Goal: Transaction & Acquisition: Purchase product/service

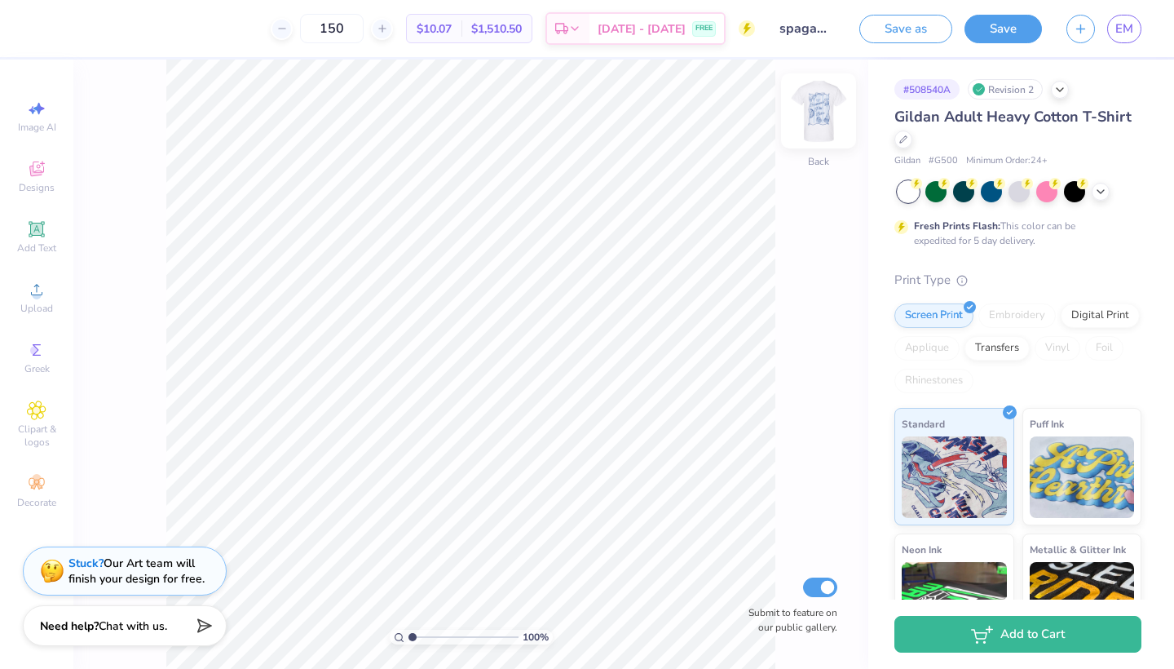
click at [820, 113] on img at bounding box center [818, 110] width 65 height 65
click at [355, 32] on input "150" at bounding box center [332, 28] width 64 height 29
type input "1"
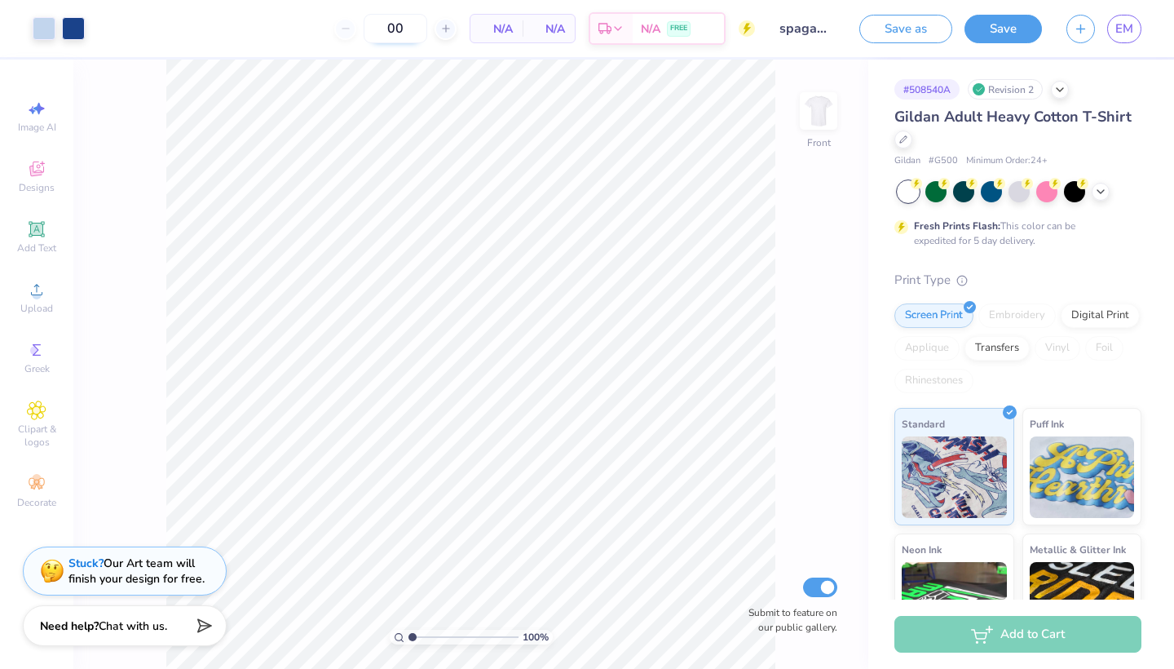
type input "0"
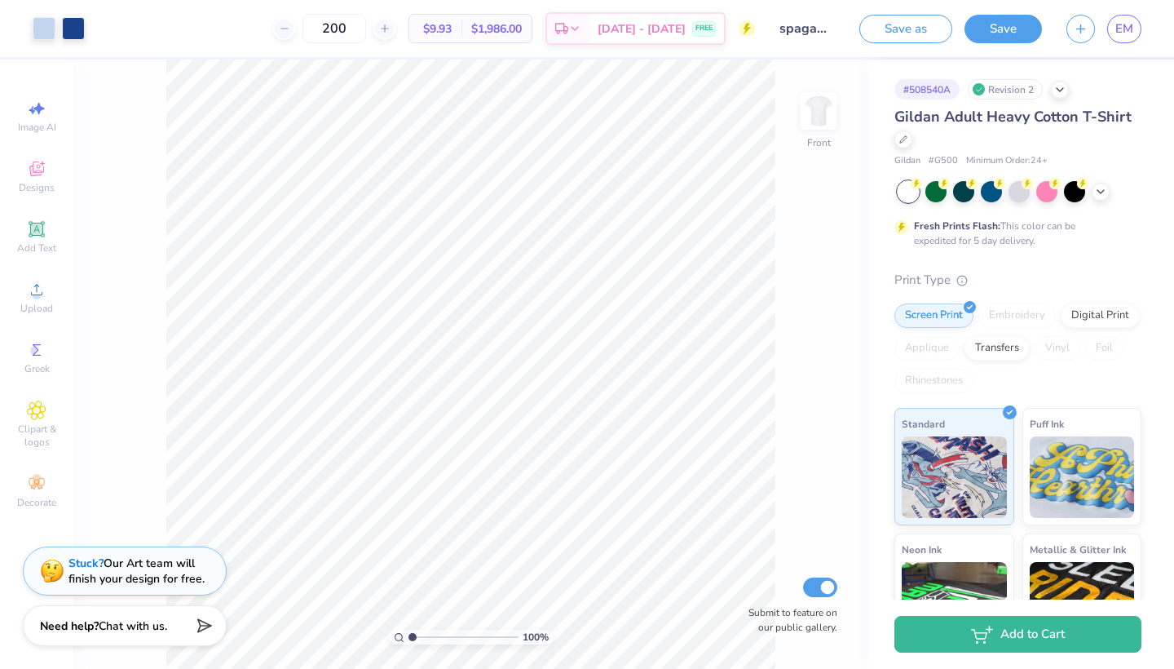
type input "200"
click at [793, 280] on div "100 % Front Submit to feature on our public gallery." at bounding box center [470, 364] width 795 height 609
type input "3.79"
click at [810, 113] on img at bounding box center [818, 110] width 65 height 65
click at [20, 307] on div "Upload" at bounding box center [36, 297] width 57 height 48
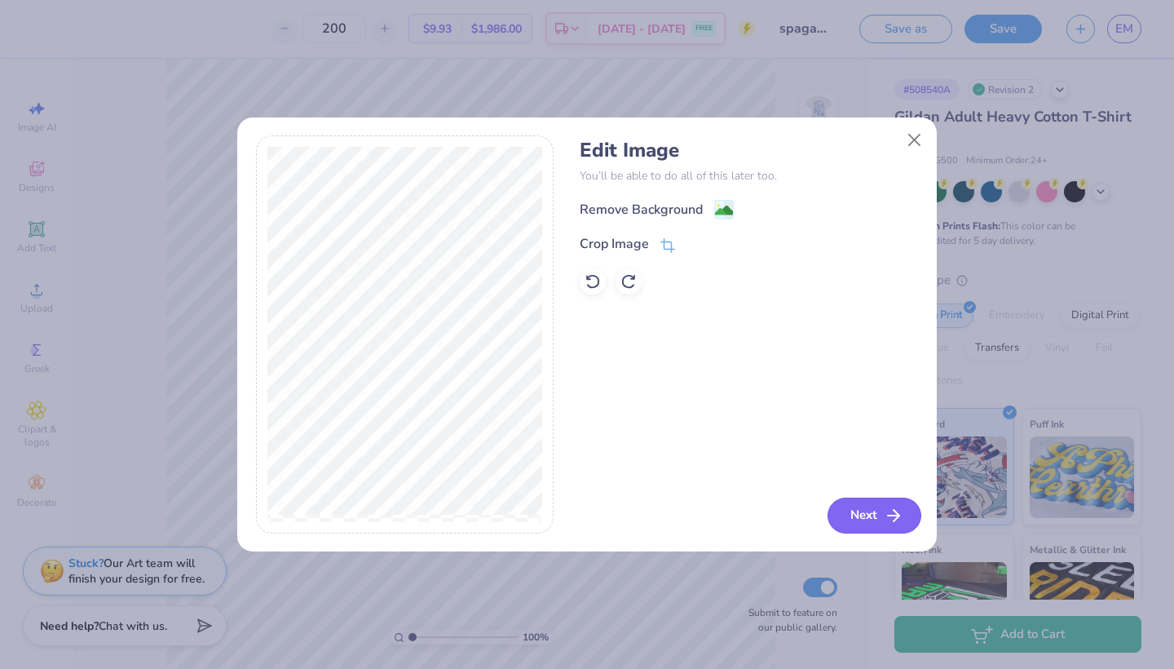
click at [868, 506] on button "Next" at bounding box center [874, 515] width 94 height 36
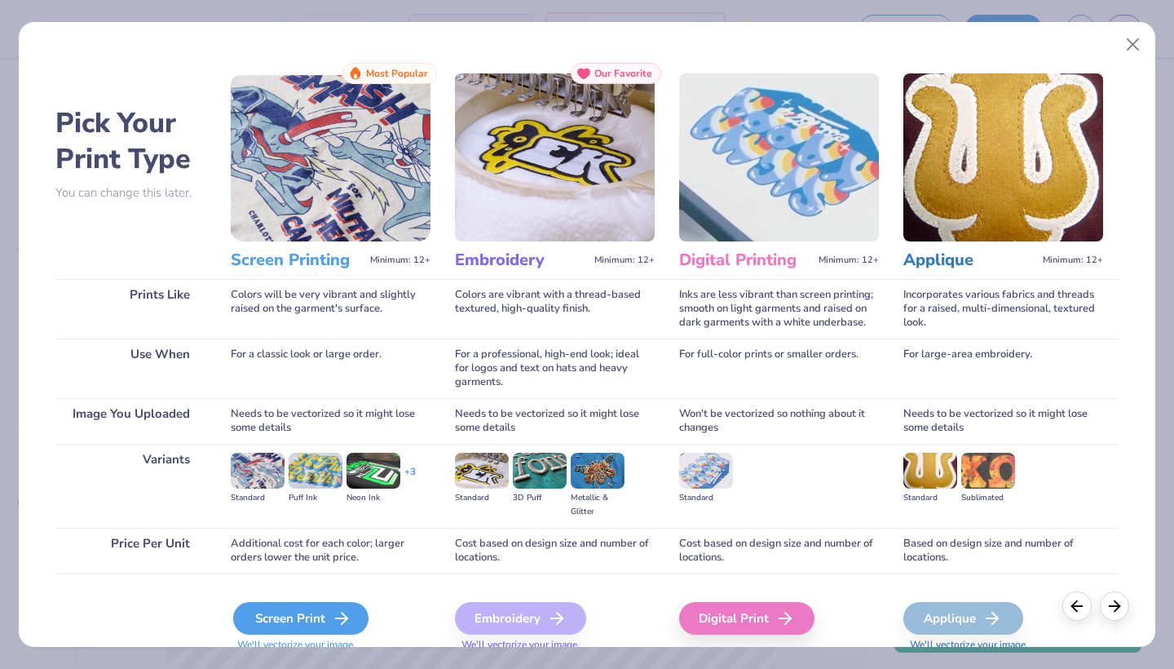
click at [308, 605] on div "Screen Print" at bounding box center [300, 618] width 135 height 33
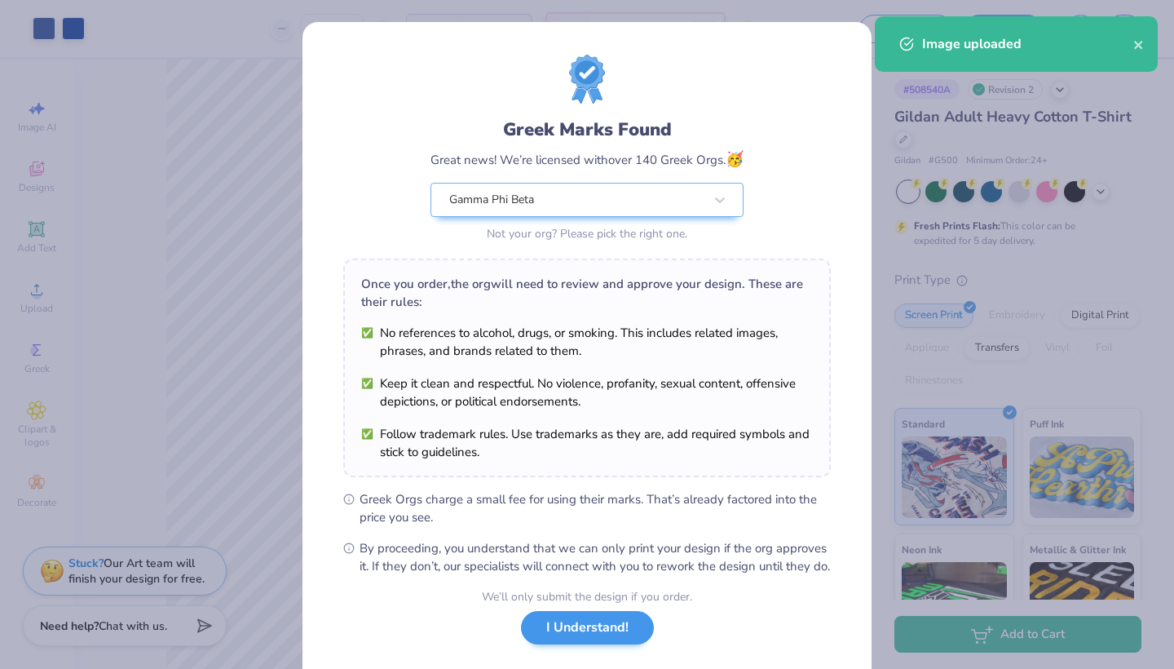
click at [563, 642] on button "I Understand!" at bounding box center [587, 627] width 133 height 33
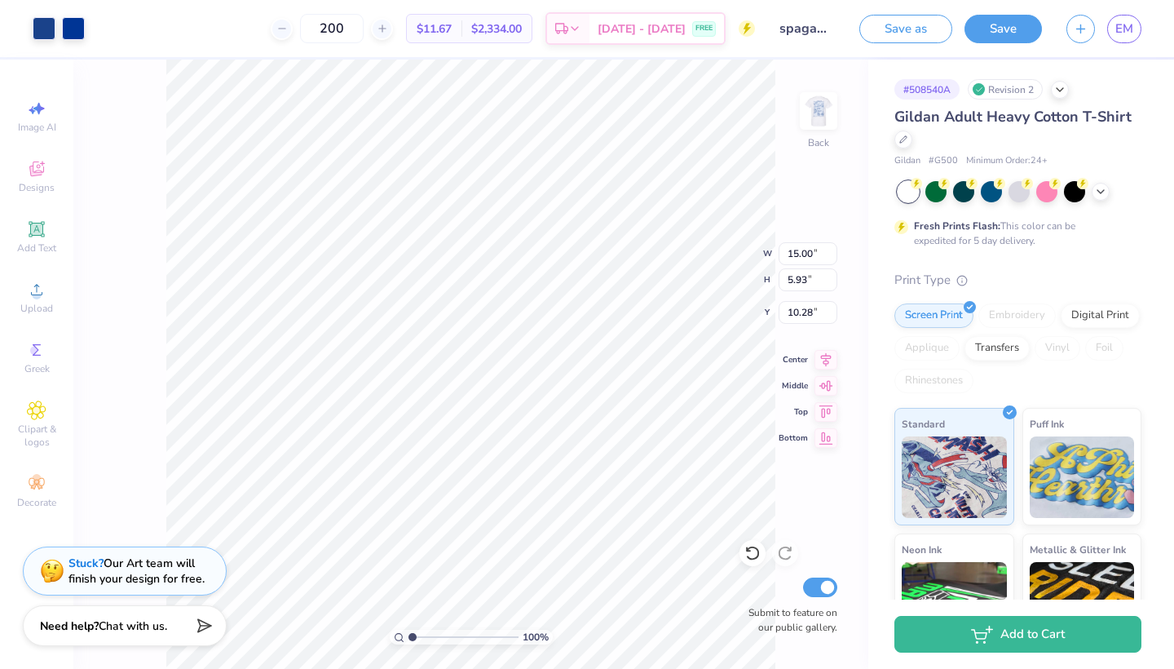
type input "6.65"
type input "2.63"
type input "3.00"
type input "5.27"
type input "2.08"
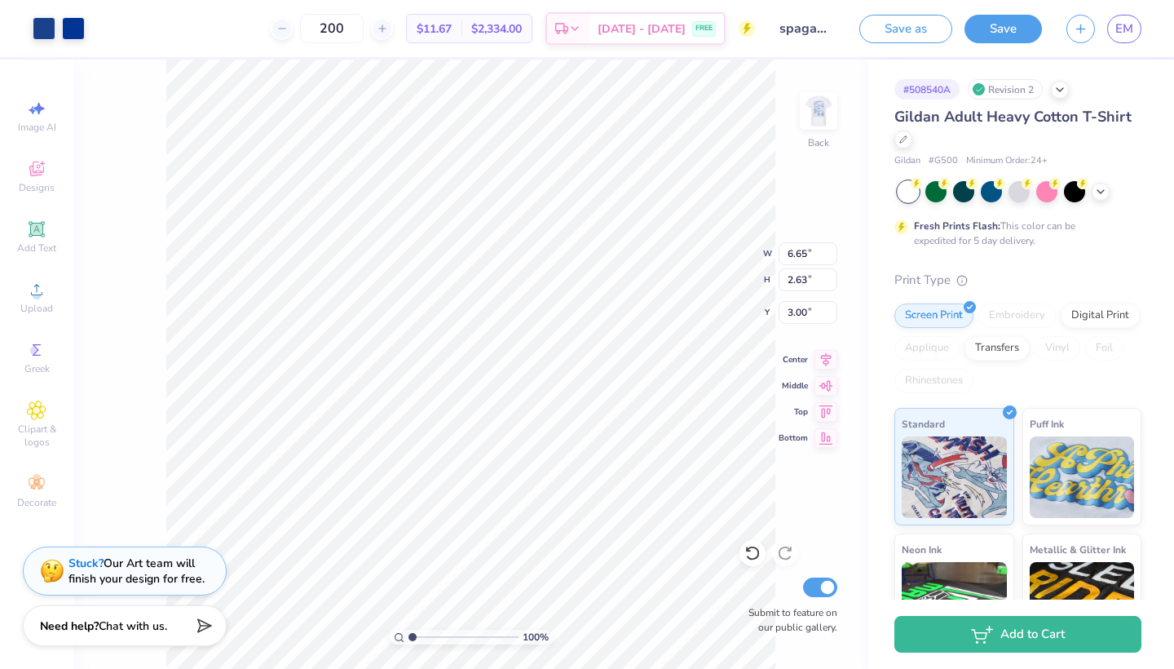
type input "3.55"
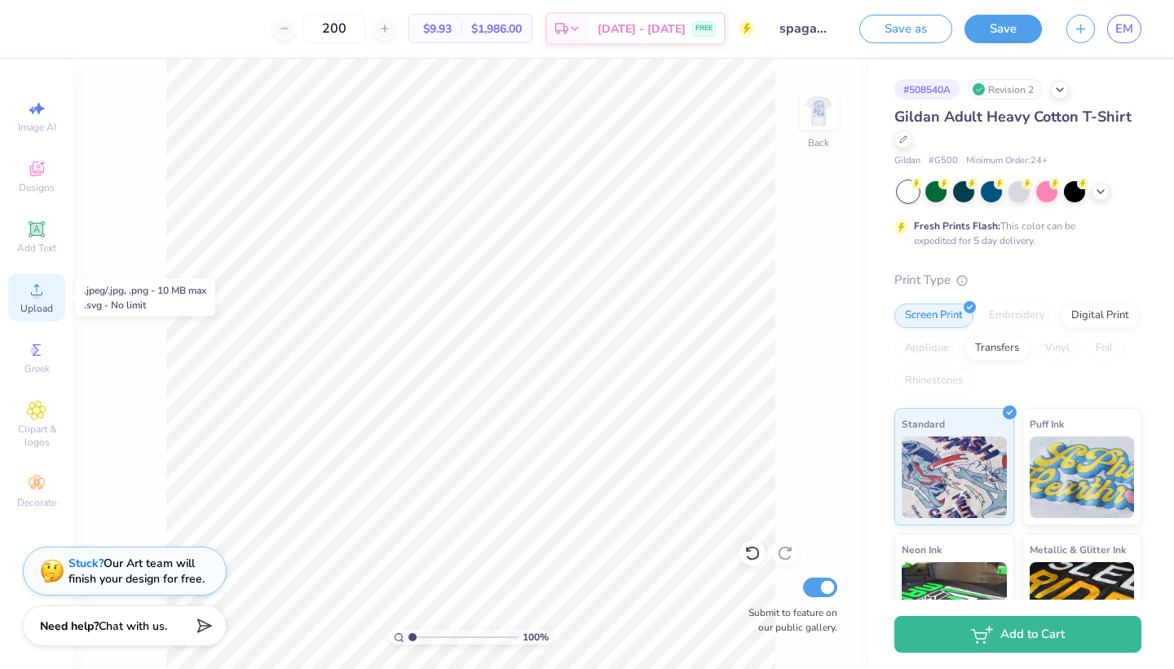
click at [38, 305] on span "Upload" at bounding box center [36, 308] width 33 height 13
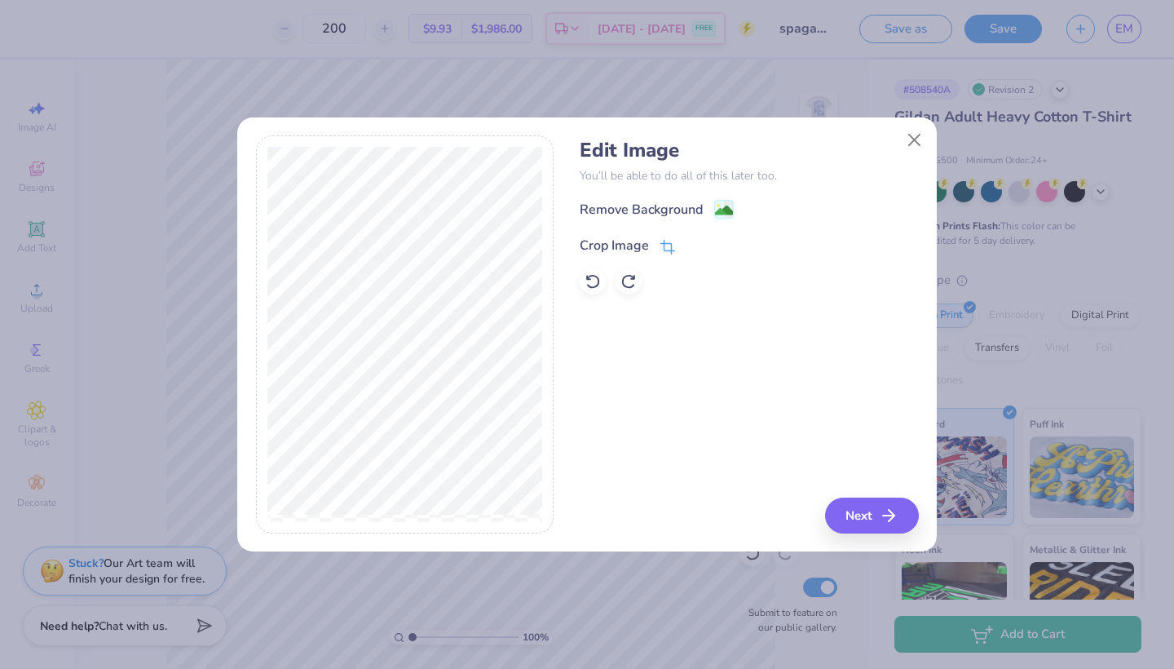
click at [645, 243] on div "Crop Image" at bounding box center [614, 246] width 69 height 20
click at [617, 271] on div "Remove Background Crop Image" at bounding box center [749, 246] width 338 height 95
click at [684, 236] on div "Crop Image" at bounding box center [654, 244] width 148 height 20
click at [692, 244] on icon at bounding box center [696, 244] width 10 height 10
click at [893, 511] on icon "button" at bounding box center [894, 515] width 20 height 20
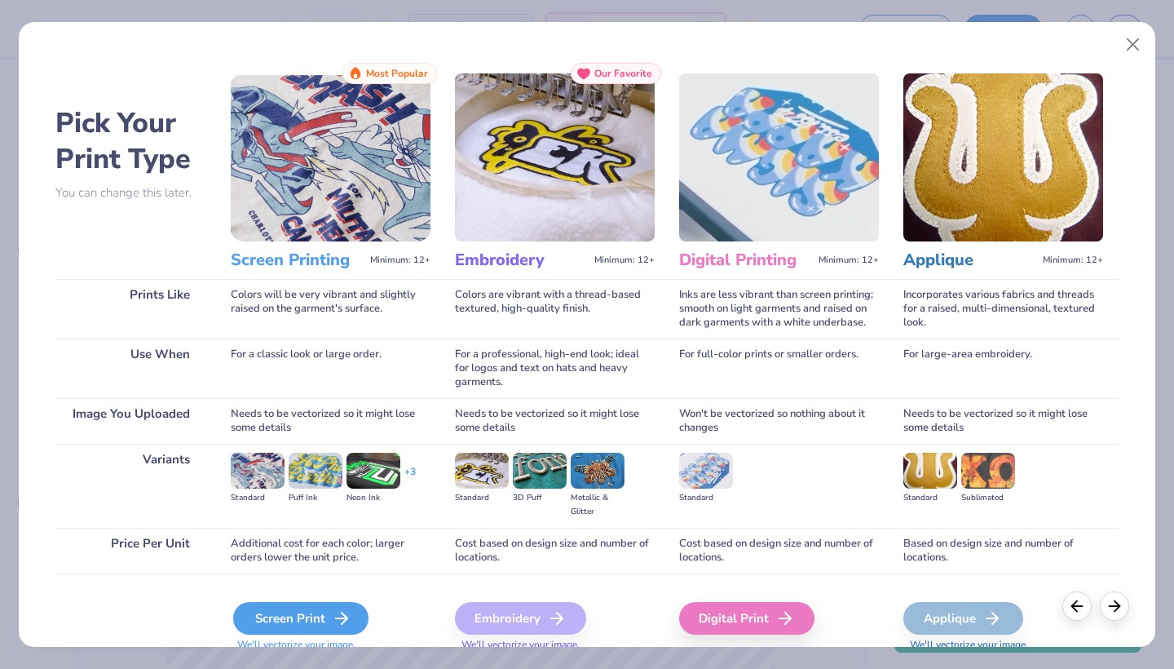
click at [311, 623] on div "Screen Print" at bounding box center [300, 618] width 135 height 33
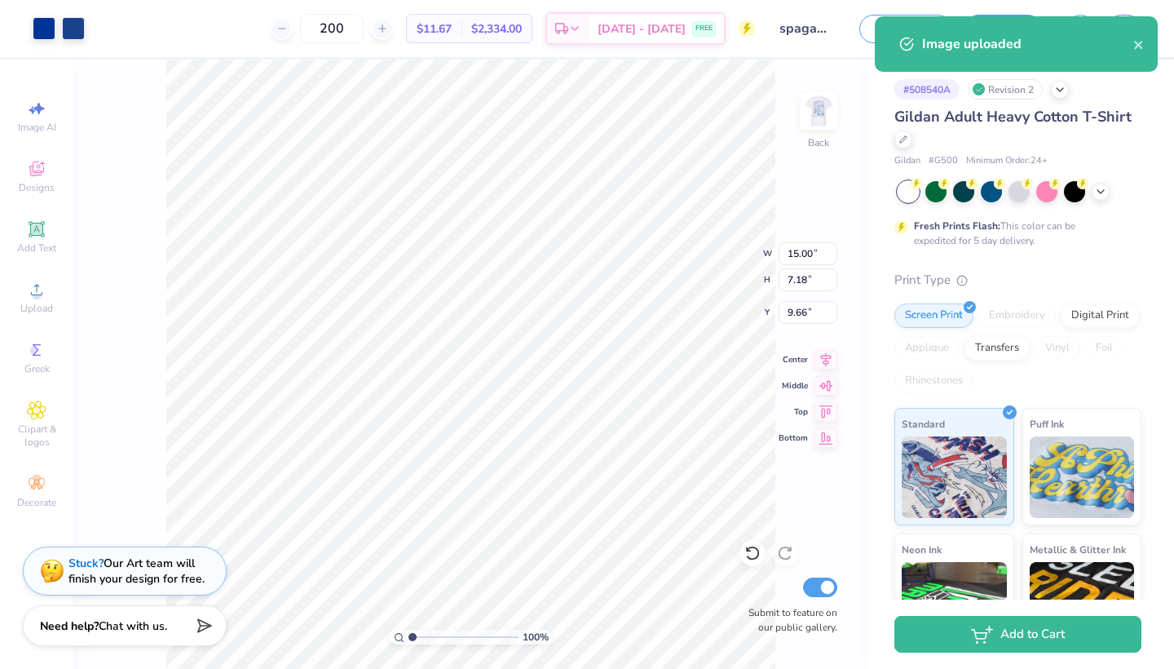
type input "4.01"
type input "1.92"
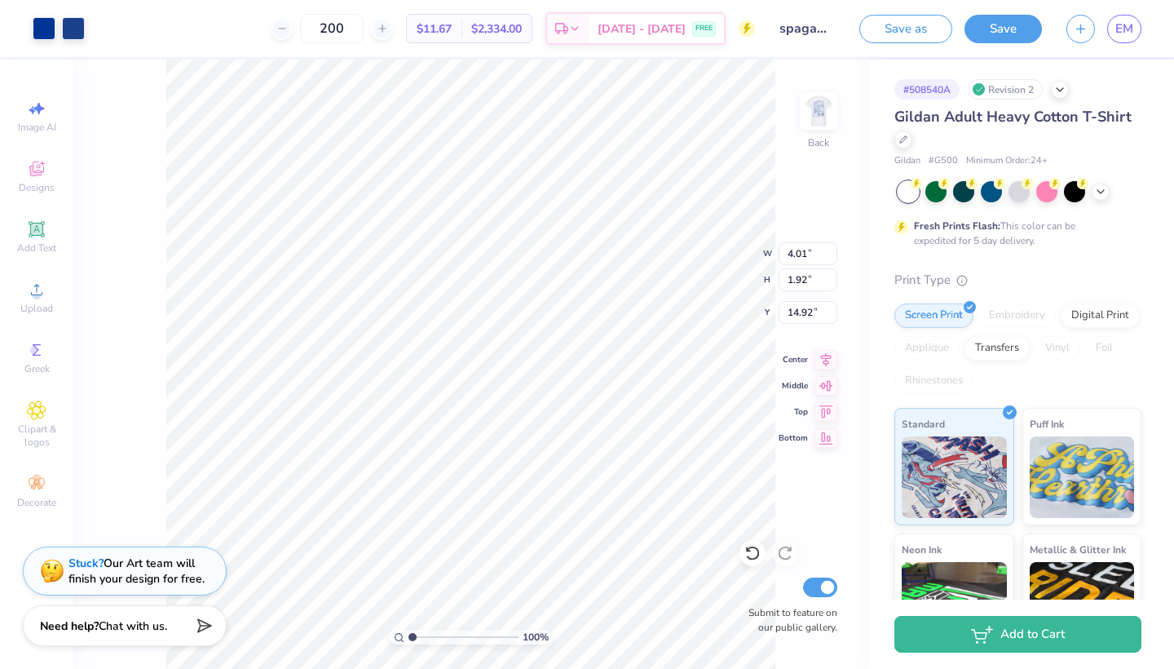
type input "3.00"
type input "5.56"
type input "2.66"
type input "3.00"
click at [40, 298] on circle at bounding box center [36, 294] width 9 height 9
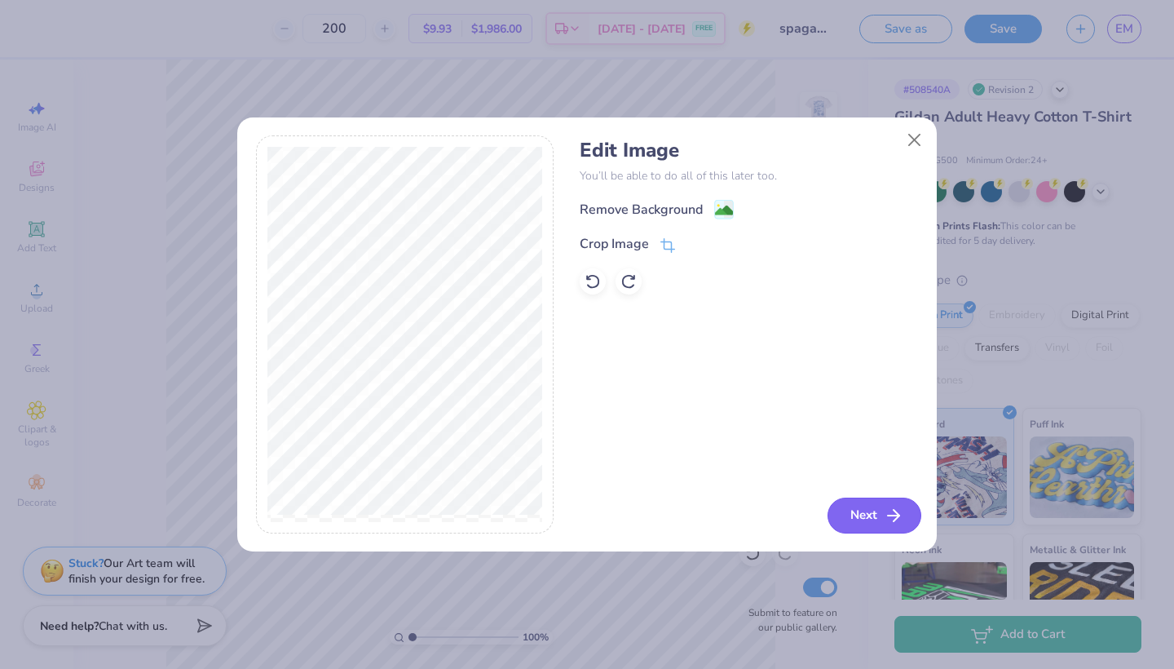
click at [873, 513] on button "Next" at bounding box center [874, 515] width 94 height 36
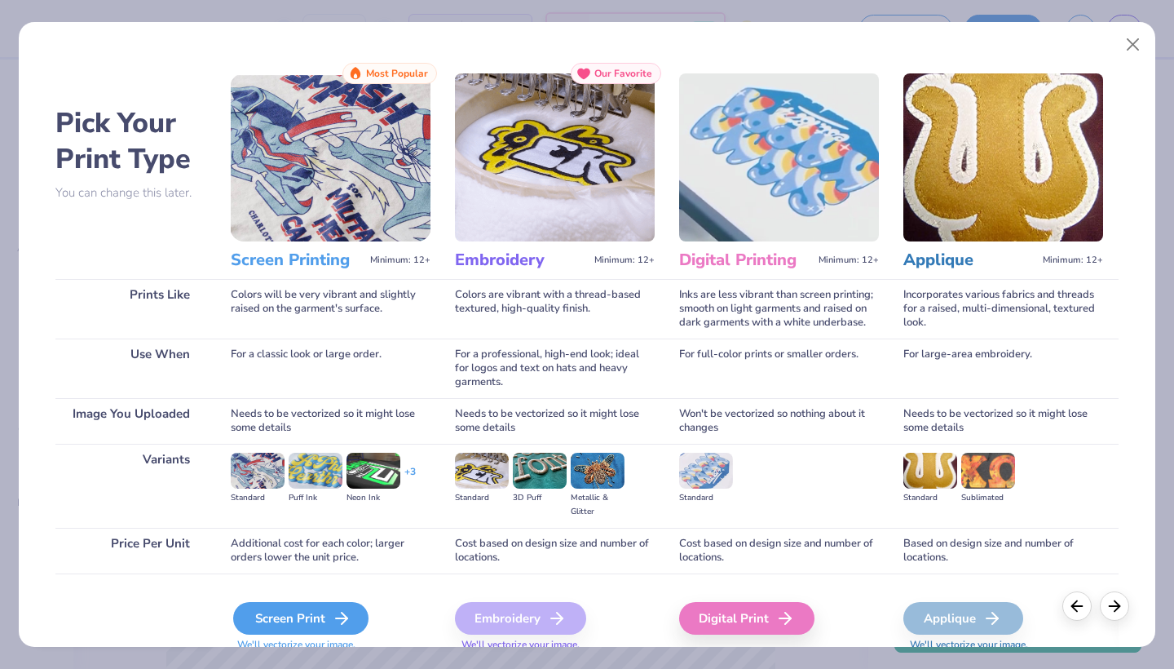
click at [282, 611] on div "Screen Print" at bounding box center [300, 618] width 135 height 33
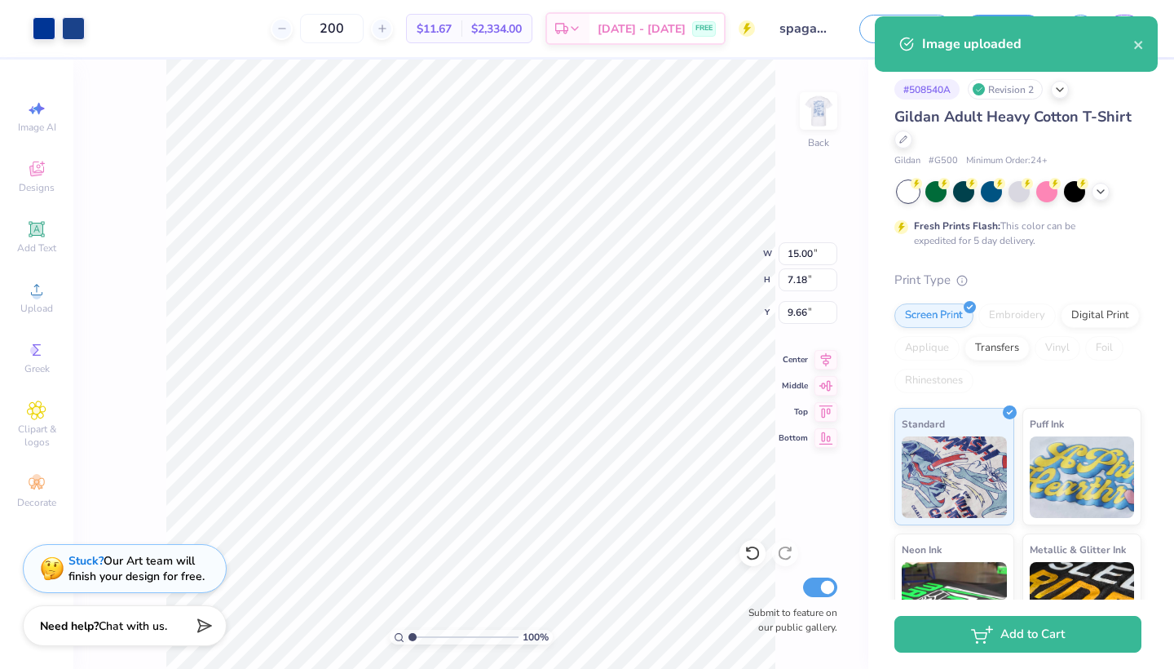
type input "6.76"
type input "3.24"
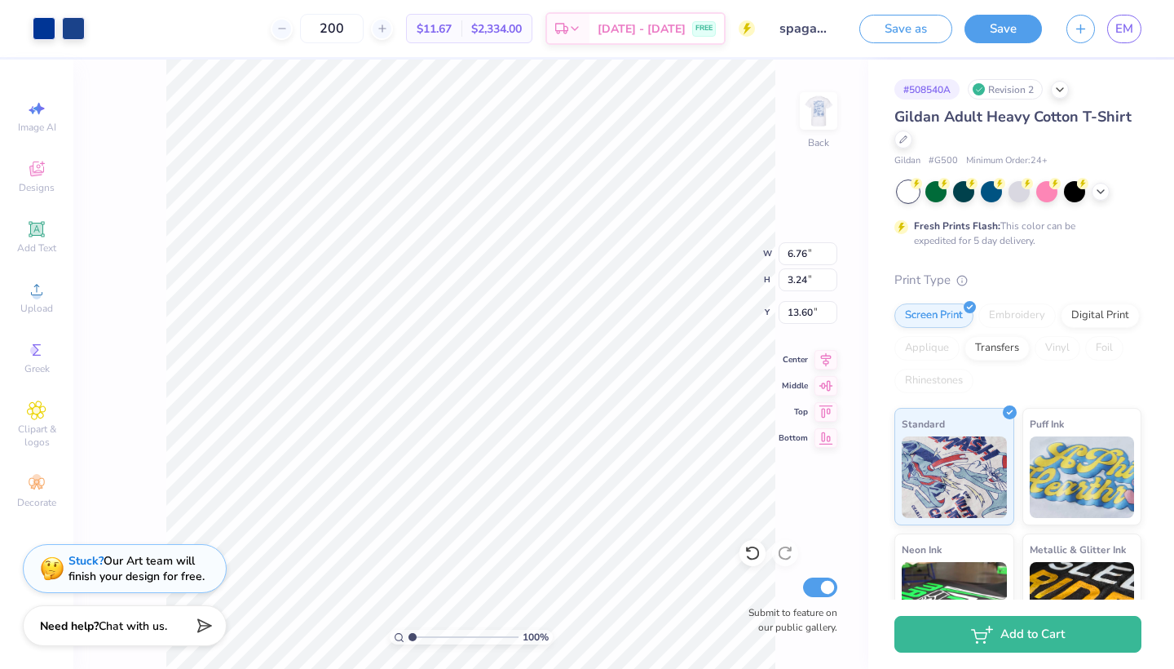
type input "3.00"
type input "5.44"
type input "2.61"
type input "3.63"
click at [814, 113] on img at bounding box center [818, 110] width 65 height 65
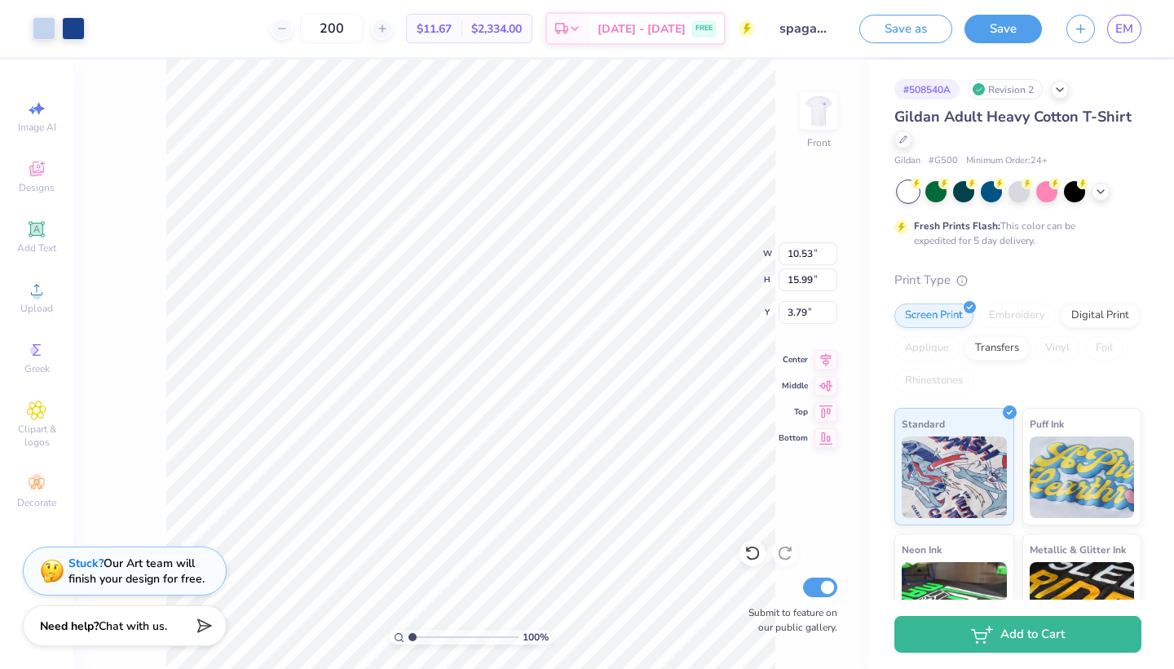
type input "3.00"
click at [910, 138] on div at bounding box center [903, 138] width 18 height 18
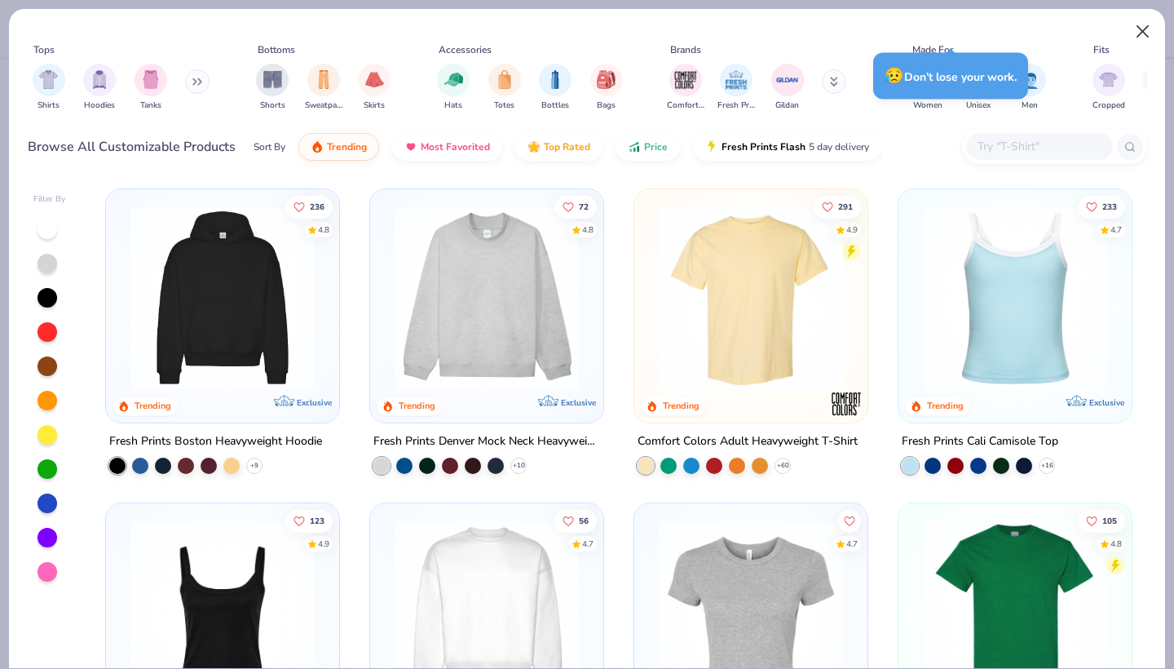
click at [1137, 34] on button "Close" at bounding box center [1143, 31] width 31 height 31
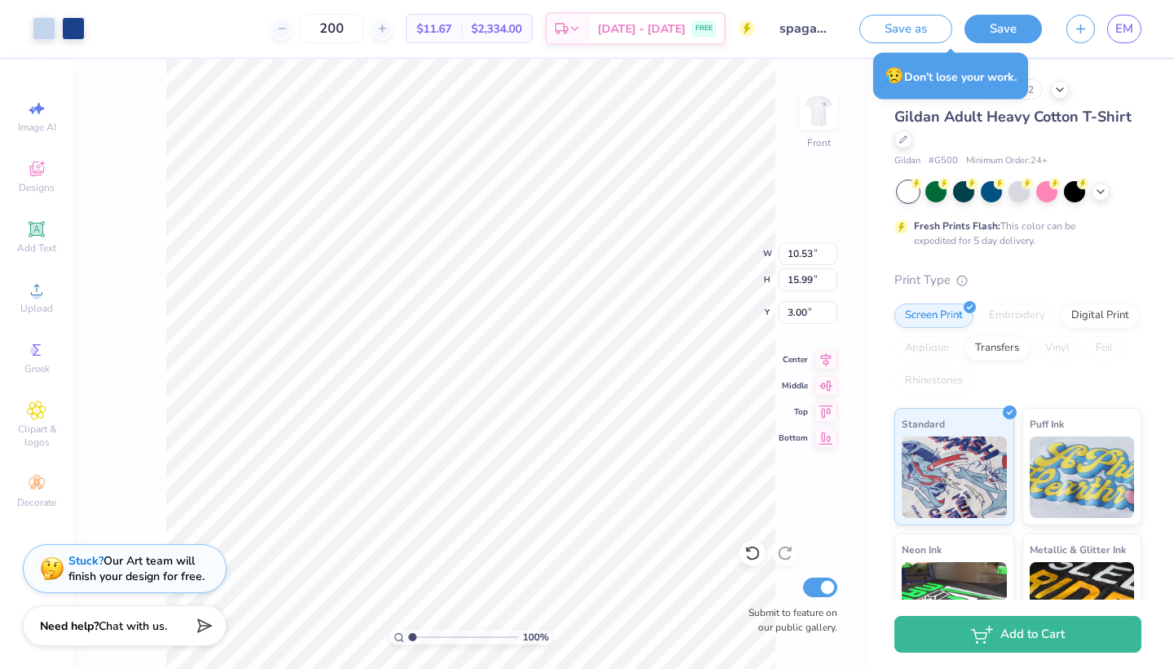
type input "5.15"
type input "7.83"
type input "11.16"
type input "3.97"
type input "6.04"
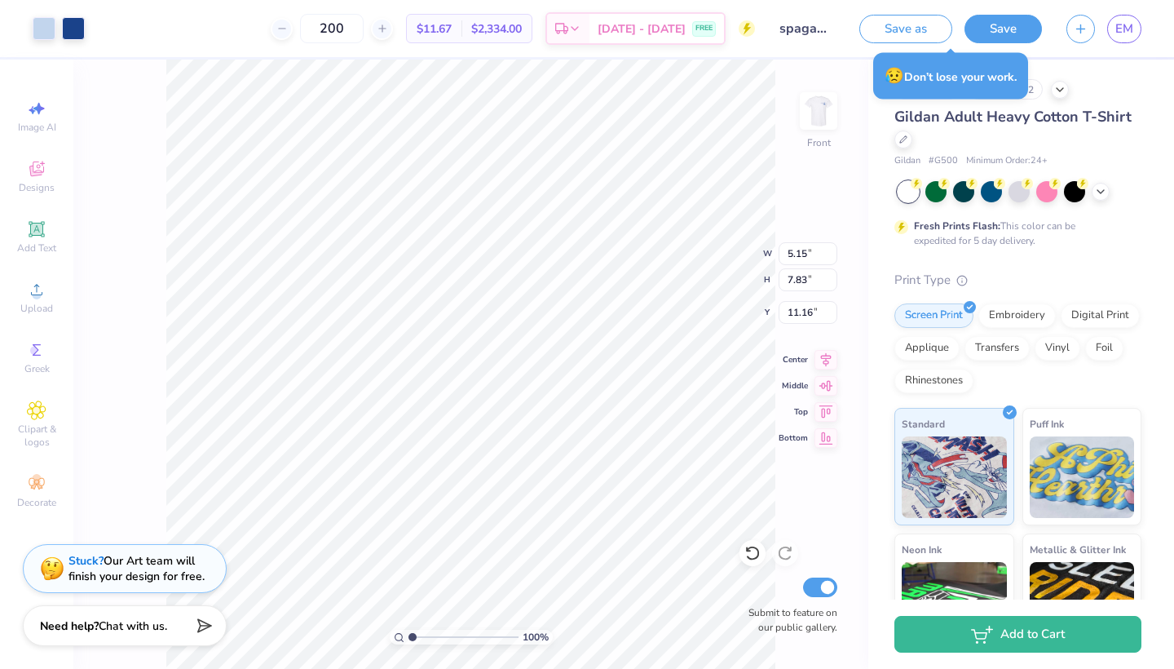
type input "12.95"
type input "9.10"
type input "13.82"
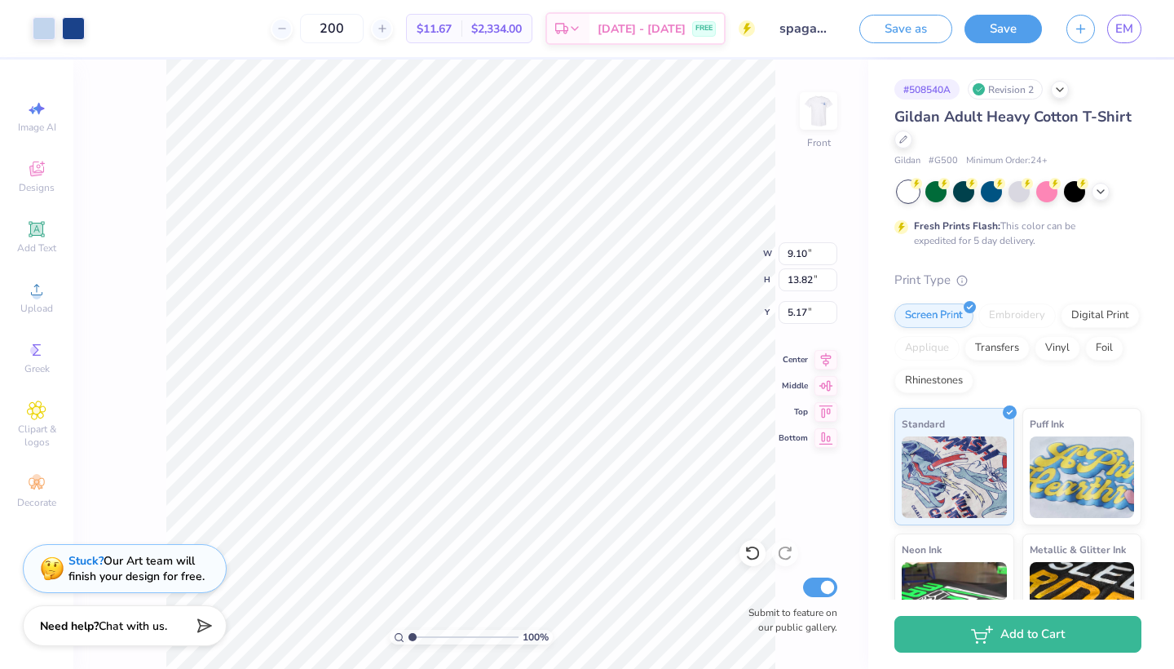
type input "3.00"
type input "9.97"
type input "15.15"
click at [819, 116] on img at bounding box center [818, 110] width 65 height 65
drag, startPoint x: 412, startPoint y: 635, endPoint x: 420, endPoint y: 625, distance: 12.7
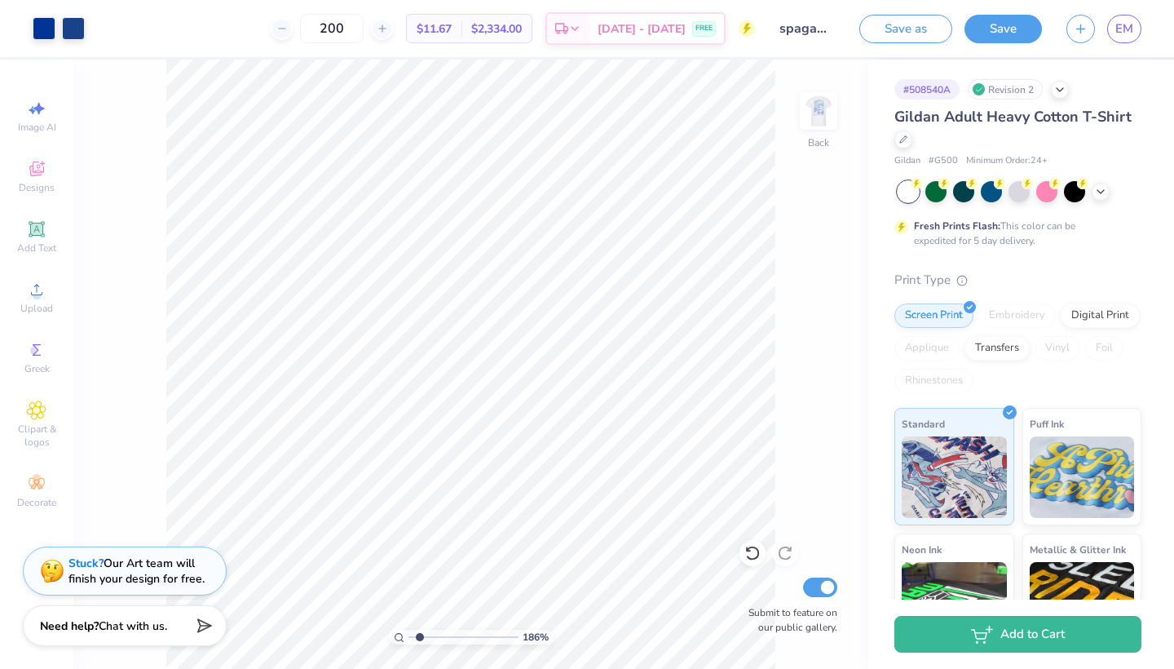
click at [420, 625] on div "186 %" at bounding box center [470, 364] width 609 height 609
type input "1.78"
click at [421, 635] on input "range" at bounding box center [463, 636] width 110 height 15
click at [751, 383] on div "178 % Back Submit to feature on our public gallery." at bounding box center [470, 364] width 795 height 609
click at [812, 120] on img at bounding box center [818, 110] width 65 height 65
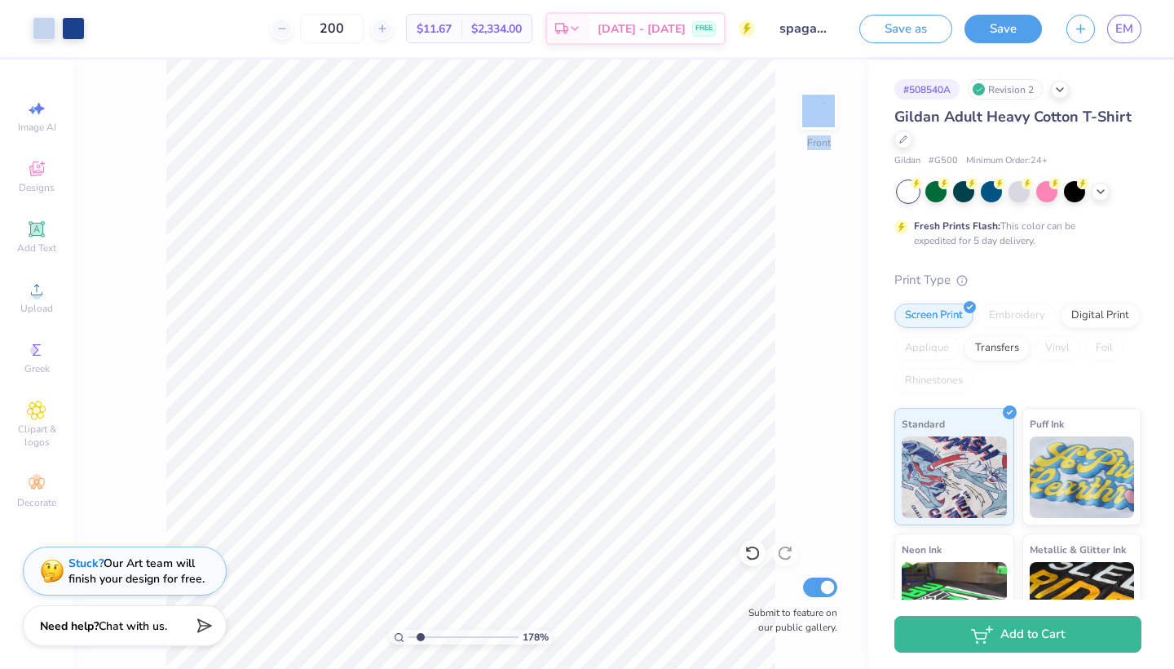
click at [812, 120] on img at bounding box center [818, 111] width 33 height 33
click at [823, 399] on div "178 % Back Submit to feature on our public gallery." at bounding box center [470, 364] width 795 height 609
click at [44, 214] on div "Add Text" at bounding box center [36, 237] width 57 height 48
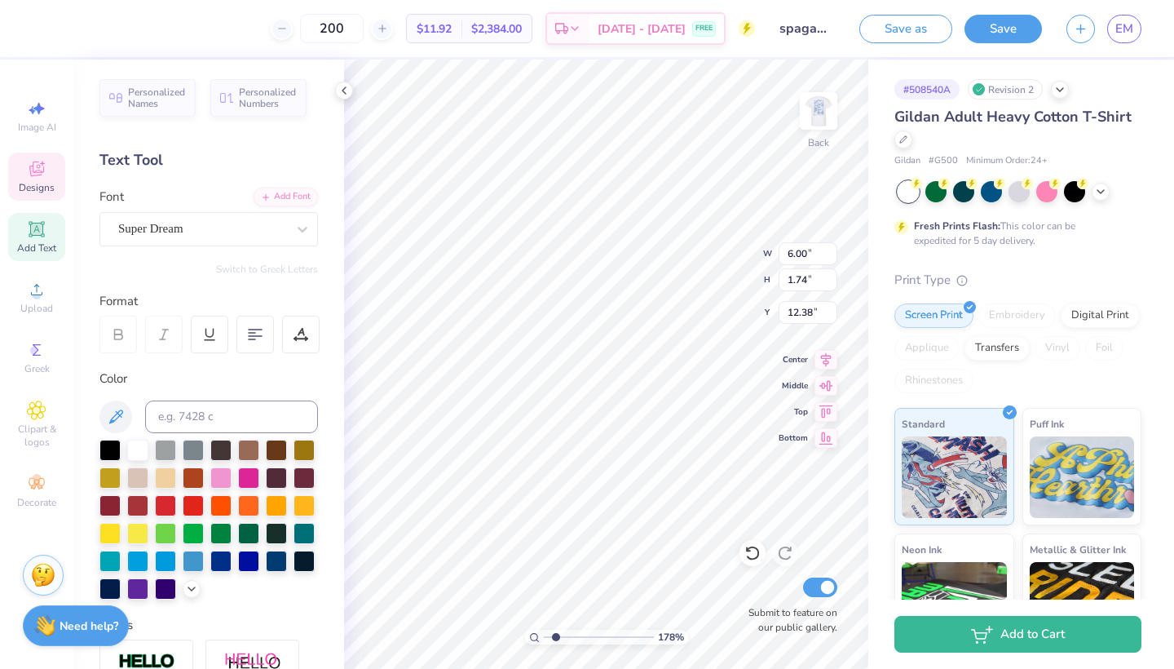
click at [33, 170] on icon at bounding box center [36, 168] width 15 height 15
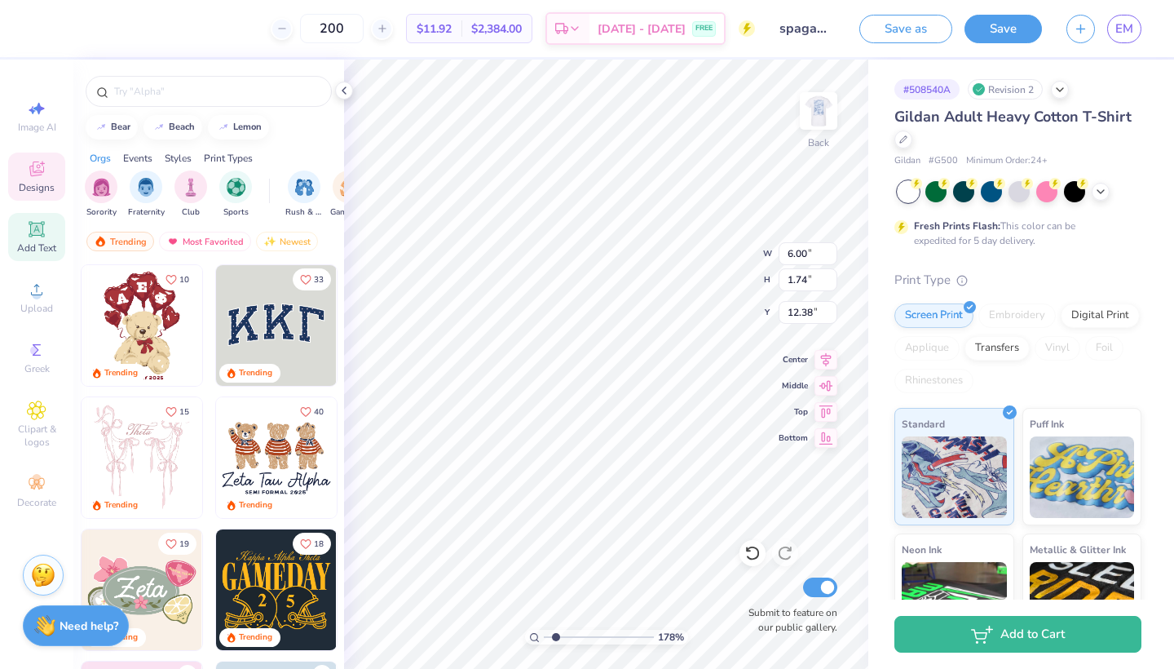
click at [33, 253] on span "Add Text" at bounding box center [36, 247] width 39 height 13
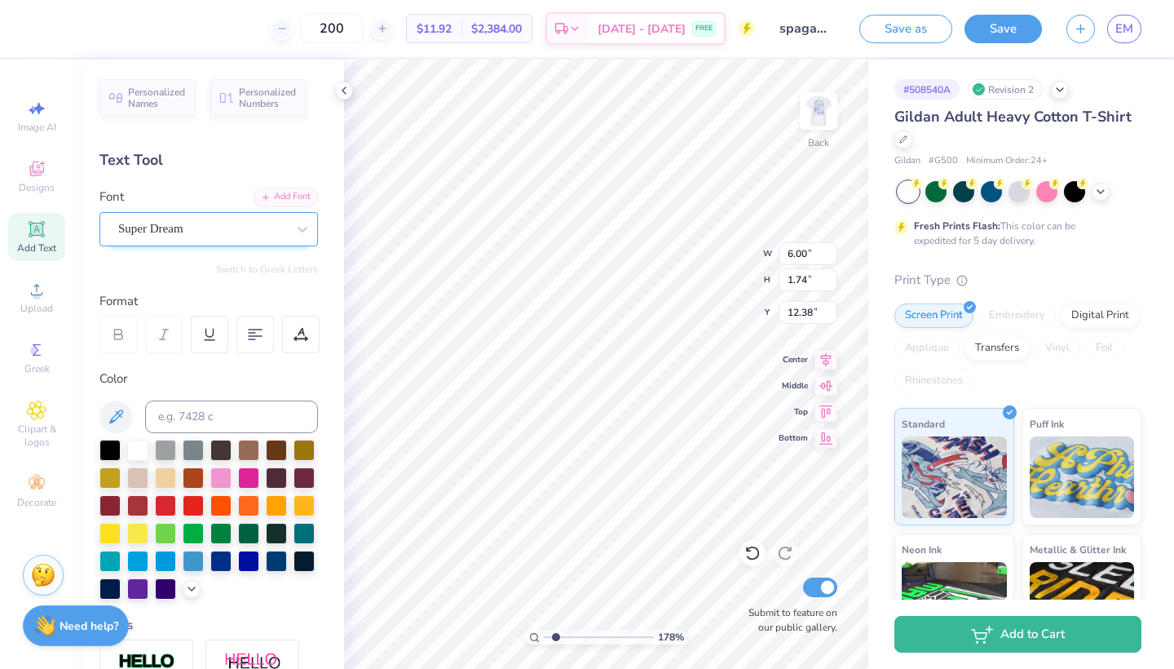
click at [241, 233] on div "Super Dream" at bounding box center [202, 228] width 171 height 25
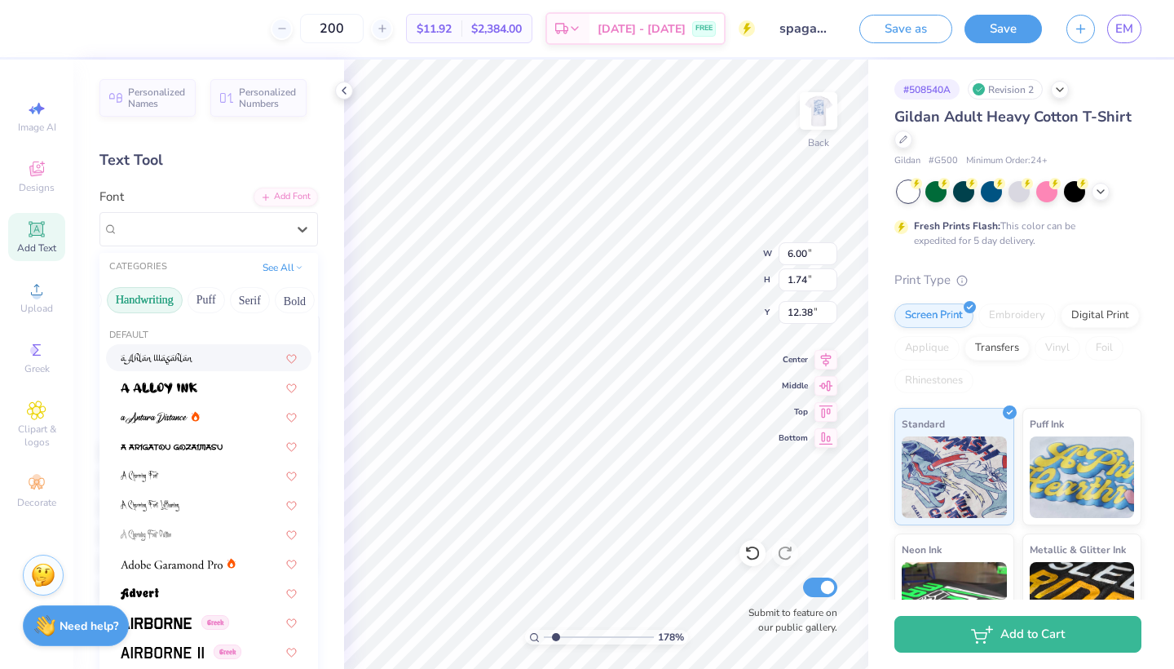
scroll to position [0, 51]
click at [135, 288] on div "Greek Handwriting Puff Serif Bold Calligraphy Retro Sans Serif Minimal Fantasy …" at bounding box center [208, 300] width 218 height 36
click at [136, 297] on button "Handwriting" at bounding box center [142, 300] width 76 height 26
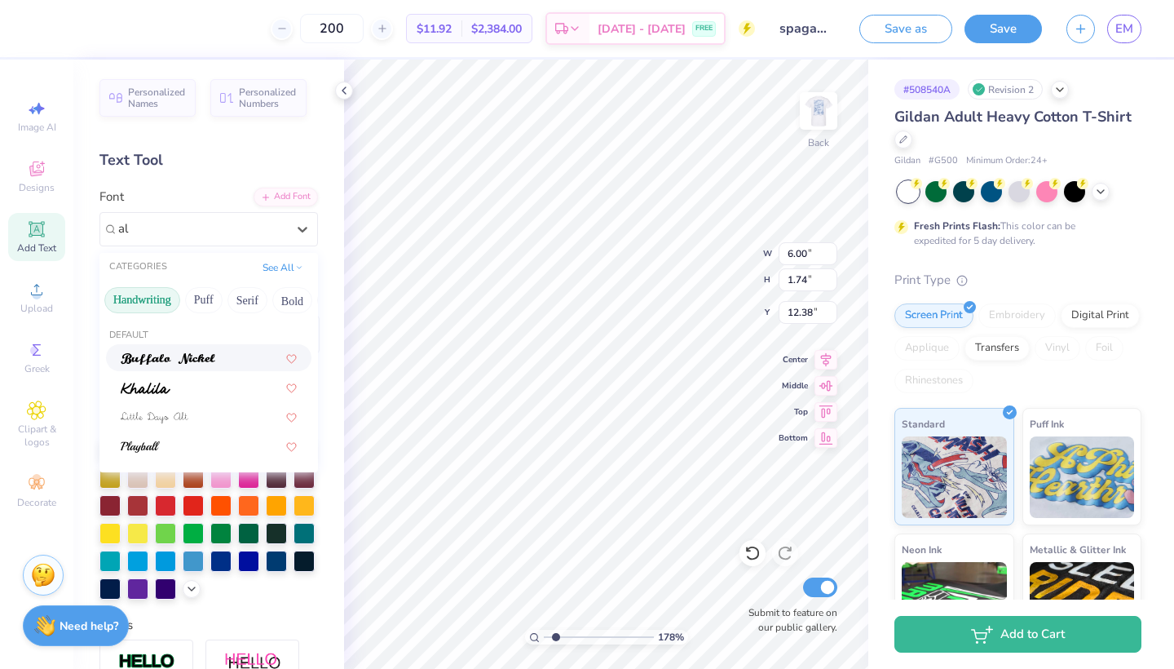
scroll to position [0, 0]
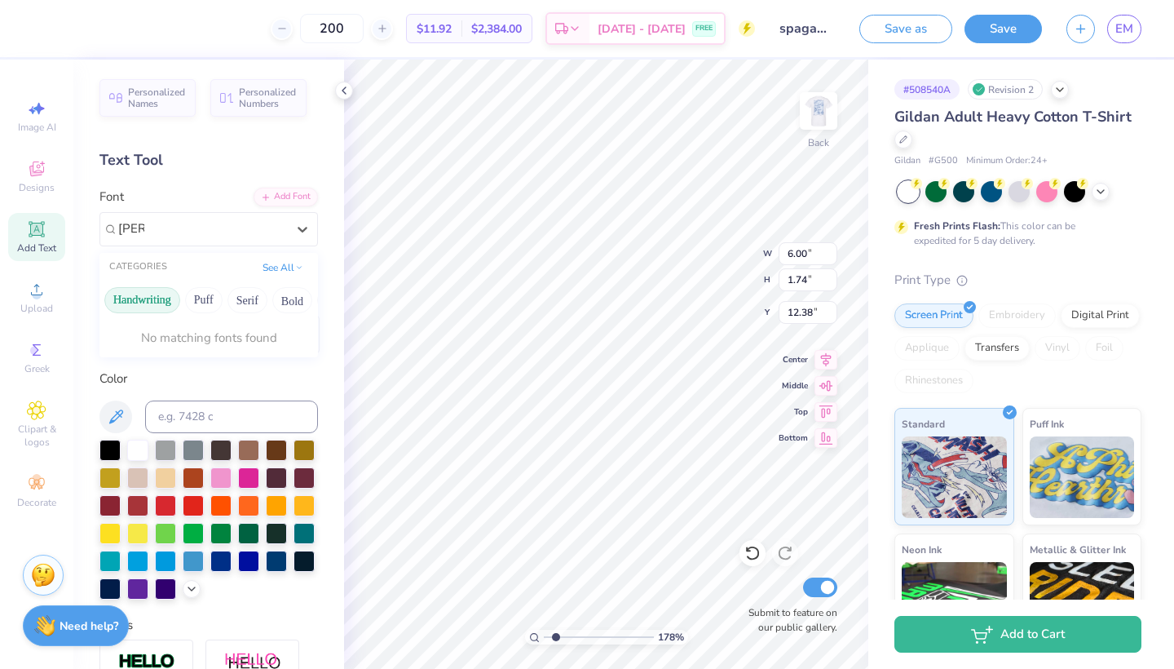
click at [171, 304] on button "Handwriting" at bounding box center [142, 300] width 76 height 26
click at [183, 355] on img at bounding box center [153, 358] width 65 height 11
type input "alex"
type input "7.57"
type input "2.02"
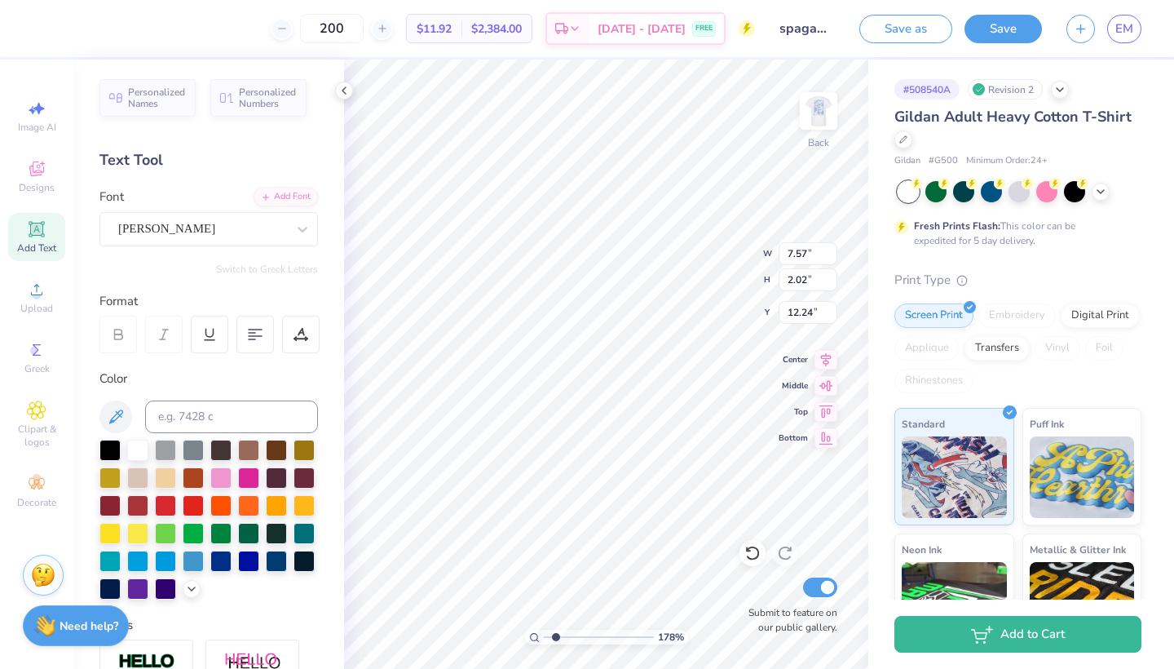
type input "6.66"
type textarea "Spagammi"
type input "5.27"
type input "1.13"
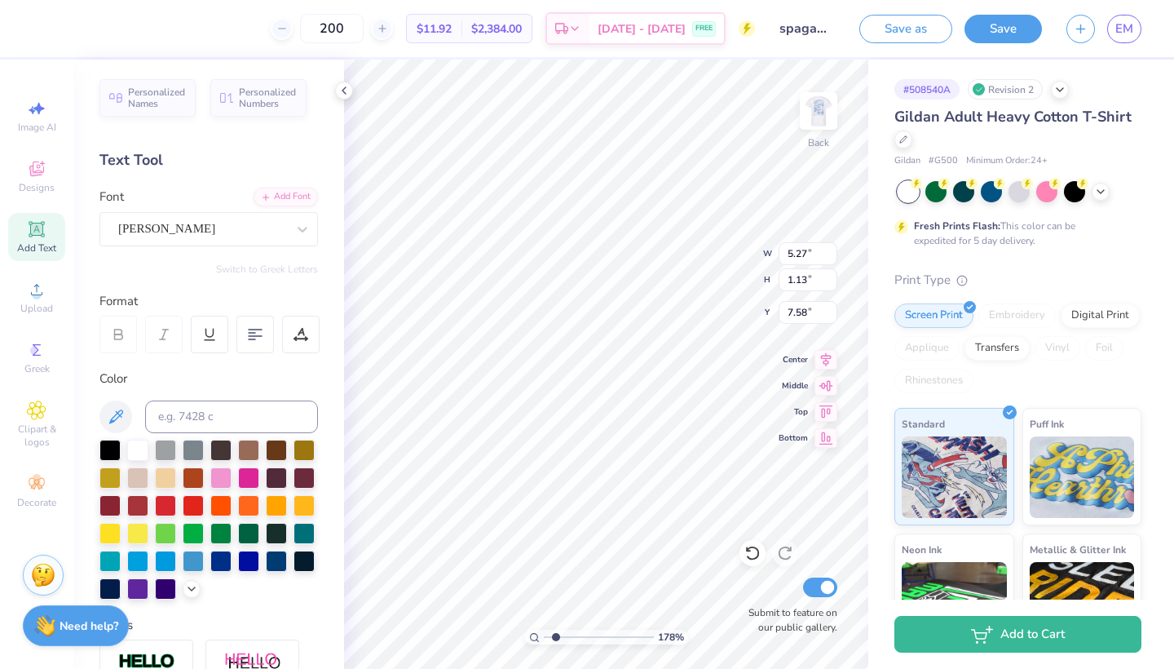
type input "4.09"
type input "3.97"
type input "0.85"
type input "4.24"
click at [117, 414] on icon at bounding box center [116, 417] width 20 height 20
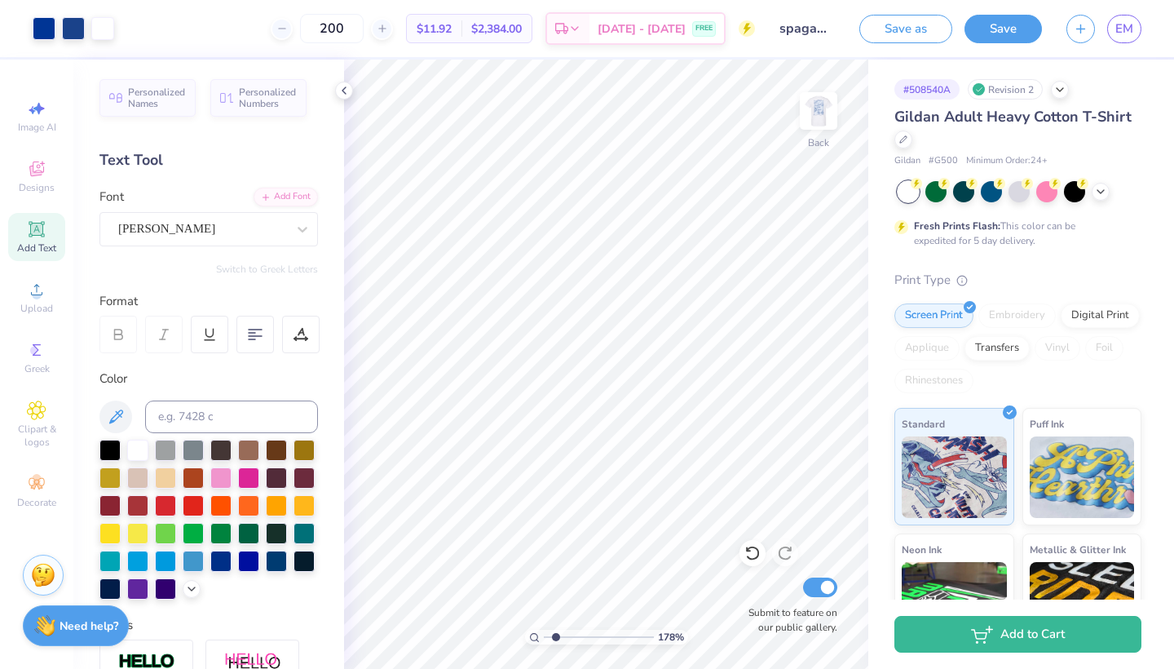
click at [44, 237] on icon at bounding box center [37, 229] width 20 height 20
type textarea "Ga,,"
type input "7.92"
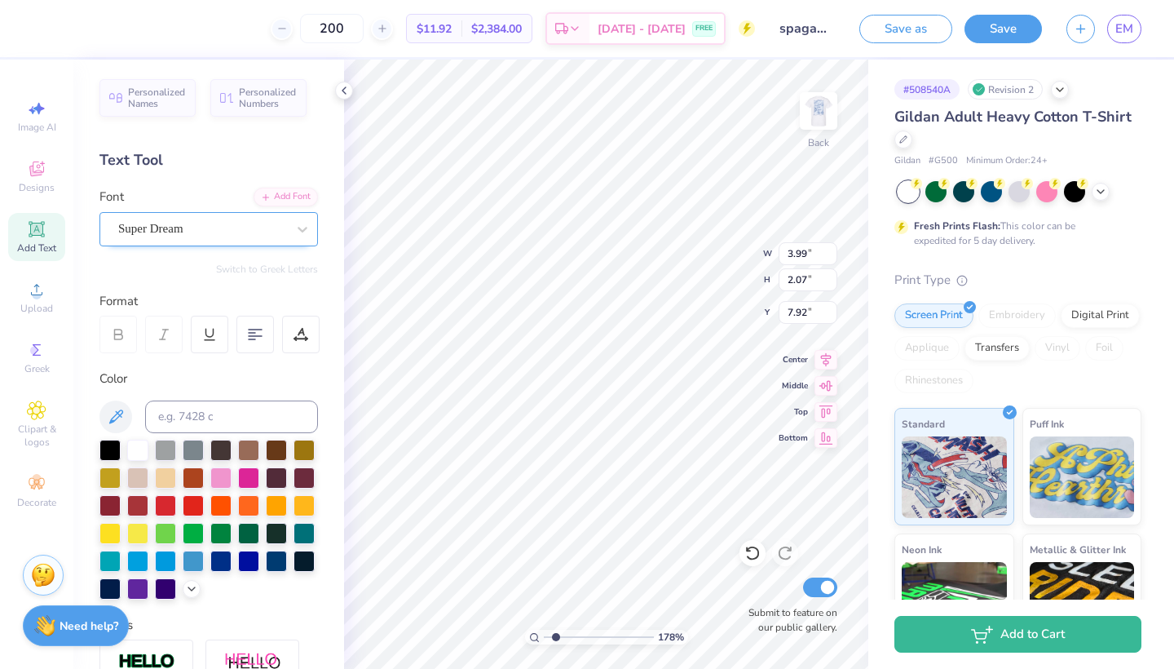
type textarea "Gamma Phi Beta"
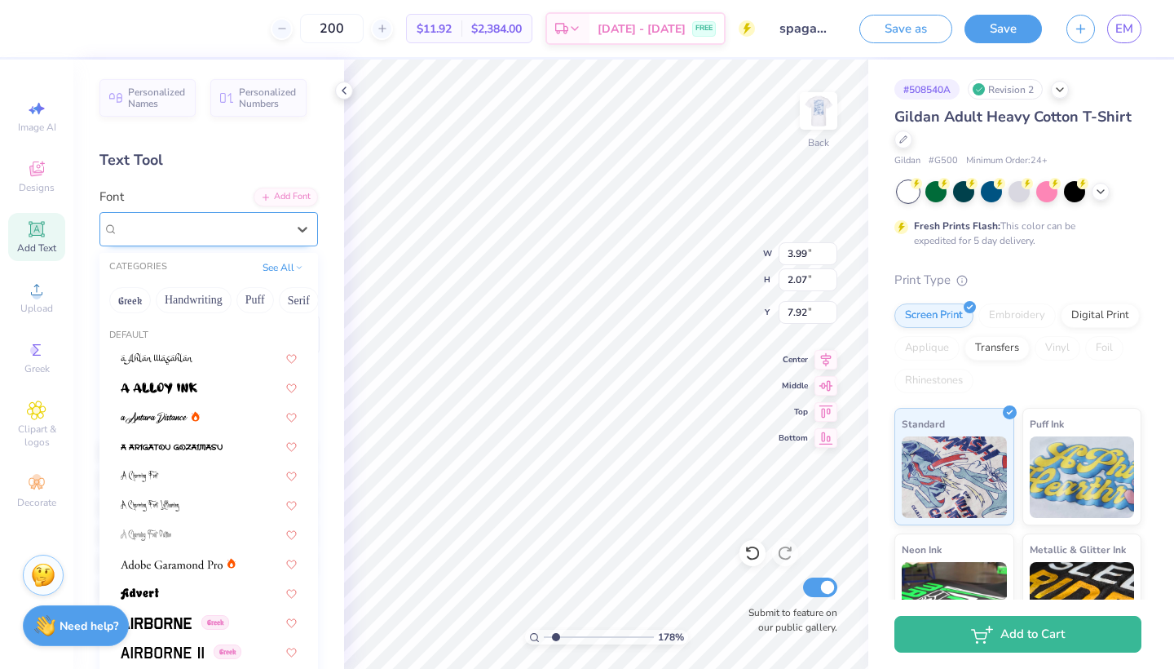
drag, startPoint x: 219, startPoint y: 229, endPoint x: 218, endPoint y: 242, distance: 13.1
click at [219, 229] on div "Super Dream" at bounding box center [202, 228] width 171 height 25
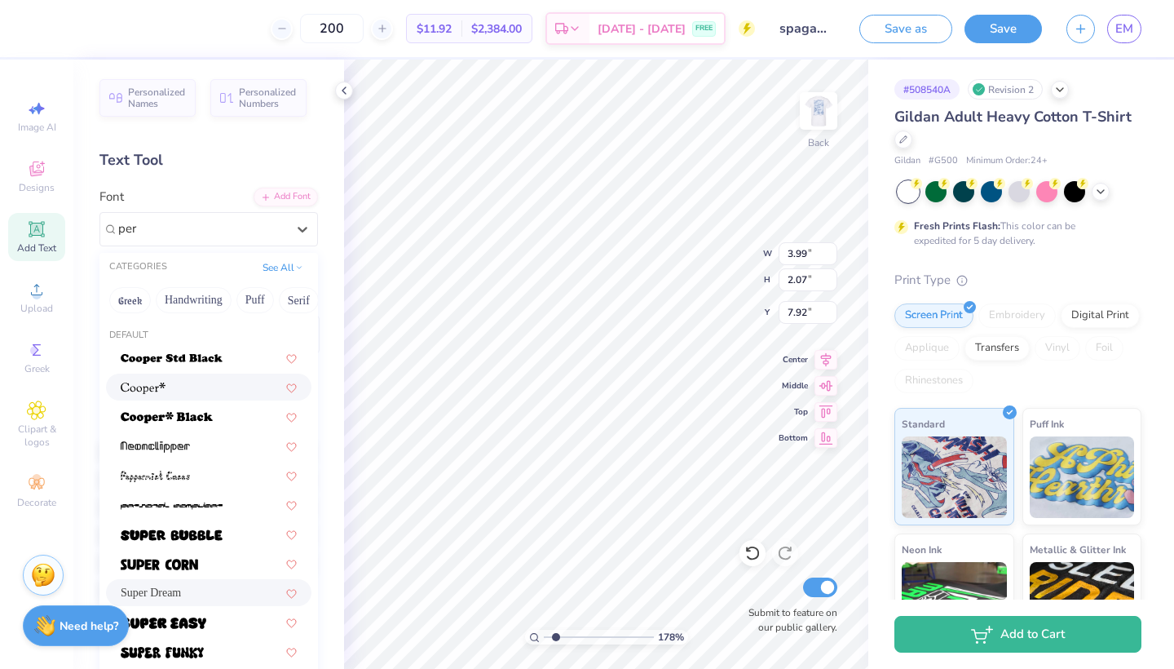
click at [227, 383] on div at bounding box center [209, 386] width 176 height 17
type input "per"
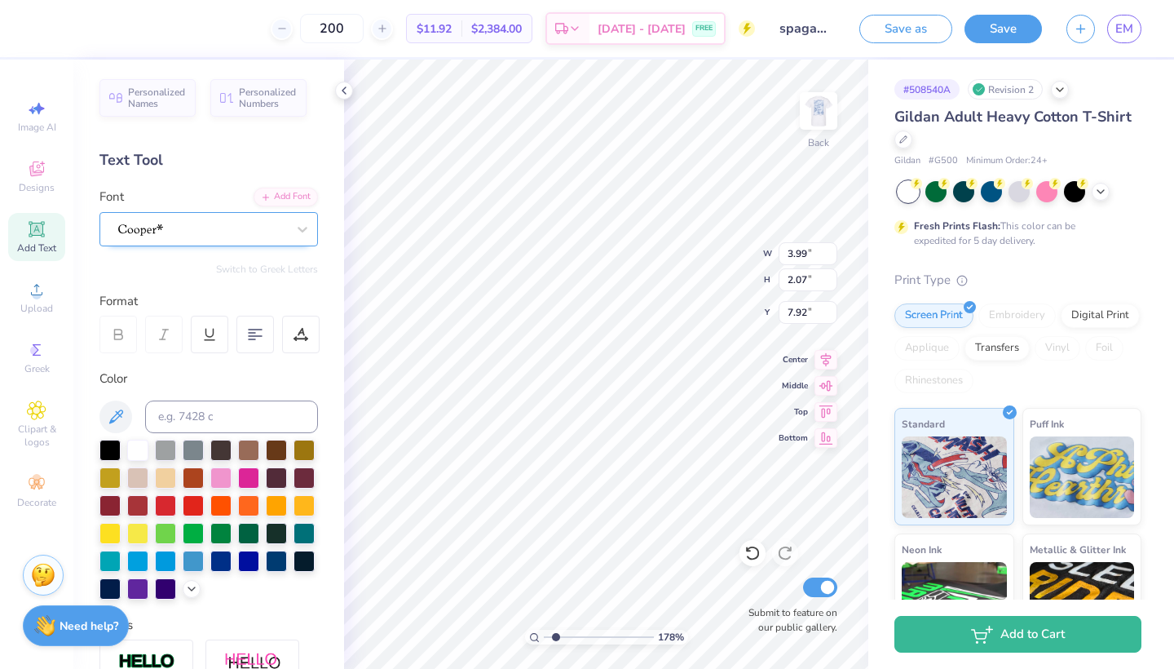
click at [235, 235] on div at bounding box center [202, 228] width 171 height 25
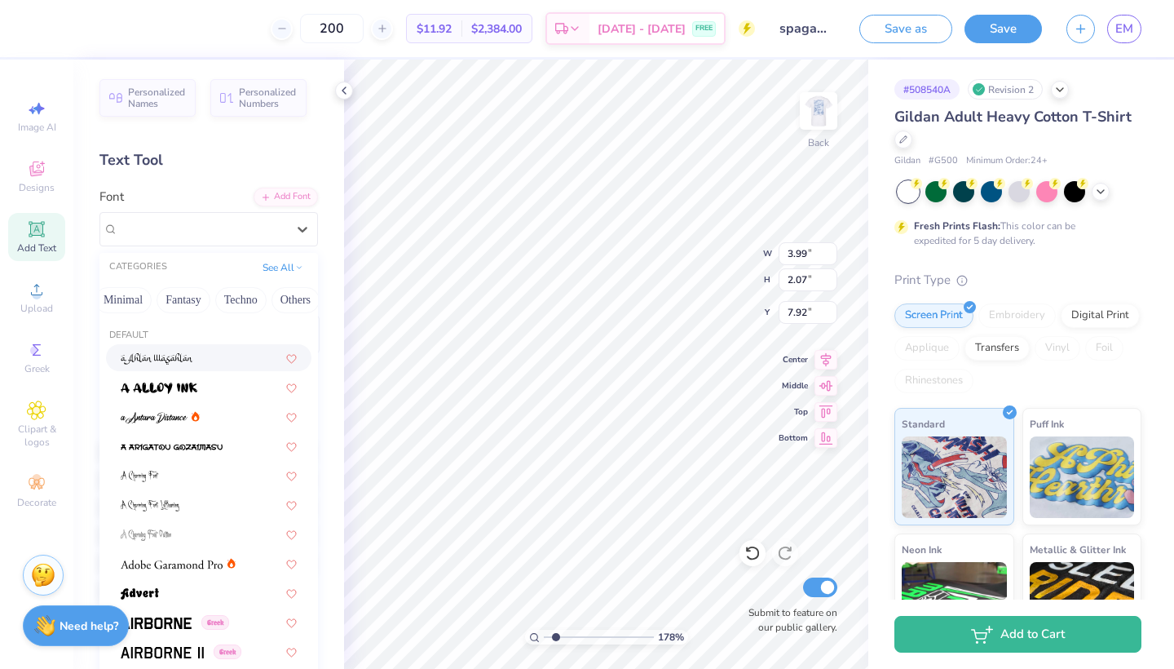
scroll to position [0, 474]
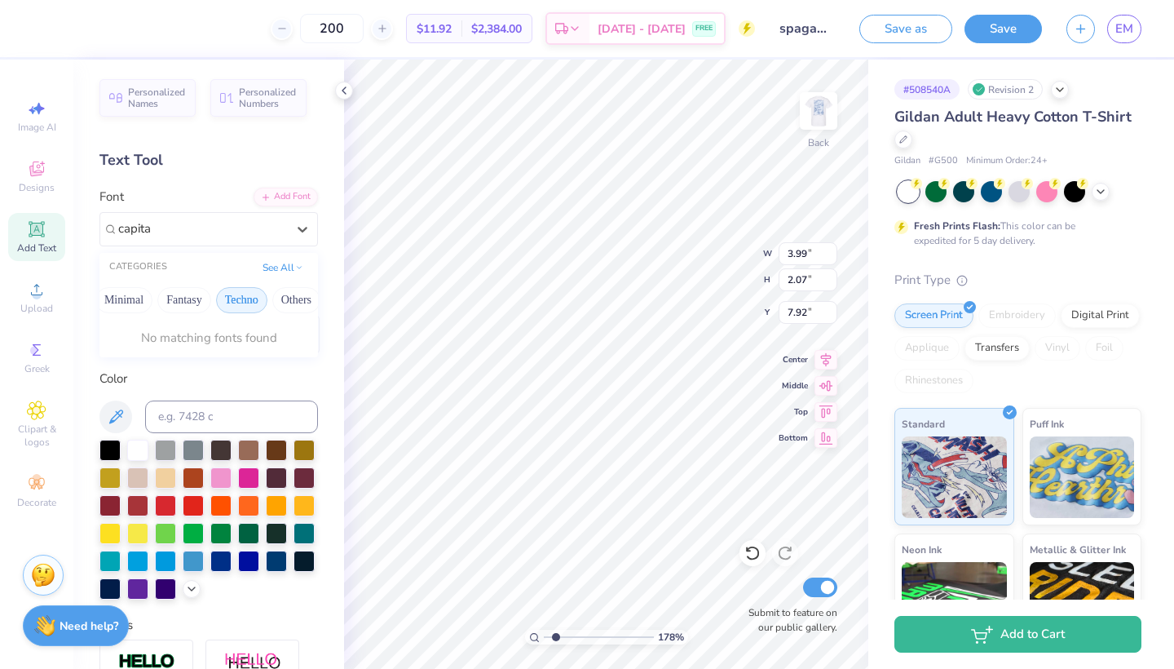
type input "capital"
click at [236, 305] on button "Techno" at bounding box center [241, 300] width 51 height 26
click at [230, 306] on button "Techno" at bounding box center [241, 300] width 51 height 26
click at [193, 302] on button "Handwriting" at bounding box center [194, 300] width 76 height 26
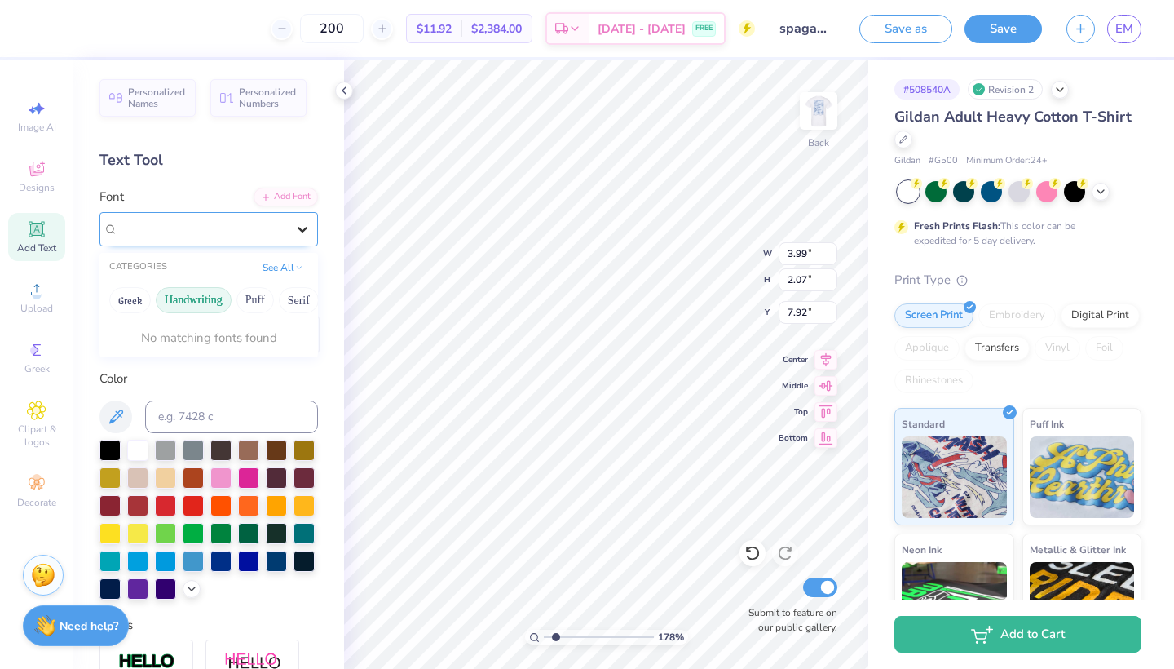
click at [298, 227] on icon at bounding box center [303, 230] width 10 height 6
click at [254, 236] on div at bounding box center [202, 228] width 168 height 19
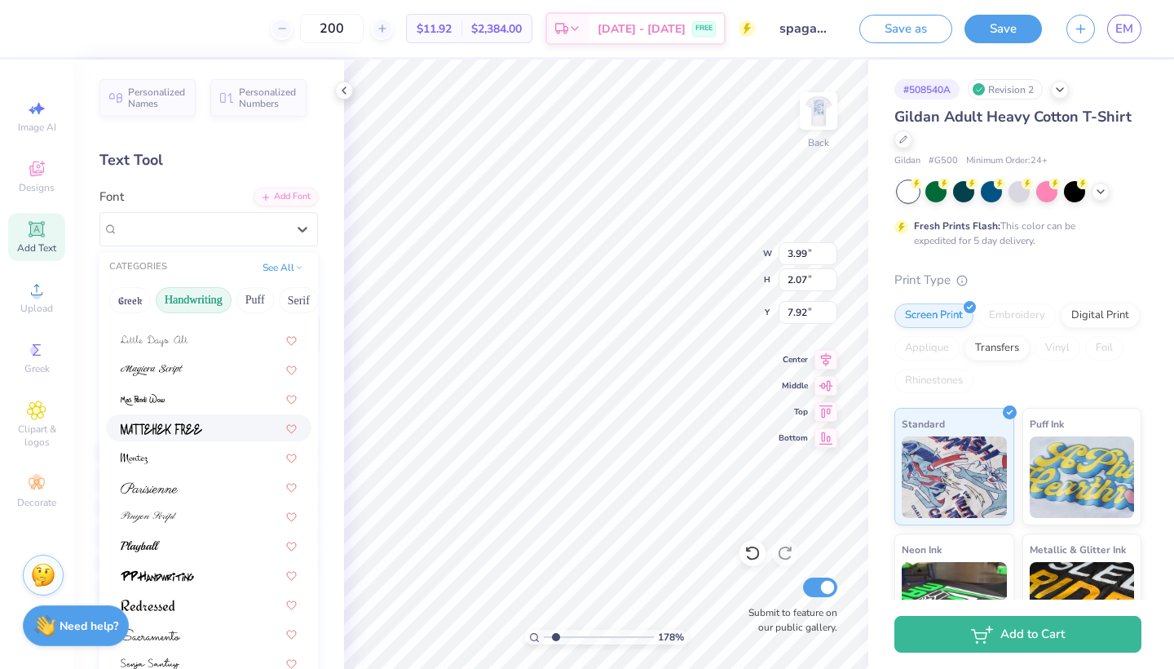
scroll to position [369, 0]
click at [201, 302] on button "Handwriting" at bounding box center [194, 300] width 76 height 26
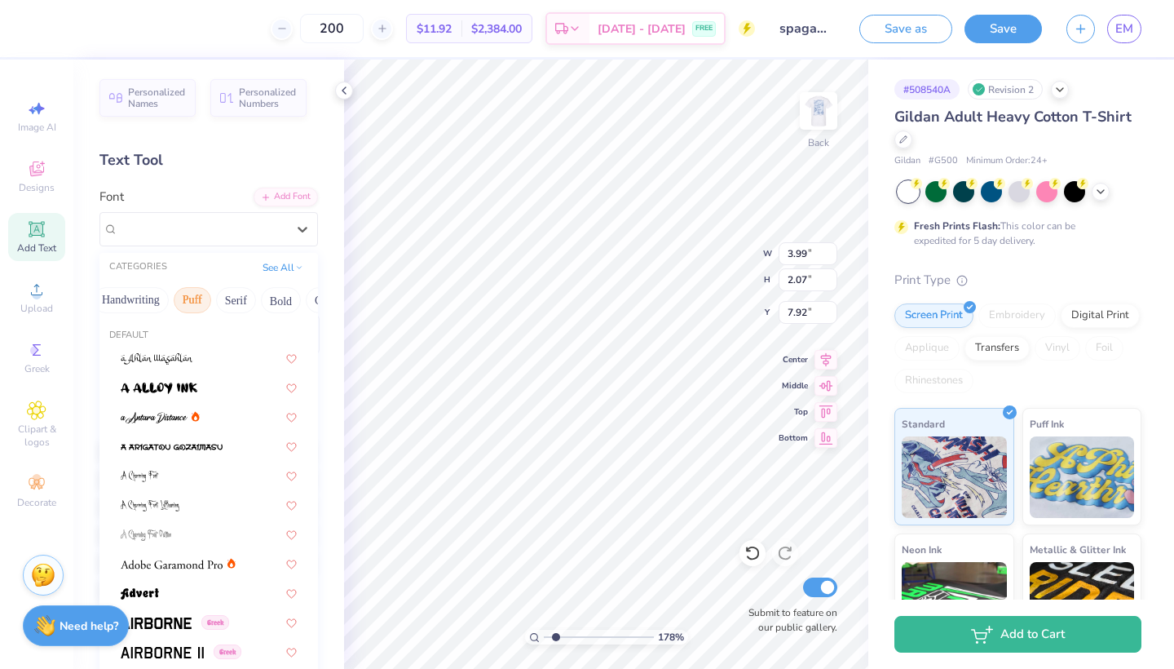
scroll to position [0, 91]
click at [254, 297] on button "Bold" at bounding box center [252, 300] width 40 height 26
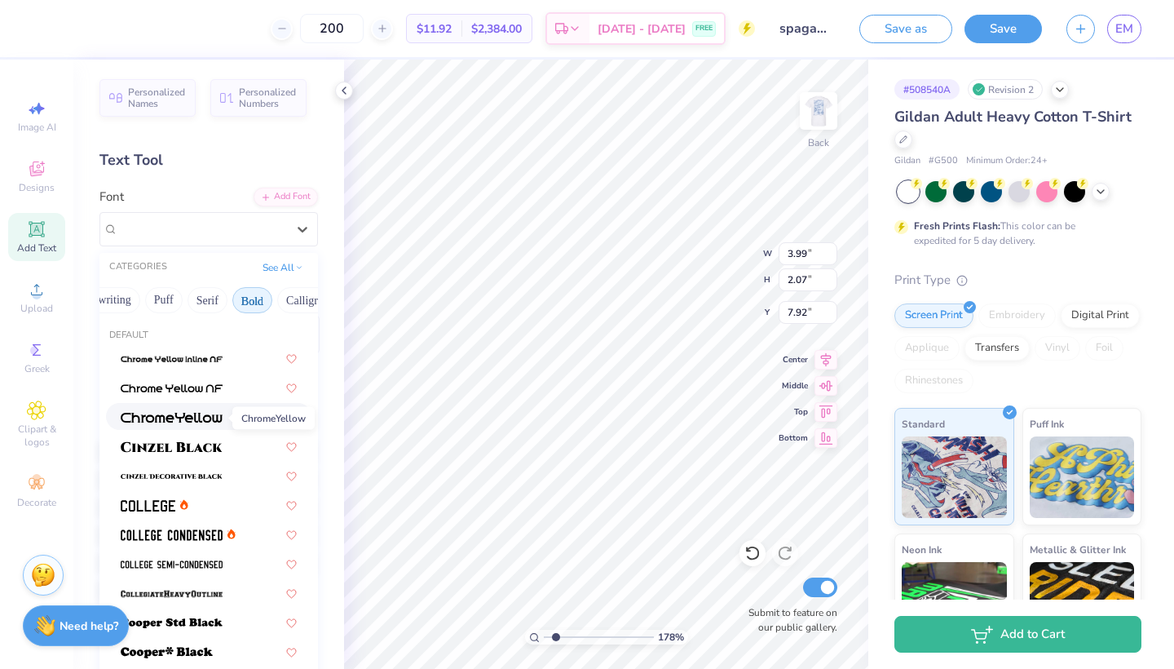
scroll to position [114, 0]
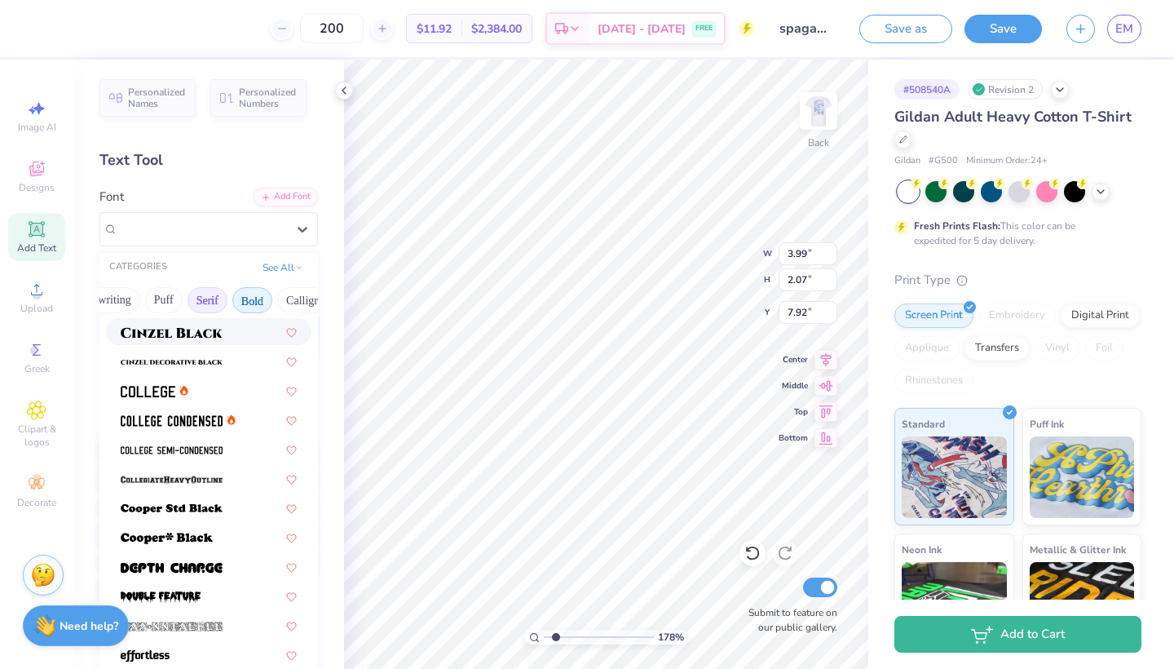
click at [194, 302] on button "Serif" at bounding box center [208, 300] width 40 height 26
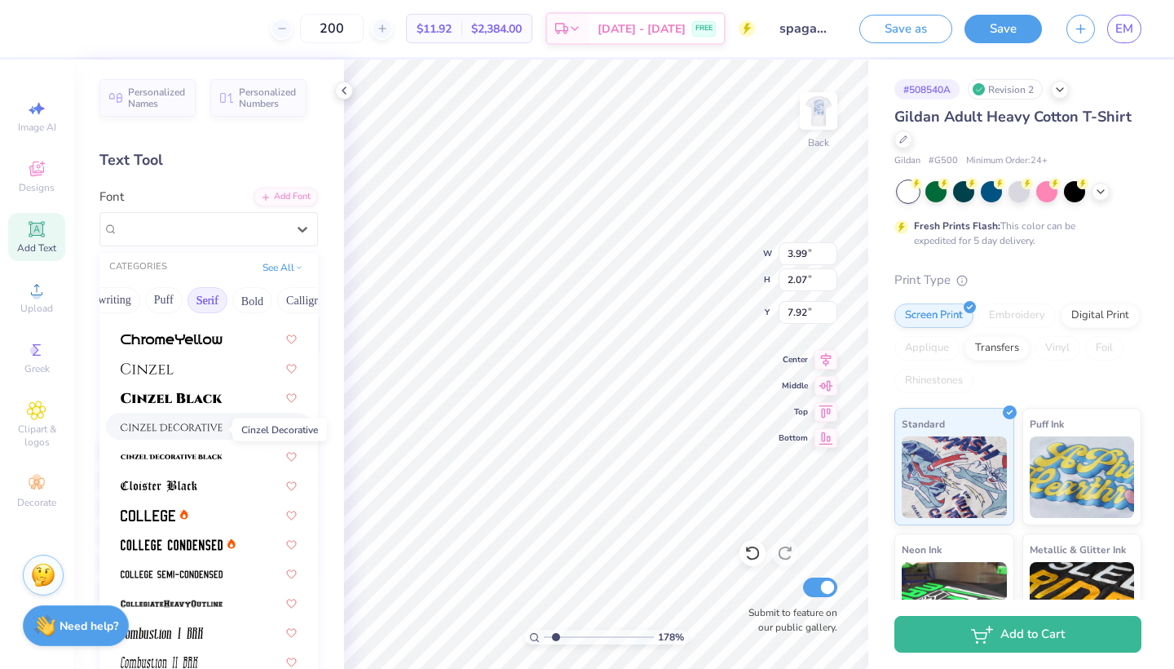
scroll to position [285, 0]
click at [179, 427] on img at bounding box center [172, 425] width 102 height 11
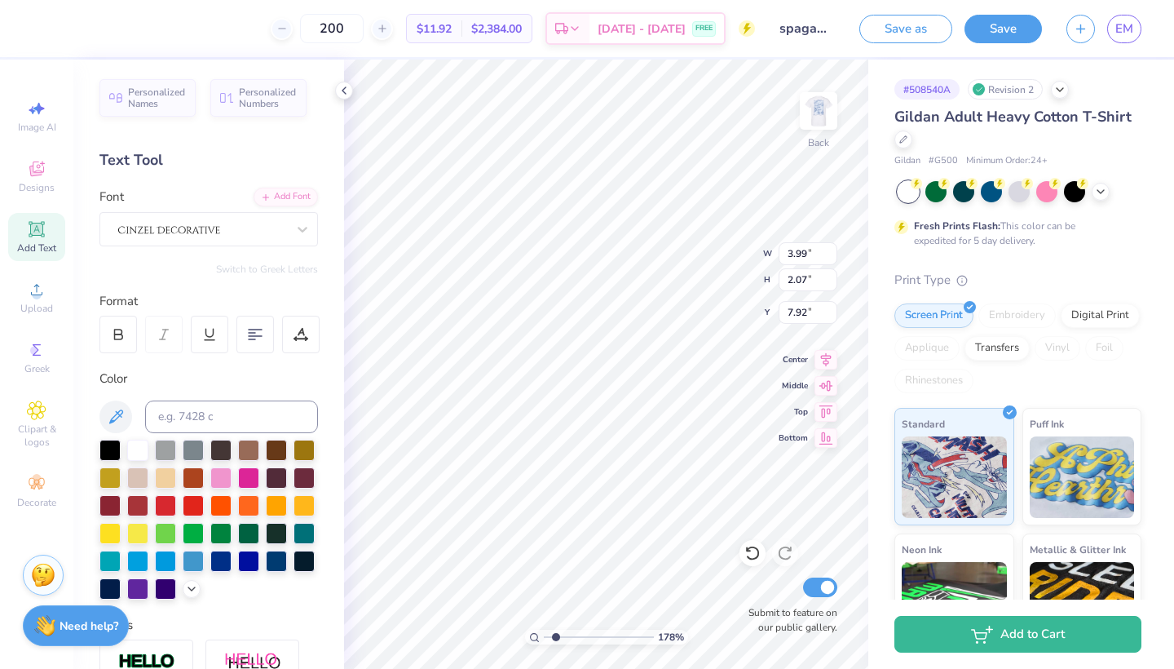
scroll to position [0, 3]
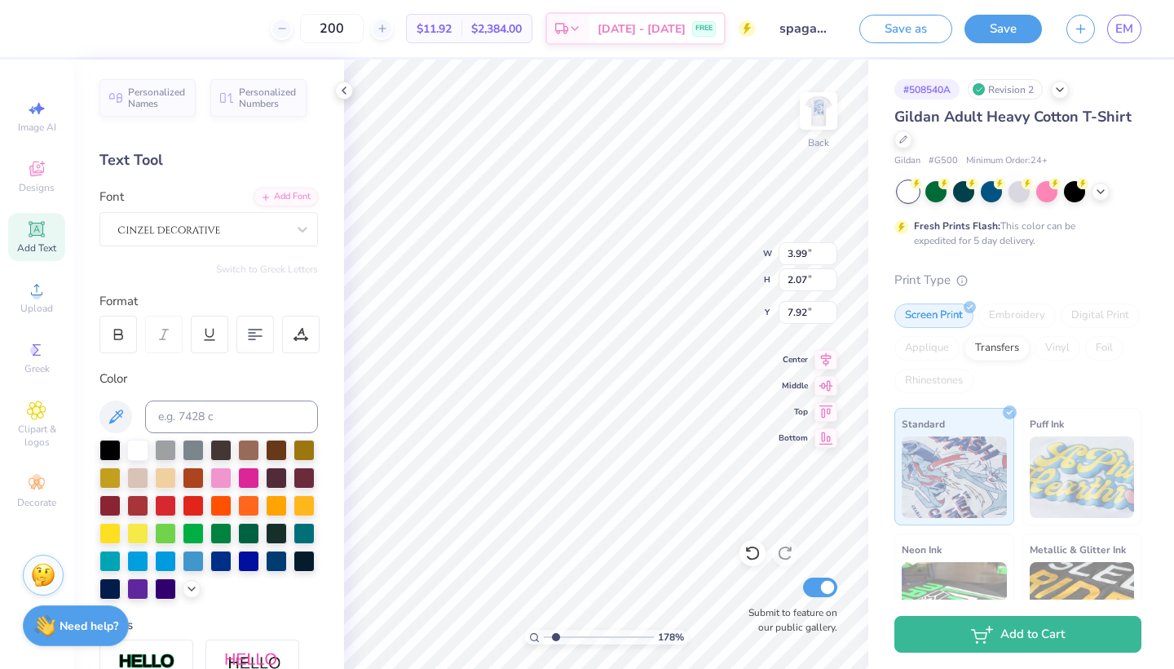
type input "6.00"
type input "1.74"
type input "12.38"
type input "15.02"
type input "1.53"
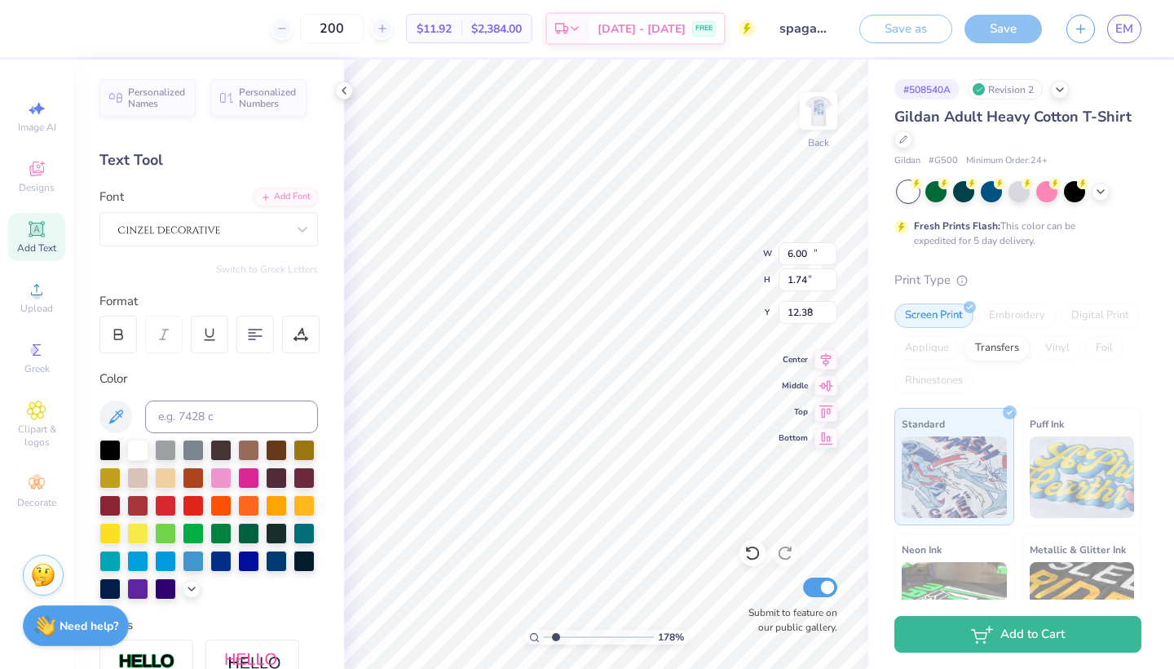
type input "8.19"
type input "6.73"
type input "0.69"
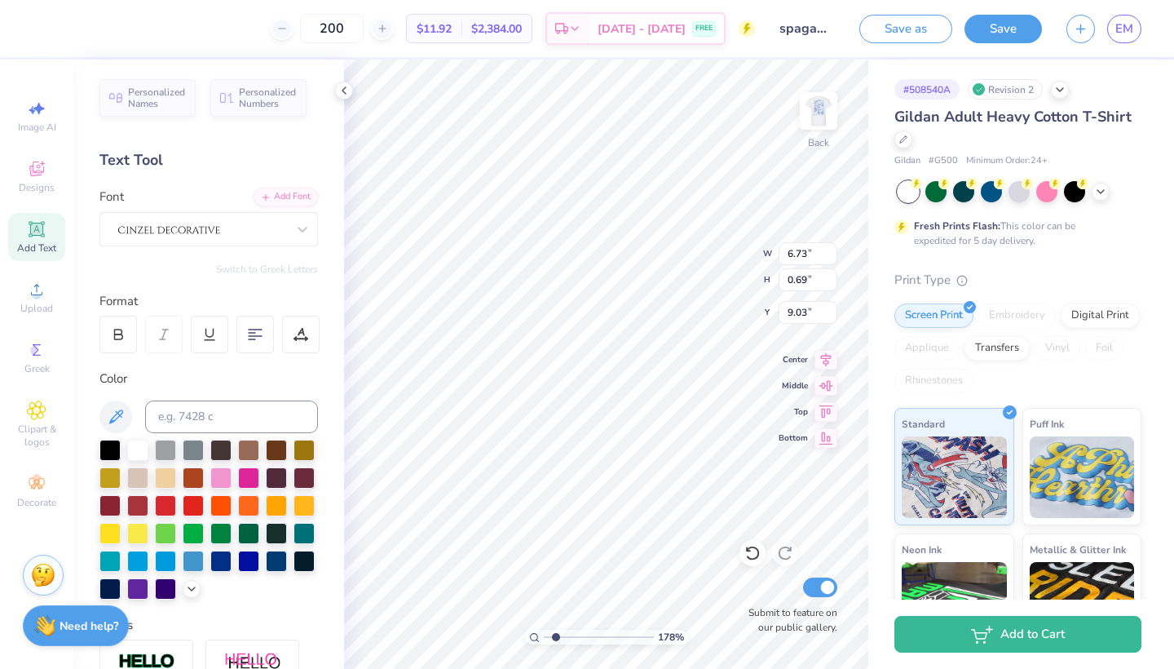
type input "3.98"
type input "2.79"
type input "0.28"
type input "4.10"
click at [116, 396] on div "Color" at bounding box center [208, 484] width 218 height 230
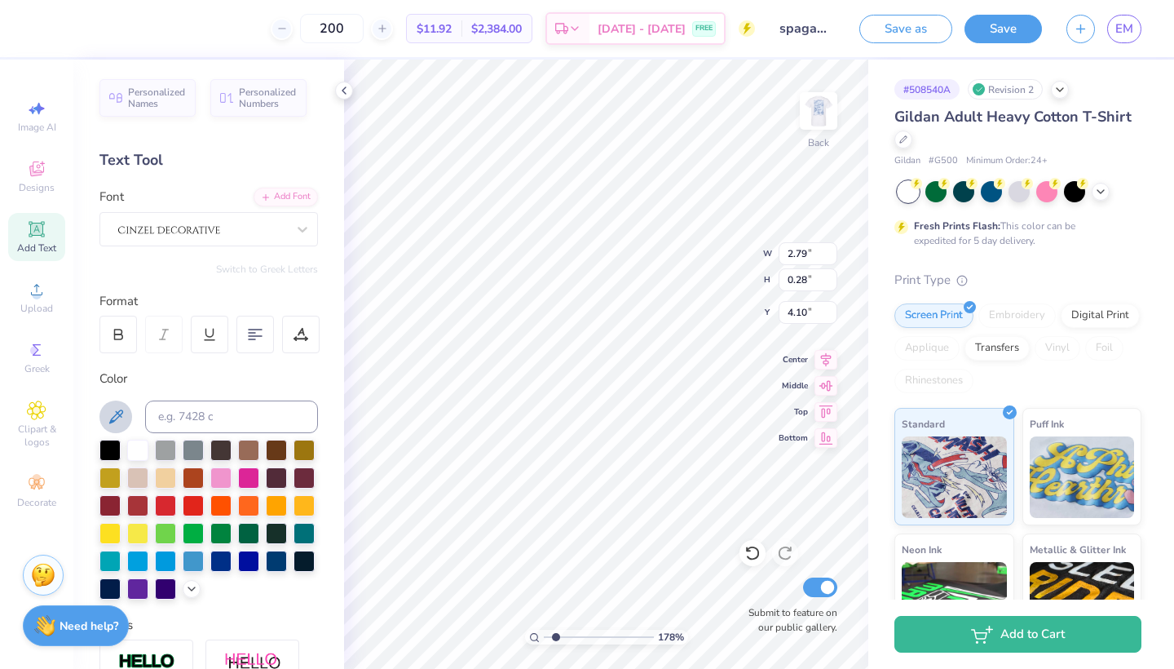
click at [118, 411] on icon at bounding box center [116, 416] width 14 height 14
click at [295, 345] on div at bounding box center [301, 335] width 38 height 38
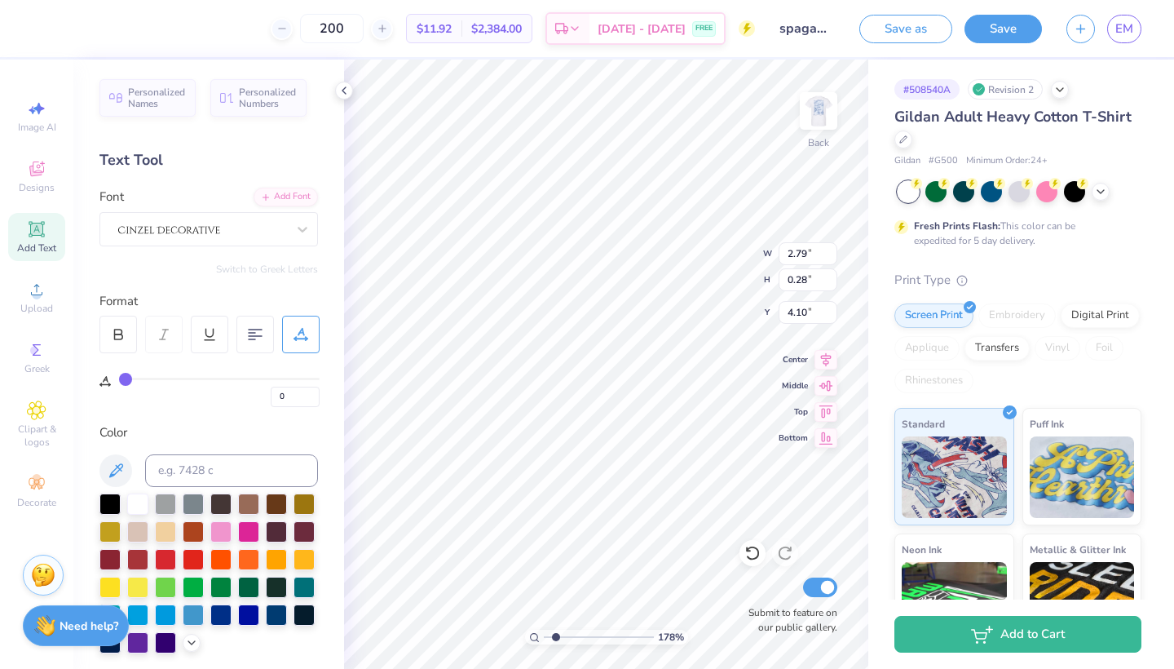
drag, startPoint x: 126, startPoint y: 382, endPoint x: 110, endPoint y: 382, distance: 15.5
click at [111, 382] on div "0" at bounding box center [209, 380] width 220 height 54
type input "7.39"
click at [222, 230] on div at bounding box center [202, 228] width 171 height 25
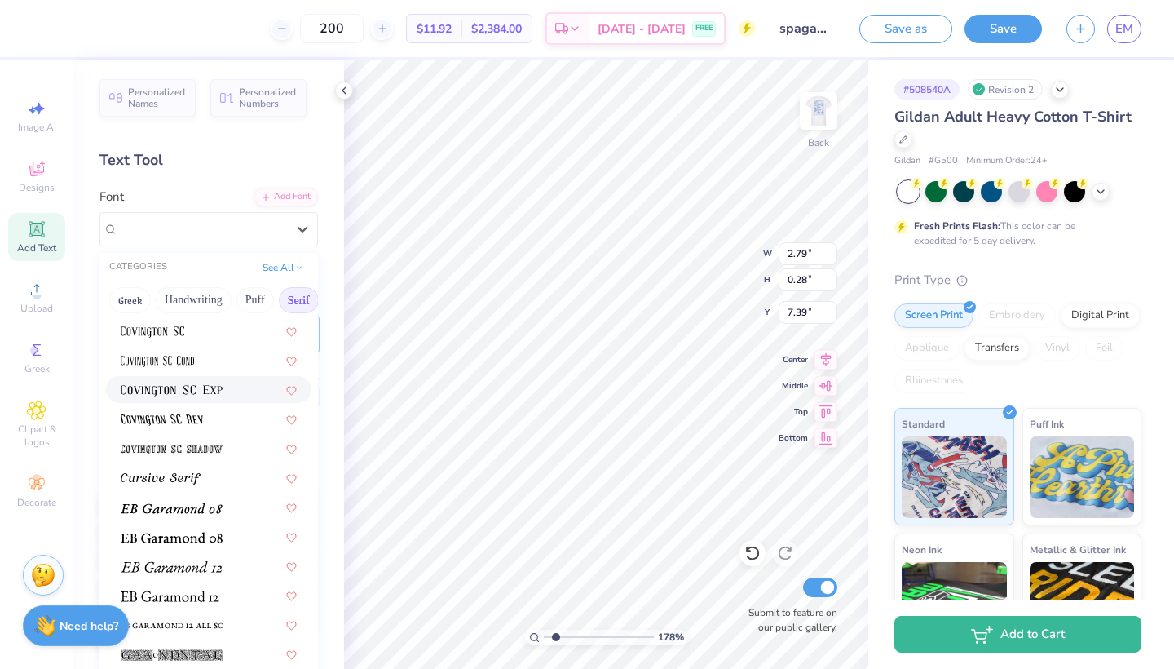
scroll to position [821, 0]
click at [196, 391] on img at bounding box center [172, 388] width 102 height 11
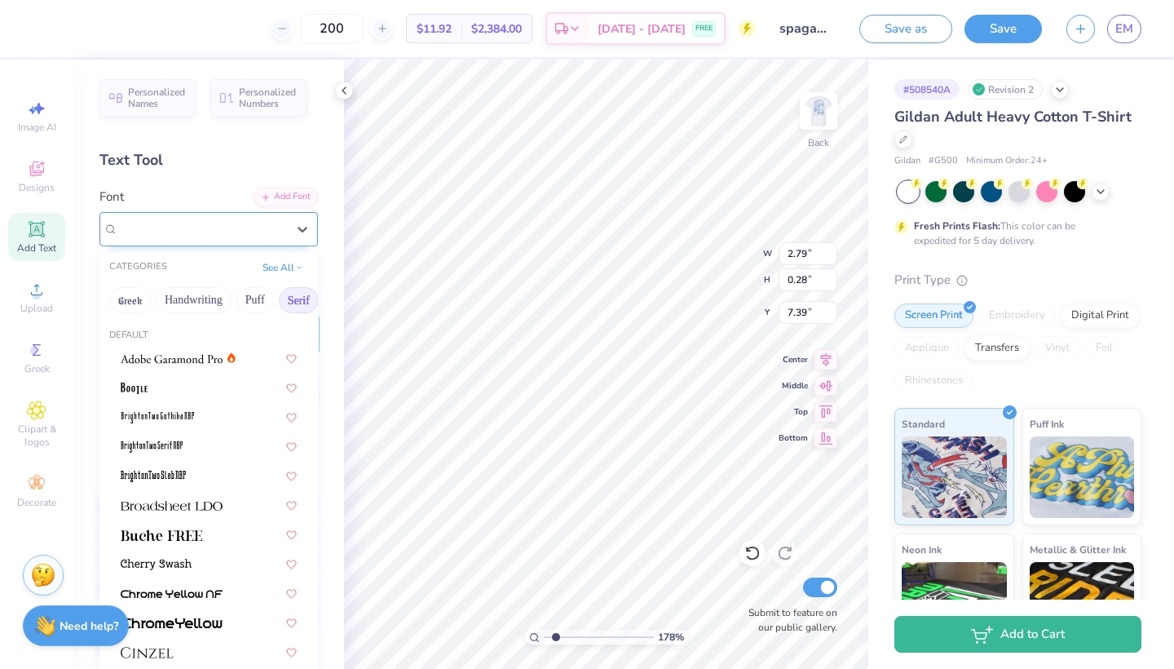
type input "2.45"
type input "0.29"
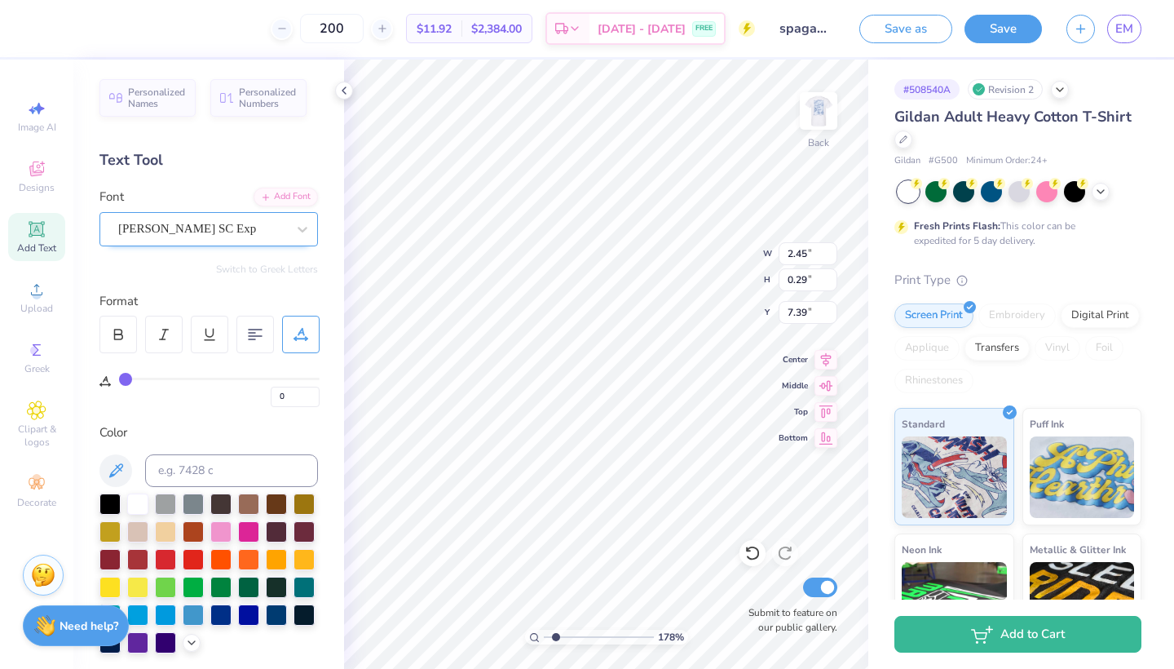
click at [239, 241] on div "Covington SC Exp" at bounding box center [208, 229] width 218 height 34
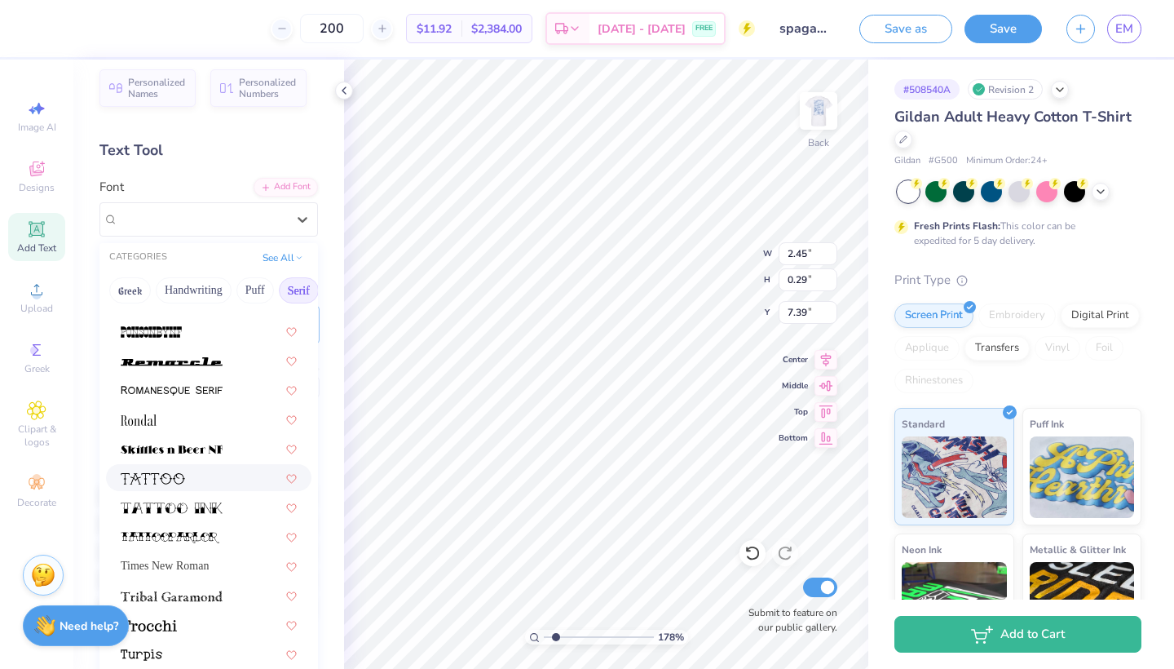
scroll to position [17, 0]
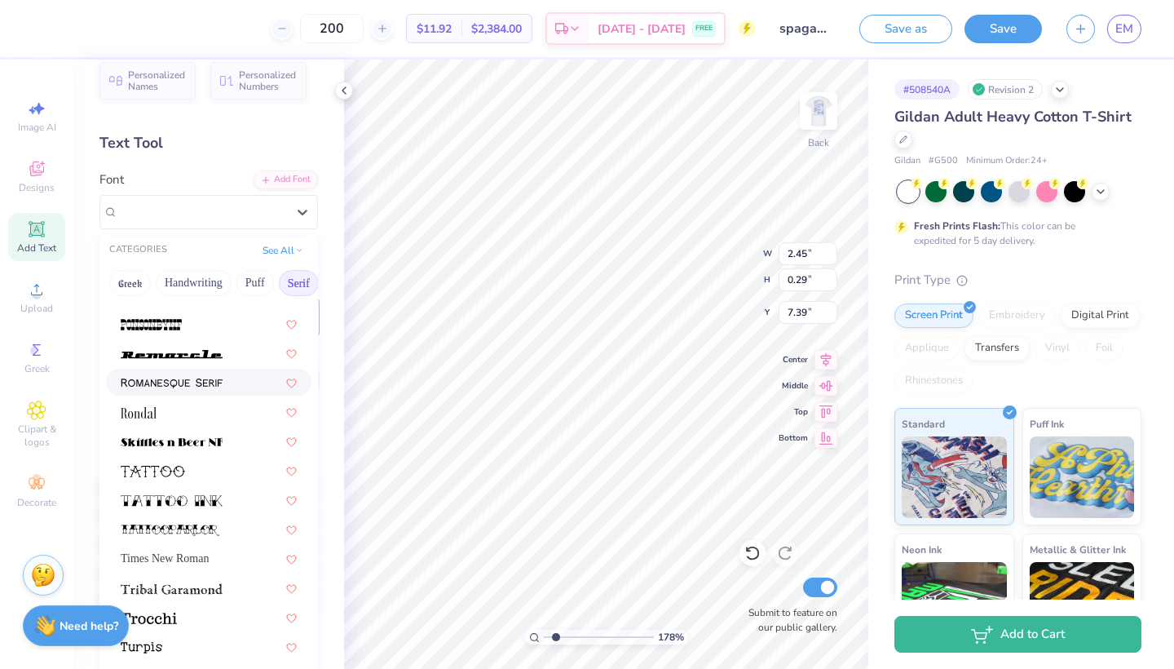
click at [207, 389] on img at bounding box center [172, 382] width 102 height 11
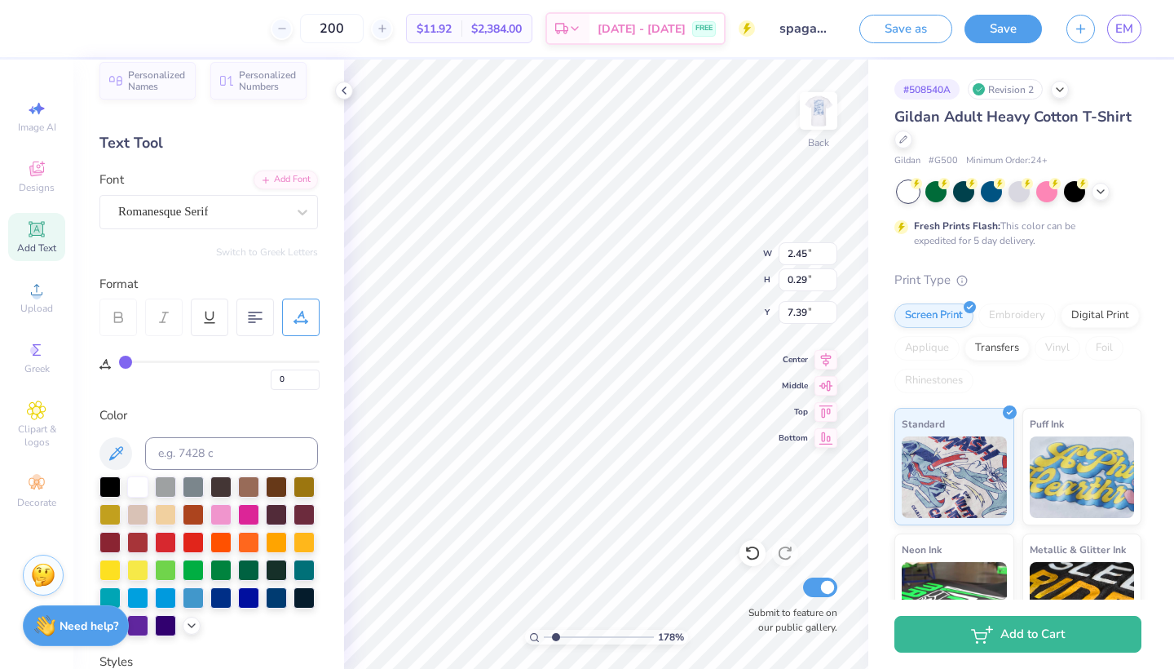
type input "2.54"
type input "0.24"
type input "7.41"
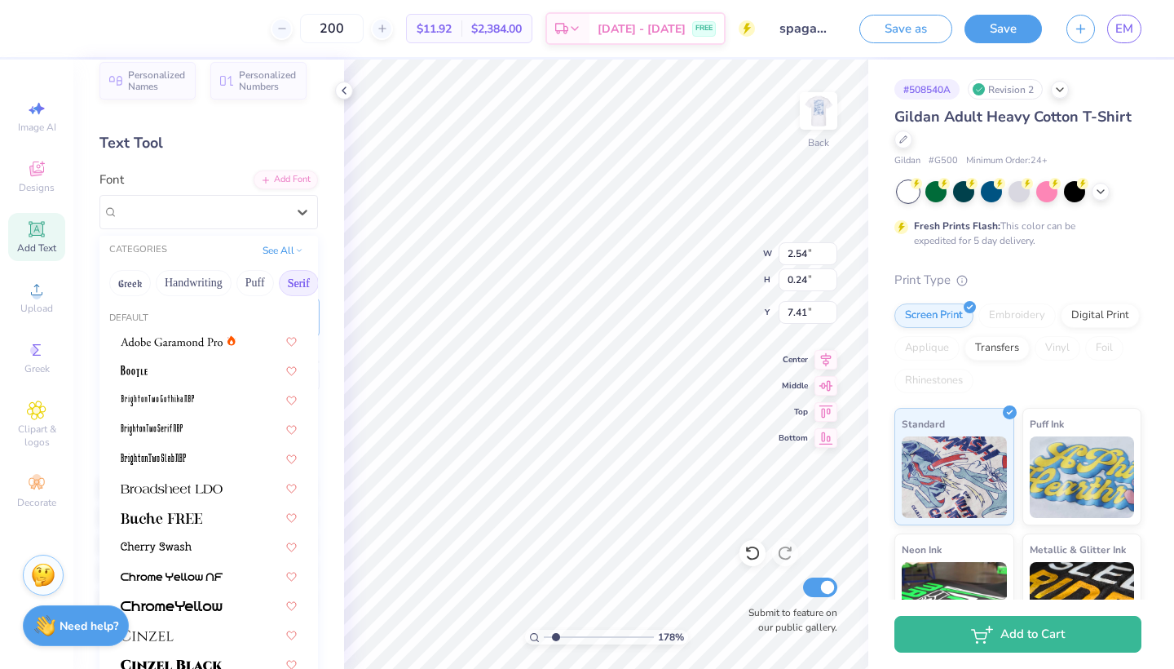
click at [208, 214] on span "Romanesque Serif" at bounding box center [163, 211] width 90 height 19
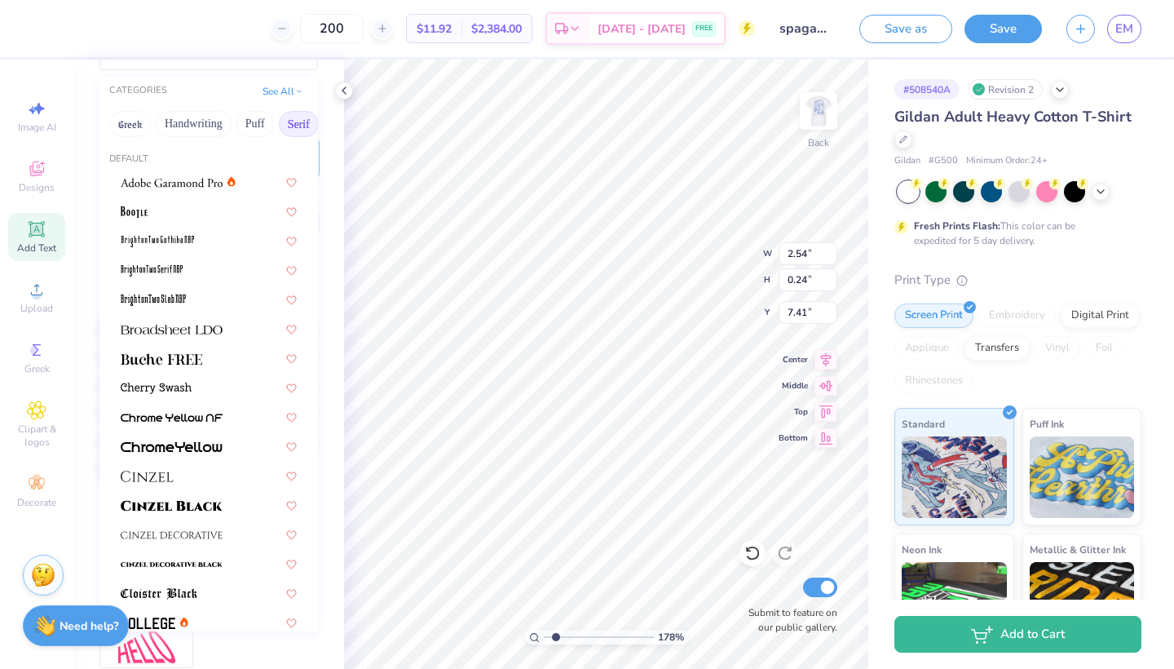
scroll to position [170, 0]
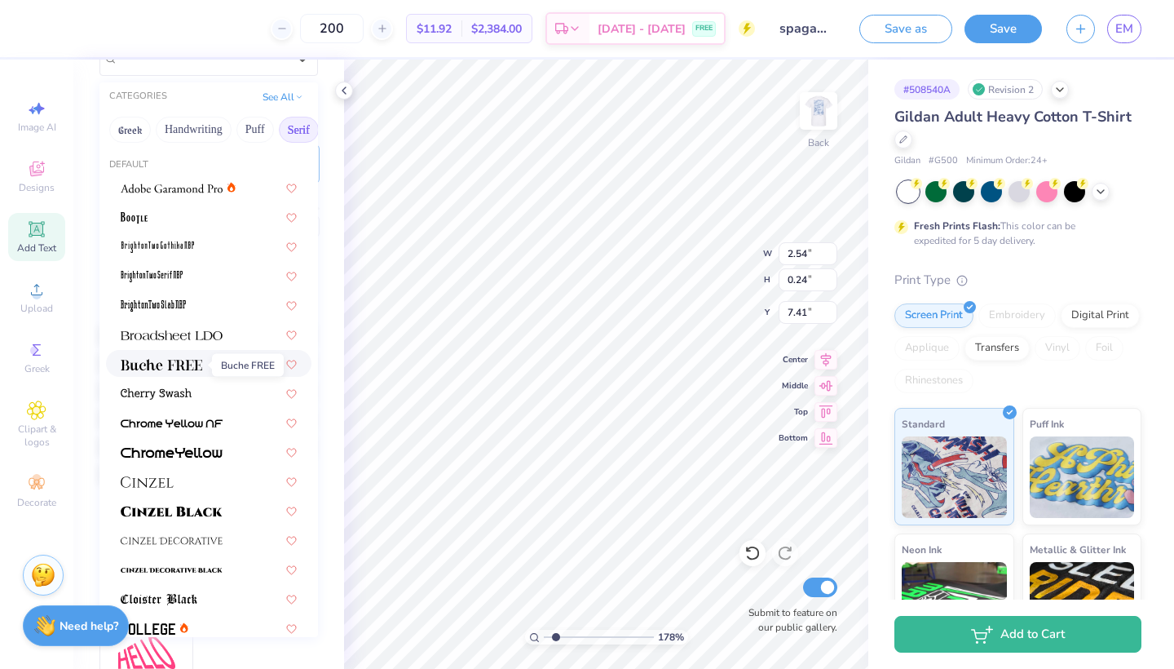
click at [175, 356] on span at bounding box center [162, 363] width 82 height 17
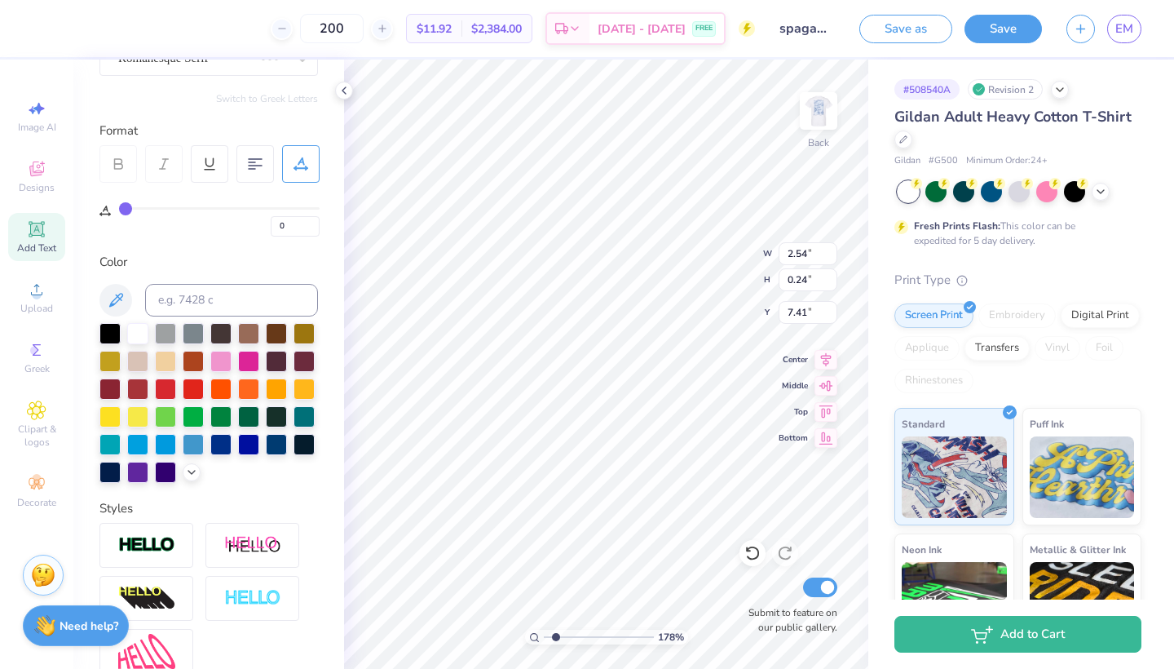
type input "2.41"
type input "0.23"
type input "7.42"
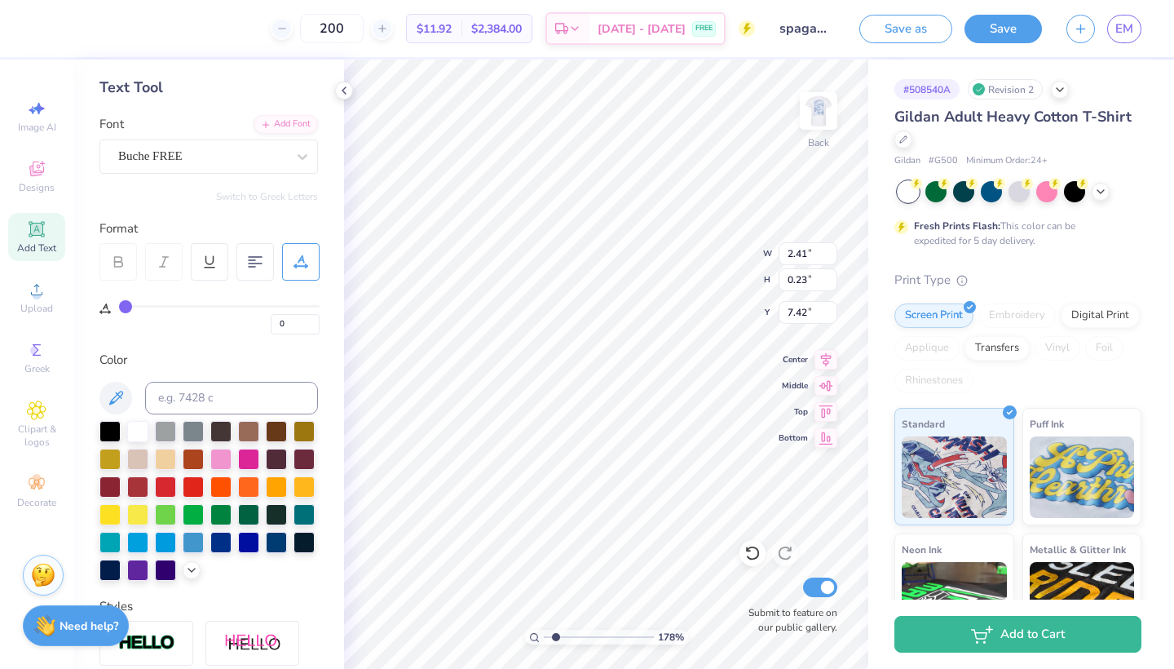
scroll to position [66, 0]
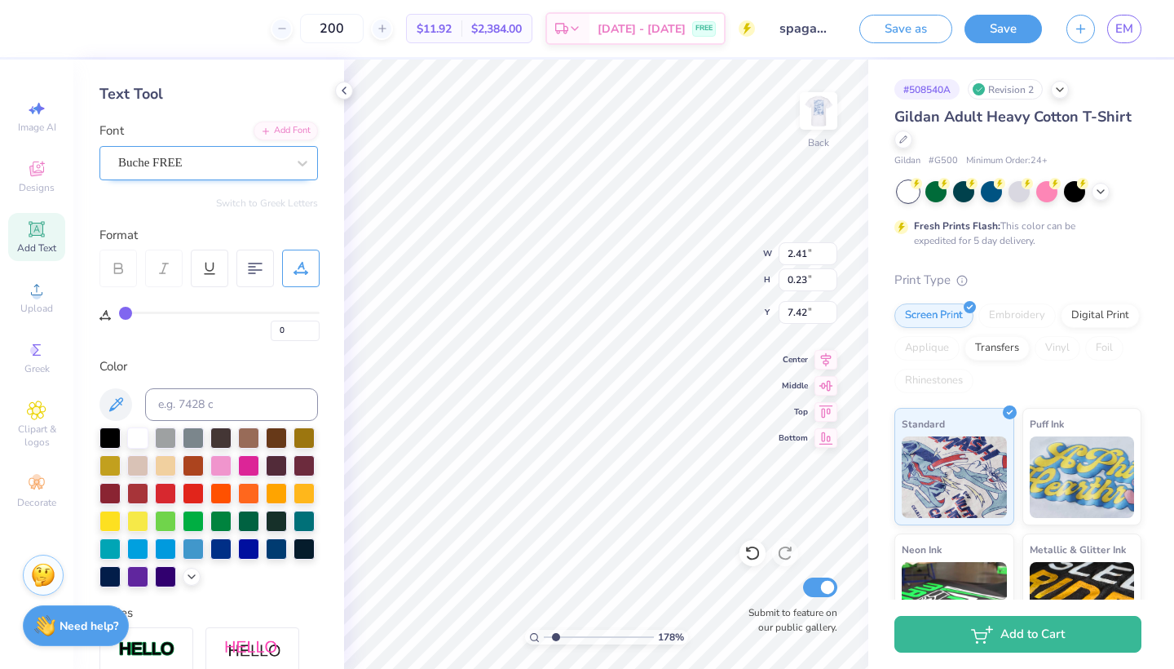
click at [190, 157] on div "Buche FREE" at bounding box center [202, 162] width 171 height 25
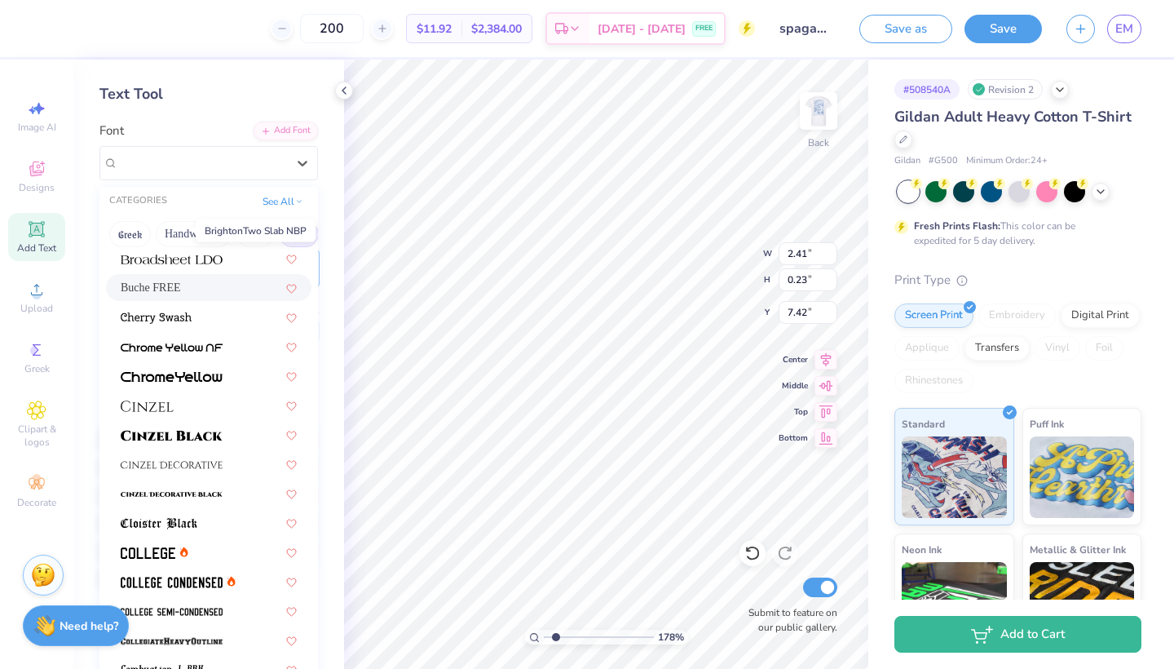
scroll to position [188, 0]
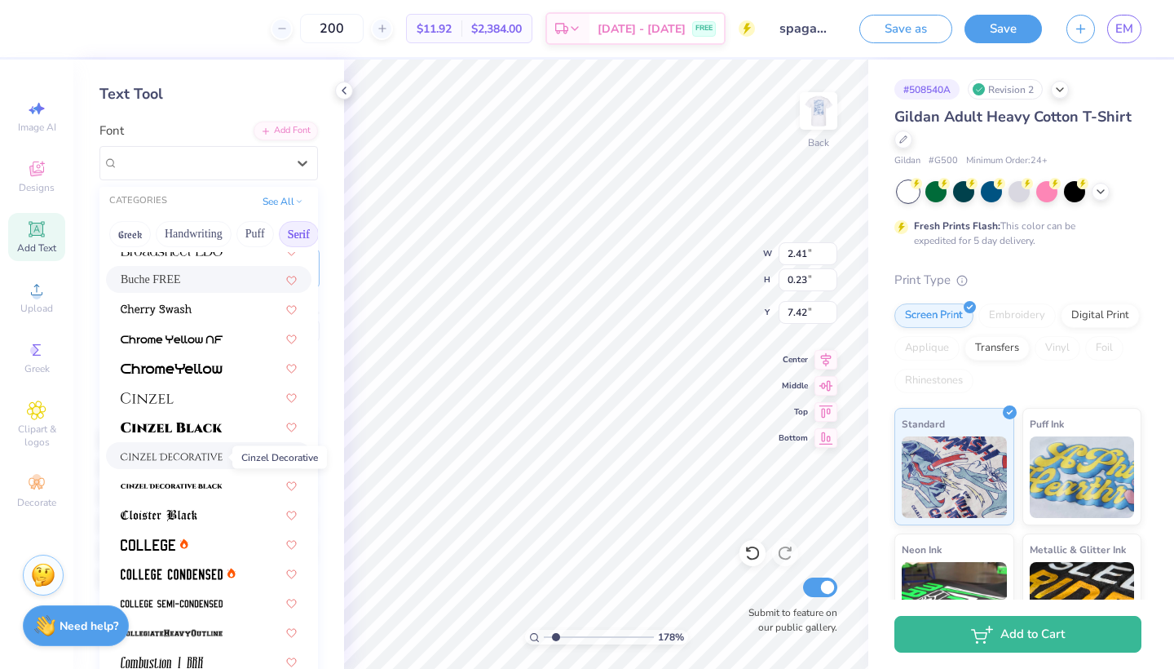
click at [165, 457] on img at bounding box center [172, 456] width 102 height 11
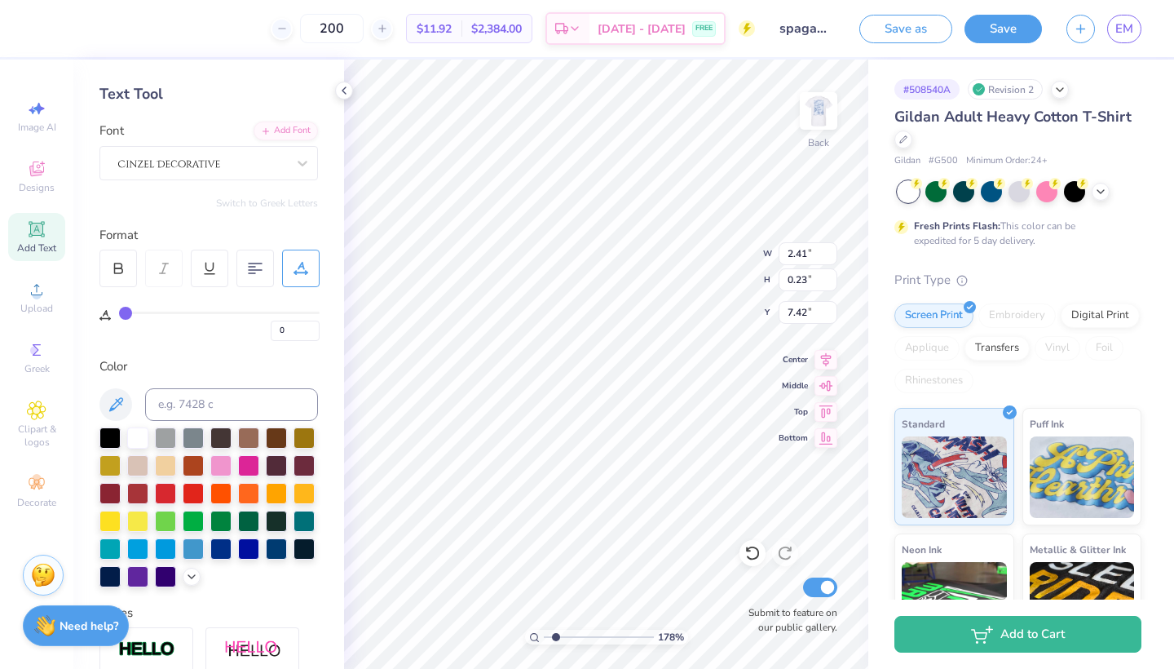
type input "2.79"
type input "0.28"
type input "7.39"
click at [127, 260] on div at bounding box center [118, 268] width 38 height 38
type input "2.95"
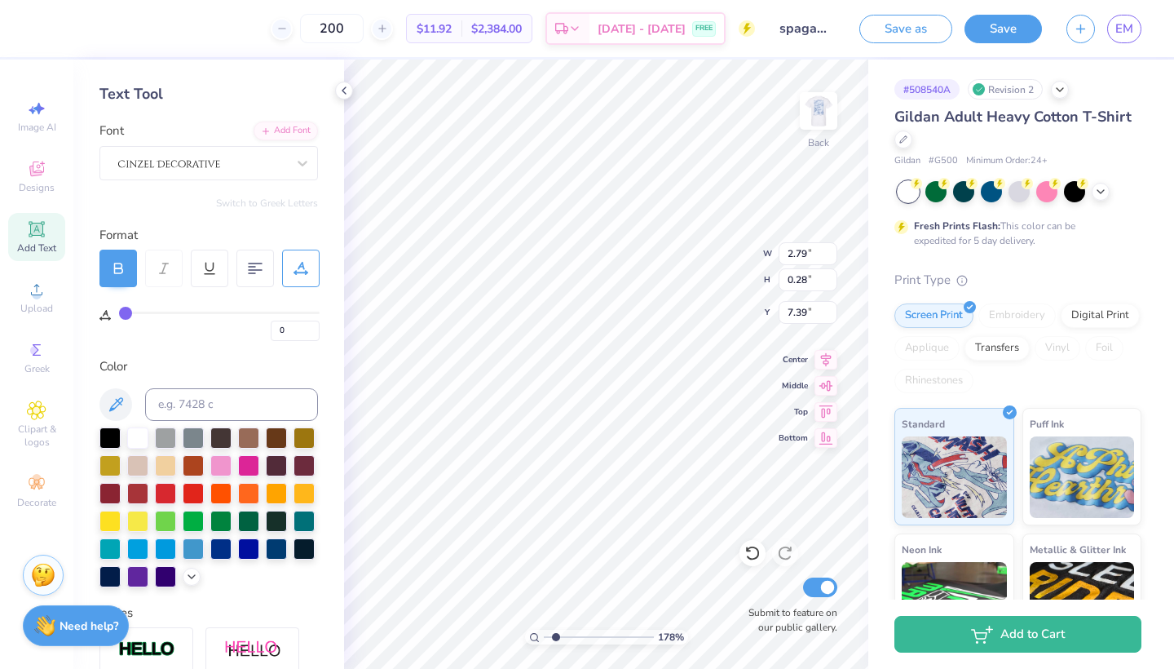
type input "0.29"
type input "4.10"
type input "2.47"
type input "0.24"
type input "4.12"
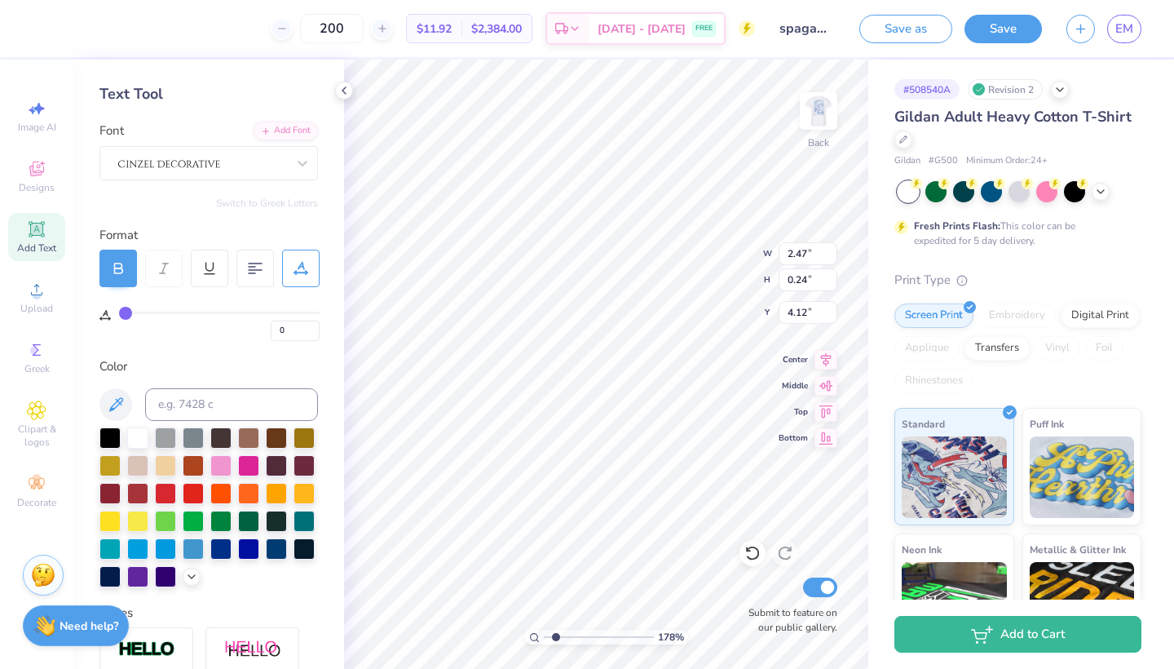
type input "6.00"
type input "1.74"
type input "12.38"
type textarea "2025"
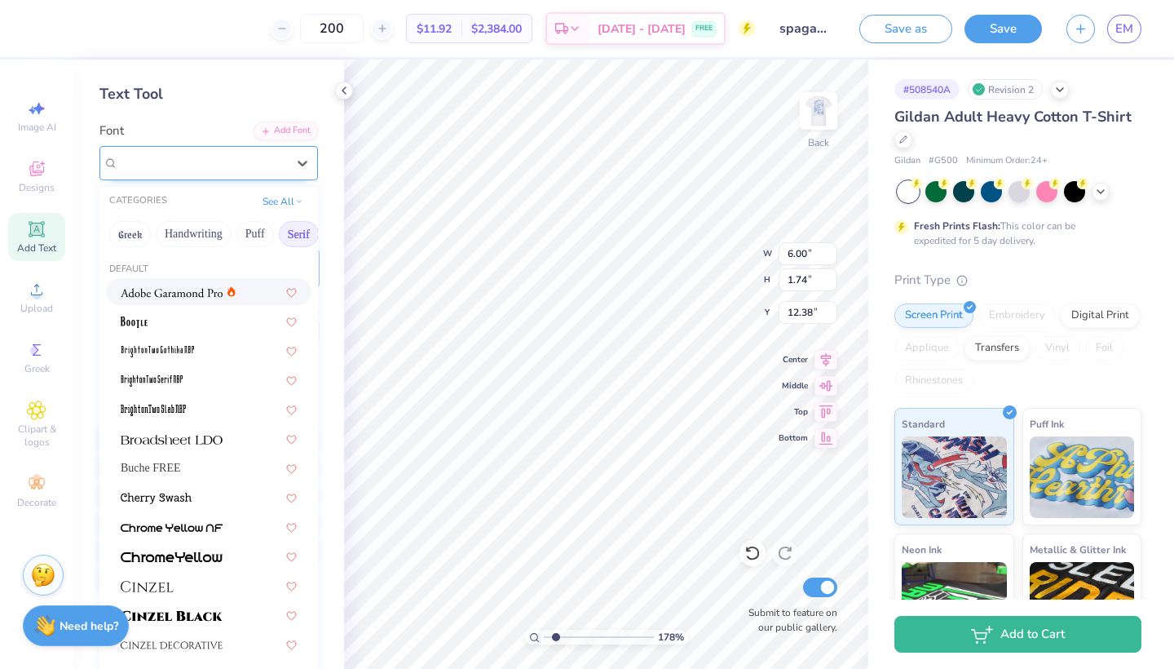
click at [219, 163] on div "Super Dream" at bounding box center [202, 162] width 171 height 25
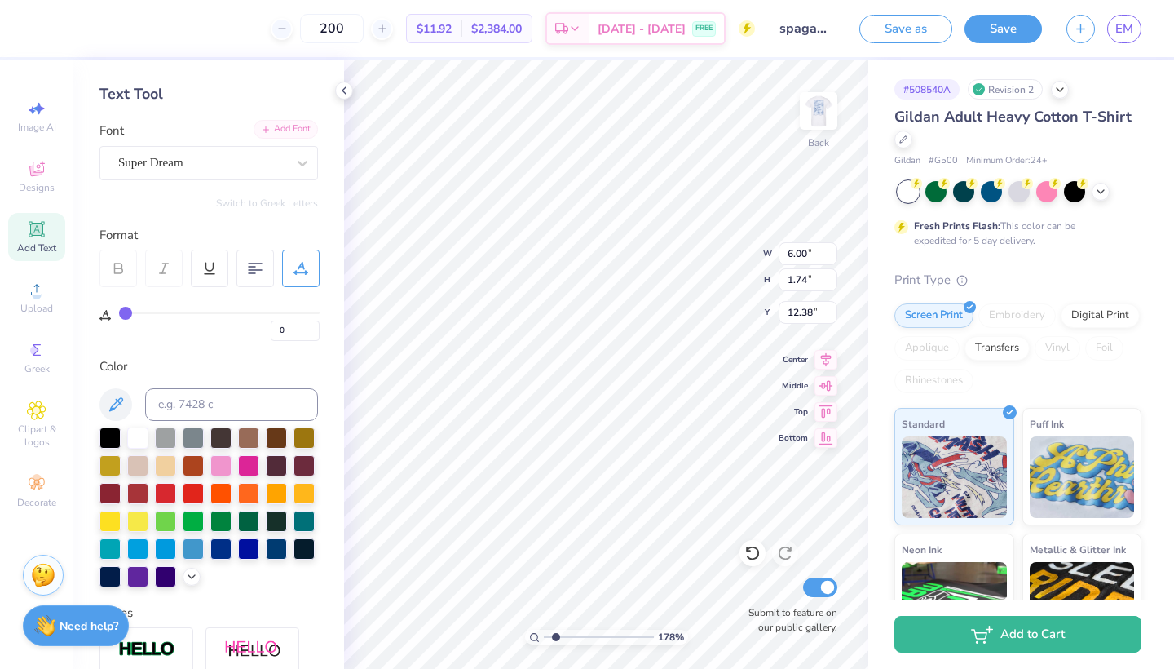
type input "3.97"
type input "0.85"
type input "4.24"
type input "5.84"
type input "1.74"
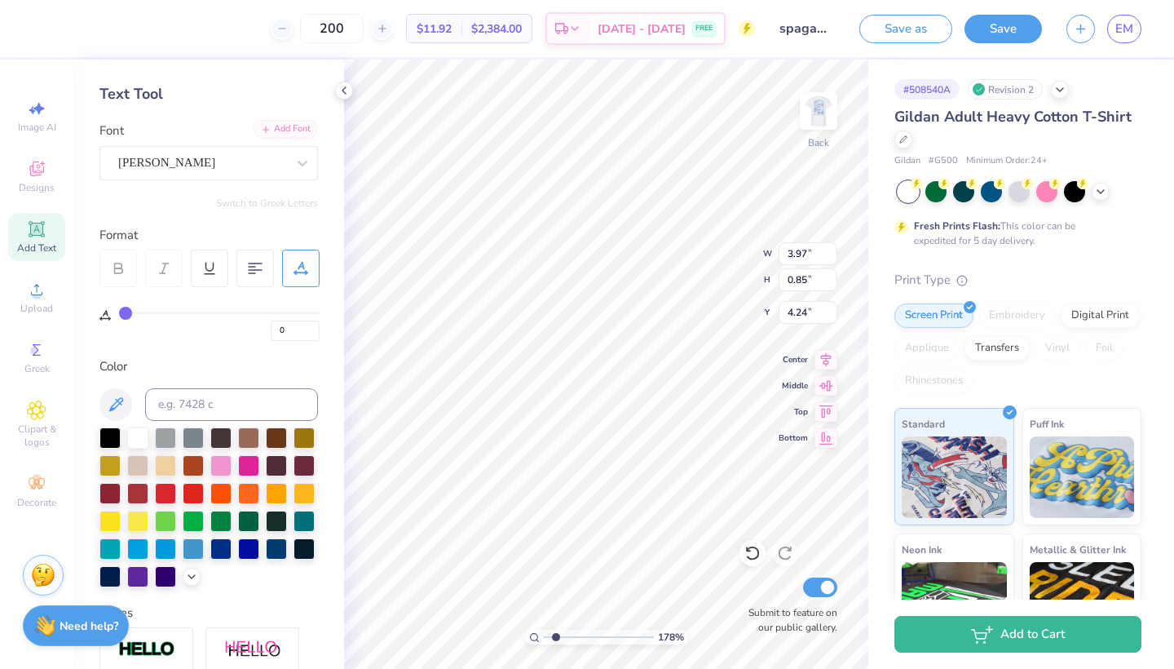
type input "12.38"
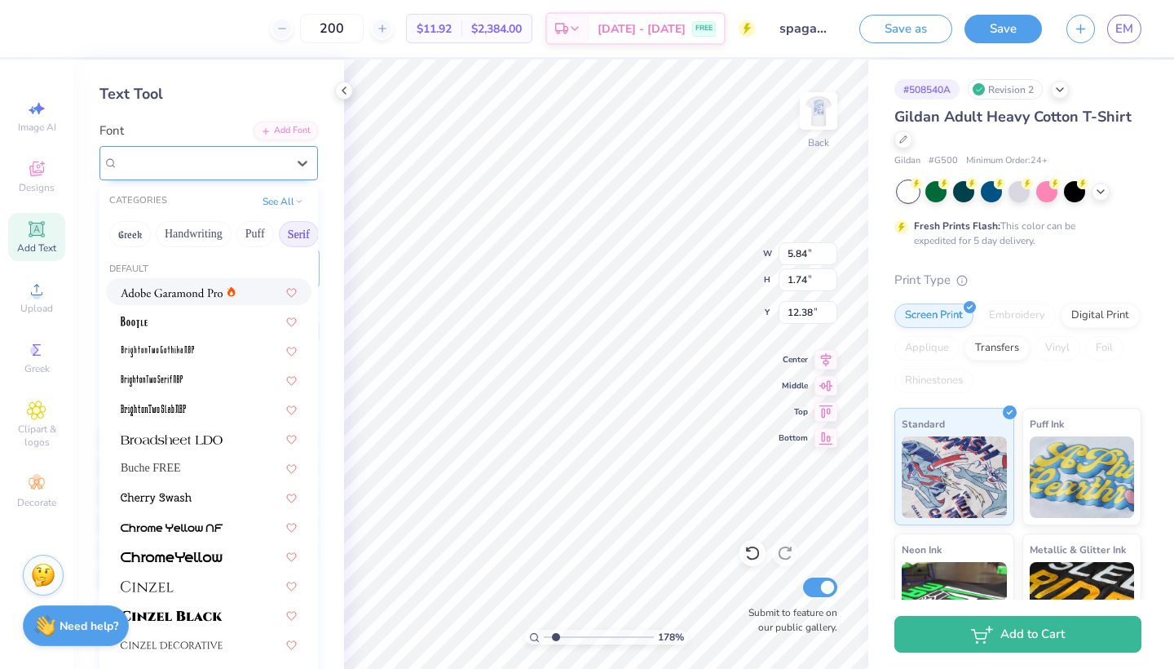
click at [218, 169] on div "Super Dream" at bounding box center [202, 162] width 171 height 25
click at [296, 230] on button "Serif" at bounding box center [299, 234] width 40 height 26
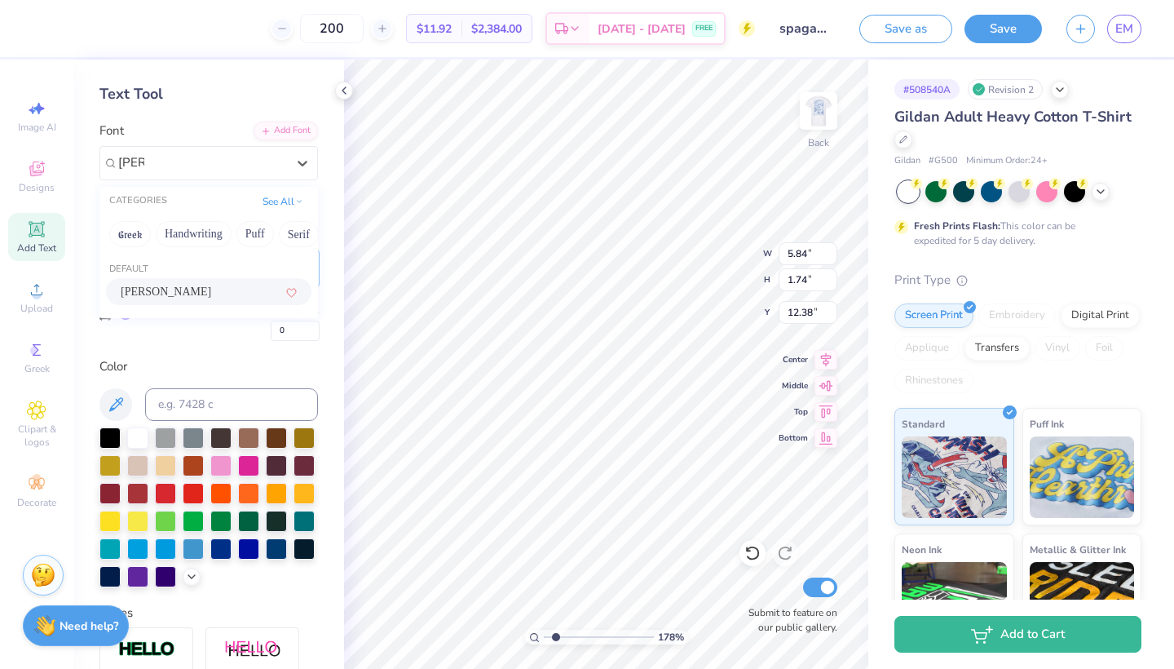
click at [214, 292] on div "Alex Brush" at bounding box center [209, 291] width 176 height 17
type input "alex"
type input "6.61"
type input "1.73"
type input "5.37"
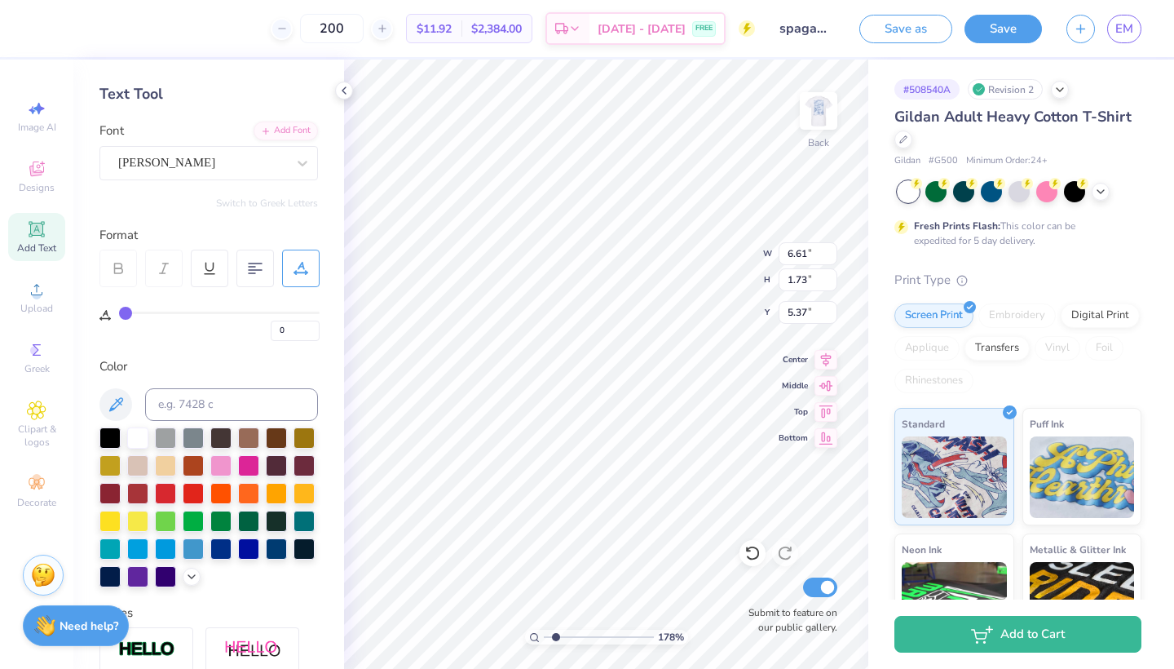
type input "2.76"
type input "0.72"
type input "5.32"
click at [121, 392] on button at bounding box center [115, 404] width 33 height 33
type input "2.76"
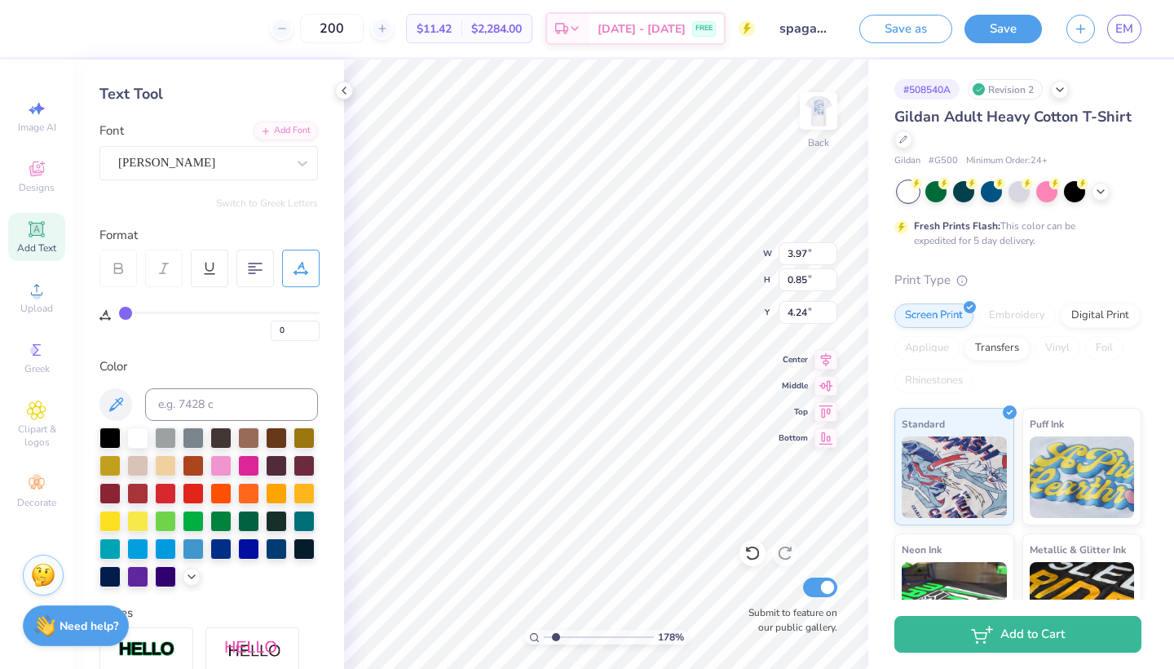
type input "0.72"
type input "5.32"
type input "1.95"
type input "0.51"
type input "5.54"
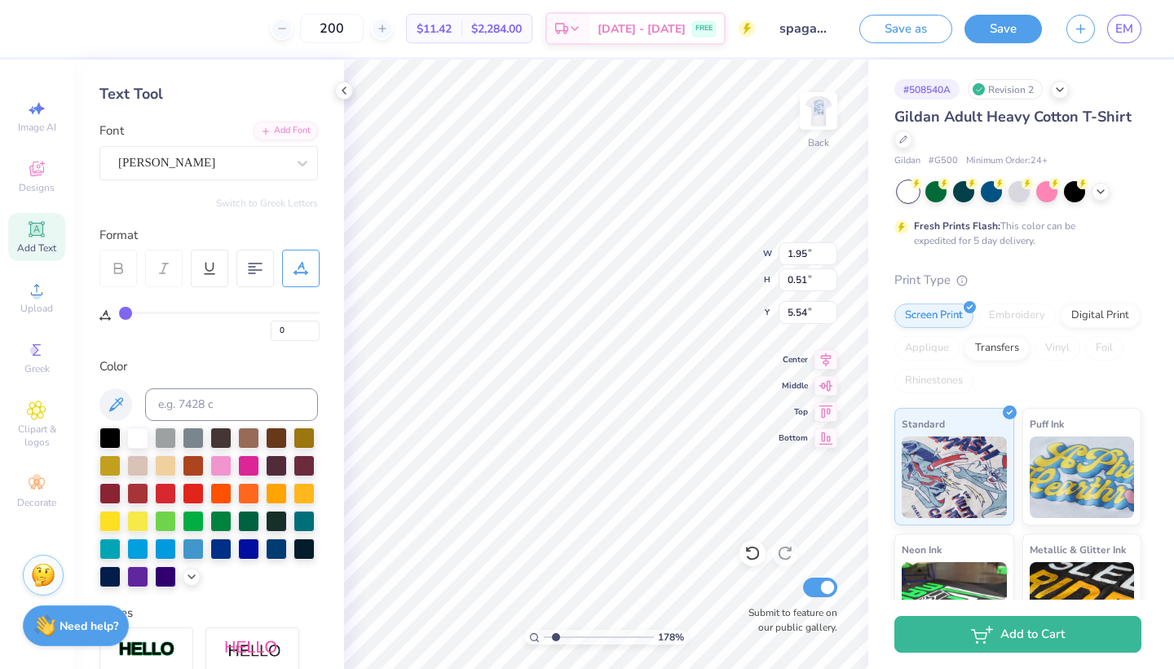
type input "3.97"
type input "0.85"
type input "4.37"
type input "5.39"
click at [24, 297] on div "Upload" at bounding box center [36, 297] width 57 height 48
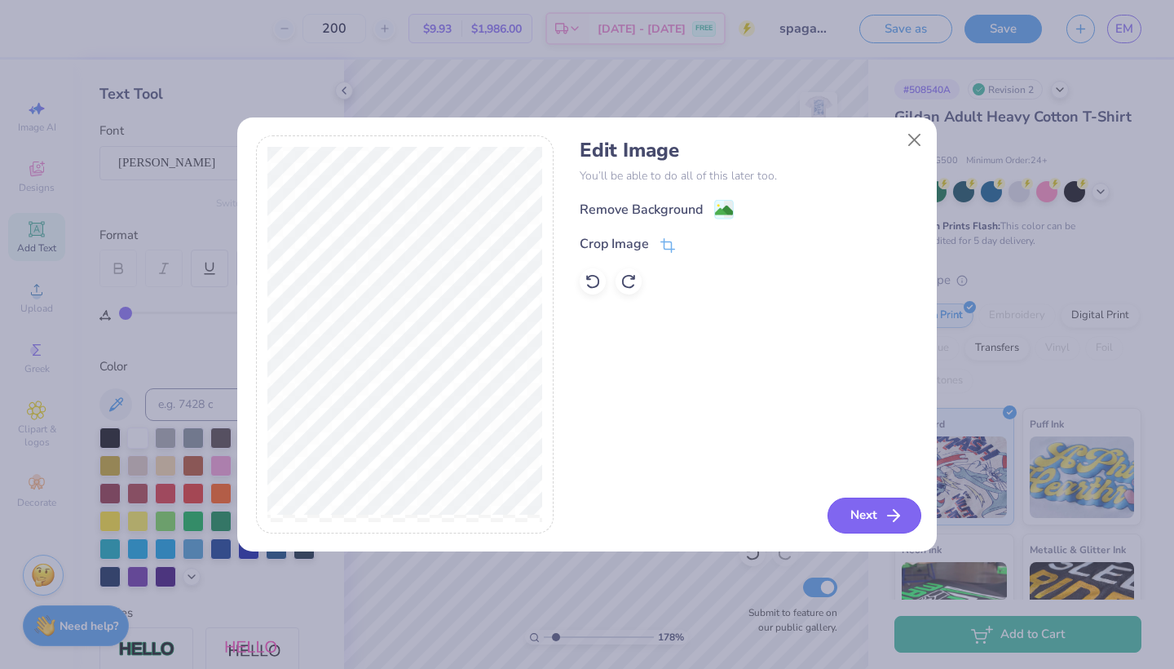
click at [866, 517] on button "Next" at bounding box center [874, 515] width 94 height 36
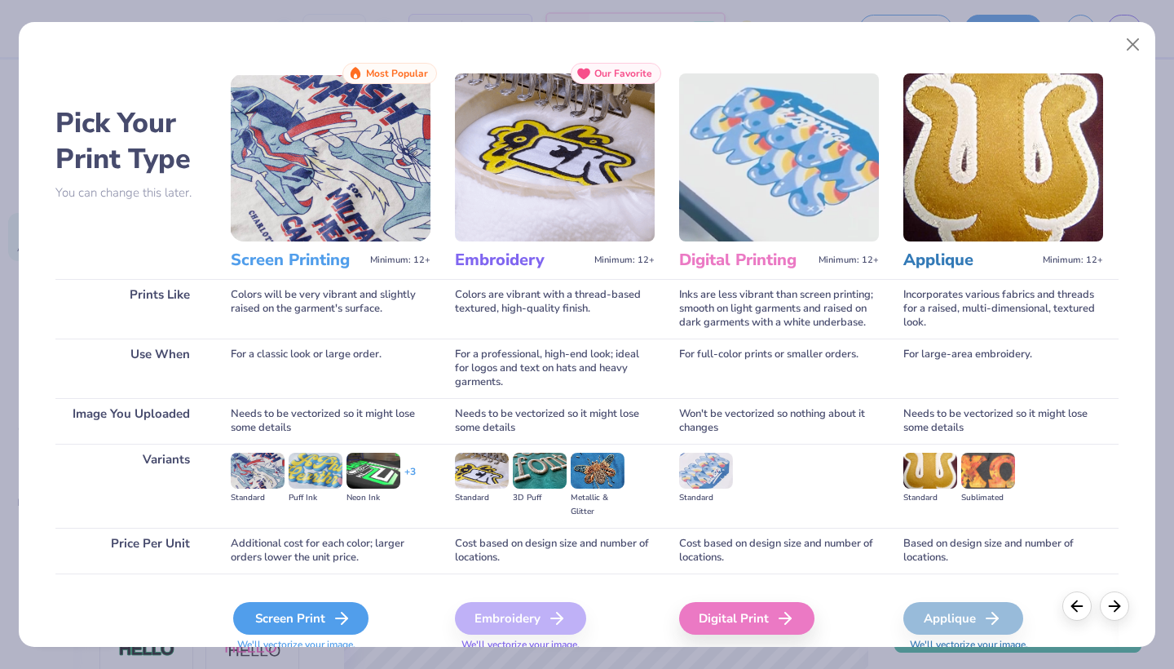
click at [274, 617] on div "Screen Print" at bounding box center [300, 618] width 135 height 33
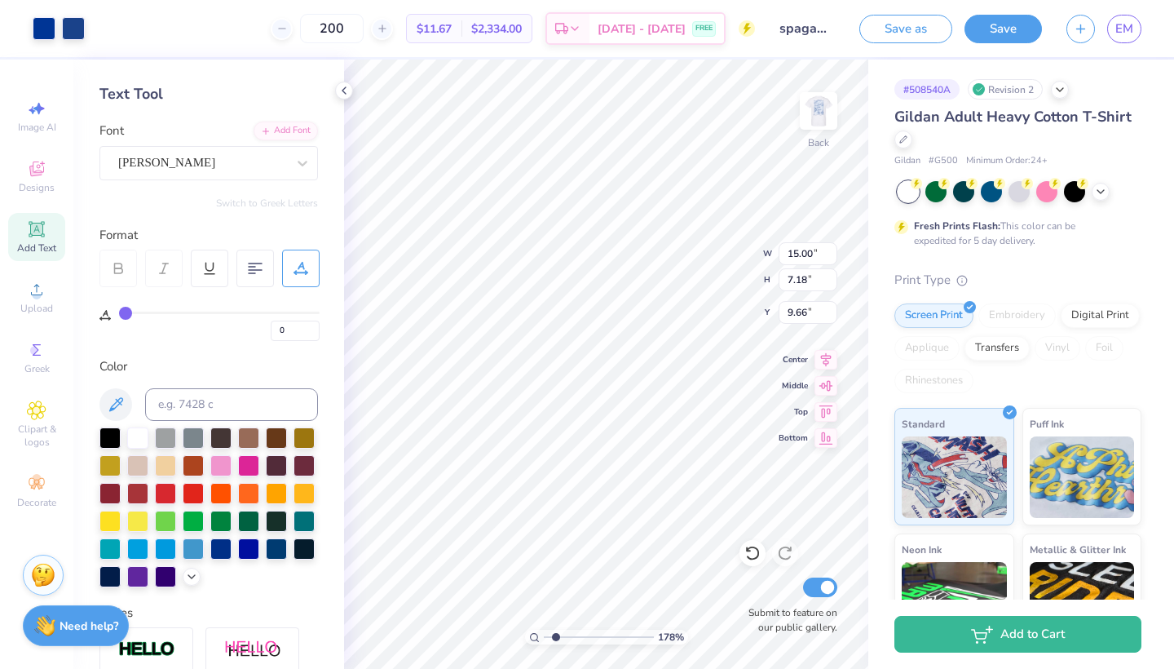
type input "9.03"
type input "4.33"
type input "3.00"
type input "6.59"
type input "3.16"
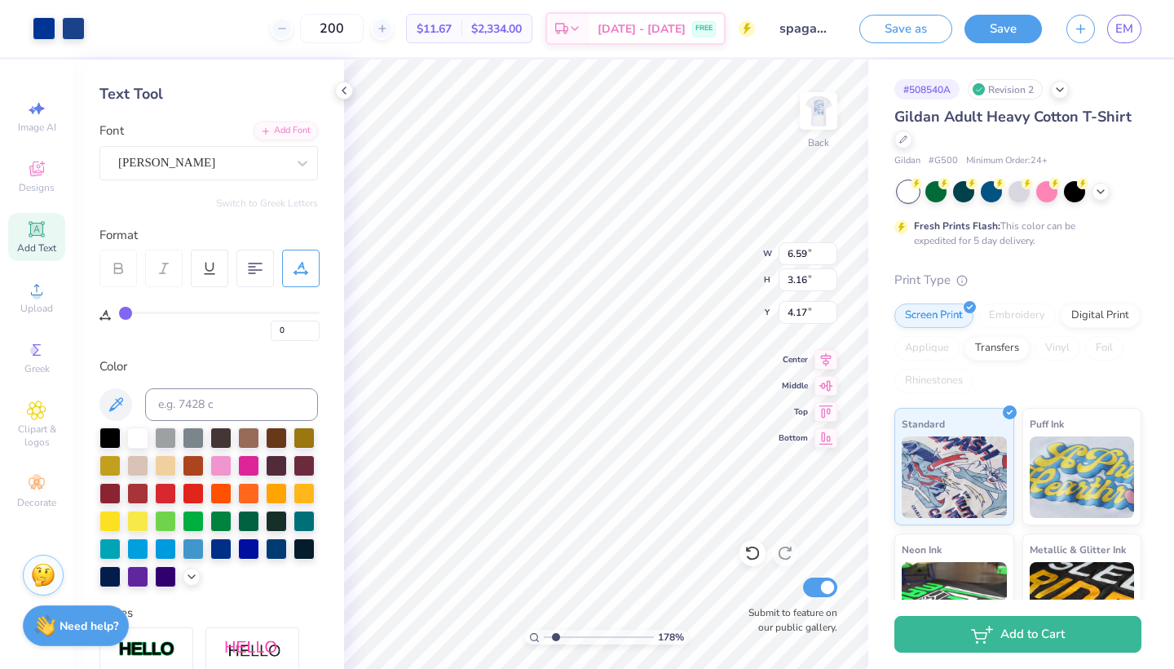
type input "3.00"
drag, startPoint x: 556, startPoint y: 636, endPoint x: 492, endPoint y: 630, distance: 64.7
type input "1"
click at [492, 630] on div "100 %" at bounding box center [606, 364] width 609 height 609
type input "5.33"
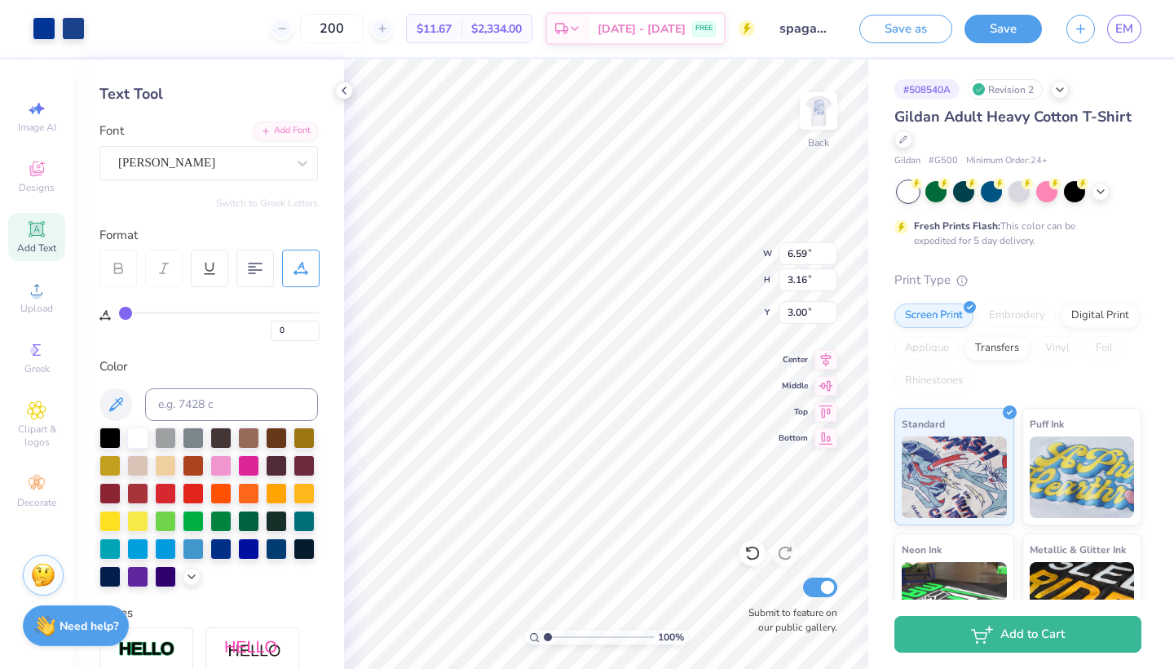
type input "2.55"
type input "3.00"
click at [810, 118] on img at bounding box center [818, 110] width 65 height 65
click at [814, 104] on img at bounding box center [818, 110] width 65 height 65
click at [1097, 195] on icon at bounding box center [1100, 189] width 13 height 13
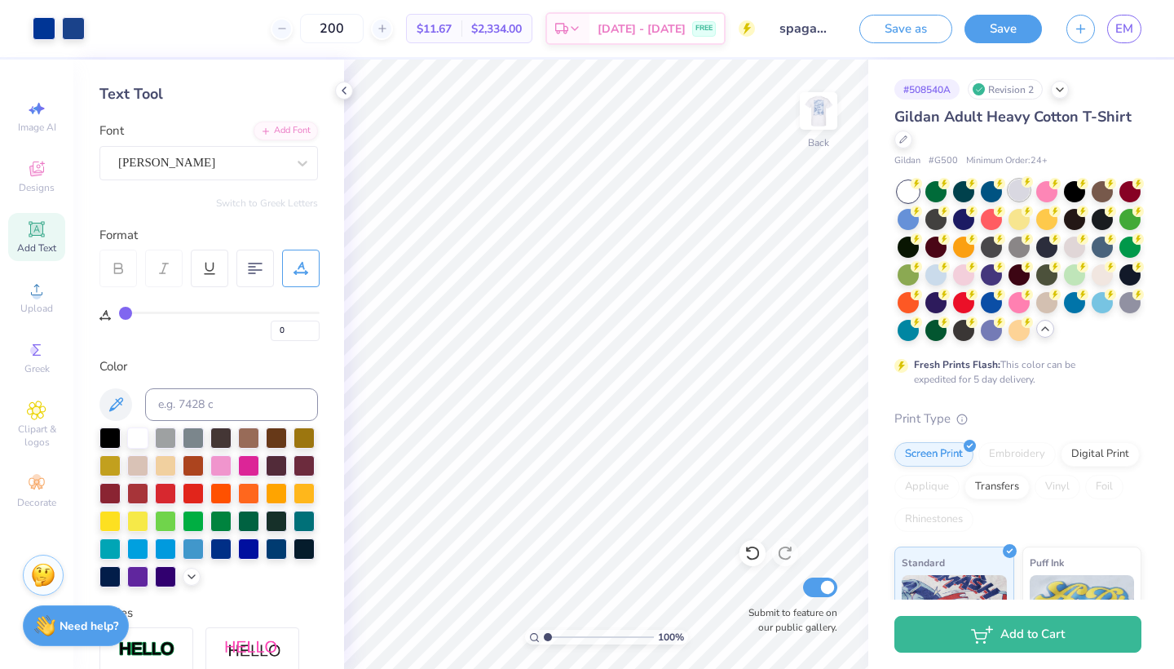
click at [1017, 190] on div at bounding box center [1018, 189] width 21 height 21
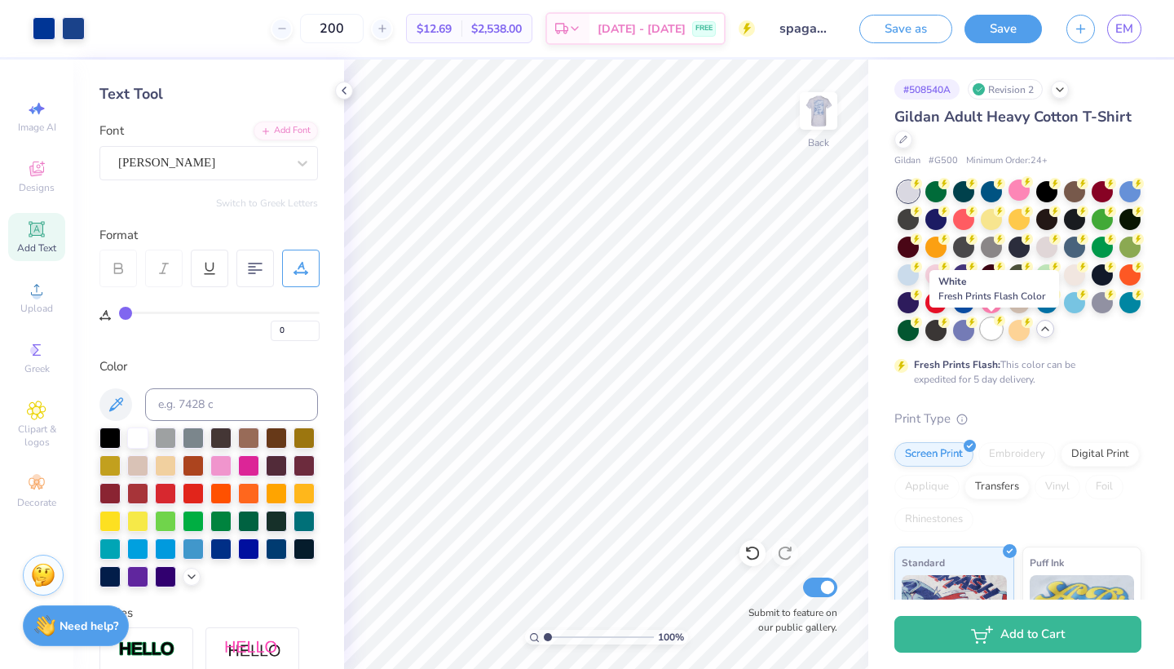
click at [991, 330] on div at bounding box center [991, 328] width 21 height 21
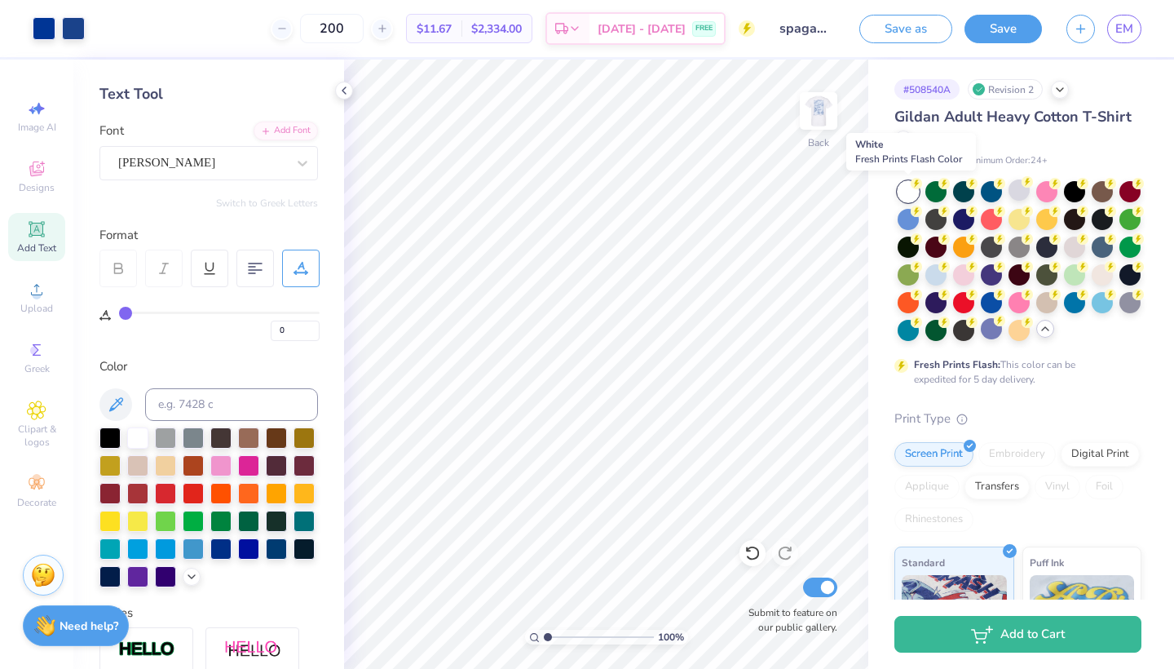
click at [903, 188] on div at bounding box center [908, 191] width 21 height 21
click at [1103, 276] on div at bounding box center [1102, 273] width 21 height 21
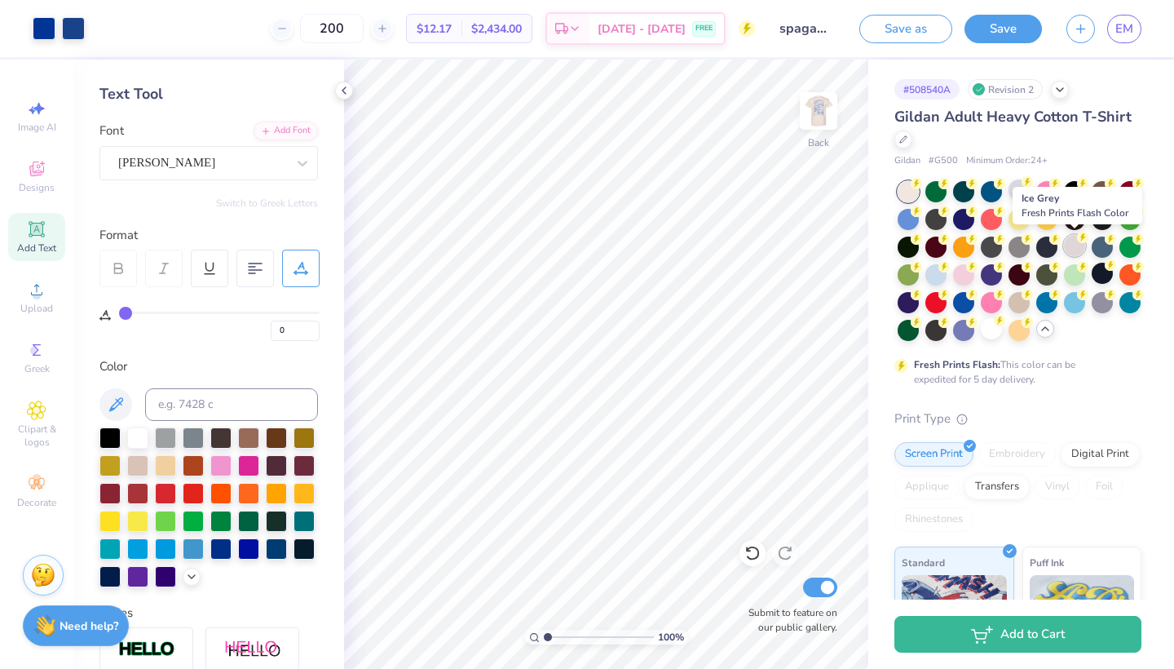
click at [1074, 247] on div at bounding box center [1074, 245] width 21 height 21
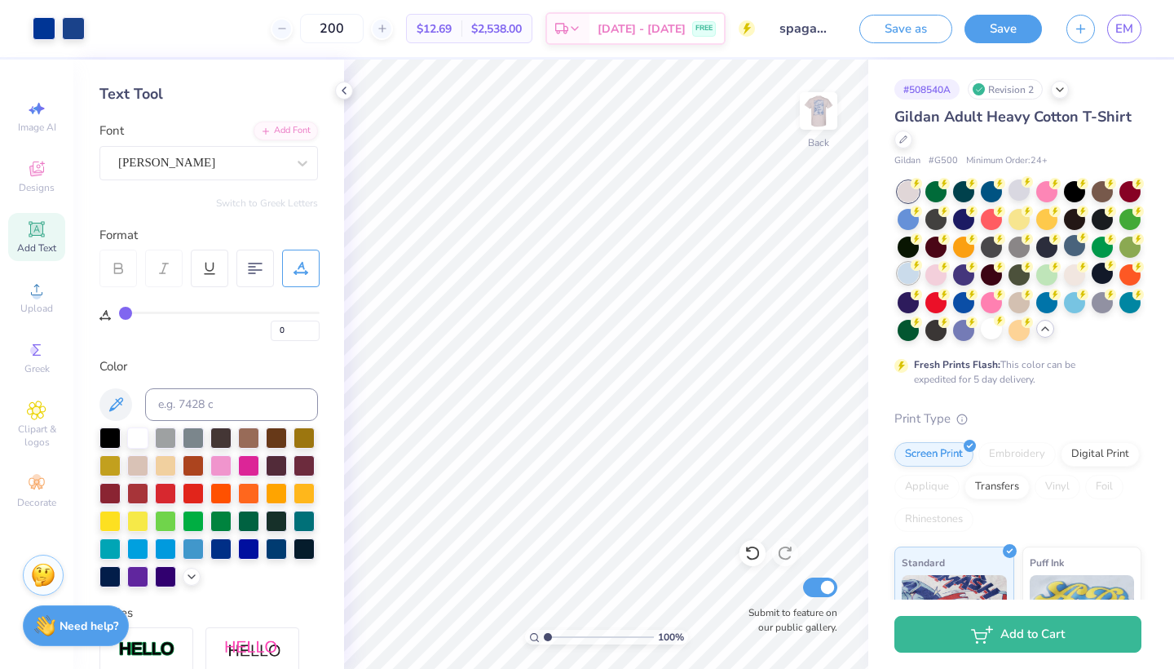
click at [905, 274] on div at bounding box center [908, 273] width 21 height 21
click at [1015, 190] on div at bounding box center [1018, 189] width 21 height 21
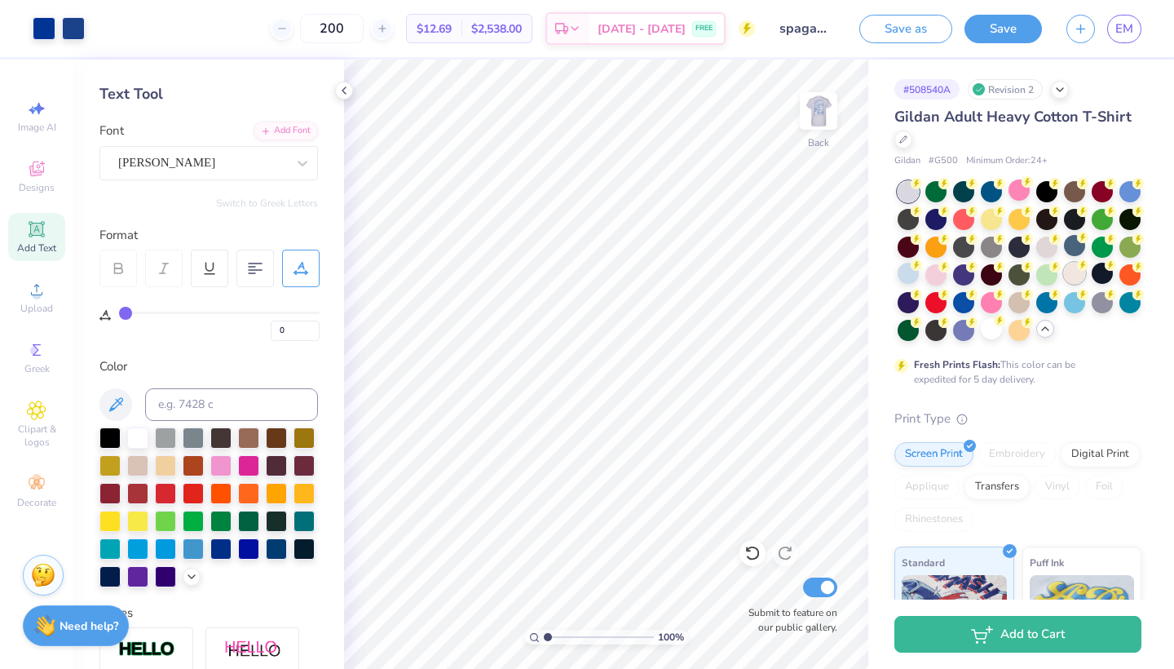
click at [1074, 274] on div at bounding box center [1074, 273] width 21 height 21
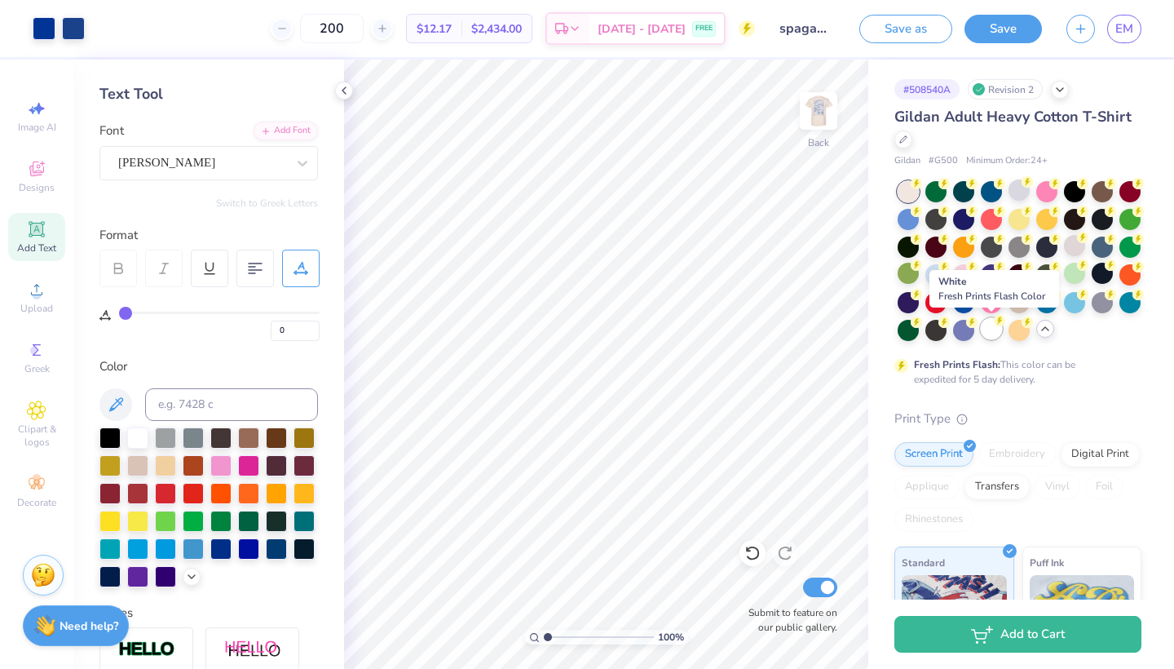
click at [986, 329] on div at bounding box center [991, 328] width 21 height 21
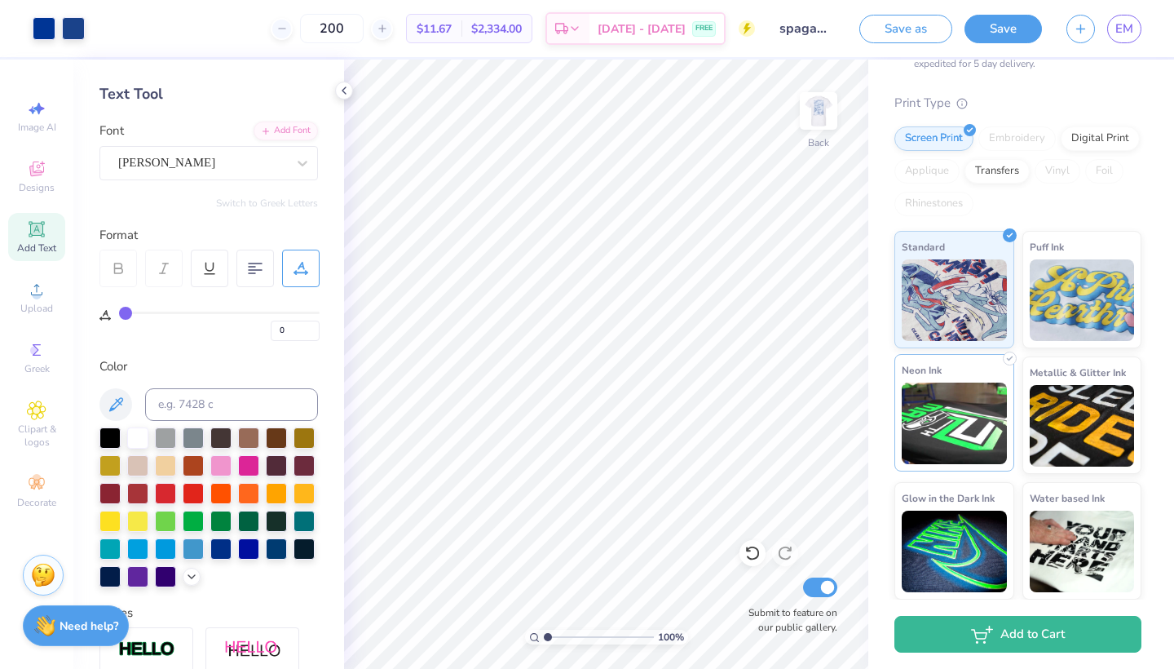
scroll to position [315, 0]
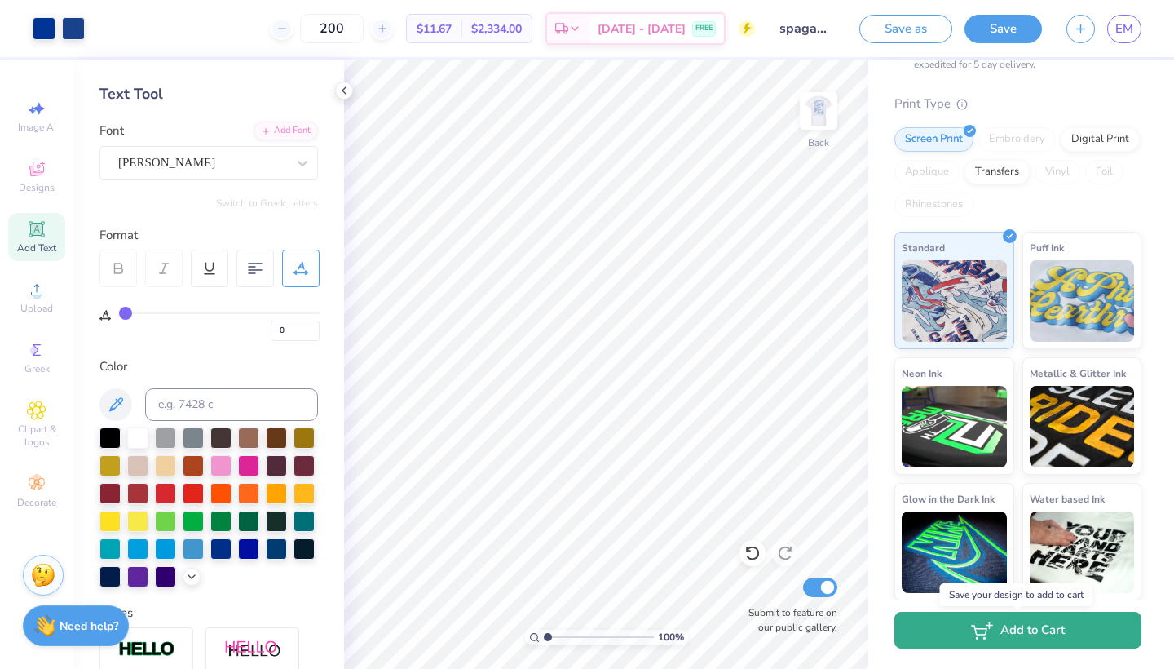
click at [958, 648] on button "Add to Cart" at bounding box center [1017, 629] width 247 height 37
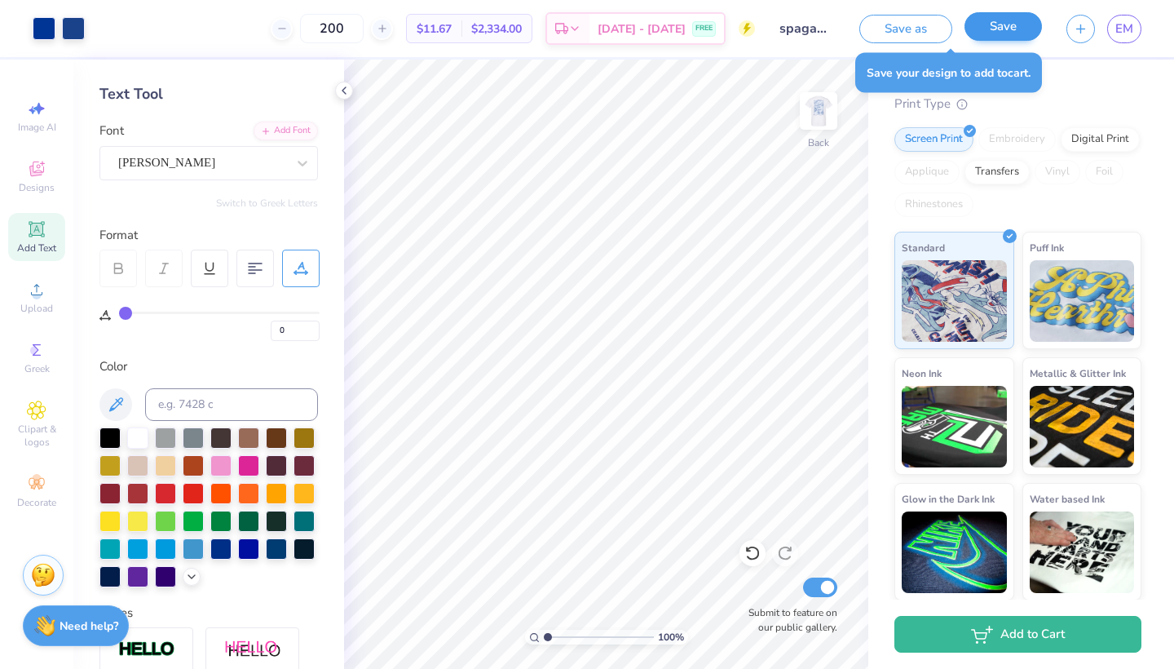
click at [994, 24] on button "Save" at bounding box center [1002, 26] width 77 height 29
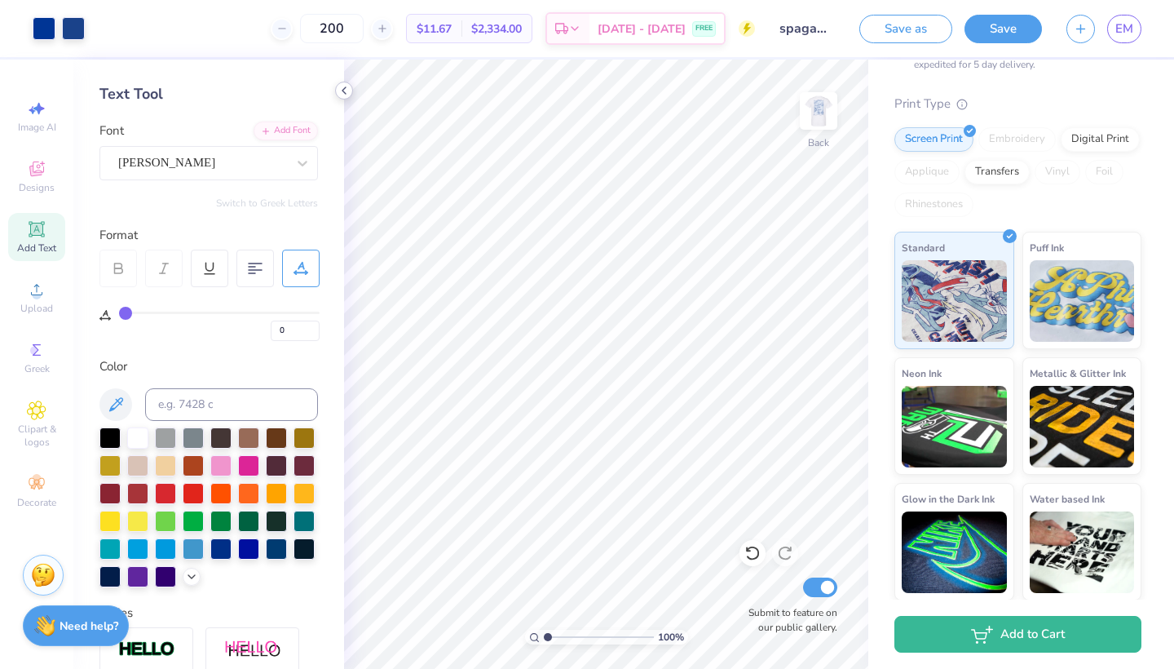
click at [346, 87] on polyline at bounding box center [343, 90] width 3 height 7
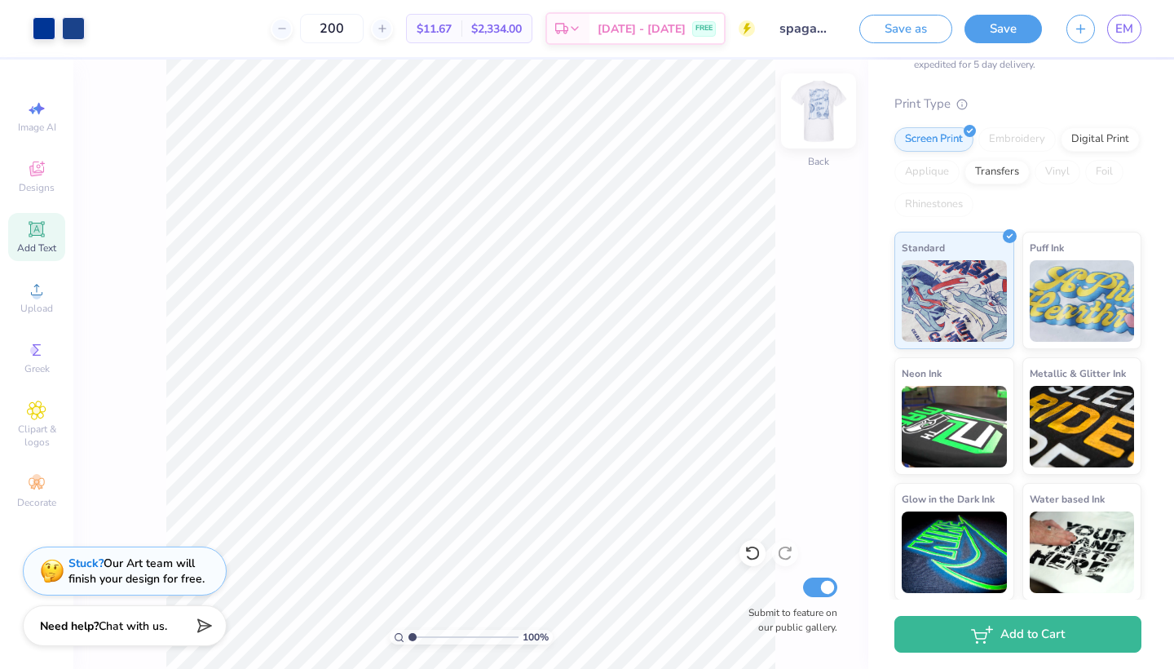
click at [823, 102] on img at bounding box center [818, 110] width 65 height 65
click at [1127, 38] on link "EM" at bounding box center [1124, 29] width 34 height 29
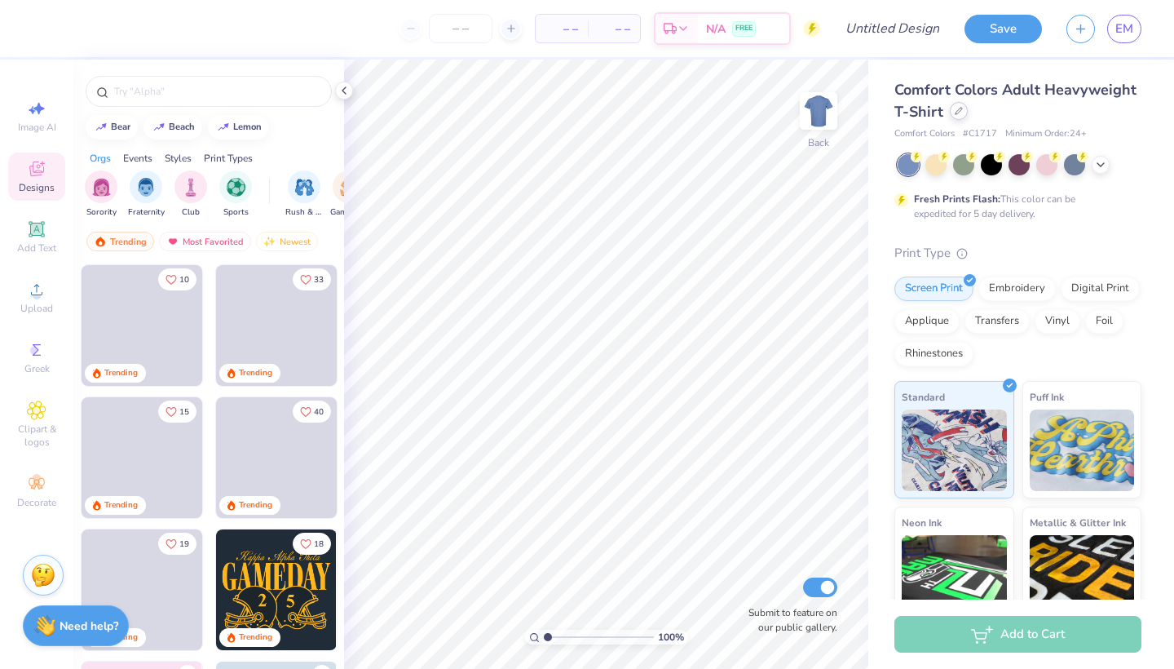
click at [956, 114] on icon at bounding box center [959, 111] width 8 height 8
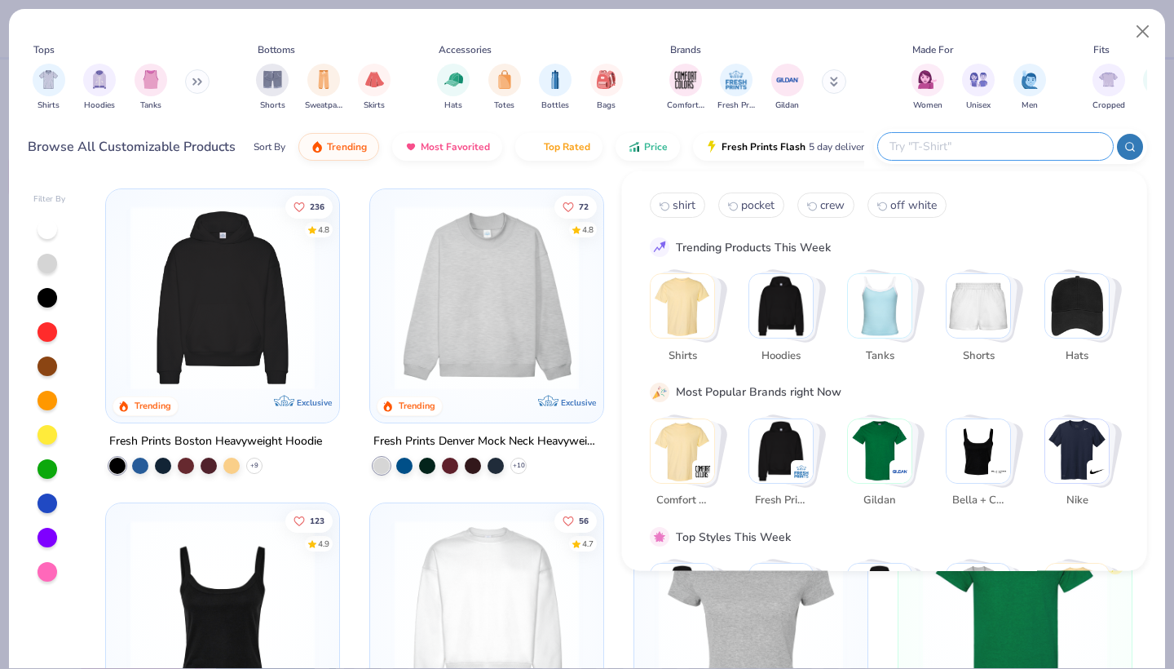
click at [998, 144] on input "text" at bounding box center [995, 146] width 214 height 19
type input "crew"
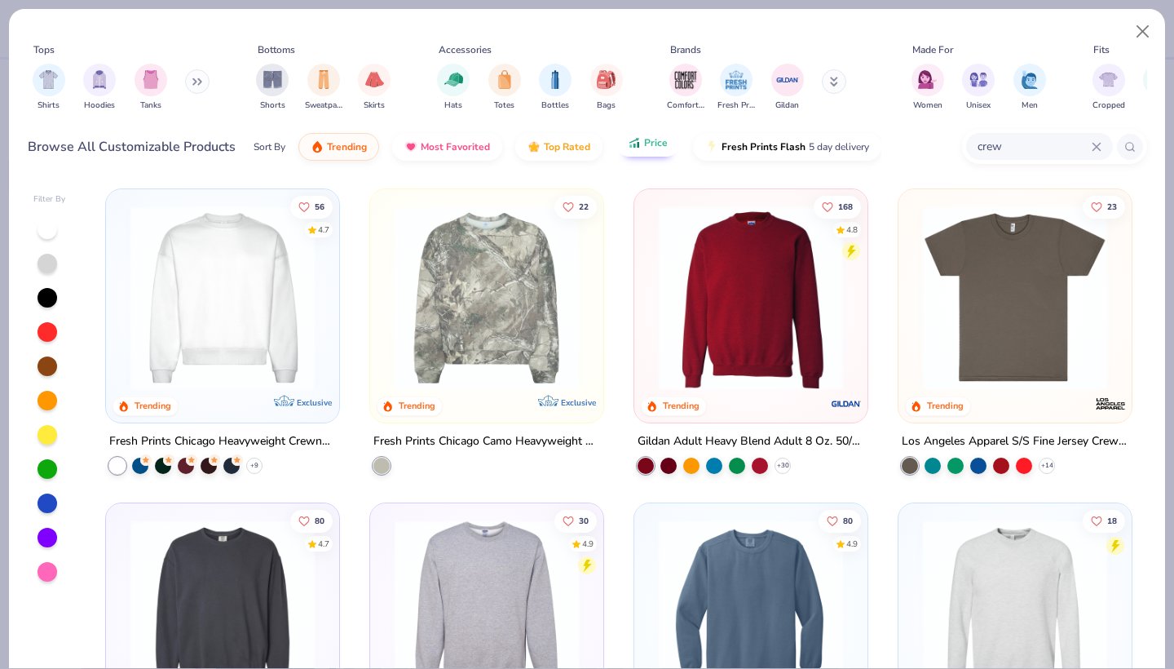
click at [646, 148] on span "Price" at bounding box center [656, 142] width 24 height 13
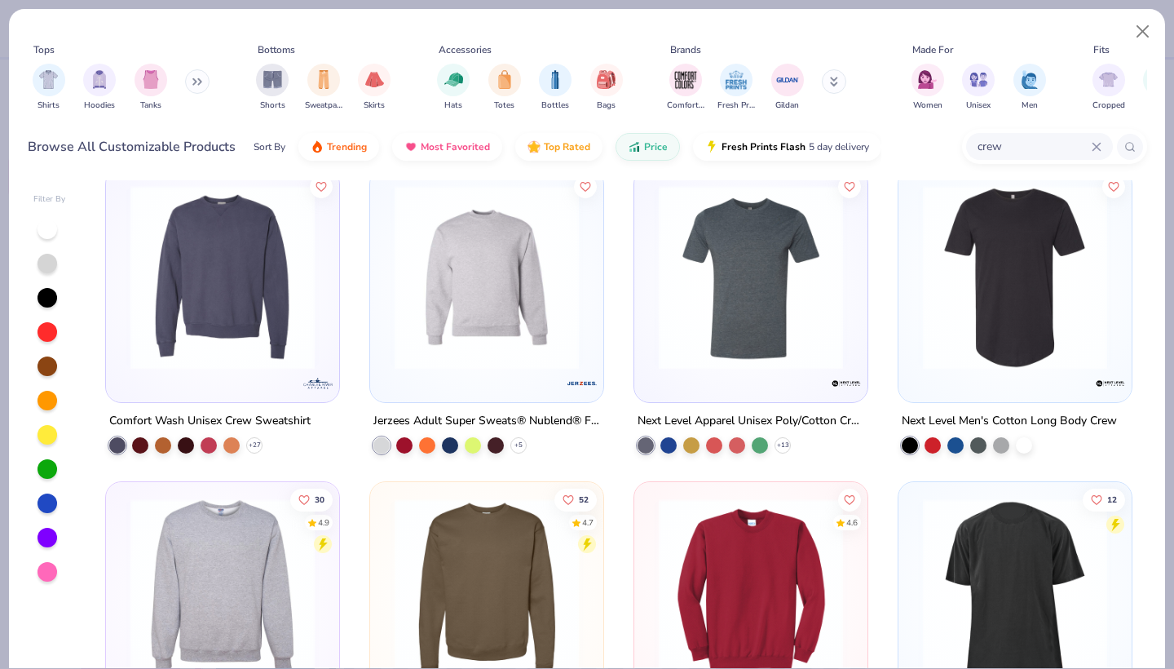
scroll to position [650, 0]
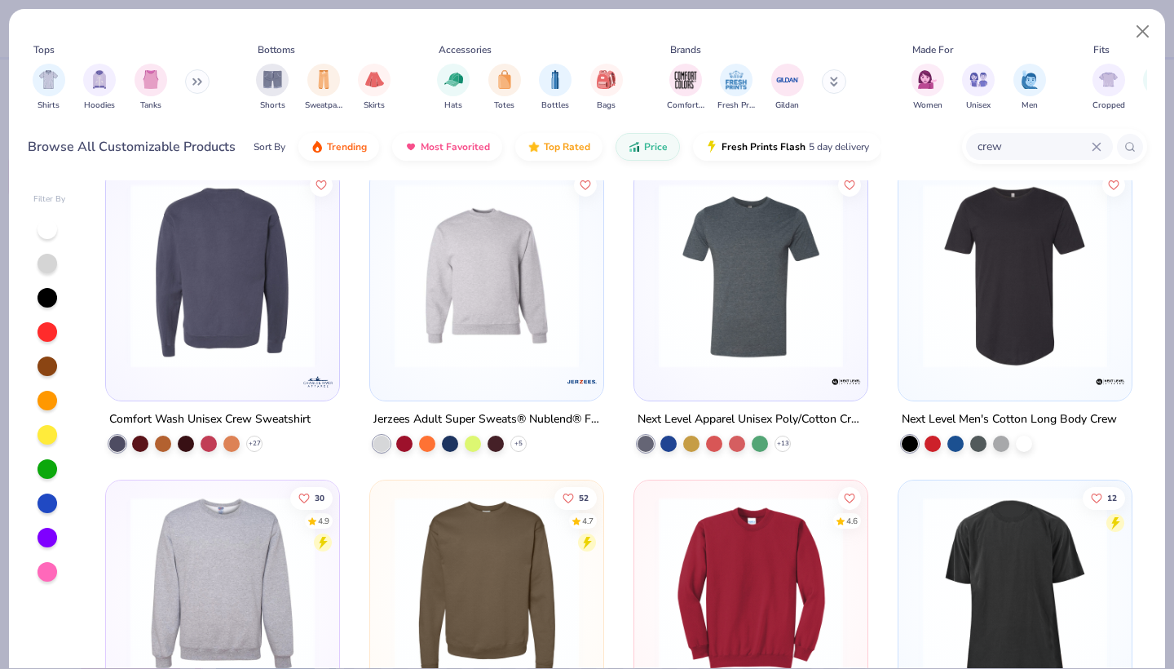
click at [220, 345] on img at bounding box center [222, 275] width 201 height 184
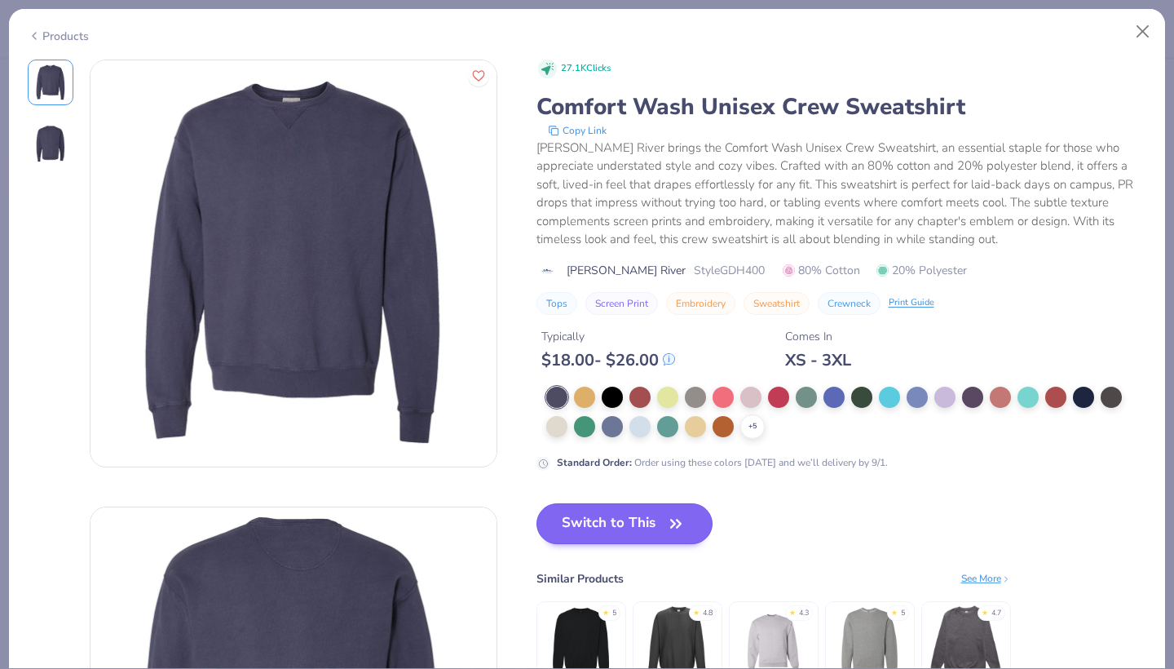
click at [612, 527] on button "Switch to This" at bounding box center [624, 523] width 177 height 41
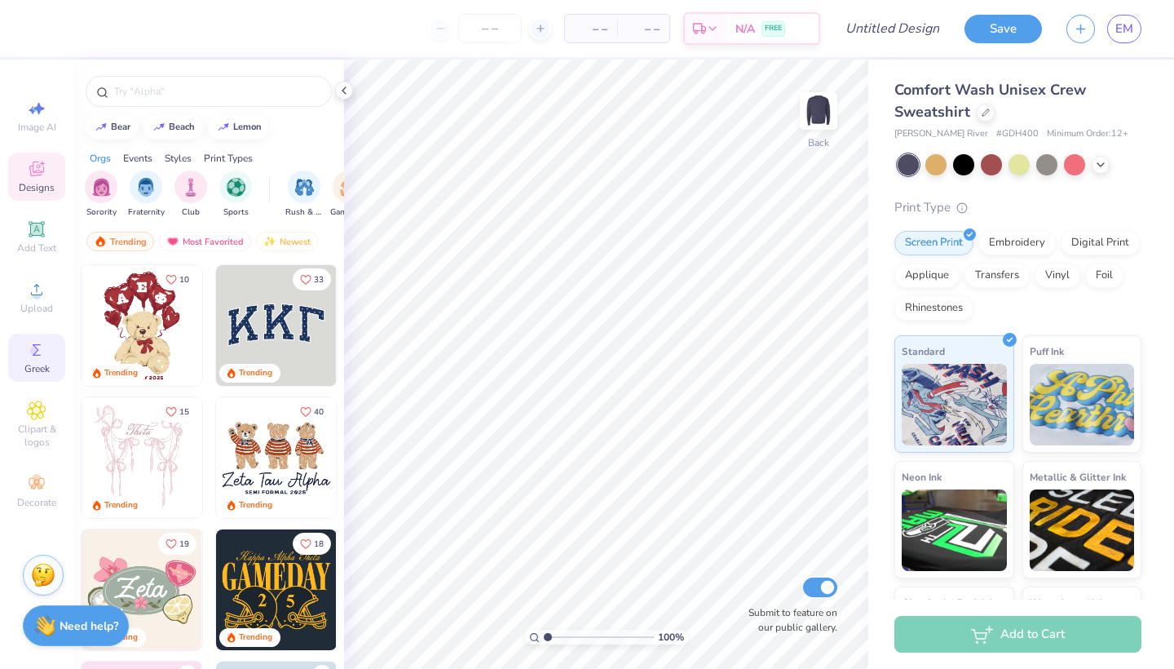
click at [47, 354] on div "Greek" at bounding box center [36, 357] width 57 height 48
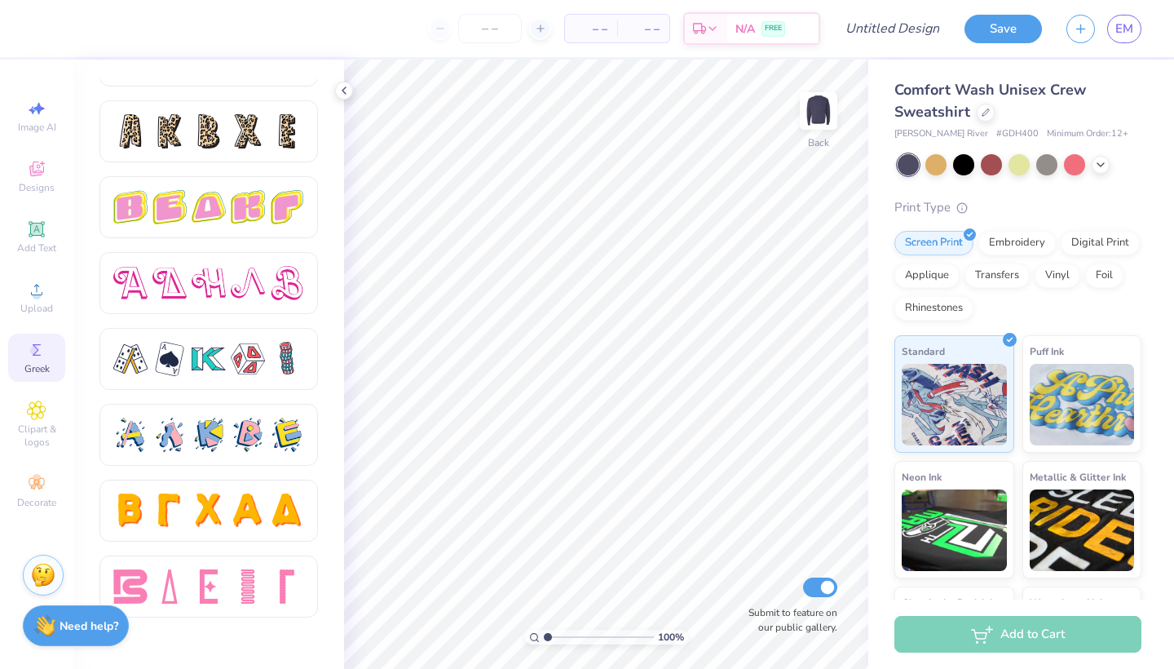
scroll to position [2708, 0]
click at [41, 189] on span "Designs" at bounding box center [37, 187] width 36 height 13
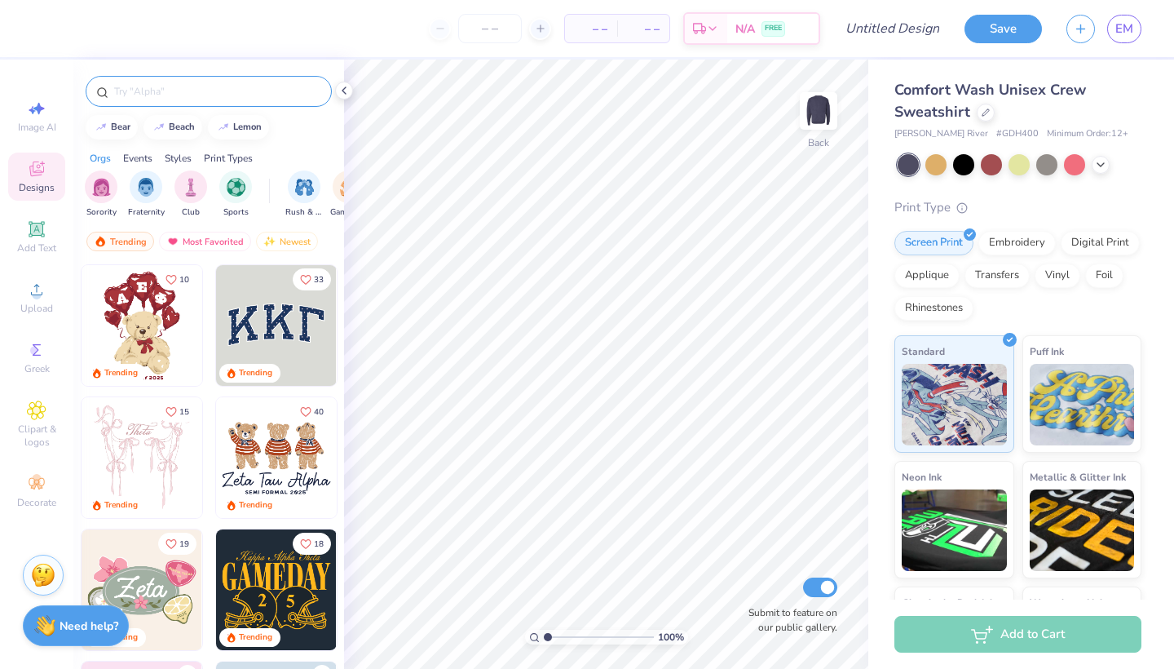
click at [185, 101] on div at bounding box center [209, 91] width 246 height 31
click at [182, 80] on div at bounding box center [209, 91] width 246 height 31
click at [181, 91] on input "text" at bounding box center [217, 91] width 209 height 16
type input "stripes"
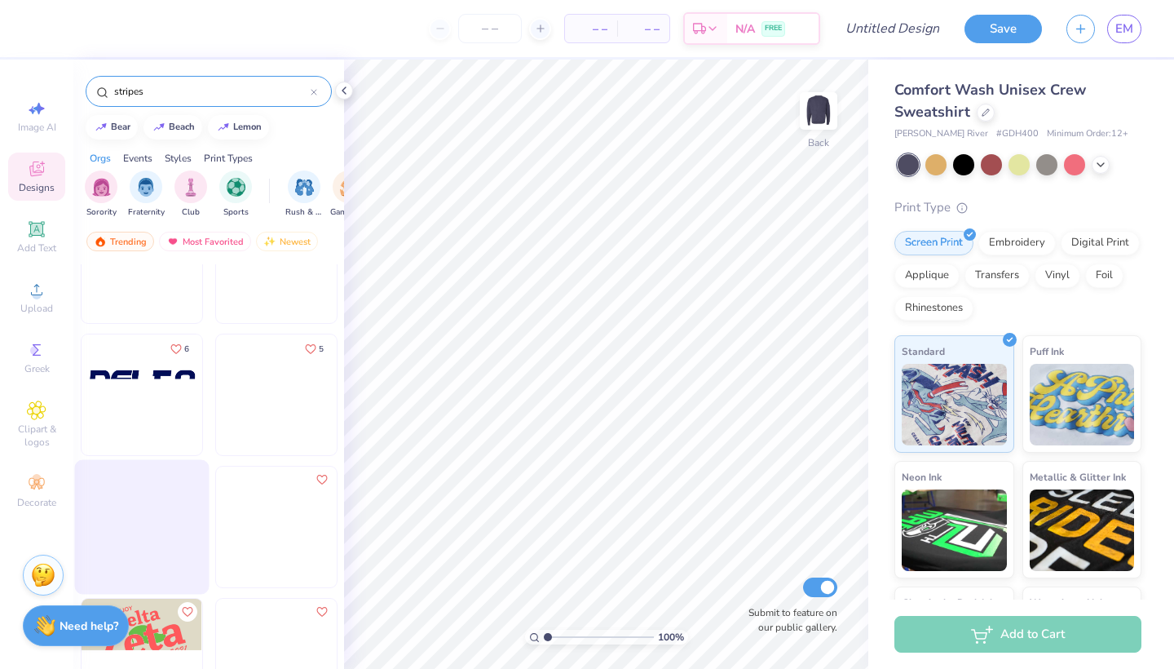
scroll to position [2308, 0]
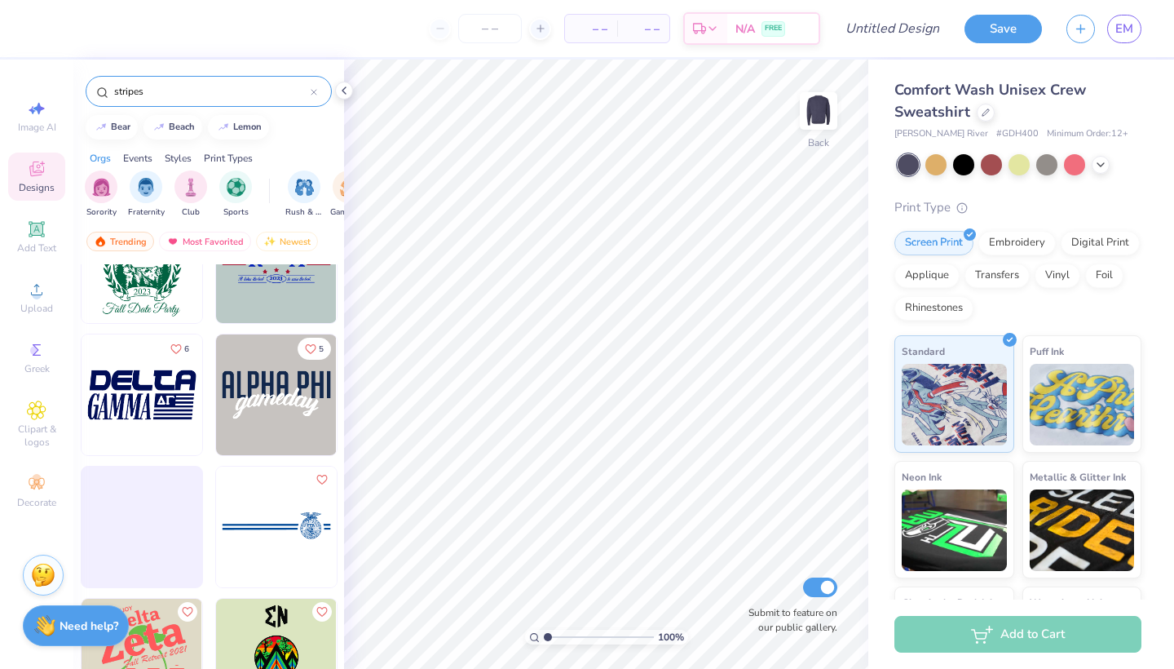
click at [316, 92] on icon at bounding box center [314, 92] width 7 height 7
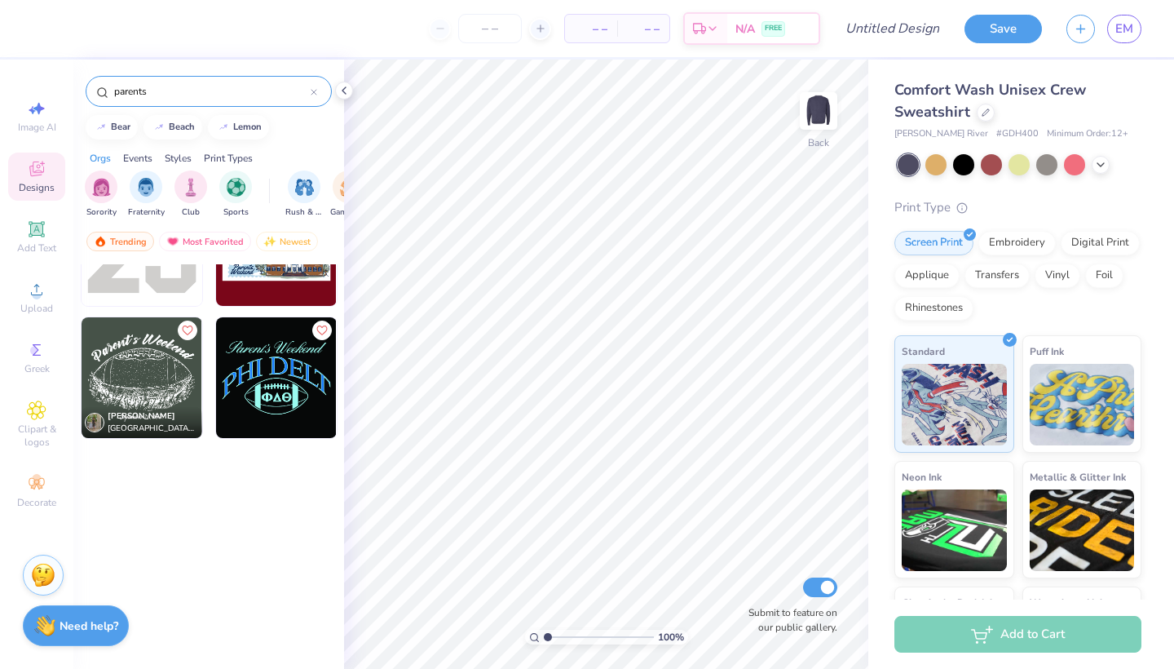
scroll to position [0, 0]
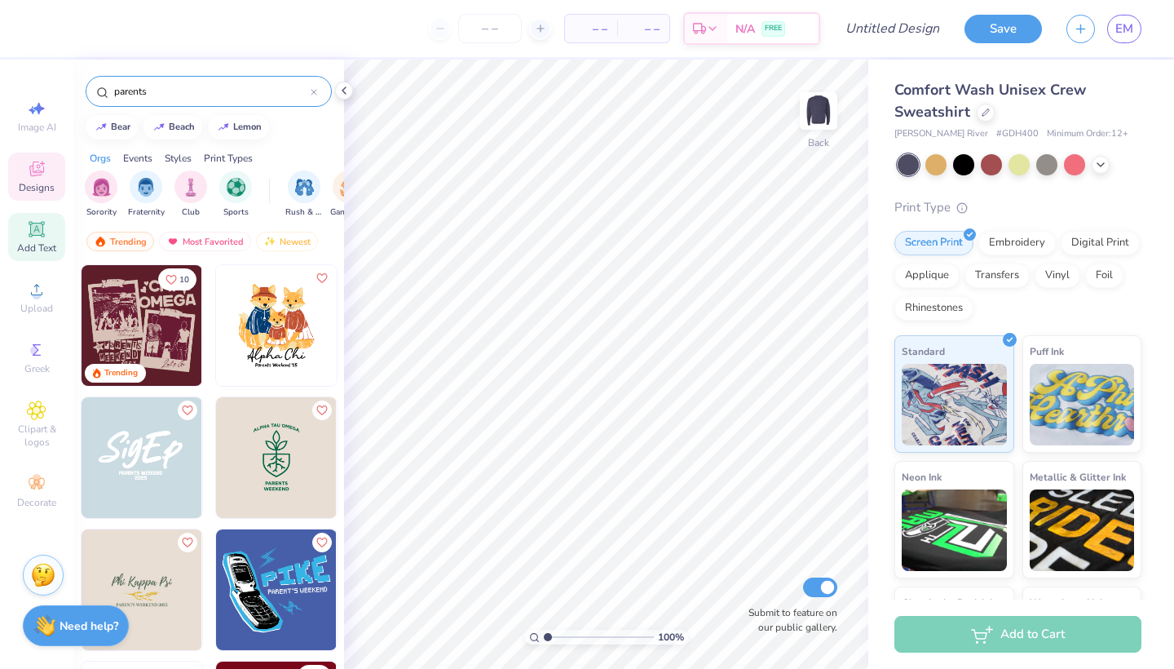
type input "parents"
click at [37, 240] on div "Add Text" at bounding box center [36, 237] width 57 height 48
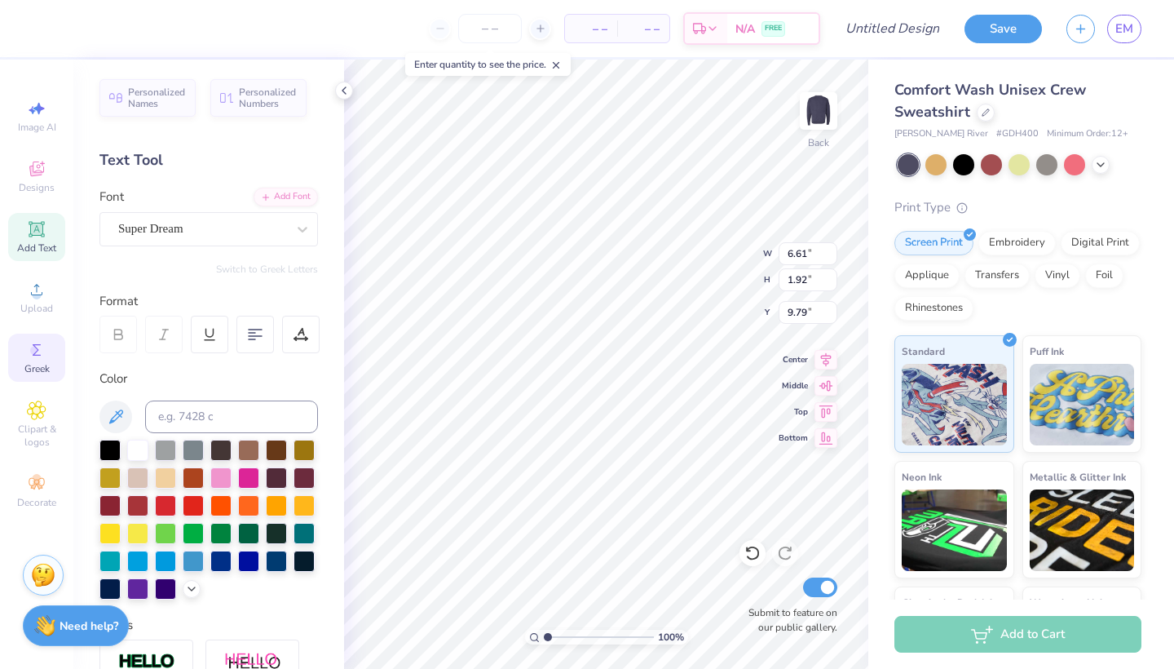
click at [35, 348] on circle at bounding box center [34, 350] width 9 height 9
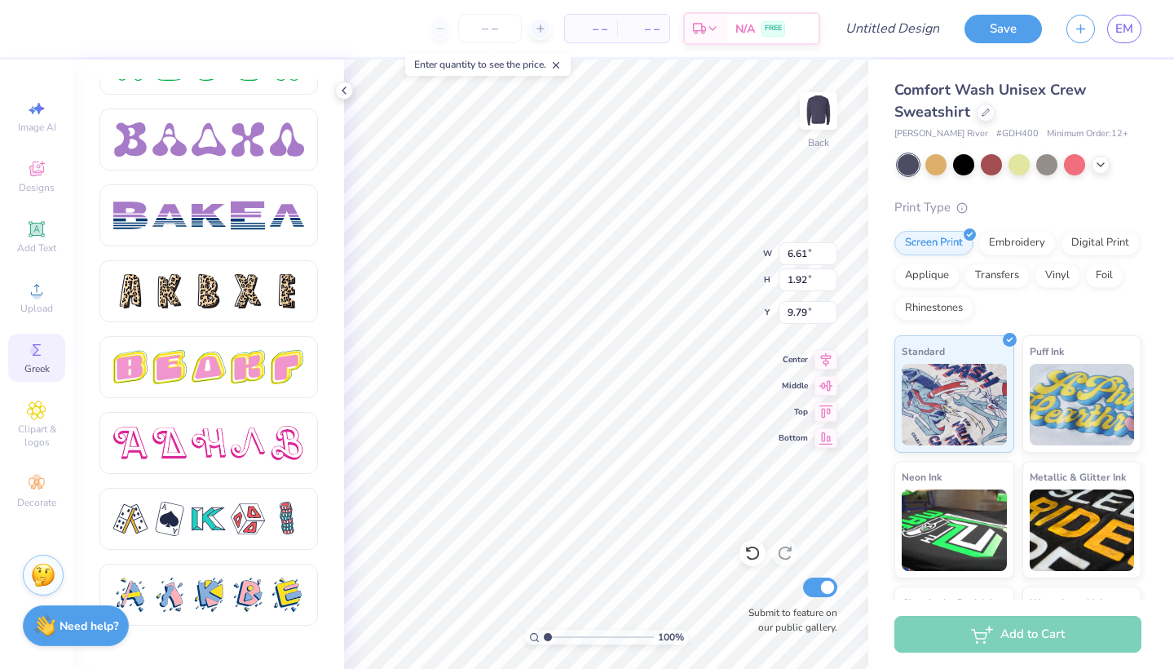
scroll to position [2562, 0]
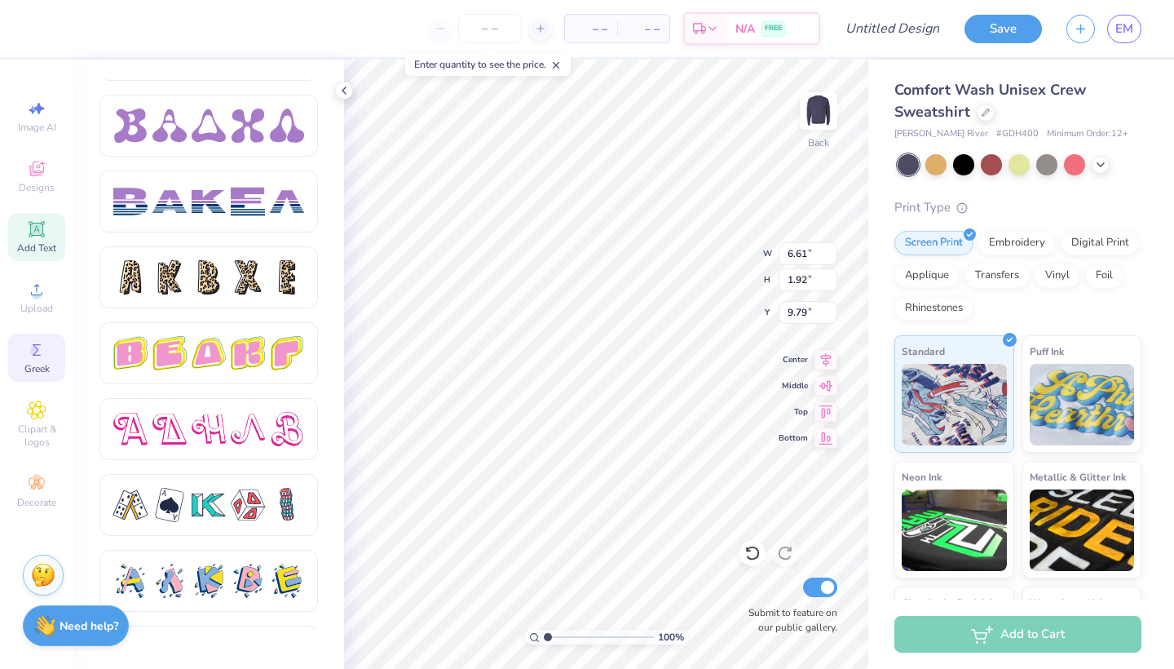
click at [47, 221] on div "Add Text" at bounding box center [36, 237] width 57 height 48
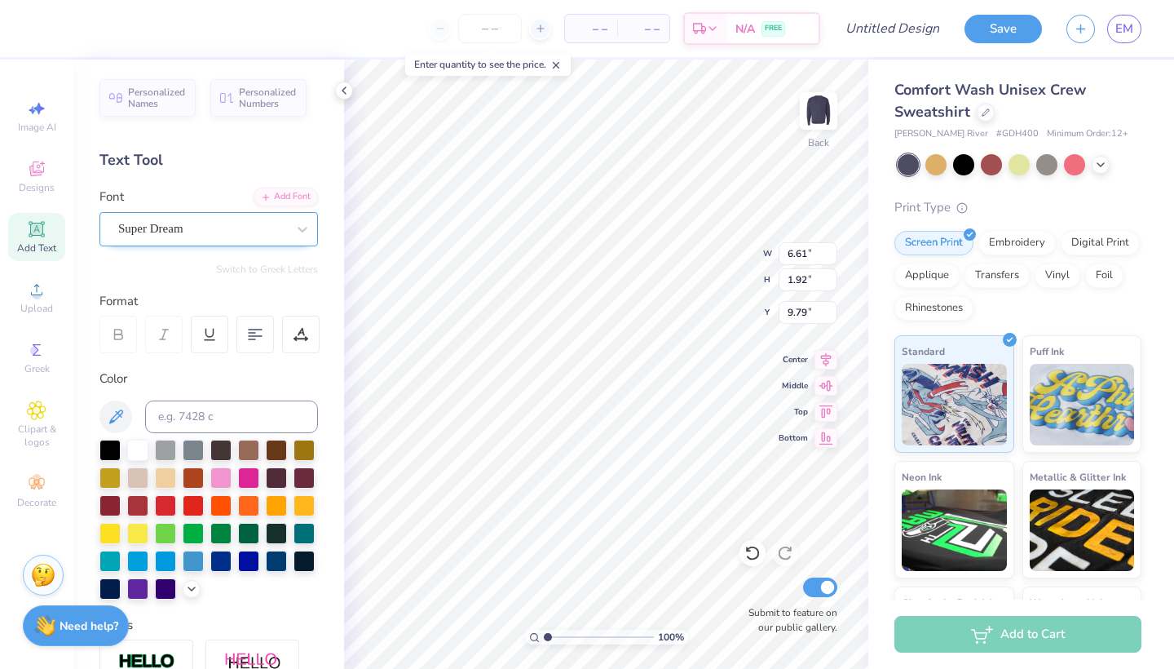
click at [217, 227] on div "Super Dream" at bounding box center [202, 228] width 171 height 25
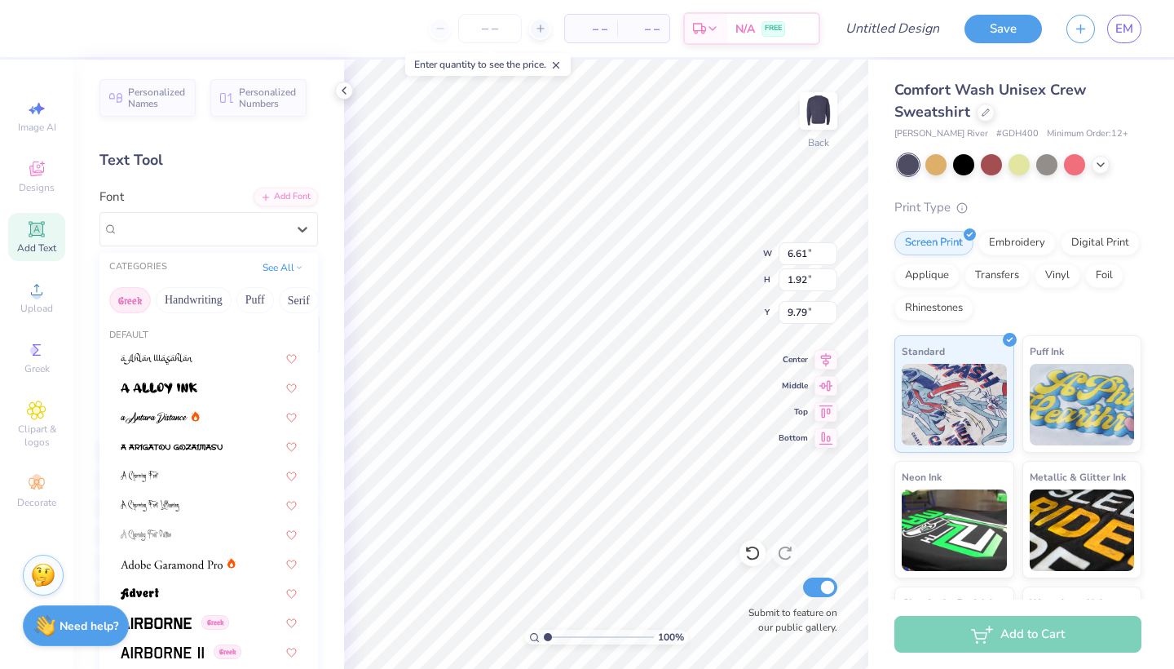
click at [143, 295] on button "Greek" at bounding box center [130, 300] width 42 height 26
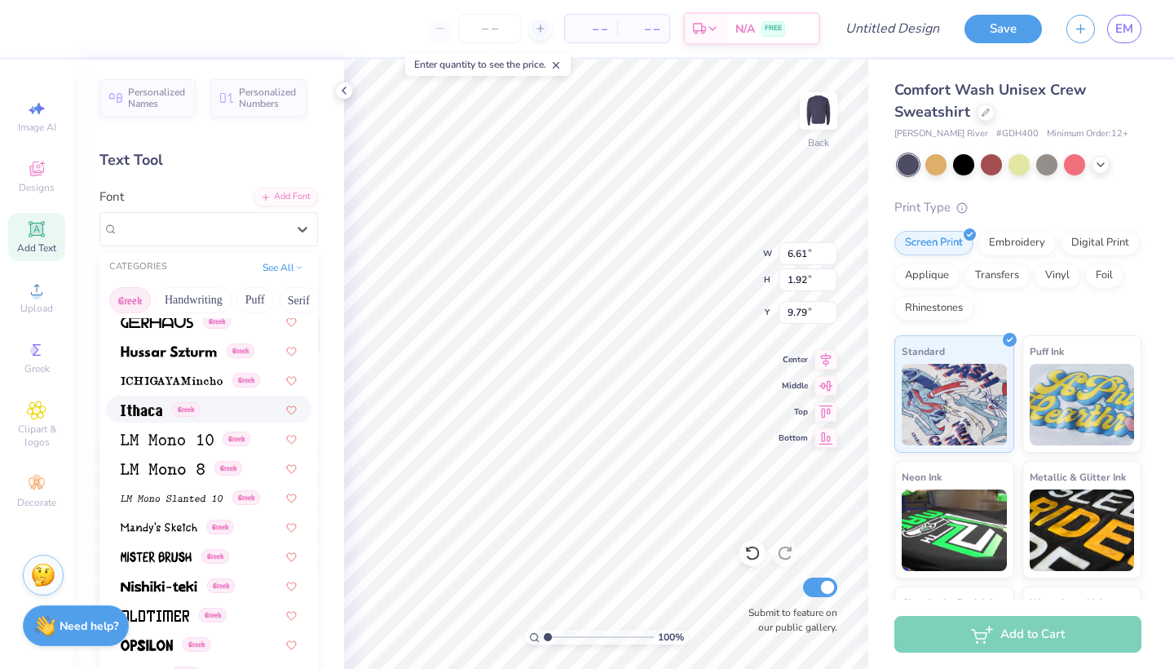
scroll to position [649, 0]
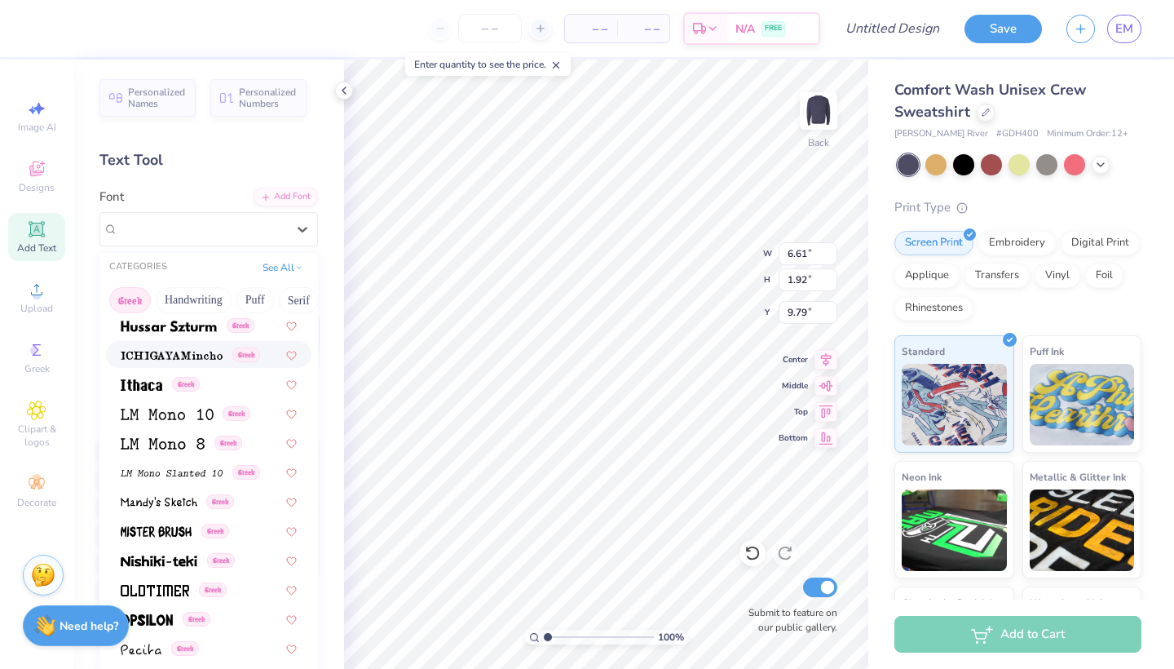
click at [203, 151] on div "Text Tool" at bounding box center [208, 160] width 218 height 22
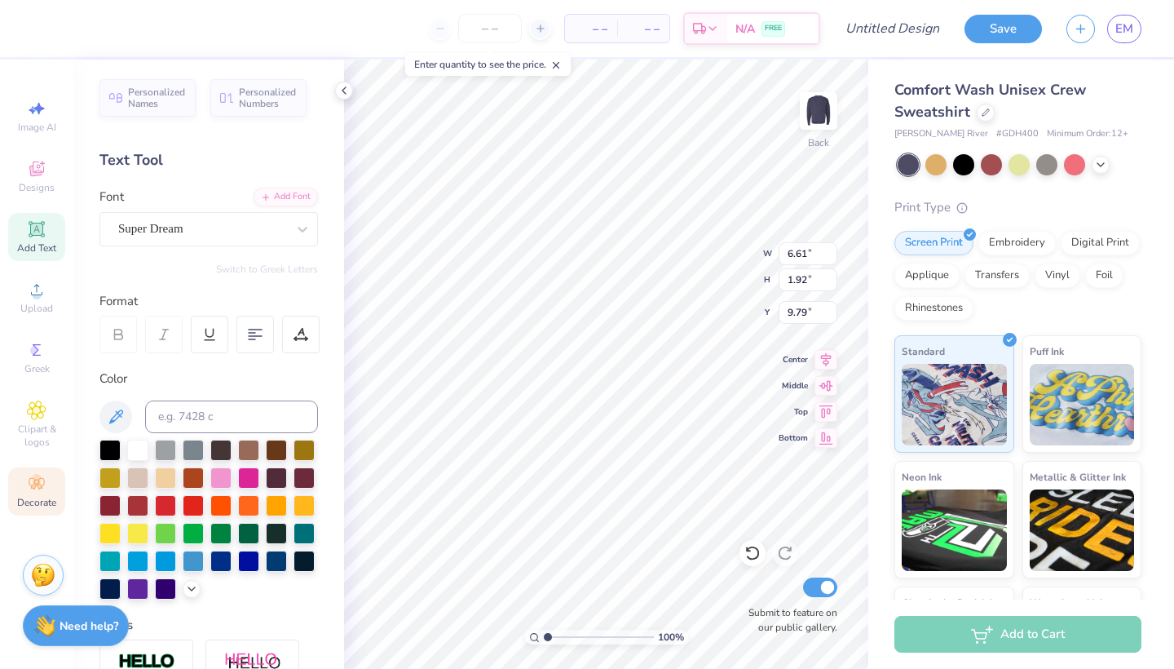
click at [29, 497] on span "Decorate" at bounding box center [36, 502] width 39 height 13
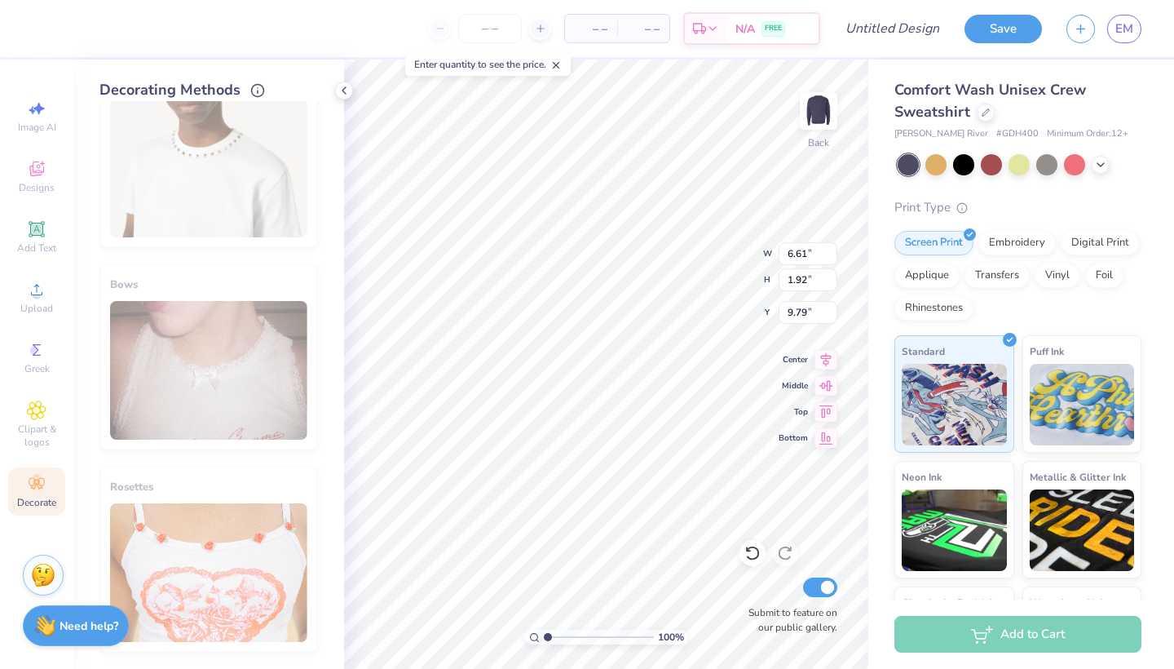
scroll to position [861, 0]
click at [42, 423] on span "Clipart & logos" at bounding box center [36, 435] width 57 height 26
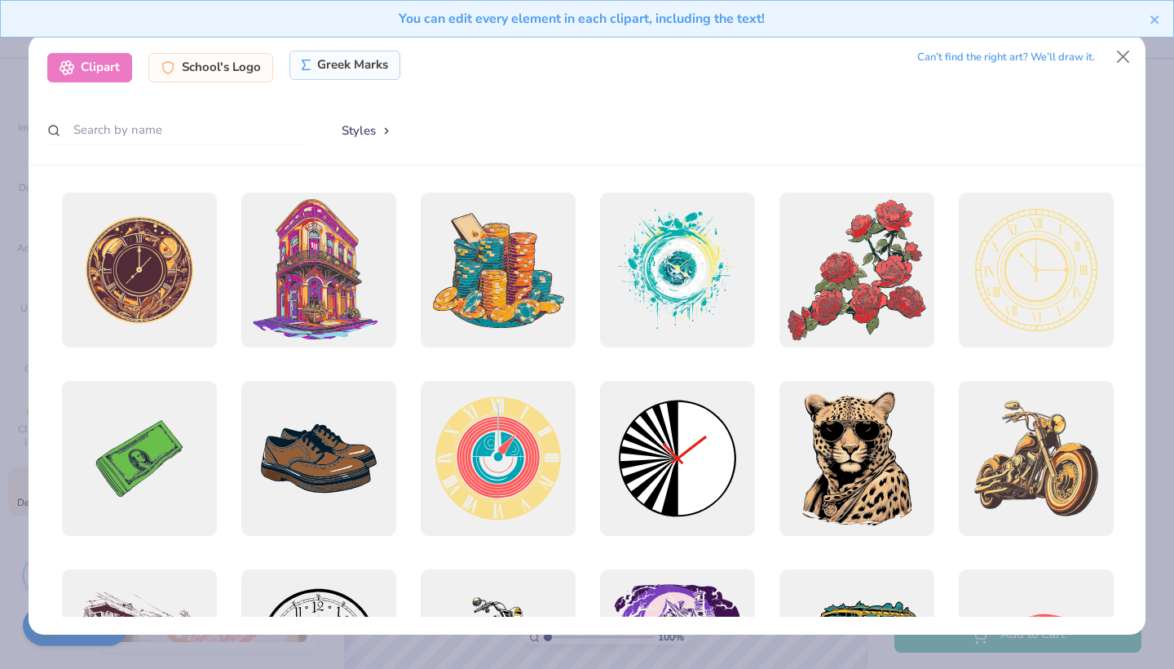
click at [368, 73] on div "Greek Marks" at bounding box center [345, 65] width 112 height 29
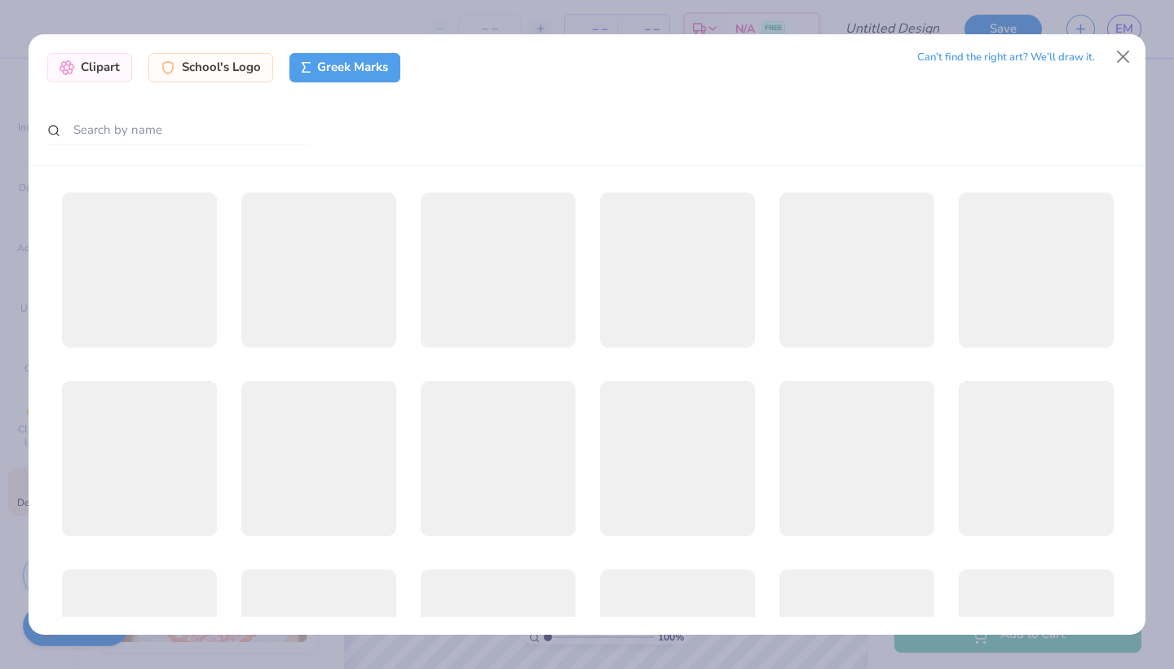
scroll to position [0, 0]
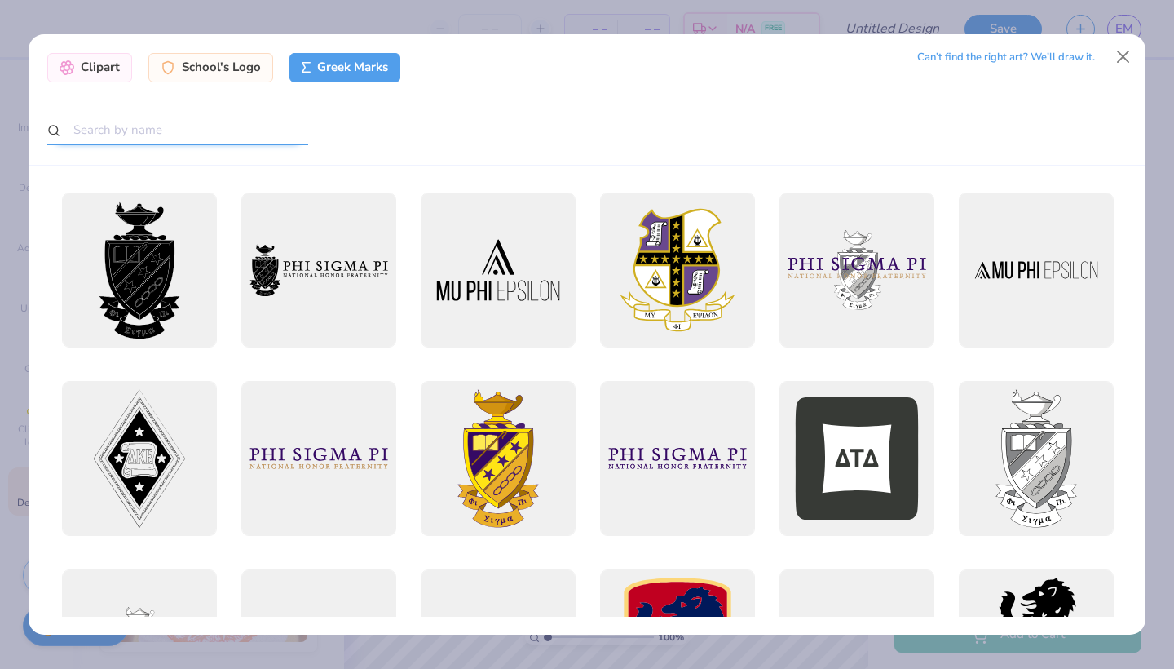
click at [231, 135] on input "text" at bounding box center [177, 130] width 261 height 30
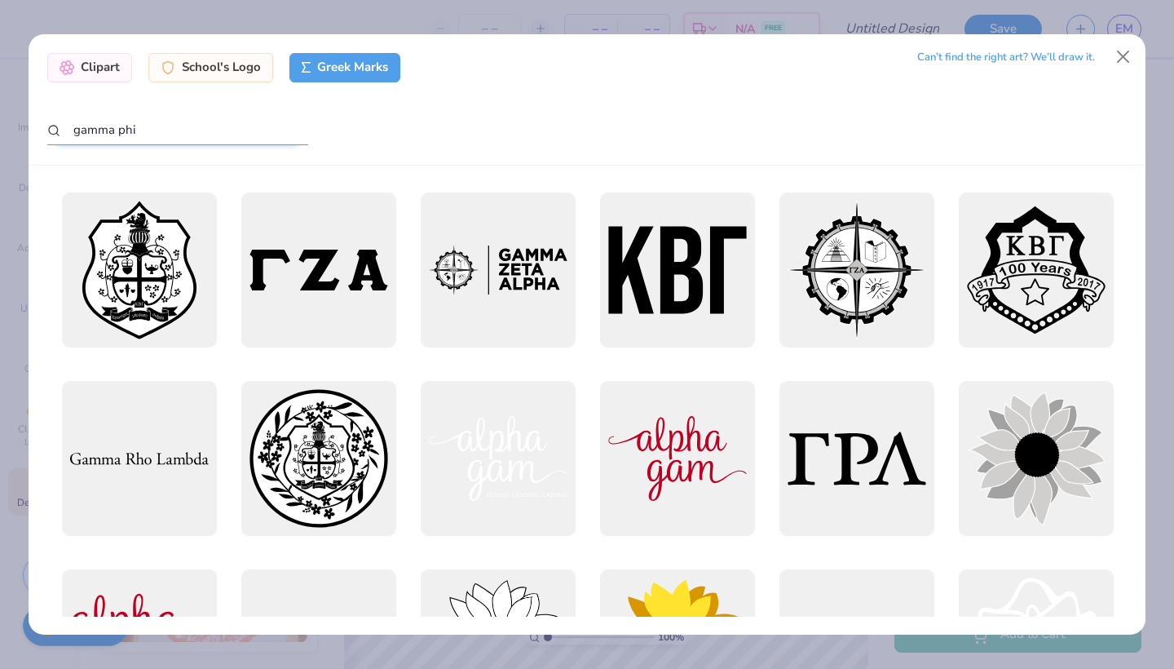
type input "gamma phi"
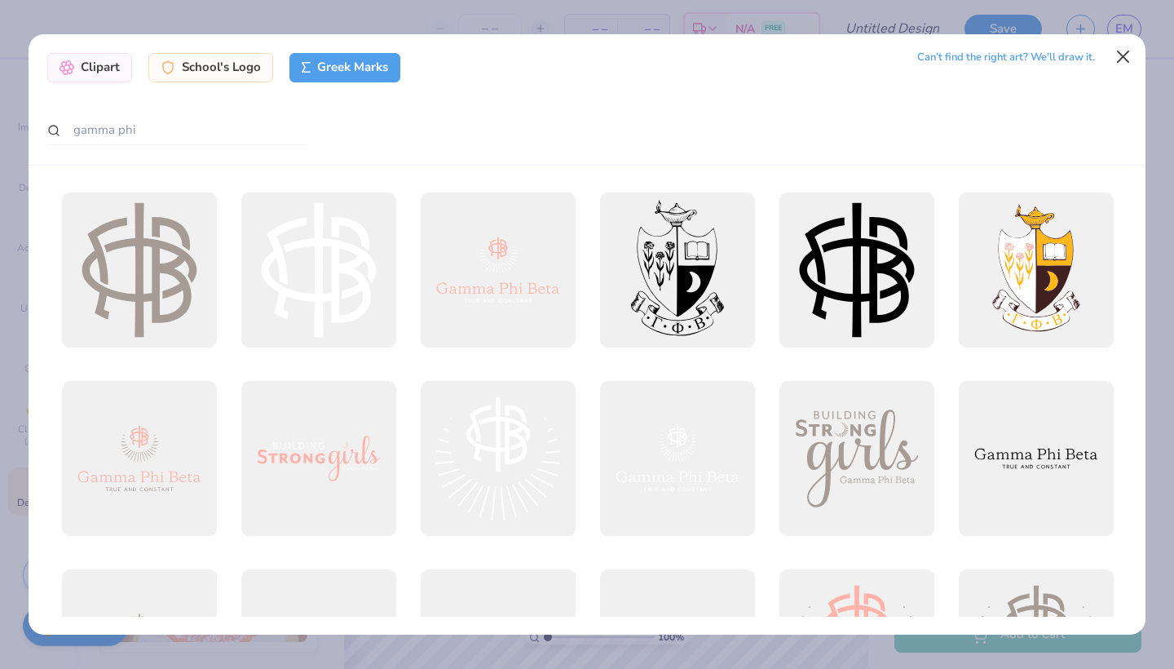
click at [1114, 55] on button "Close" at bounding box center [1123, 57] width 31 height 31
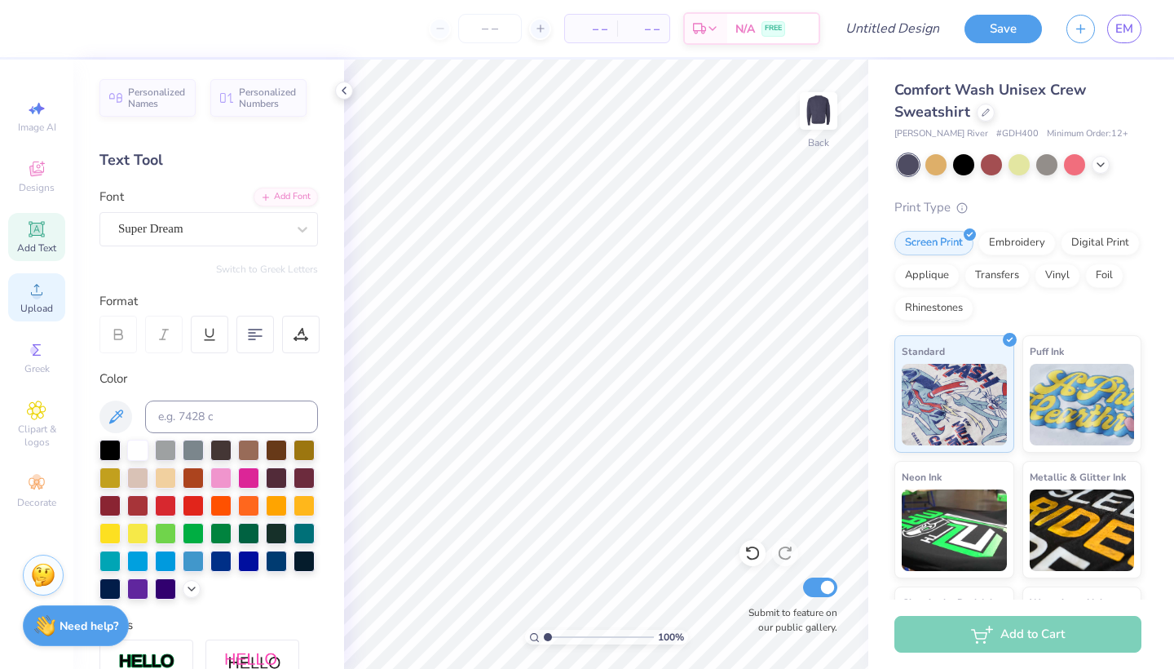
click at [33, 301] on div "Upload" at bounding box center [36, 297] width 57 height 48
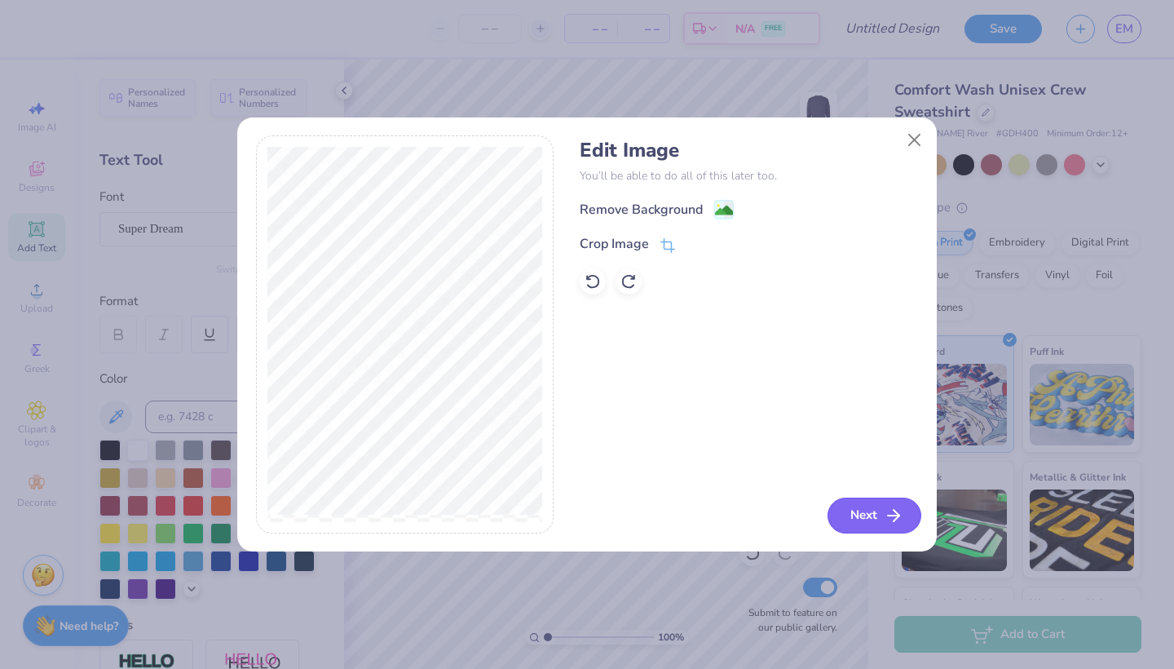
click at [899, 504] on button "Next" at bounding box center [874, 515] width 94 height 36
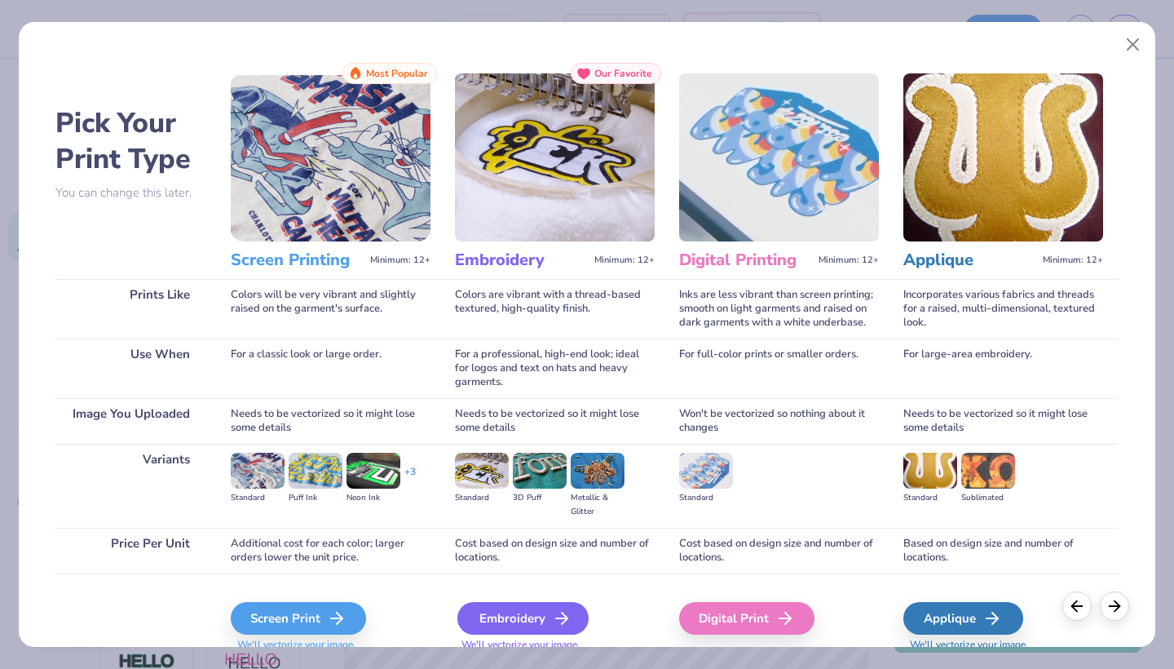
click at [505, 607] on div "Embroidery" at bounding box center [522, 618] width 131 height 33
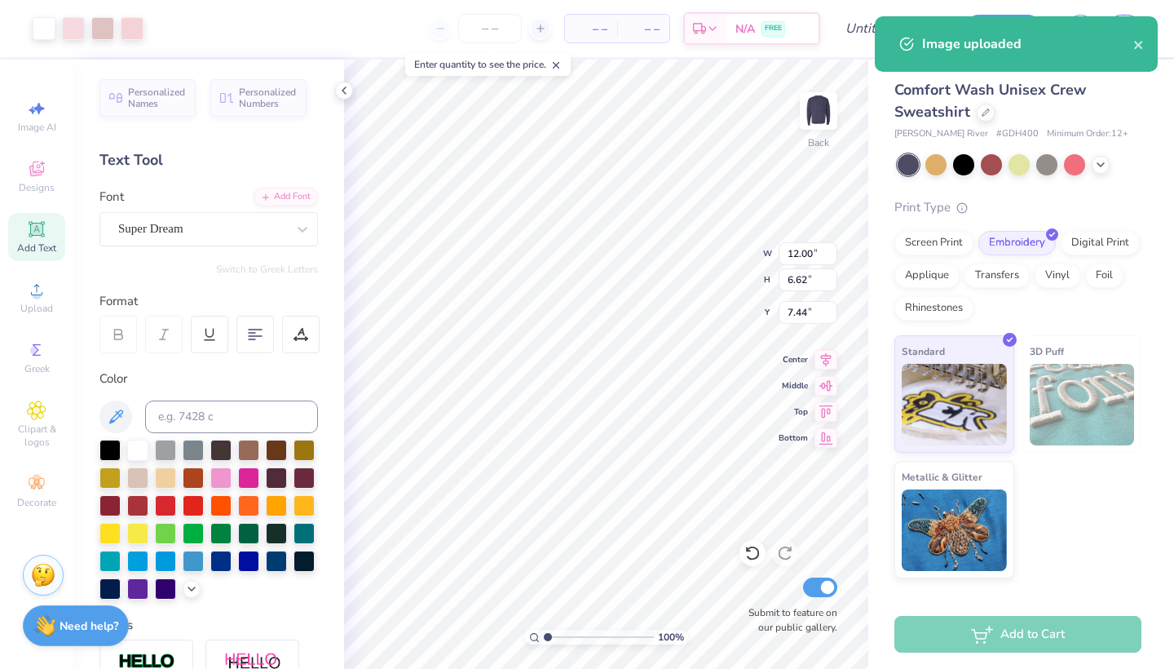
type input "1.09"
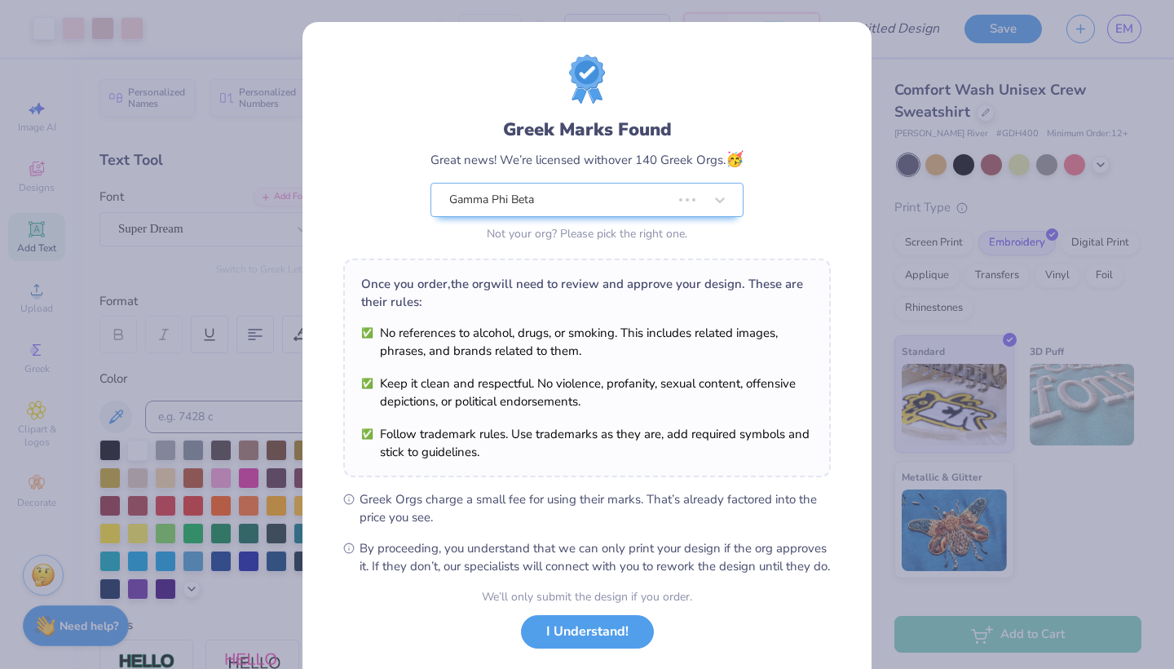
click at [666, 259] on body "Art colors – – Per Item – – Total Est. Delivery N/A FREE Design Title Save EM I…" at bounding box center [587, 334] width 1174 height 669
type input "9.21"
type input "5.08"
click at [570, 644] on button "I Understand!" at bounding box center [587, 627] width 133 height 33
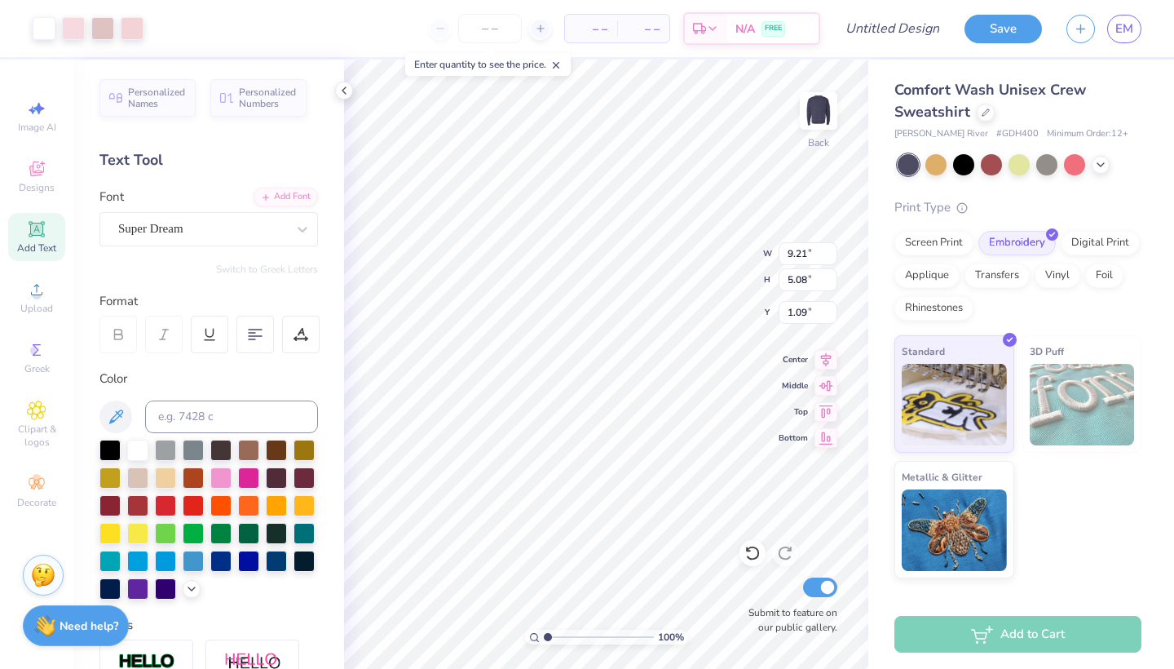
type input "8.06"
type input "4.45"
type input "0.94"
type input "1.13"
click at [1110, 161] on div at bounding box center [1020, 164] width 244 height 21
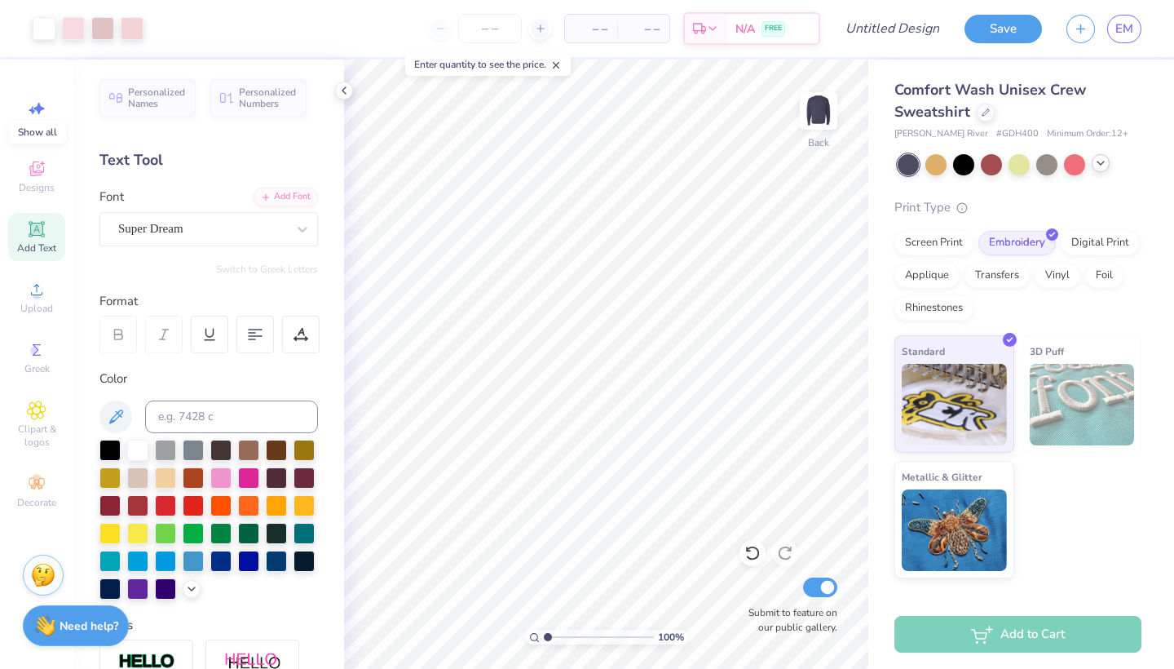
click at [1092, 163] on div at bounding box center [1101, 163] width 18 height 18
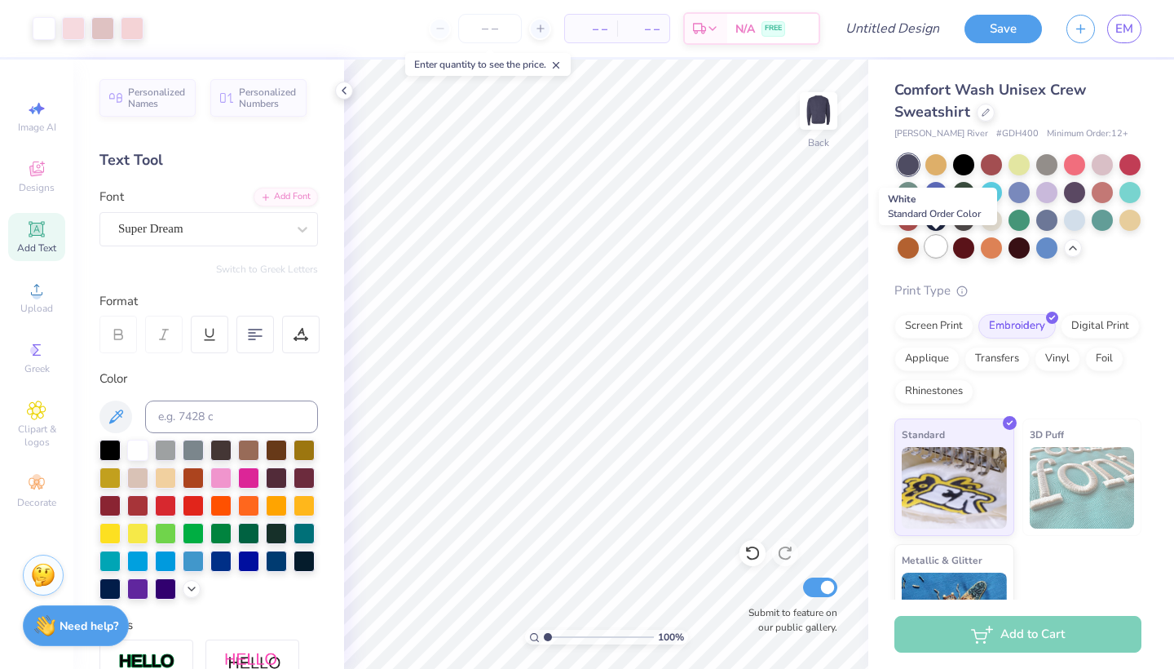
click at [942, 249] on div at bounding box center [935, 246] width 21 height 21
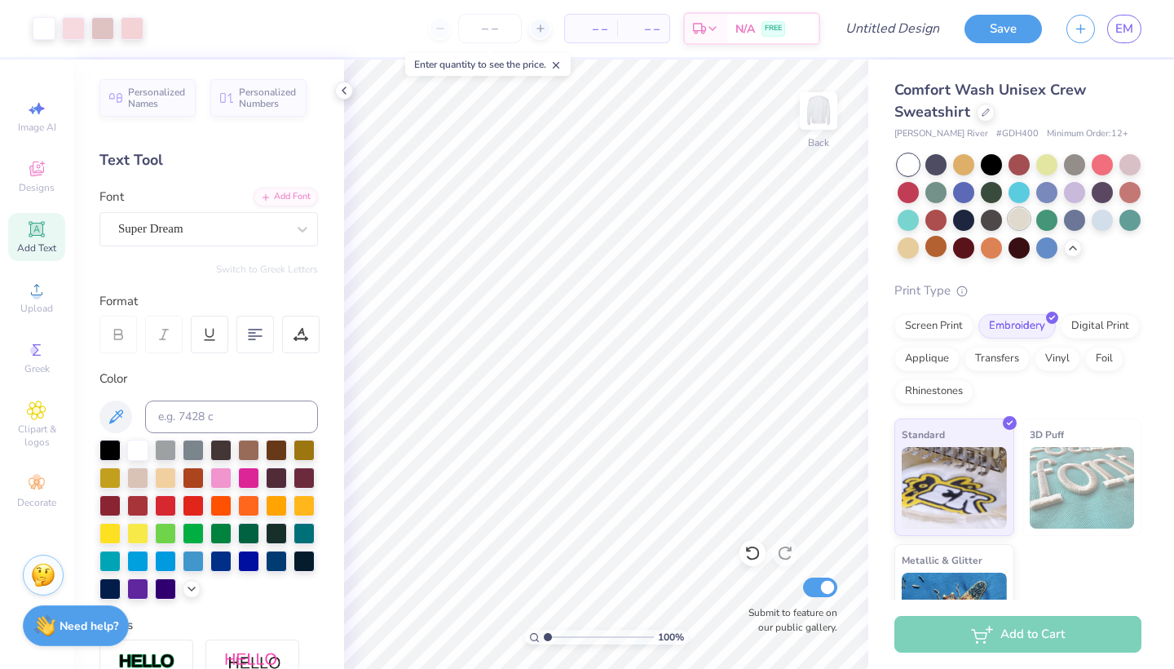
click at [1014, 219] on div at bounding box center [1018, 218] width 21 height 21
click at [1139, 162] on div at bounding box center [1129, 162] width 21 height 21
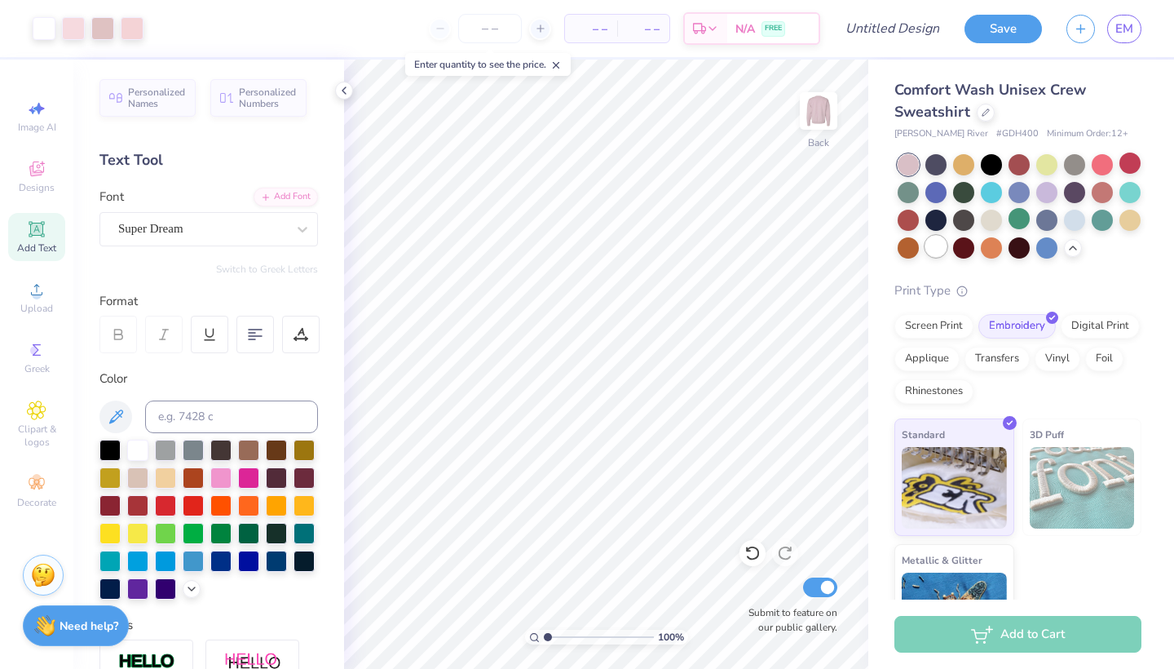
click at [937, 247] on div at bounding box center [935, 246] width 21 height 21
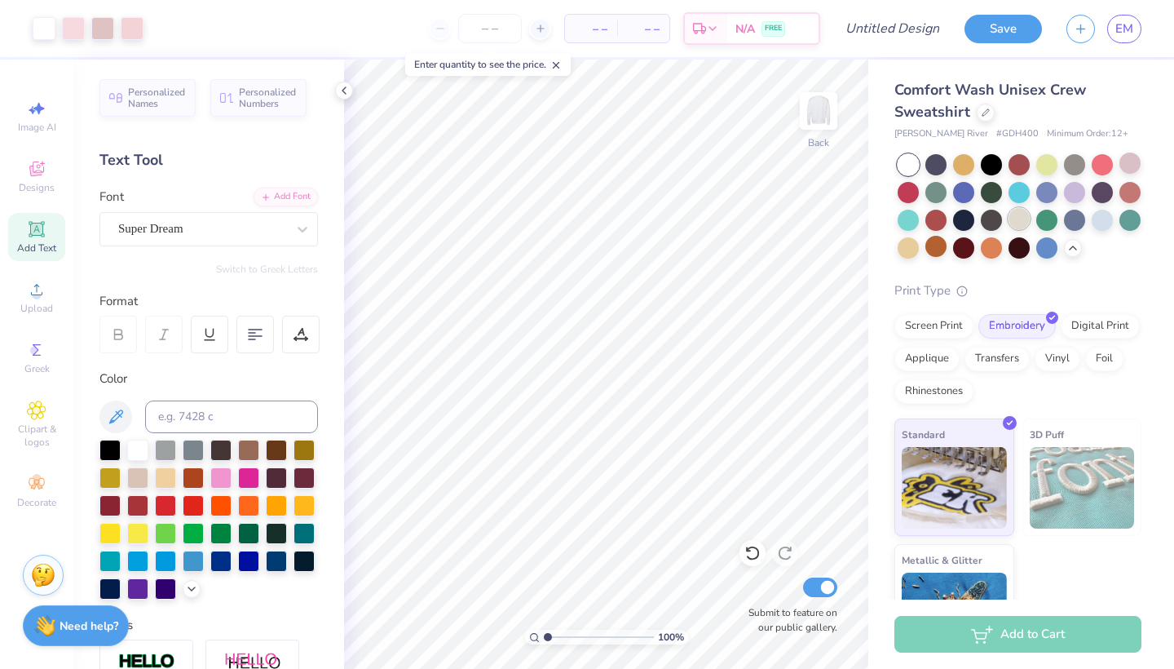
click at [1017, 219] on div at bounding box center [1018, 218] width 21 height 21
click at [1075, 216] on div at bounding box center [1074, 218] width 21 height 21
click at [938, 247] on div at bounding box center [935, 246] width 21 height 21
click at [1022, 218] on div at bounding box center [1018, 218] width 21 height 21
click at [911, 158] on div at bounding box center [908, 164] width 21 height 21
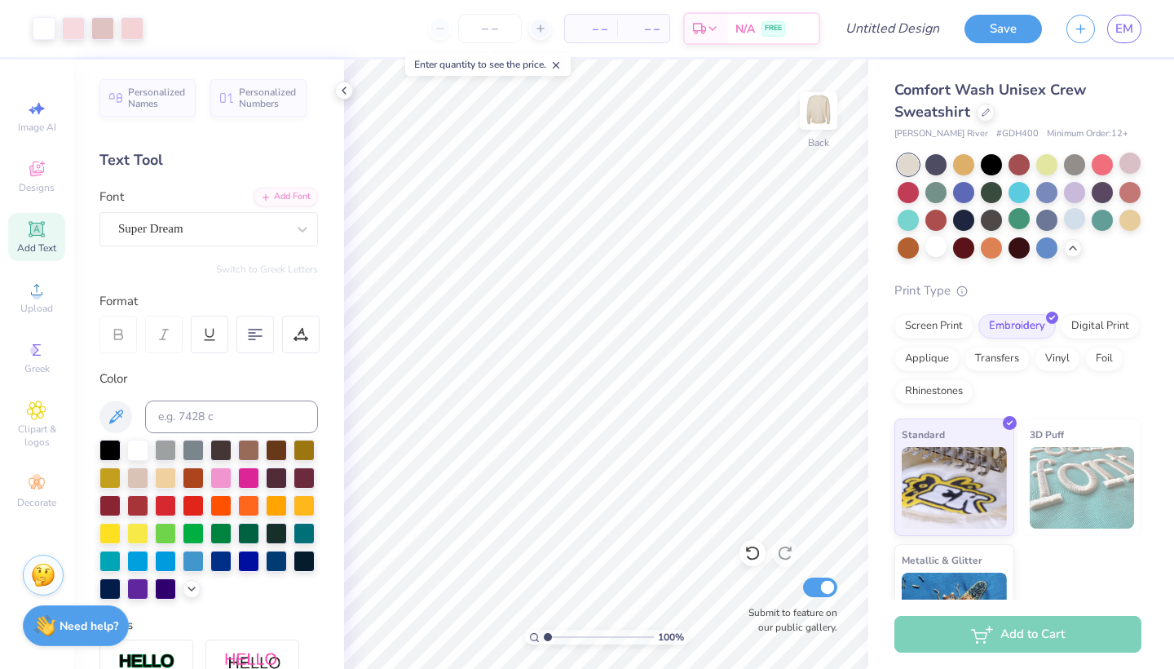
click at [1110, 118] on div "Comfort Wash Unisex Crew Sweatshirt" at bounding box center [1017, 101] width 247 height 44
type input "0.94"
click at [487, 29] on input "number" at bounding box center [490, 28] width 64 height 29
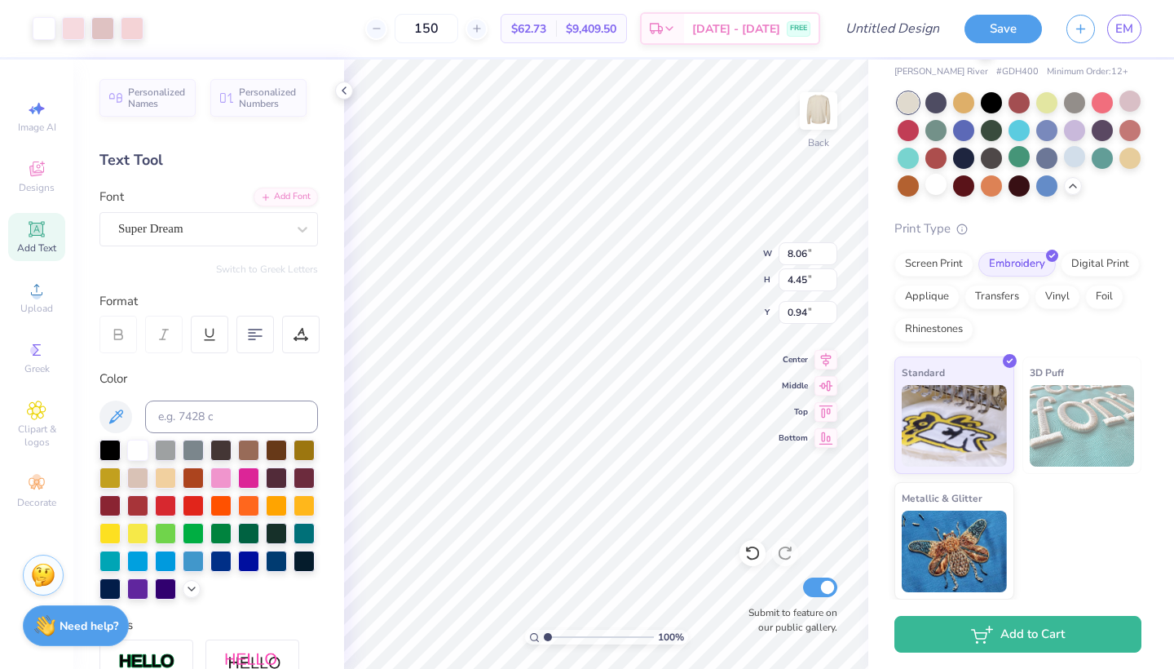
scroll to position [61, 0]
click at [947, 268] on div "Screen Print" at bounding box center [933, 262] width 79 height 24
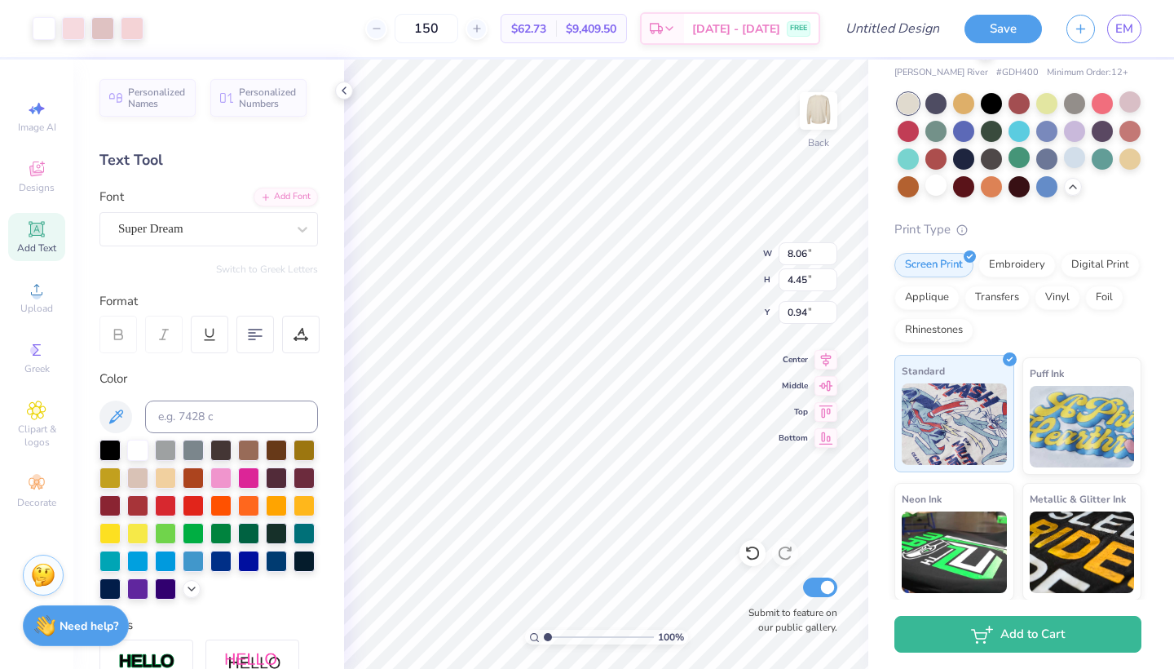
click at [955, 395] on img at bounding box center [954, 424] width 105 height 82
click at [1049, 248] on div "Print Type Screen Print Embroidery Digital Print Applique Transfers Vinyl Foil …" at bounding box center [1017, 473] width 247 height 506
click at [1011, 218] on div "Comfort Wash Unisex Crew Sweatshirt Charles River # GDH400 Minimum Order: 12 + …" at bounding box center [1017, 372] width 247 height 708
click at [434, 24] on input "150" at bounding box center [427, 28] width 64 height 29
click at [451, 29] on input "150" at bounding box center [427, 28] width 64 height 29
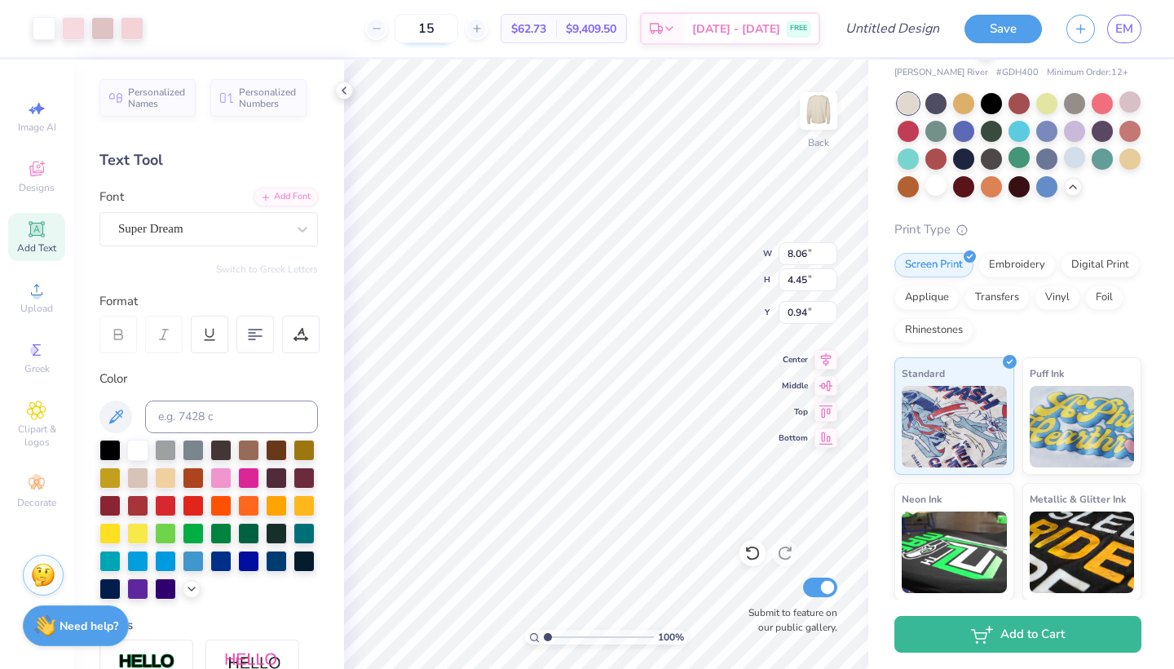
type input "150"
click at [1057, 333] on div "Screen Print Embroidery Digital Print Applique Transfers Vinyl Foil Rhinestones" at bounding box center [1017, 298] width 247 height 90
type input "0.80"
click at [926, 298] on div "Applique" at bounding box center [926, 295] width 65 height 24
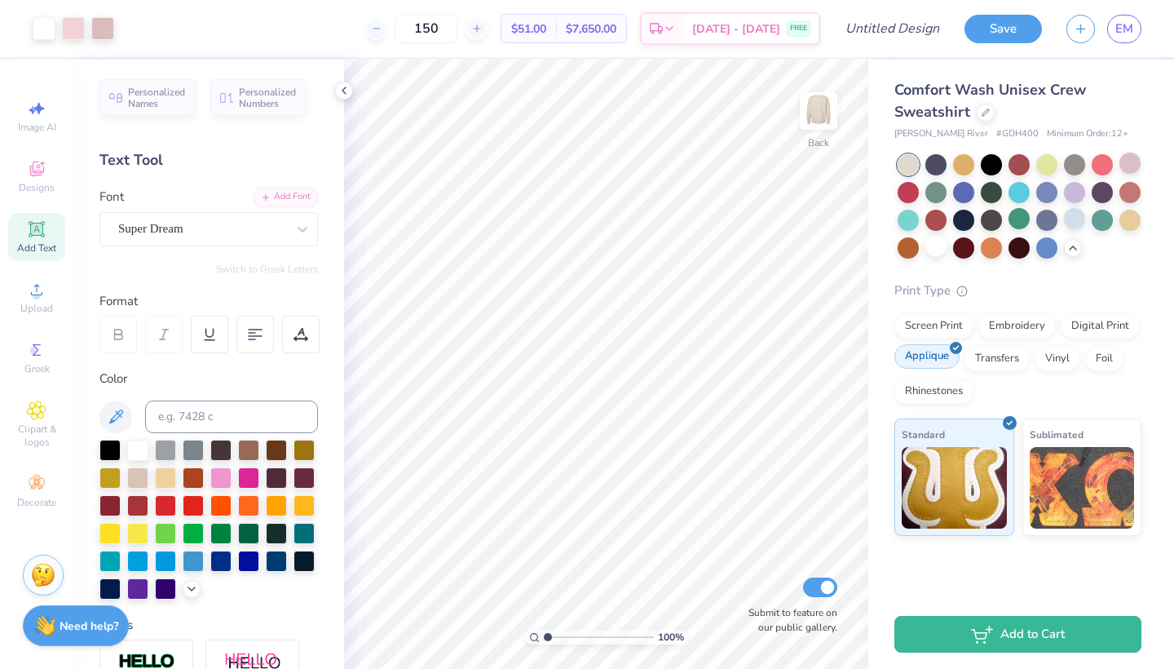
scroll to position [0, 0]
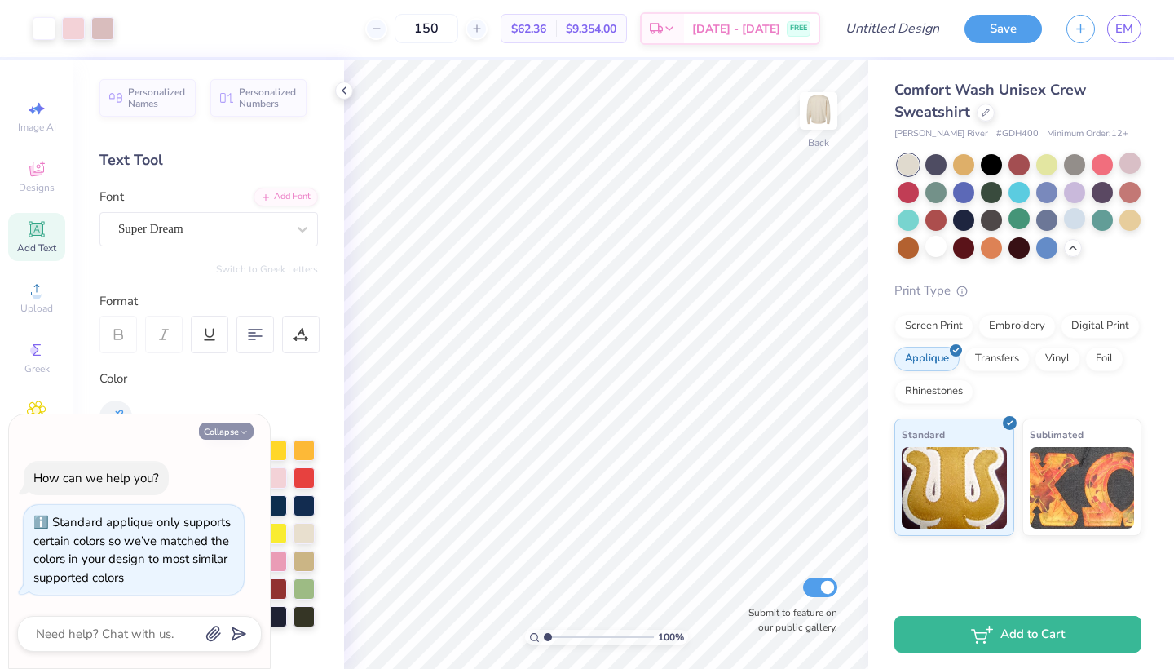
click at [239, 431] on icon "button" at bounding box center [244, 432] width 10 height 10
type textarea "x"
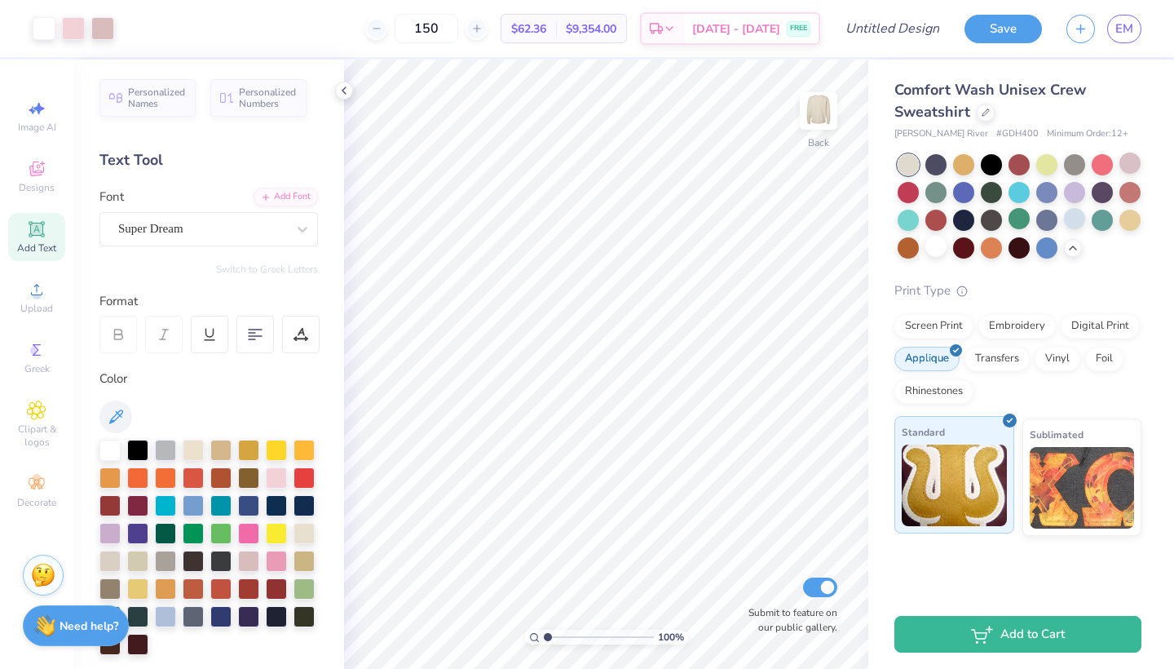
click at [967, 495] on img at bounding box center [954, 485] width 105 height 82
click at [1097, 459] on img at bounding box center [1082, 485] width 105 height 82
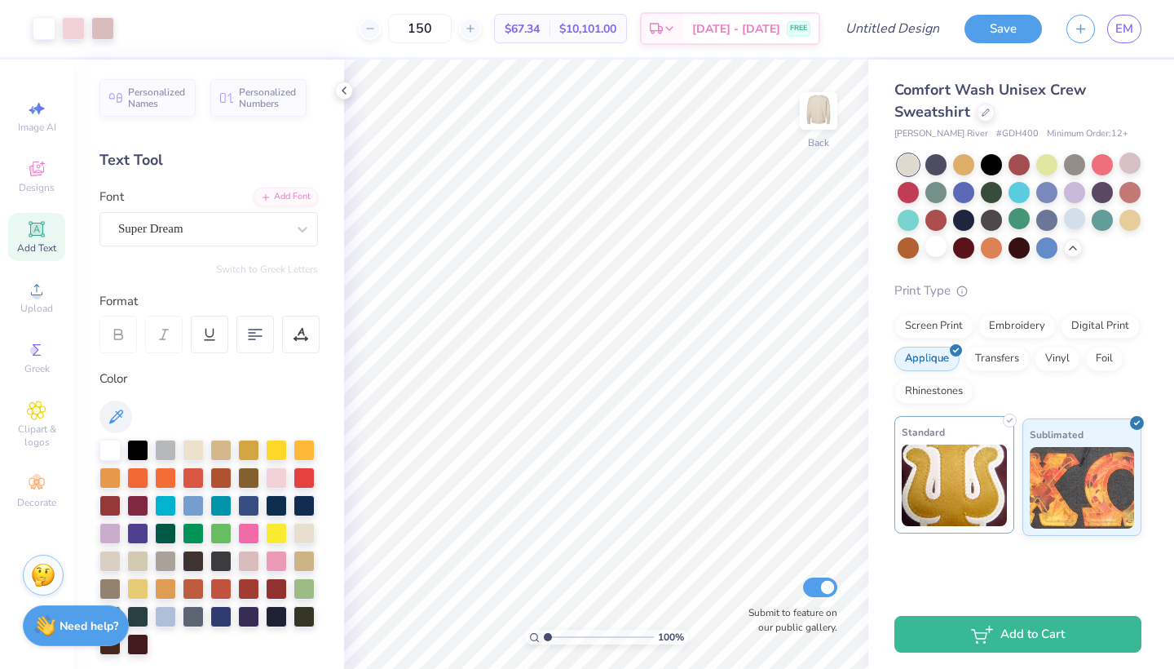
click at [991, 485] on img at bounding box center [954, 485] width 105 height 82
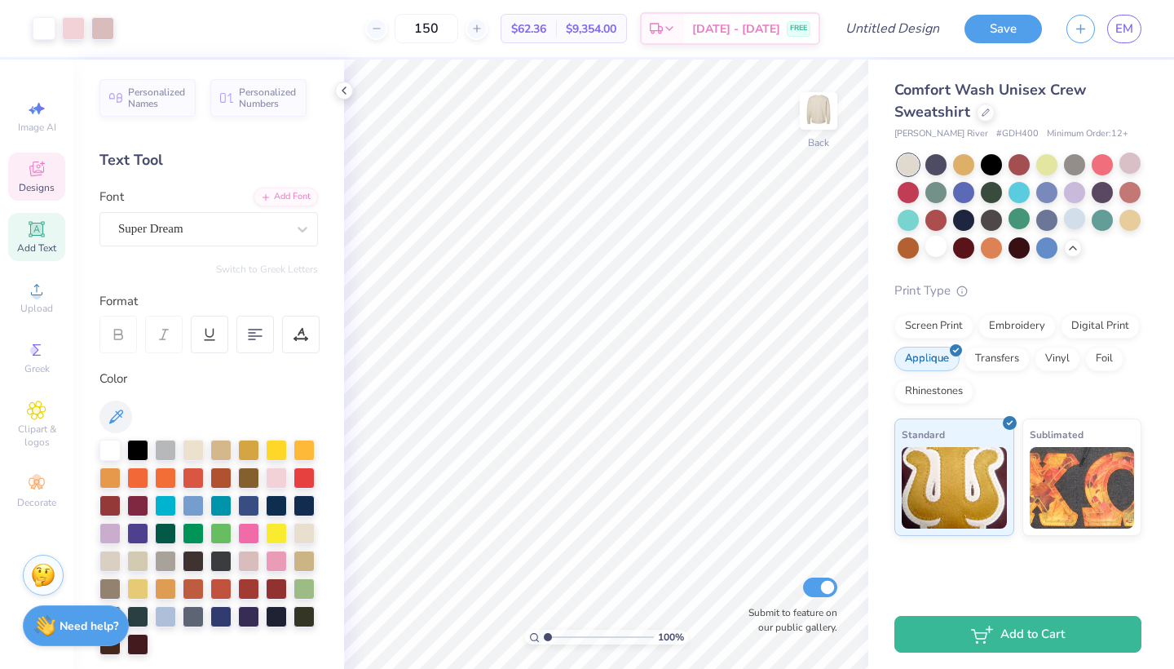
click at [33, 176] on icon at bounding box center [36, 168] width 15 height 15
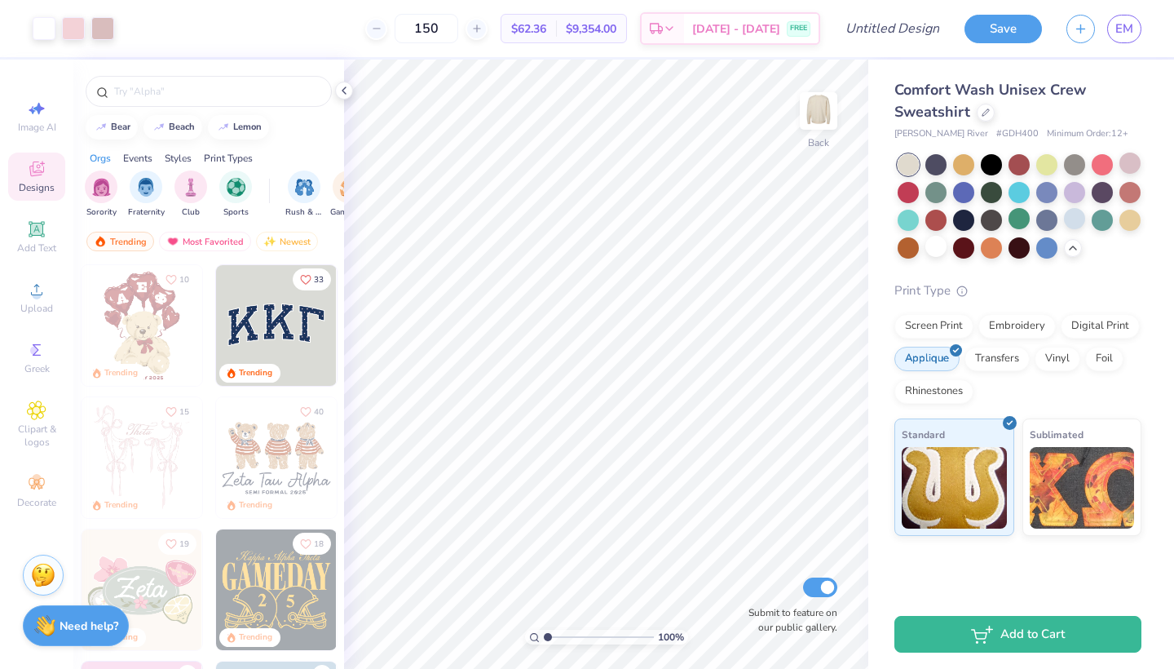
click at [267, 311] on img at bounding box center [276, 325] width 121 height 121
type input "11.79"
type input "5.03"
type input "2.06"
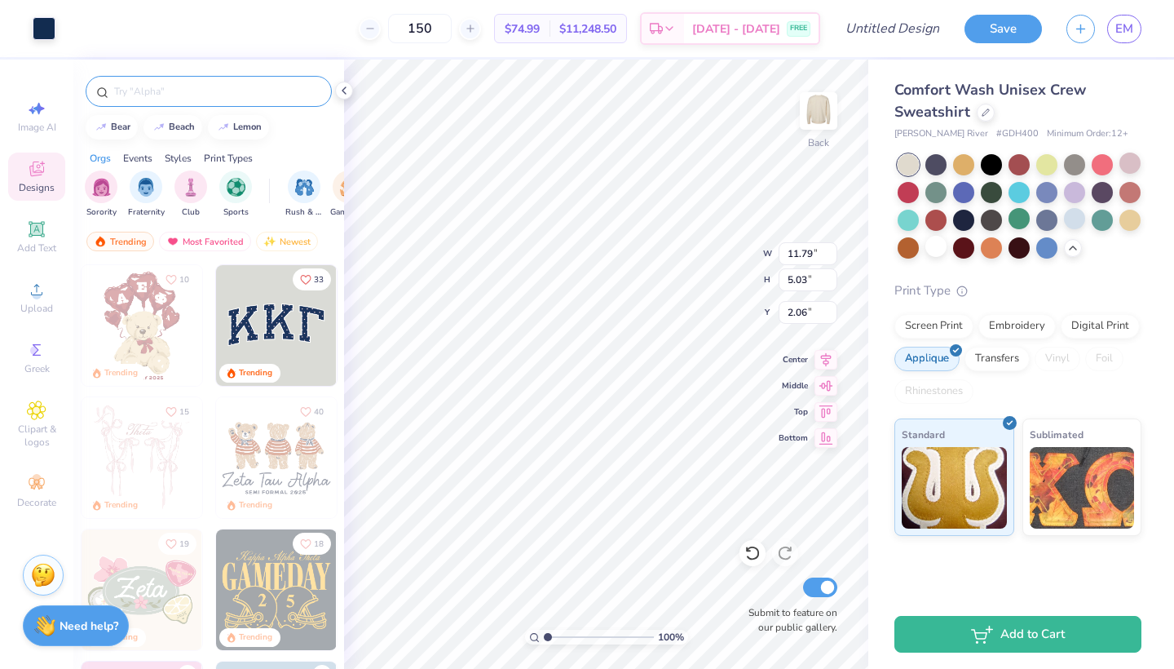
click at [130, 87] on input "text" at bounding box center [217, 91] width 209 height 16
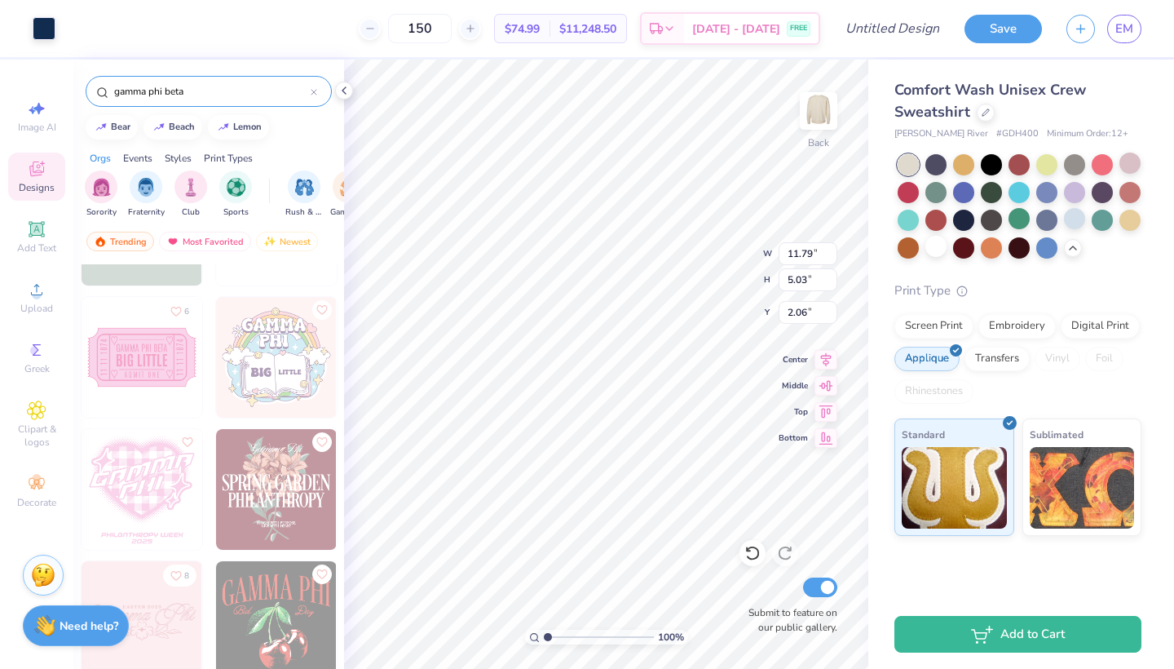
scroll to position [3857, 0]
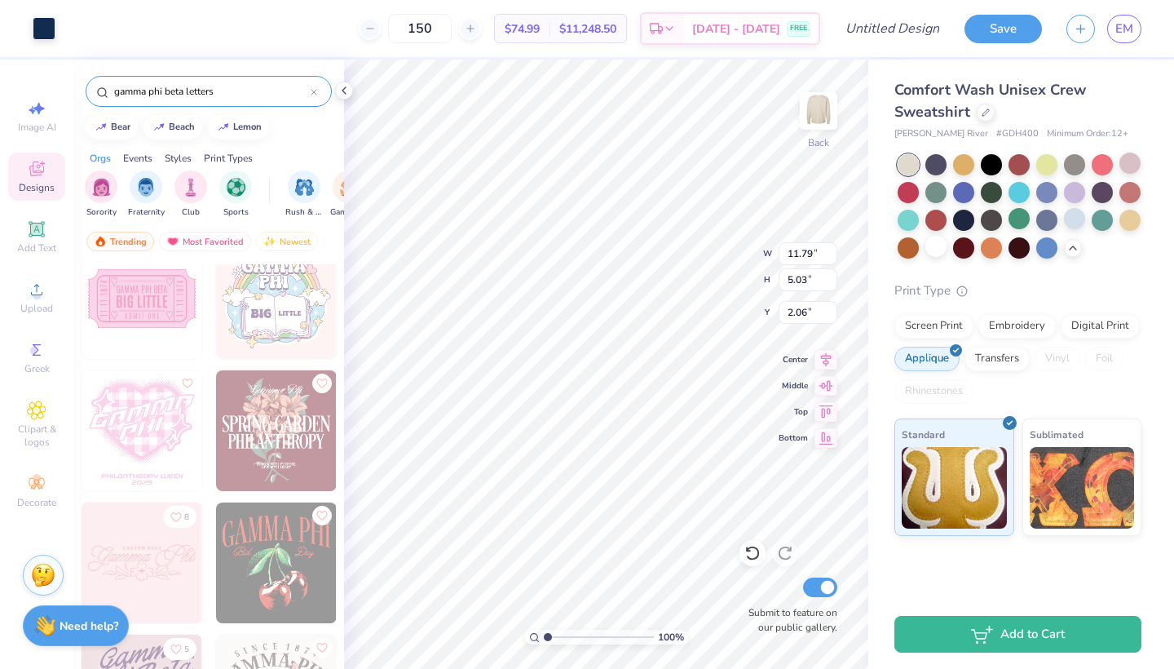
type input "gamma phi beta letters"
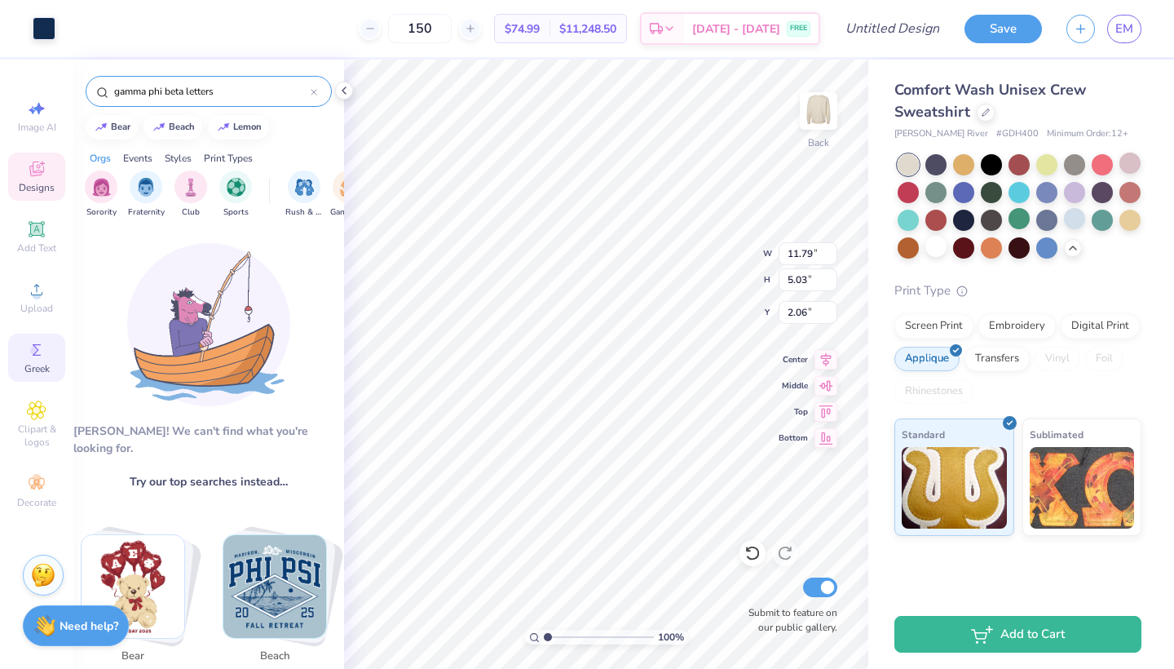
click at [29, 345] on icon at bounding box center [37, 350] width 20 height 20
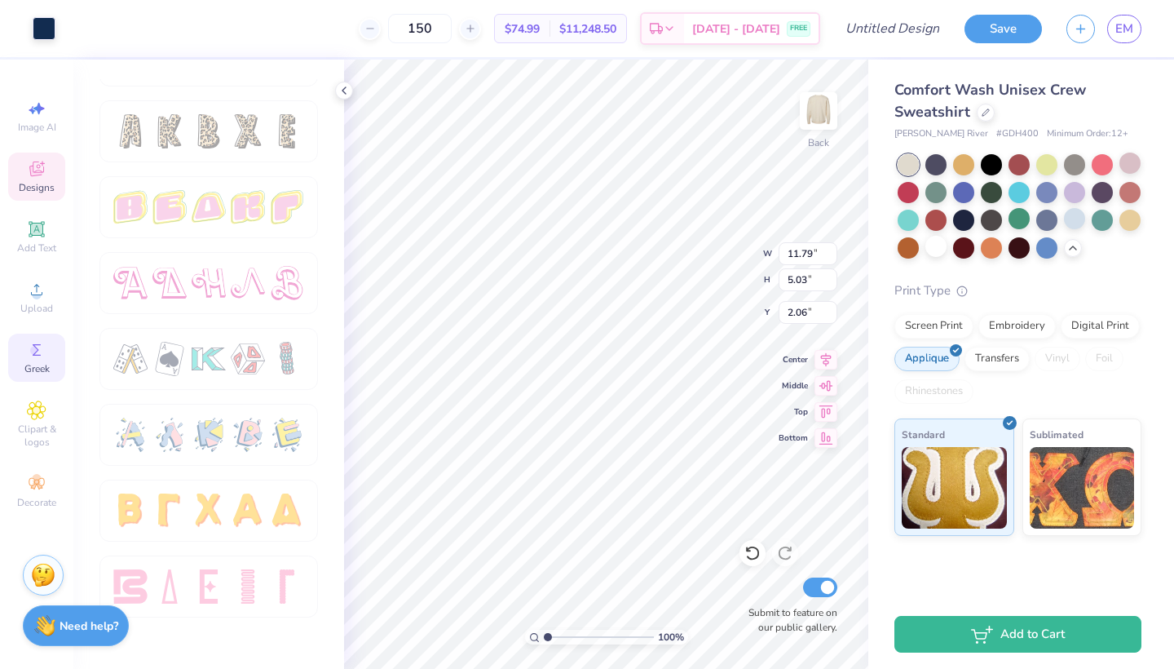
scroll to position [2708, 0]
click at [937, 318] on div "Screen Print" at bounding box center [933, 323] width 79 height 24
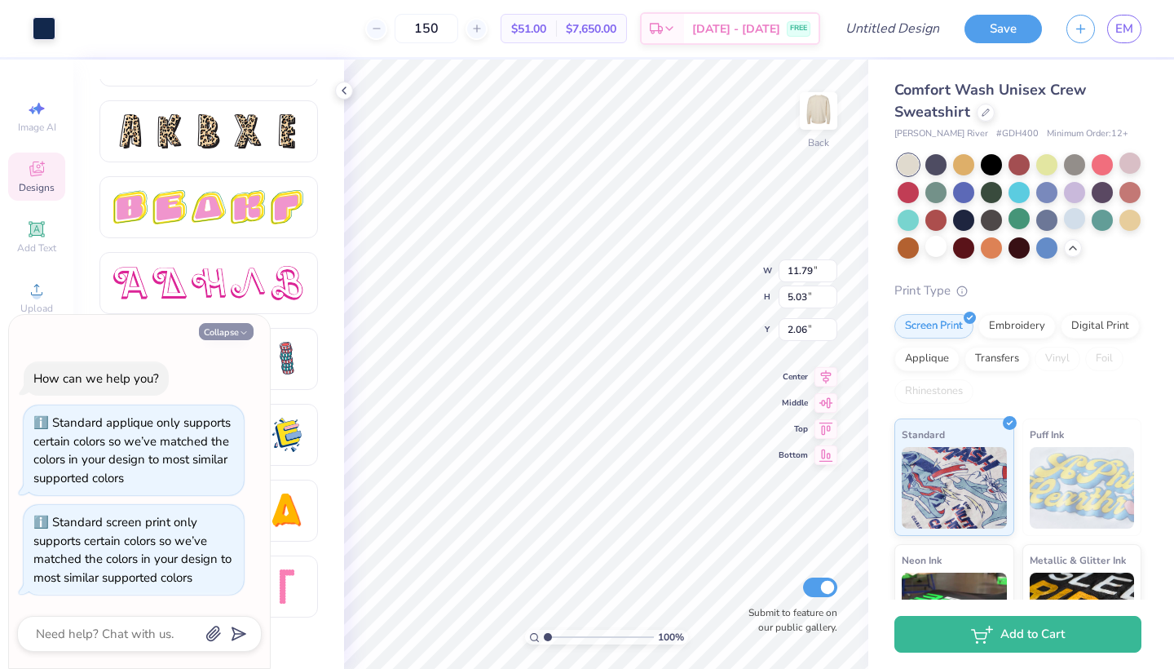
click at [239, 335] on icon "button" at bounding box center [244, 333] width 10 height 10
type textarea "x"
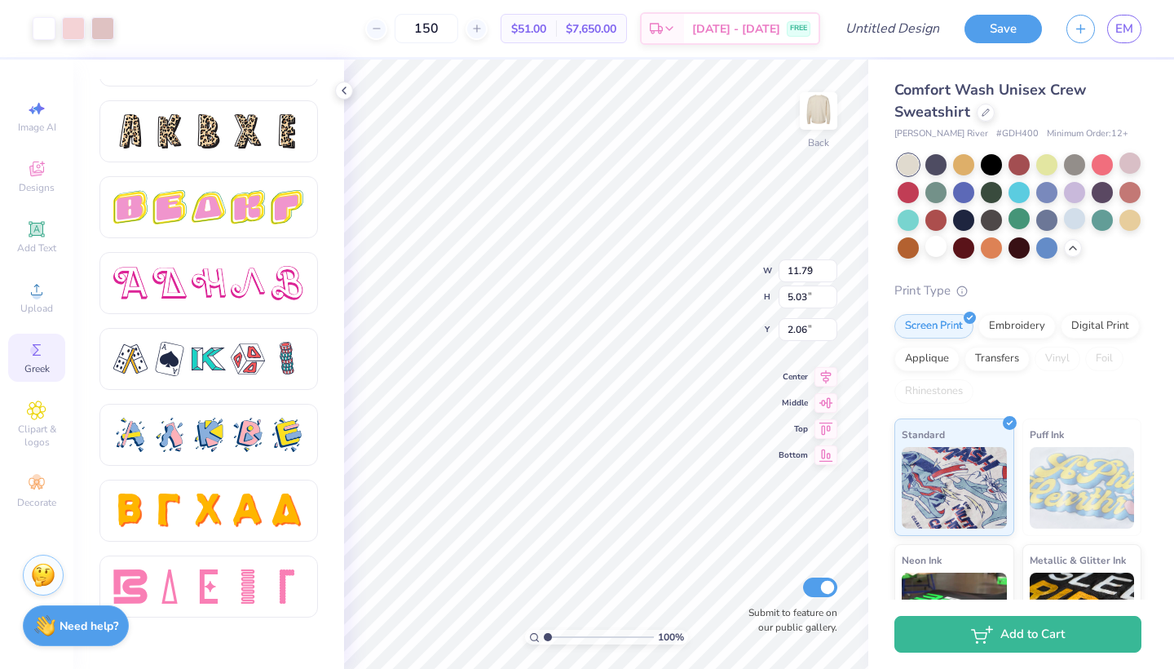
type input "8.06"
type input "4.45"
type input "15.29"
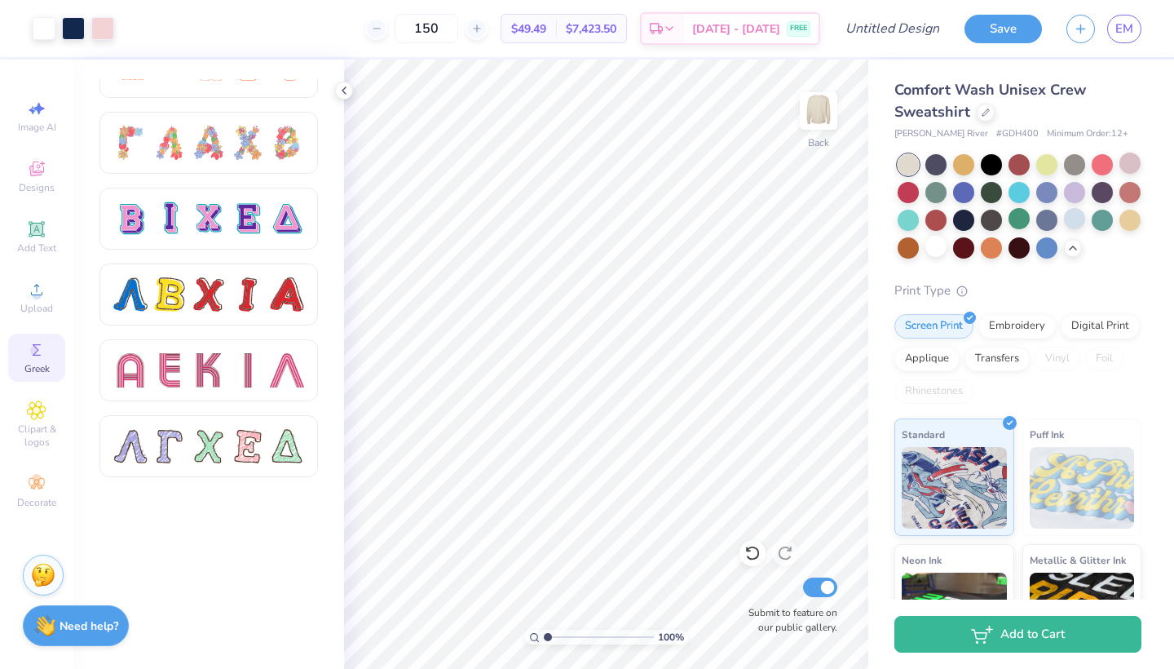
scroll to position [635, 0]
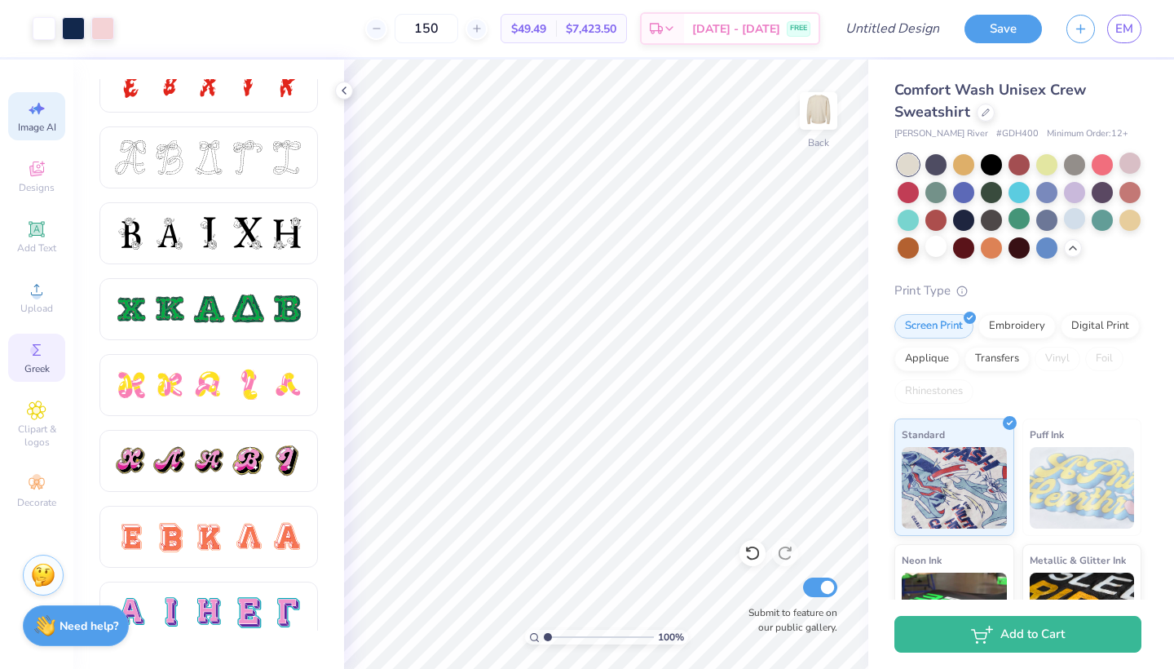
click at [37, 134] on div "Image AI" at bounding box center [36, 116] width 57 height 48
select select "4"
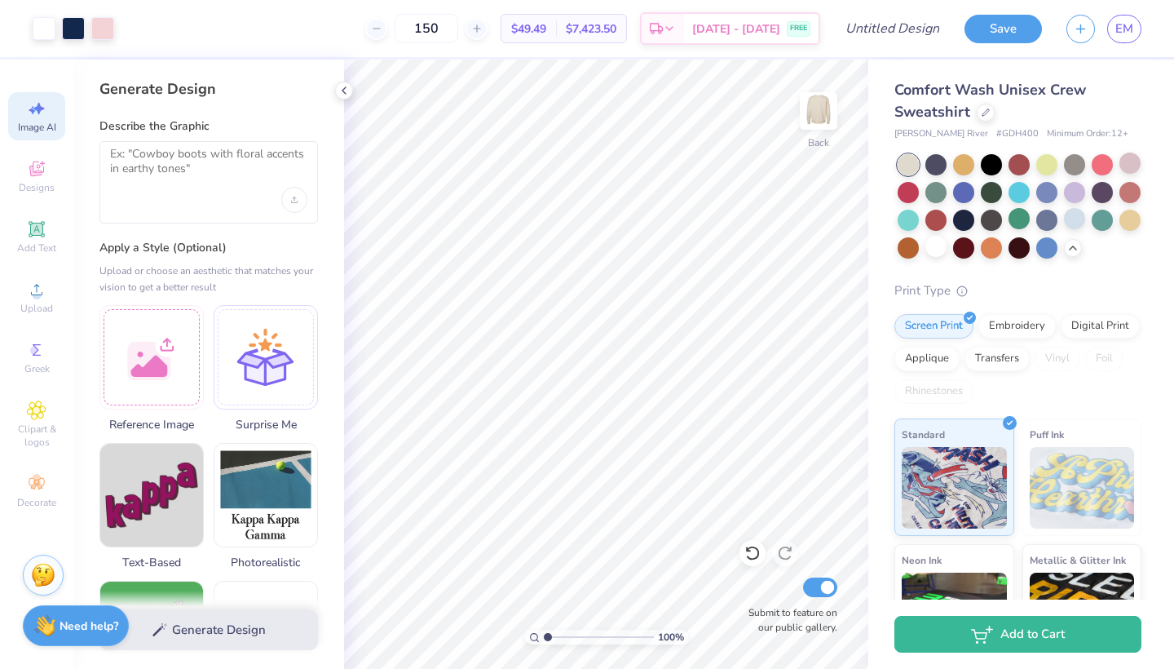
click at [184, 207] on div at bounding box center [208, 182] width 218 height 82
click at [169, 183] on textarea at bounding box center [208, 167] width 197 height 41
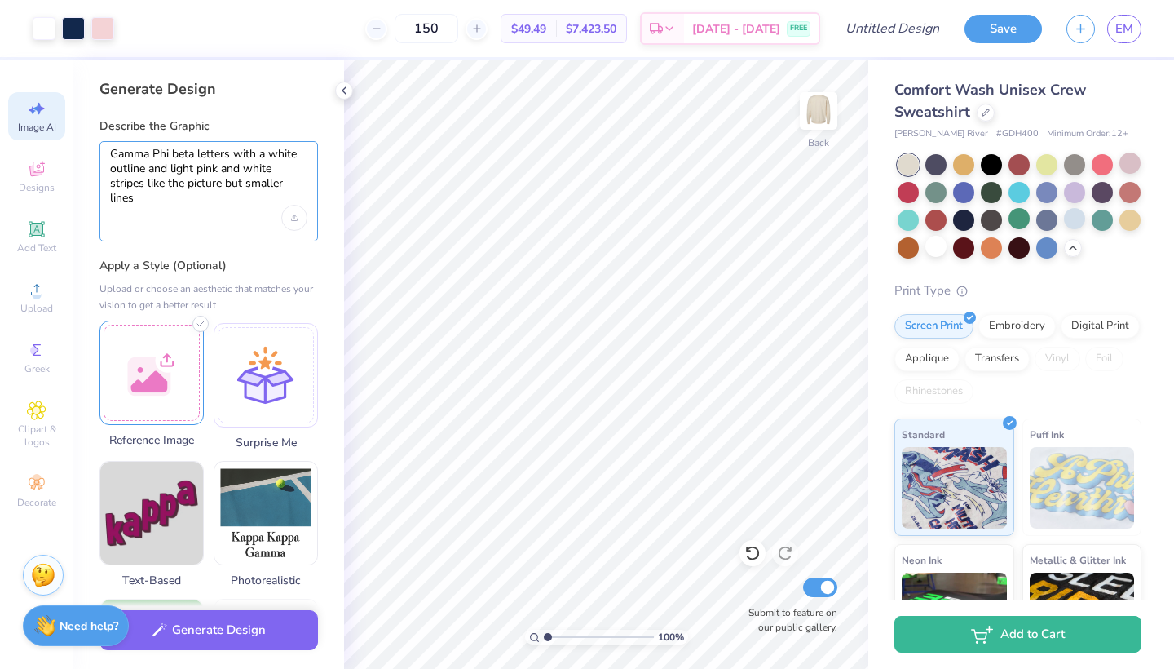
type textarea "Gamma Phi beta letters with a white outline and light pink and white stripes li…"
click at [157, 386] on div at bounding box center [151, 372] width 104 height 104
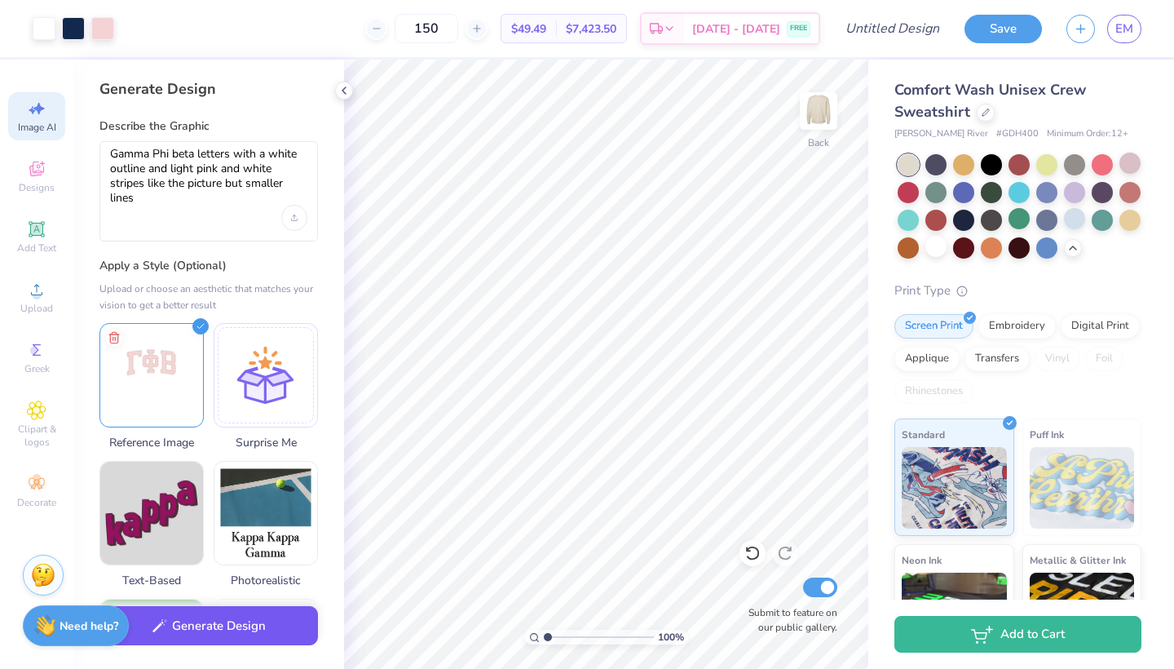
click at [228, 634] on button "Generate Design" at bounding box center [208, 626] width 218 height 40
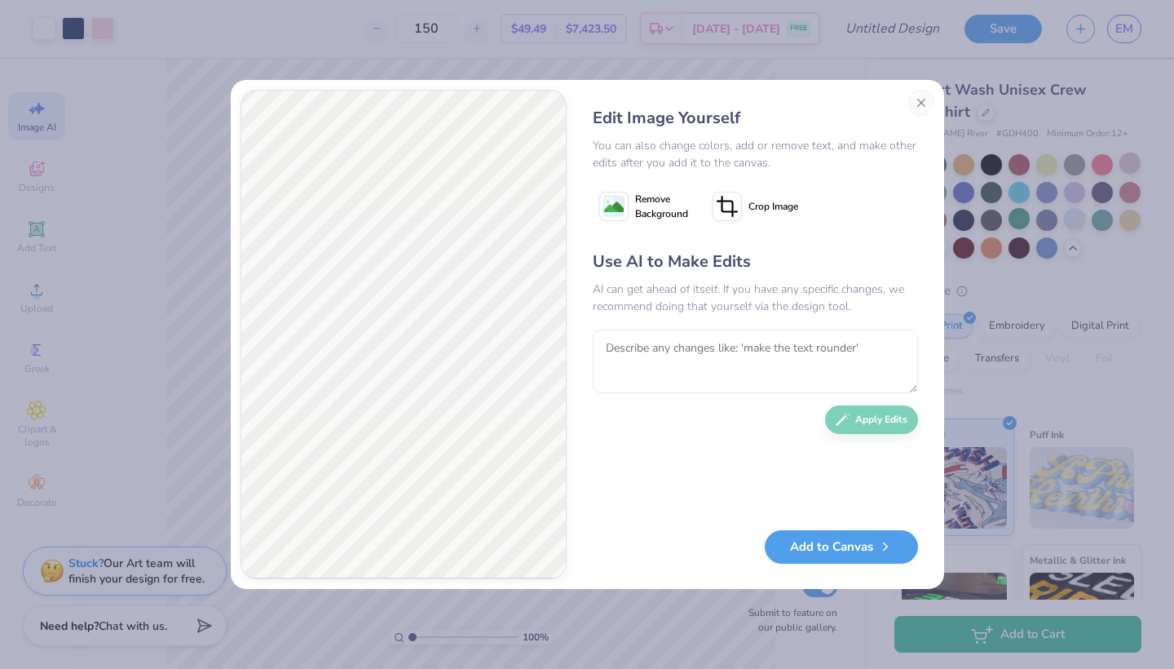
click at [916, 100] on button "Close" at bounding box center [921, 103] width 26 height 26
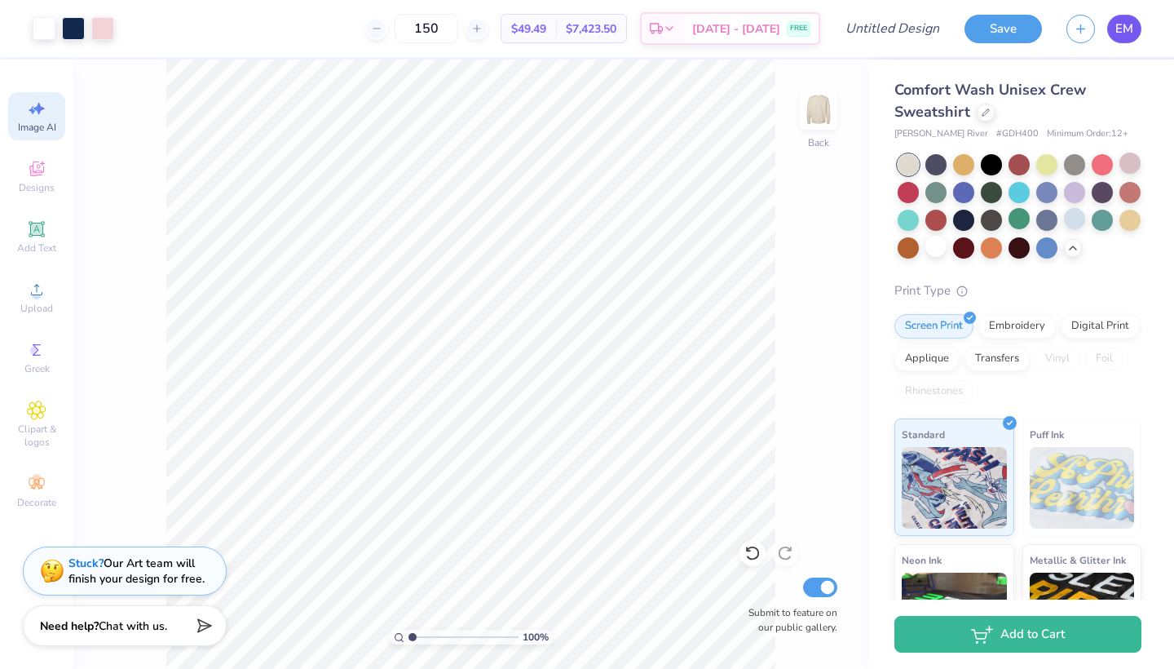
click at [1110, 36] on link "EM" at bounding box center [1124, 29] width 34 height 29
type textarea "x"
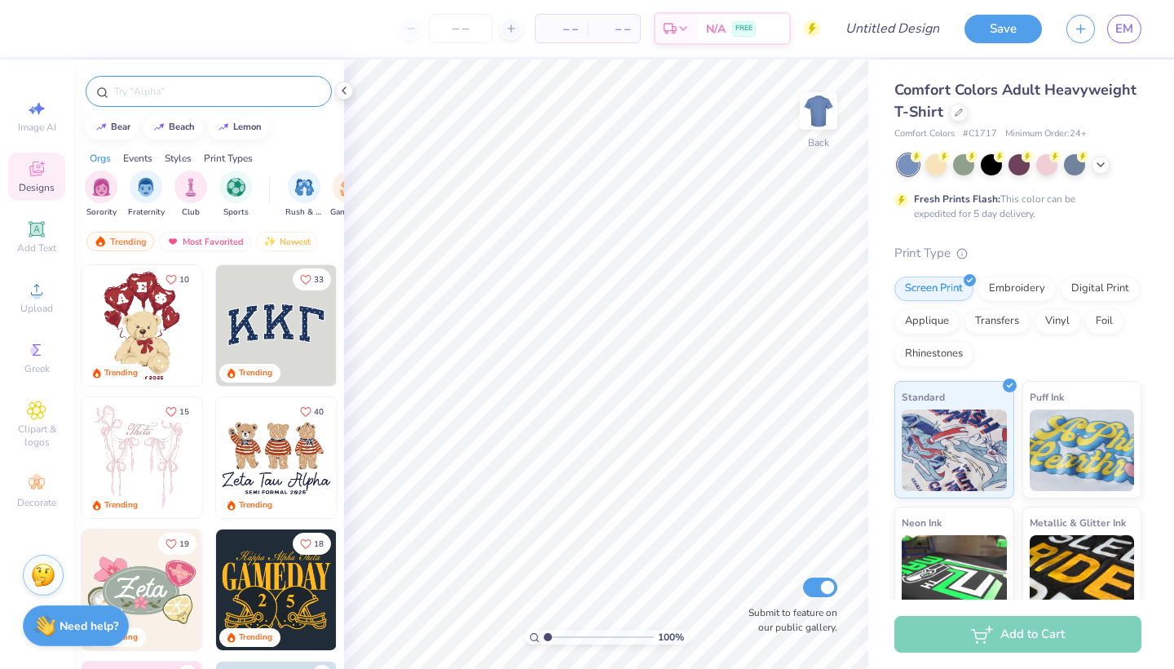
click at [154, 95] on input "text" at bounding box center [217, 91] width 209 height 16
type input "gamma phi beta"
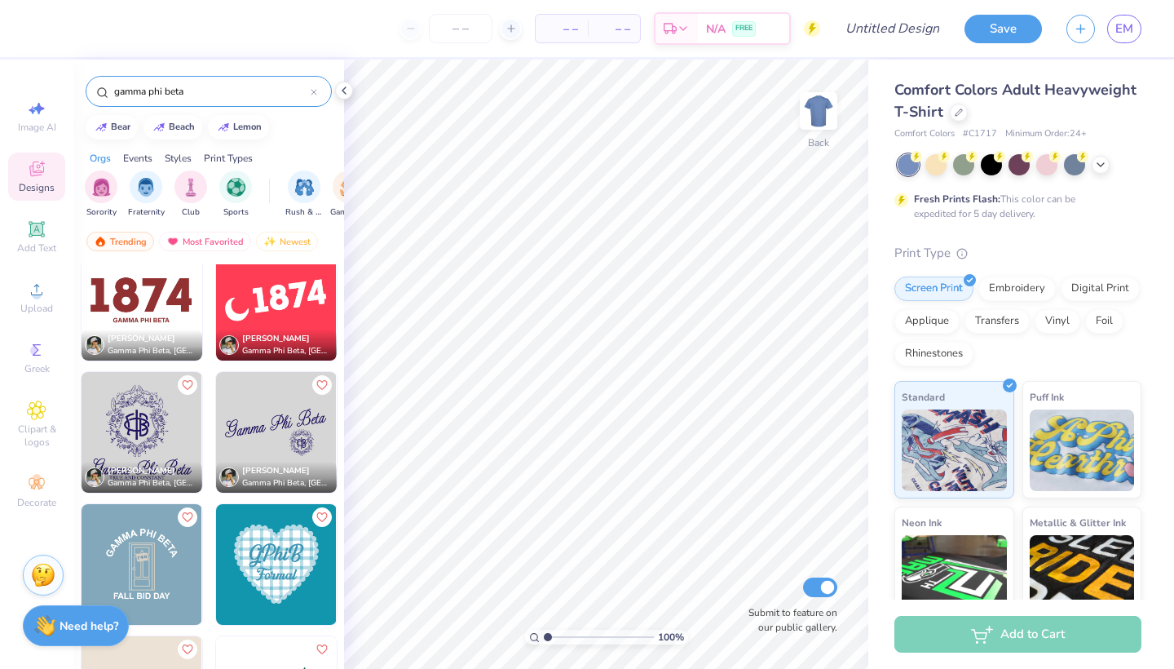
scroll to position [1520, 0]
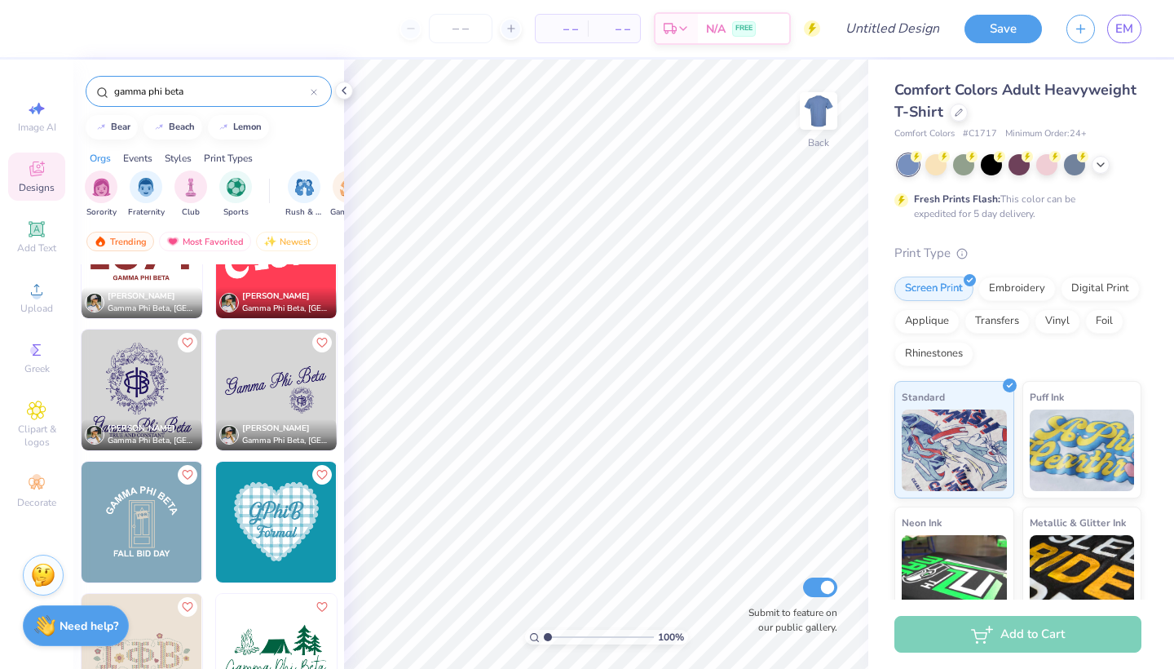
click at [288, 372] on img at bounding box center [276, 389] width 121 height 121
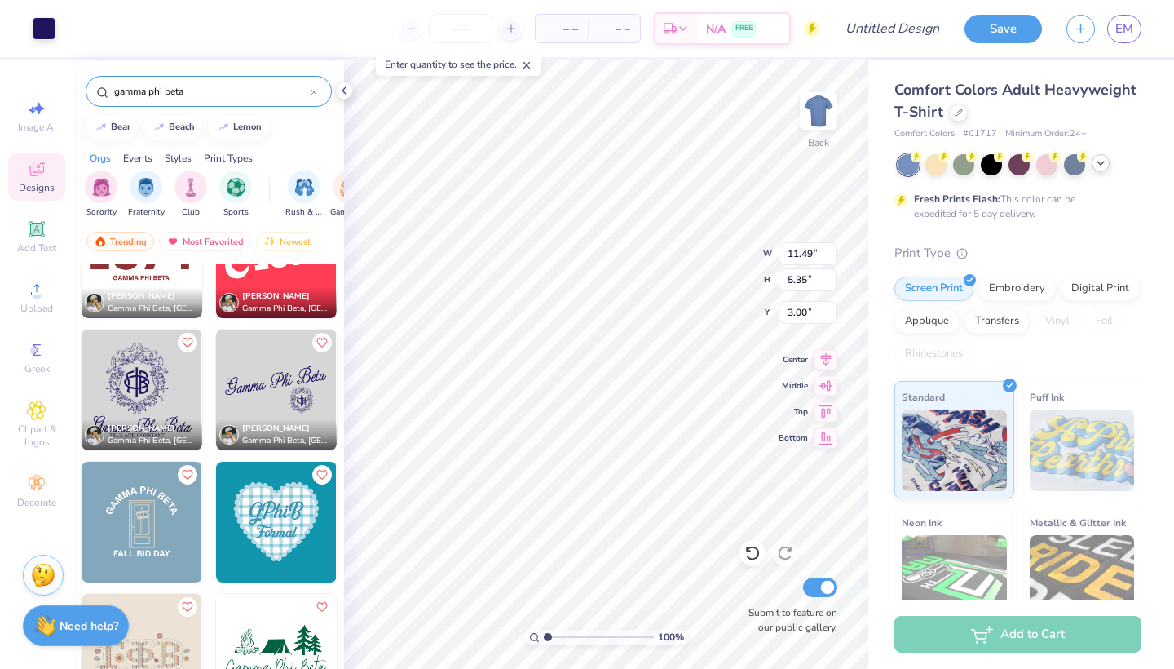
click at [1098, 163] on icon at bounding box center [1100, 163] width 13 height 13
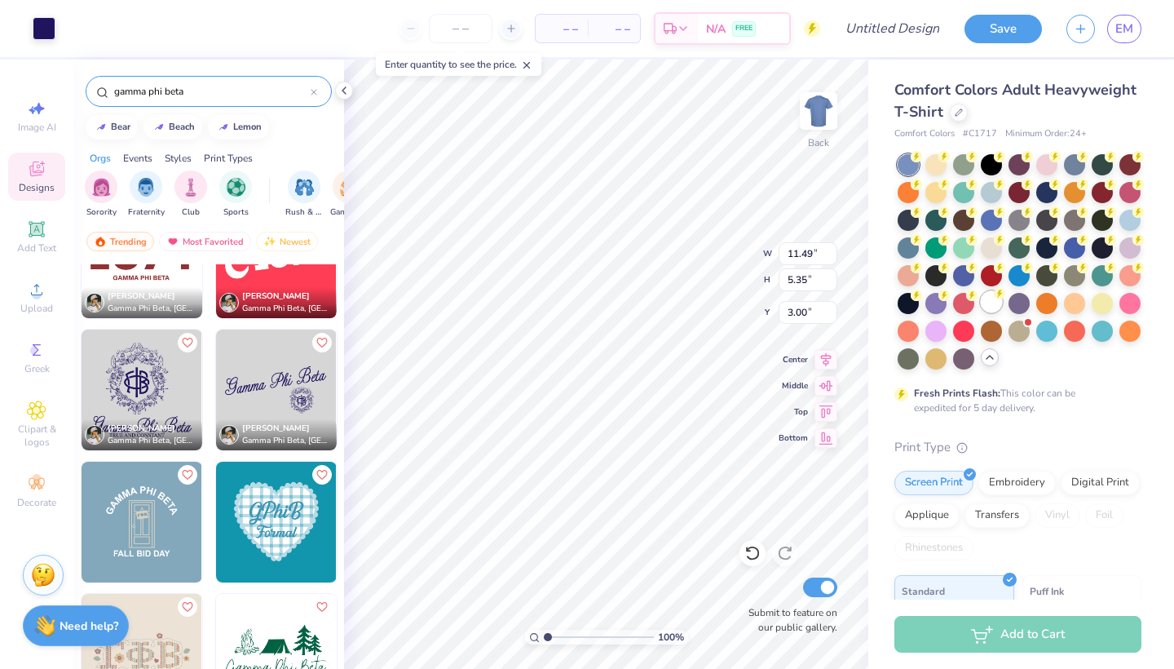
click at [989, 302] on div at bounding box center [991, 301] width 21 height 21
click at [958, 117] on div at bounding box center [959, 111] width 18 height 18
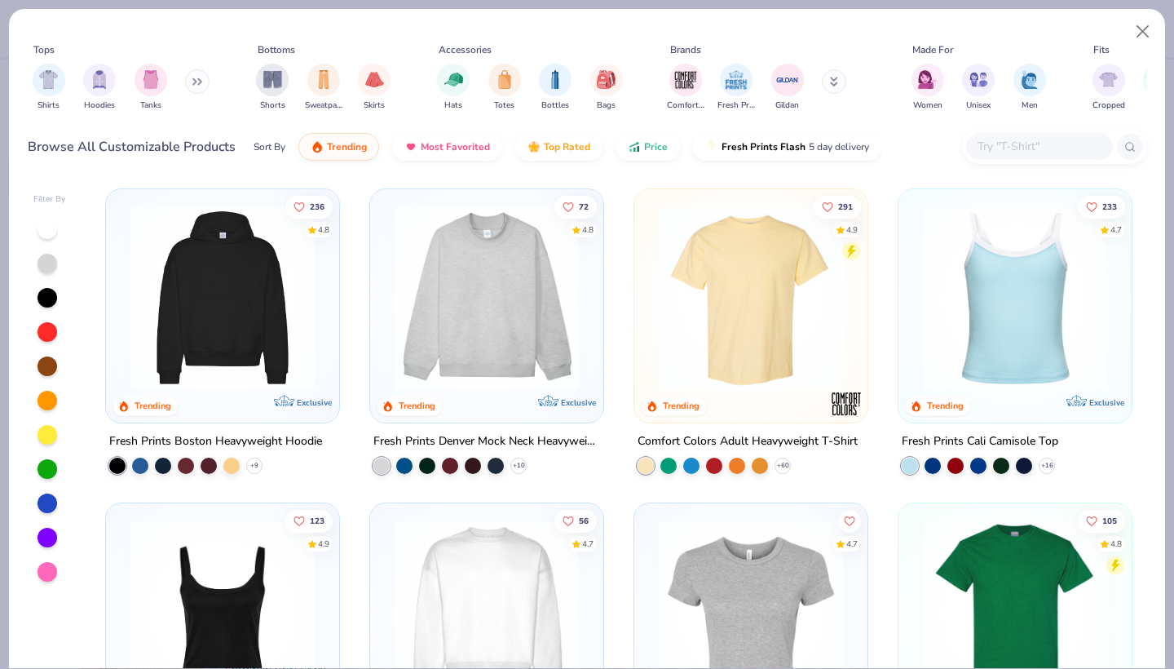
click at [1011, 145] on input "text" at bounding box center [1039, 146] width 126 height 19
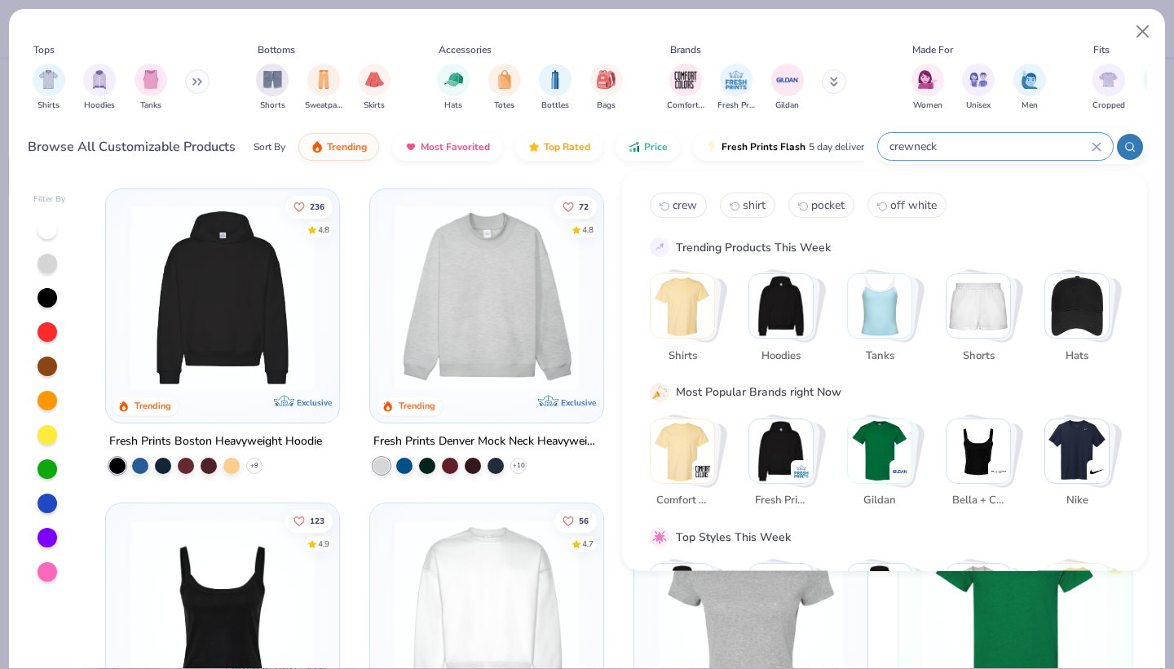
type input "crewneck"
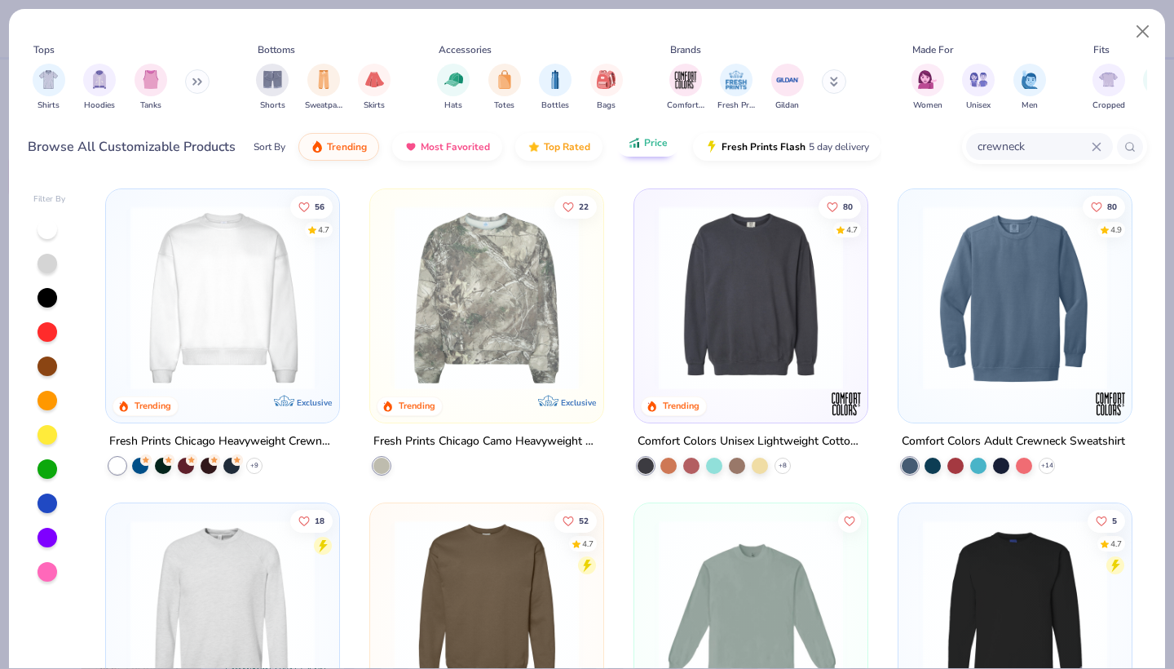
click at [647, 147] on span "Price" at bounding box center [656, 142] width 24 height 13
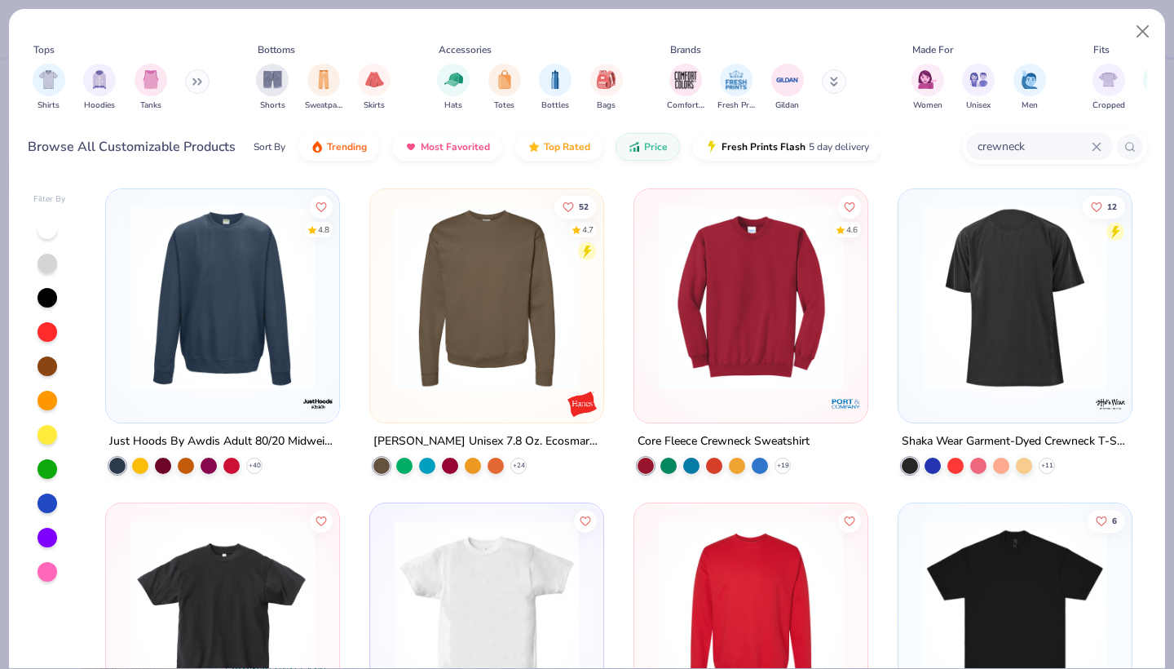
click at [187, 333] on img at bounding box center [222, 297] width 201 height 184
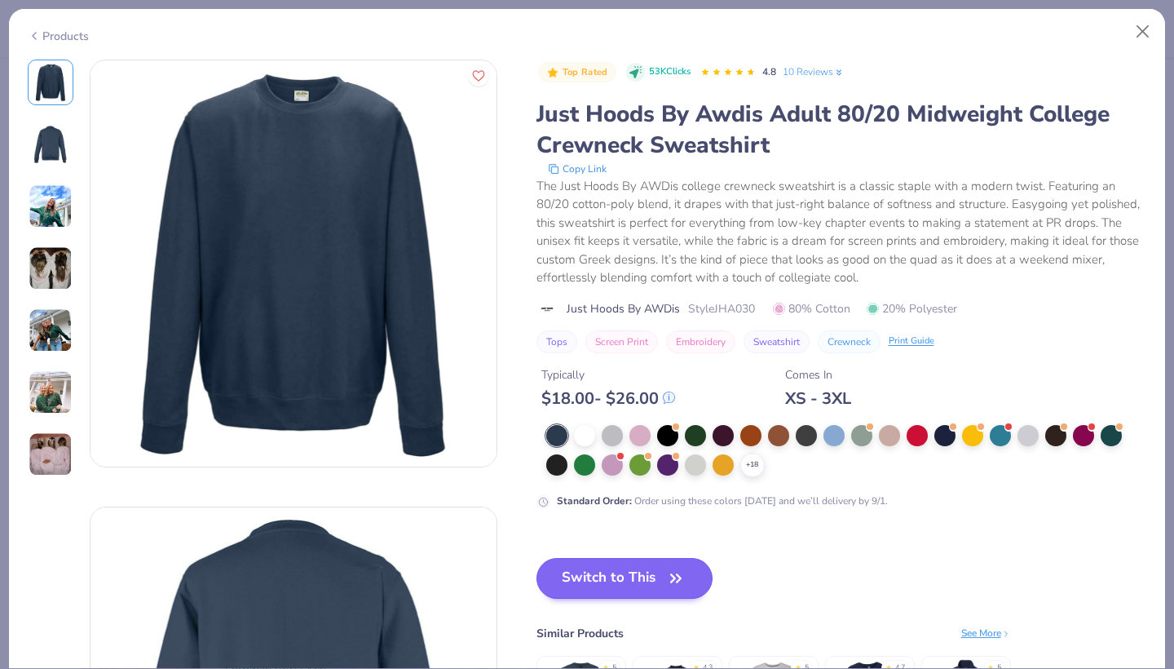
click at [597, 576] on button "Switch to This" at bounding box center [624, 578] width 177 height 41
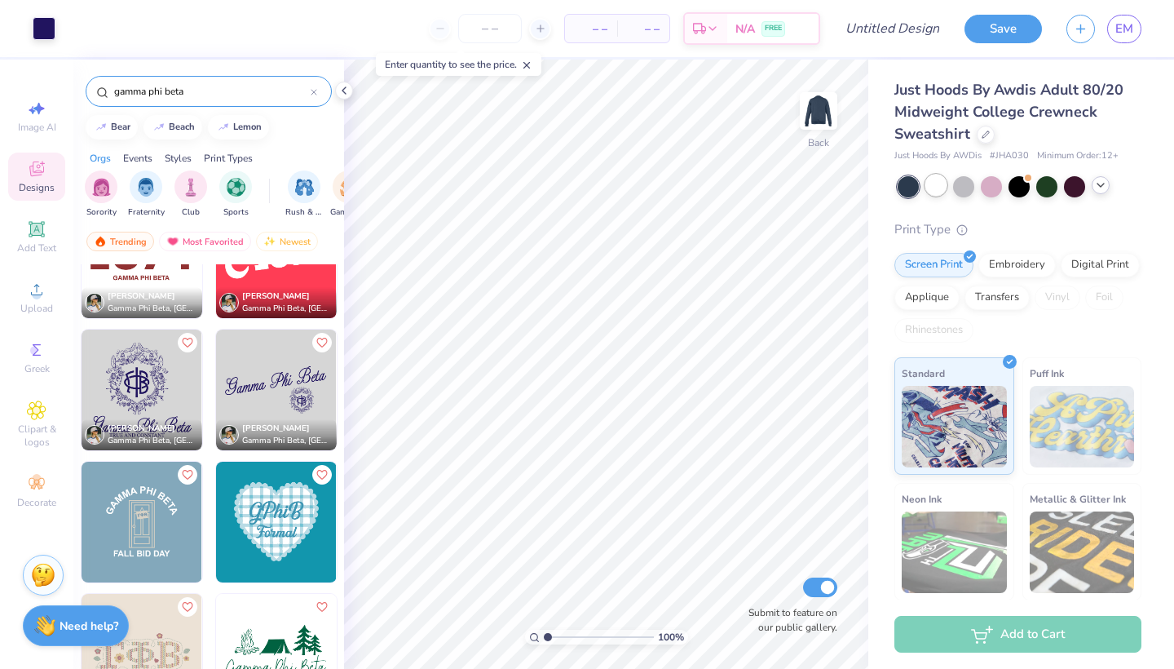
click at [930, 182] on div at bounding box center [935, 184] width 21 height 21
click at [1098, 182] on icon at bounding box center [1100, 185] width 13 height 13
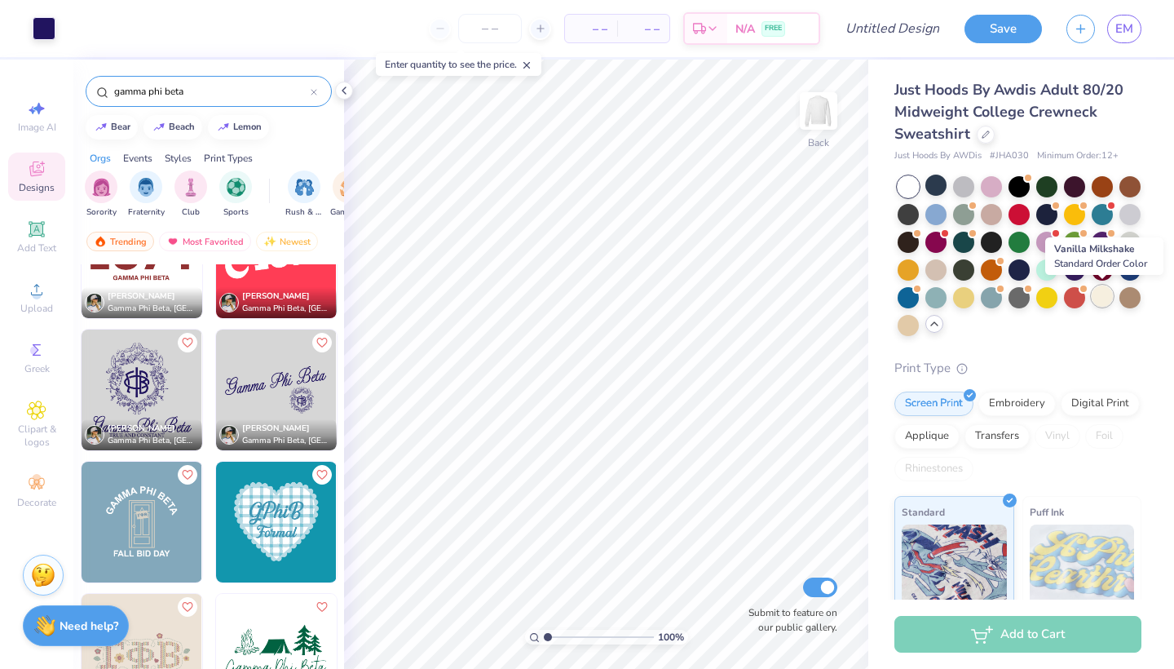
click at [1101, 299] on div at bounding box center [1102, 295] width 21 height 21
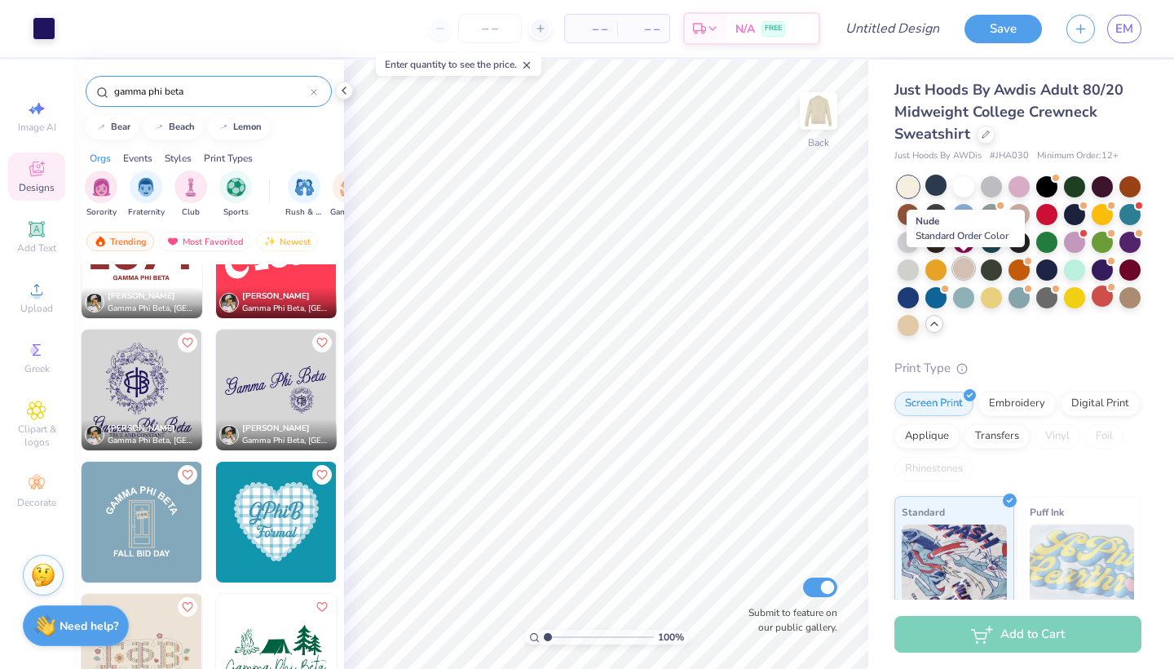
click at [955, 267] on div at bounding box center [963, 268] width 21 height 21
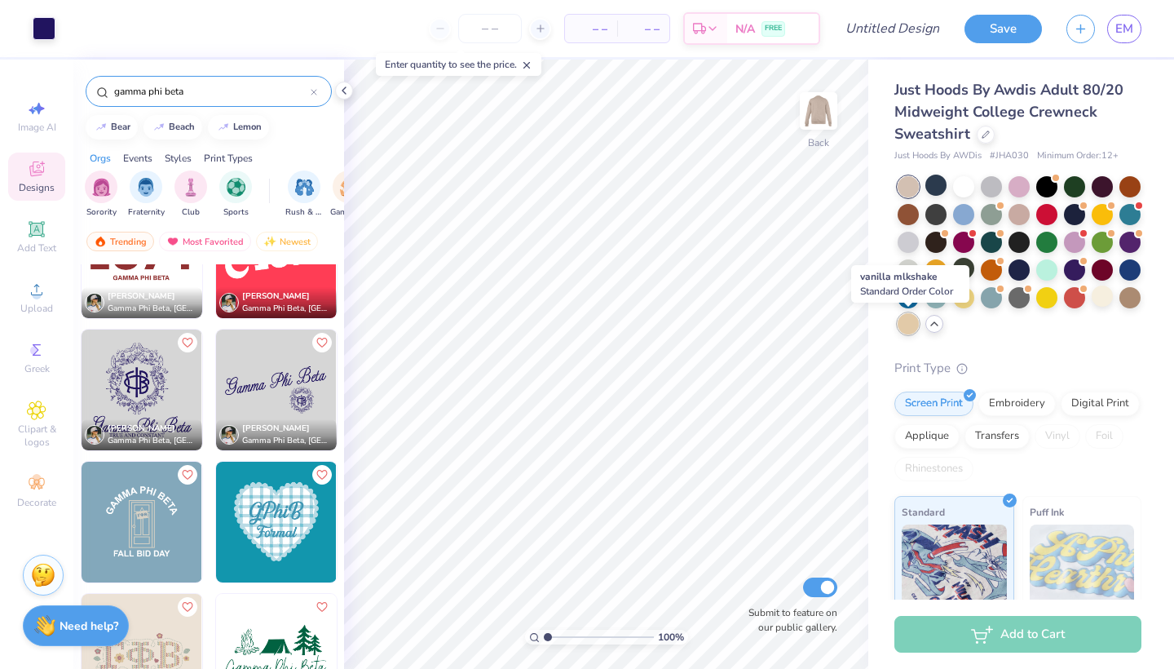
click at [900, 322] on div at bounding box center [908, 323] width 21 height 21
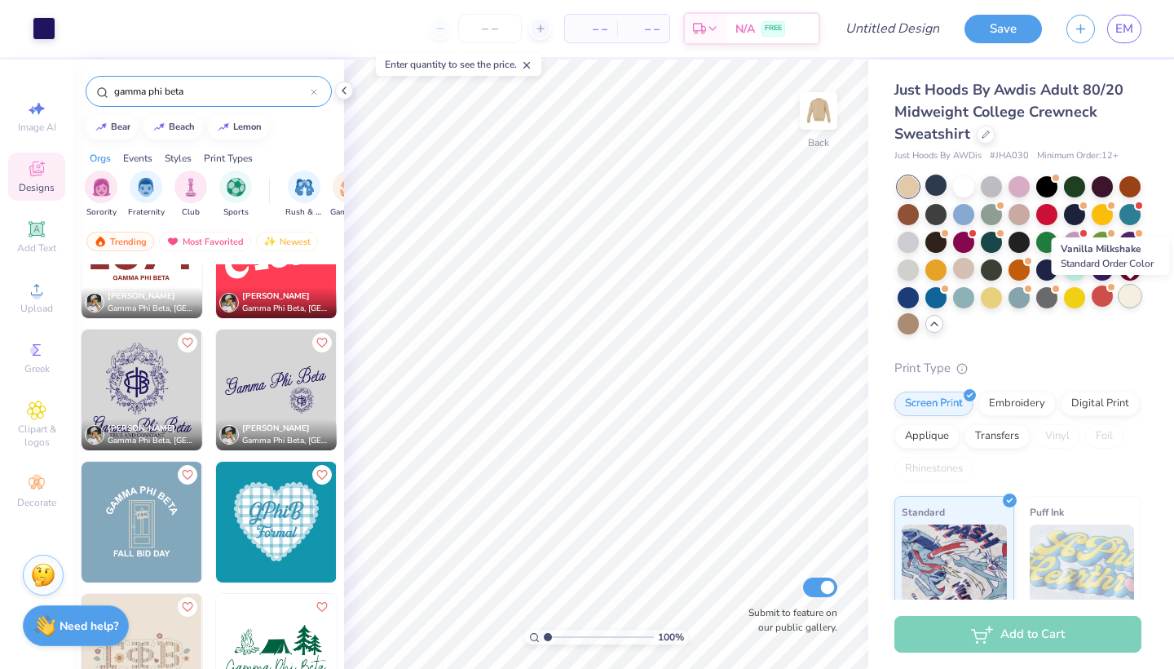
click at [1136, 293] on div at bounding box center [1129, 295] width 21 height 21
click at [993, 183] on div at bounding box center [991, 184] width 21 height 21
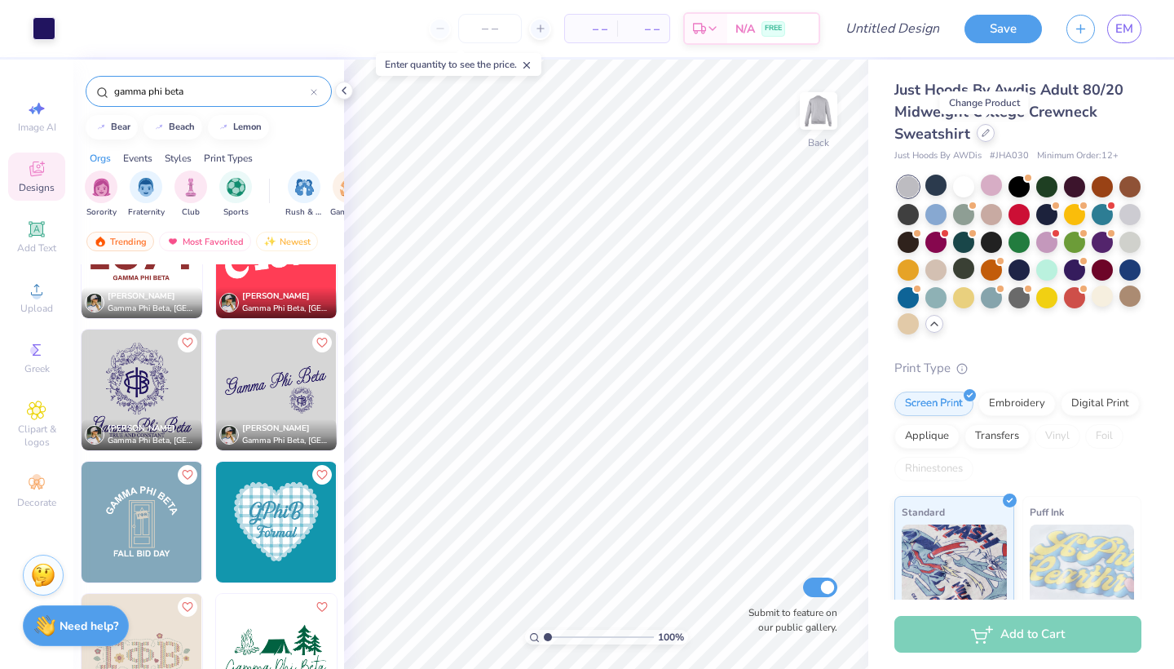
click at [986, 139] on div at bounding box center [986, 133] width 18 height 18
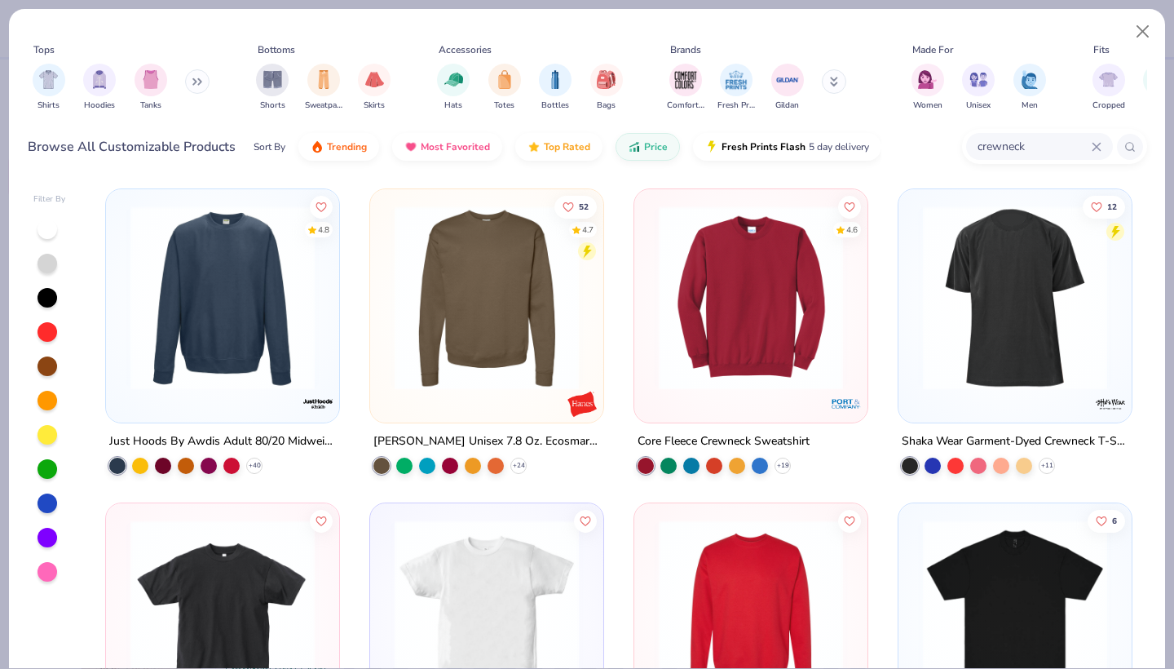
click at [466, 298] on img at bounding box center [486, 297] width 201 height 184
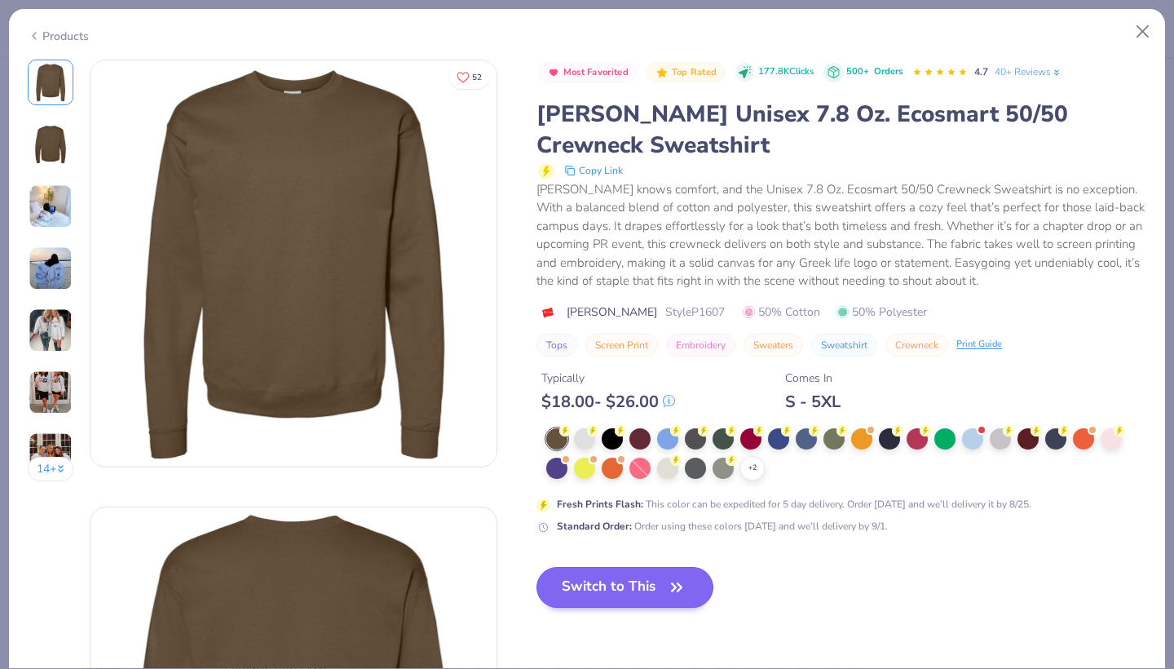
click at [589, 577] on button "Switch to This" at bounding box center [624, 587] width 177 height 41
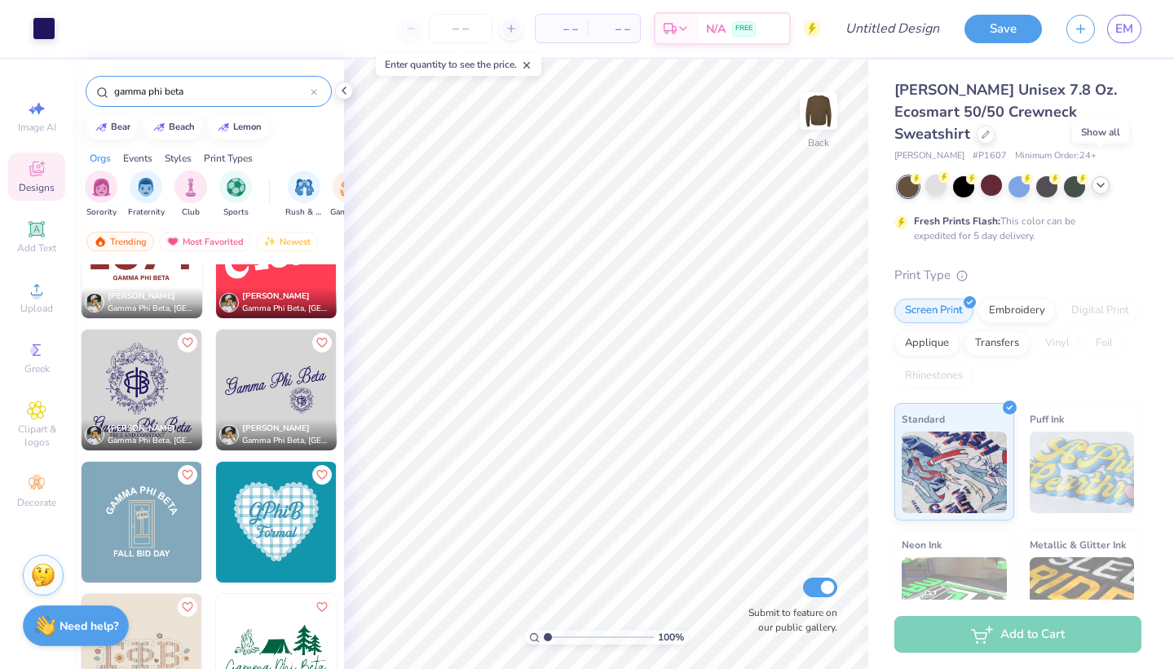
click at [1098, 179] on icon at bounding box center [1100, 185] width 13 height 13
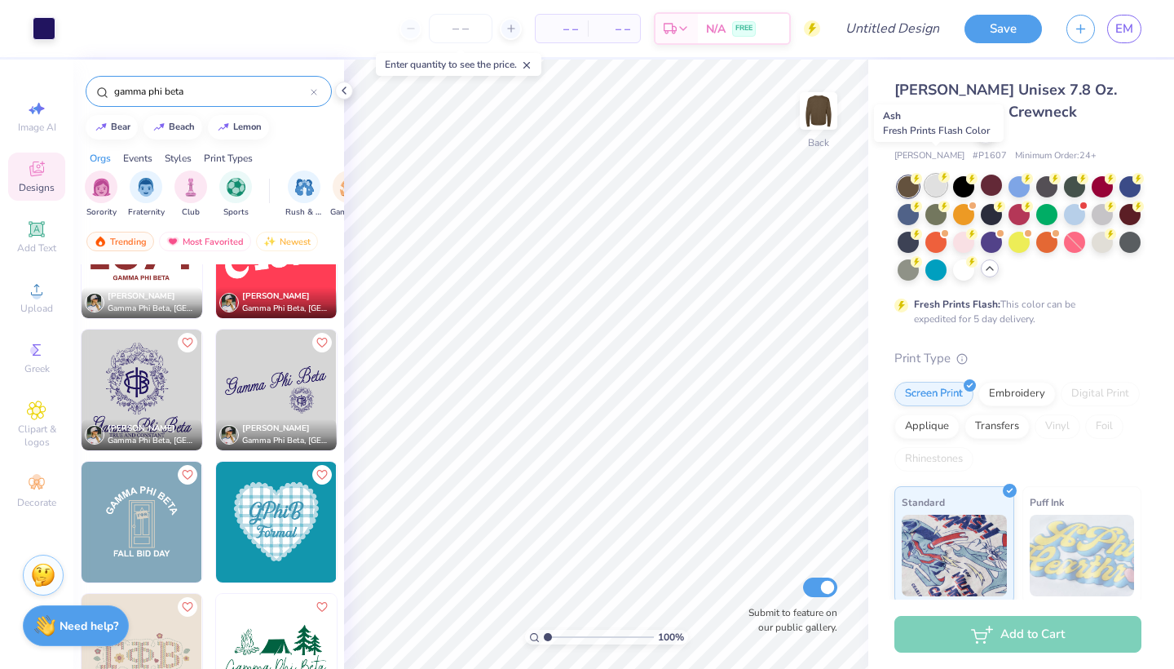
click at [936, 174] on div at bounding box center [935, 184] width 21 height 21
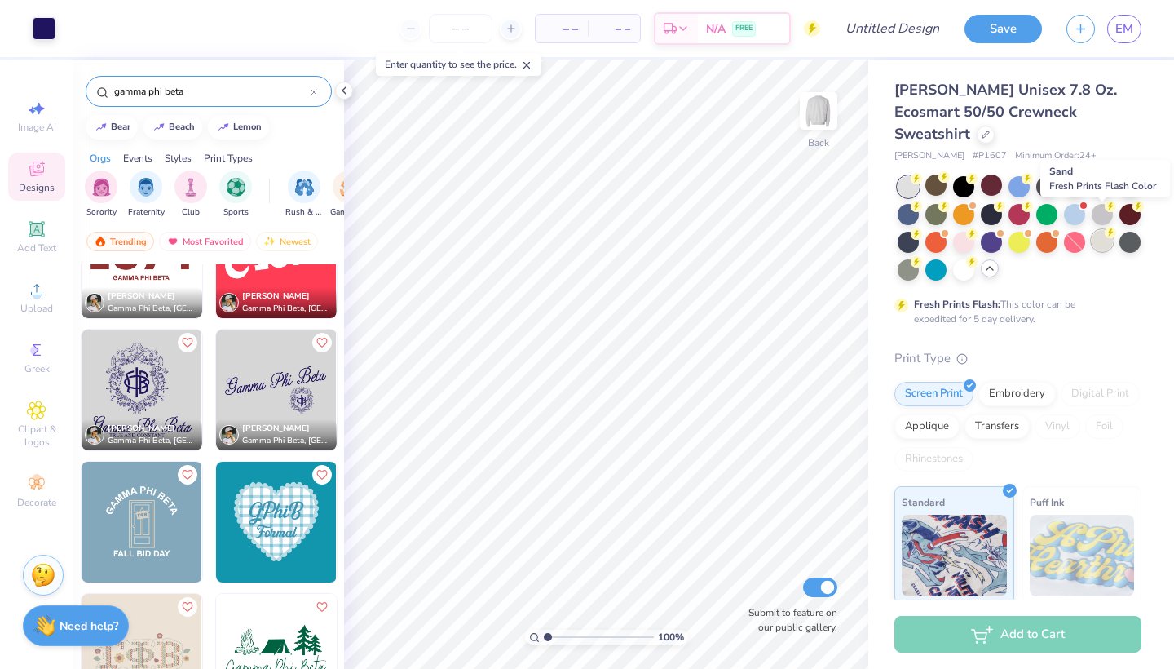
click at [1093, 230] on div at bounding box center [1102, 240] width 21 height 21
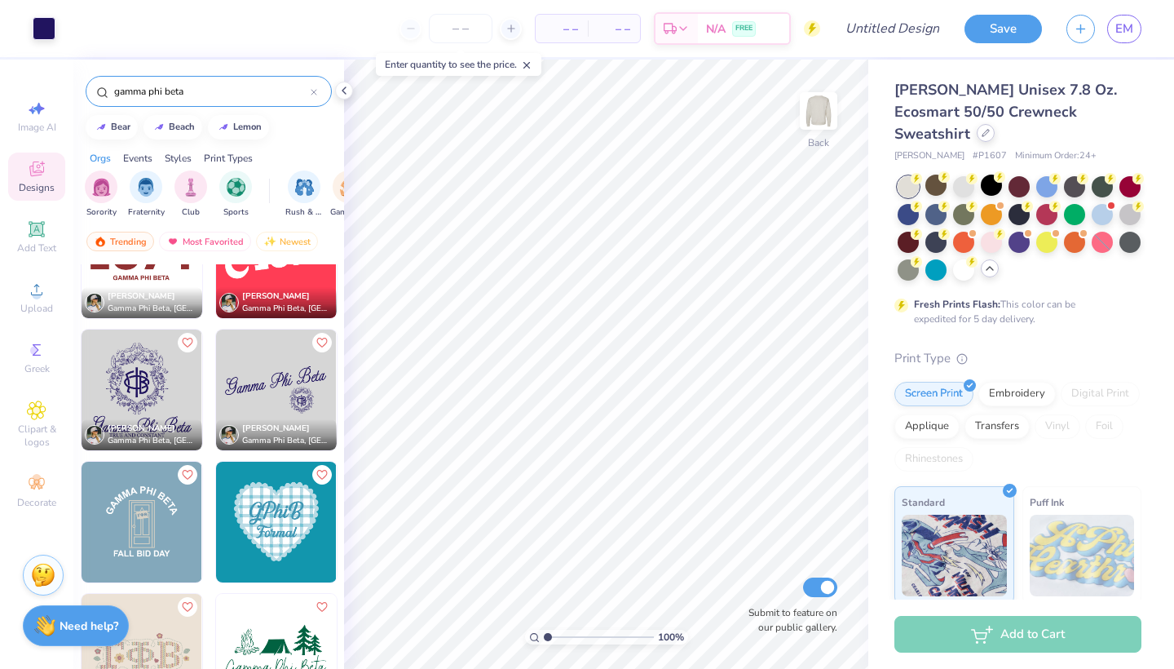
click at [995, 124] on div at bounding box center [986, 133] width 18 height 18
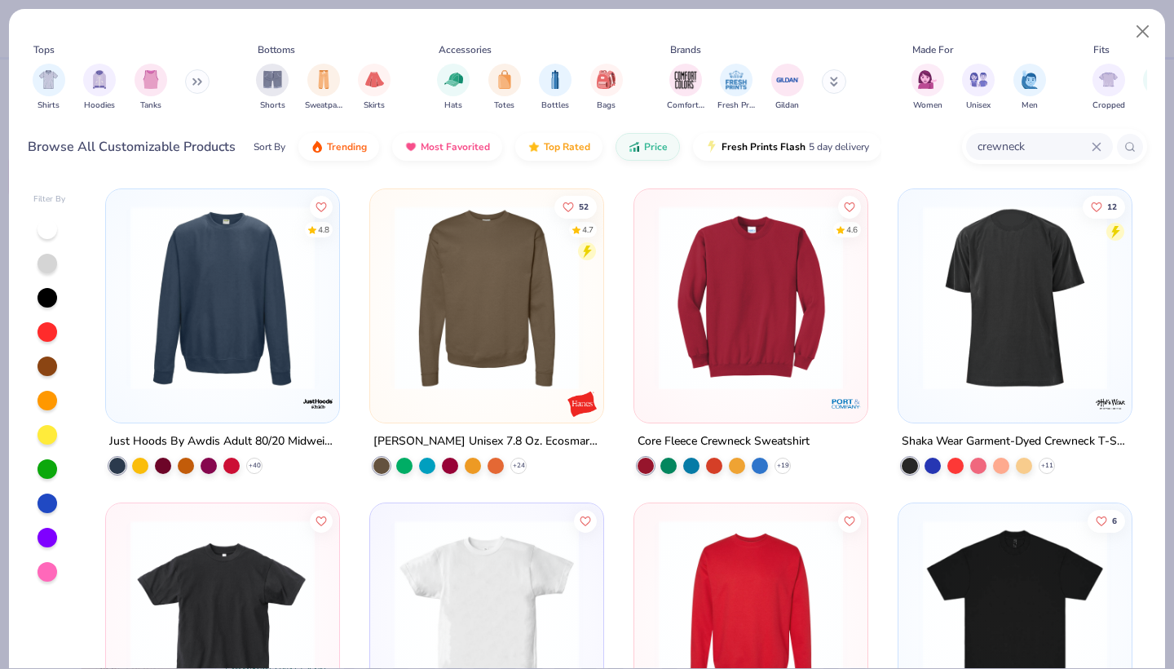
click at [751, 284] on img at bounding box center [751, 297] width 201 height 184
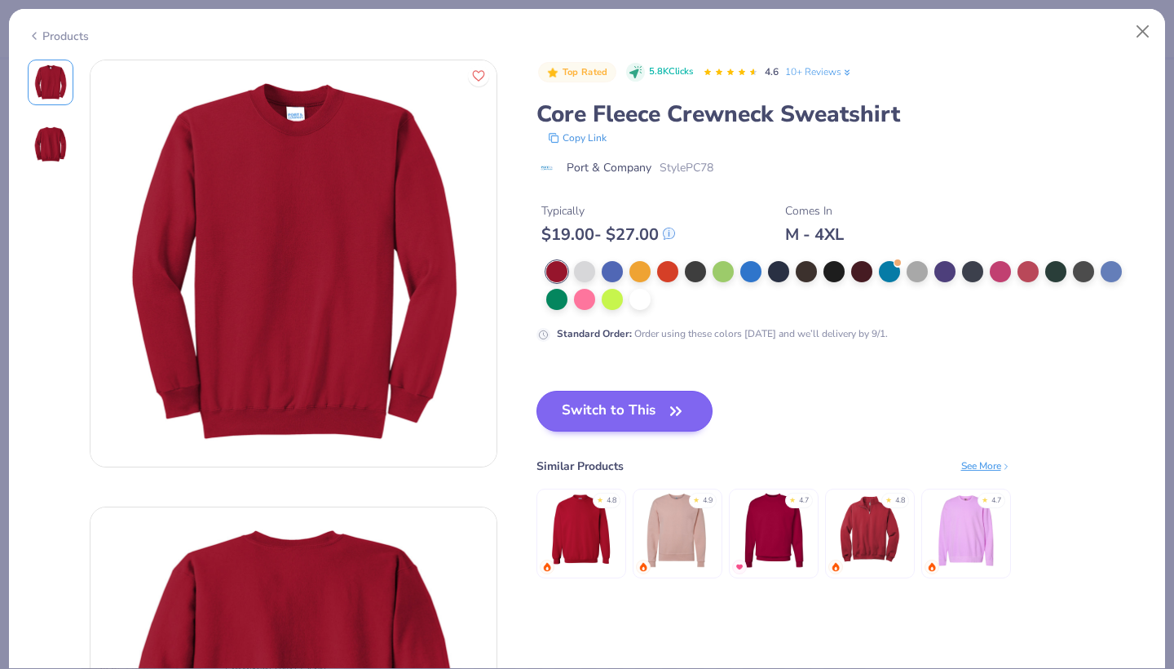
click at [642, 417] on button "Switch to This" at bounding box center [624, 411] width 177 height 41
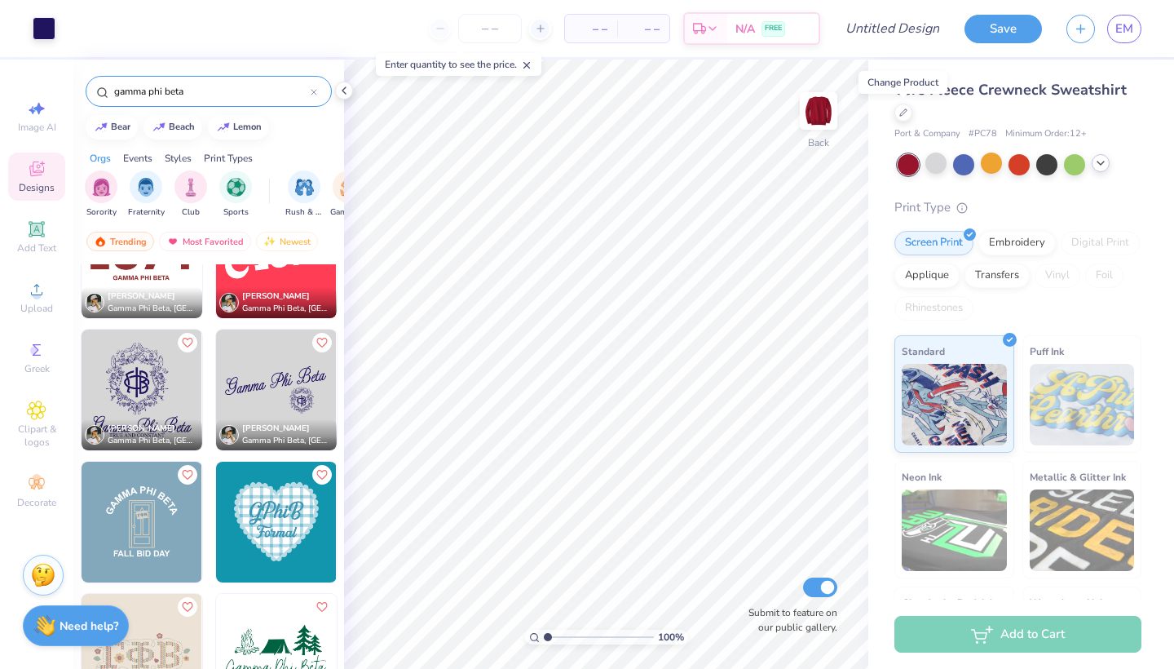
click at [1100, 165] on icon at bounding box center [1100, 163] width 13 height 13
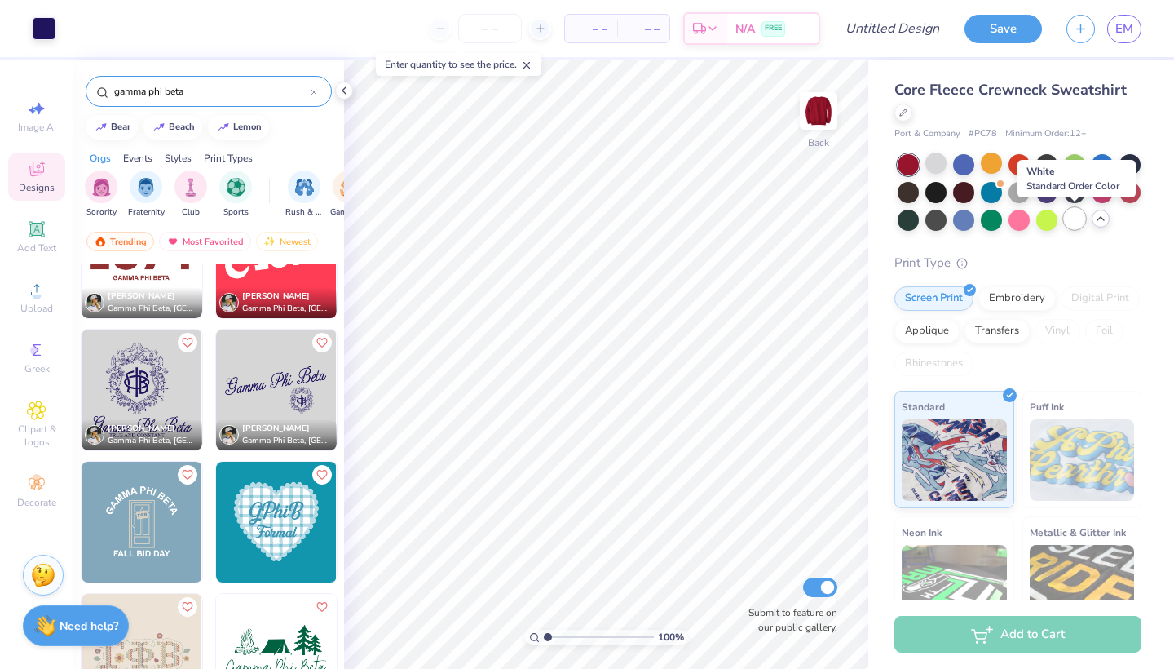
click at [1074, 219] on div at bounding box center [1074, 218] width 21 height 21
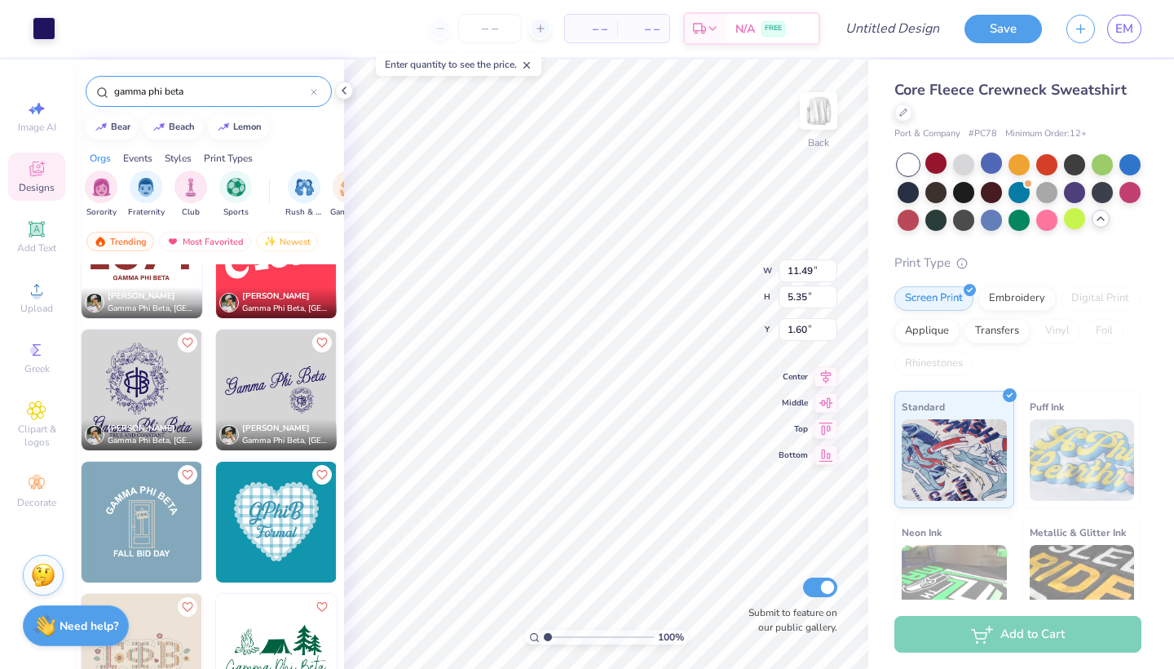
type input "0.96"
click at [813, 118] on img at bounding box center [818, 110] width 65 height 65
click at [168, 361] on img at bounding box center [142, 389] width 121 height 121
type input "8.26"
type input "10.96"
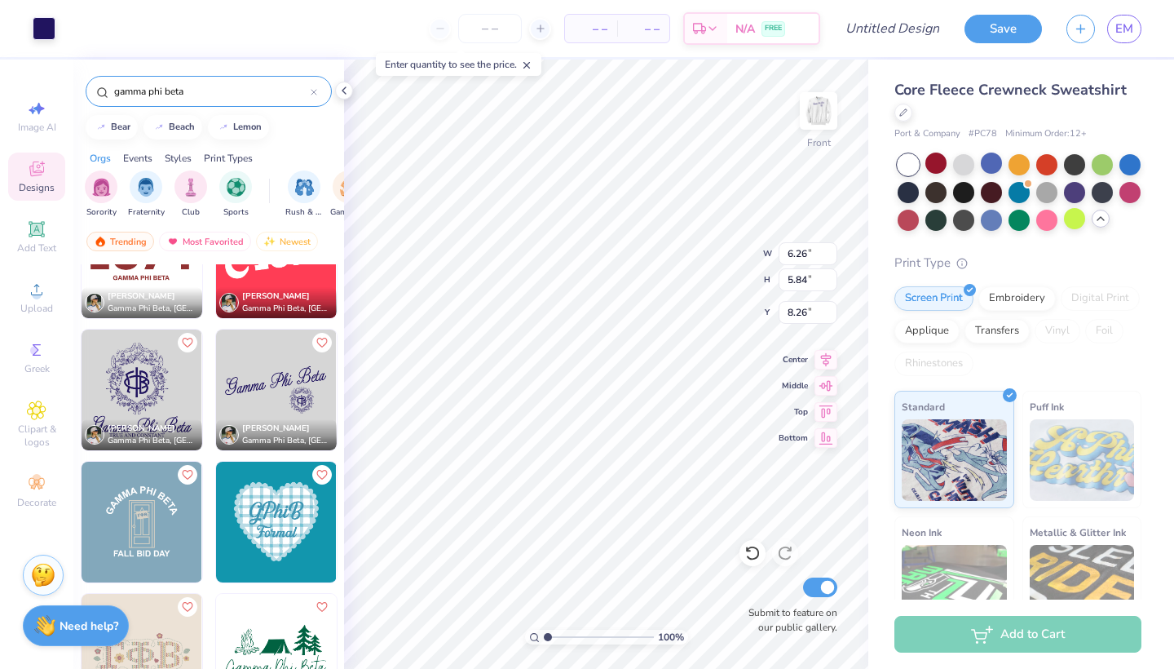
type input "10.22"
type input "4.51"
click at [814, 118] on img at bounding box center [818, 110] width 65 height 65
type input "2.05"
click at [1101, 214] on icon at bounding box center [1100, 218] width 13 height 13
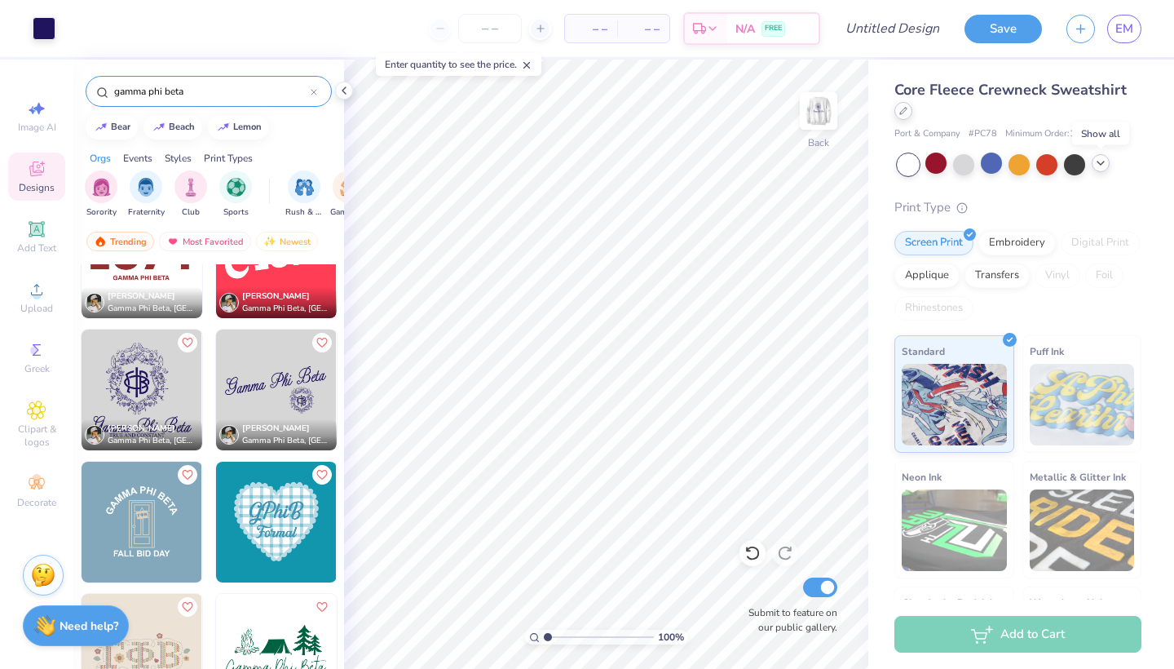
click at [904, 120] on div at bounding box center [903, 111] width 18 height 18
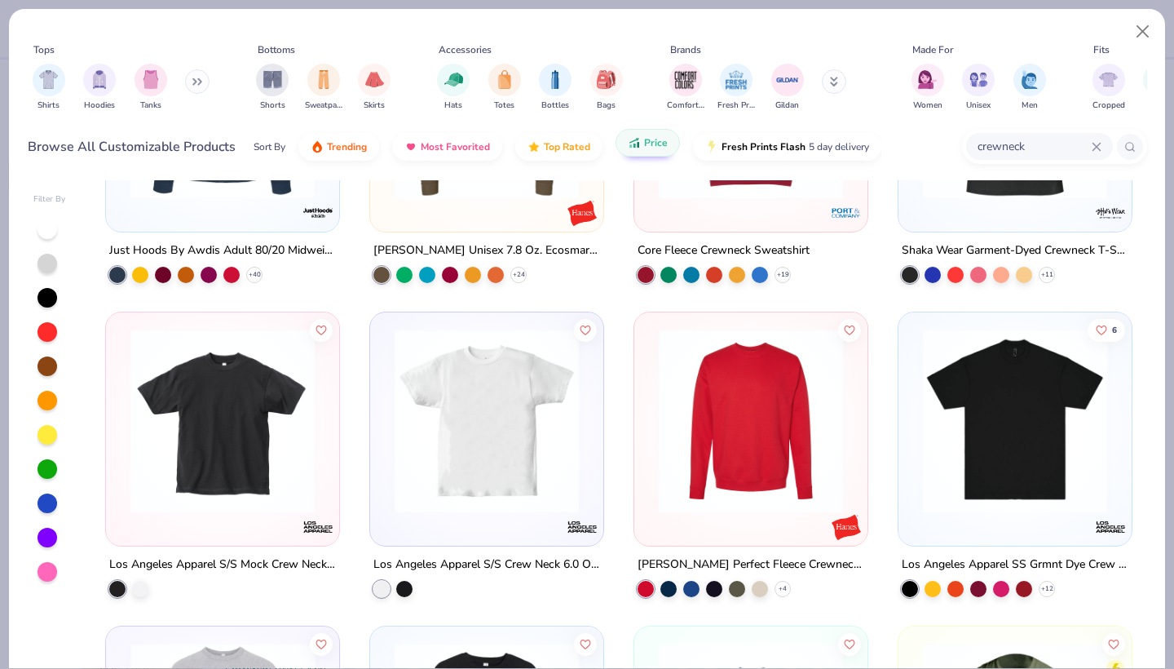
scroll to position [194, 0]
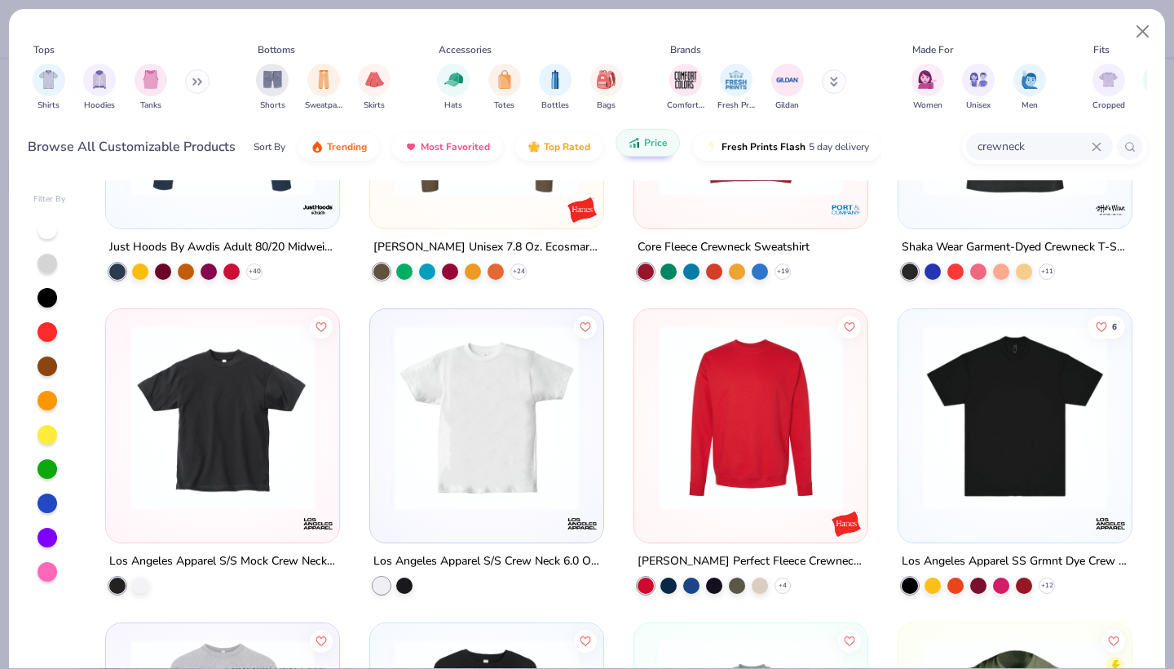
click at [647, 147] on span "Price" at bounding box center [656, 142] width 24 height 13
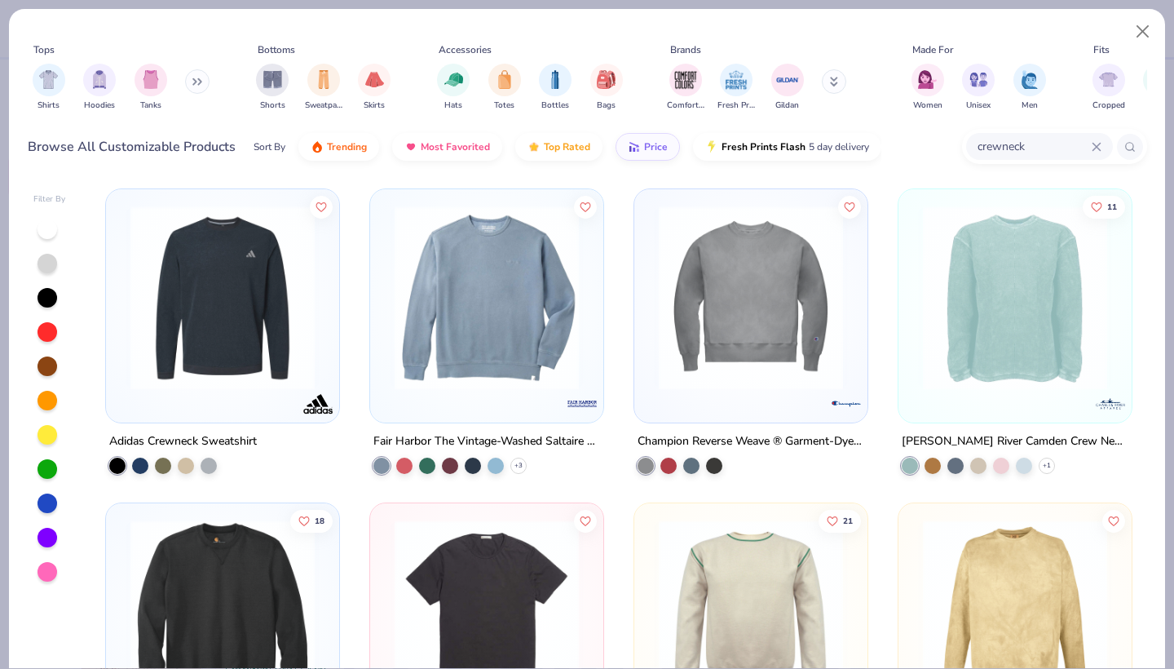
click at [500, 328] on img at bounding box center [486, 297] width 201 height 184
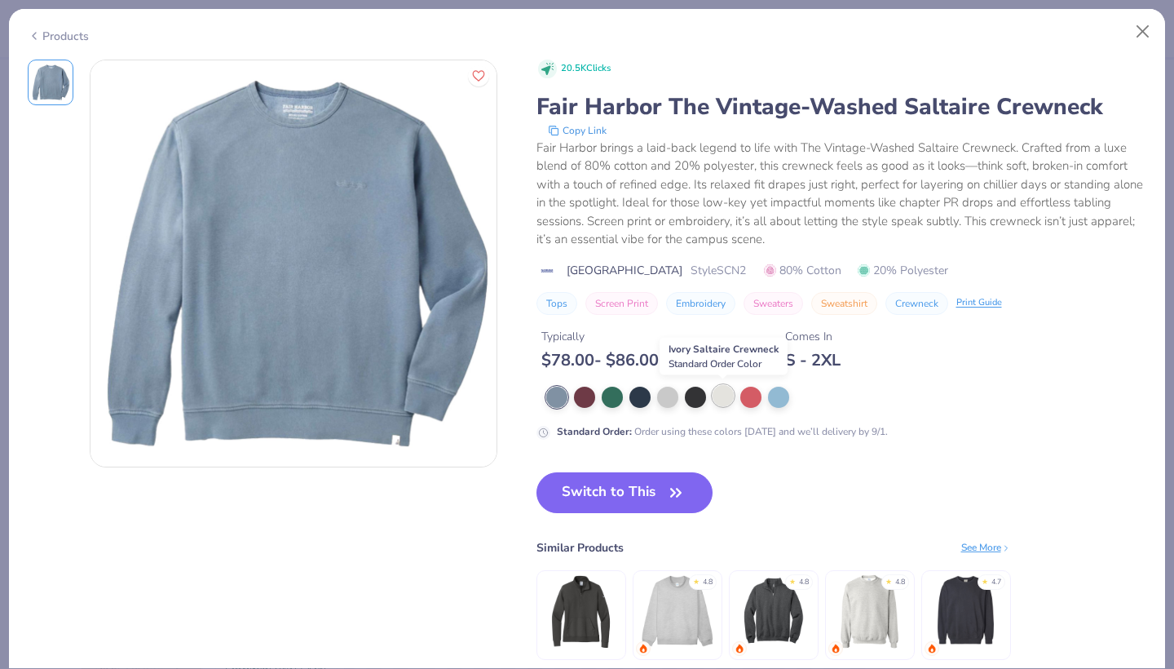
click at [722, 404] on div at bounding box center [723, 395] width 21 height 21
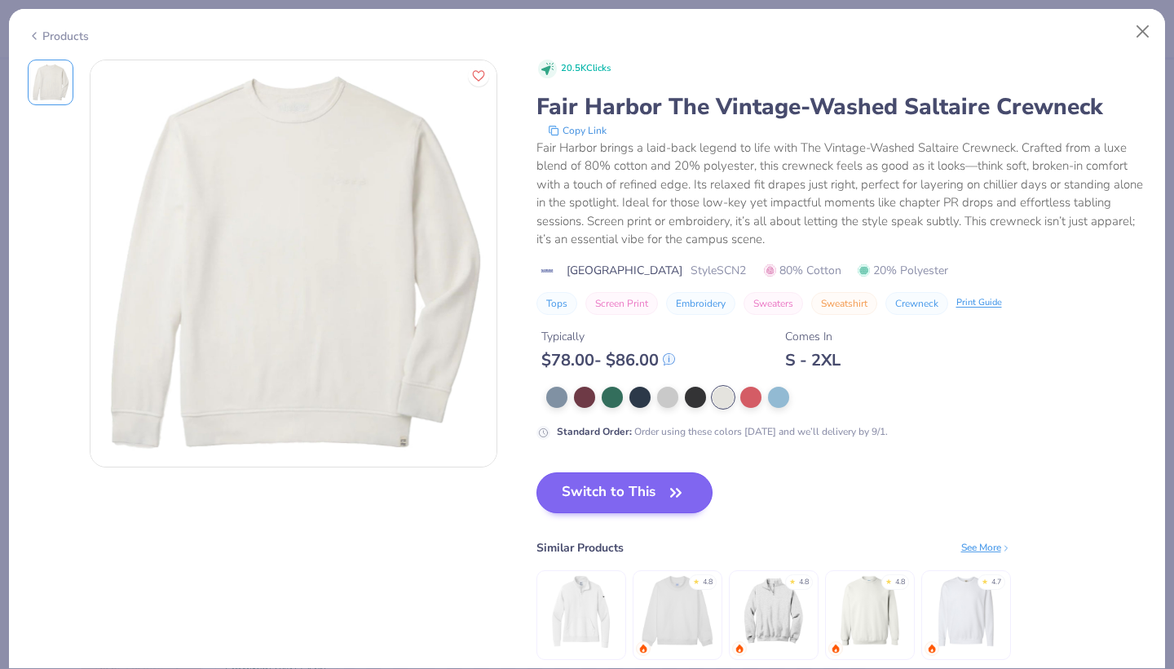
click at [616, 495] on button "Switch to This" at bounding box center [624, 492] width 177 height 41
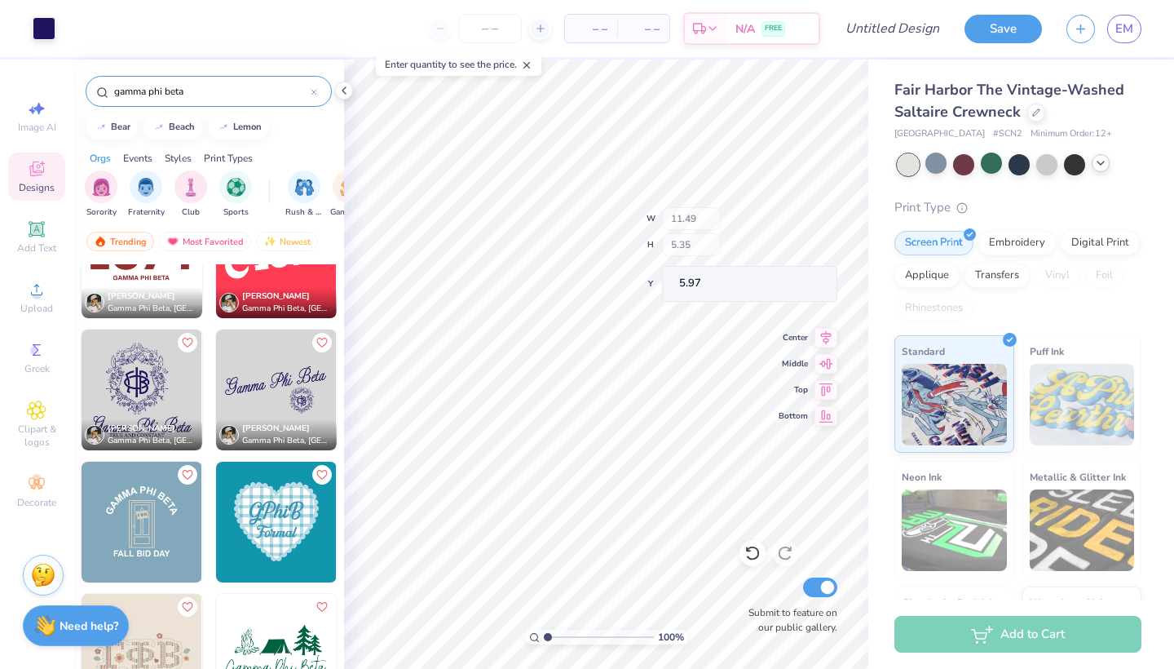
type input "5.97"
type input "14.37"
type input "6.69"
type input "1.51"
click at [150, 382] on img at bounding box center [142, 389] width 121 height 121
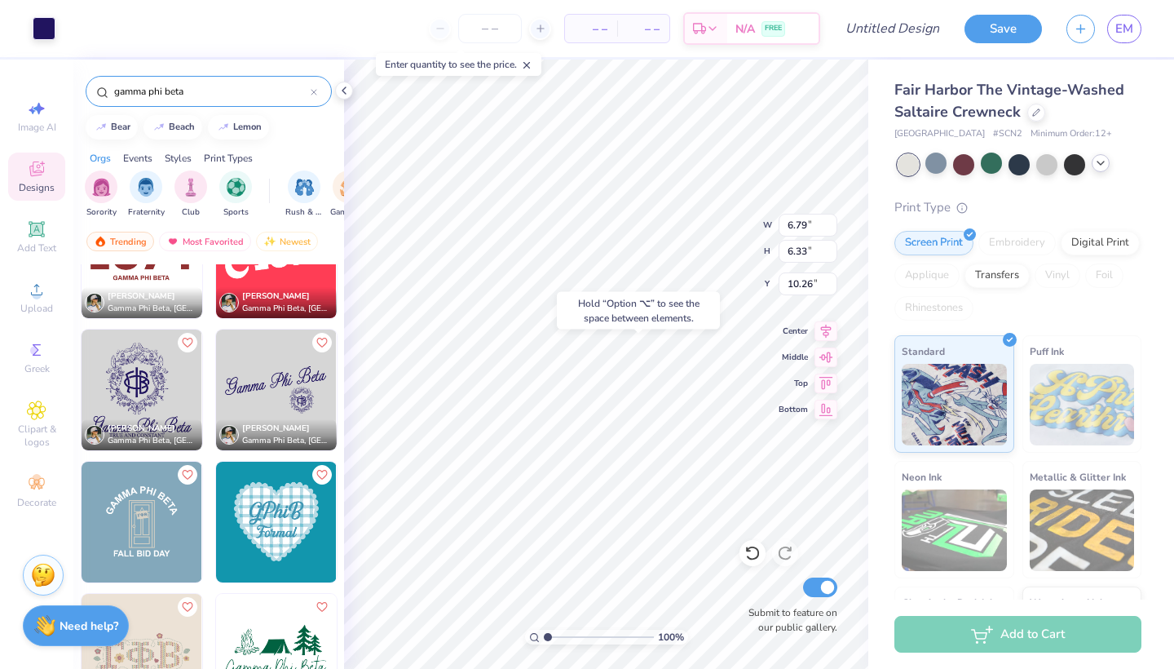
type input "10.26"
type input "14.37"
type input "6.69"
type input "1.51"
type input "12.08"
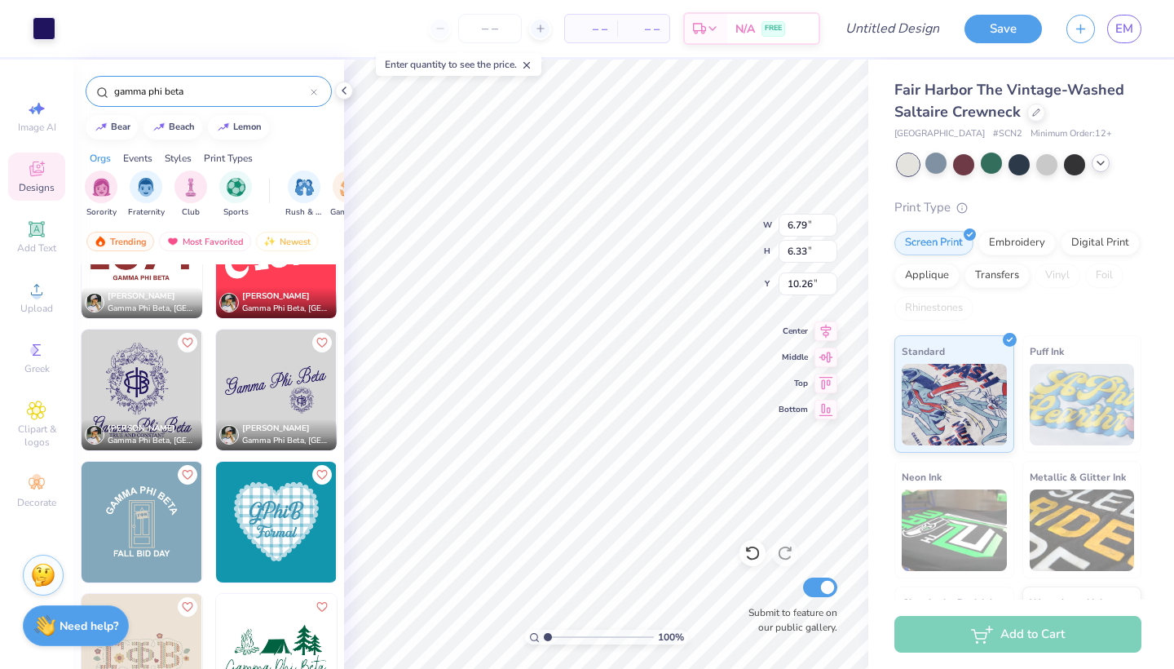
type input "11.26"
type input "2.36"
type input "8.15"
type input "7.60"
type input "2.41"
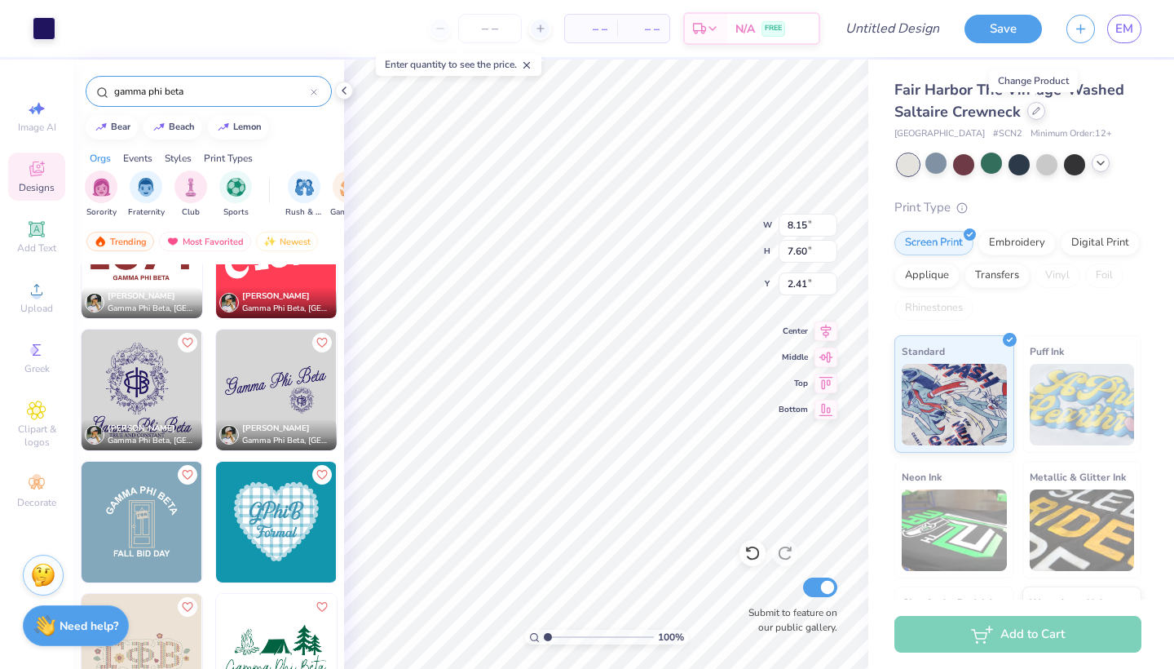
click at [1034, 113] on icon at bounding box center [1036, 111] width 8 height 8
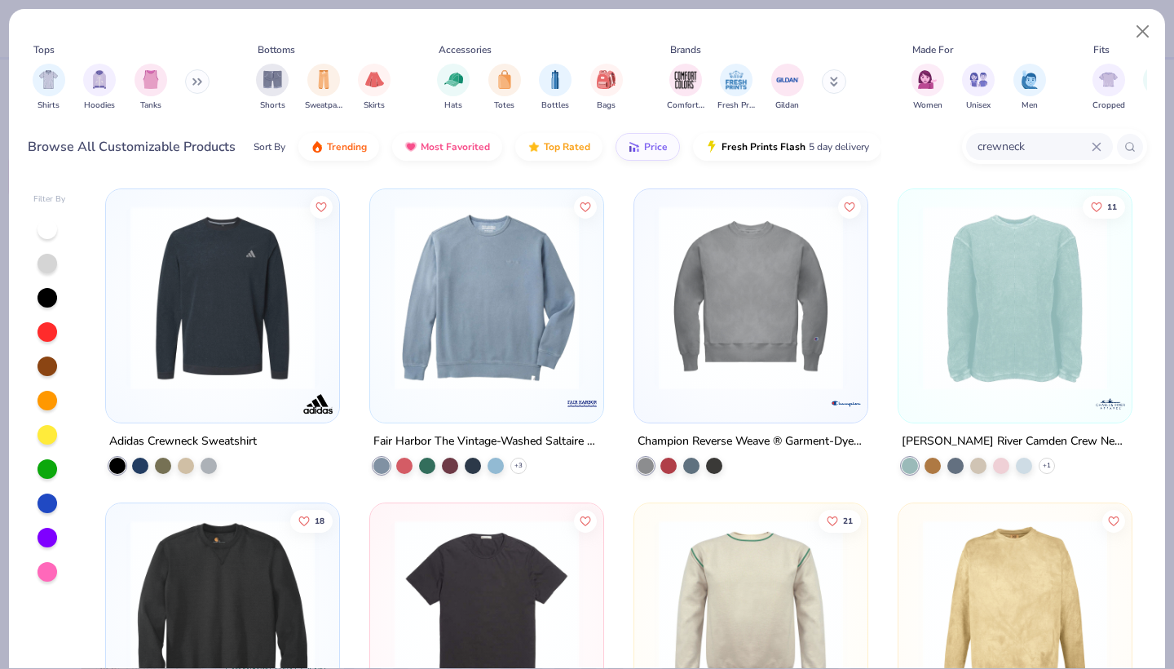
click at [1092, 149] on icon at bounding box center [1097, 147] width 10 height 10
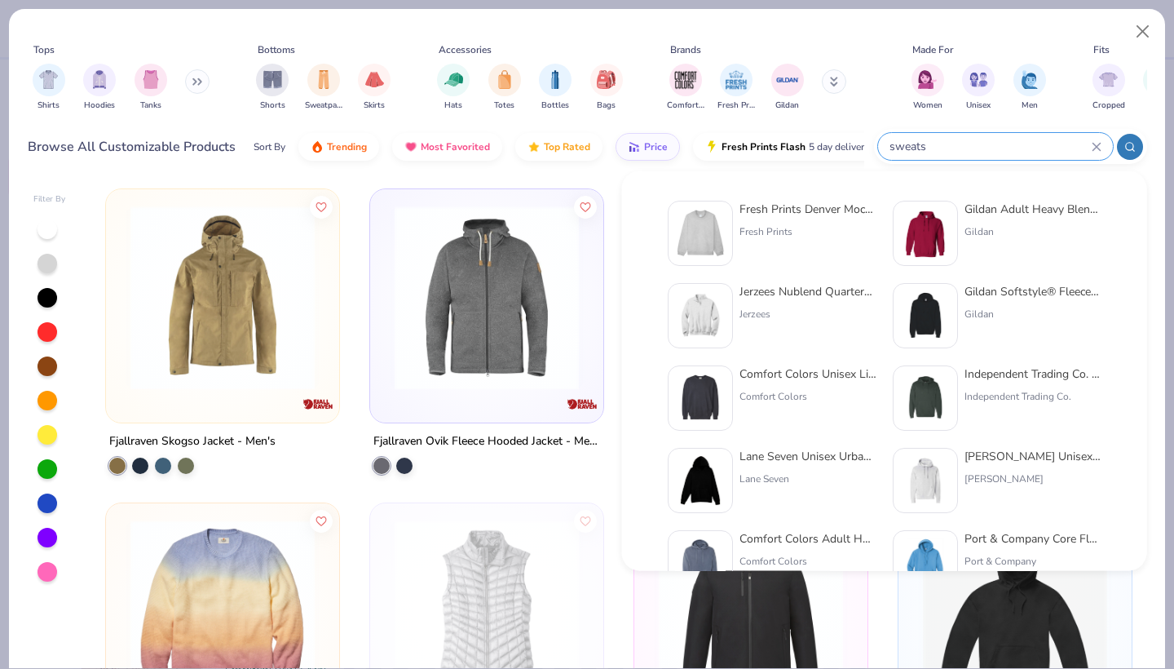
type input "sweats"
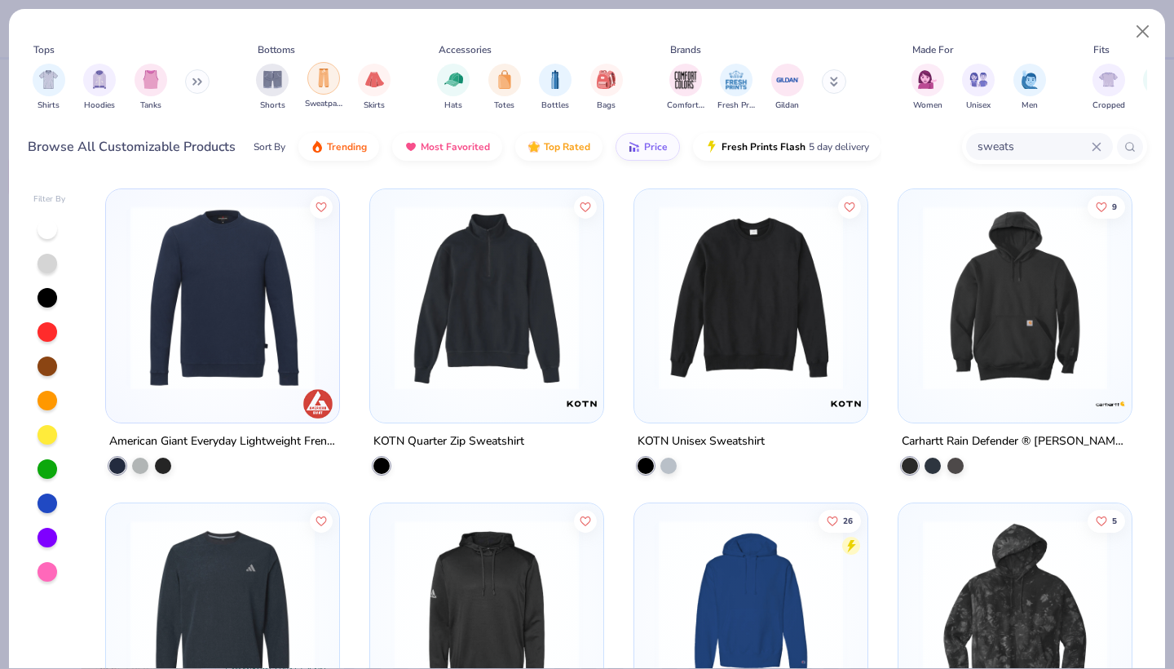
click at [319, 83] on img "filter for Sweatpants" at bounding box center [324, 77] width 18 height 19
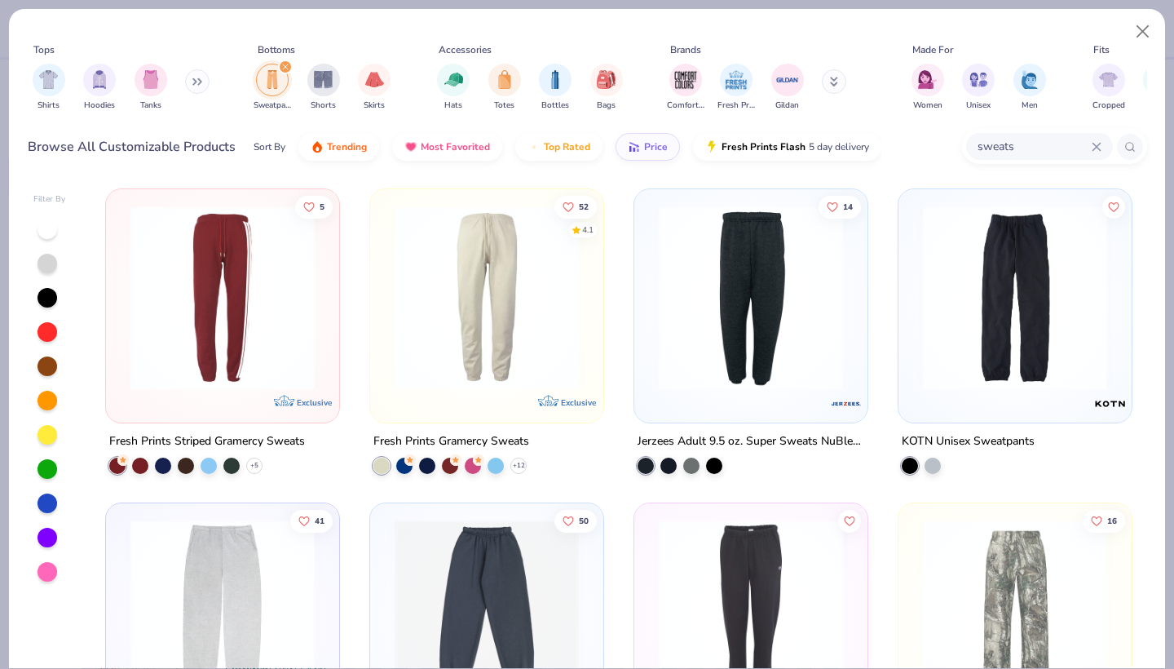
click at [1092, 148] on icon at bounding box center [1097, 147] width 10 height 10
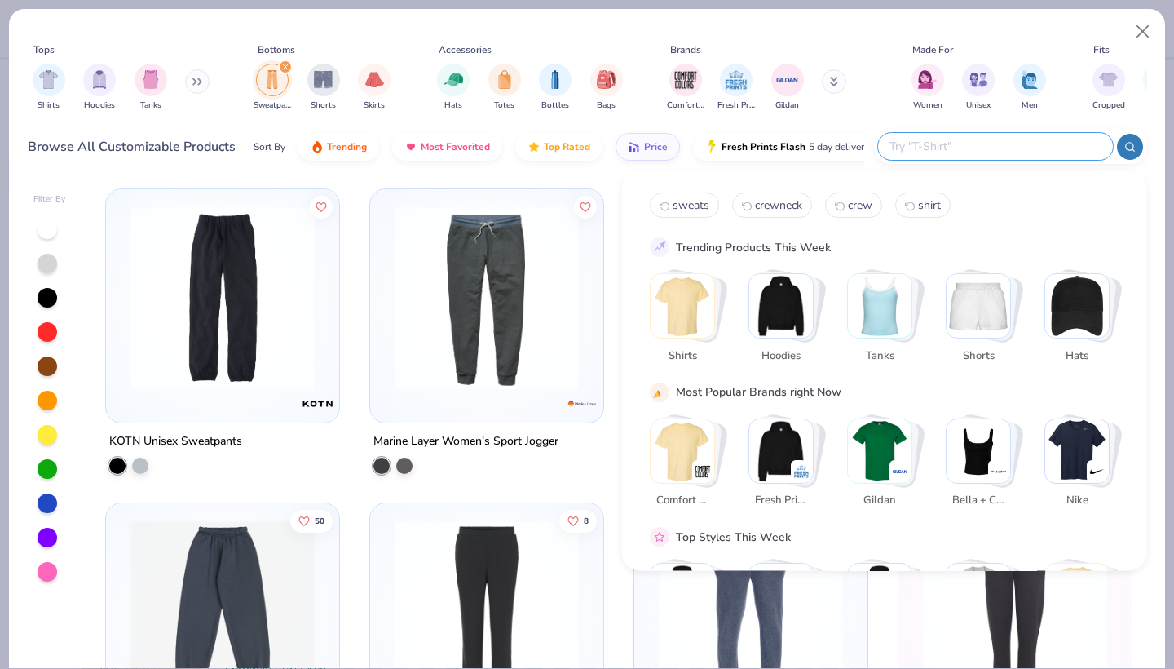
click at [923, 113] on div "Women Unisex Men" at bounding box center [979, 87] width 144 height 60
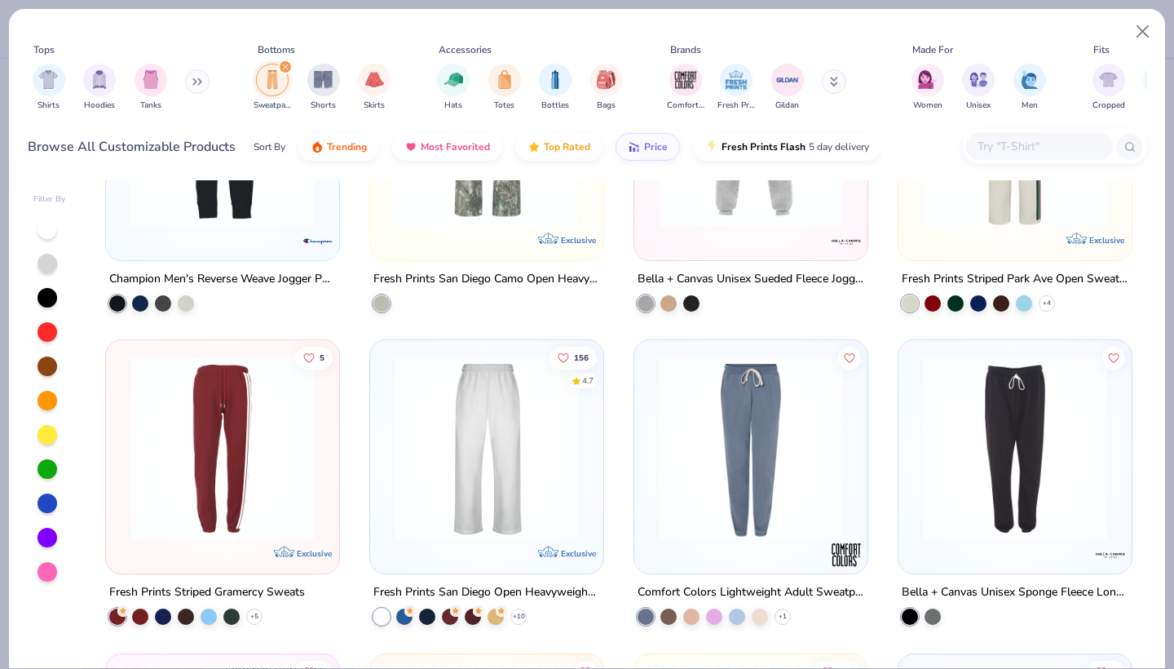
scroll to position [792, 0]
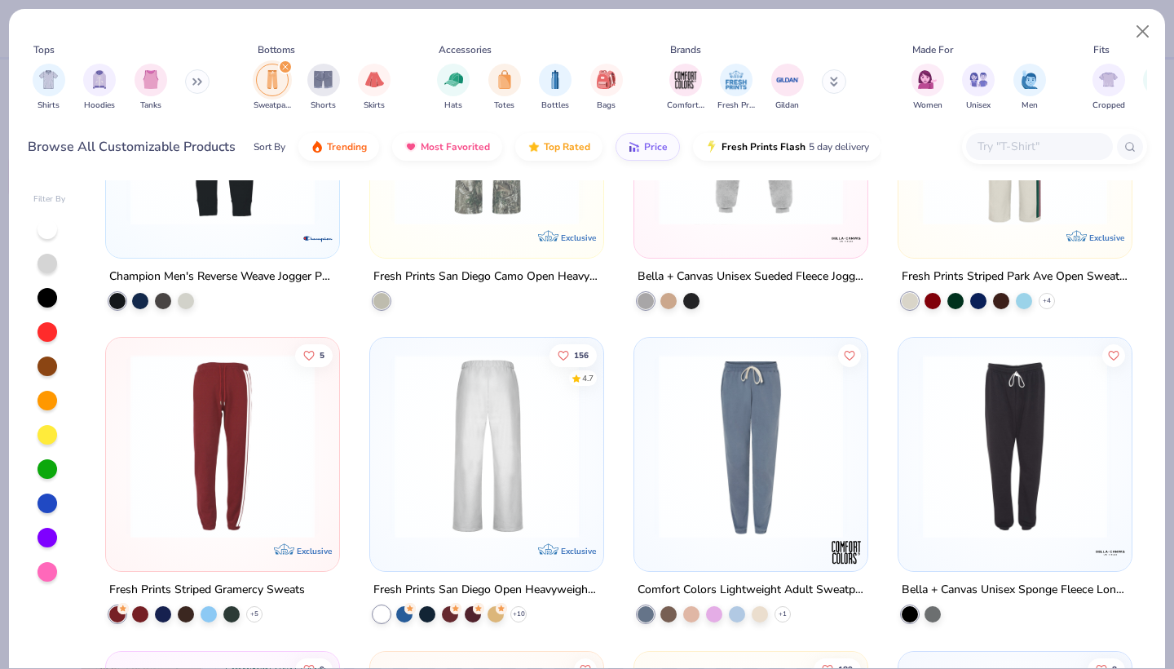
click at [386, 452] on img at bounding box center [286, 446] width 201 height 184
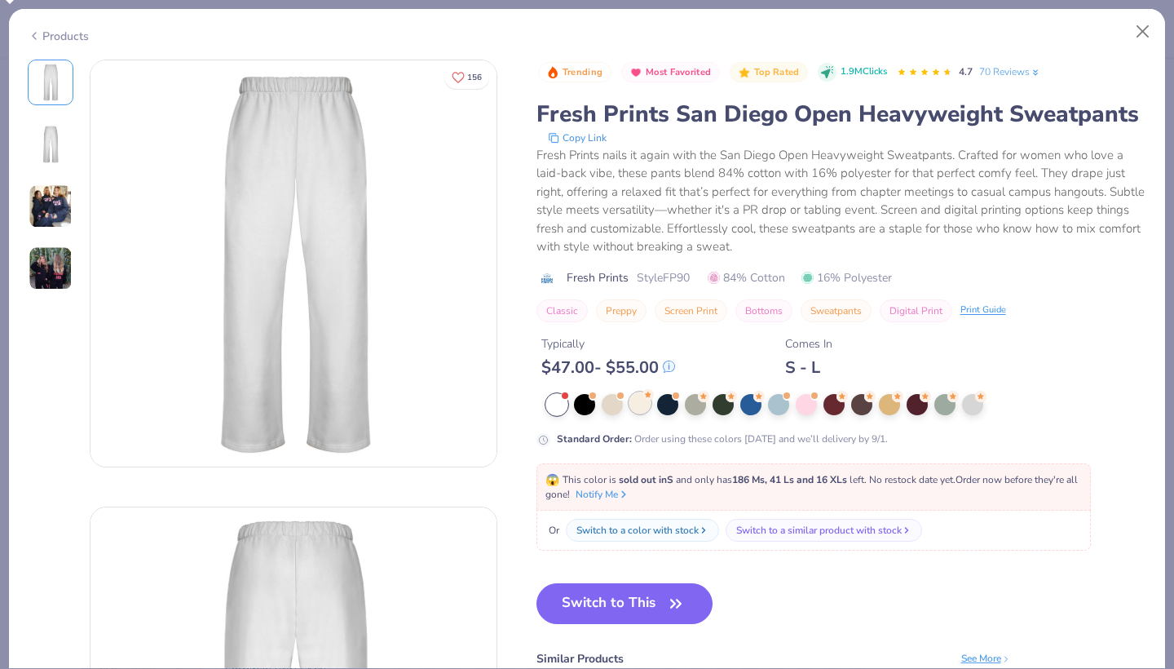
click at [641, 403] on div at bounding box center [639, 402] width 21 height 21
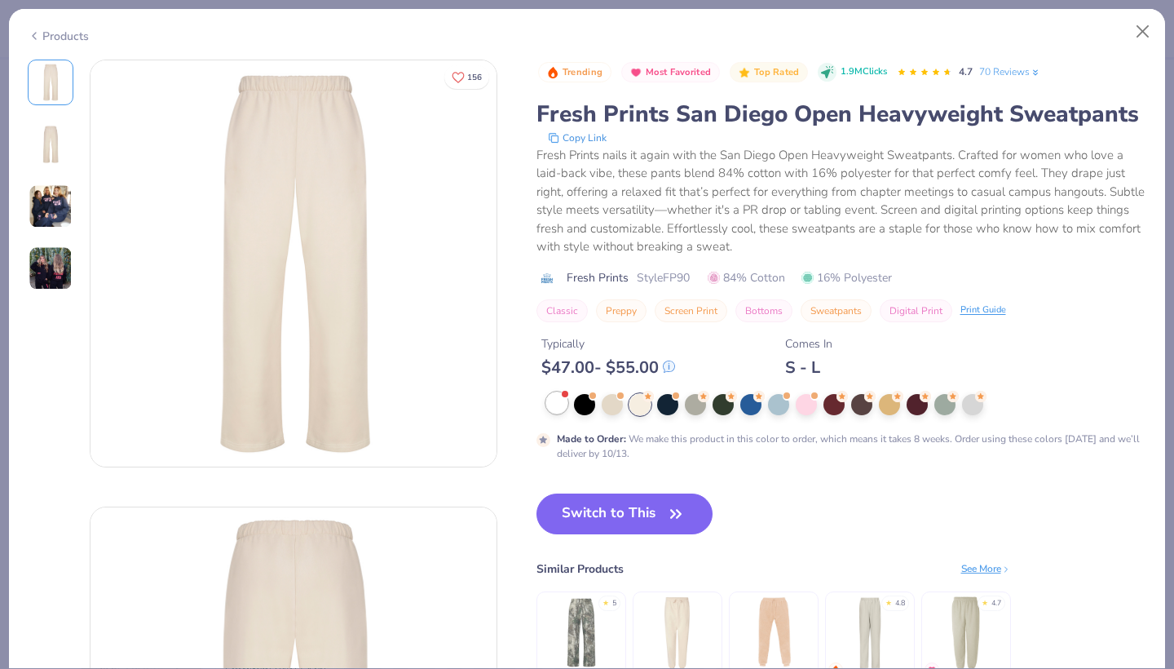
click at [554, 409] on div at bounding box center [556, 402] width 21 height 21
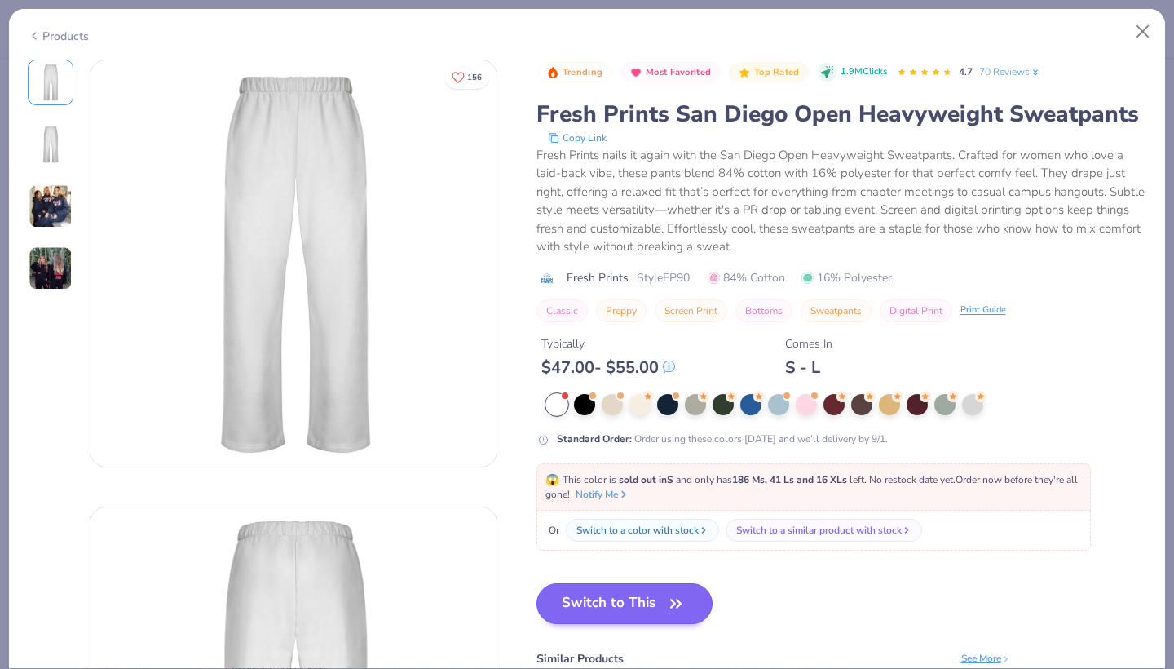
click at [606, 608] on button "Switch to This" at bounding box center [624, 603] width 177 height 41
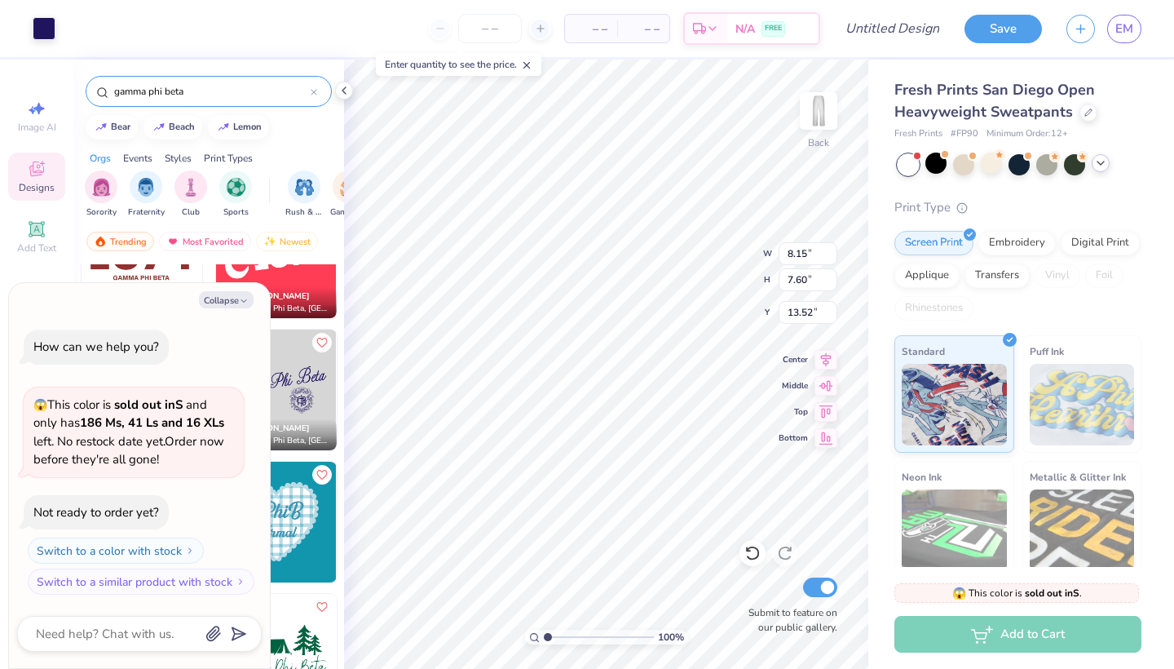
type textarea "x"
type input "3.81"
type textarea "x"
type input "4.44"
type input "4.14"
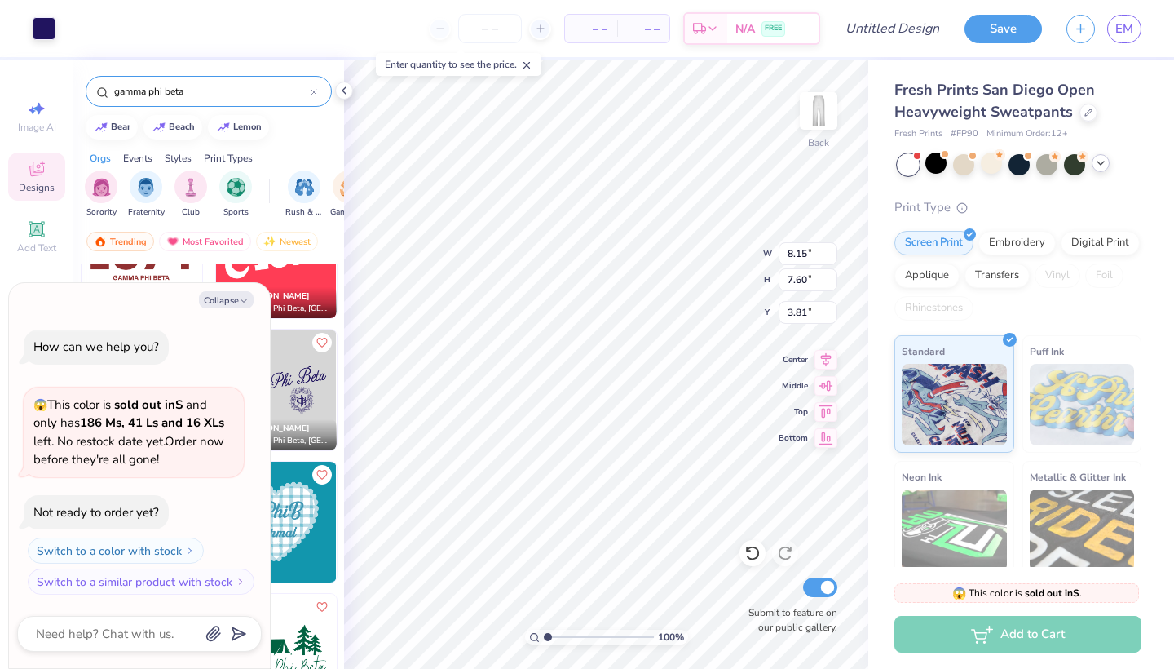
type input "7.31"
type textarea "x"
type input "3.24"
type textarea "x"
type input "5.89"
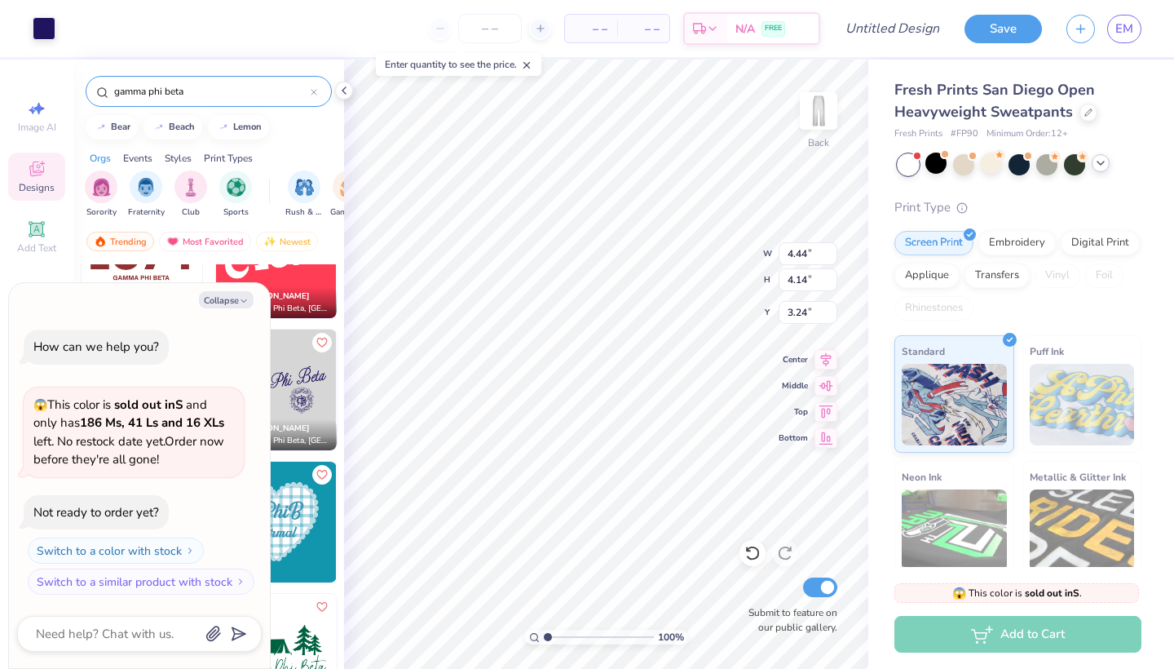
type input "5.49"
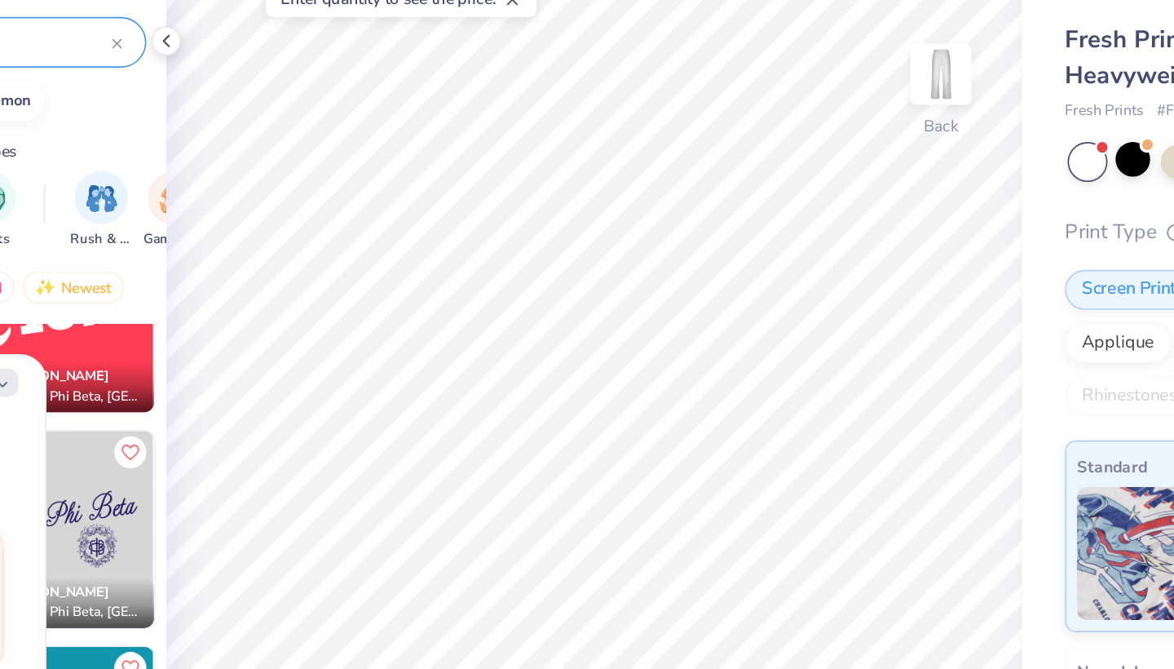
type textarea "x"
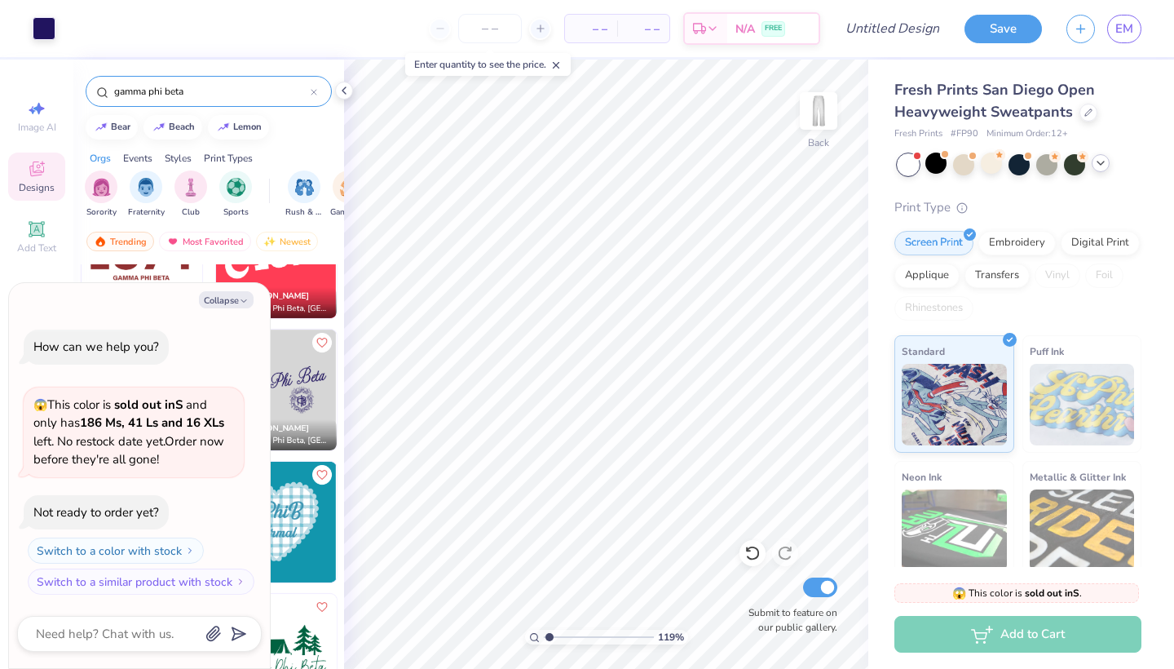
type input "1.19"
click at [549, 629] on input "range" at bounding box center [599, 636] width 110 height 15
click at [222, 303] on button "Collapse" at bounding box center [226, 299] width 55 height 17
type textarea "x"
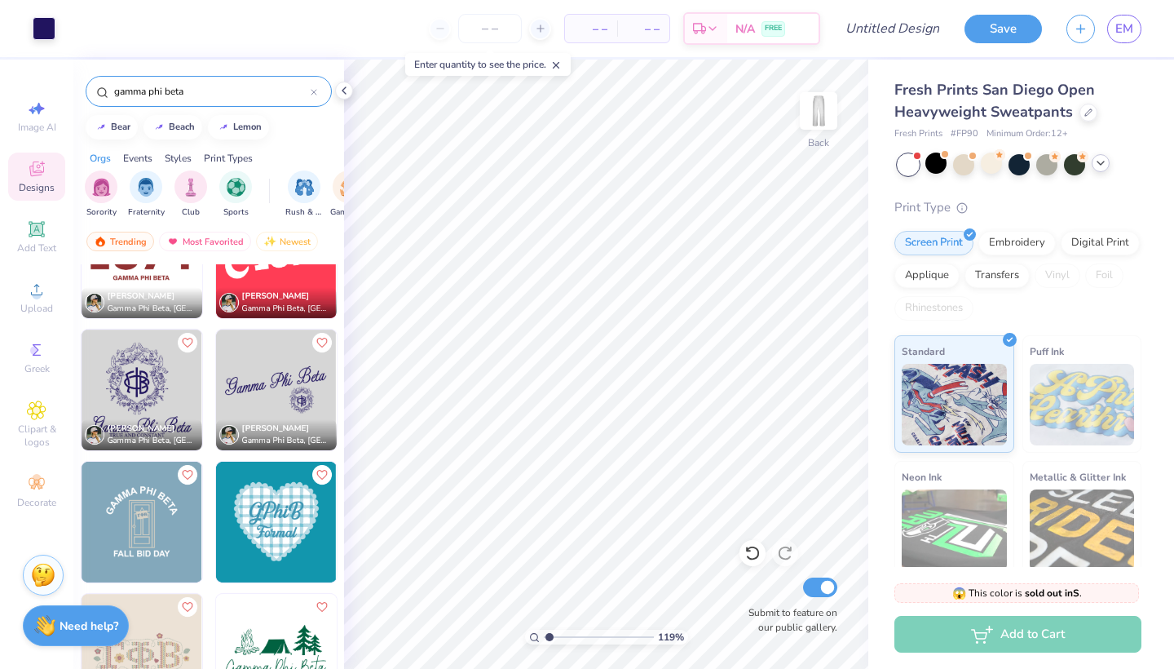
click at [268, 404] on img at bounding box center [276, 389] width 121 height 121
click at [279, 435] on span "Gamma Phi Beta, [GEOGRAPHIC_DATA][US_STATE]" at bounding box center [286, 441] width 88 height 12
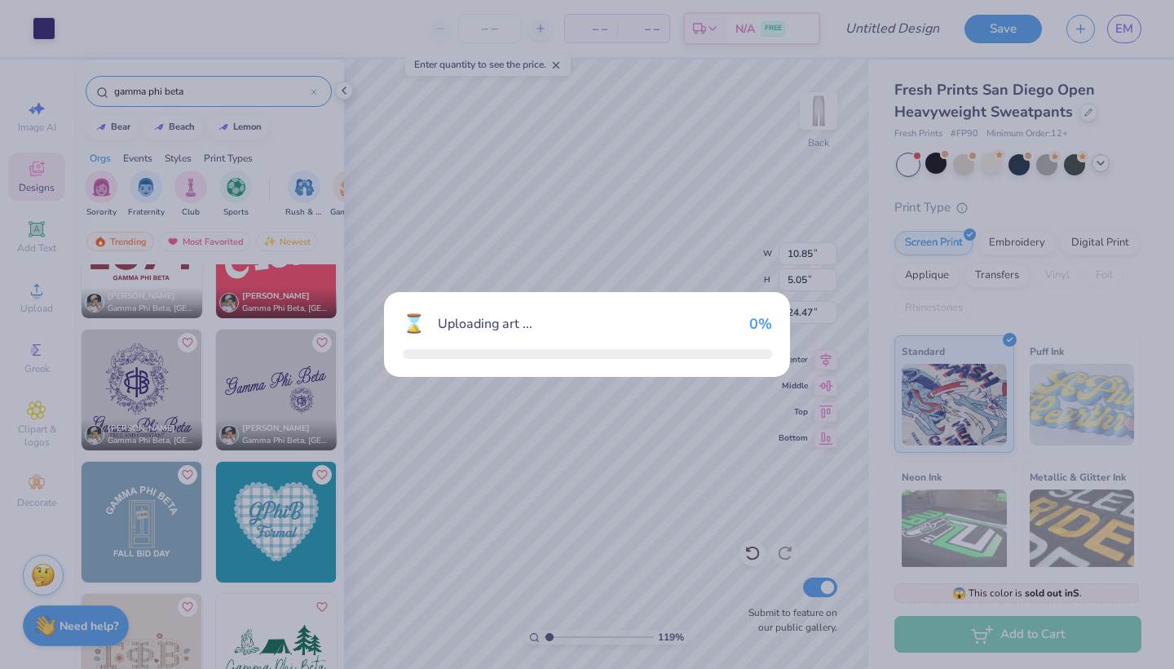
click at [279, 435] on div "⌛ Uploading art ... 0 %" at bounding box center [587, 334] width 1174 height 669
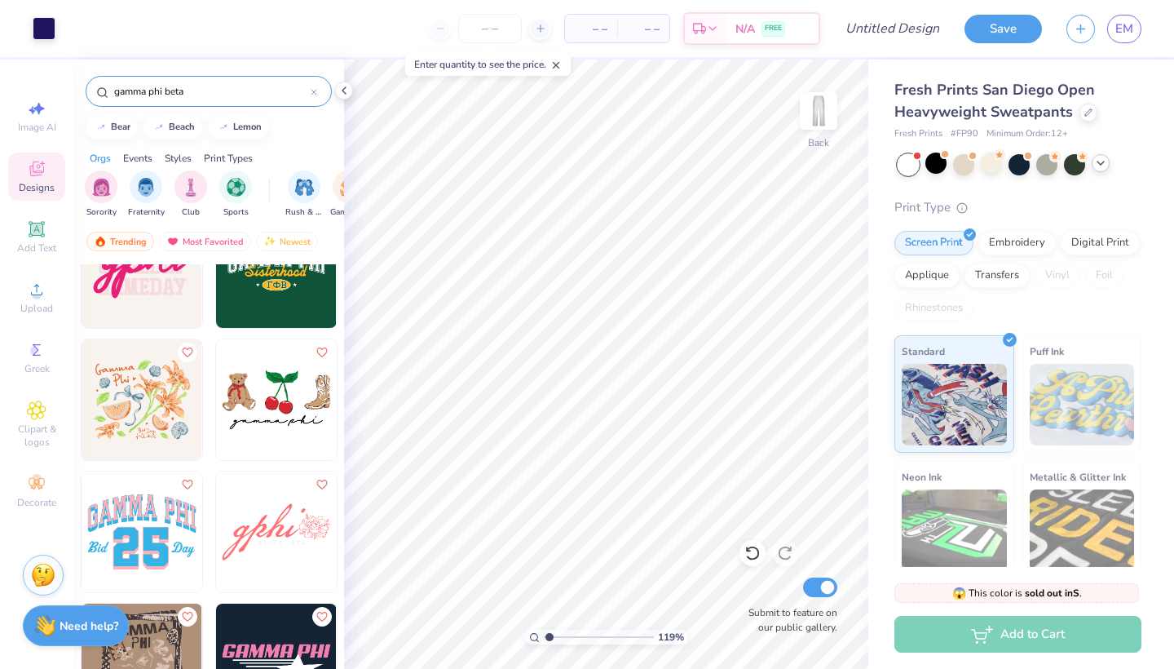
scroll to position [2157, 0]
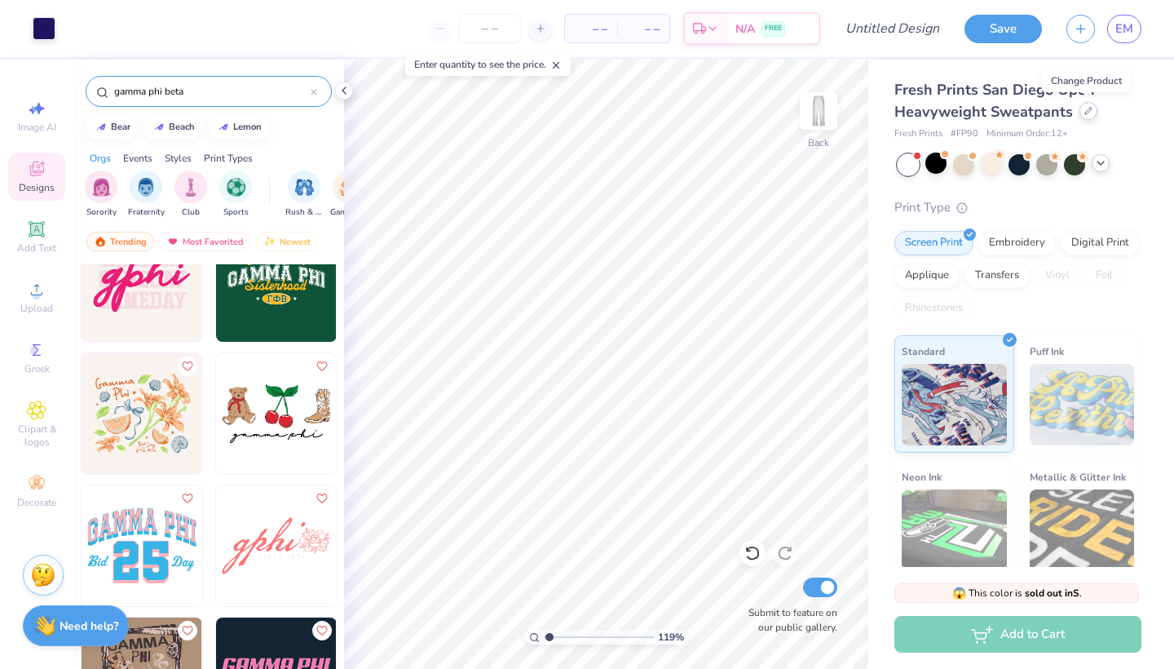
click at [1083, 116] on div at bounding box center [1088, 111] width 18 height 18
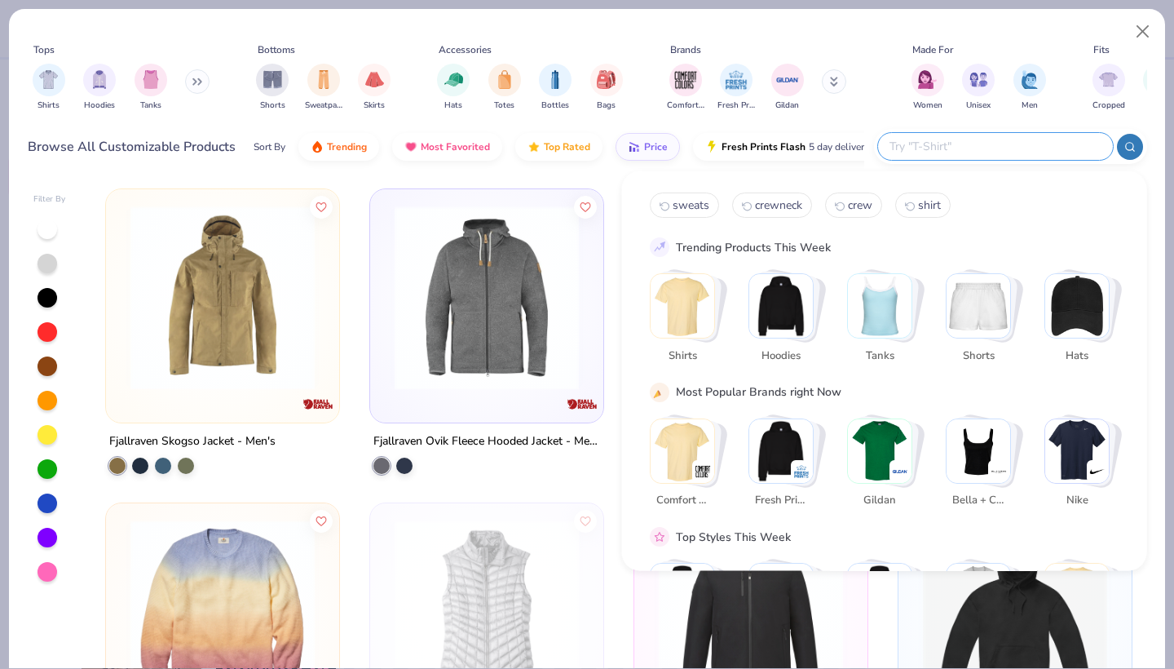
click at [1030, 152] on input "text" at bounding box center [995, 146] width 214 height 19
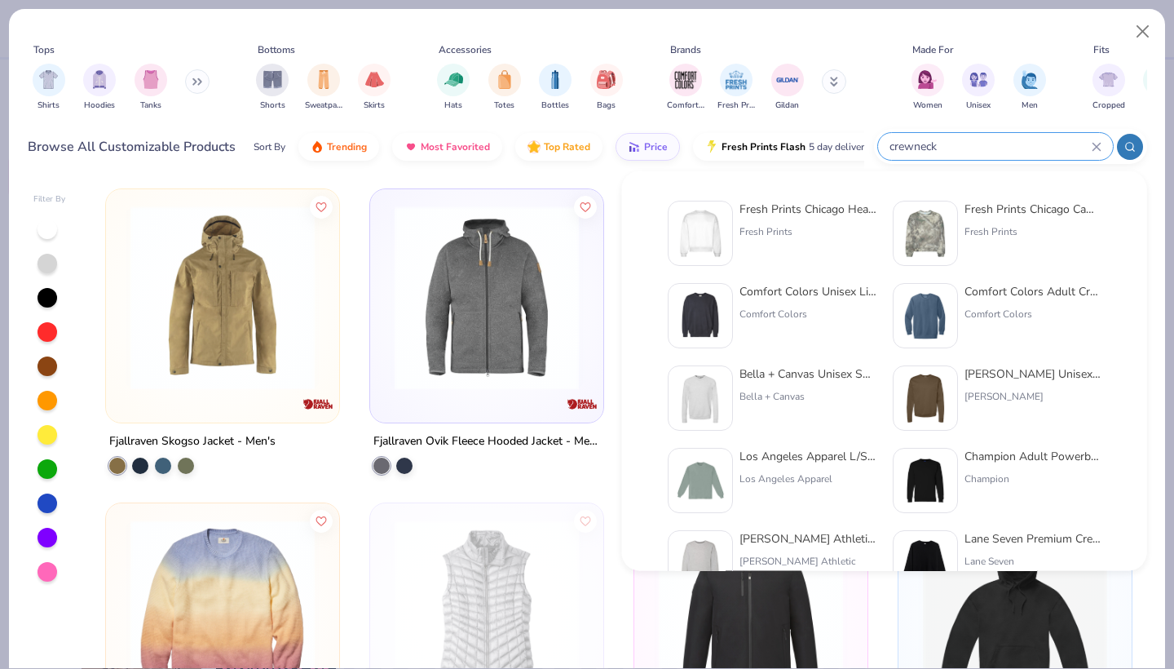
type input "crewneck"
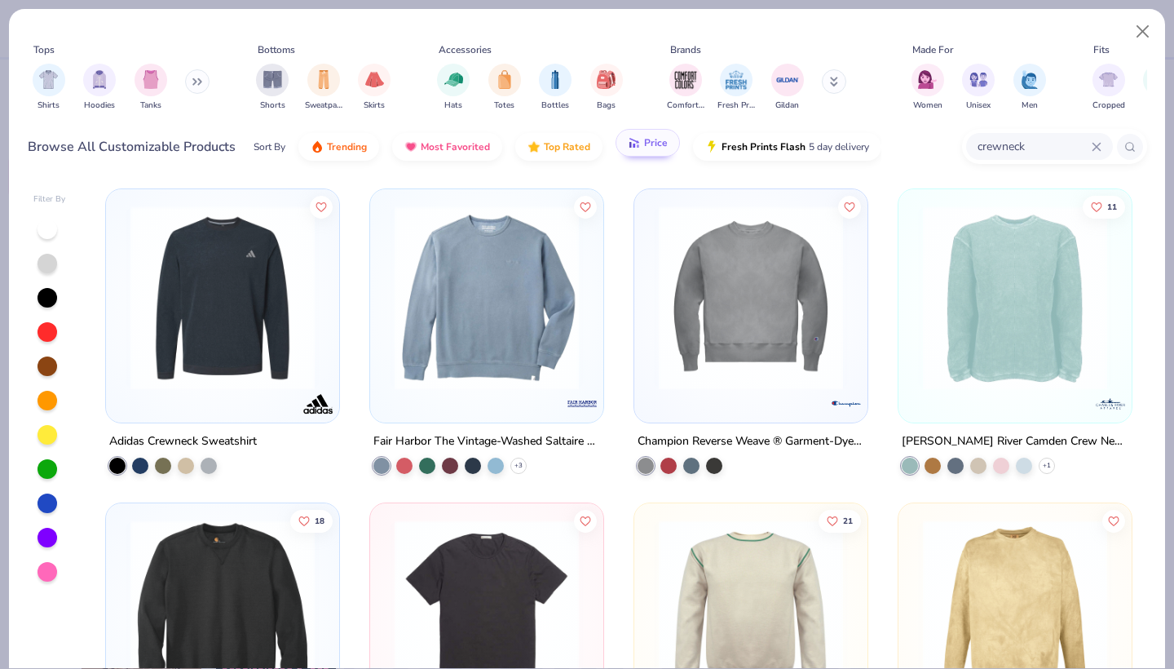
click at [648, 148] on span "Price" at bounding box center [656, 142] width 24 height 13
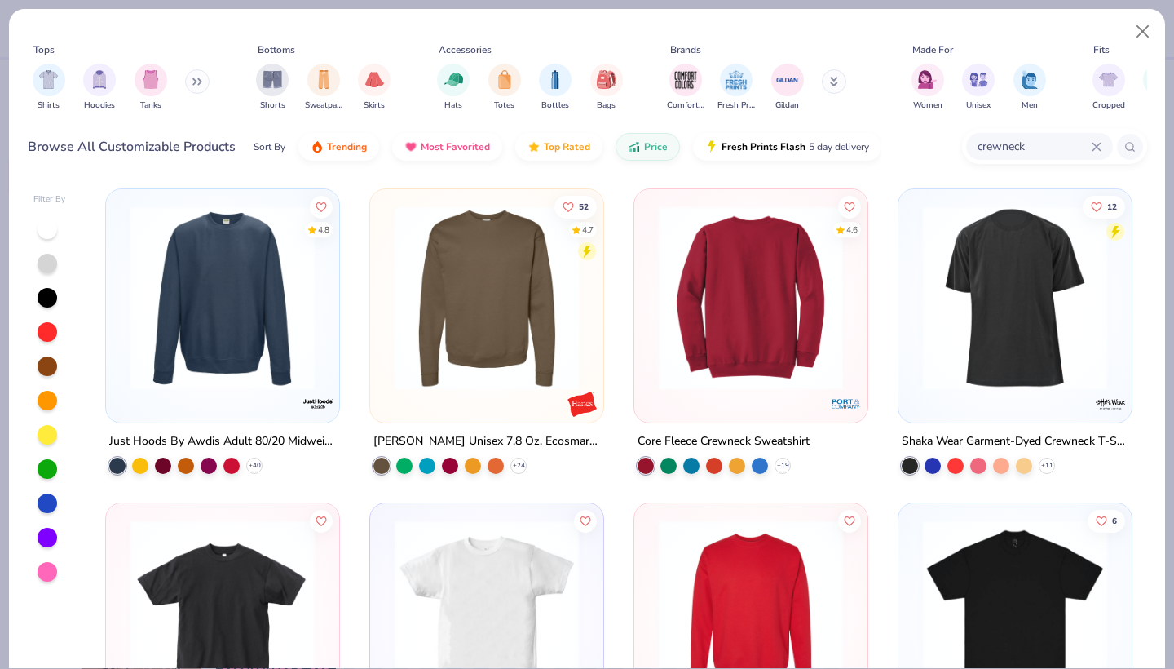
click at [715, 249] on img at bounding box center [751, 297] width 201 height 184
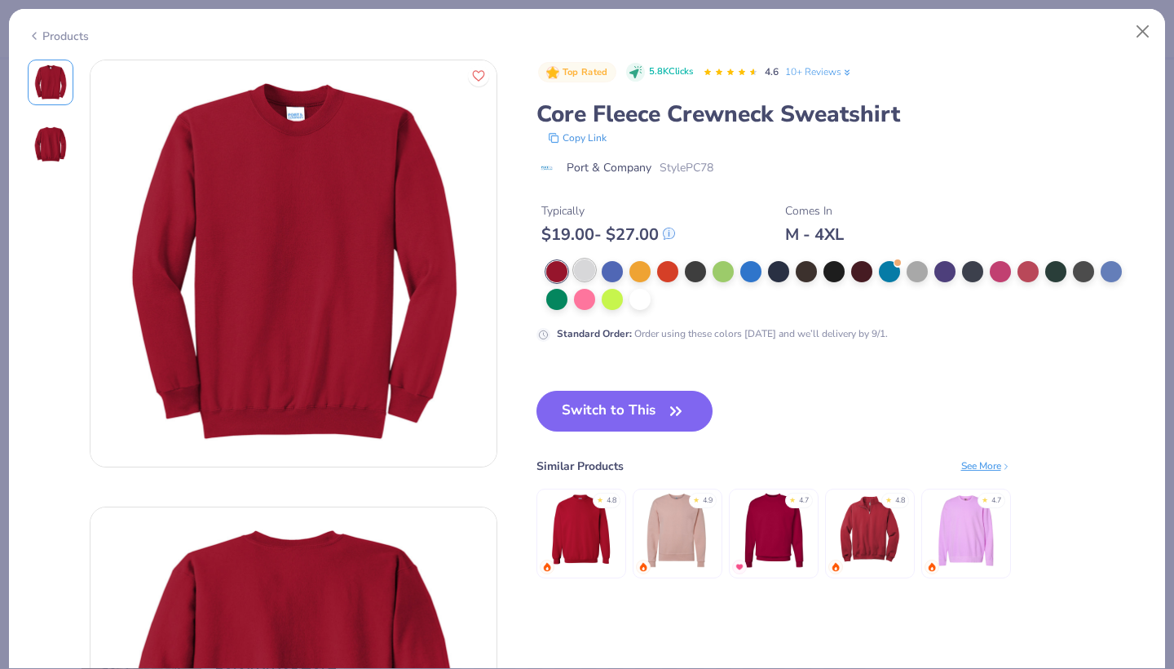
click at [579, 274] on div at bounding box center [584, 269] width 21 height 21
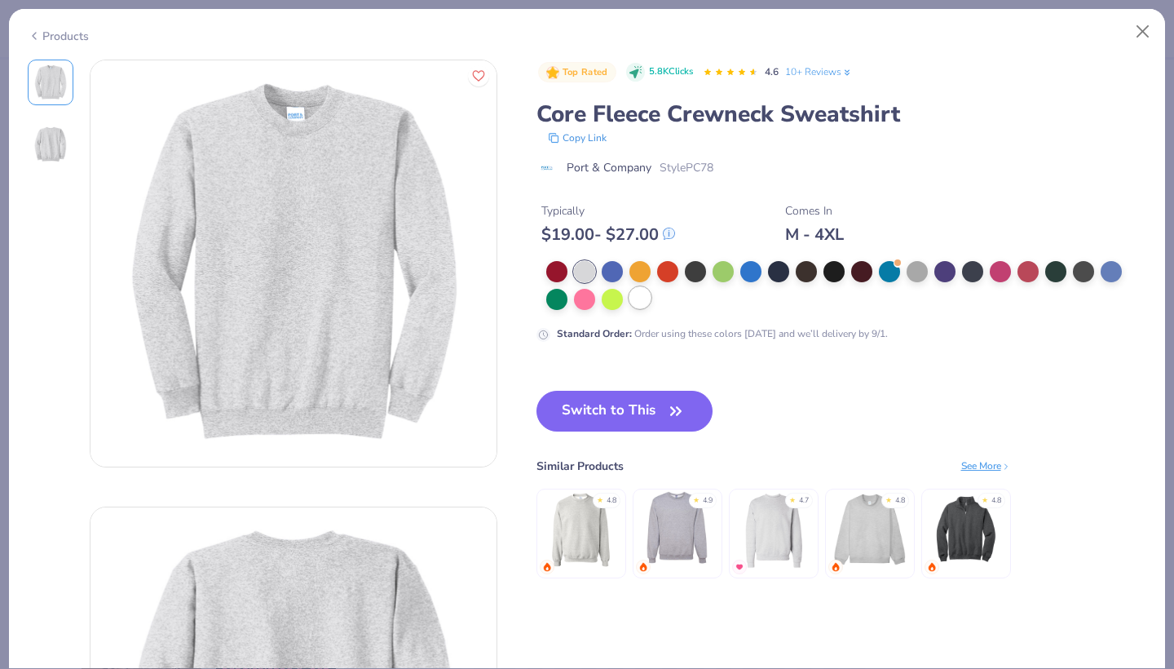
click at [636, 304] on div at bounding box center [639, 297] width 21 height 21
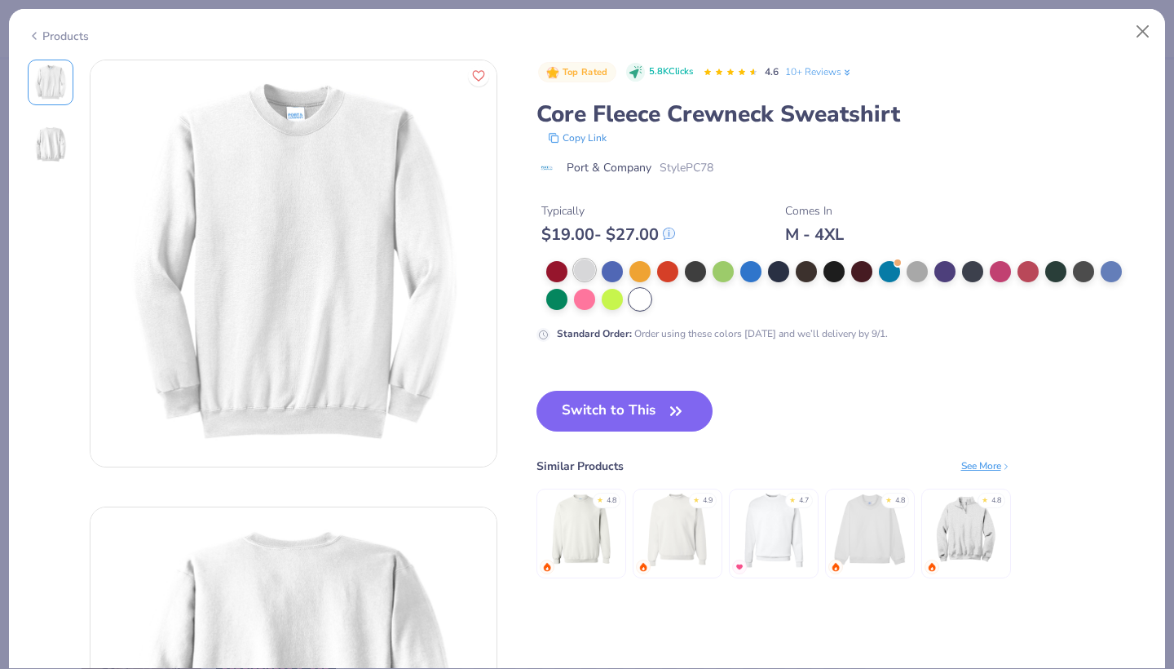
click at [592, 274] on div at bounding box center [584, 269] width 21 height 21
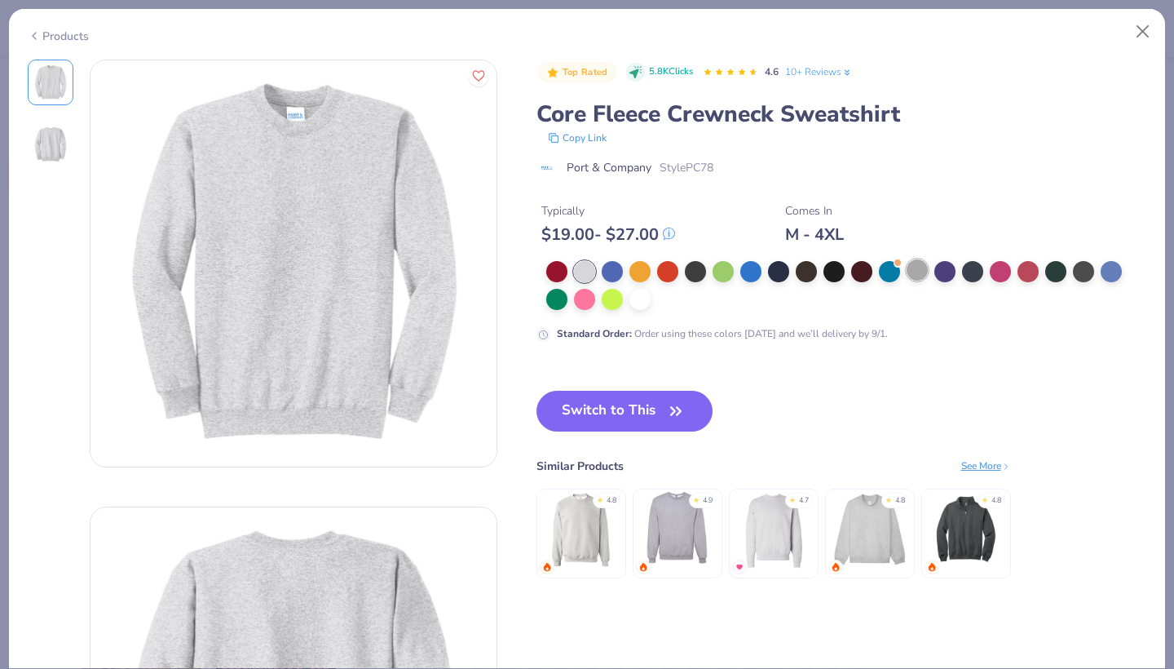
click at [915, 268] on div at bounding box center [917, 269] width 21 height 21
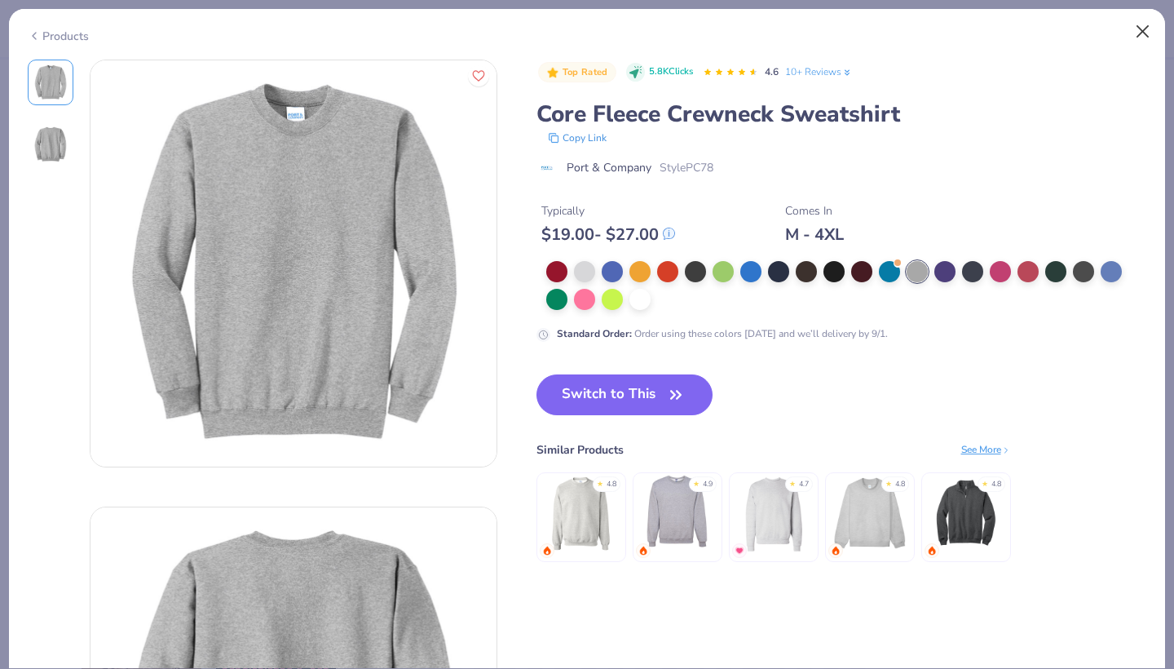
click at [1141, 29] on button "Close" at bounding box center [1143, 31] width 31 height 31
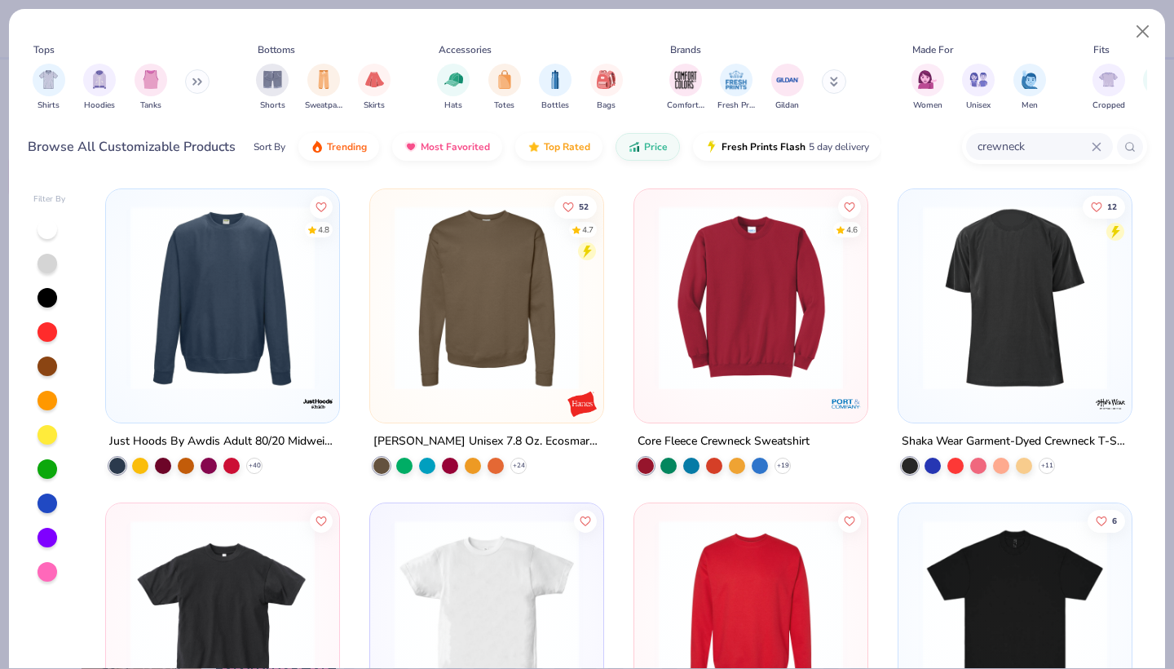
click at [241, 286] on img at bounding box center [222, 297] width 201 height 184
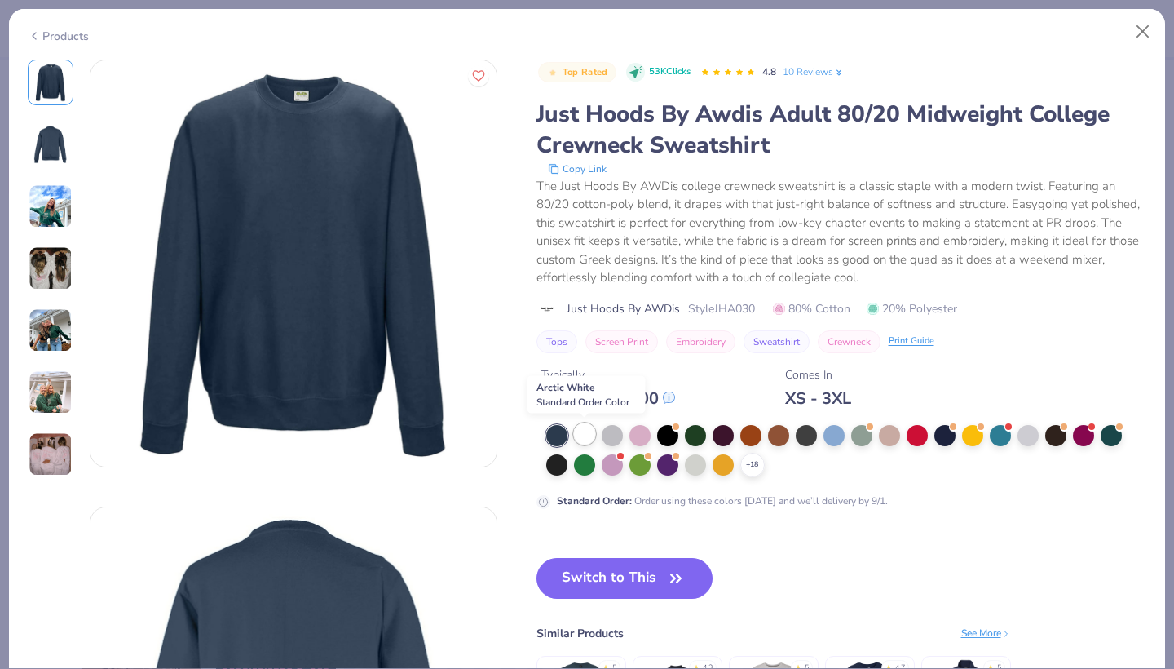
click at [581, 433] on div at bounding box center [584, 433] width 21 height 21
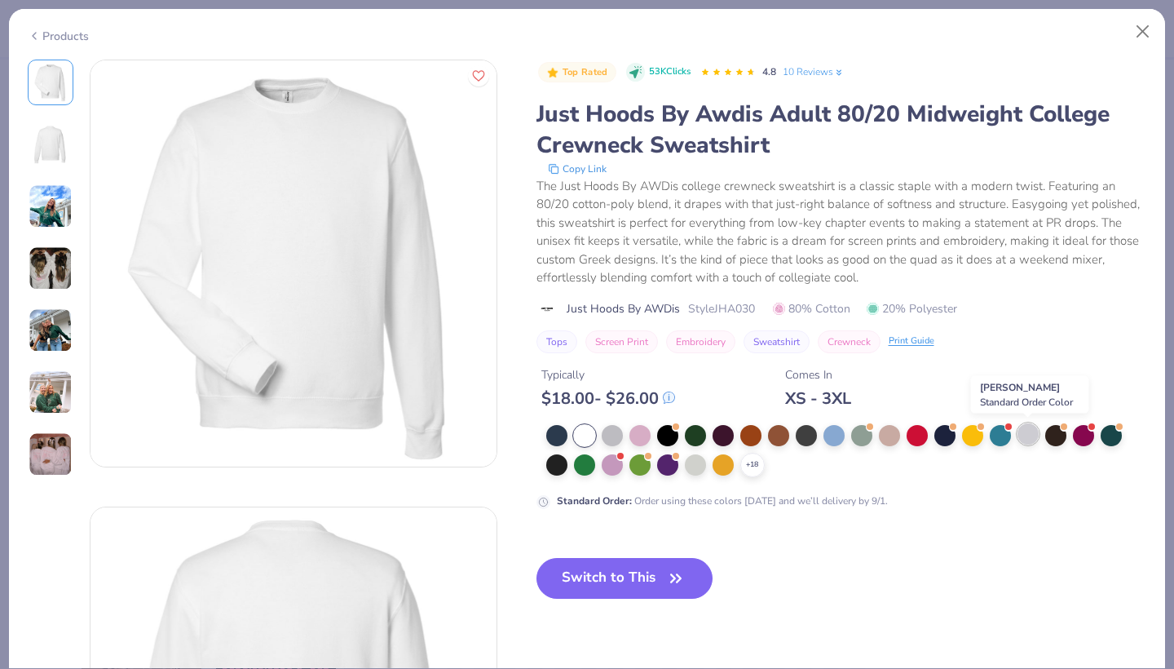
click at [1031, 430] on div at bounding box center [1027, 433] width 21 height 21
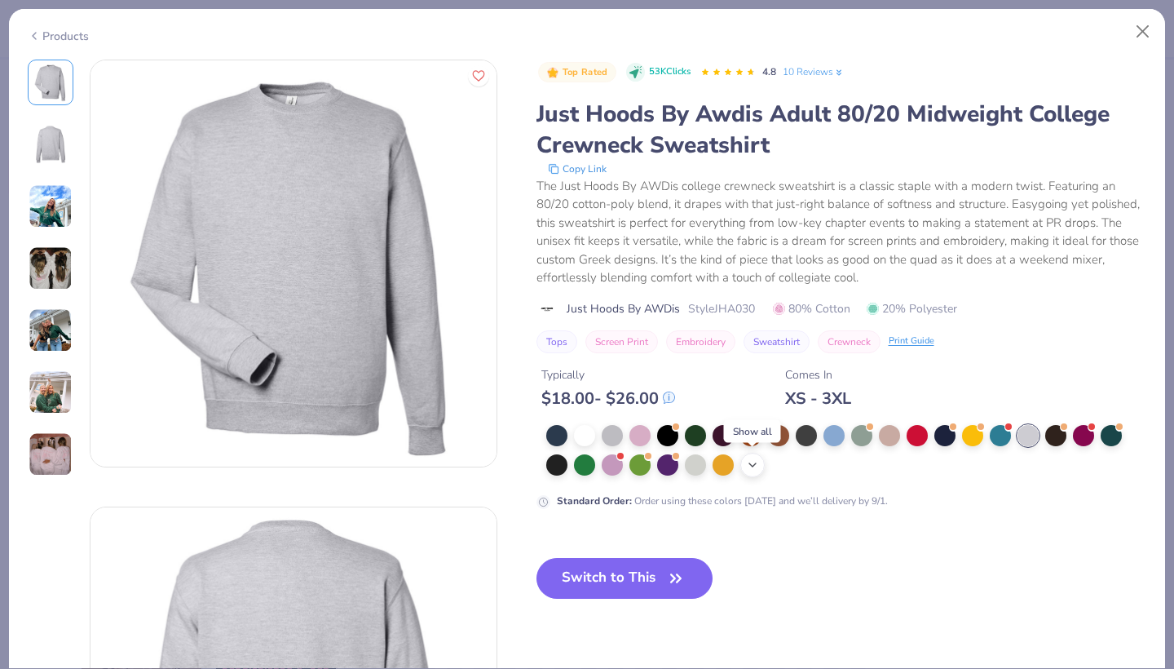
click at [748, 466] on icon at bounding box center [752, 464] width 13 height 13
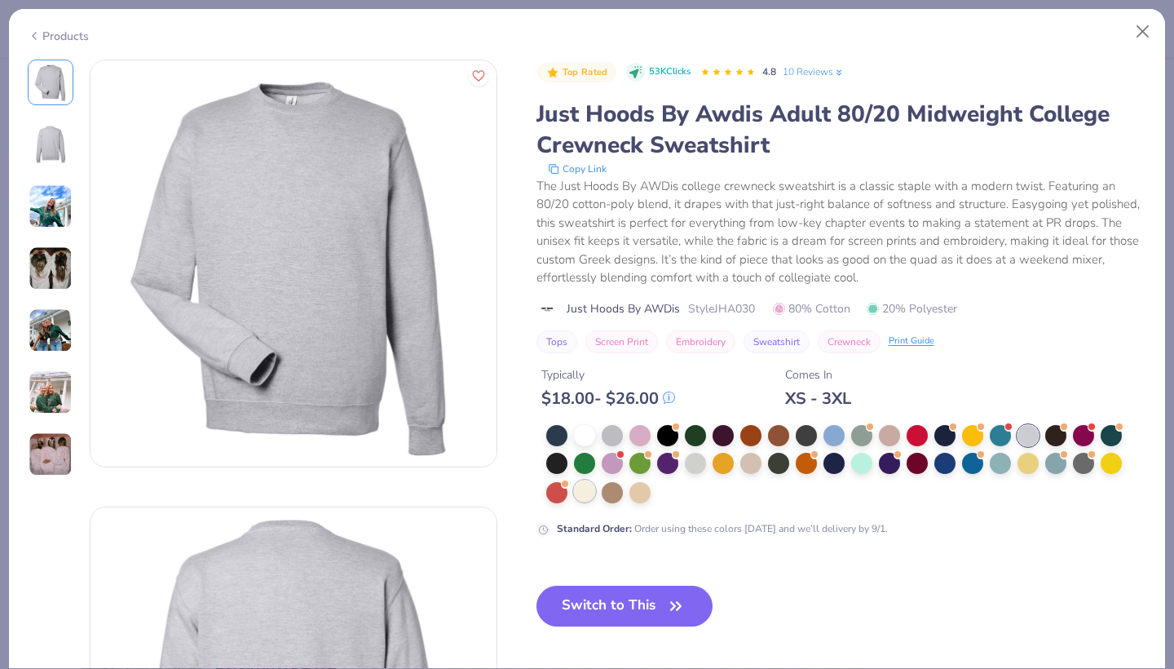
click at [586, 490] on div at bounding box center [584, 490] width 21 height 21
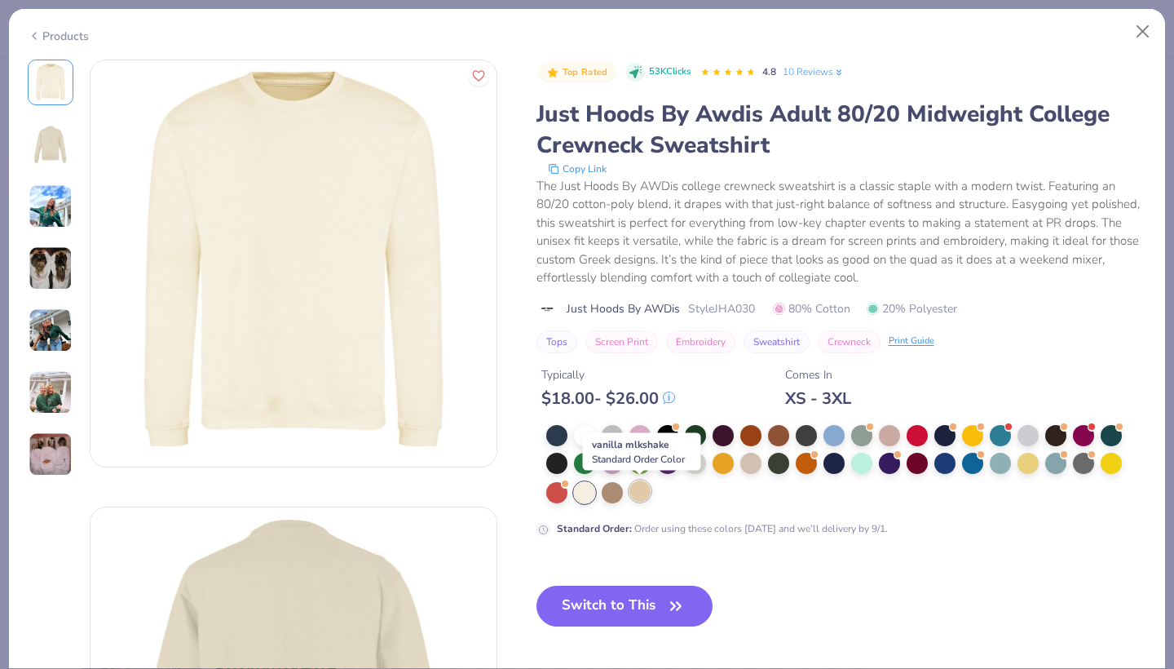
click at [638, 489] on div at bounding box center [639, 490] width 21 height 21
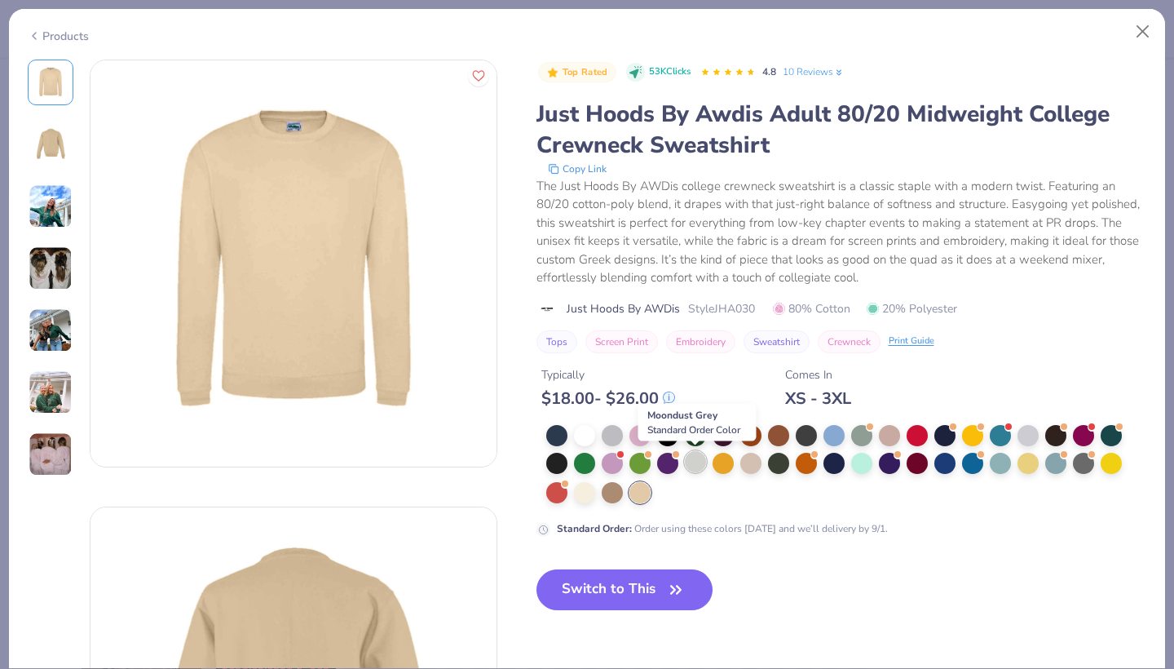
click at [698, 461] on div at bounding box center [695, 461] width 21 height 21
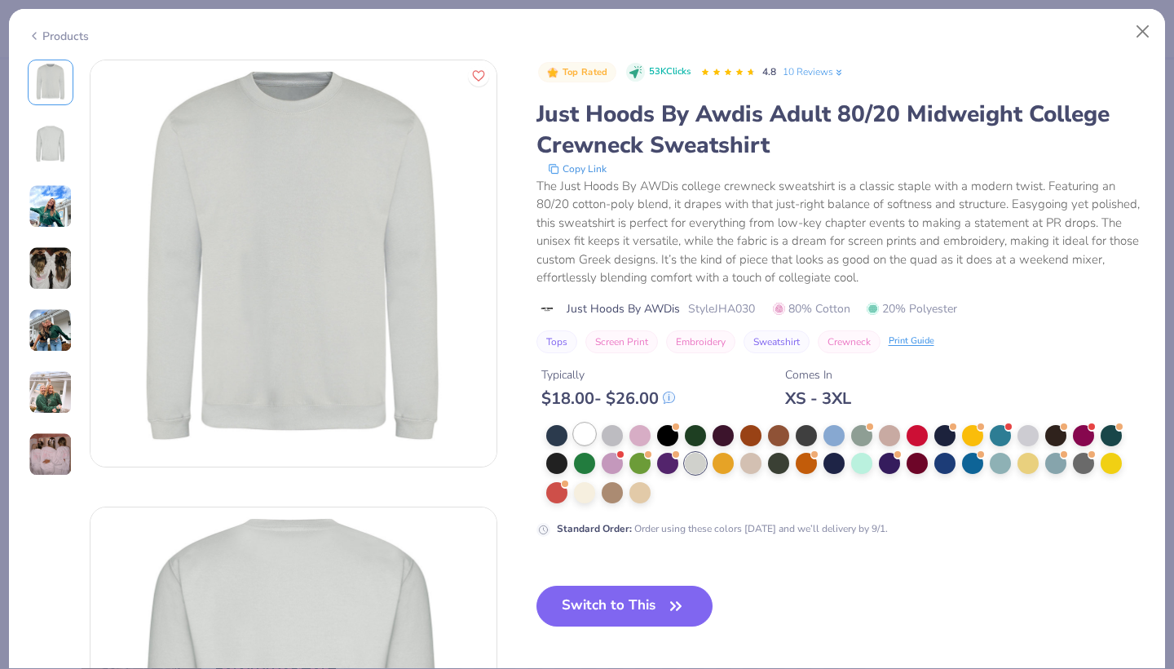
click at [582, 434] on div at bounding box center [584, 433] width 21 height 21
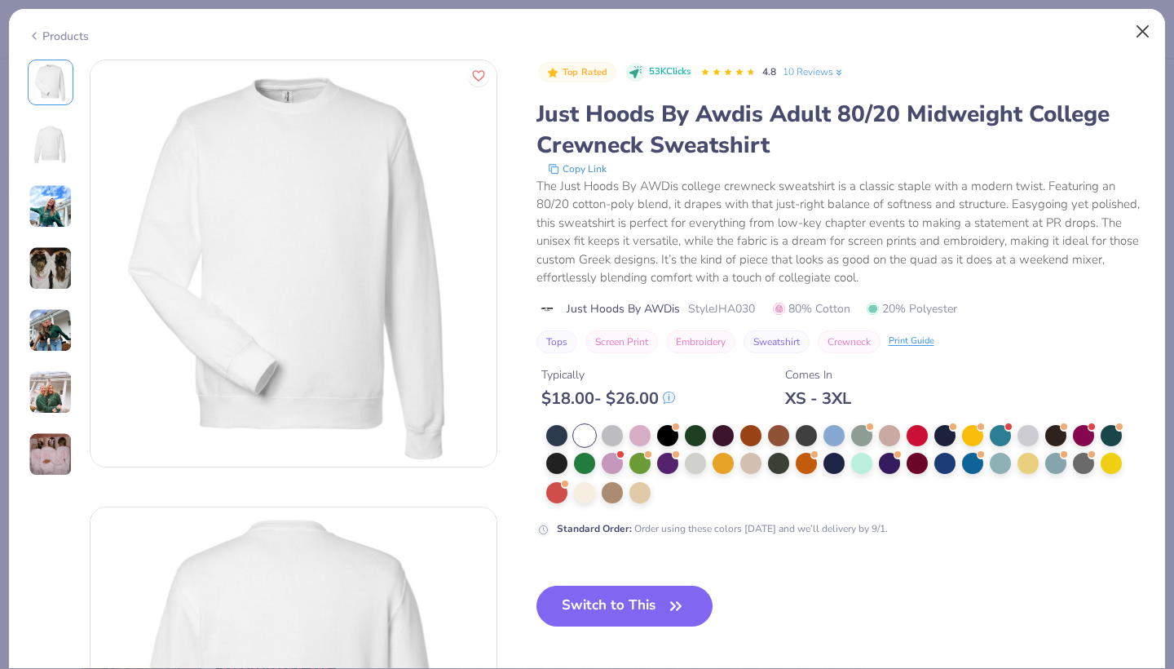
click at [1145, 29] on button "Close" at bounding box center [1143, 31] width 31 height 31
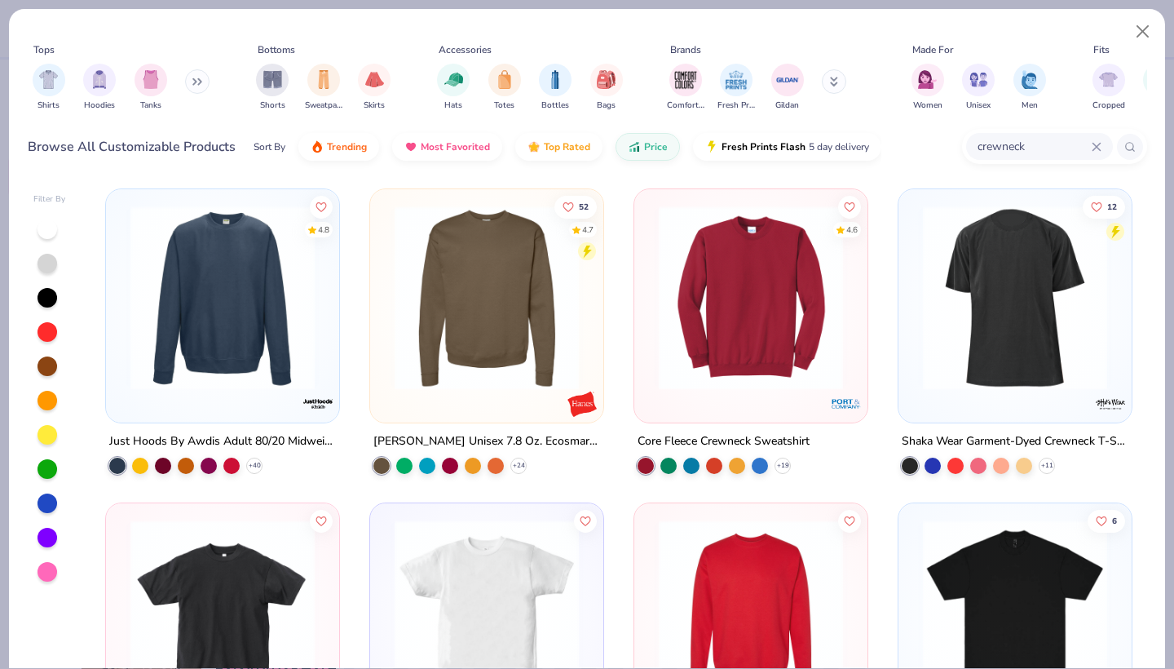
click at [214, 313] on img at bounding box center [222, 297] width 201 height 184
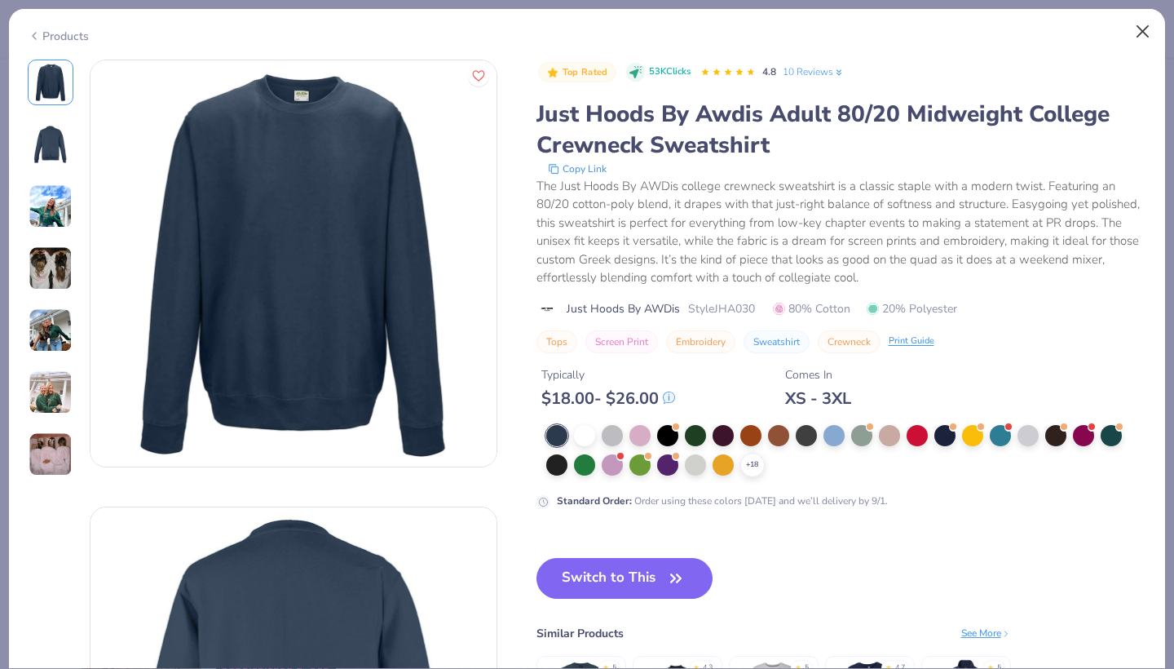
click at [1135, 34] on button "Close" at bounding box center [1143, 31] width 31 height 31
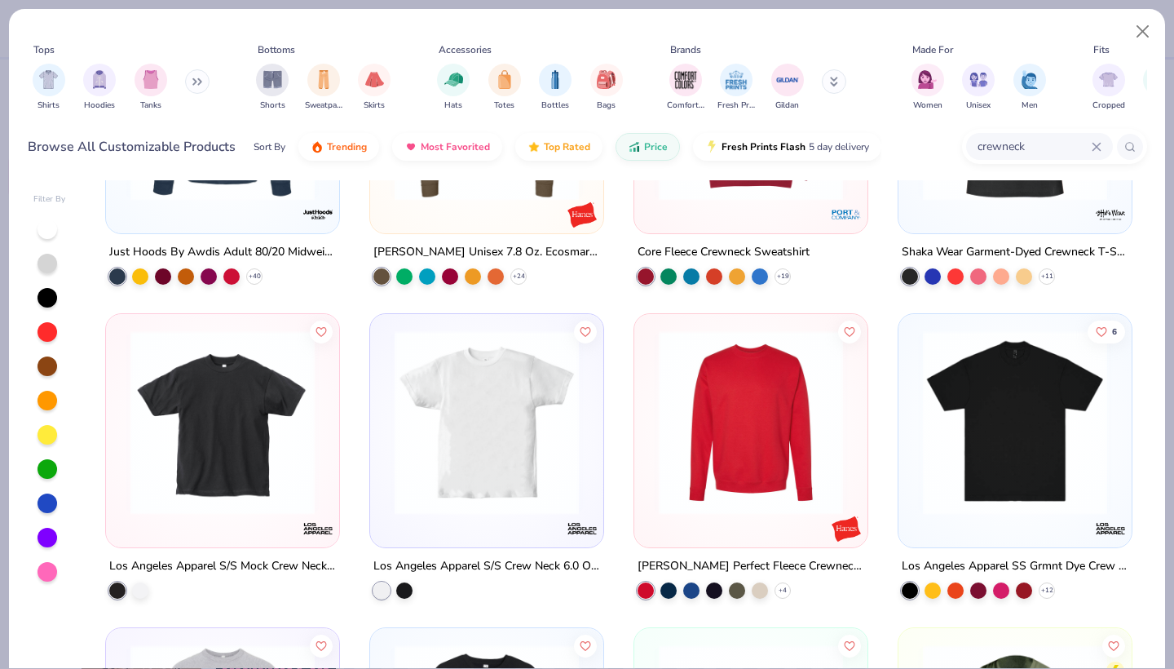
scroll to position [196, 0]
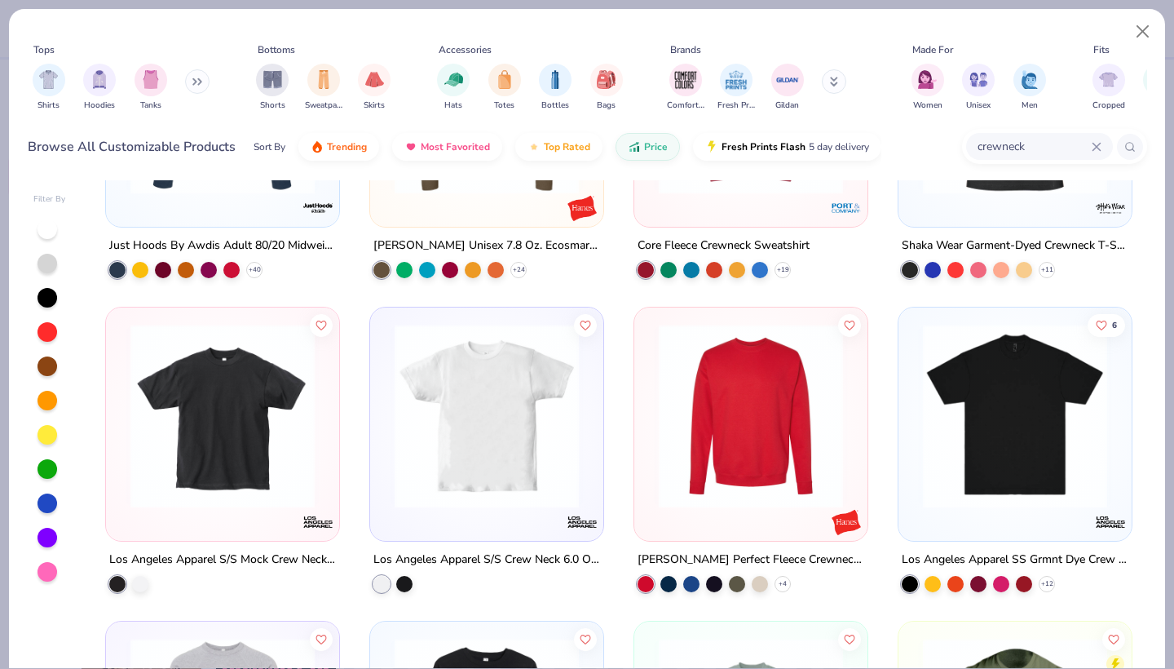
click at [785, 390] on img at bounding box center [751, 416] width 201 height 184
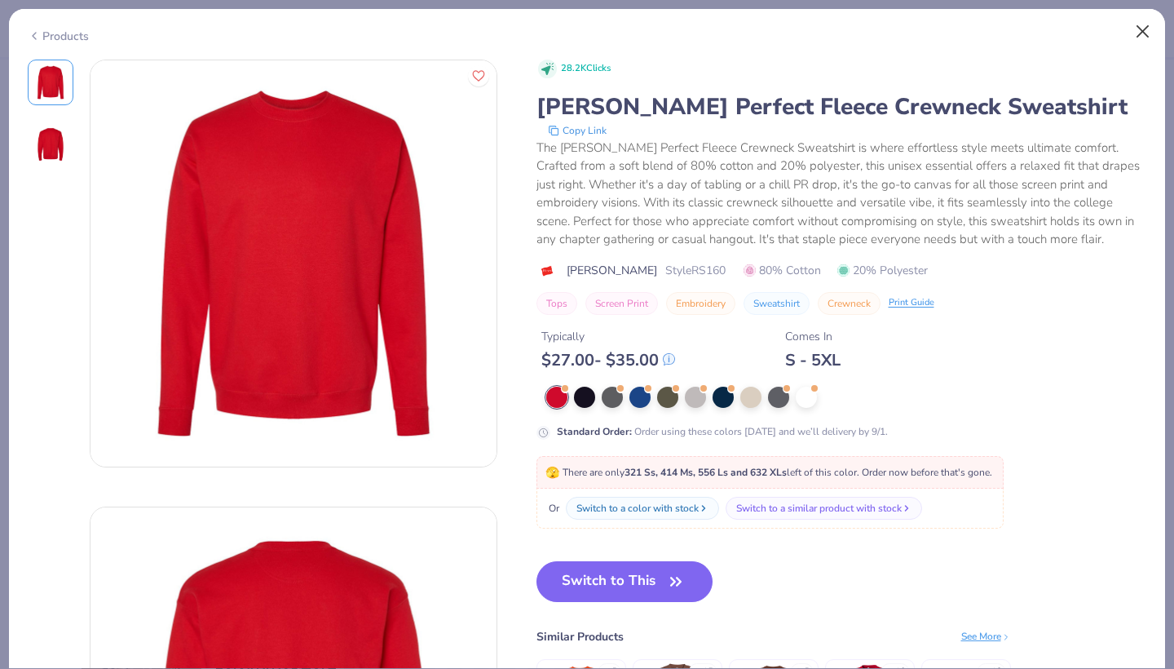
click at [1129, 35] on button "Close" at bounding box center [1143, 31] width 31 height 31
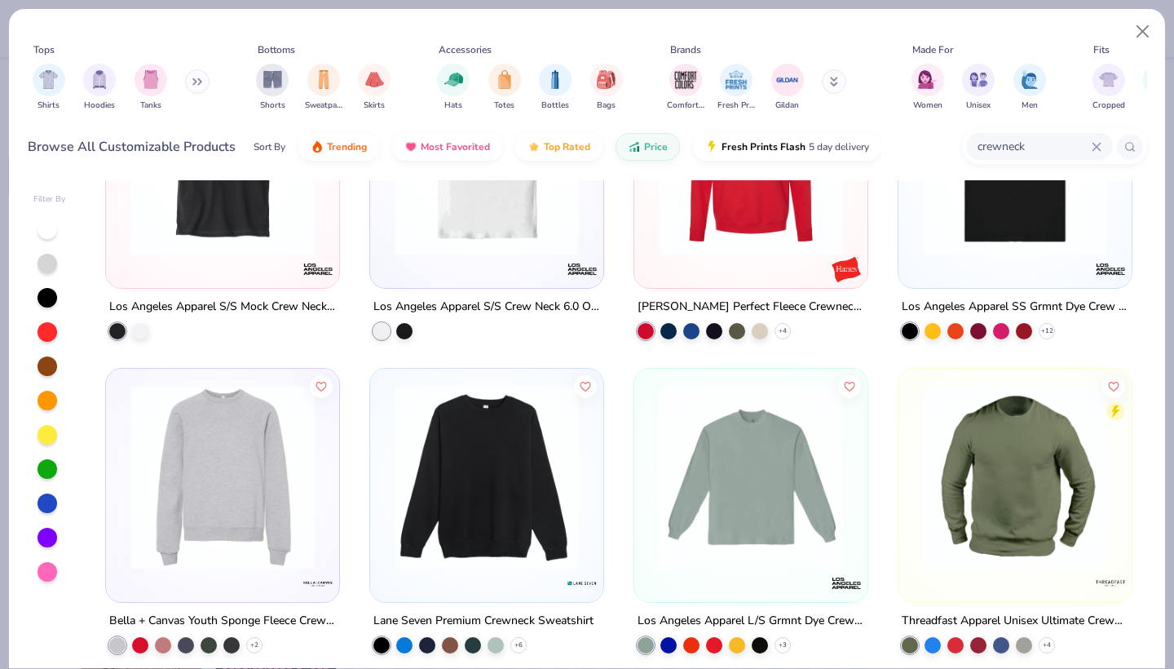
scroll to position [505, 0]
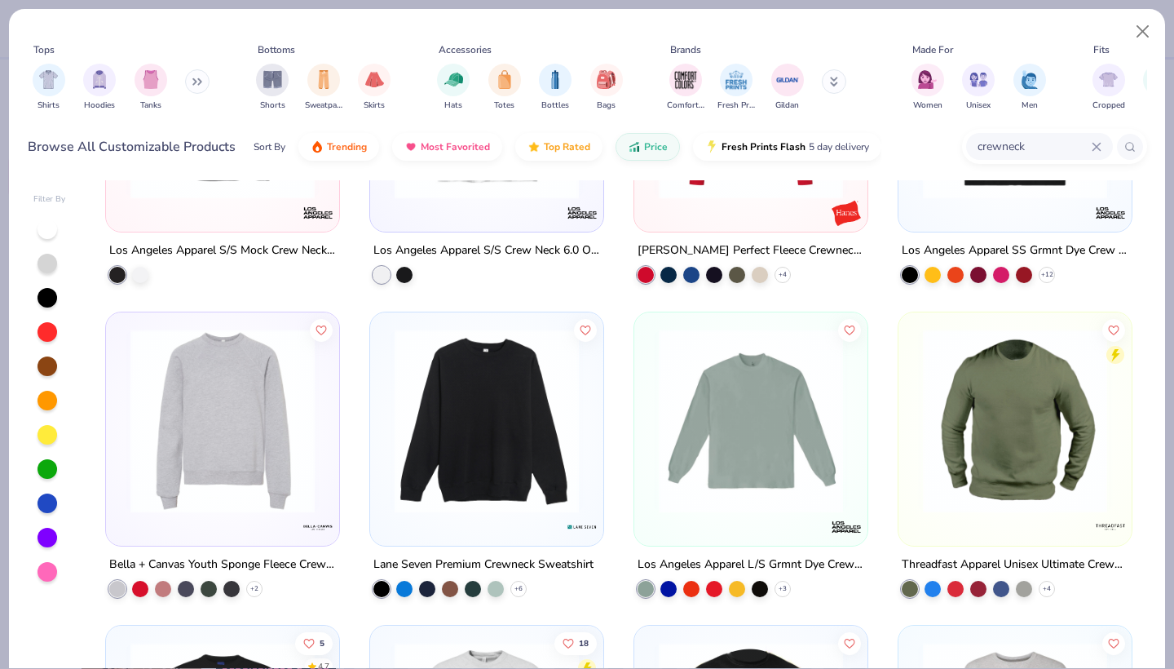
click at [237, 457] on img at bounding box center [222, 420] width 201 height 184
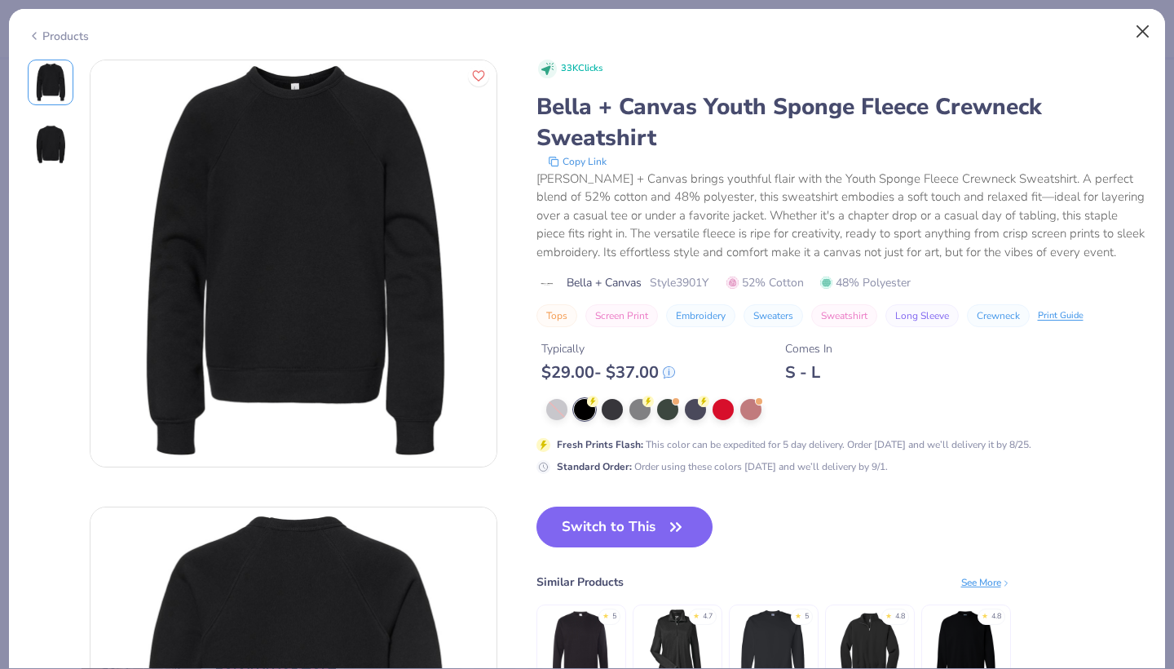
click at [1146, 24] on button "Close" at bounding box center [1143, 31] width 31 height 31
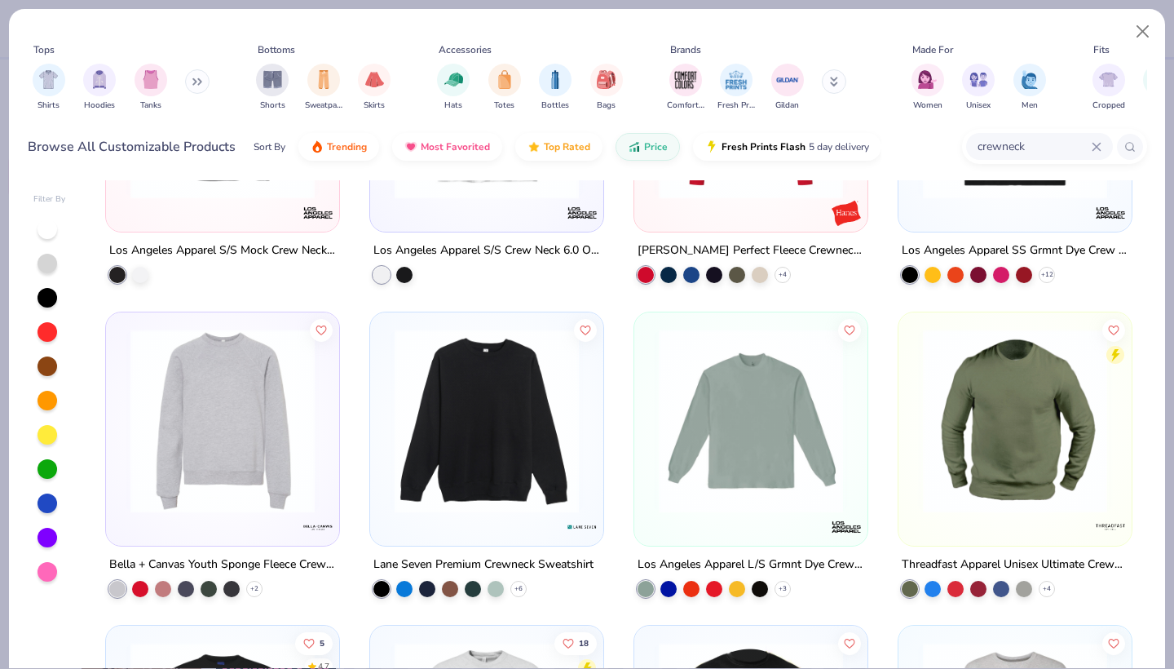
click at [498, 367] on img at bounding box center [486, 420] width 201 height 184
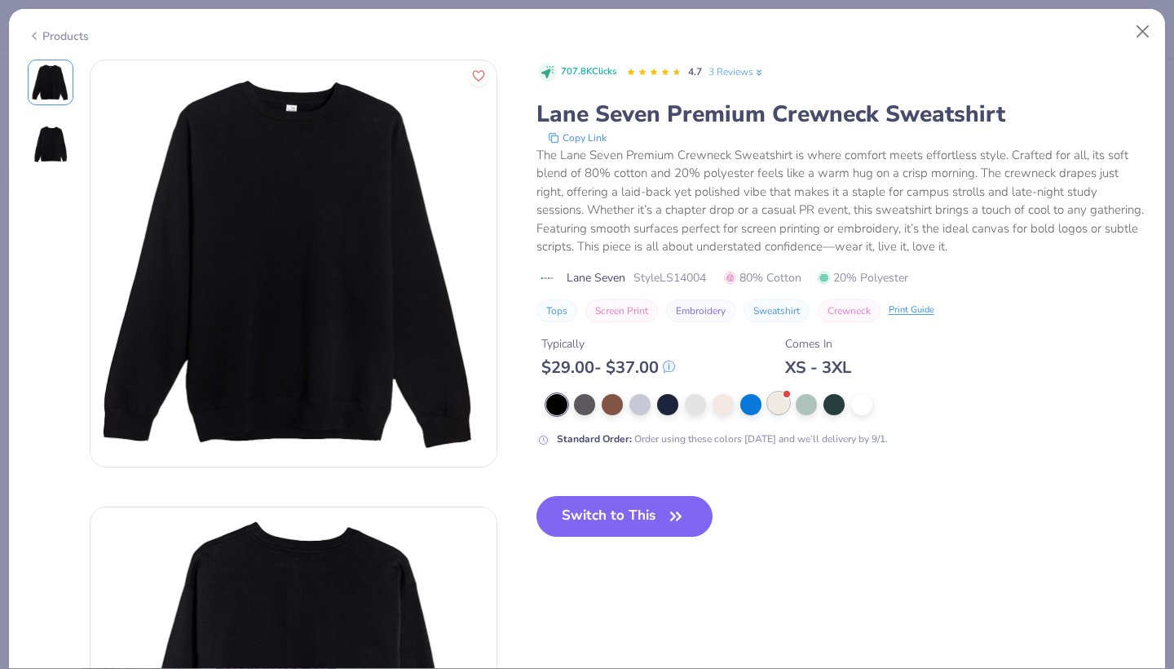
click at [769, 403] on div at bounding box center [778, 402] width 21 height 21
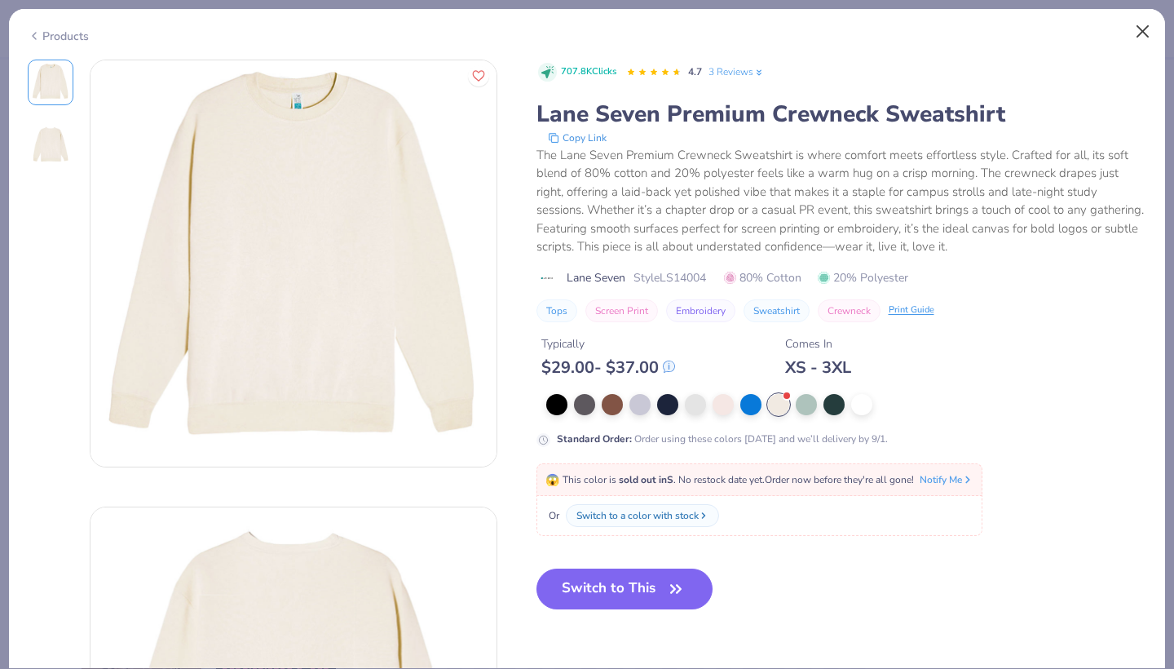
click at [1138, 34] on button "Close" at bounding box center [1143, 31] width 31 height 31
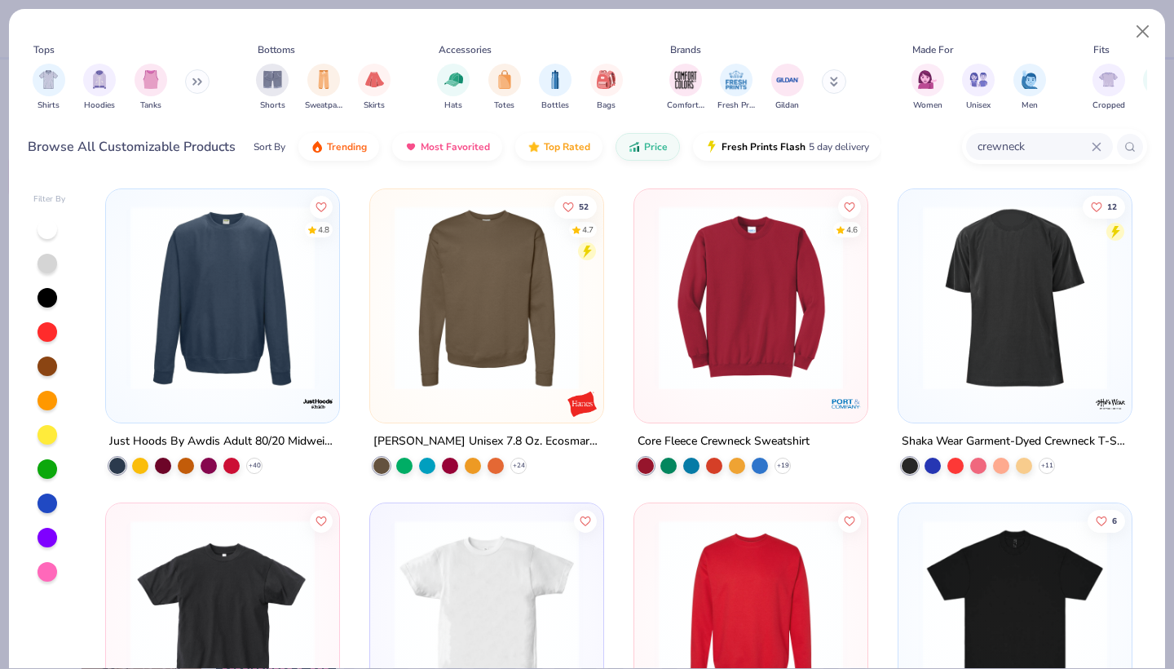
click at [293, 314] on img at bounding box center [222, 297] width 201 height 184
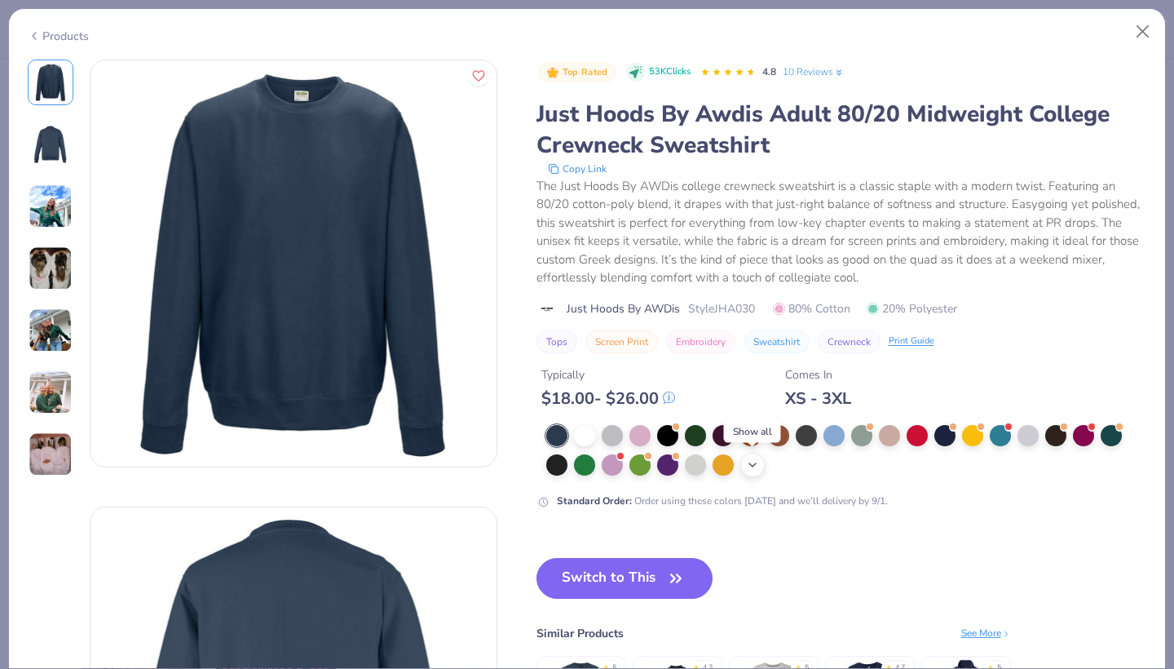
click at [747, 464] on icon at bounding box center [752, 464] width 13 height 13
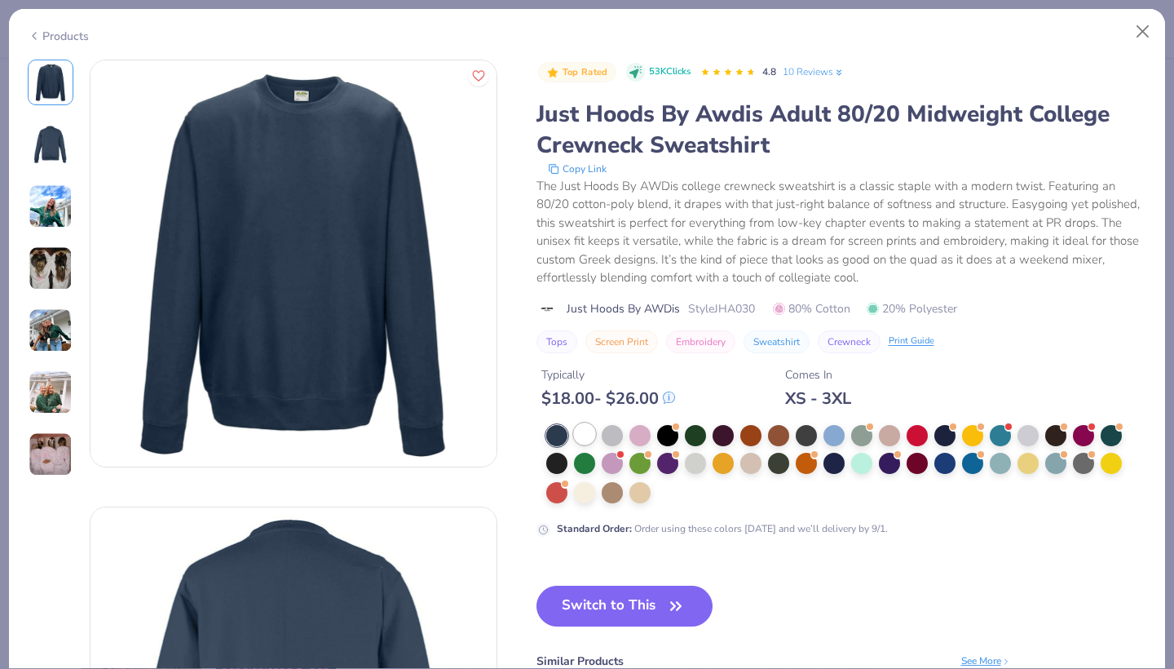
click at [585, 432] on div at bounding box center [584, 433] width 21 height 21
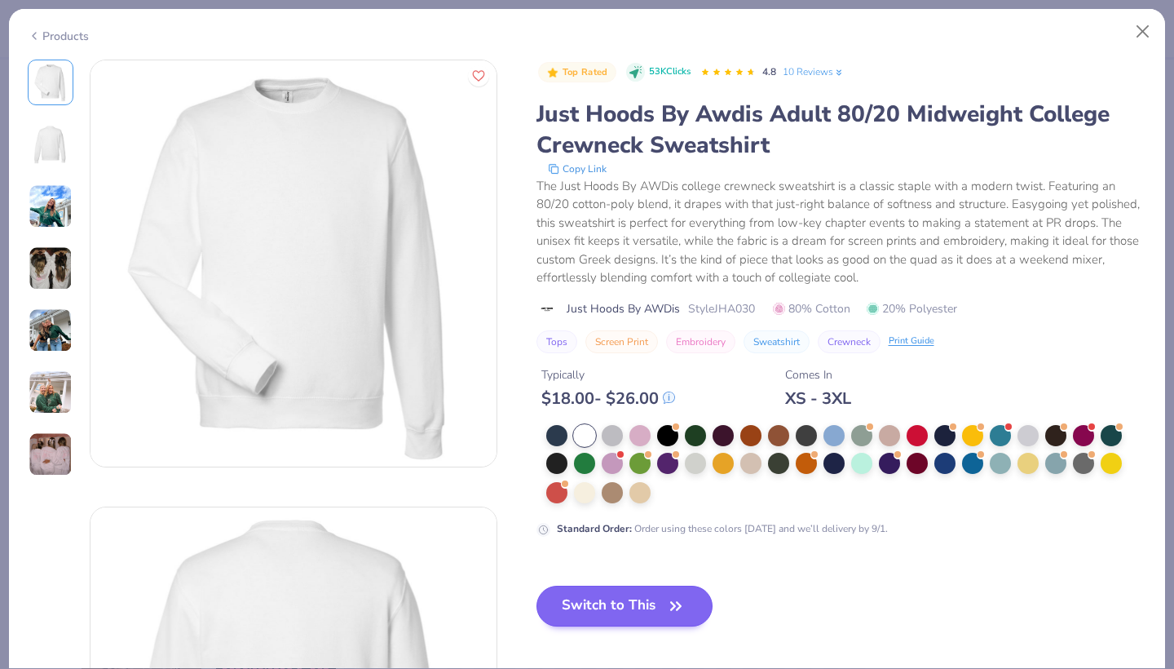
click at [612, 609] on button "Switch to This" at bounding box center [624, 605] width 177 height 41
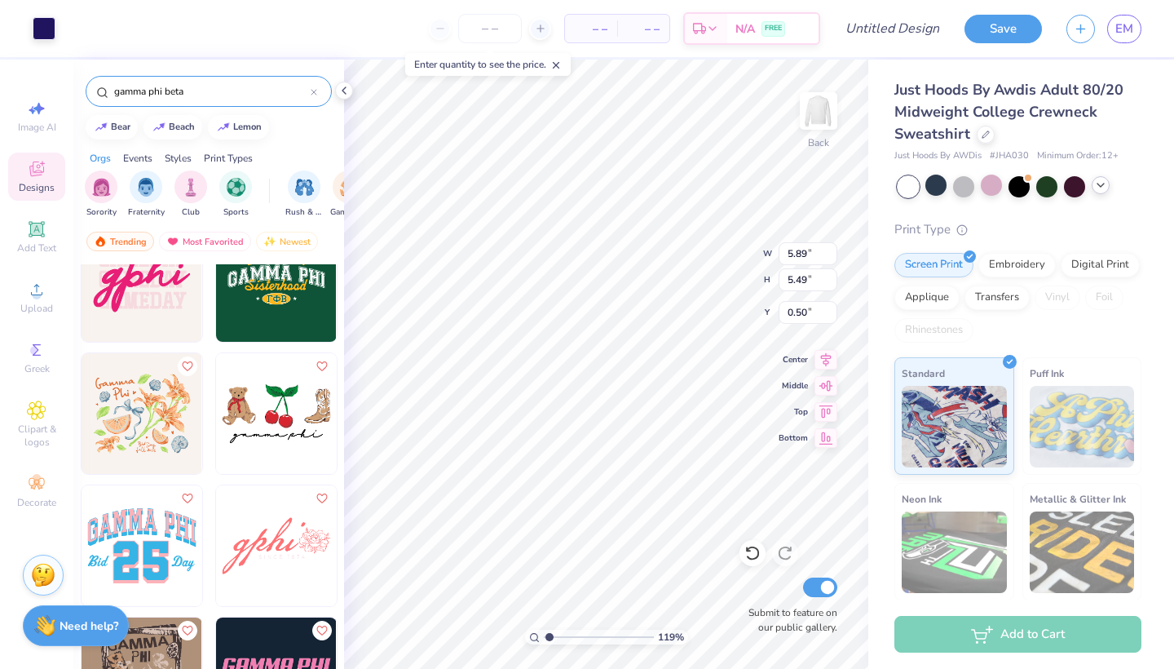
type input "5.36"
type input "7.39"
type input "6.89"
type input "3.00"
click at [491, 24] on input "number" at bounding box center [490, 28] width 64 height 29
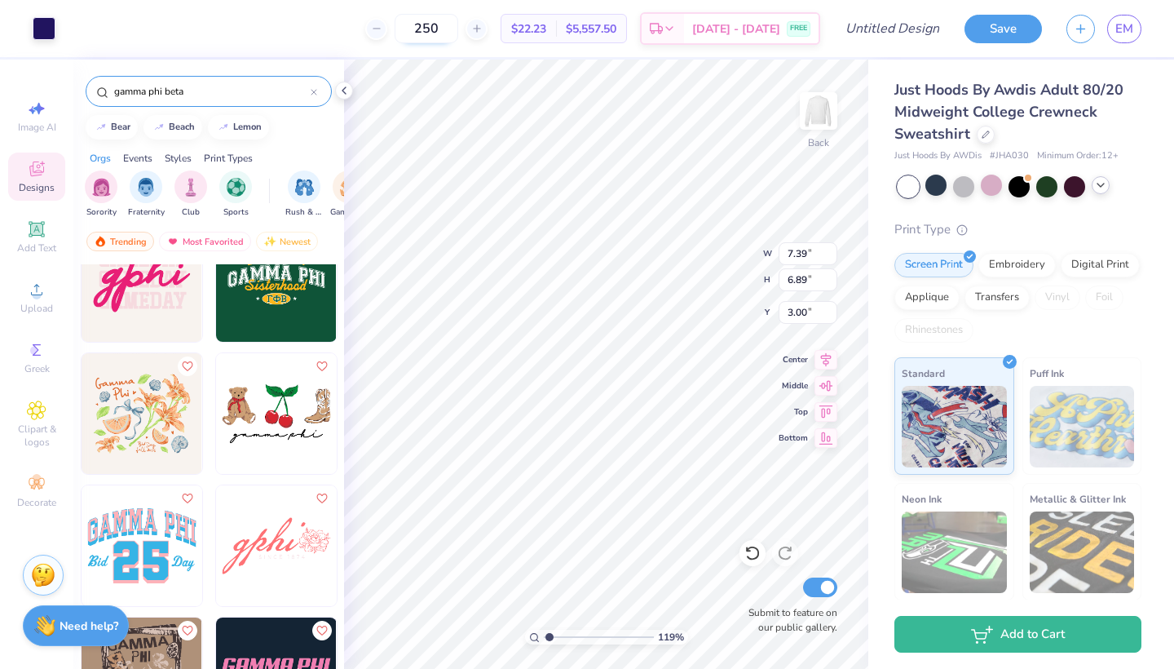
type input "250"
type input "5.20"
type input "4.85"
type input "5.06"
type input "7.71"
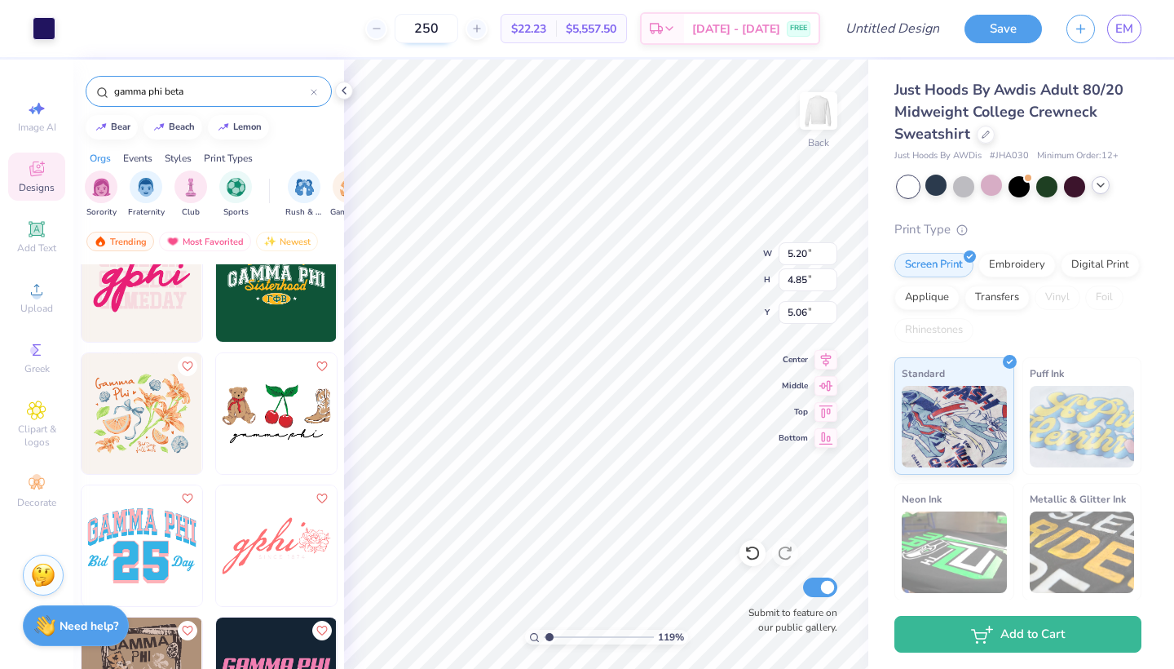
type input "7.19"
type input "3.24"
click at [1004, 271] on div "Embroidery" at bounding box center [1016, 262] width 77 height 24
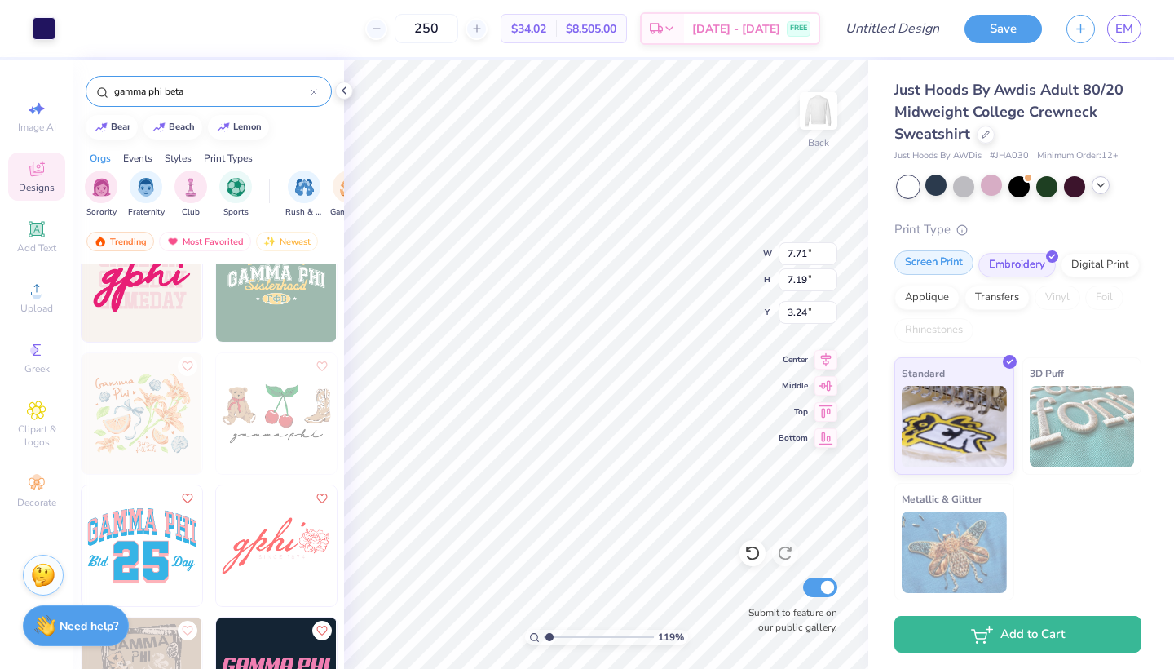
click at [921, 266] on div "Screen Print" at bounding box center [933, 262] width 79 height 24
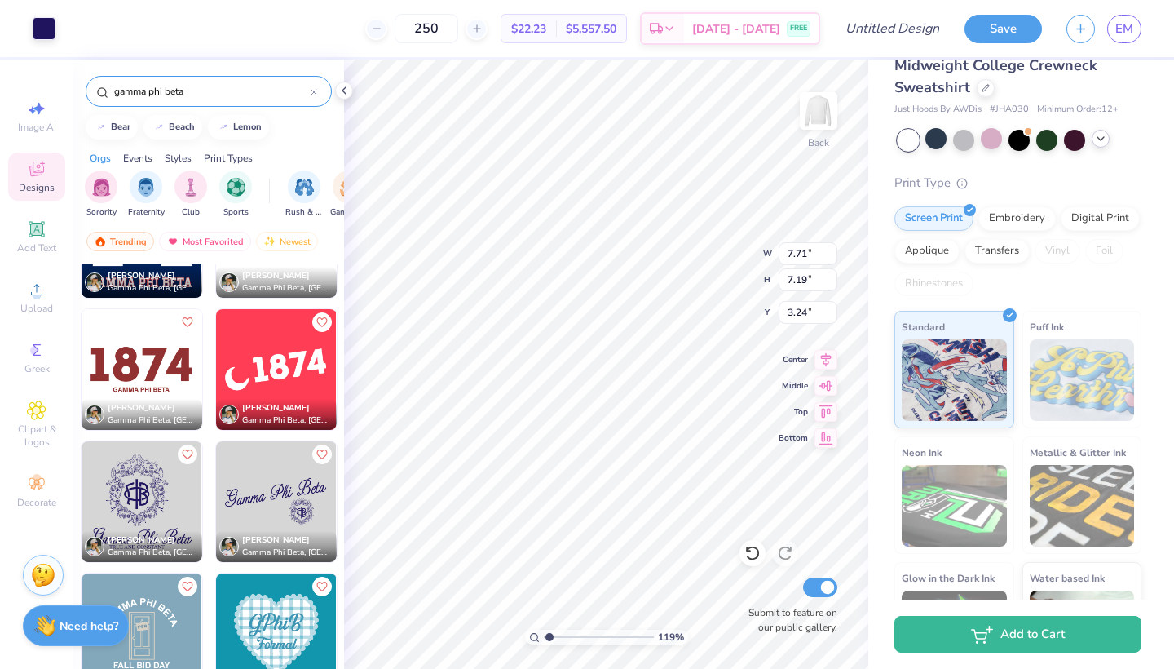
scroll to position [1406, 0]
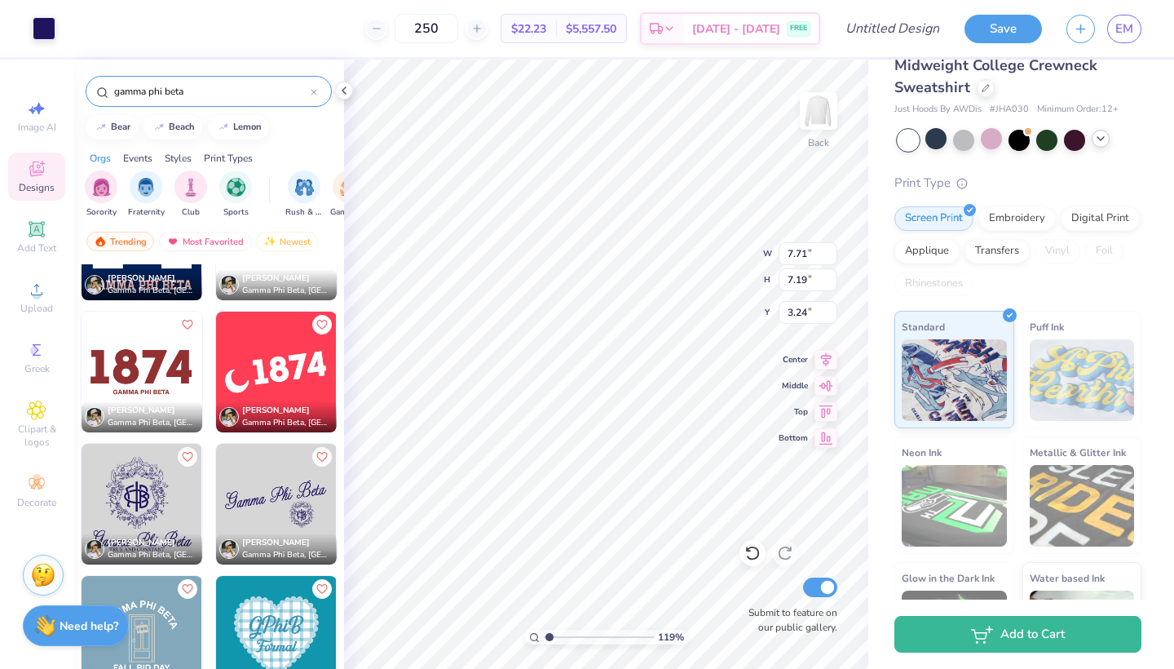
click at [272, 514] on img at bounding box center [276, 504] width 121 height 121
type input "12.76"
type input "5.94"
type input "10.42"
type input "7.71"
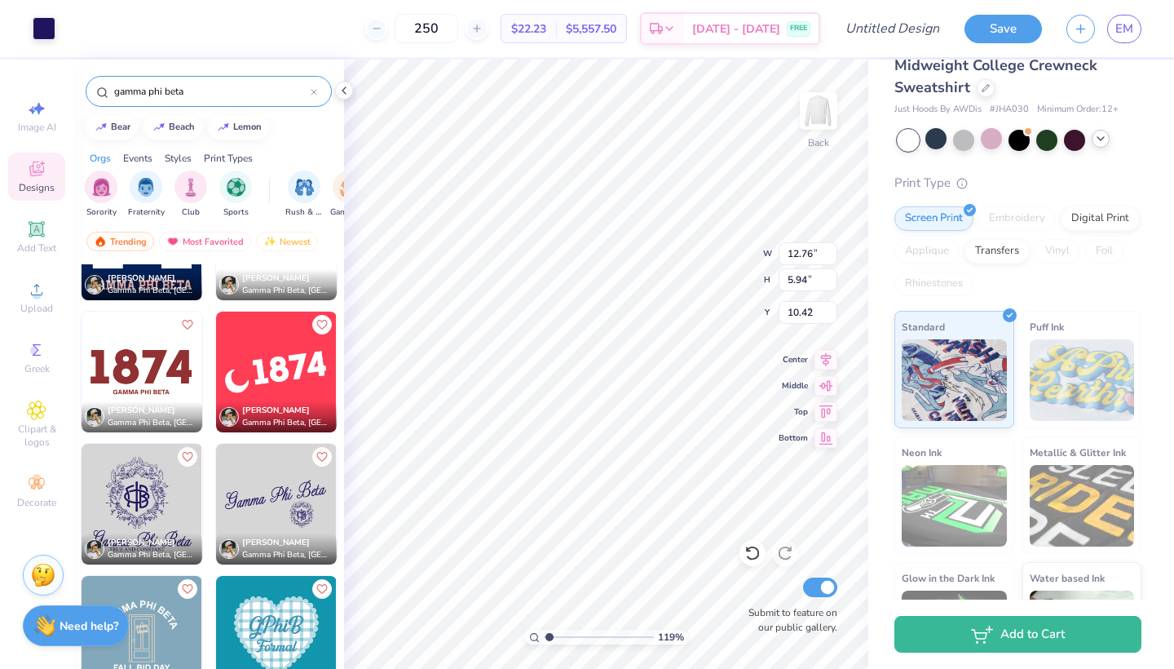
type input "7.19"
type input "3.24"
type input "4.27"
click at [1024, 215] on div "Embroidery" at bounding box center [1016, 218] width 77 height 24
click at [1004, 252] on div "Transfers" at bounding box center [996, 248] width 65 height 24
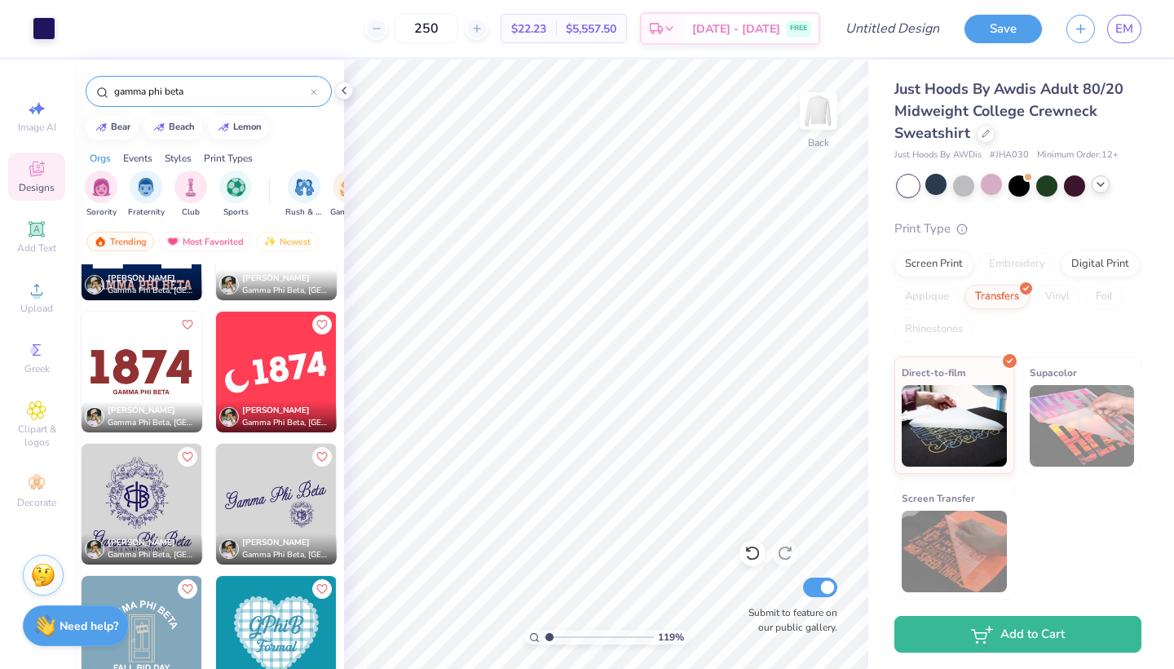
scroll to position [0, 0]
click at [1000, 303] on div "Transfers" at bounding box center [996, 295] width 65 height 24
click at [911, 268] on div "Screen Print" at bounding box center [933, 262] width 79 height 24
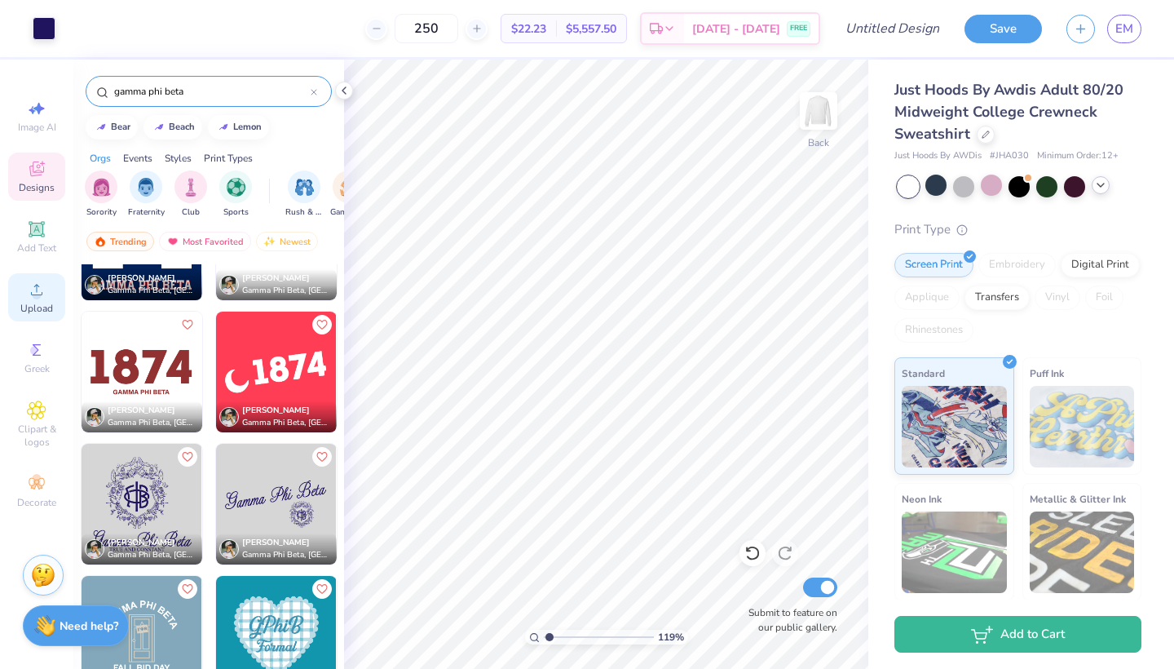
click at [32, 286] on icon at bounding box center [37, 290] width 20 height 20
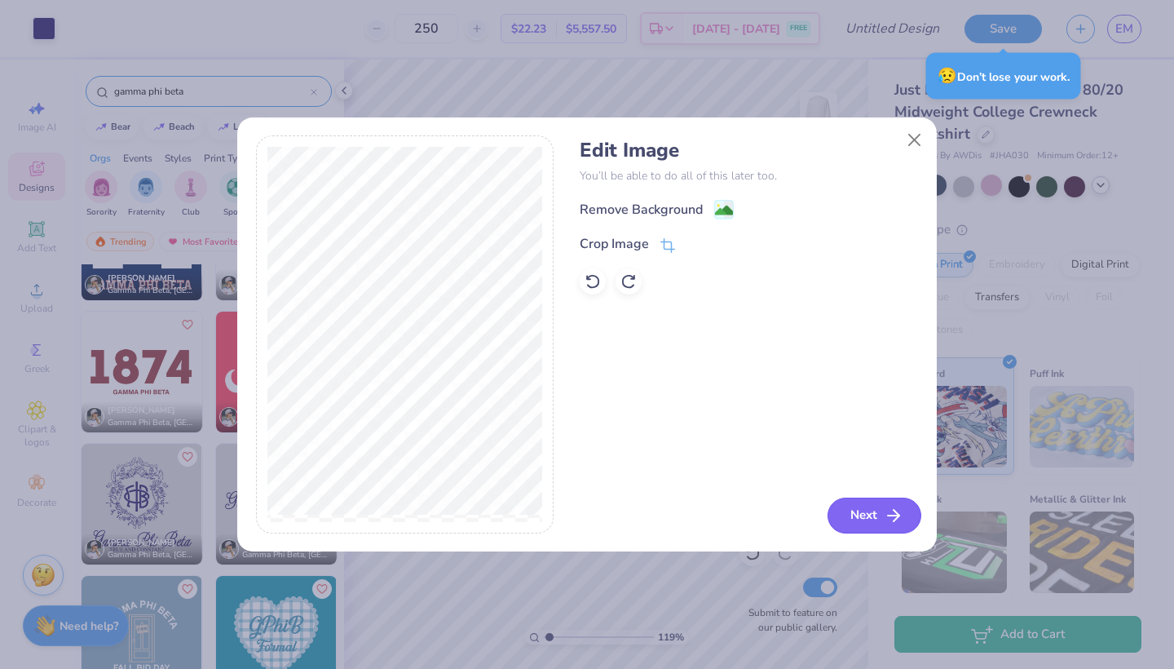
click at [872, 507] on button "Next" at bounding box center [874, 515] width 94 height 36
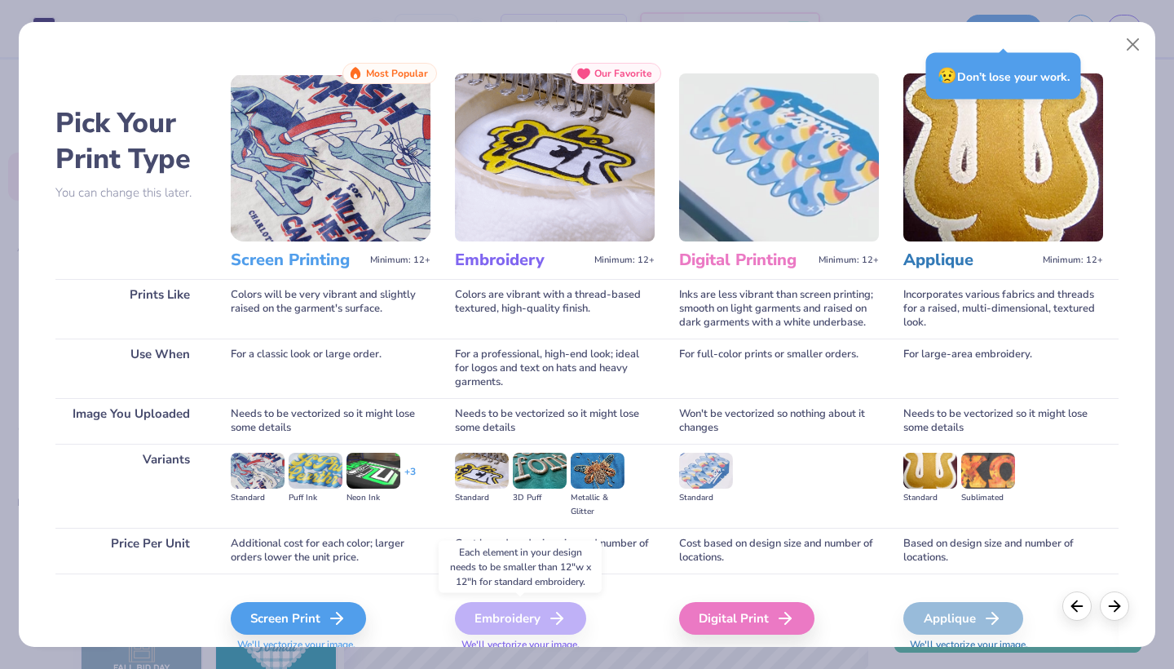
click at [526, 619] on div "Embroidery" at bounding box center [520, 618] width 131 height 33
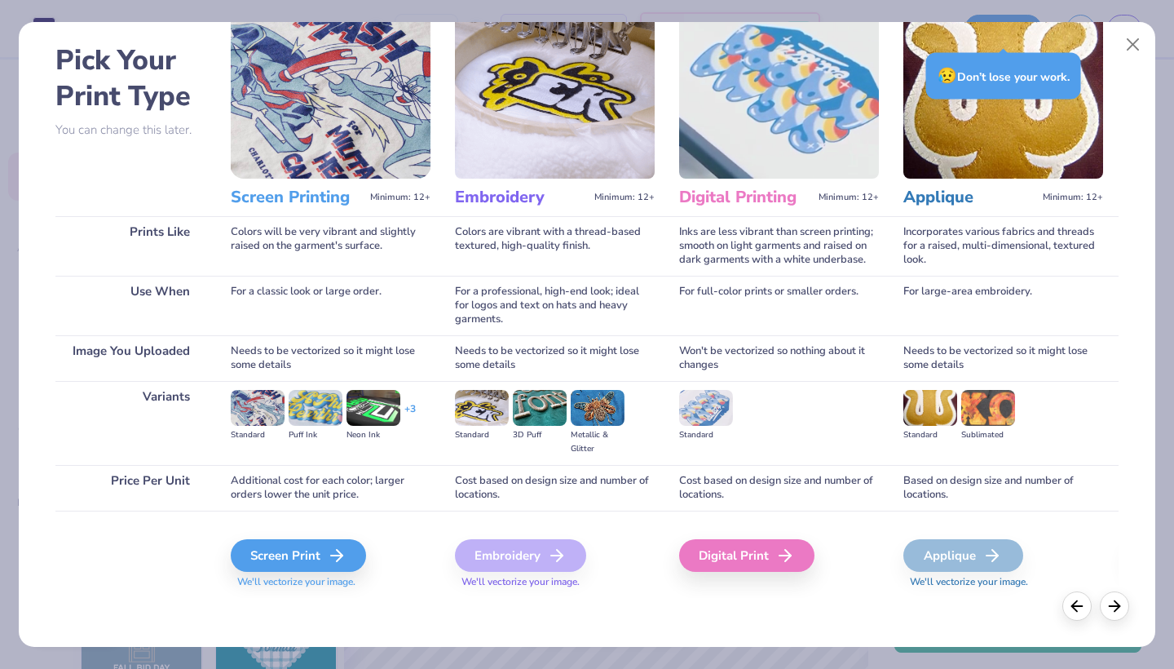
scroll to position [63, 0]
click at [470, 407] on img at bounding box center [482, 408] width 54 height 36
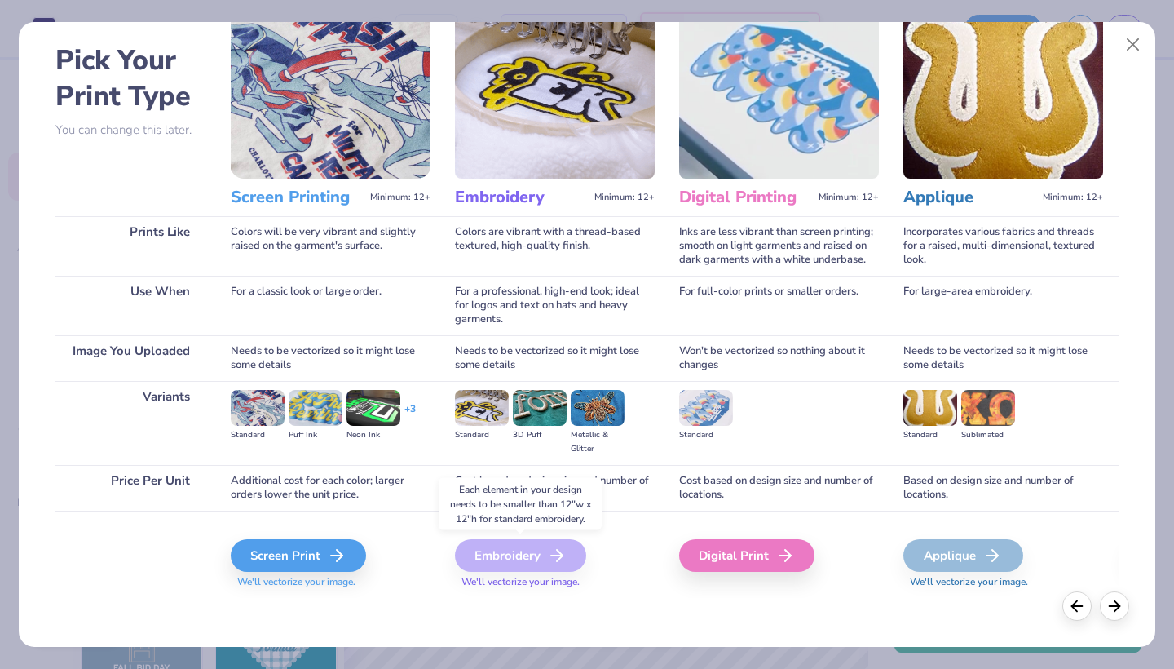
click at [528, 565] on div "Embroidery" at bounding box center [520, 555] width 131 height 33
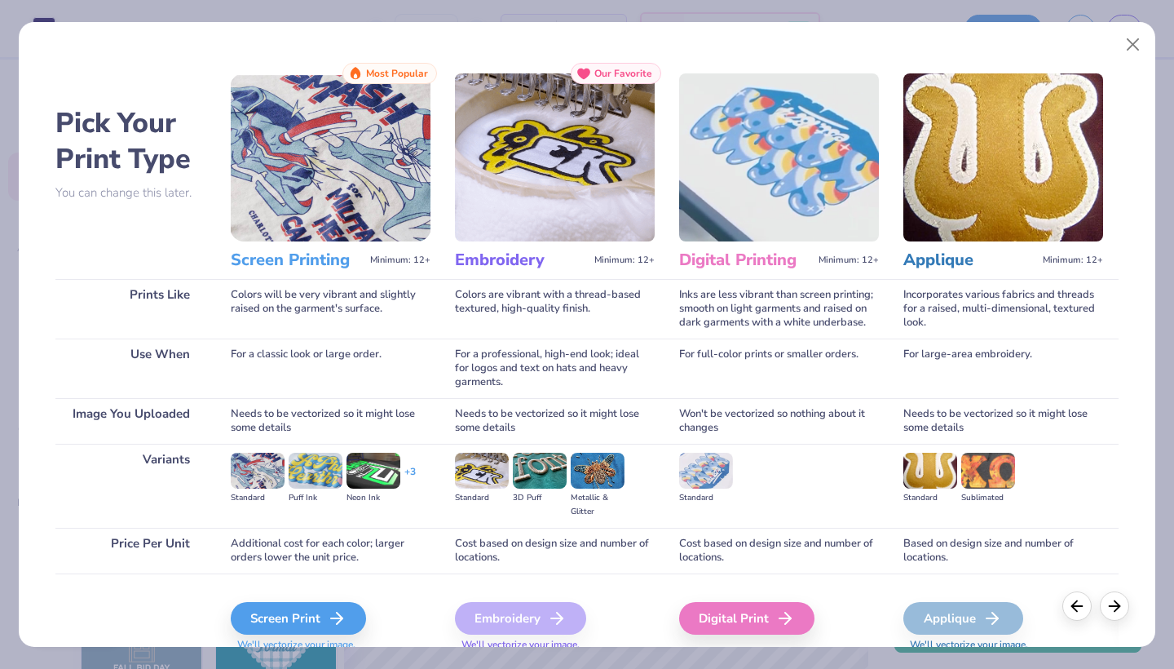
scroll to position [0, 0]
click at [1128, 43] on button "Close" at bounding box center [1133, 44] width 31 height 31
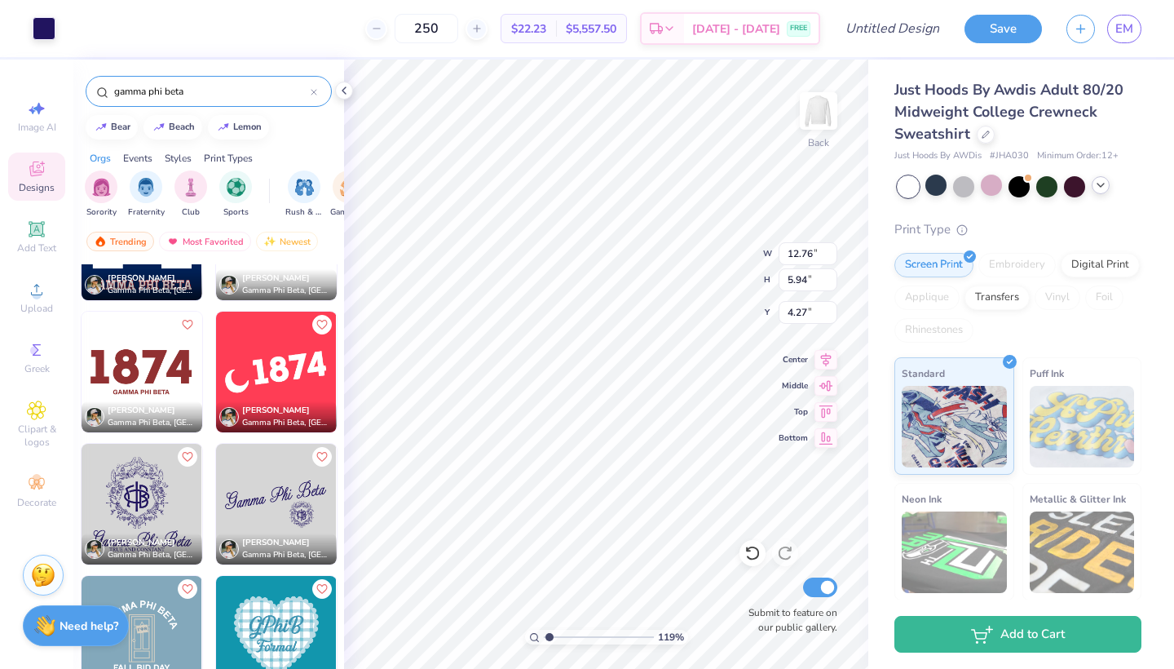
type input "4.23"
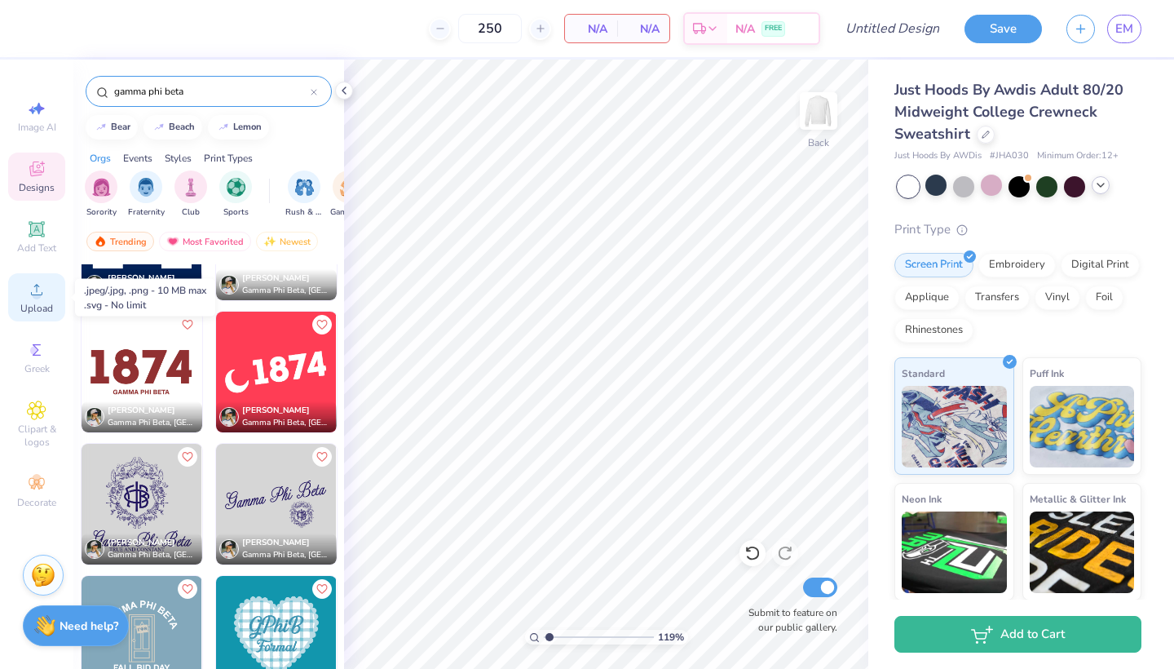
click at [30, 288] on icon at bounding box center [37, 290] width 20 height 20
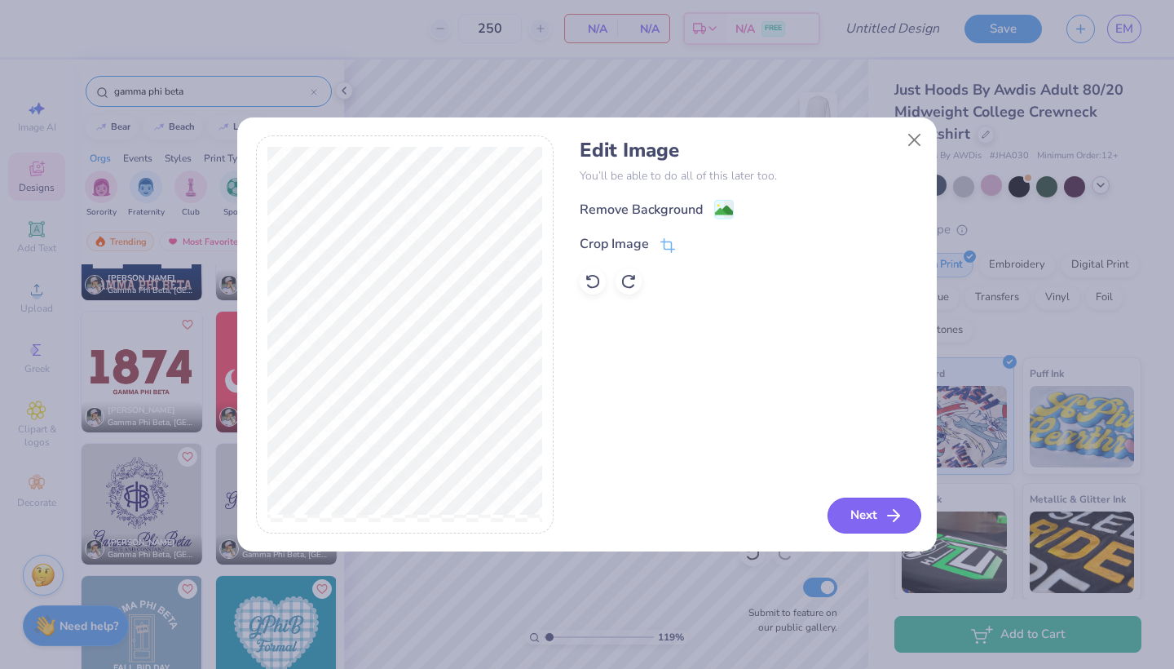
click at [870, 509] on button "Next" at bounding box center [874, 515] width 94 height 36
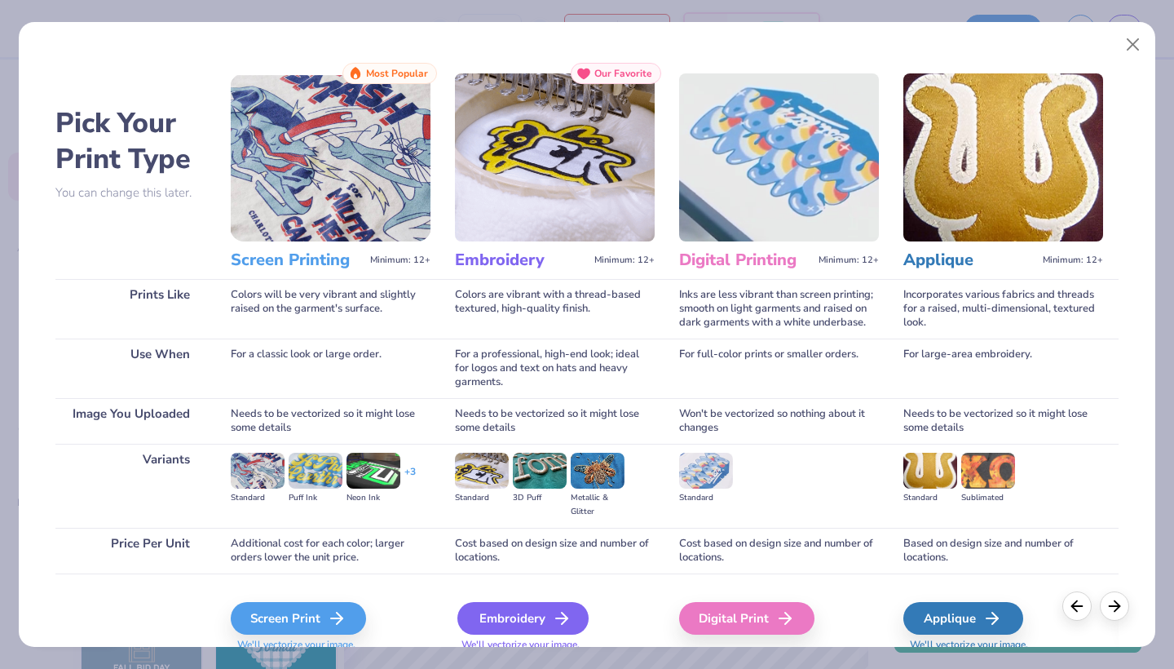
click at [535, 616] on div "Embroidery" at bounding box center [522, 618] width 131 height 33
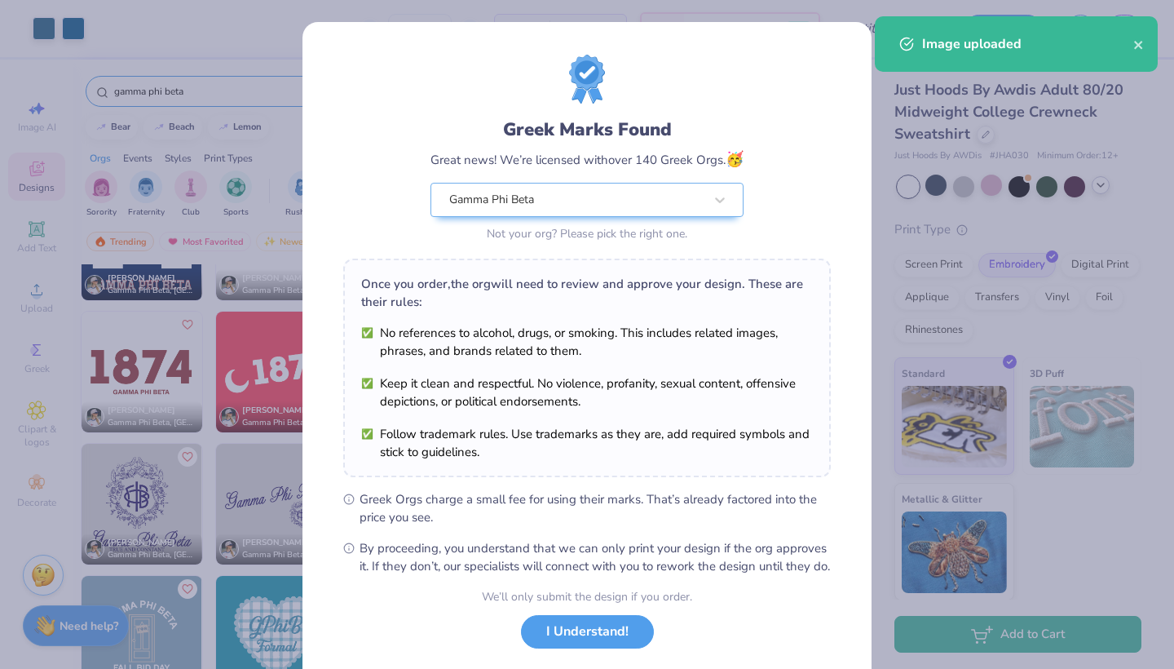
click at [585, 412] on ul "No references to alcohol, drugs, or smoking. This includes related images, phra…" at bounding box center [587, 392] width 452 height 137
click at [574, 644] on button "I Understand!" at bounding box center [587, 627] width 133 height 33
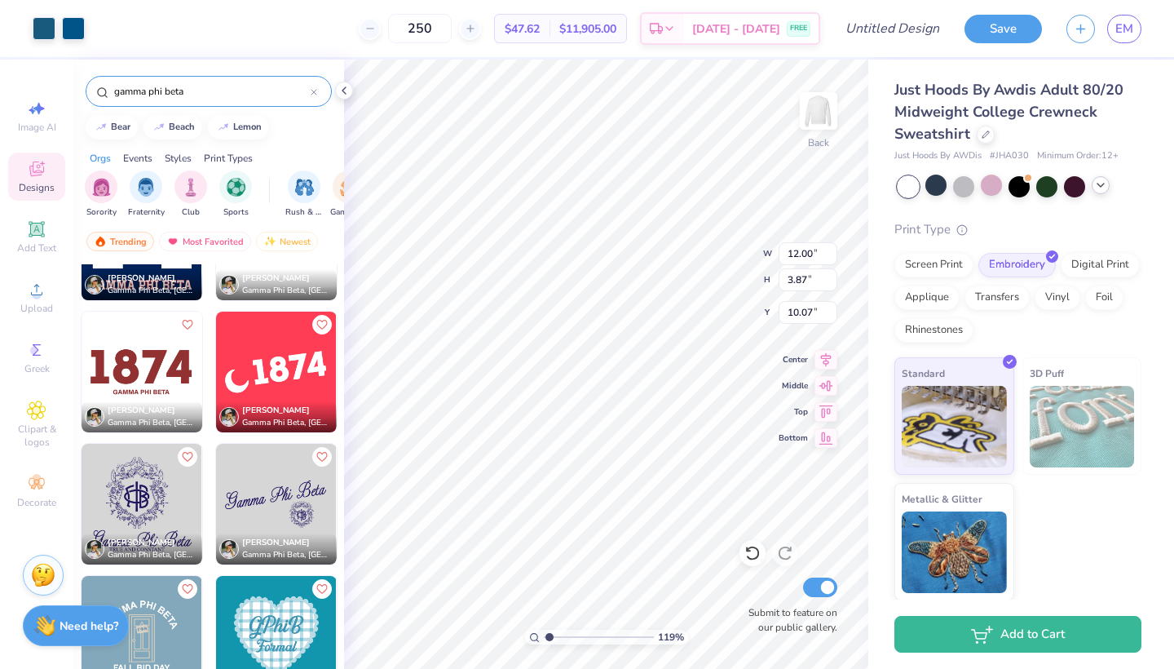
type input "3.72"
type input "9.31"
type input "3.00"
type input "4.05"
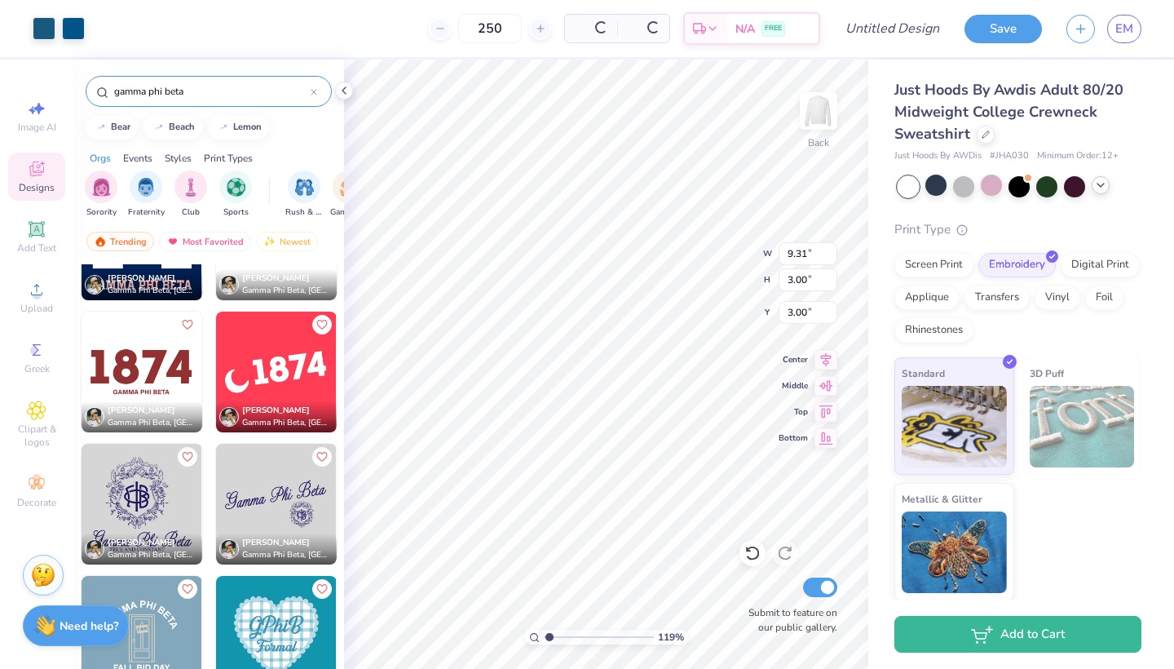
type input "1.30"
type input "3.52"
type input "9.03"
type input "2.91"
type input "3.00"
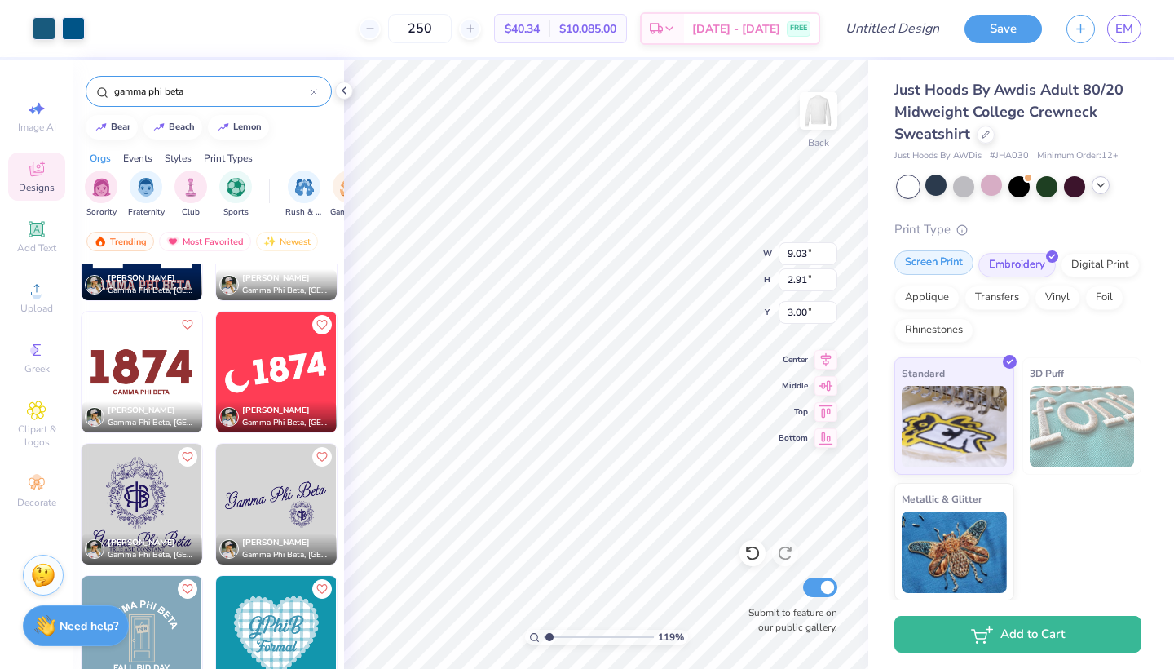
click at [941, 263] on div "Screen Print" at bounding box center [933, 262] width 79 height 24
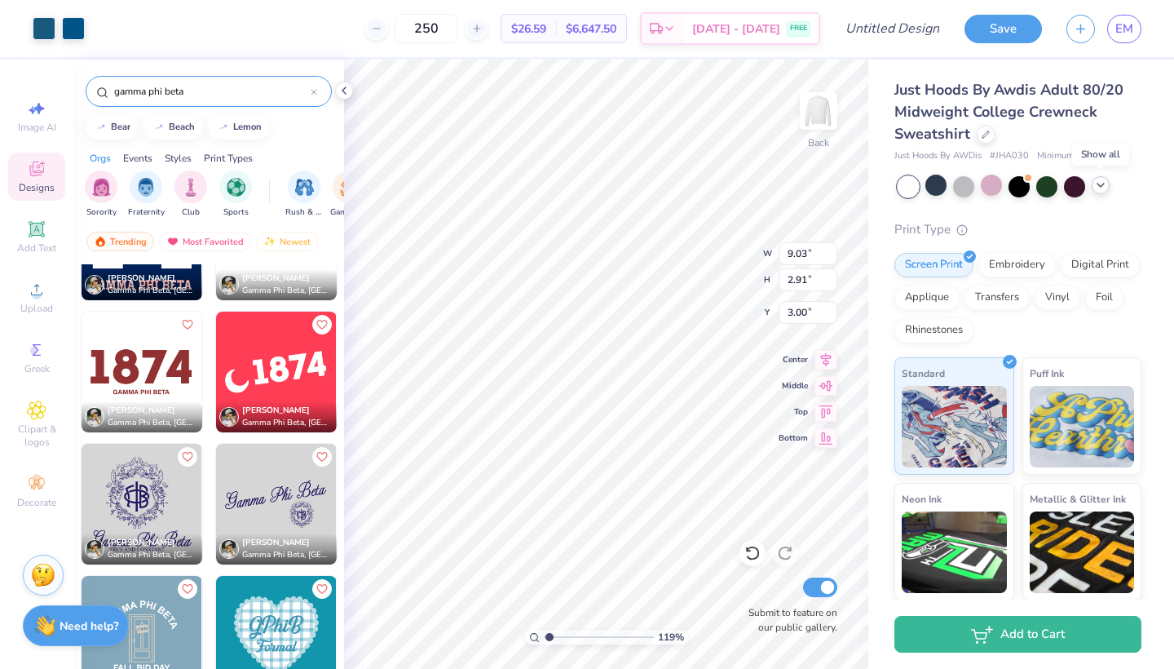
click at [1101, 189] on icon at bounding box center [1100, 185] width 13 height 13
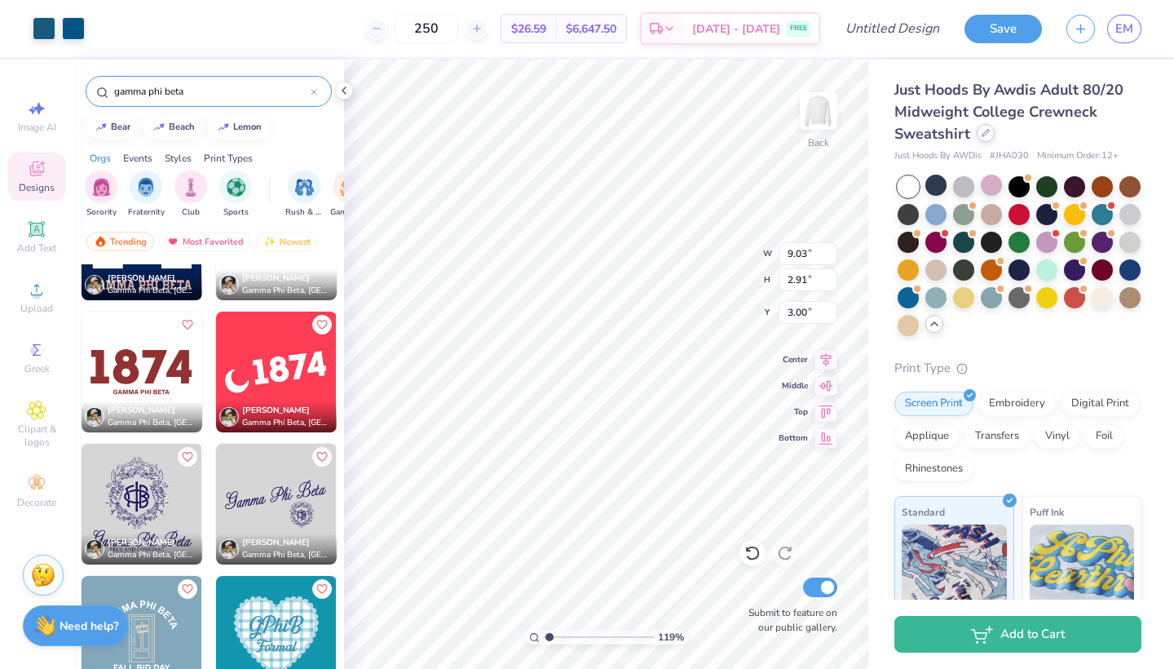
click at [977, 136] on div at bounding box center [986, 133] width 18 height 18
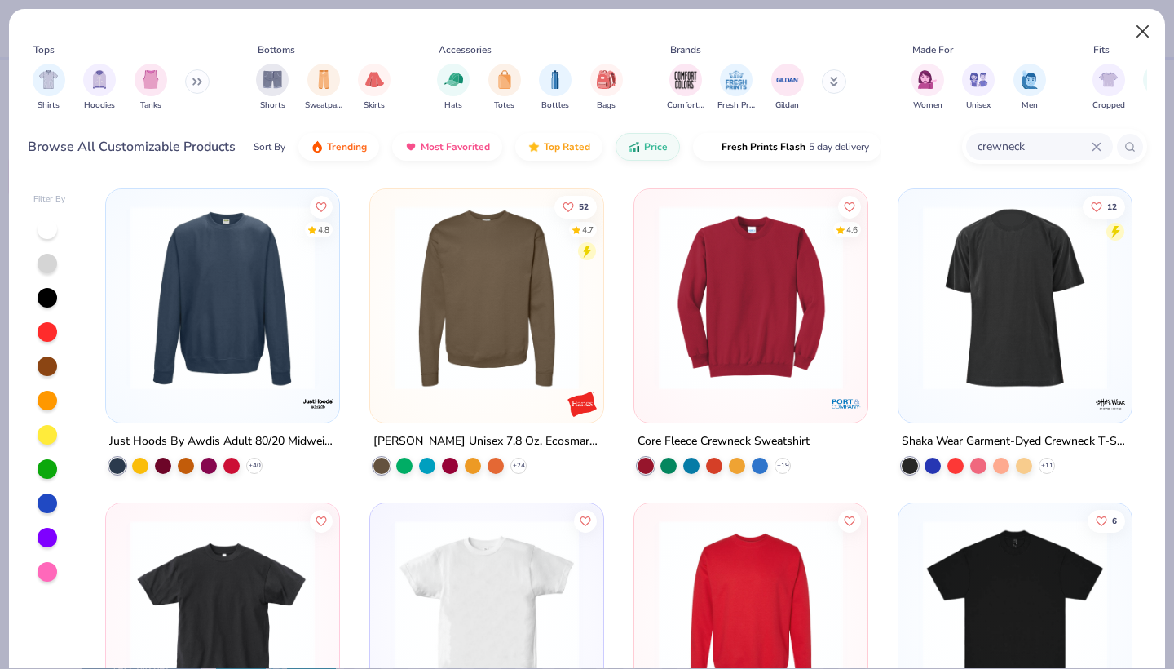
click at [1144, 27] on button "Close" at bounding box center [1143, 31] width 31 height 31
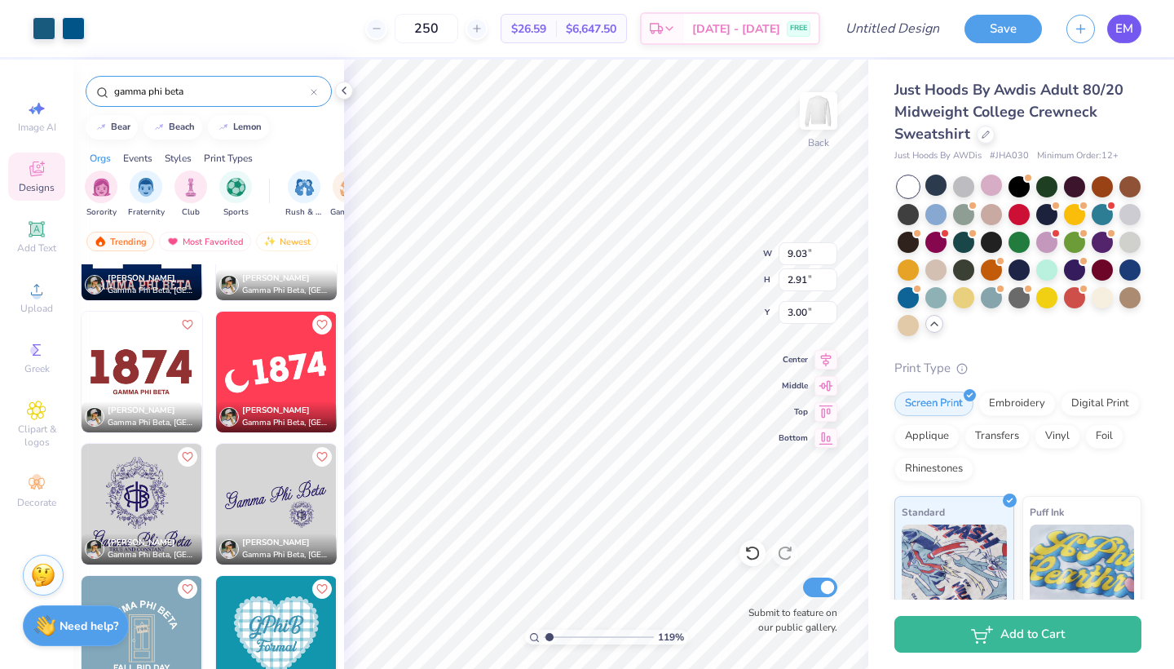
click at [1139, 30] on link "EM" at bounding box center [1124, 29] width 34 height 29
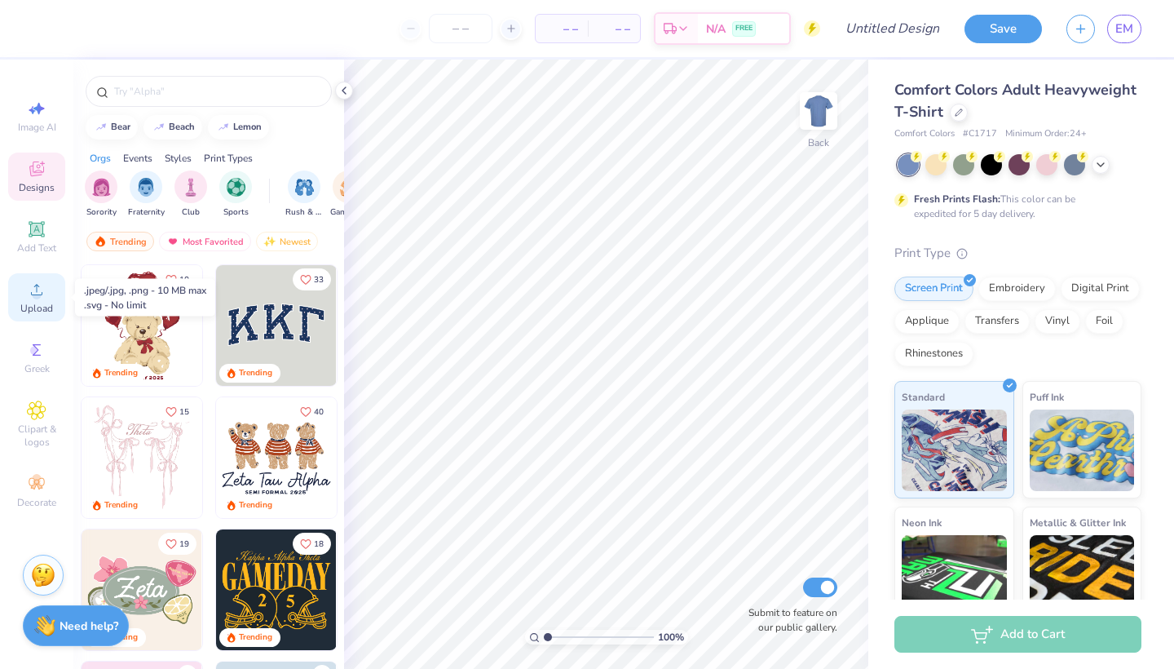
click at [29, 305] on span "Upload" at bounding box center [36, 308] width 33 height 13
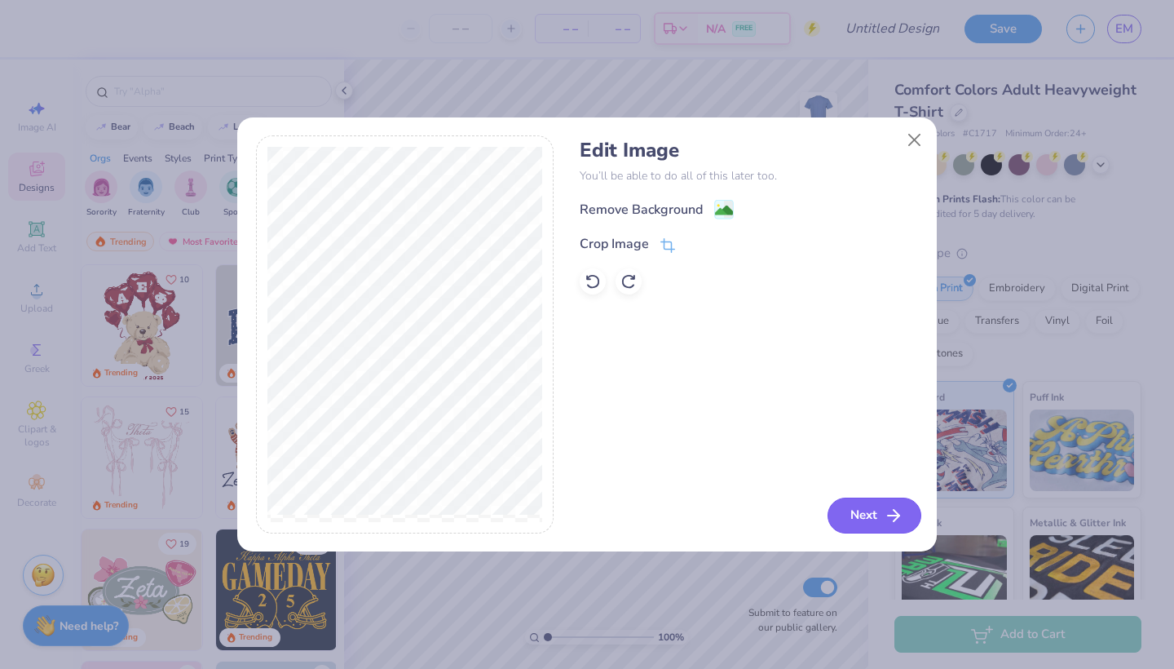
click at [876, 515] on button "Next" at bounding box center [874, 515] width 94 height 36
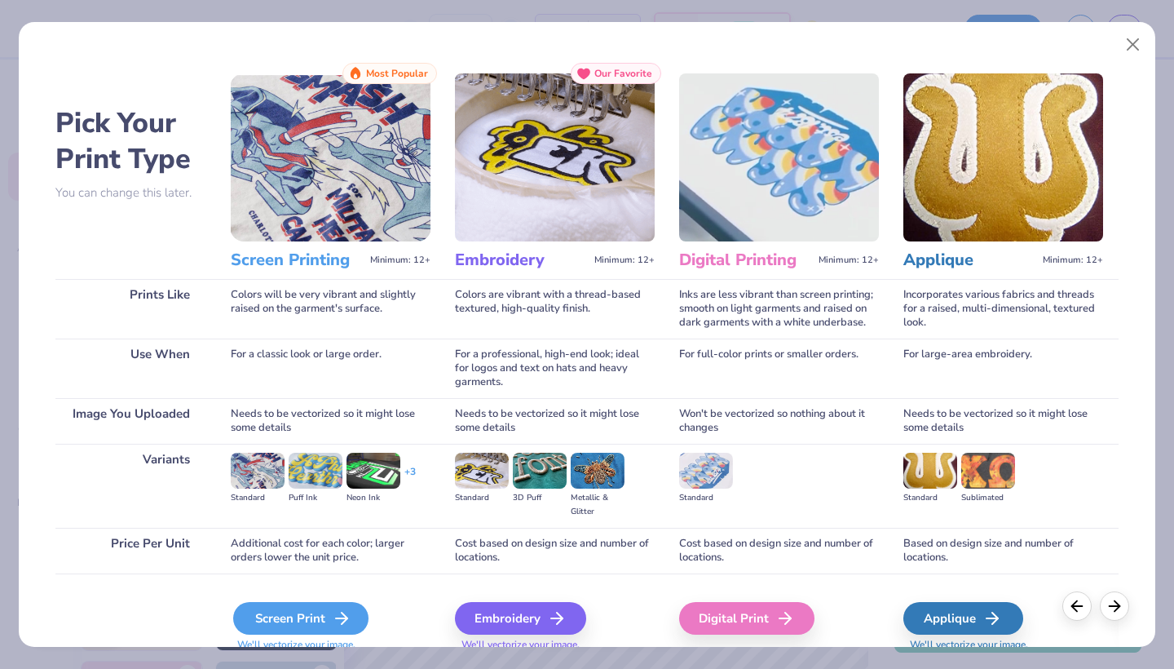
click at [323, 615] on div "Screen Print" at bounding box center [300, 618] width 135 height 33
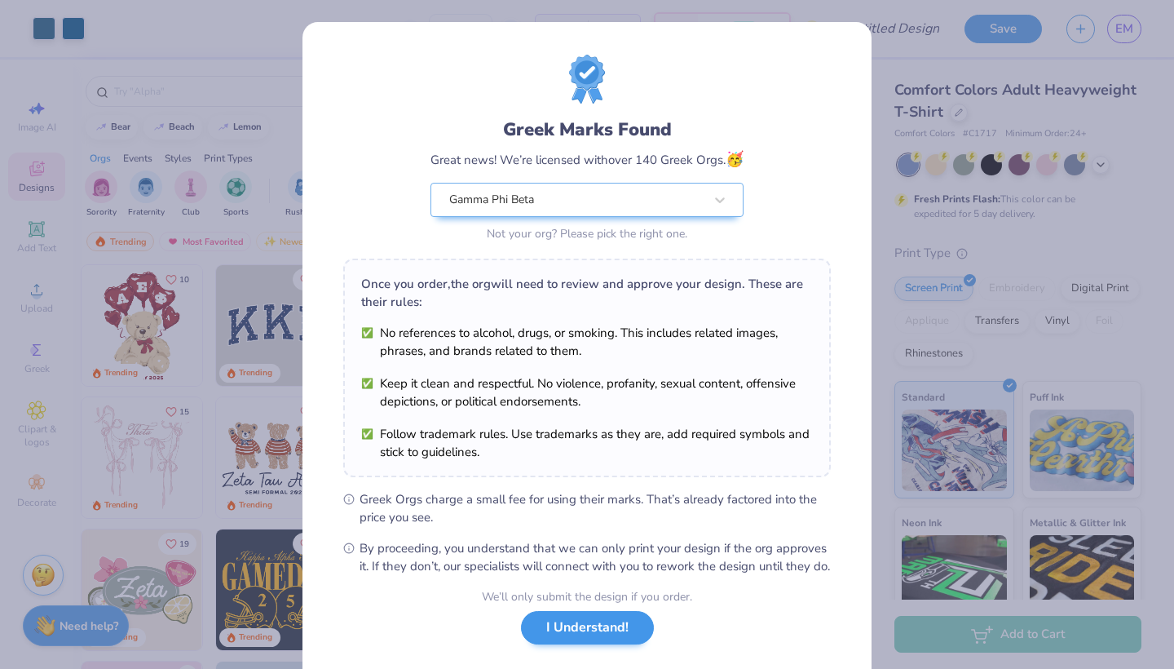
click at [575, 634] on button "I Understand!" at bounding box center [587, 627] width 133 height 33
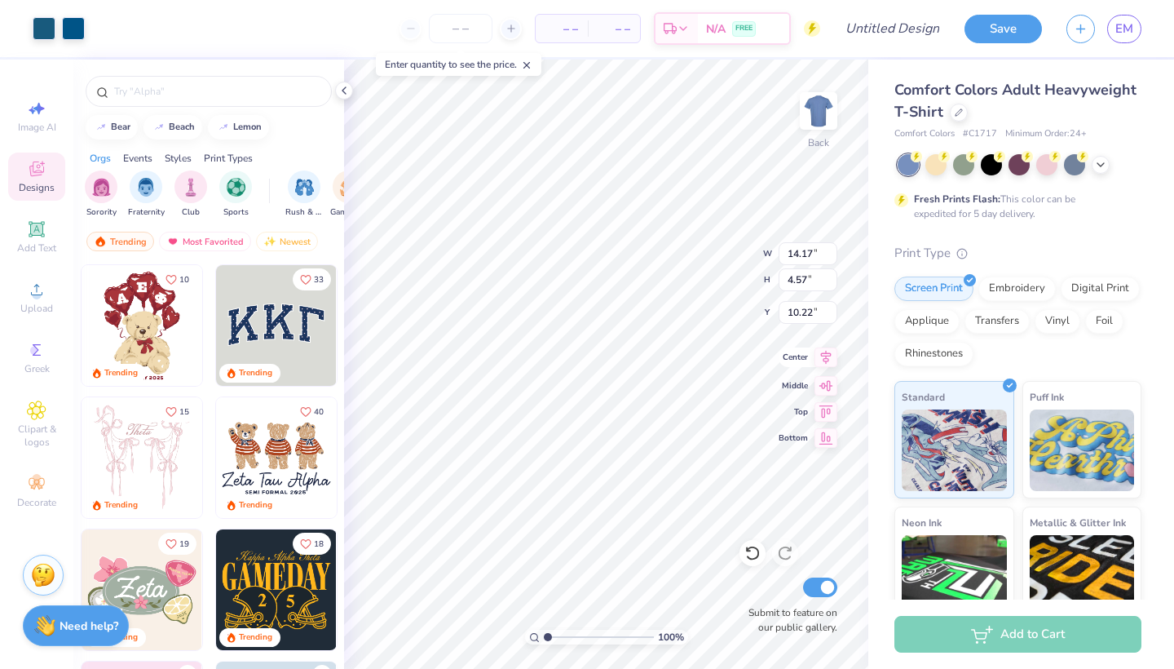
type input "6.71"
type input "2.16"
type input "3.00"
click at [469, 30] on input "number" at bounding box center [461, 28] width 64 height 29
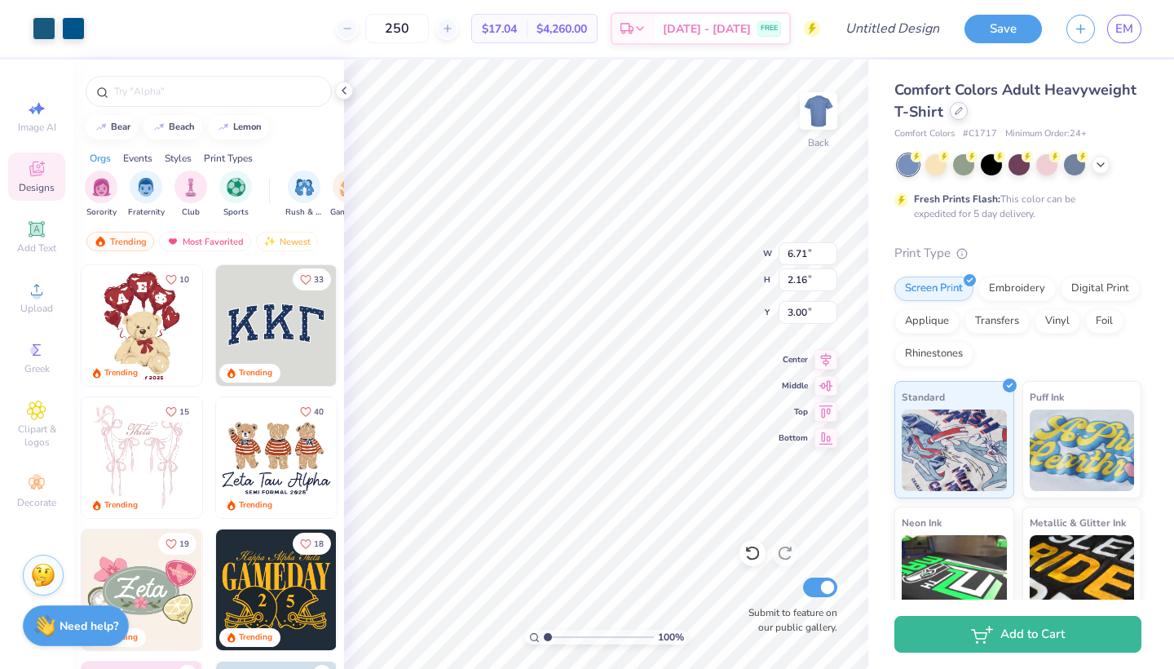
type input "250"
click at [955, 112] on icon at bounding box center [959, 111] width 8 height 8
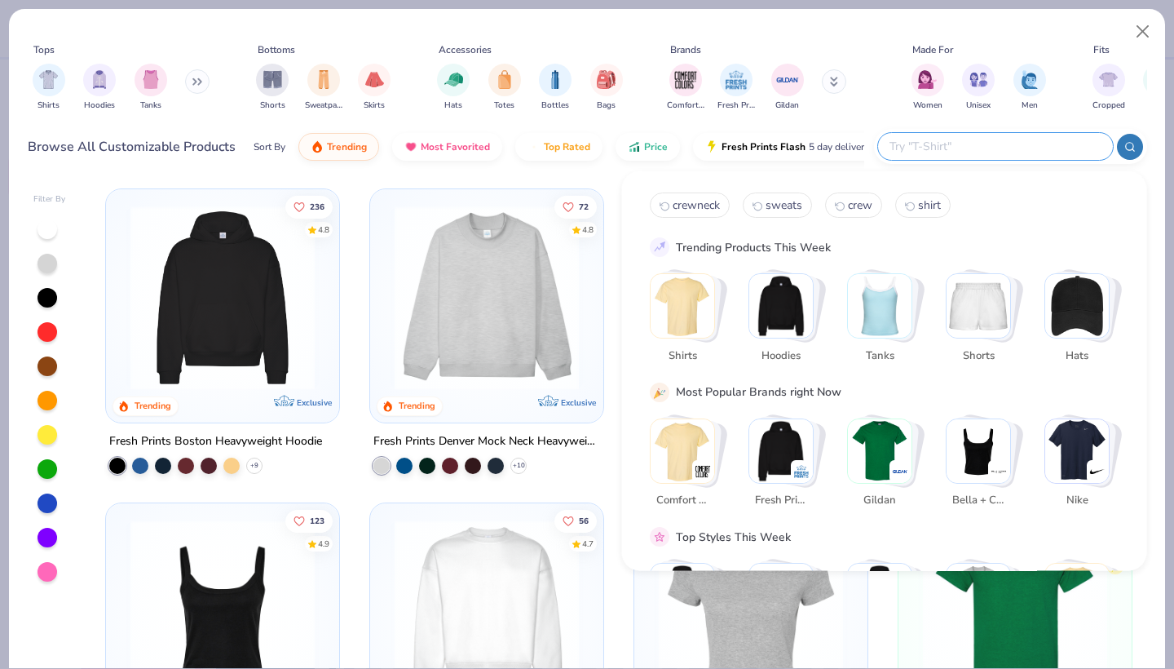
click at [1018, 152] on input "text" at bounding box center [995, 146] width 214 height 19
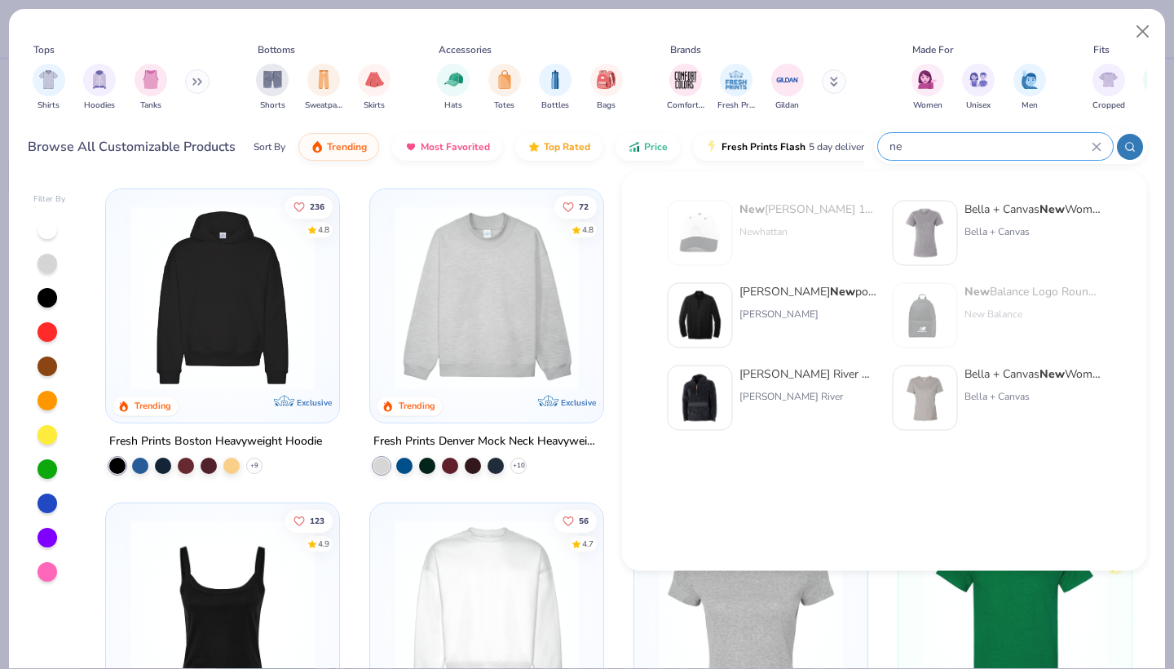
type input "n"
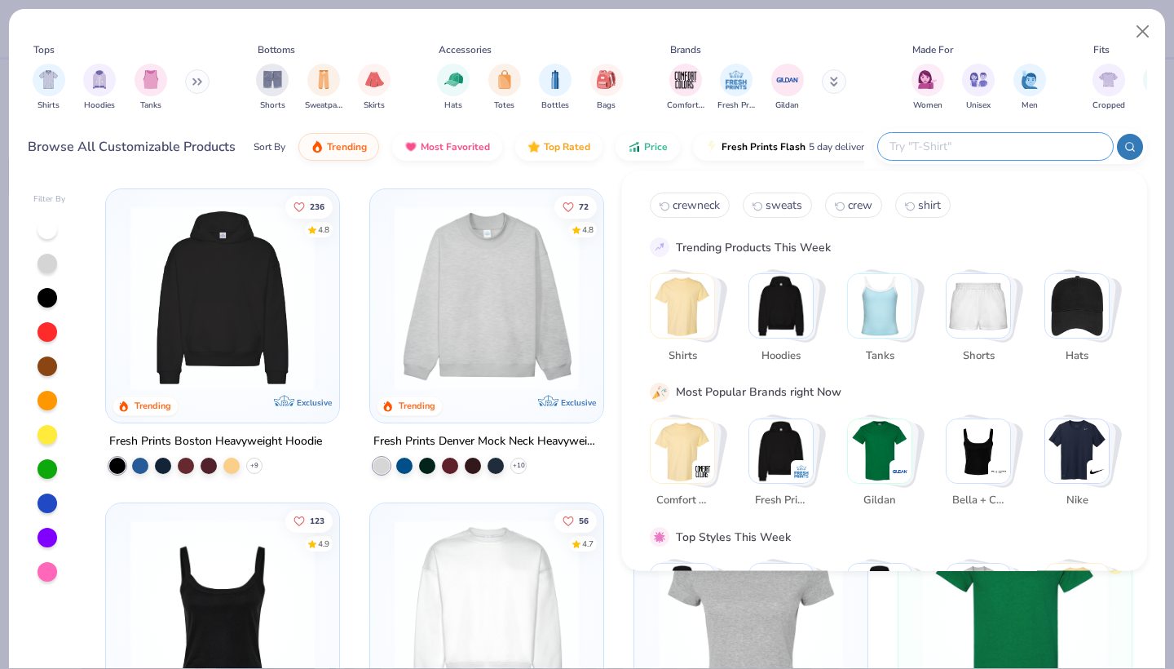
click at [193, 83] on icon at bounding box center [197, 81] width 10 height 8
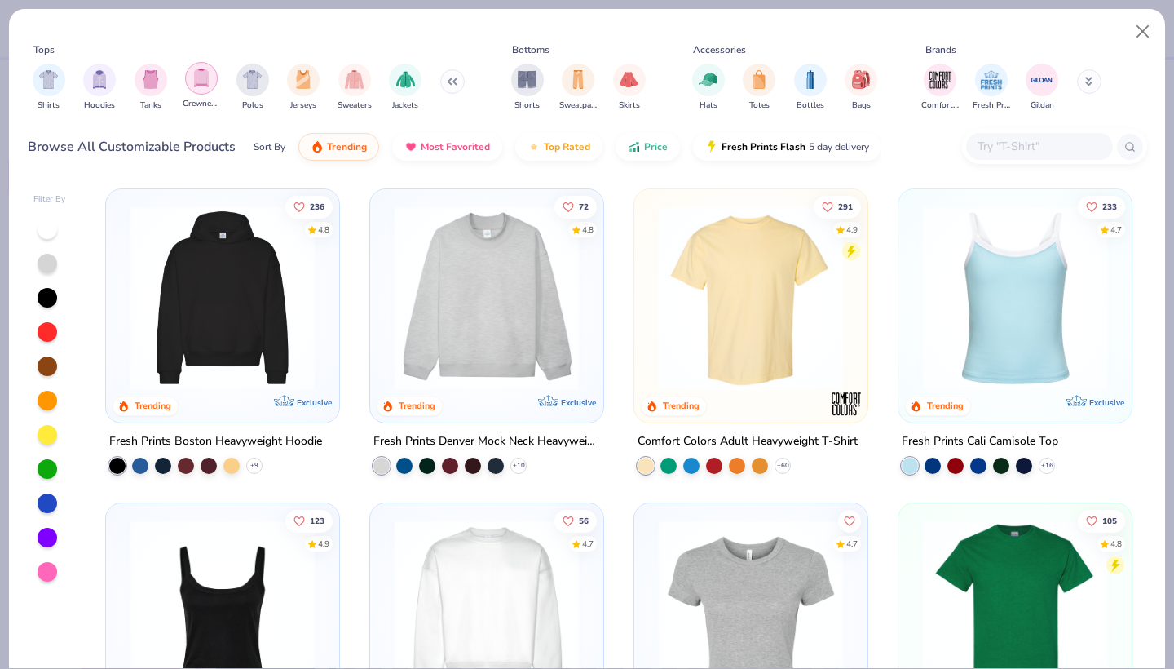
click at [201, 80] on img "filter for Crewnecks" at bounding box center [201, 77] width 18 height 19
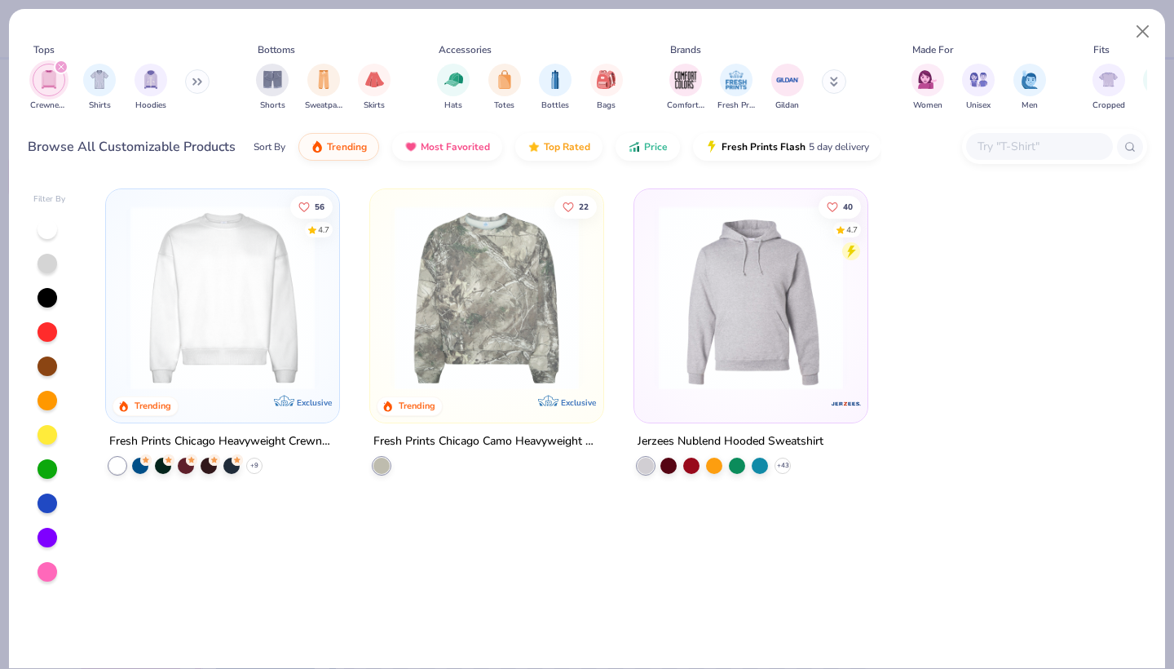
click at [59, 68] on icon "filter for Crewnecks" at bounding box center [61, 67] width 7 height 7
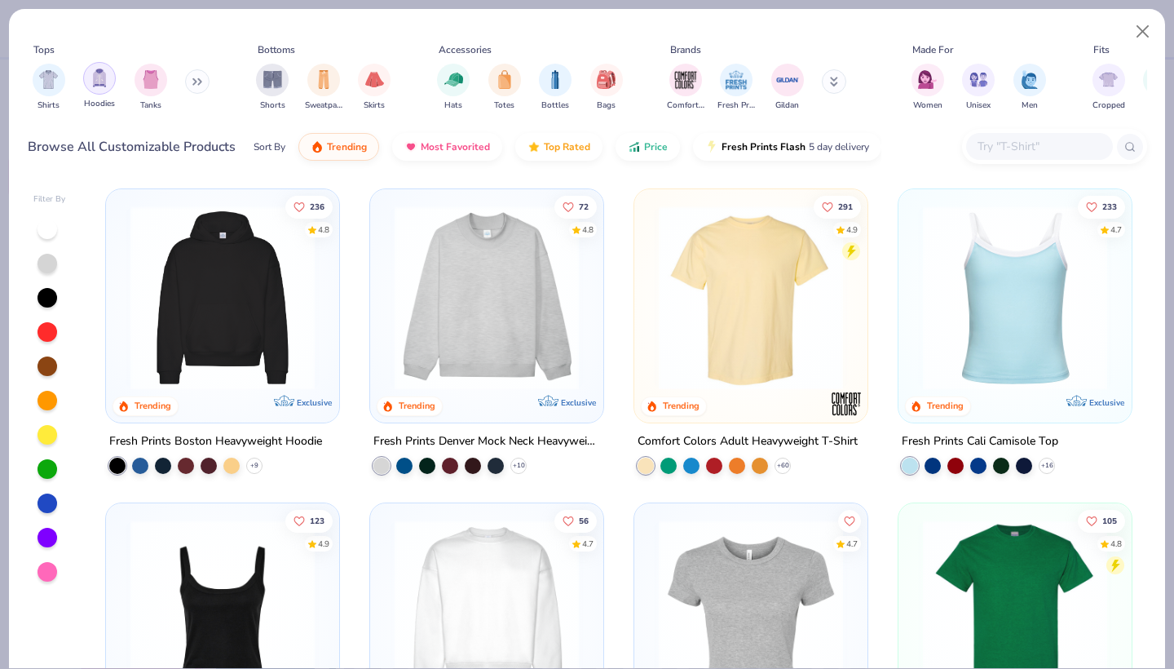
click at [83, 77] on div "filter for Hoodies" at bounding box center [99, 78] width 33 height 33
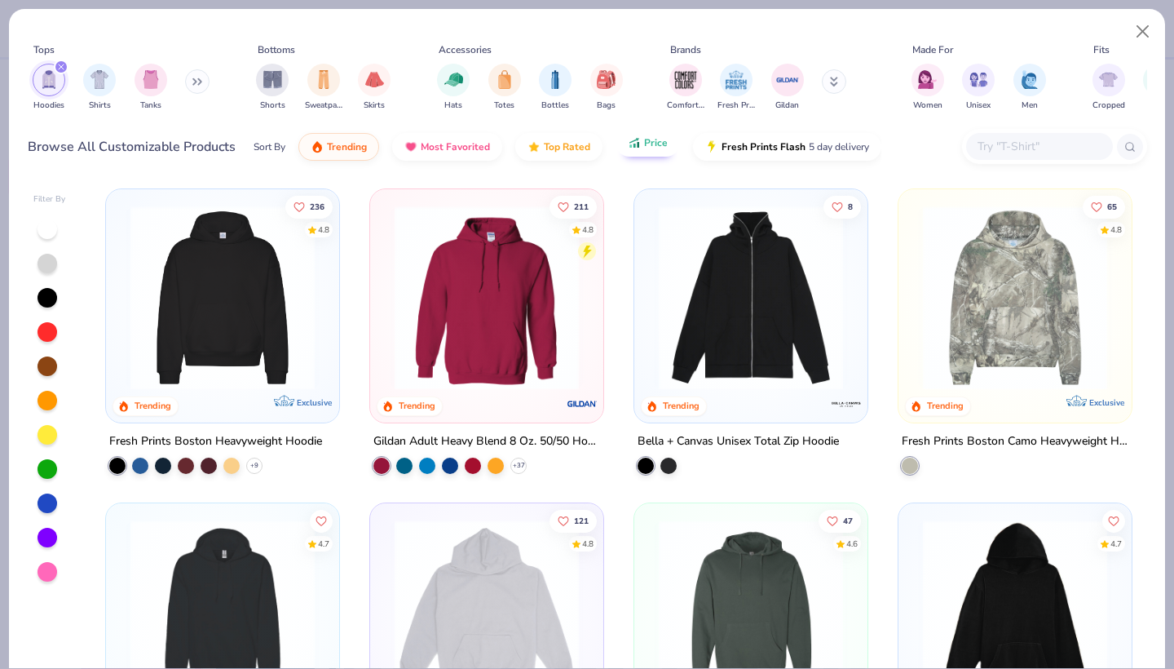
click at [629, 147] on icon "button" at bounding box center [630, 145] width 2 height 3
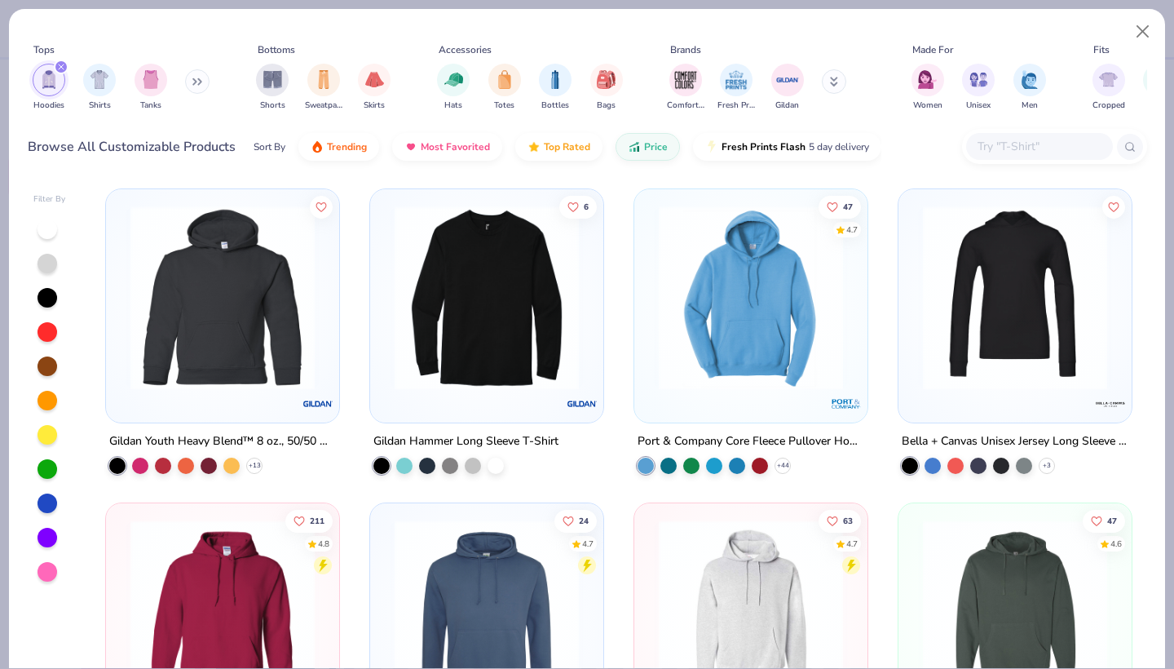
click at [196, 80] on icon at bounding box center [194, 82] width 2 height 6
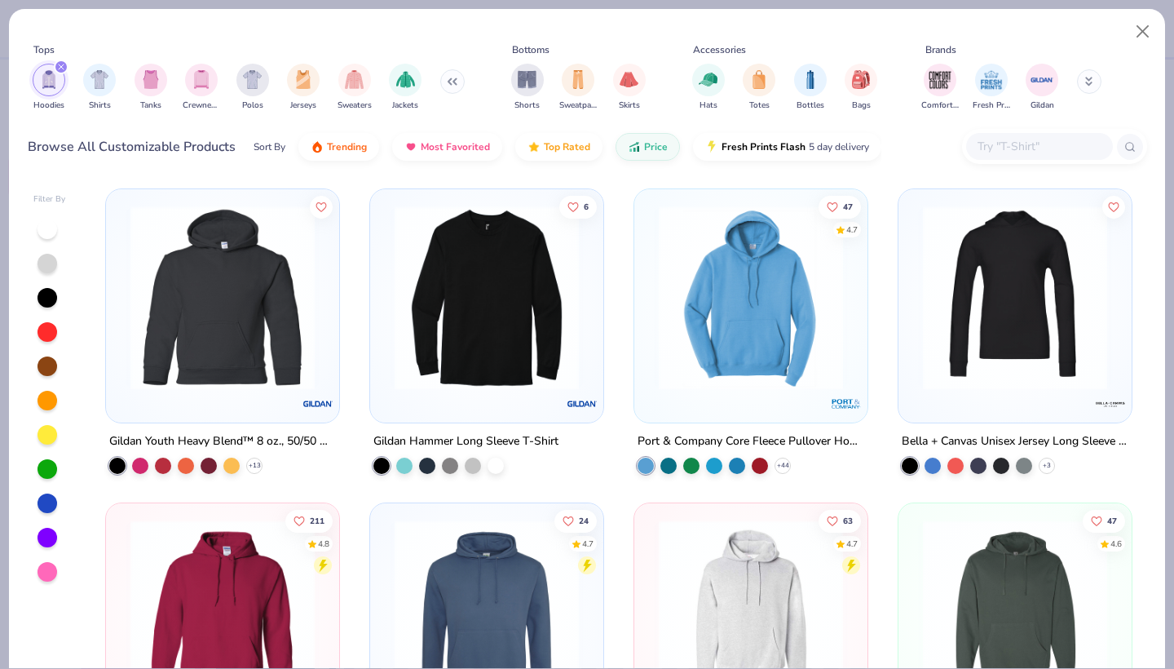
click at [45, 69] on div "filter for Hoodies" at bounding box center [49, 80] width 33 height 33
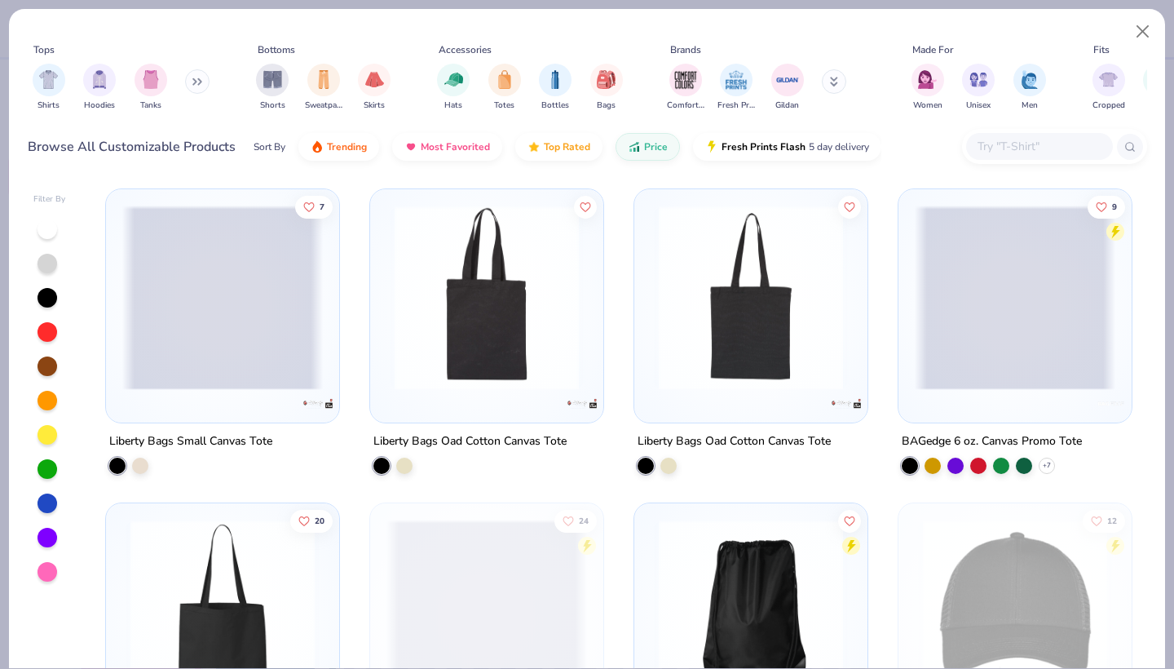
click at [188, 81] on button at bounding box center [197, 81] width 24 height 24
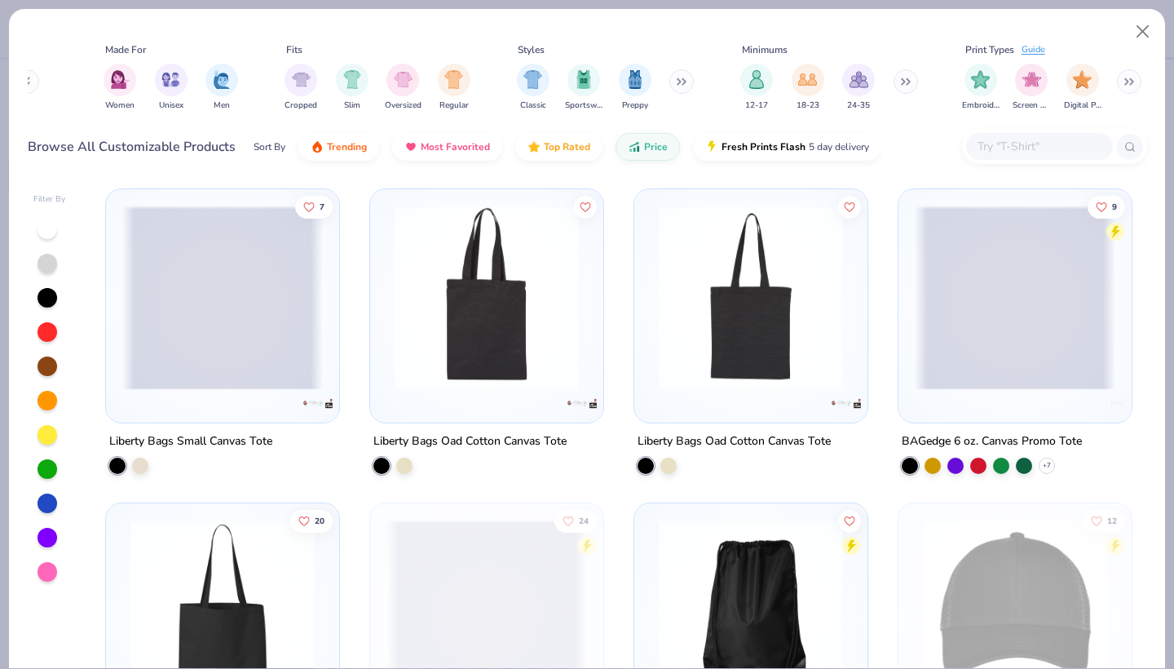
scroll to position [0, 1062]
click at [995, 154] on input "text" at bounding box center [1039, 146] width 126 height 19
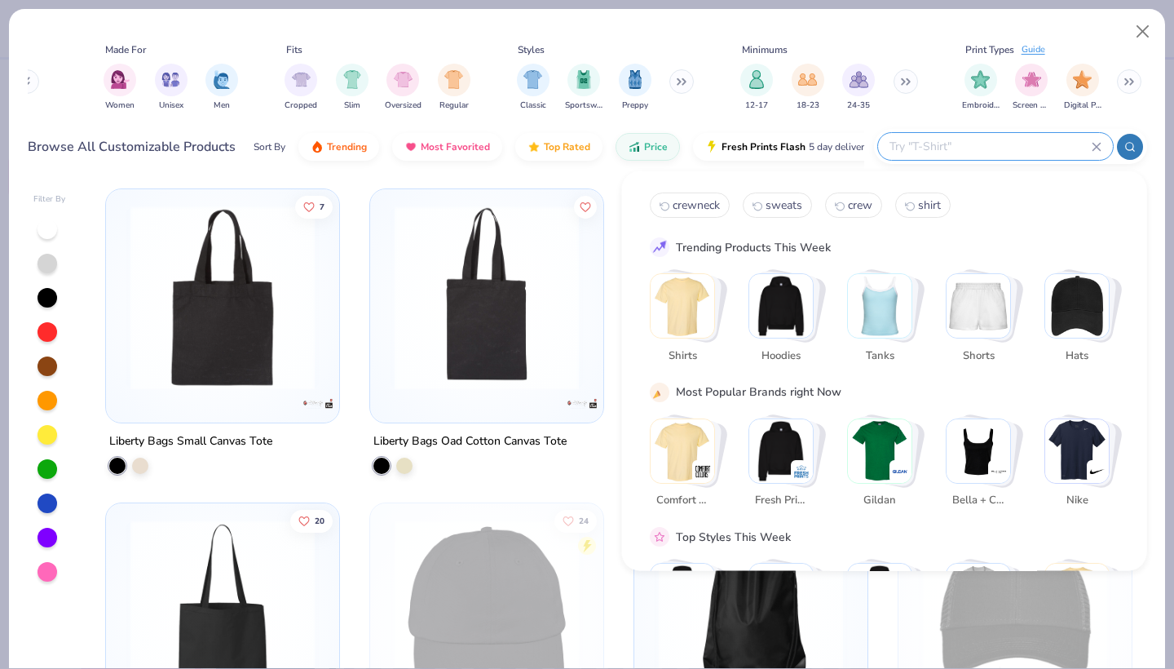
type input "c"
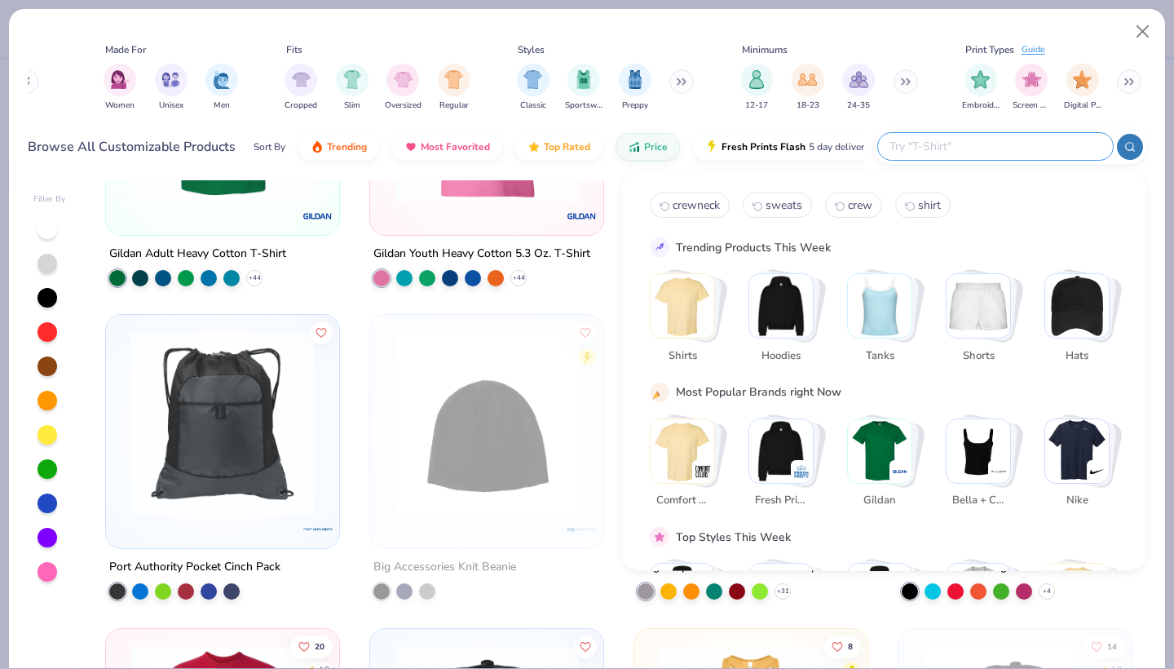
scroll to position [861, 0]
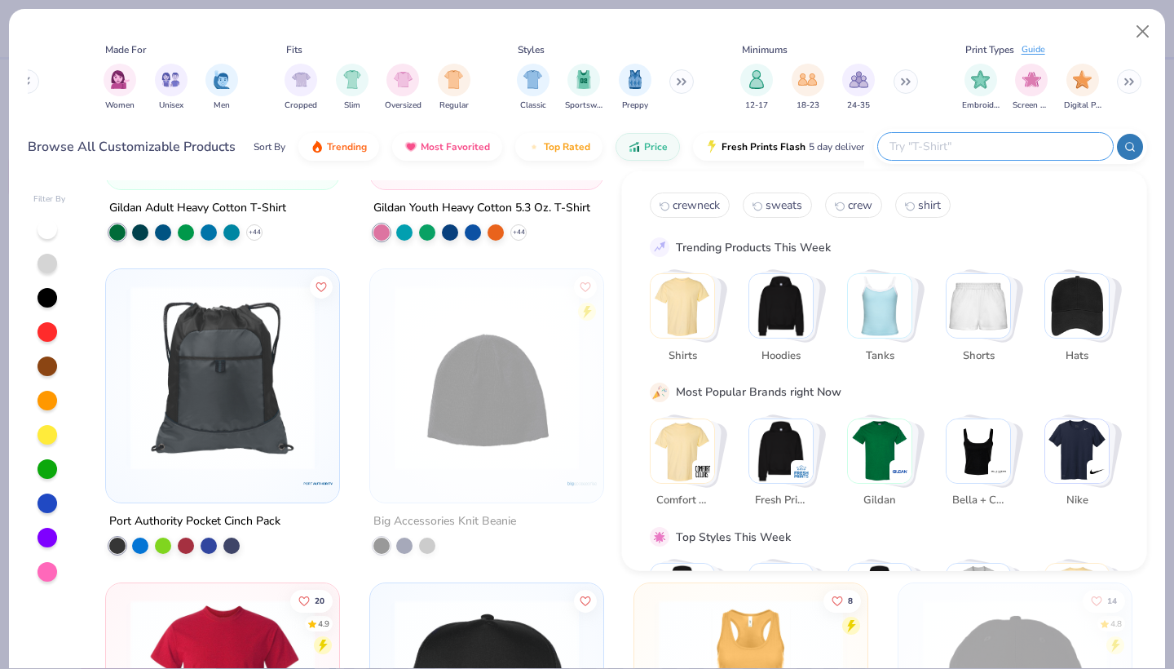
click at [70, 86] on div "Tops Shirts Hoodies Tanks Crewnecks Polos Jerseys Sweaters Jackets Bottoms Shor…" at bounding box center [587, 79] width 1119 height 75
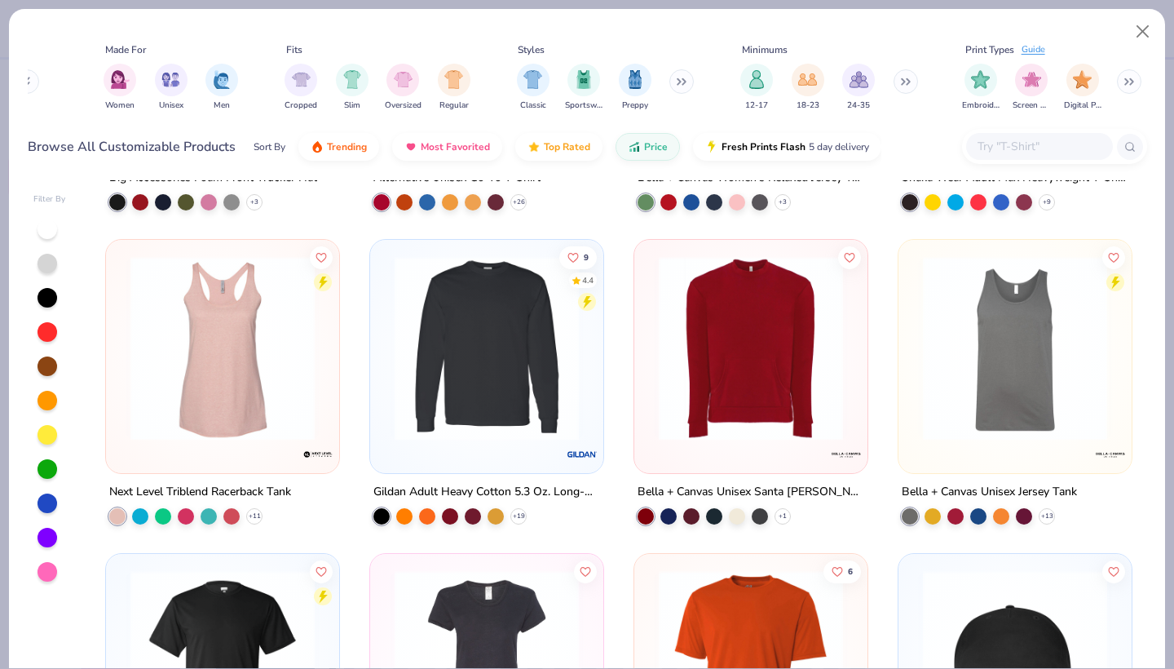
scroll to position [6222, 0]
click at [466, 425] on img at bounding box center [486, 349] width 201 height 184
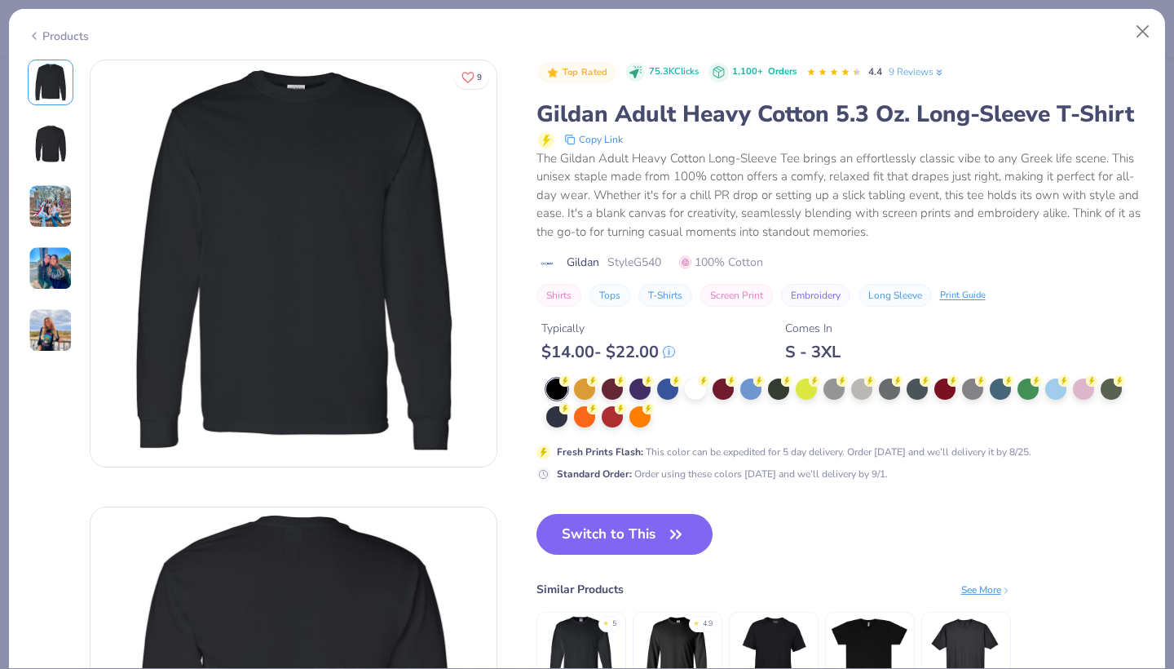
click at [46, 210] on img at bounding box center [51, 206] width 44 height 44
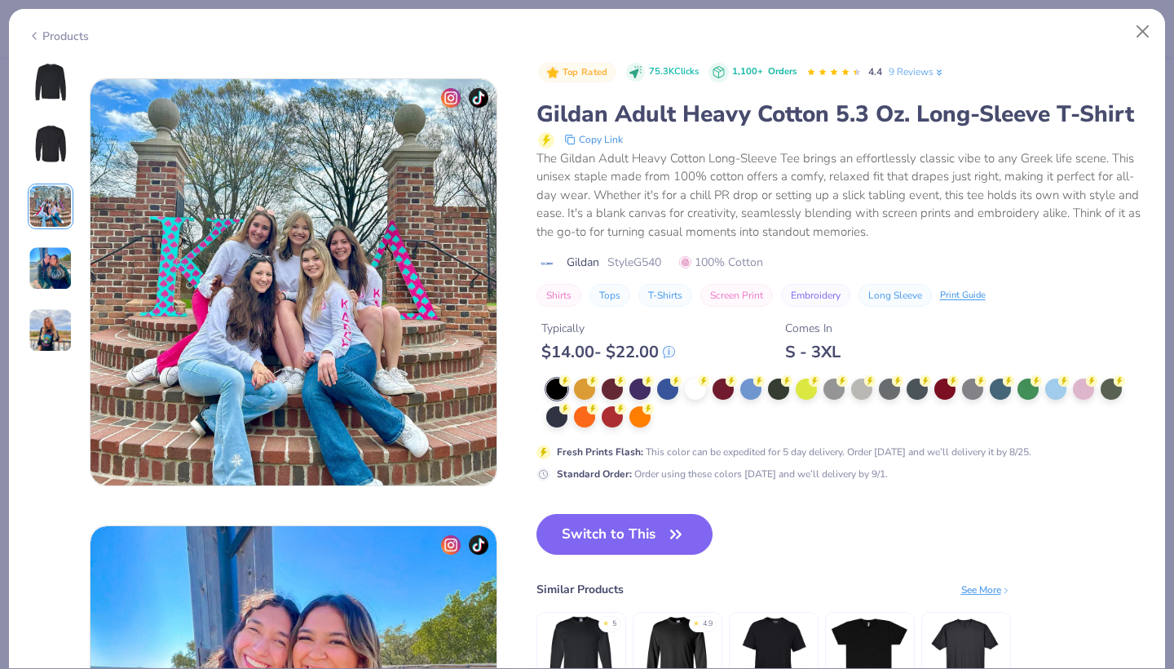
scroll to position [894, 0]
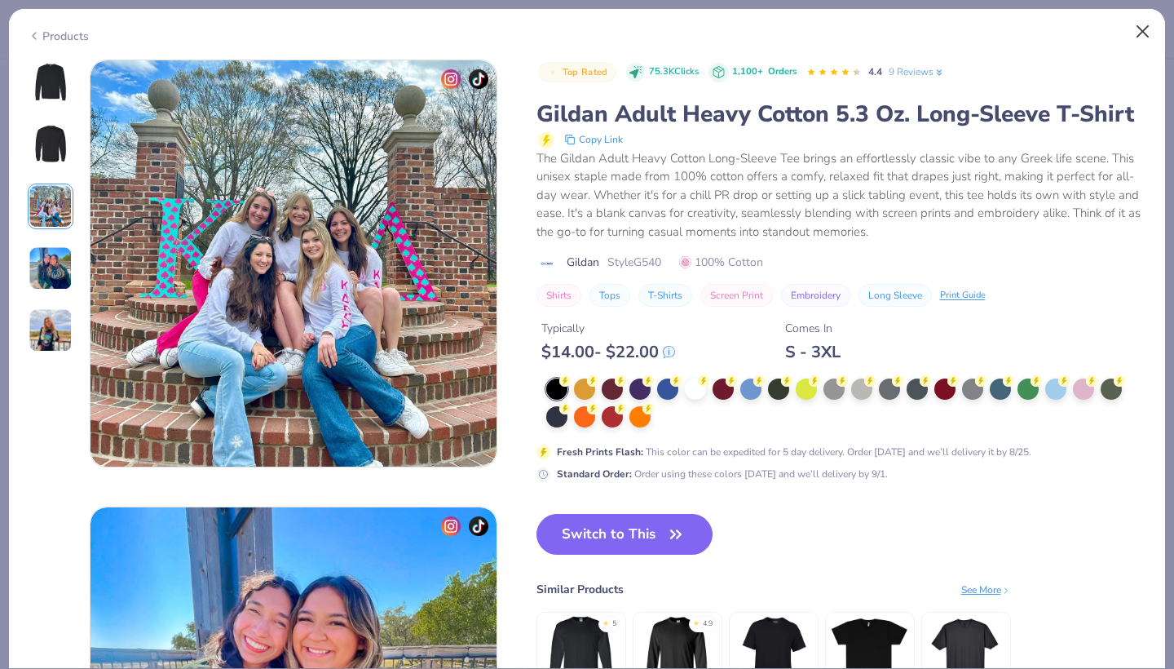
click at [1146, 34] on button "Close" at bounding box center [1143, 31] width 31 height 31
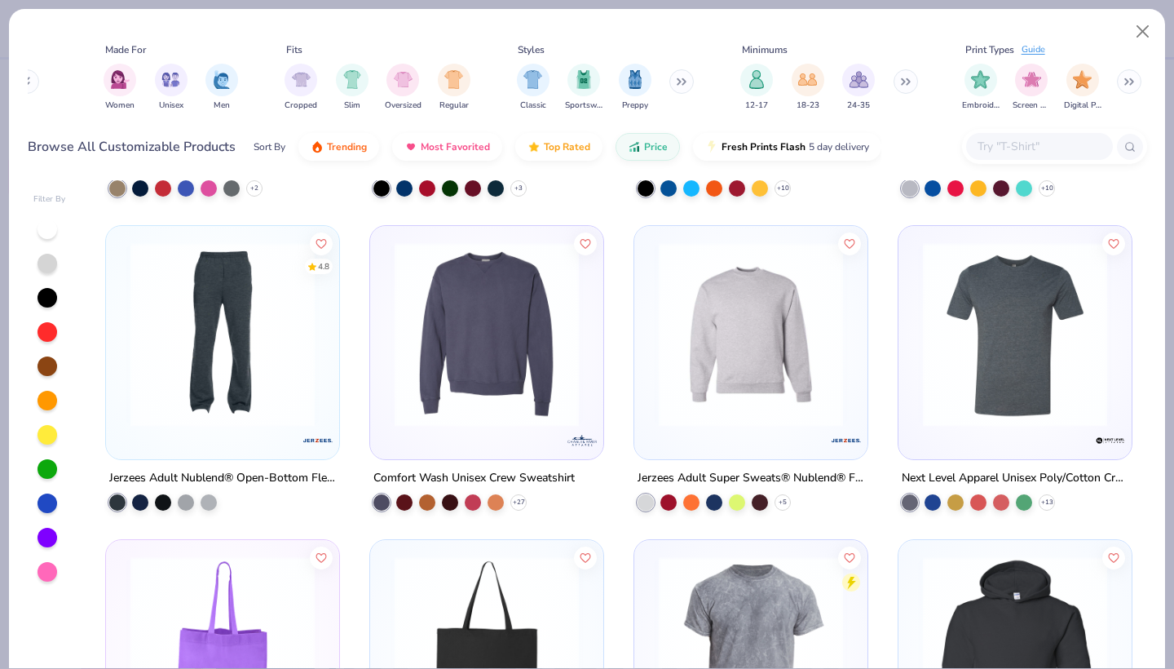
scroll to position [15334, 0]
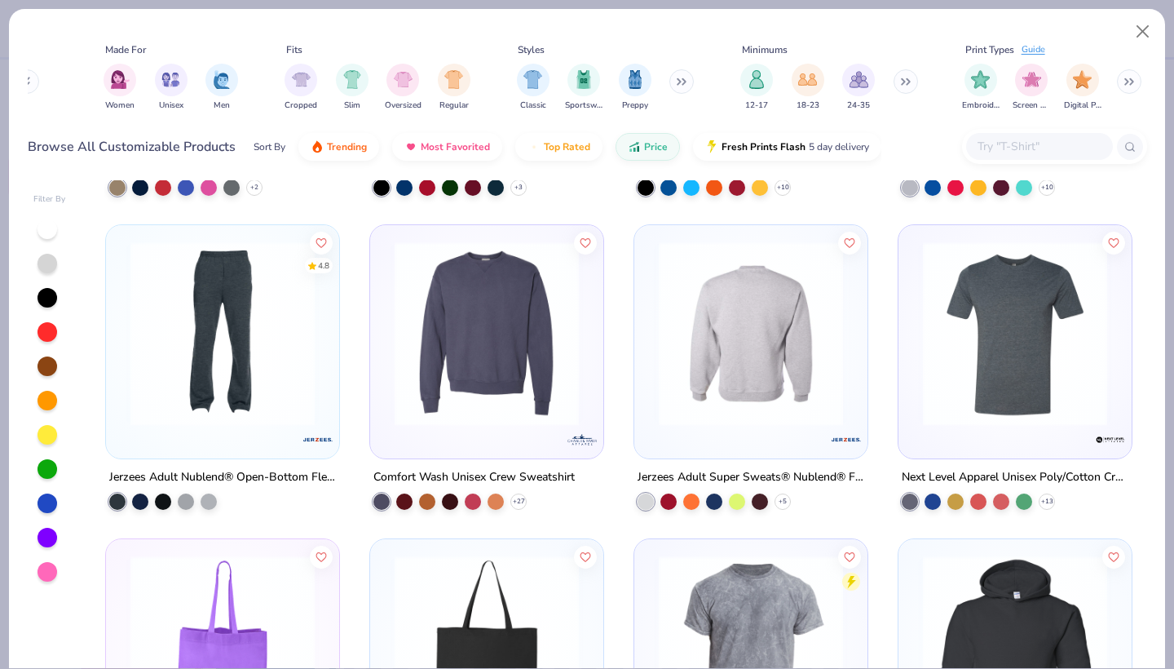
click at [450, 365] on img at bounding box center [486, 333] width 201 height 184
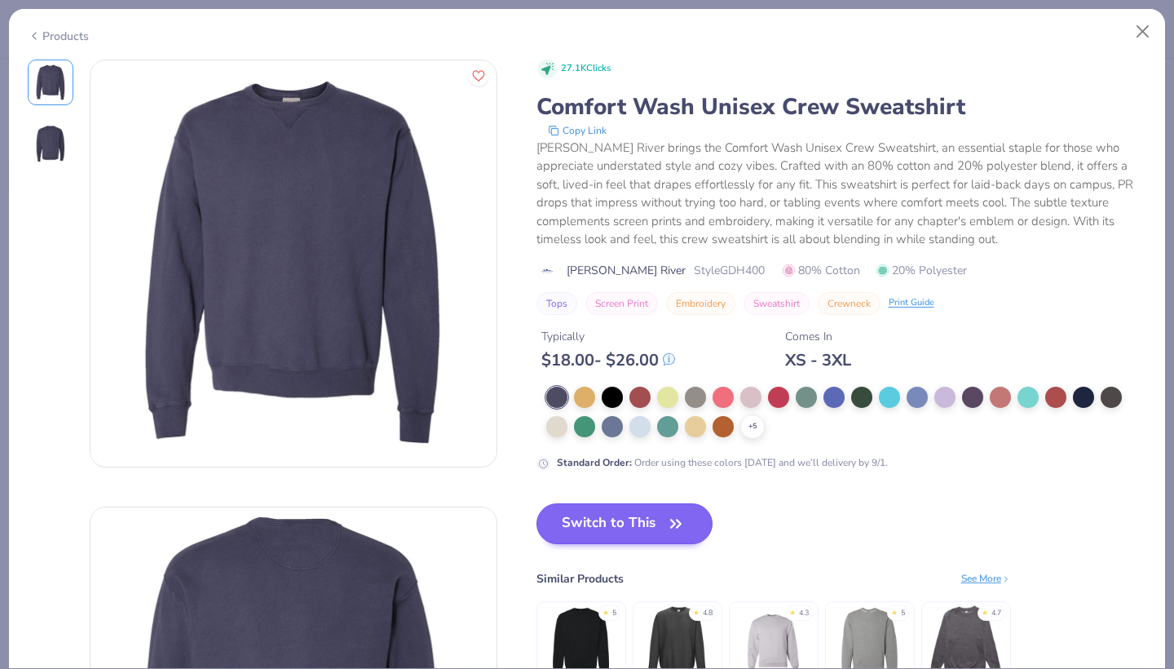
click at [564, 510] on button "Switch to This" at bounding box center [624, 523] width 177 height 41
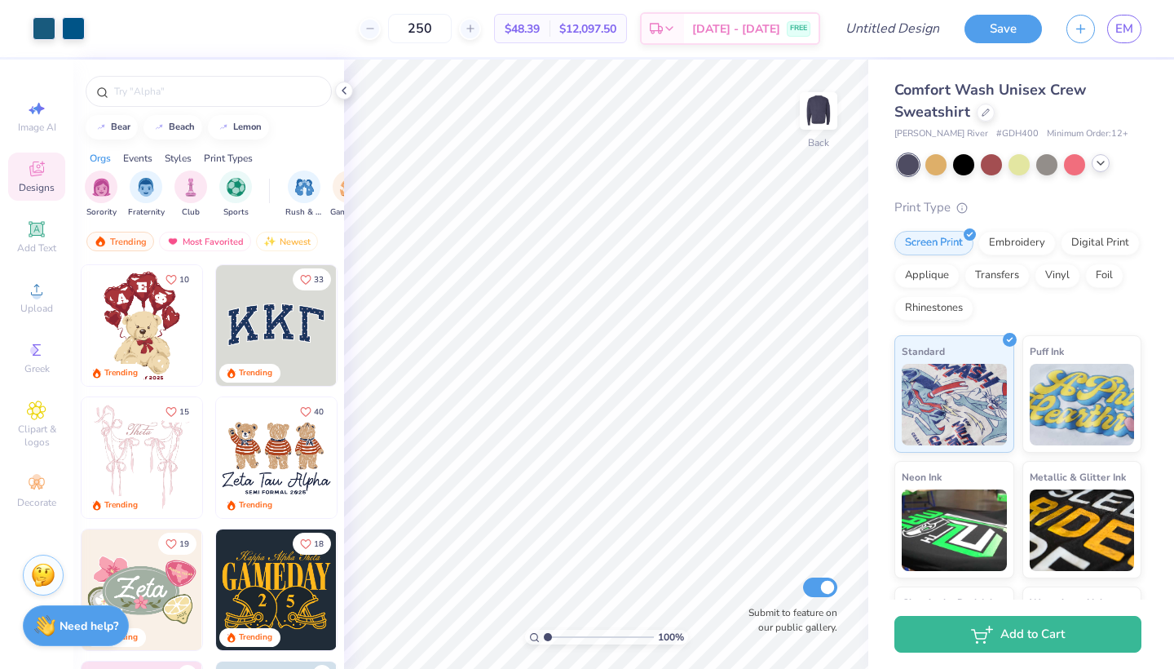
click at [1099, 166] on icon at bounding box center [1100, 163] width 13 height 13
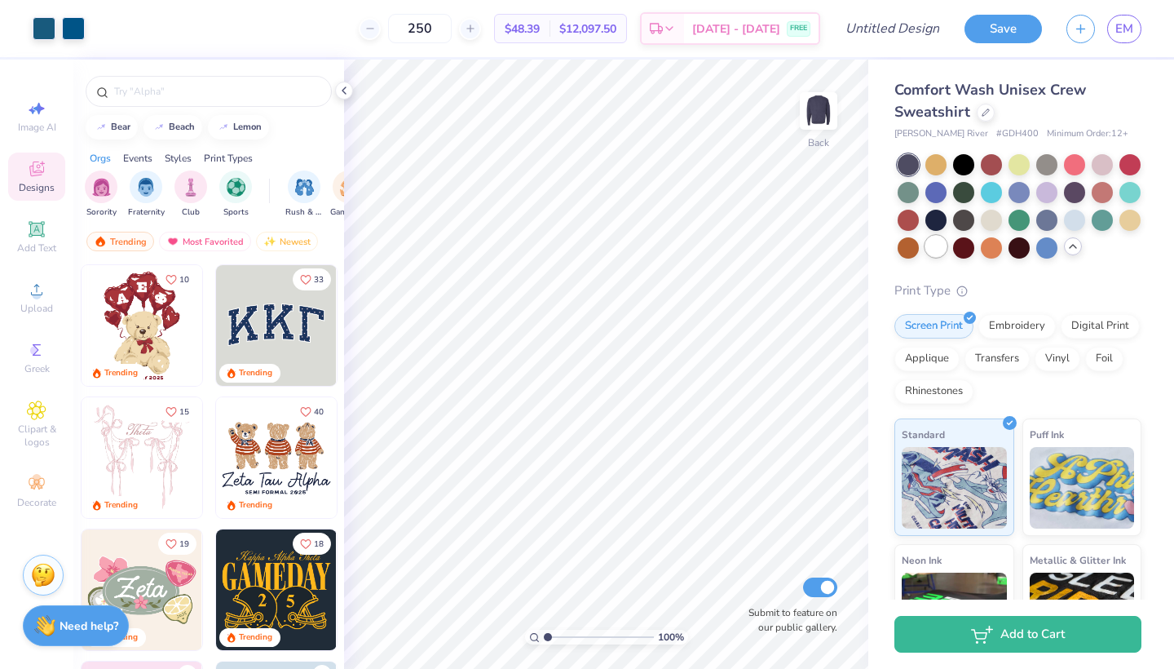
click at [938, 254] on div at bounding box center [935, 246] width 21 height 21
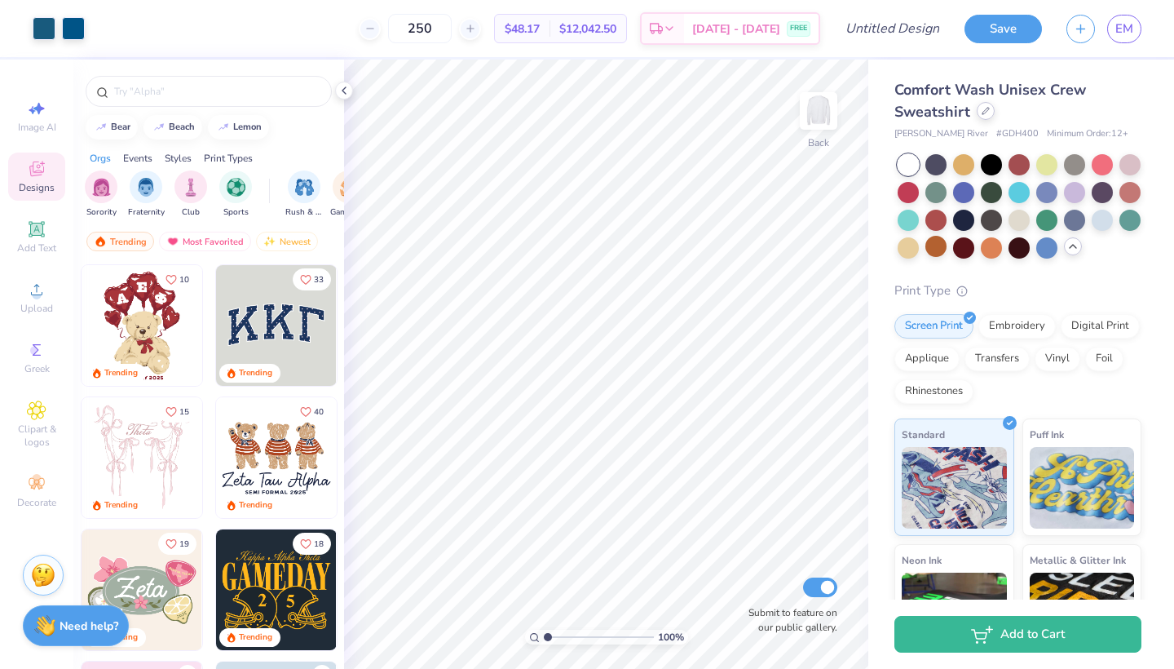
click at [986, 114] on icon at bounding box center [986, 111] width 8 height 8
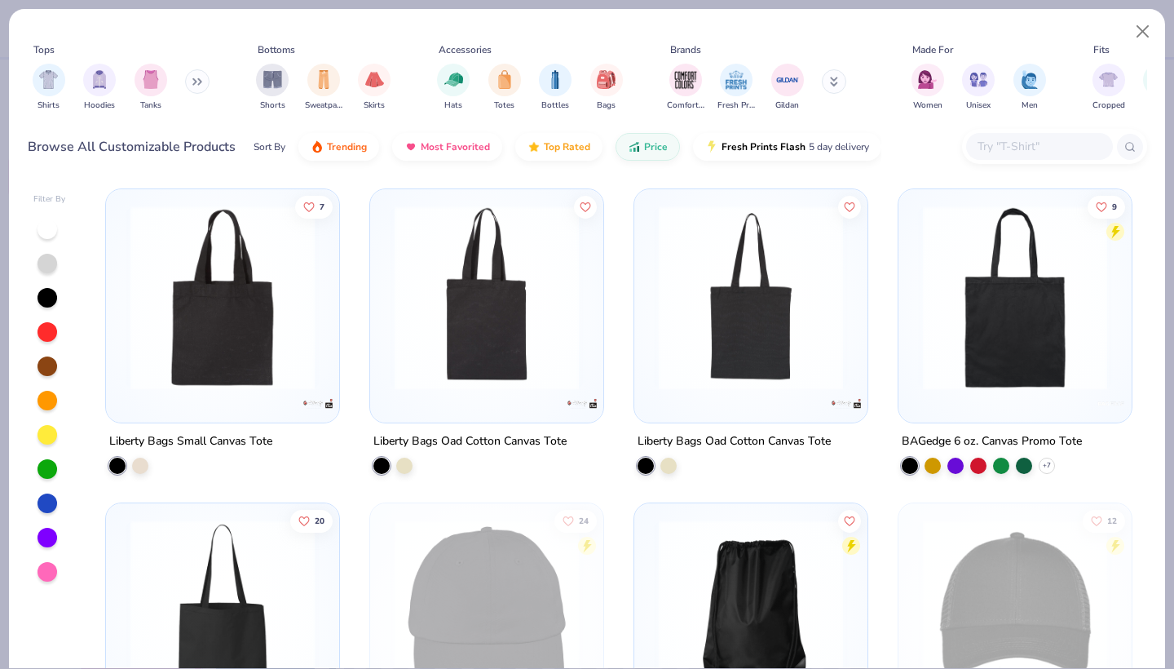
click at [1048, 147] on input "text" at bounding box center [1039, 146] width 126 height 19
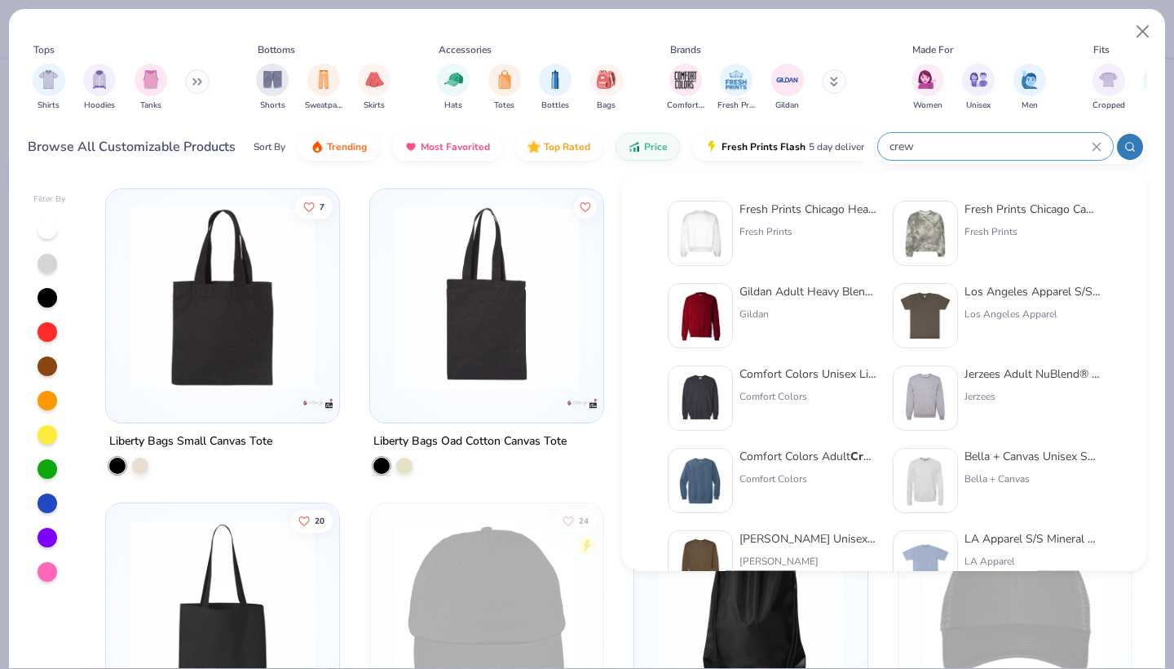
type input "crew"
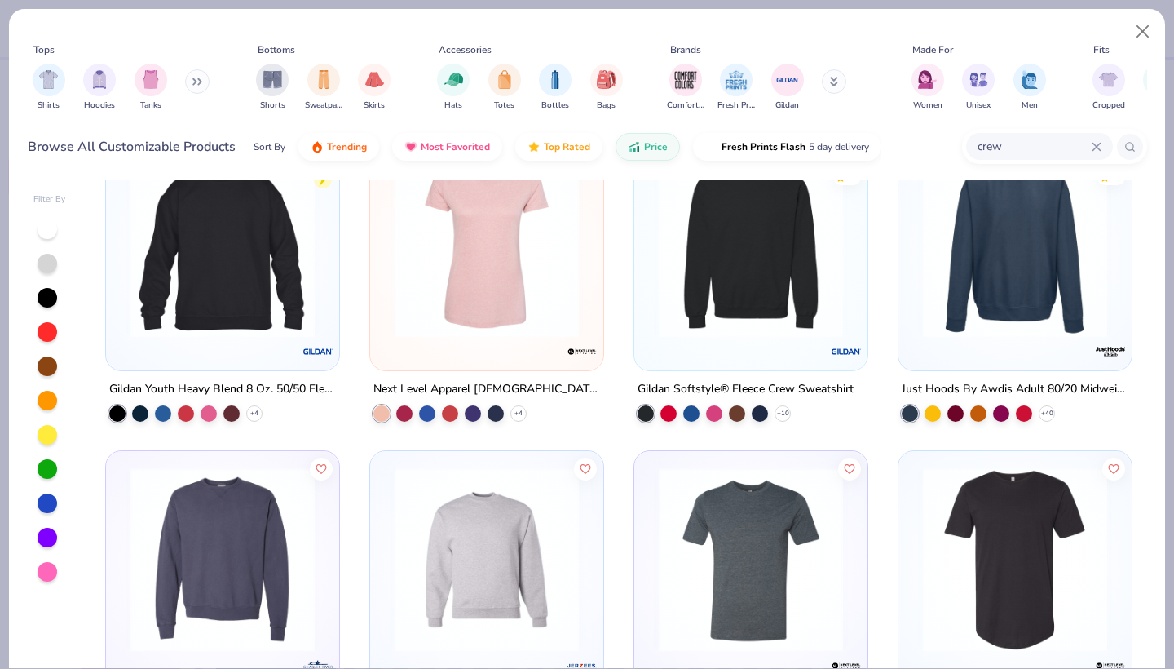
scroll to position [368, 0]
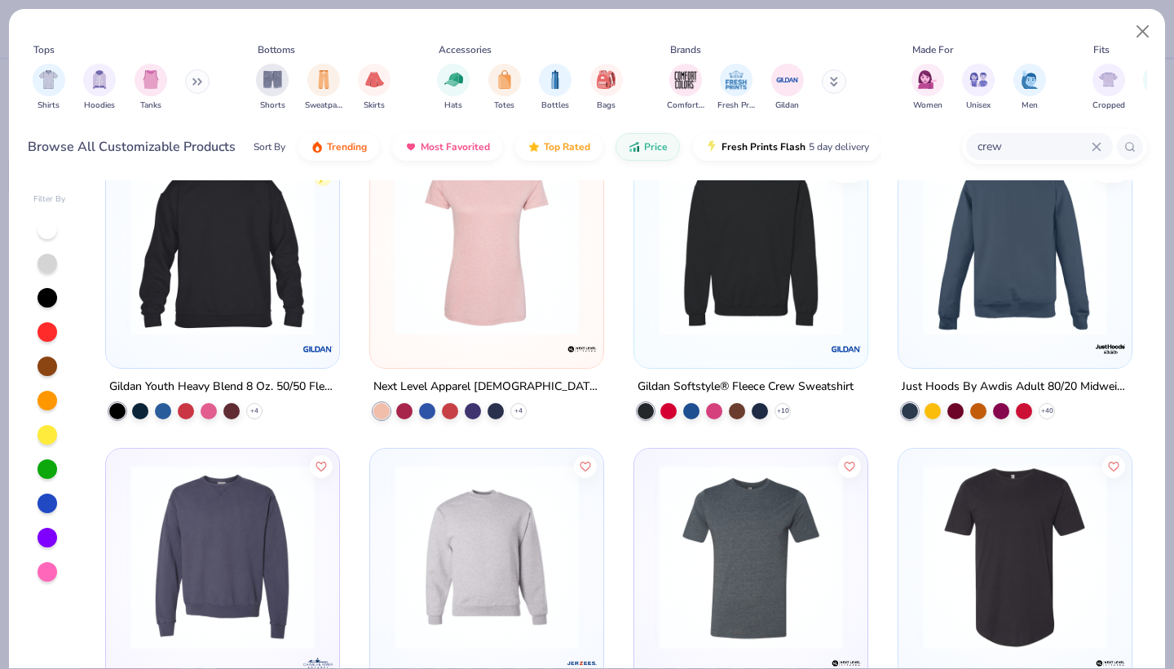
click at [801, 236] on img at bounding box center [751, 243] width 201 height 184
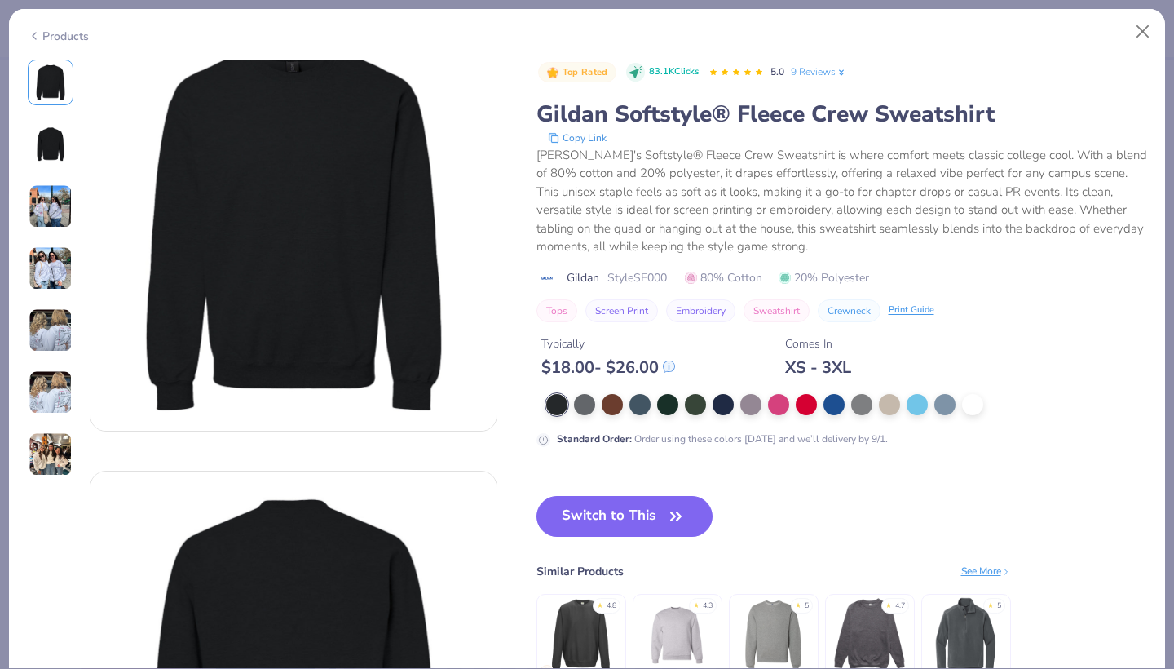
scroll to position [32, 0]
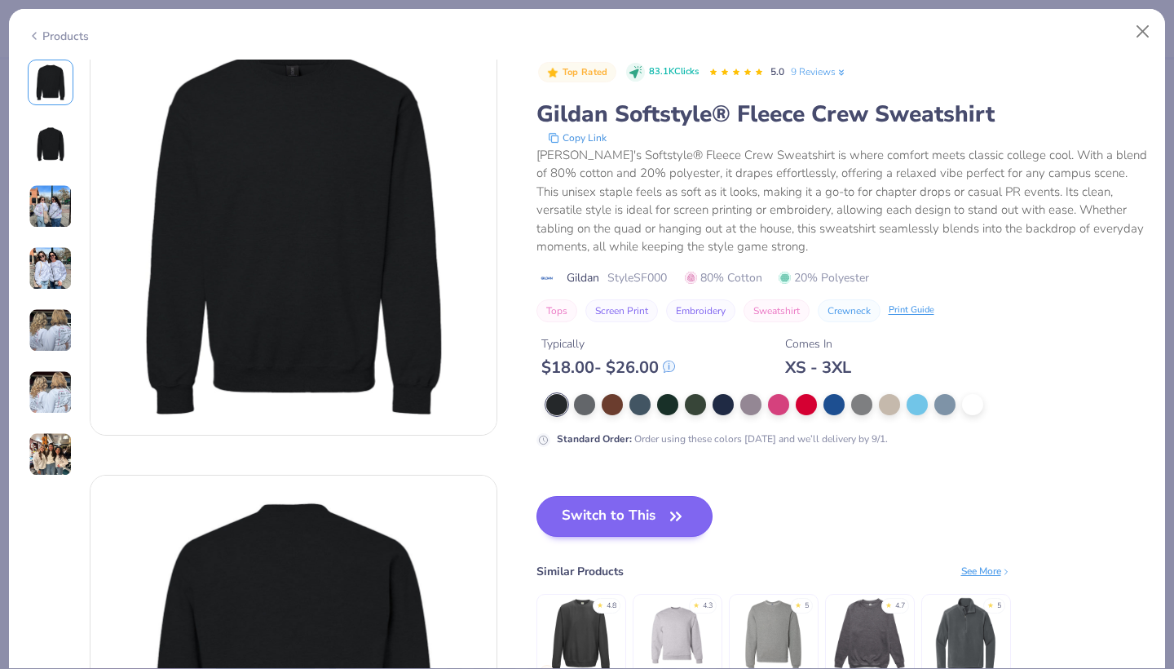
click at [617, 514] on button "Switch to This" at bounding box center [624, 516] width 177 height 41
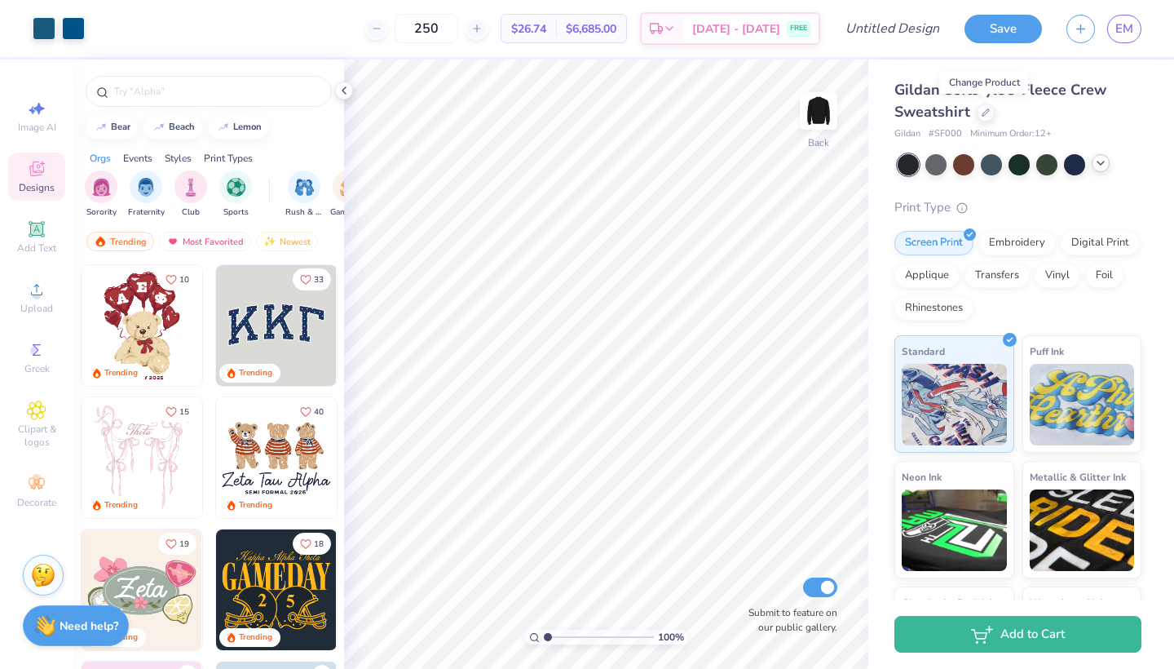
click at [1097, 161] on icon at bounding box center [1100, 163] width 13 height 13
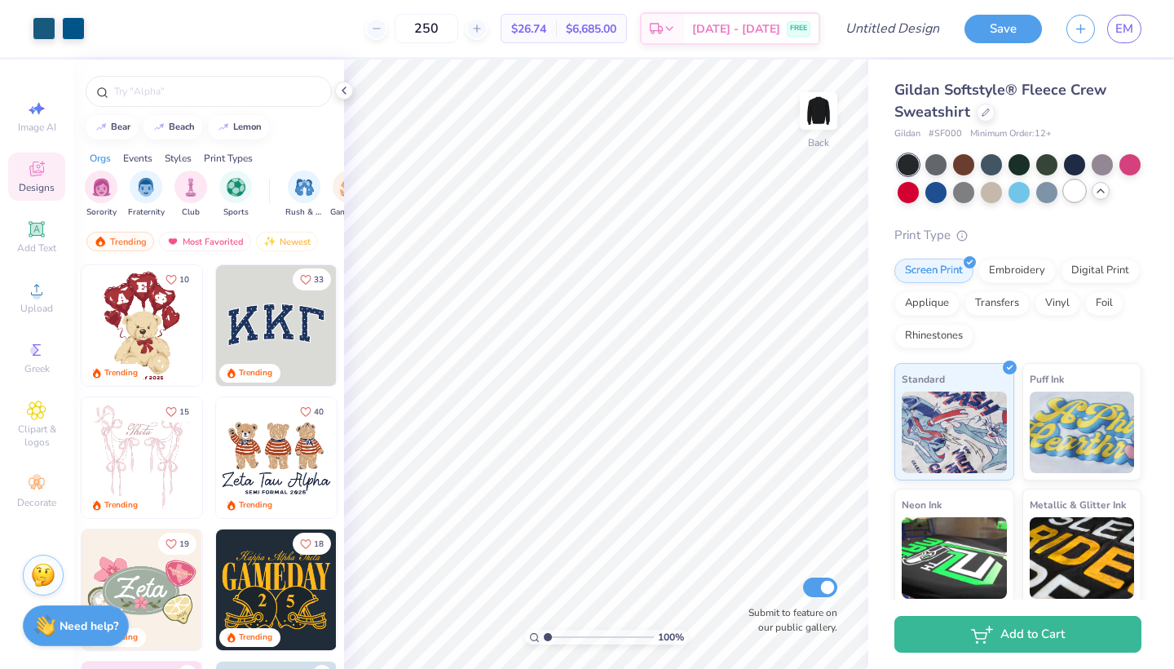
click at [1074, 187] on div at bounding box center [1074, 190] width 21 height 21
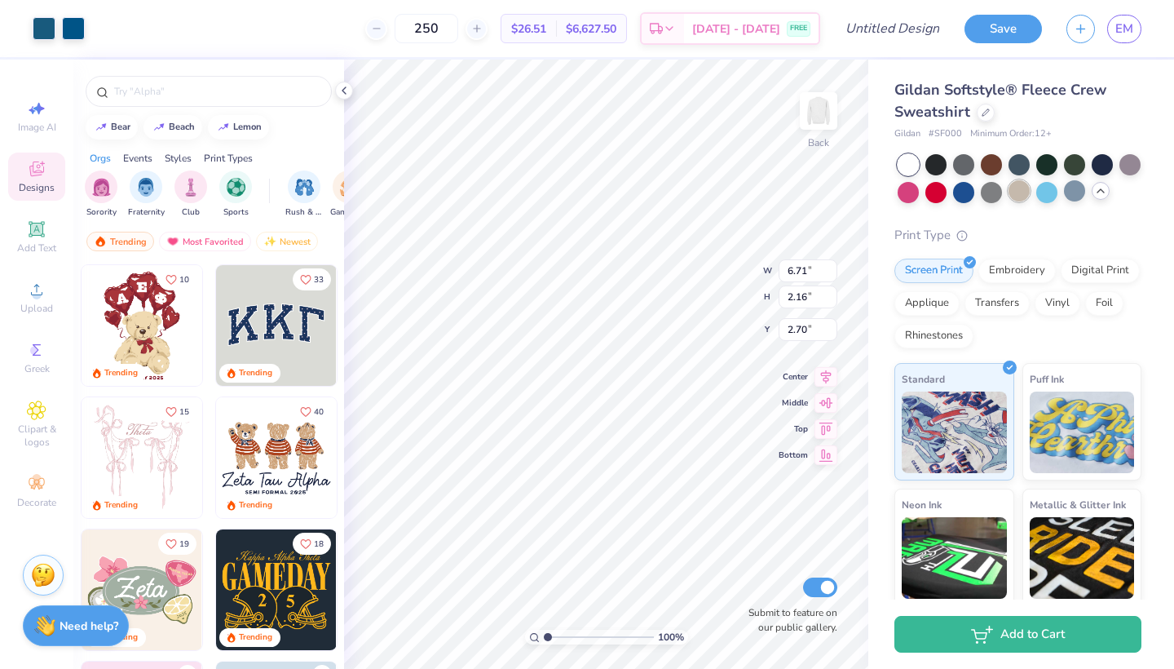
type input "3.00"
click at [815, 117] on img at bounding box center [818, 110] width 65 height 65
click at [814, 117] on img at bounding box center [818, 110] width 65 height 65
click at [998, 263] on div "Embroidery" at bounding box center [1016, 268] width 77 height 24
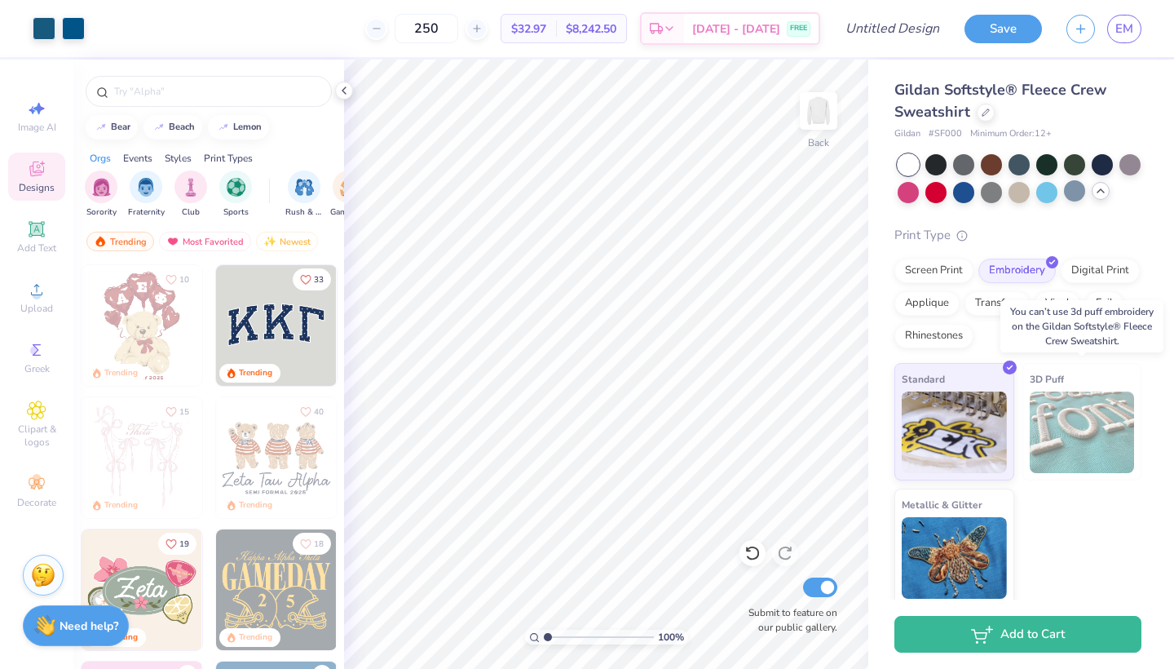
click at [1101, 420] on img at bounding box center [1082, 432] width 105 height 82
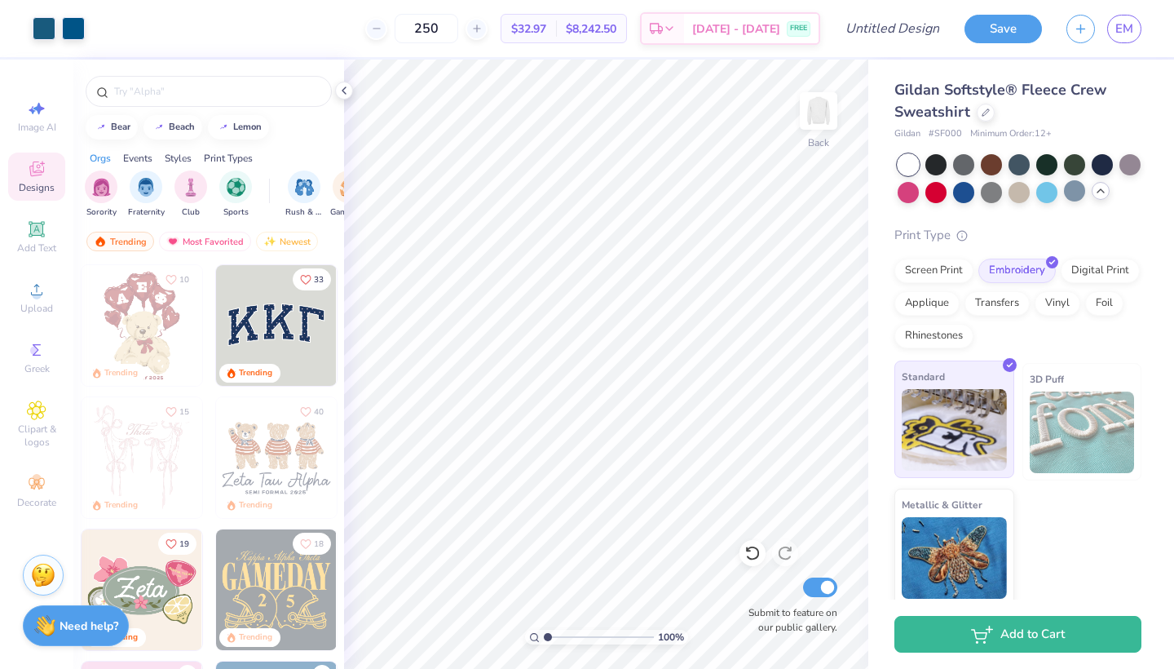
click at [988, 403] on img at bounding box center [954, 430] width 105 height 82
click at [940, 276] on div "Screen Print" at bounding box center [933, 268] width 79 height 24
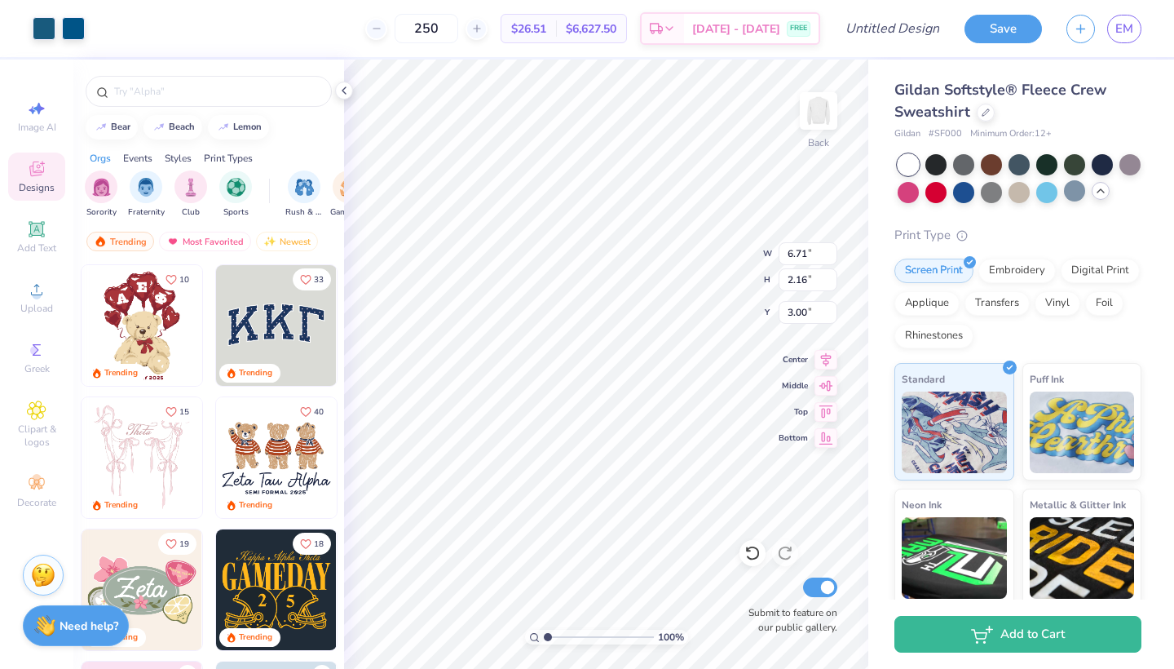
type input "9.56"
type input "3.08"
click at [171, 97] on input "text" at bounding box center [217, 91] width 209 height 16
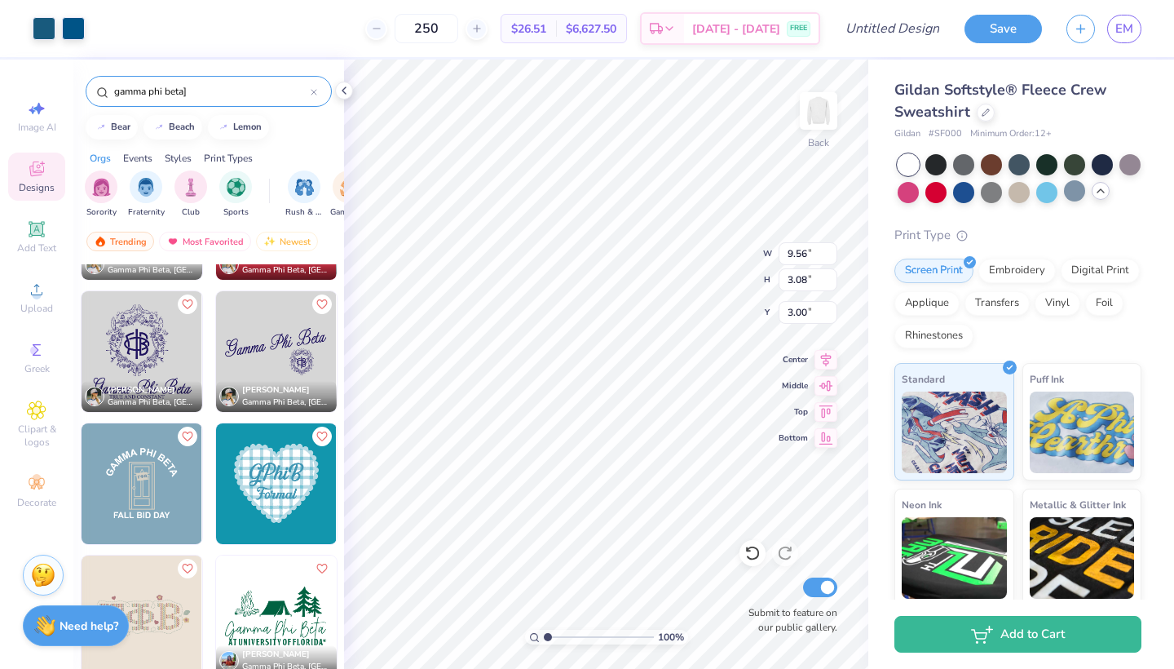
scroll to position [1553, 0]
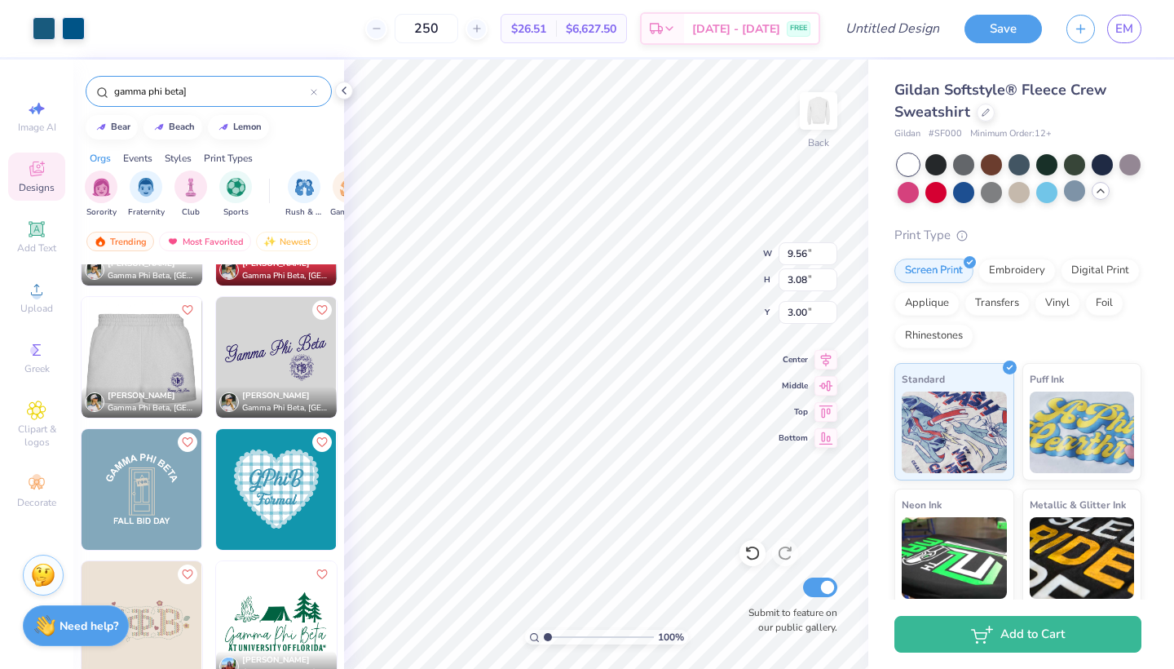
type input "gamma phi beta]"
click at [82, 346] on img at bounding box center [21, 357] width 121 height 121
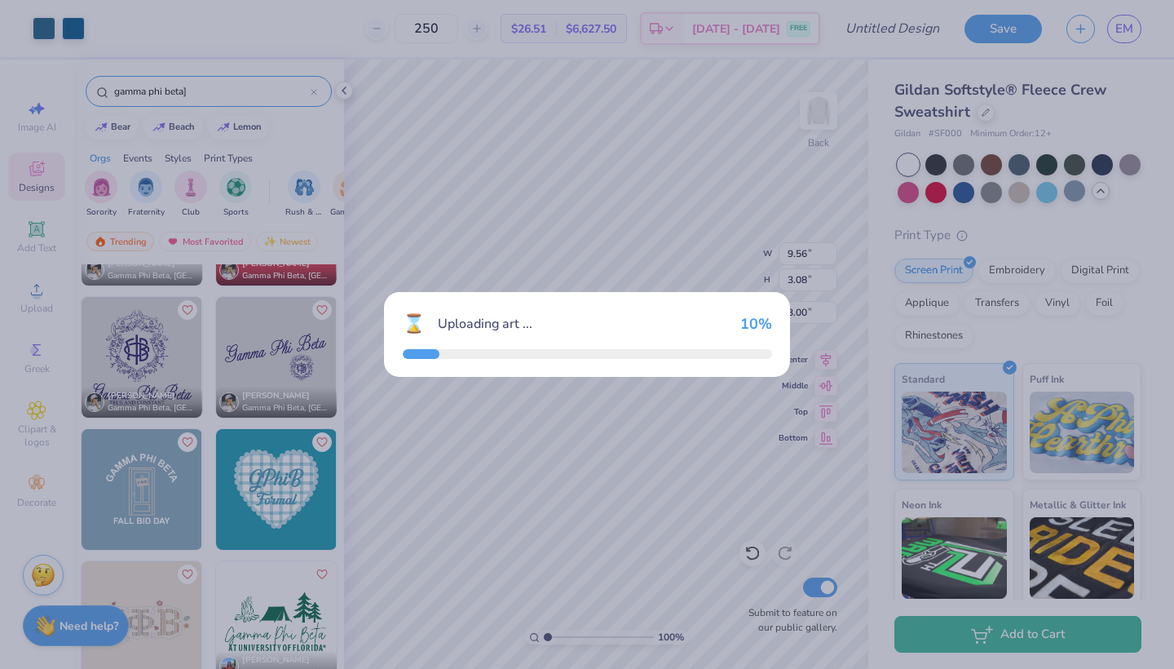
type input "6.32"
type input "5.89"
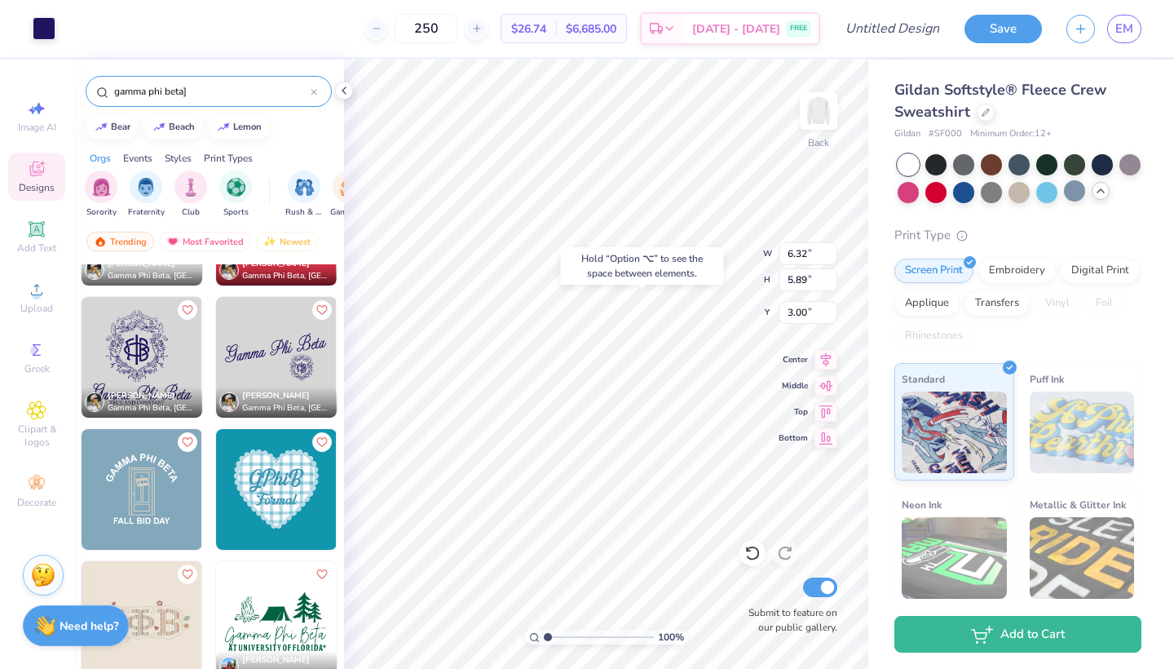
type input "8.49"
type input "8.57"
click at [751, 554] on icon at bounding box center [752, 553] width 16 height 16
click at [754, 553] on icon at bounding box center [752, 553] width 16 height 16
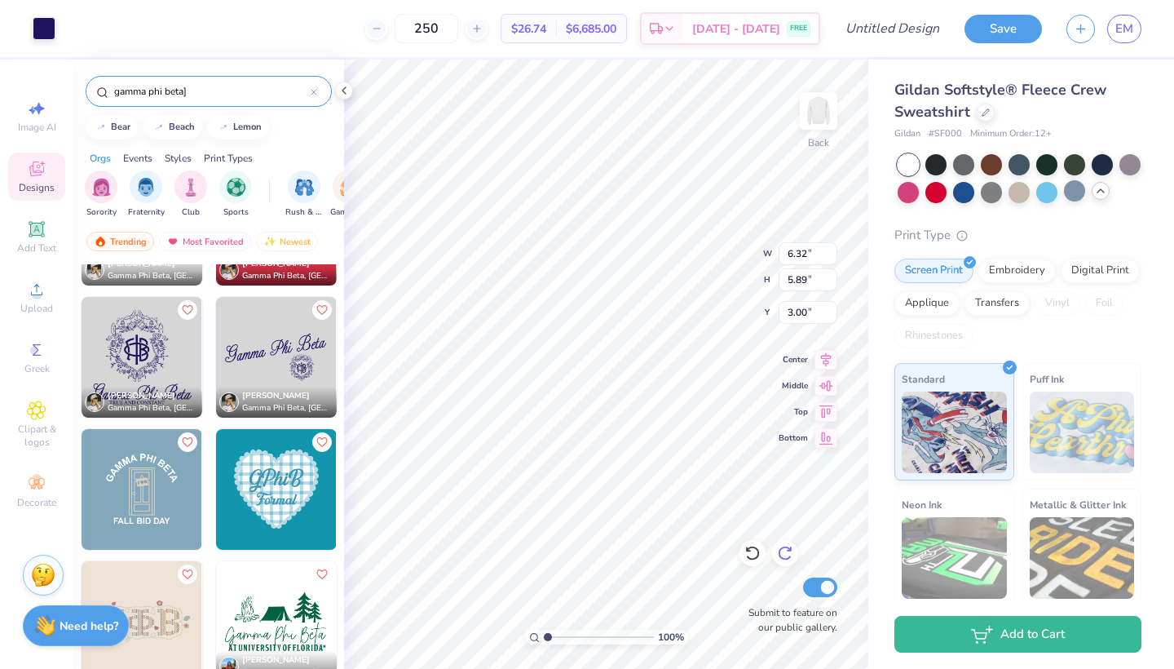
click at [786, 549] on icon at bounding box center [785, 553] width 16 height 16
type input "8.49"
type input "3.12"
drag, startPoint x: 548, startPoint y: 636, endPoint x: 570, endPoint y: 636, distance: 22.0
click at [571, 636] on input "range" at bounding box center [599, 636] width 110 height 15
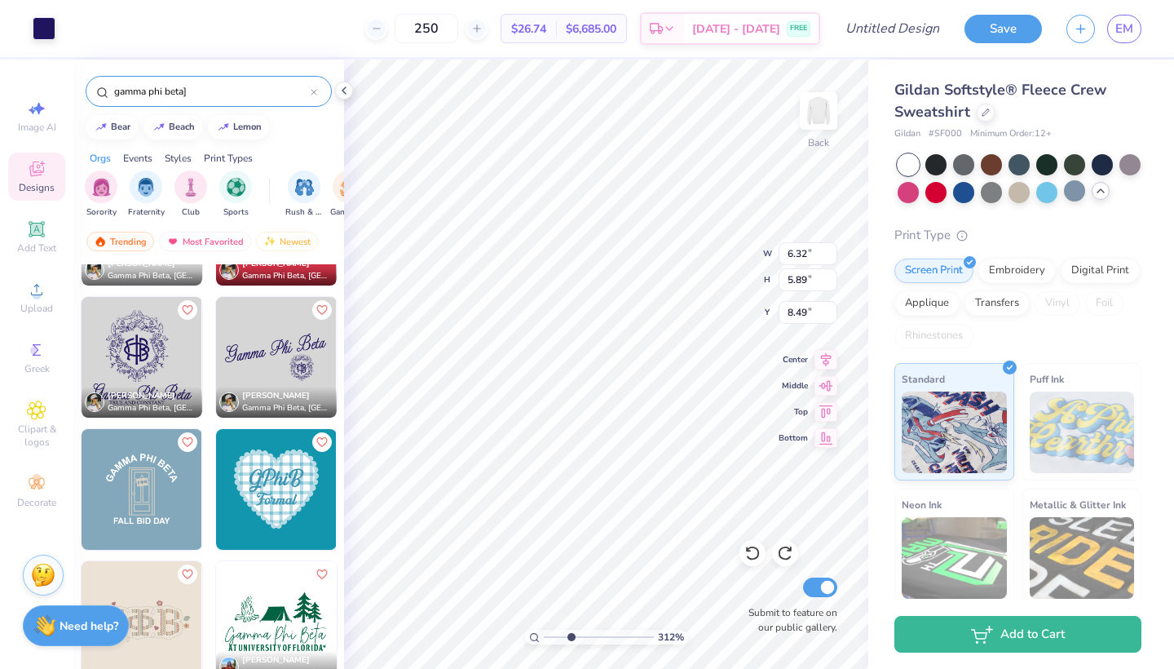
type input "8.50"
drag, startPoint x: 569, startPoint y: 638, endPoint x: 480, endPoint y: 627, distance: 89.6
type input "1"
click at [480, 627] on div "100 %" at bounding box center [606, 364] width 609 height 609
type input "17.62"
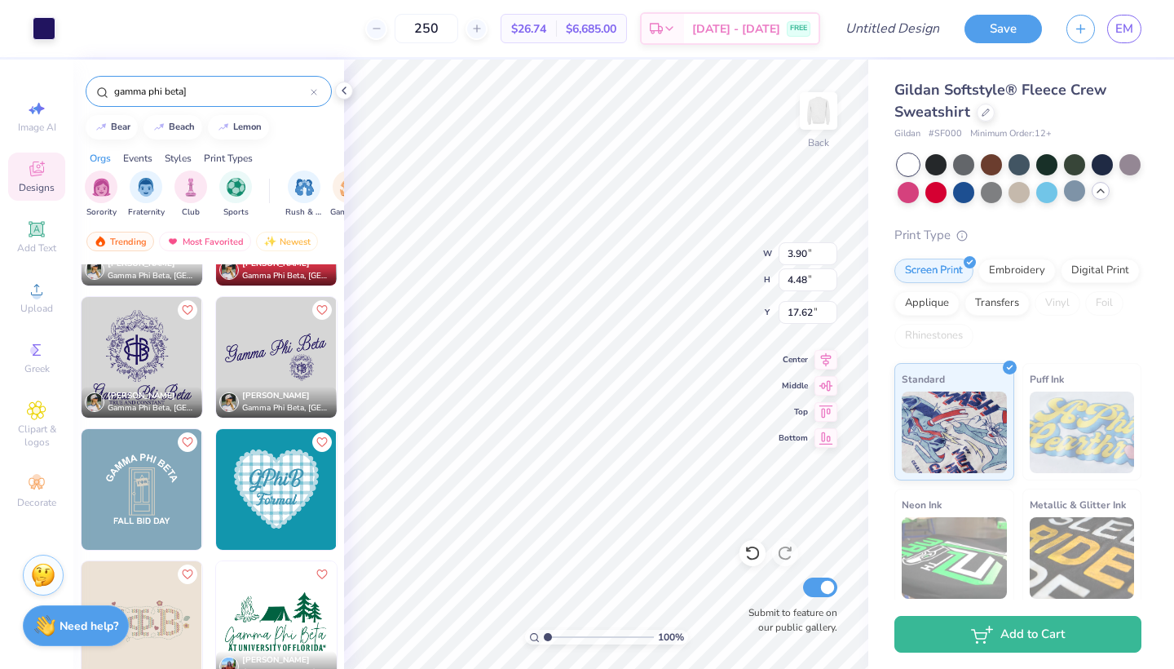
type input "3.33"
type input "3.82"
type input "6.32"
type input "1.03"
type input "13.07"
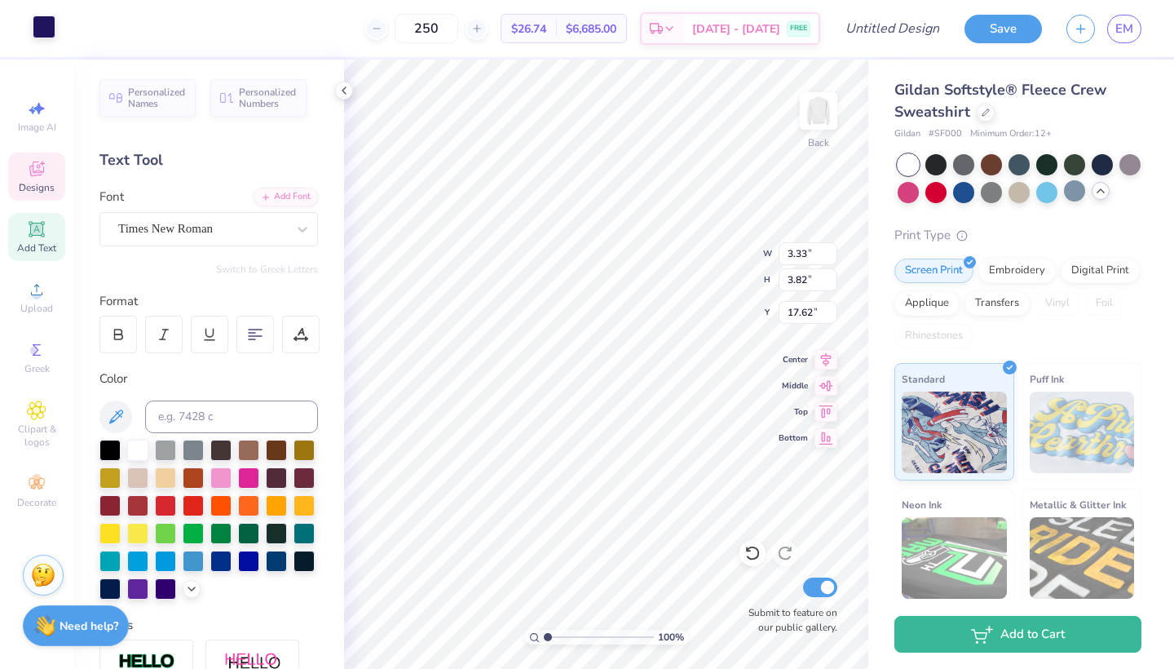
click at [43, 28] on div at bounding box center [44, 26] width 23 height 23
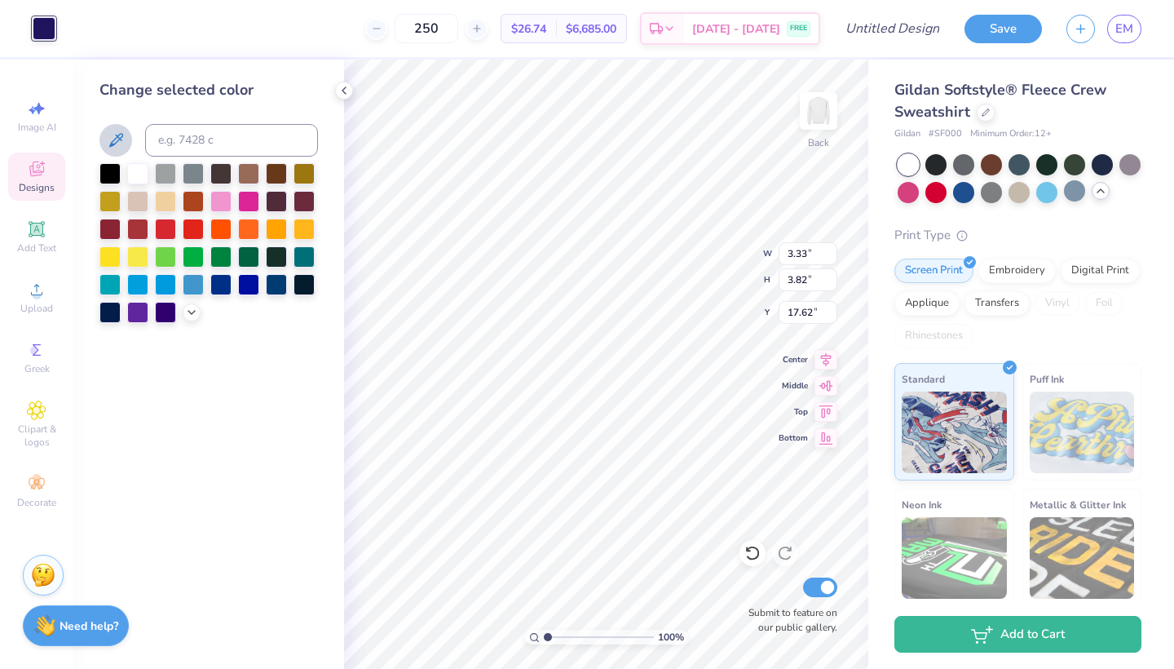
click at [117, 137] on icon at bounding box center [116, 140] width 20 height 20
click at [112, 136] on icon at bounding box center [116, 140] width 20 height 20
type input "1.35"
type input "1.58"
type input "18.93"
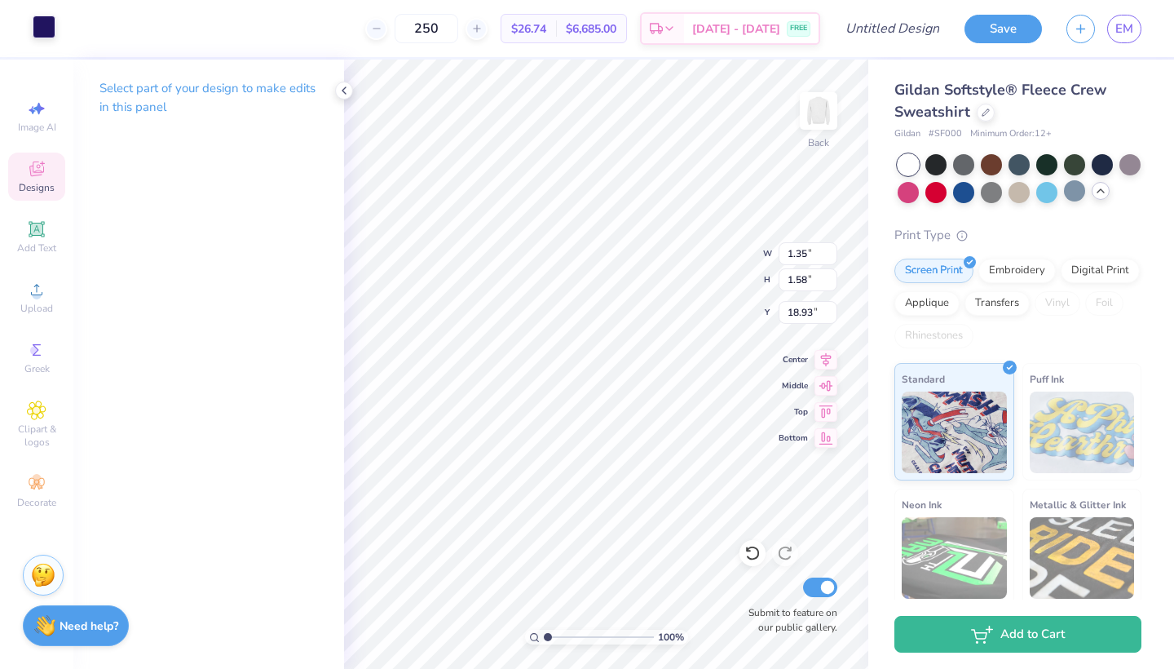
click at [44, 25] on div at bounding box center [44, 26] width 23 height 23
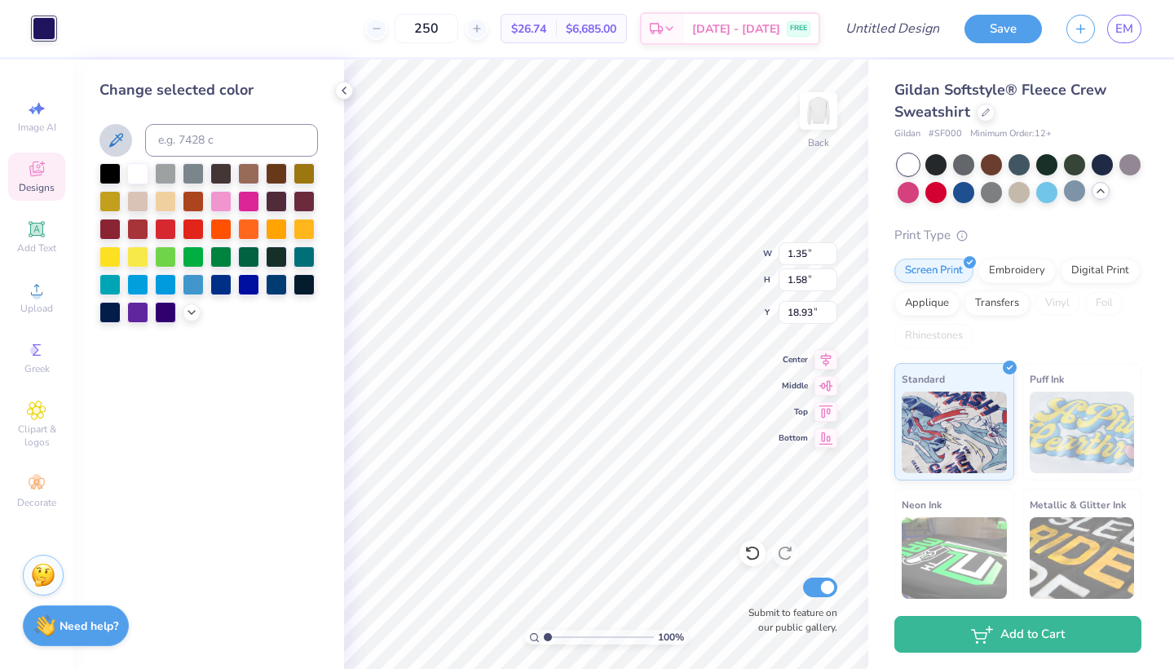
click at [116, 138] on icon at bounding box center [116, 140] width 14 height 14
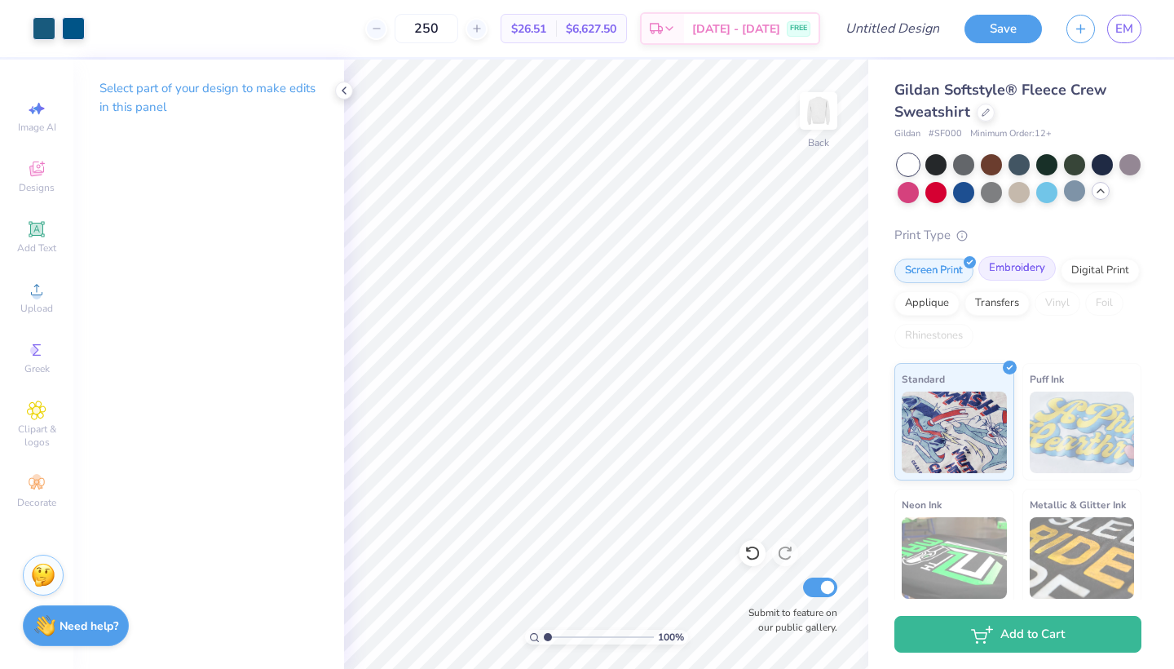
click at [1010, 261] on div "Embroidery" at bounding box center [1016, 268] width 77 height 24
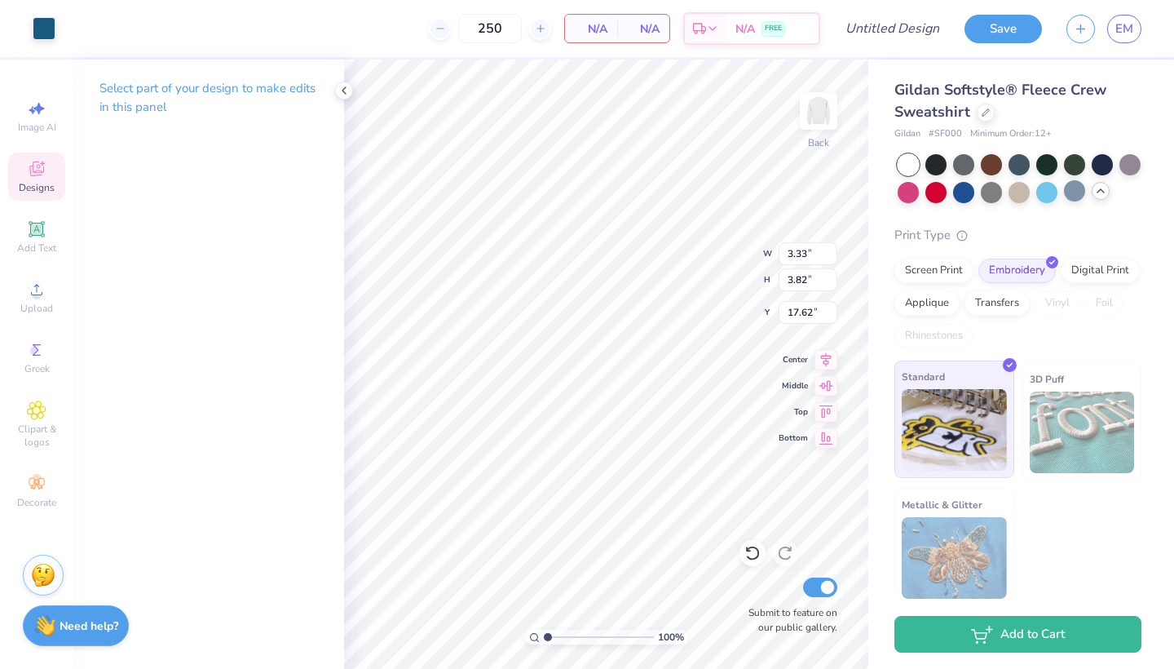
type input "2.81"
type input "3.22"
type input "18.21"
click at [757, 554] on icon at bounding box center [752, 553] width 16 height 16
type input "3.33"
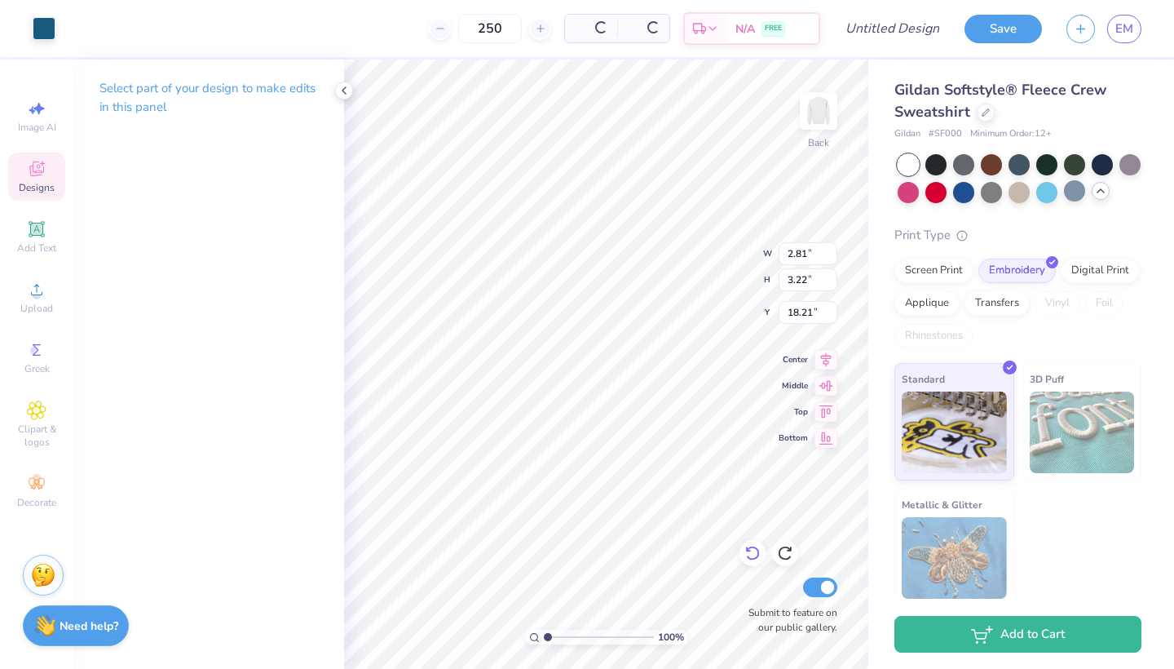
type input "3.82"
type input "17.62"
click at [922, 263] on div "Screen Print" at bounding box center [933, 268] width 79 height 24
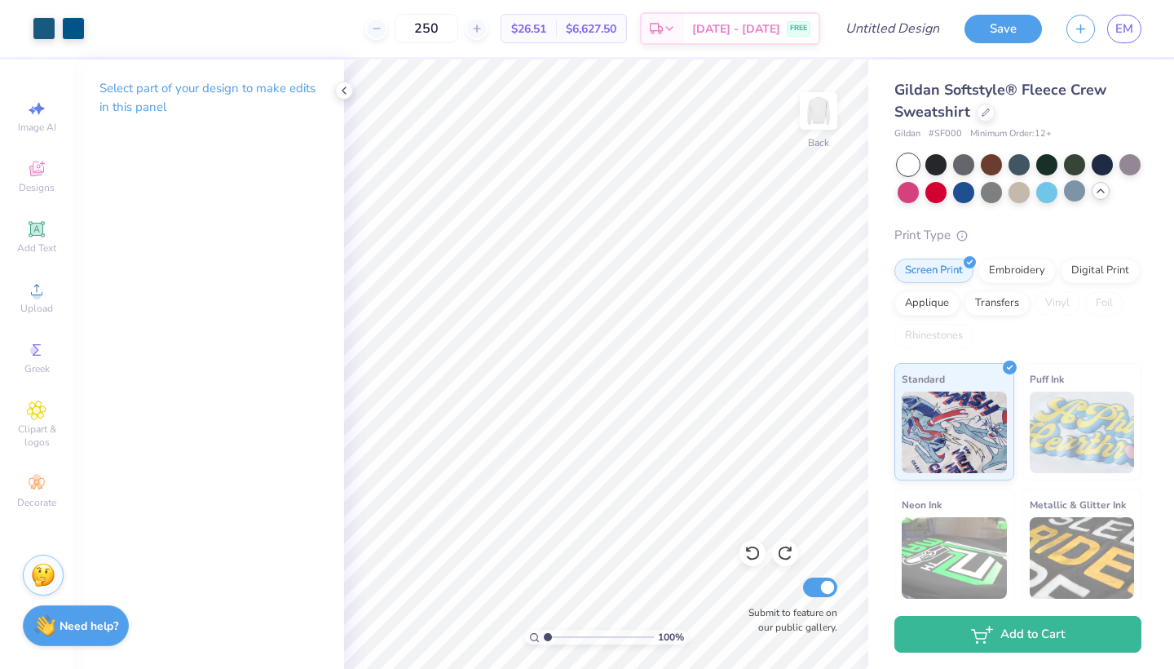
click at [333, 82] on div "Select part of your design to make edits in this panel" at bounding box center [208, 104] width 271 height 89
click at [340, 93] on icon at bounding box center [344, 90] width 13 height 13
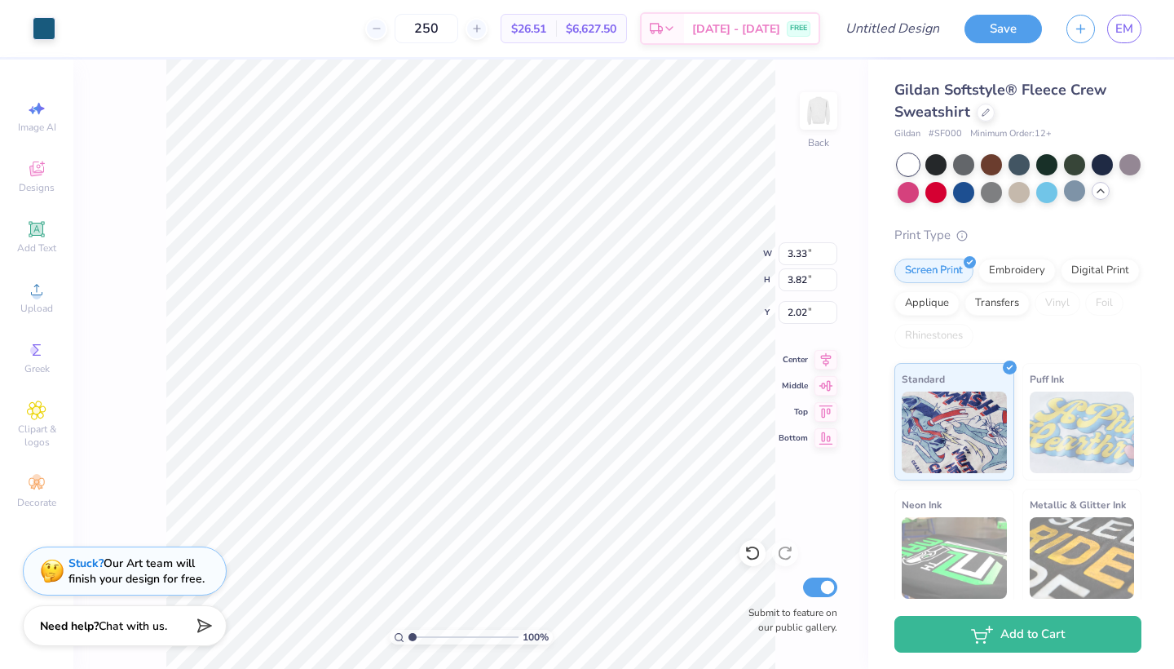
type input "6.37"
type input "1.71"
drag, startPoint x: 411, startPoint y: 638, endPoint x: 420, endPoint y: 638, distance: 9.0
click at [420, 638] on input "range" at bounding box center [463, 636] width 110 height 15
click at [34, 244] on span "Add Text" at bounding box center [36, 247] width 39 height 13
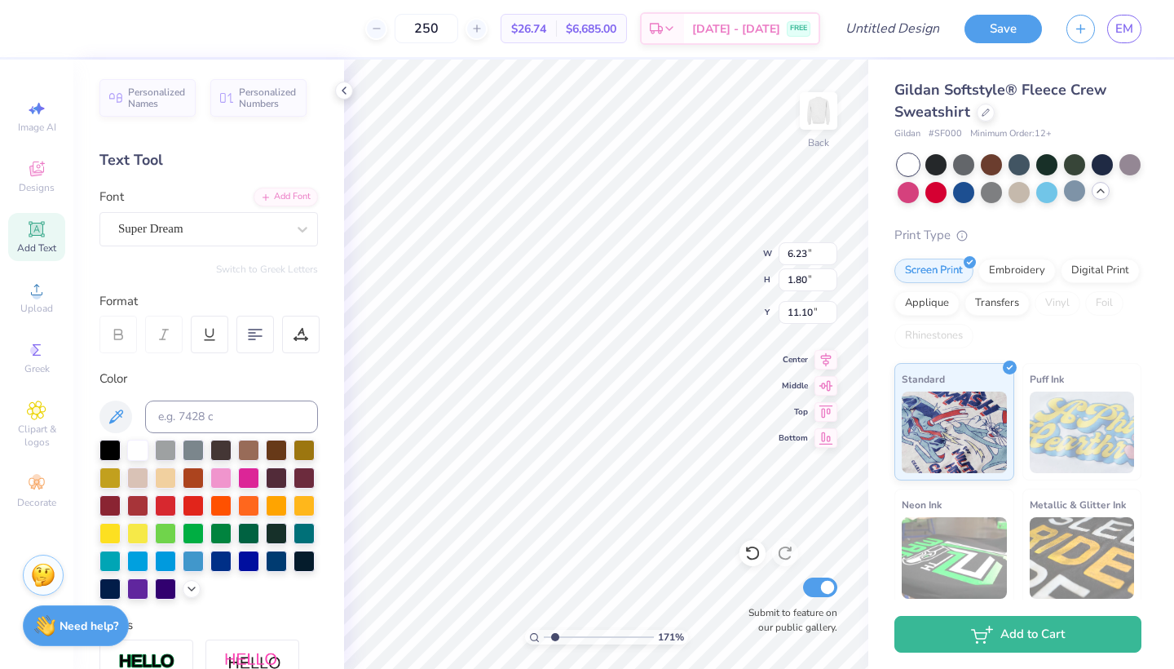
scroll to position [0, 0]
type textarea "="
type textarea "Gamma Phi"
click at [210, 226] on div "Super Dream" at bounding box center [202, 228] width 171 height 25
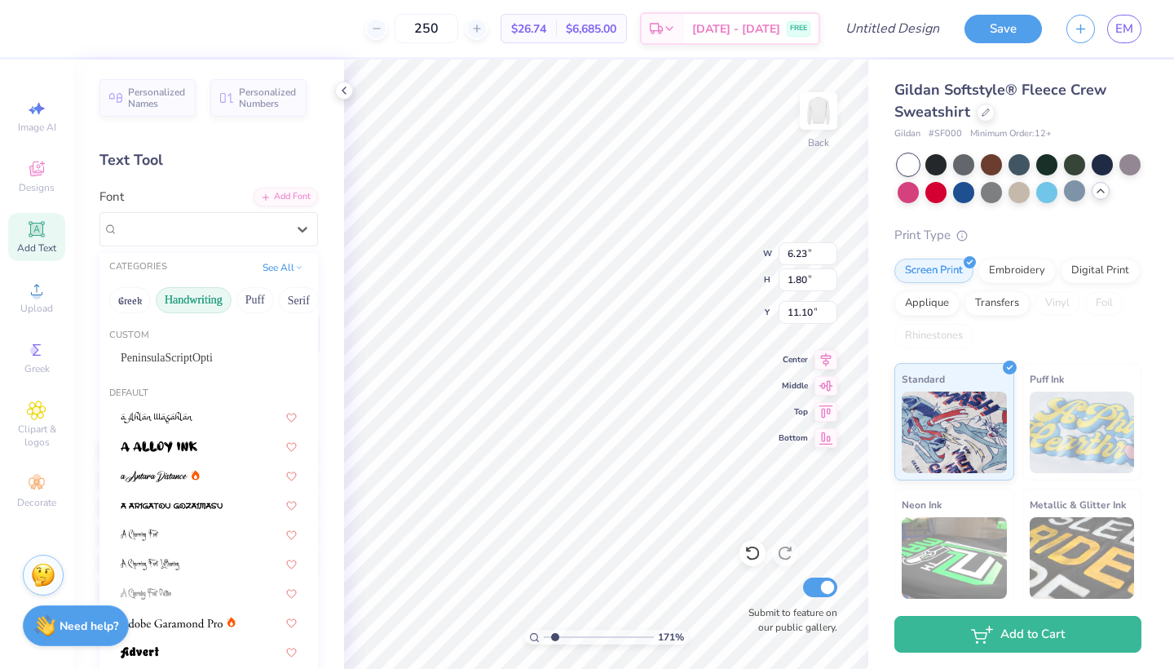
click at [209, 302] on button "Handwriting" at bounding box center [194, 300] width 76 height 26
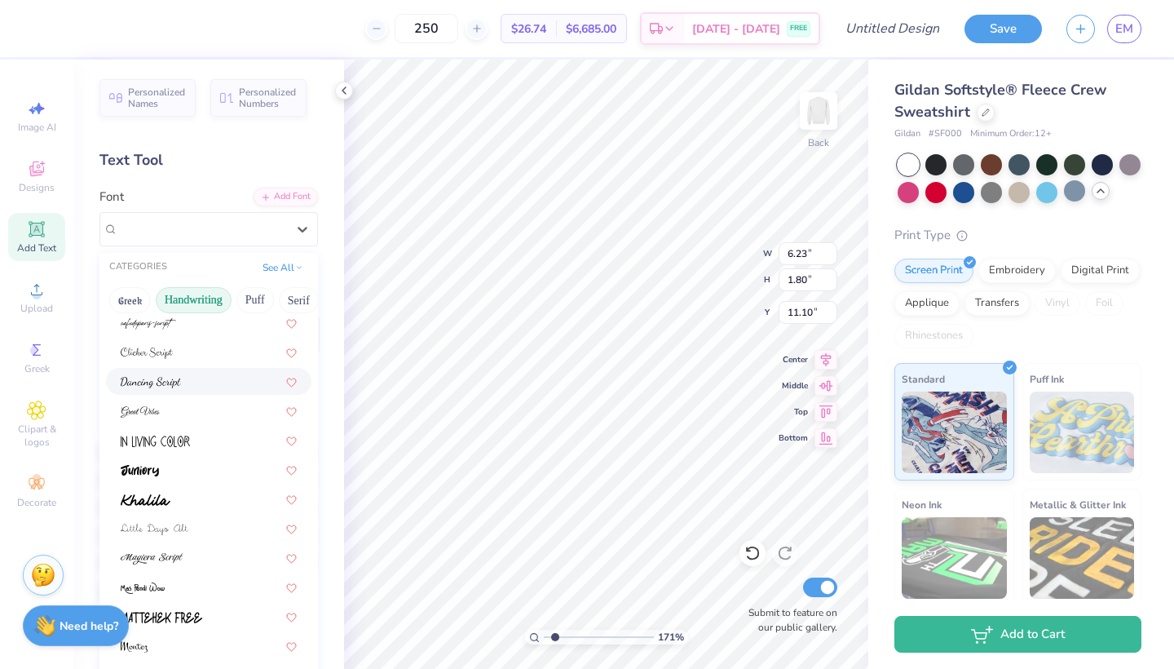
scroll to position [182, 0]
click at [176, 410] on div at bounding box center [209, 410] width 176 height 17
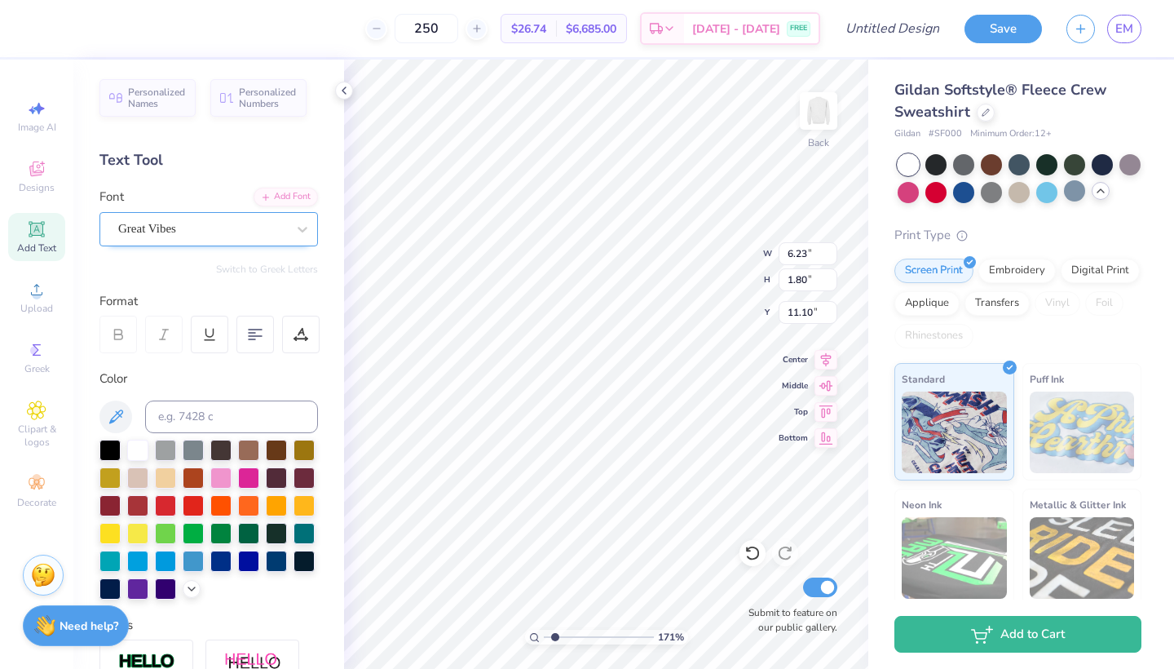
click at [218, 235] on div "Great Vibes" at bounding box center [202, 228] width 171 height 25
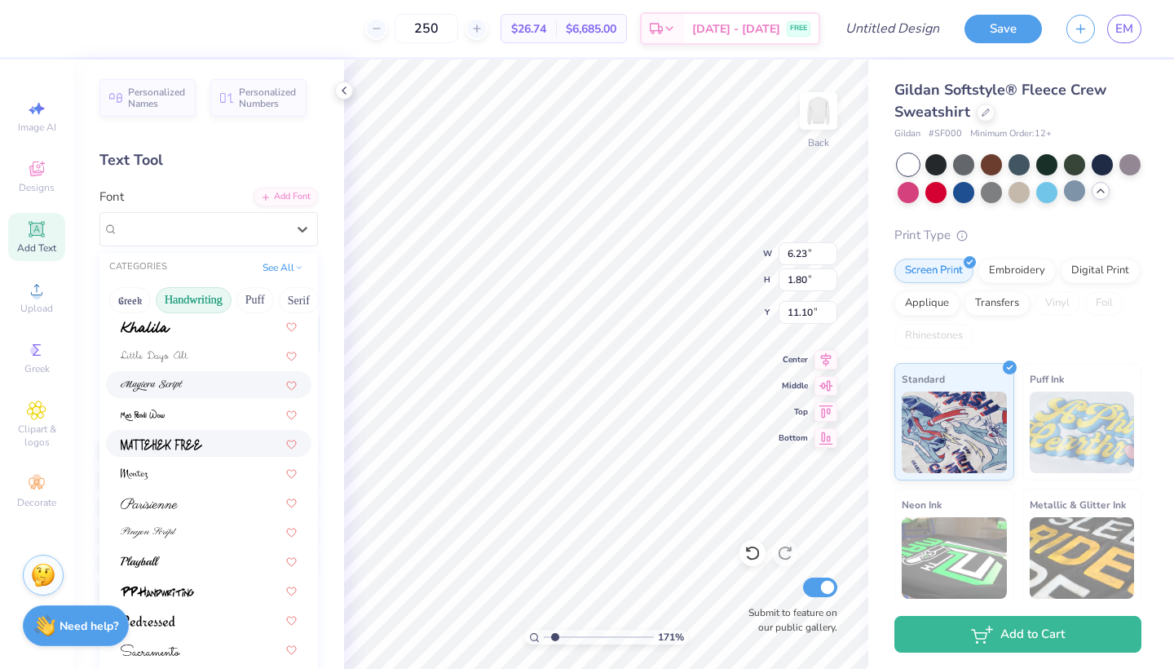
scroll to position [355, 0]
click at [173, 501] on img at bounding box center [149, 501] width 57 height 11
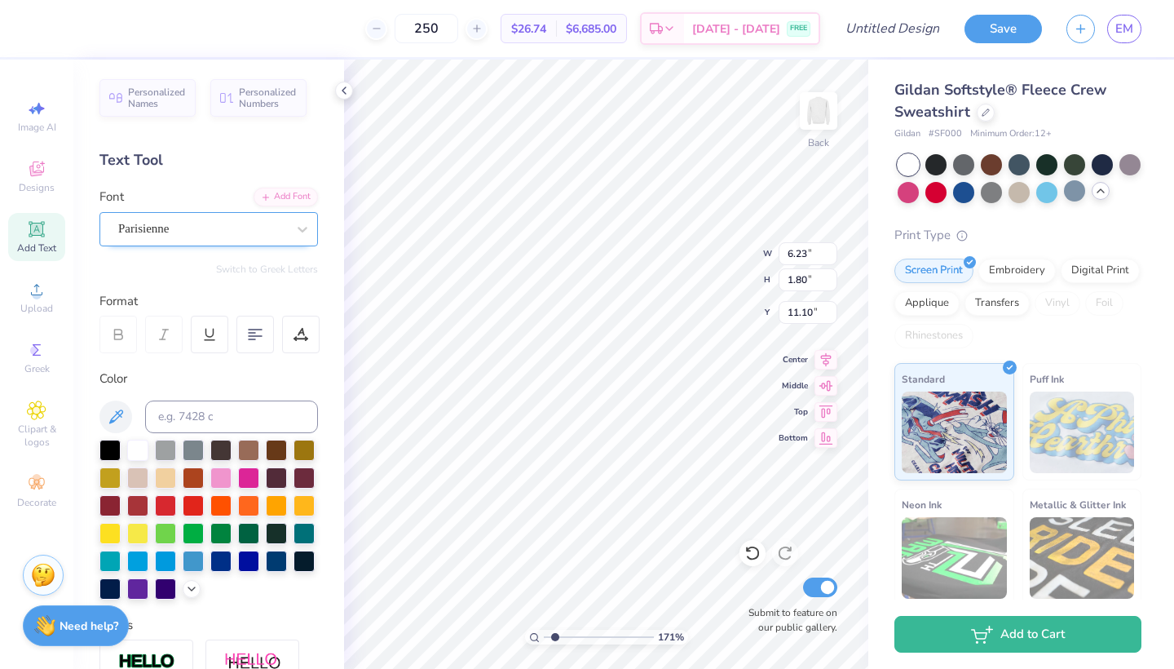
click at [167, 219] on div "Parisienne" at bounding box center [202, 228] width 171 height 25
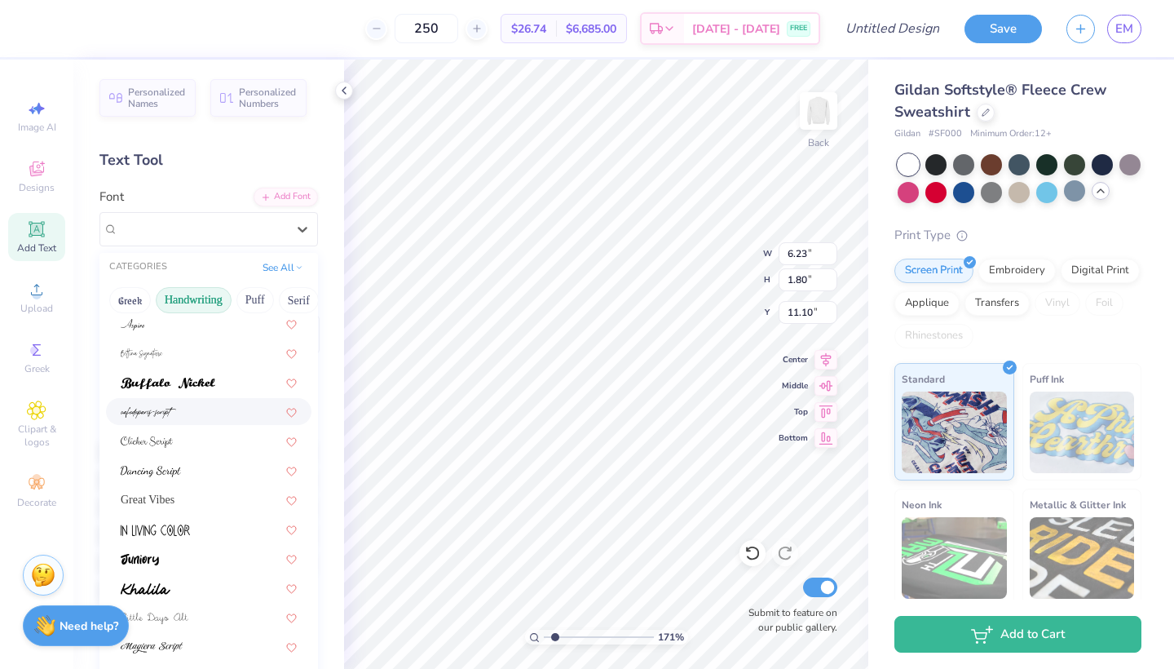
scroll to position [144, 0]
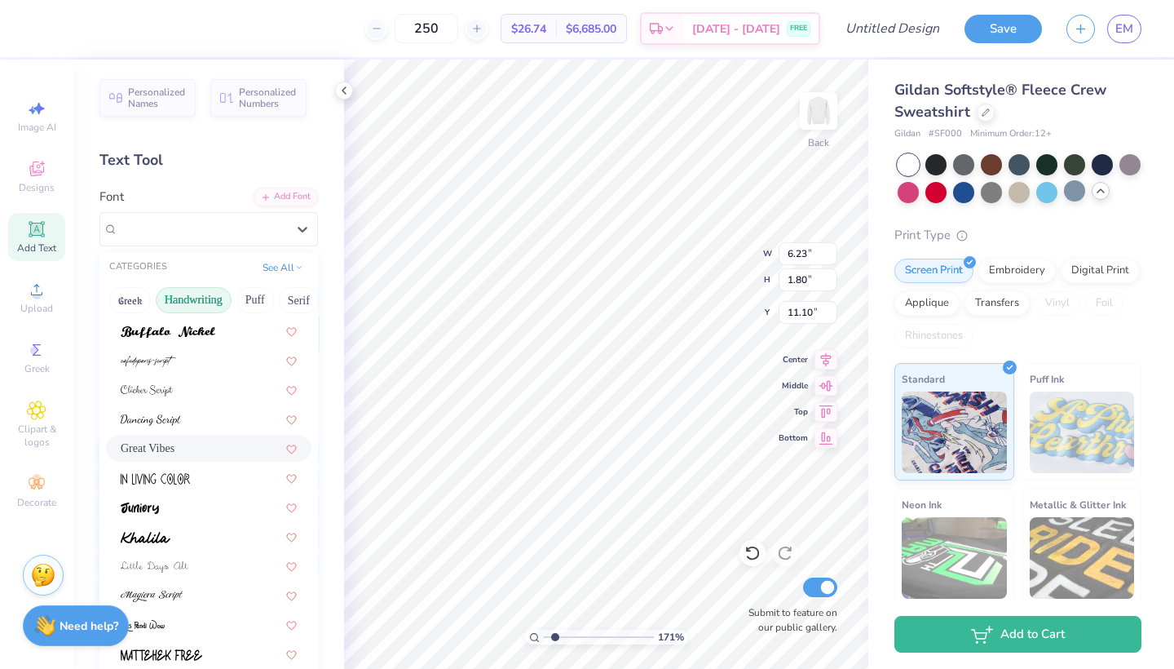
click at [159, 454] on span "Great Vibes" at bounding box center [148, 447] width 54 height 17
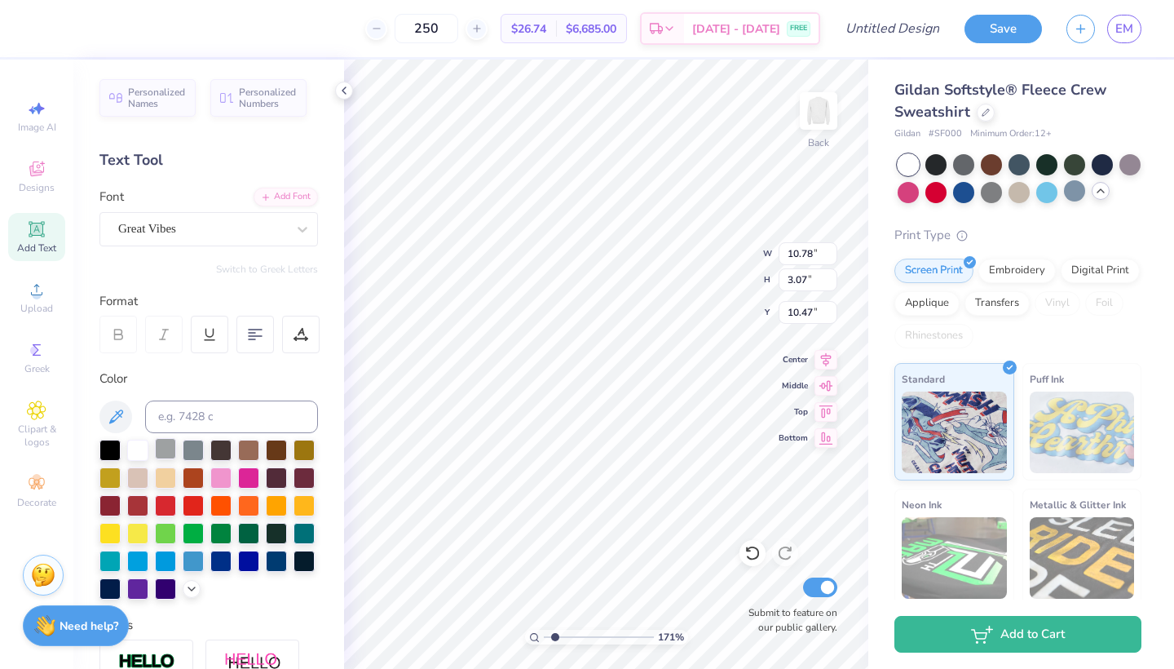
type input "3.00"
type input "9.50"
type input "2.70"
type input "10.95"
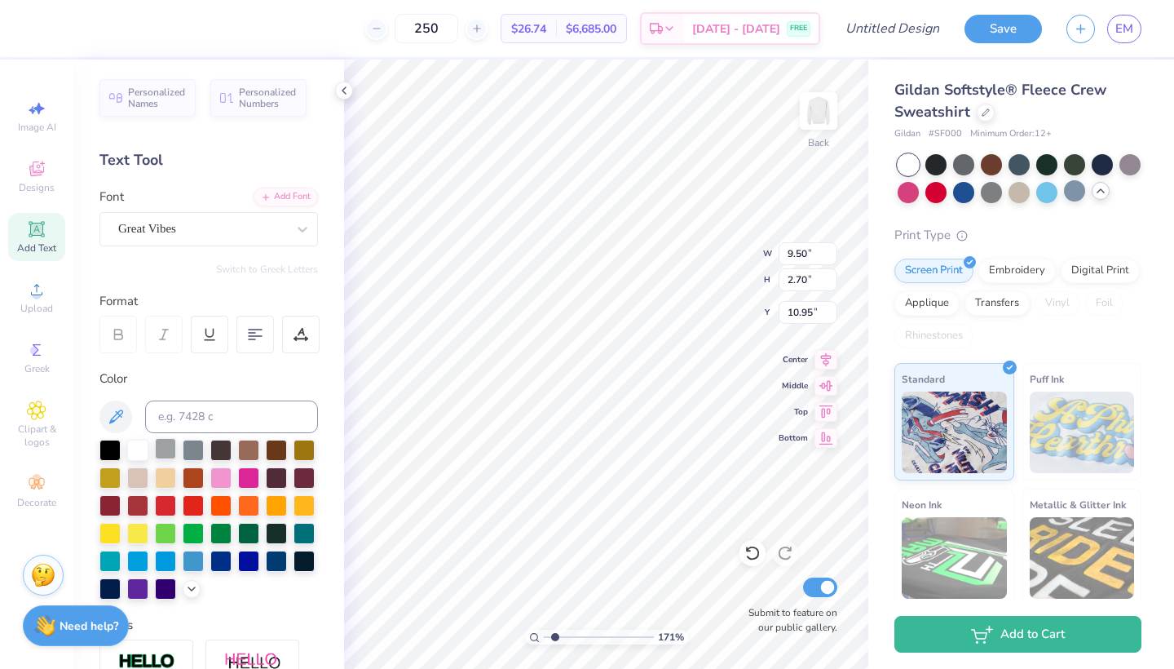
type textarea "Gamma"
click at [605, 397] on li "Duplicate" at bounding box center [641, 394] width 128 height 32
type input "12.00"
type textarea "Phi Beta"
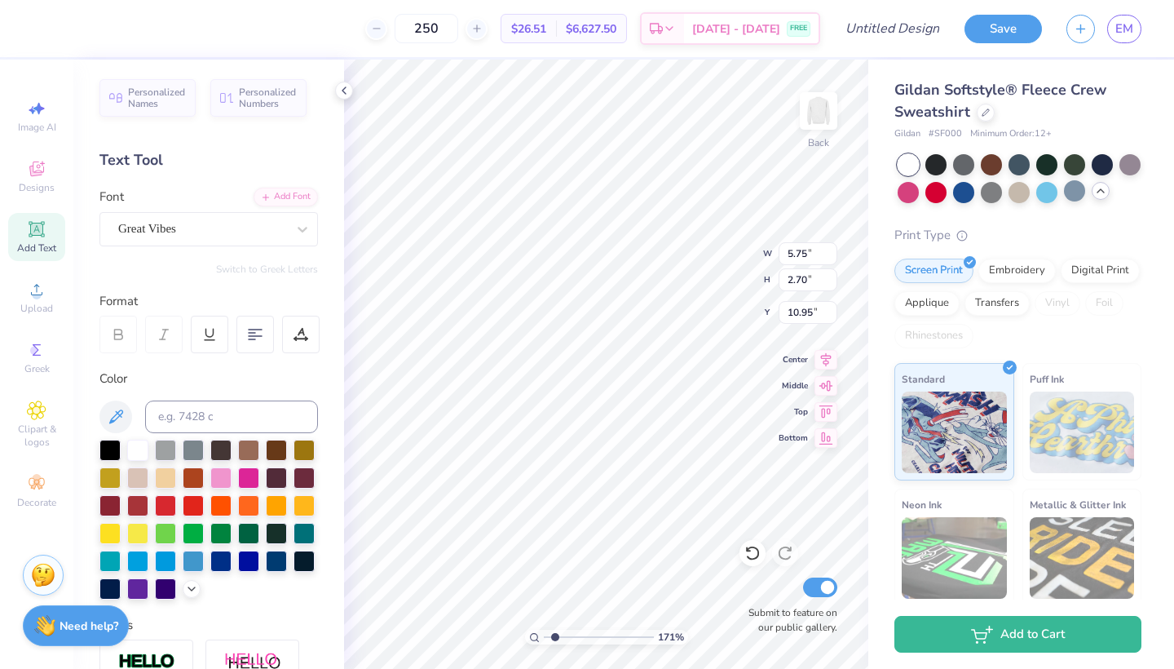
type input "8.15"
type input "1.93"
type input "11.59"
type input "5.54"
type input "1.31"
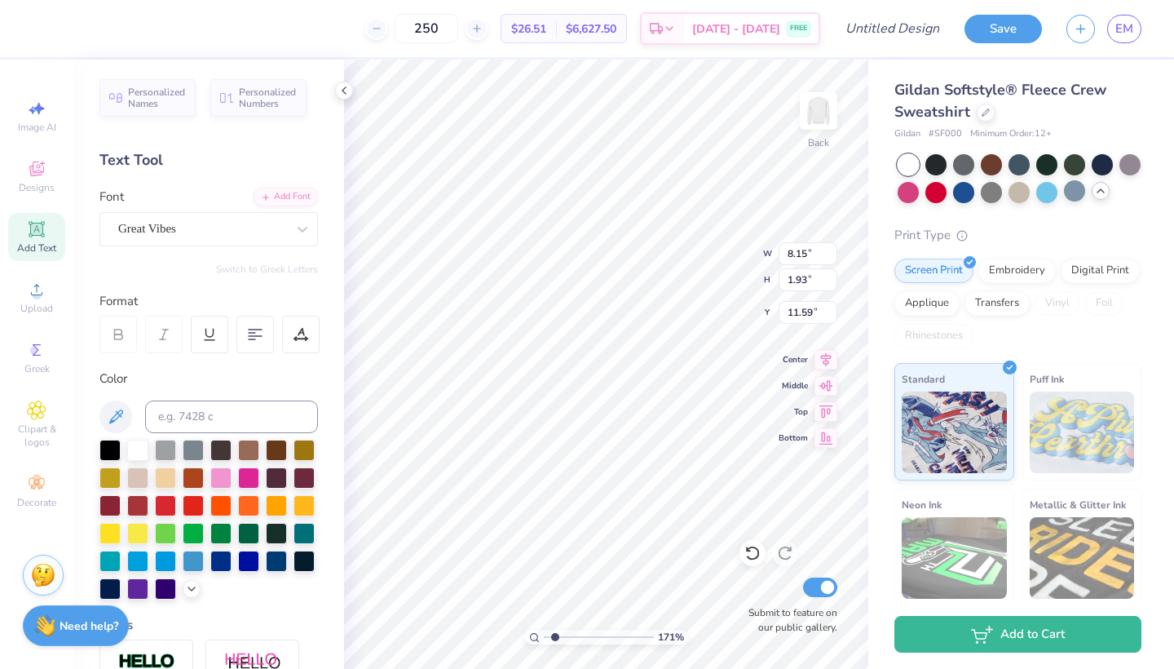
type input "12.21"
type input "5.54"
type input "1.31"
type input "4.42"
type input "4.74"
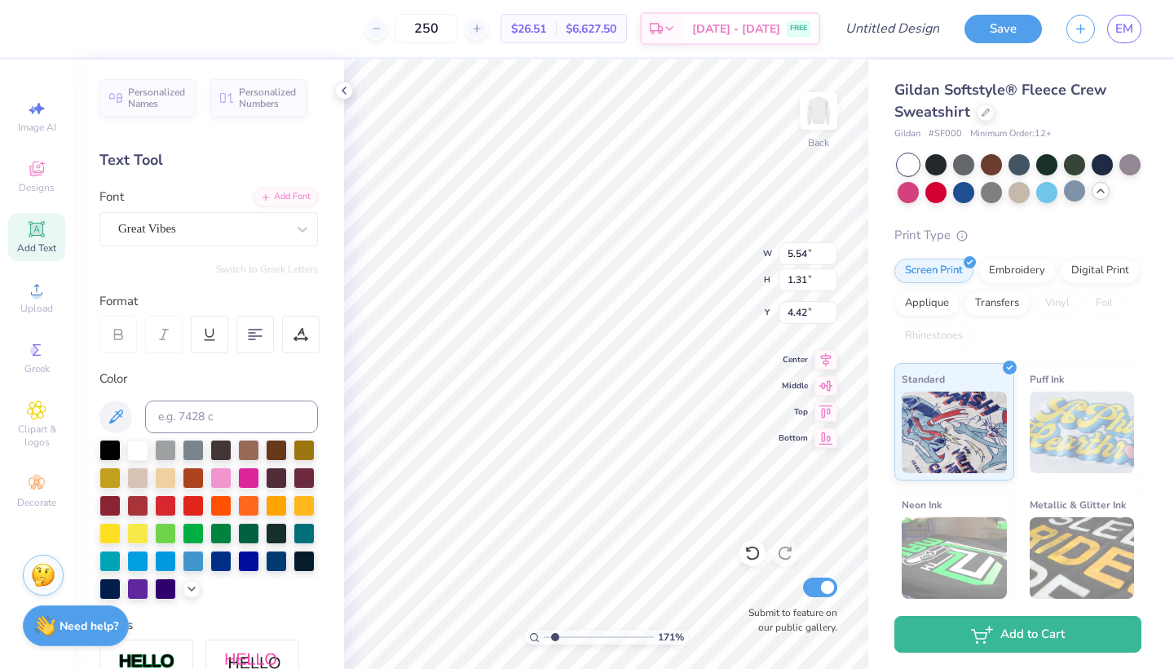
type input "2.23"
type input "3.96"
click at [813, 249] on input "4.74" at bounding box center [808, 253] width 59 height 23
type input "5.54"
type input "1.31"
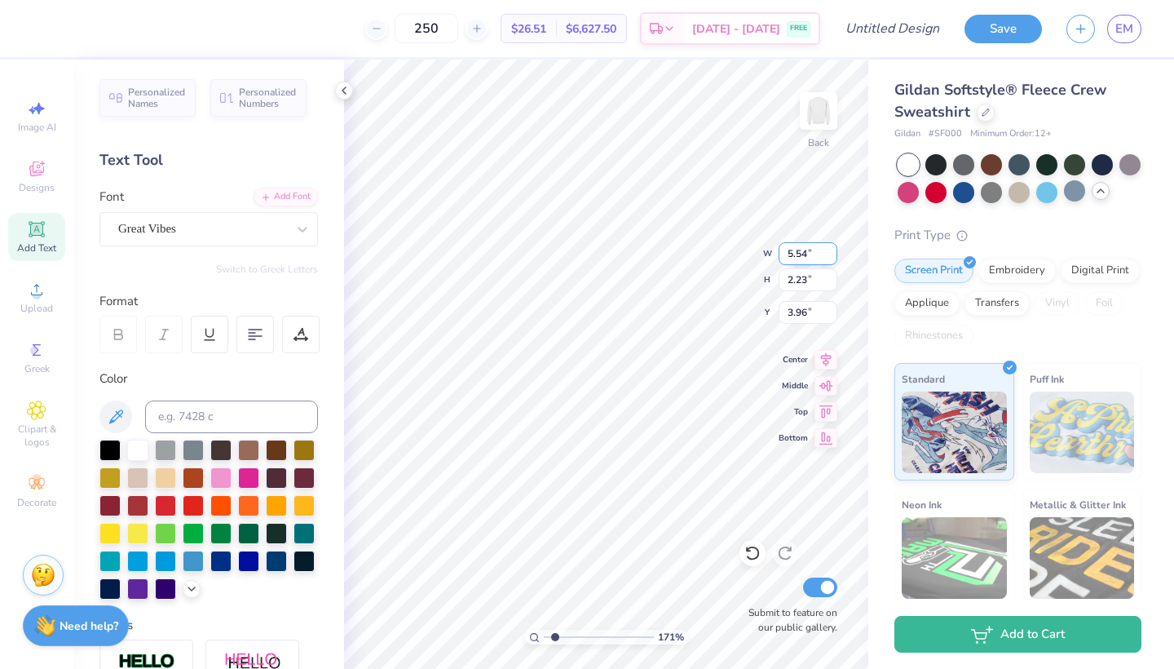
type input "4.42"
click at [813, 253] on input "5.54" at bounding box center [808, 253] width 59 height 23
type input "5"
type input "2"
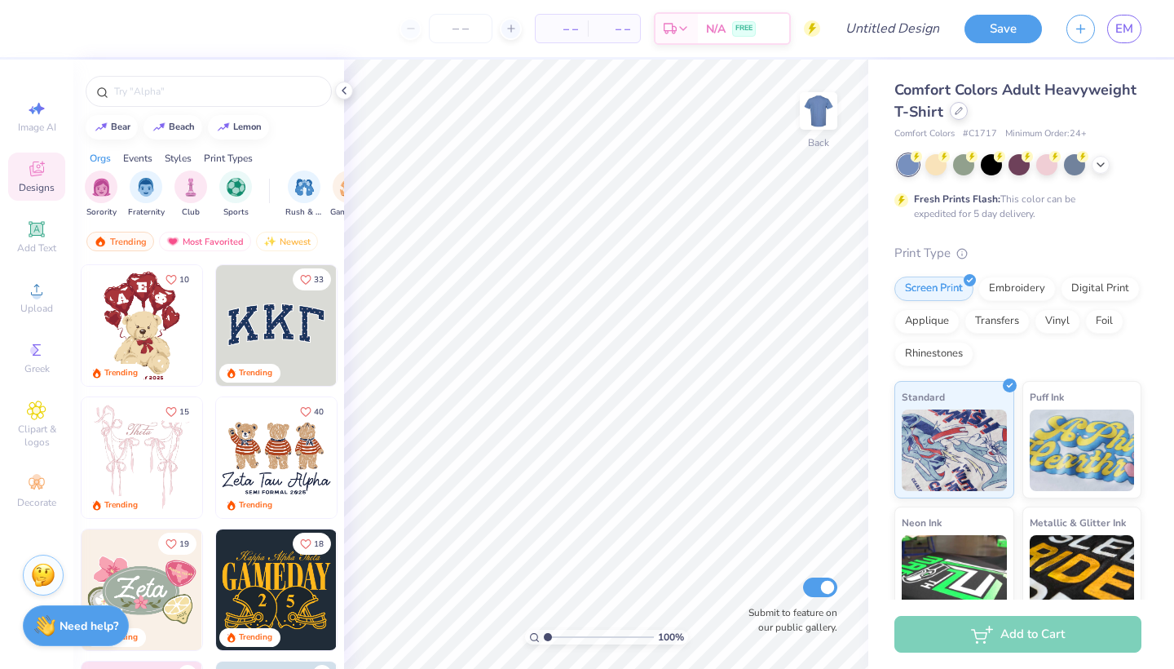
click at [955, 109] on icon at bounding box center [959, 111] width 8 height 8
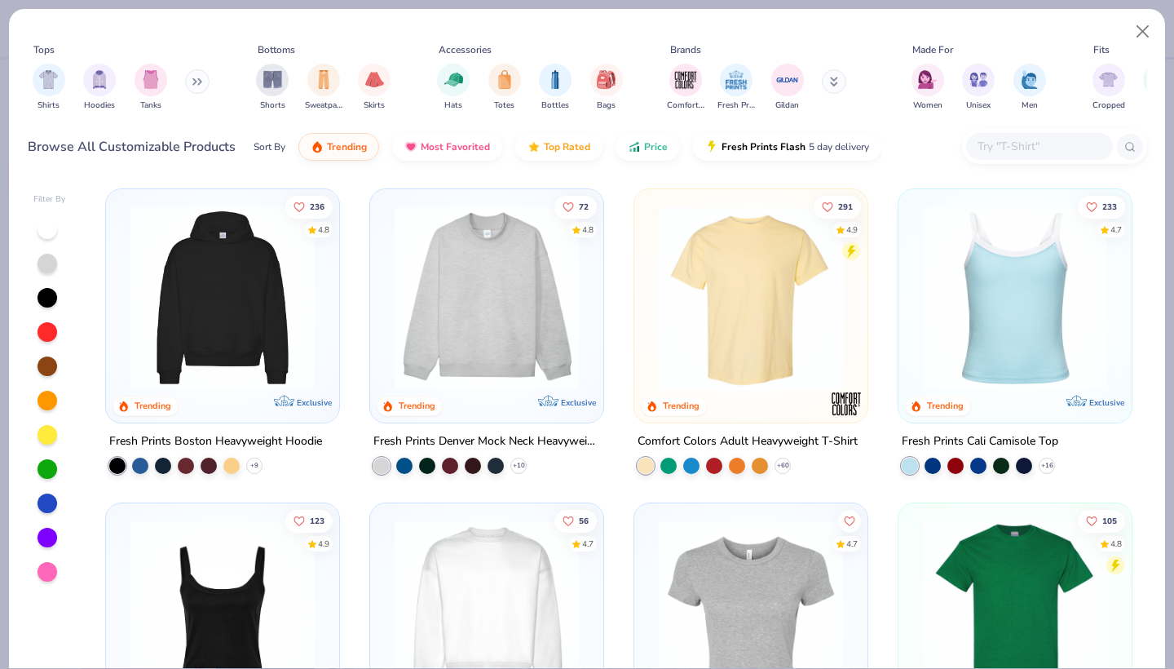
click at [1004, 153] on input "text" at bounding box center [1039, 146] width 126 height 19
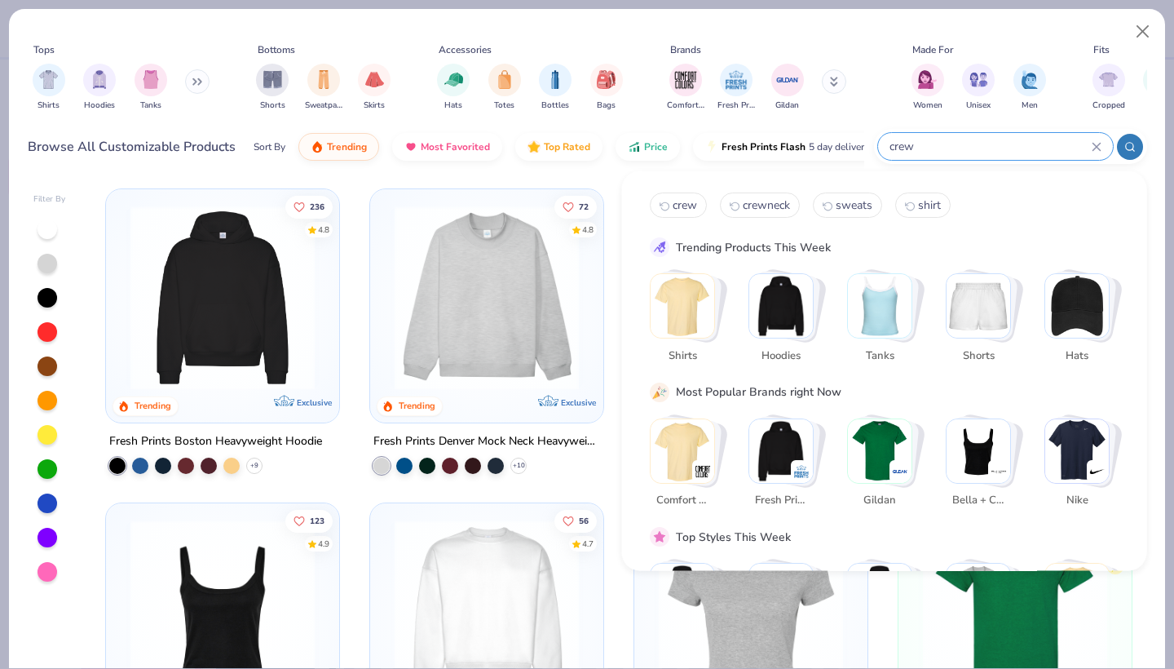
type input "crew"
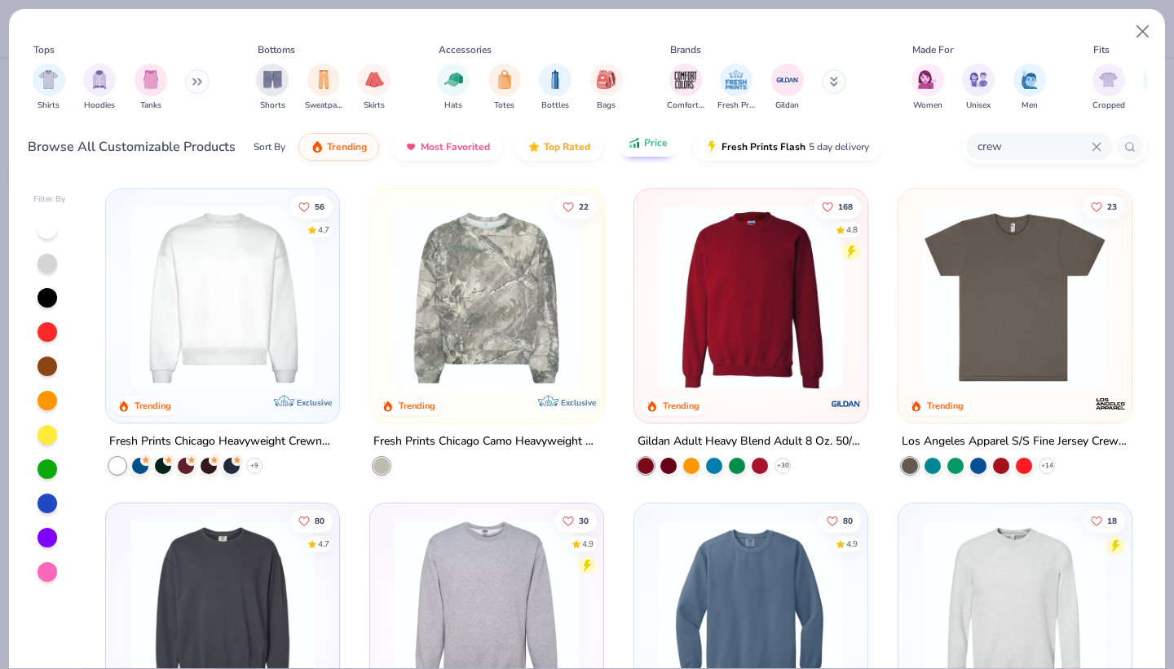
click at [638, 157] on button "Price" at bounding box center [648, 143] width 64 height 28
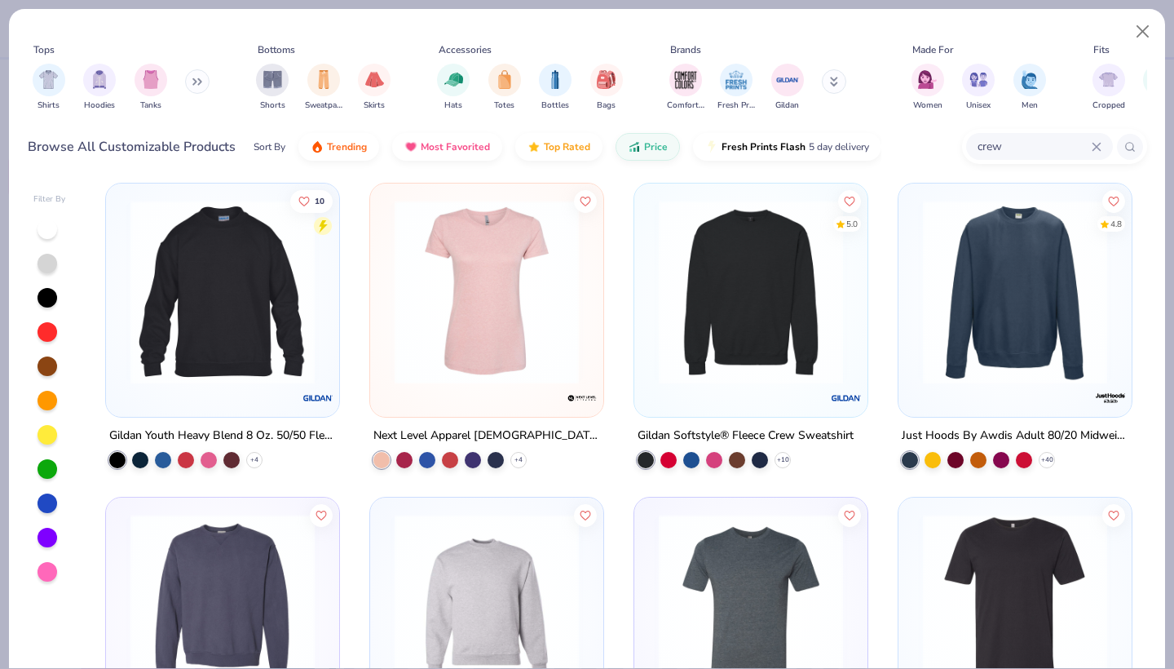
scroll to position [322, 0]
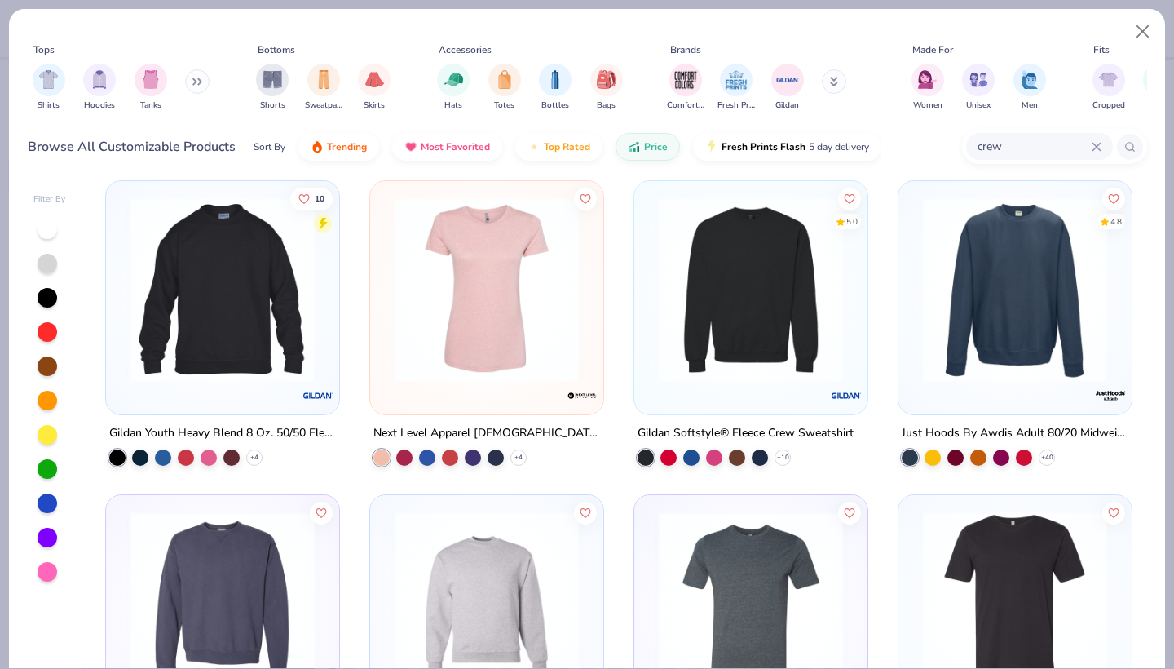
click at [739, 336] on img at bounding box center [751, 289] width 201 height 184
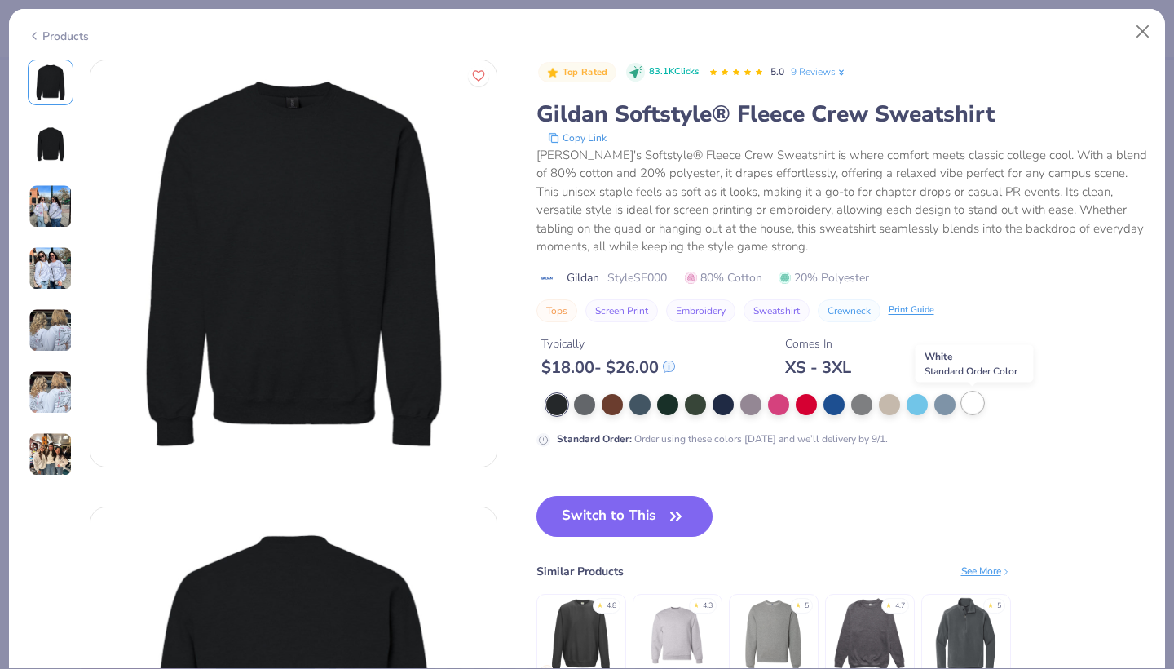
click at [973, 402] on div at bounding box center [972, 402] width 21 height 21
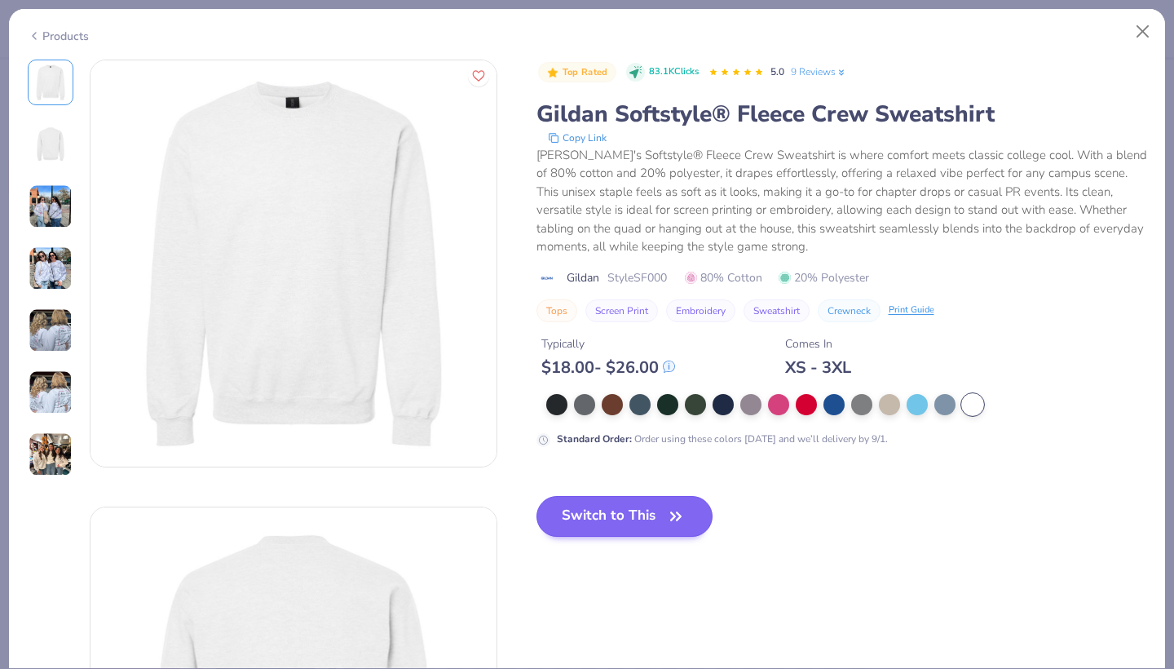
click at [624, 513] on button "Switch to This" at bounding box center [624, 516] width 177 height 41
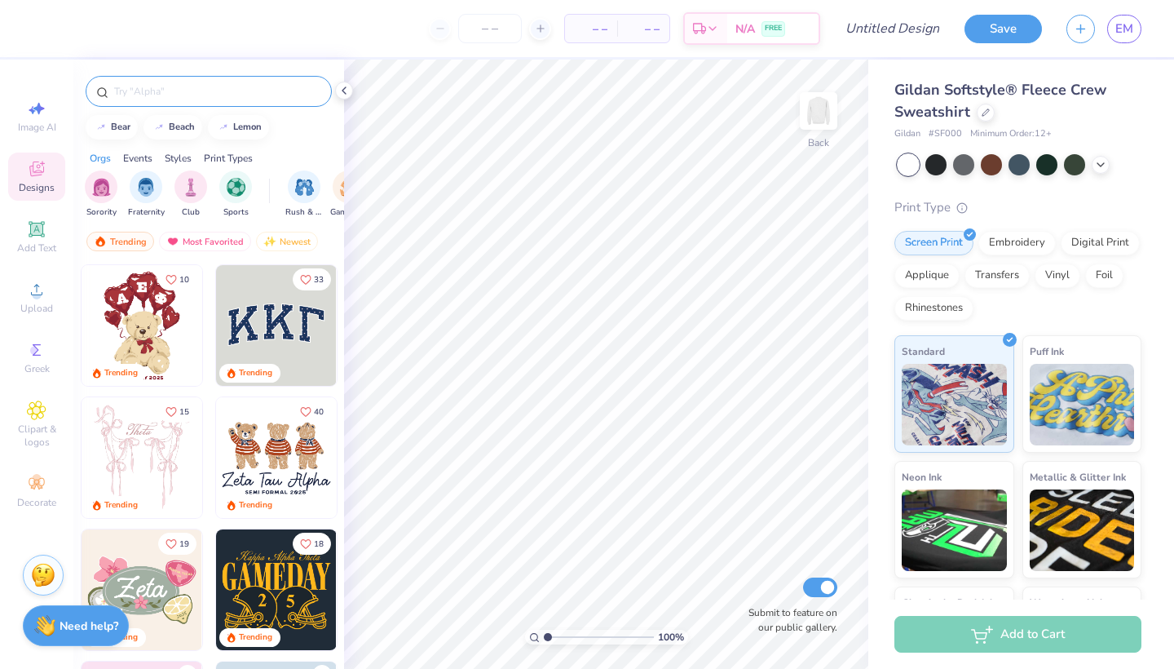
click at [192, 95] on input "text" at bounding box center [217, 91] width 209 height 16
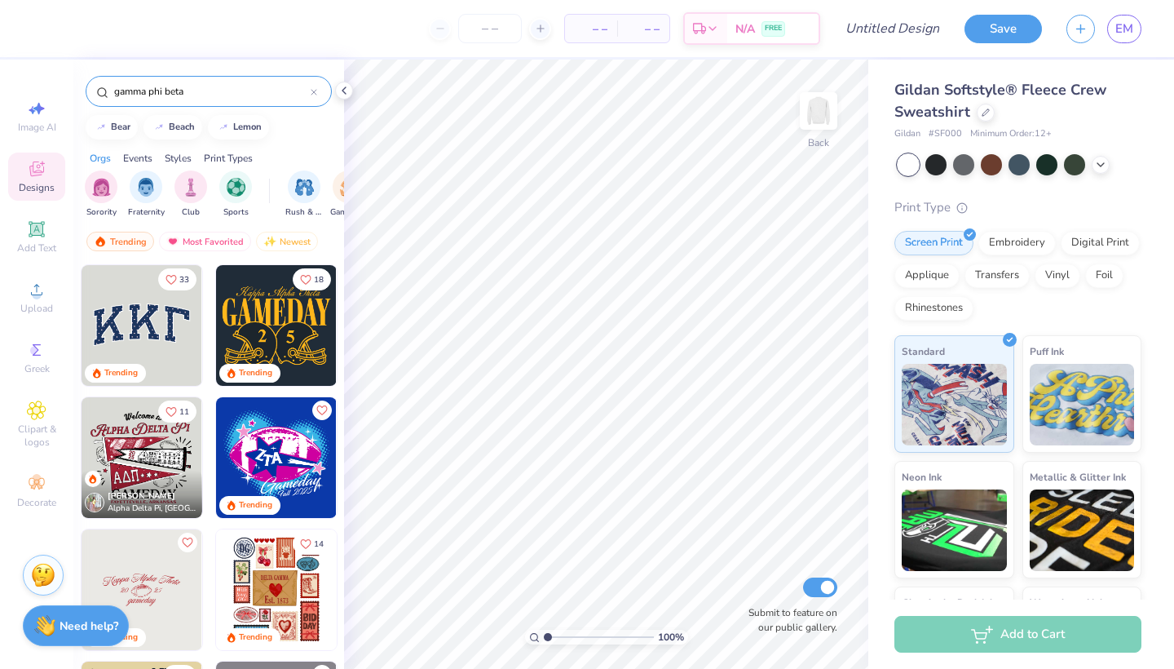
type input "gamma phi beta"
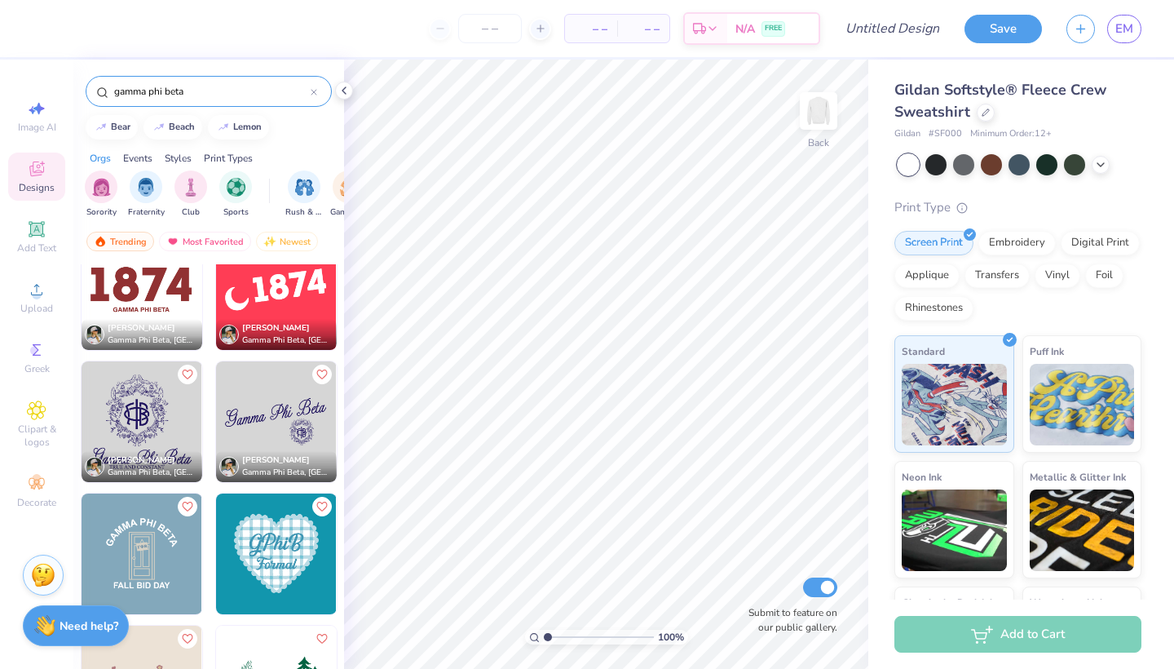
scroll to position [1494, 0]
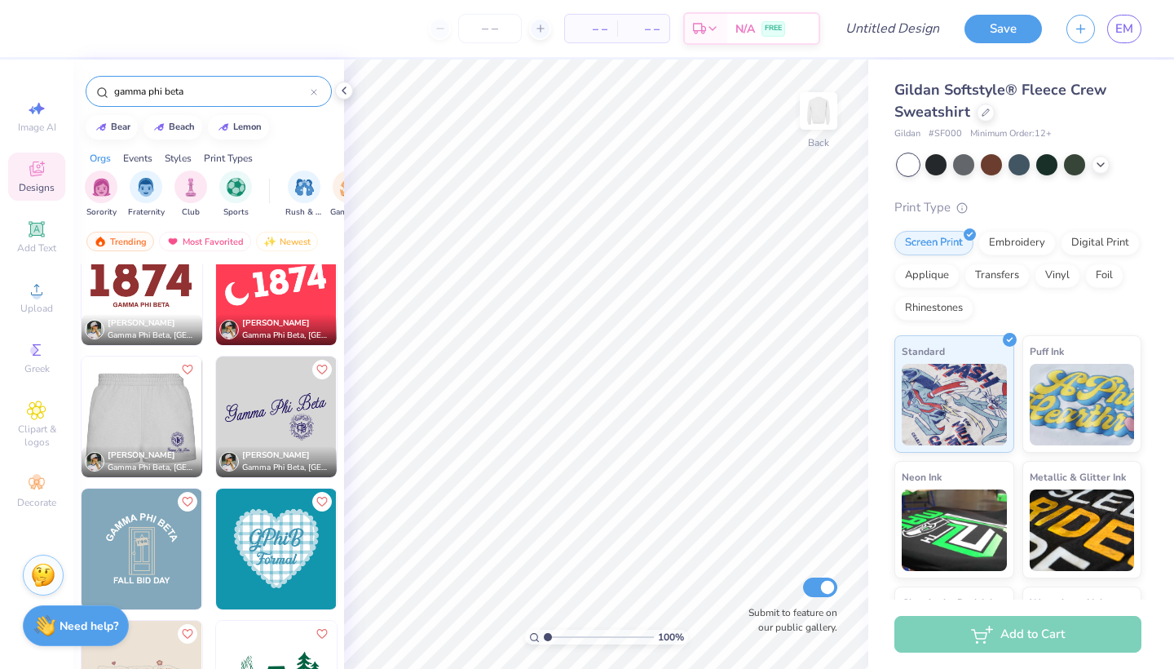
click at [157, 424] on img at bounding box center [141, 416] width 121 height 121
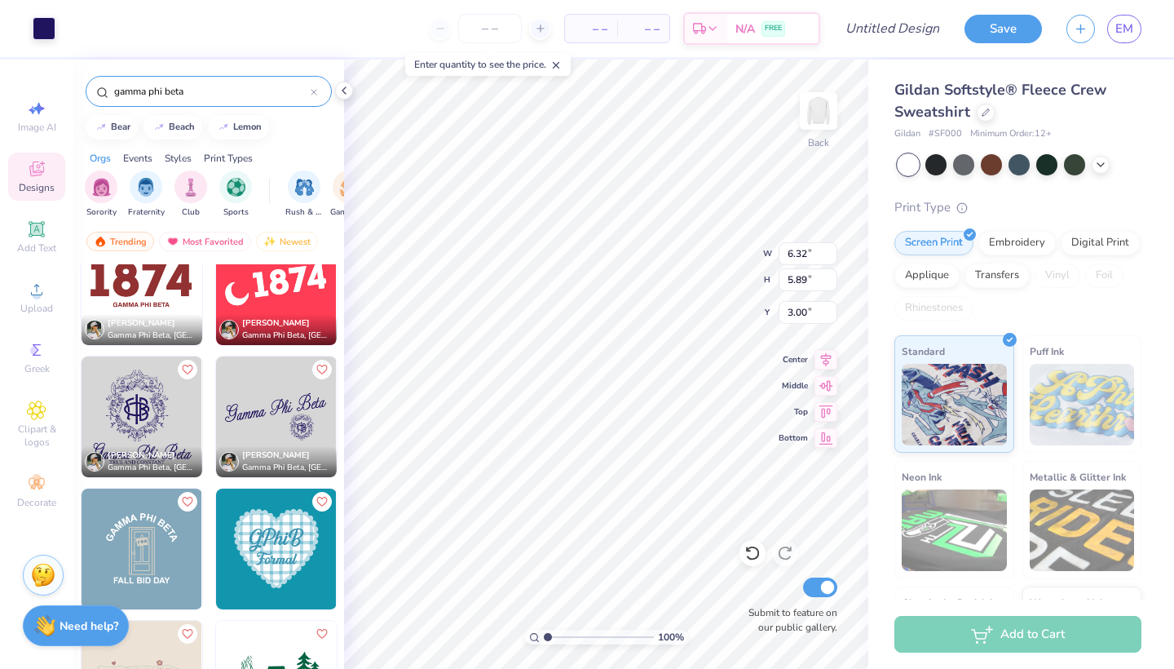
type input "5.86"
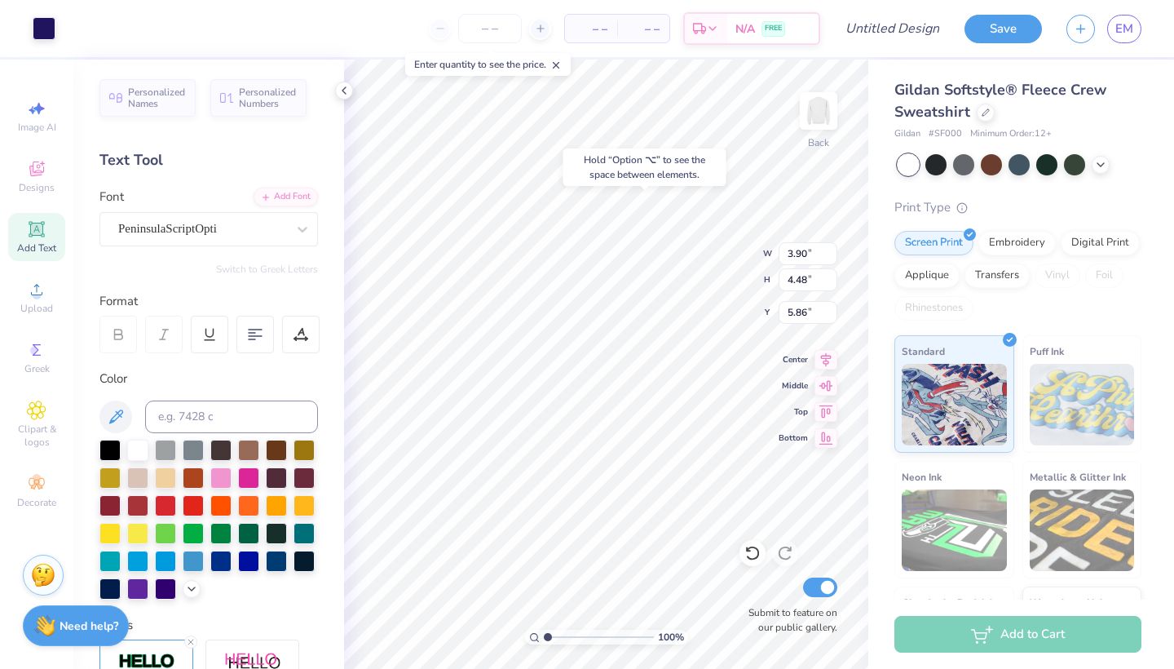
type input "3.00"
type input "3.23"
type input "3.71"
click at [287, 201] on div "Add Font" at bounding box center [286, 195] width 64 height 19
click at [27, 240] on div "Add Text" at bounding box center [36, 237] width 57 height 48
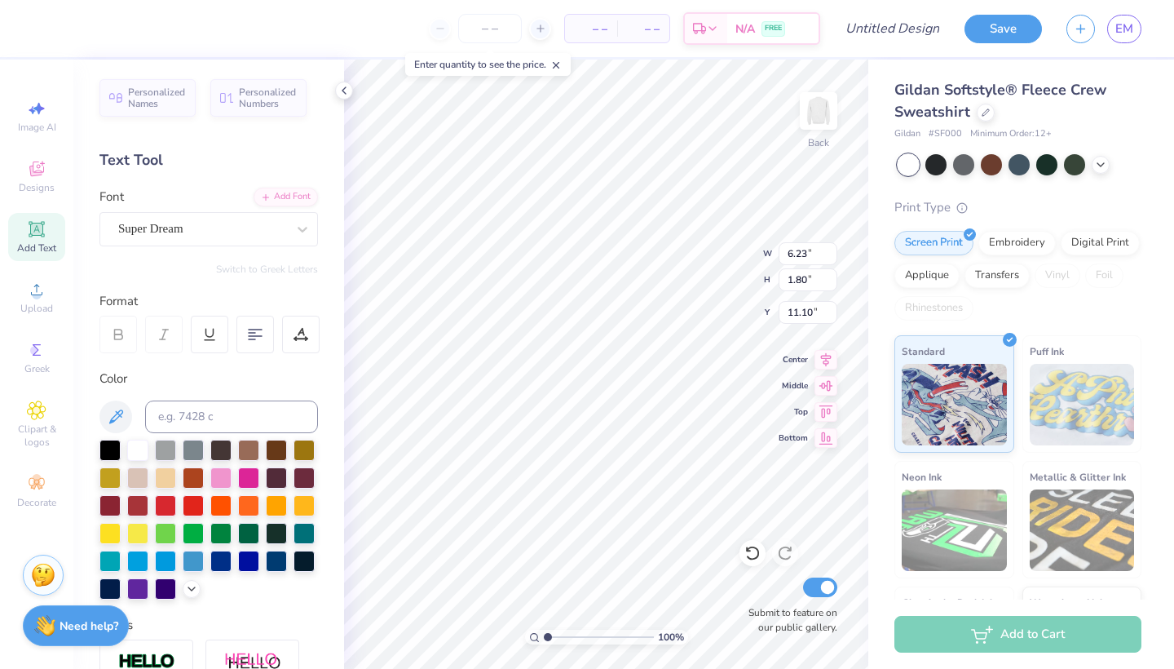
scroll to position [0, 1]
type textarea "Gamma"
click at [250, 233] on div "Super Dream" at bounding box center [202, 228] width 171 height 25
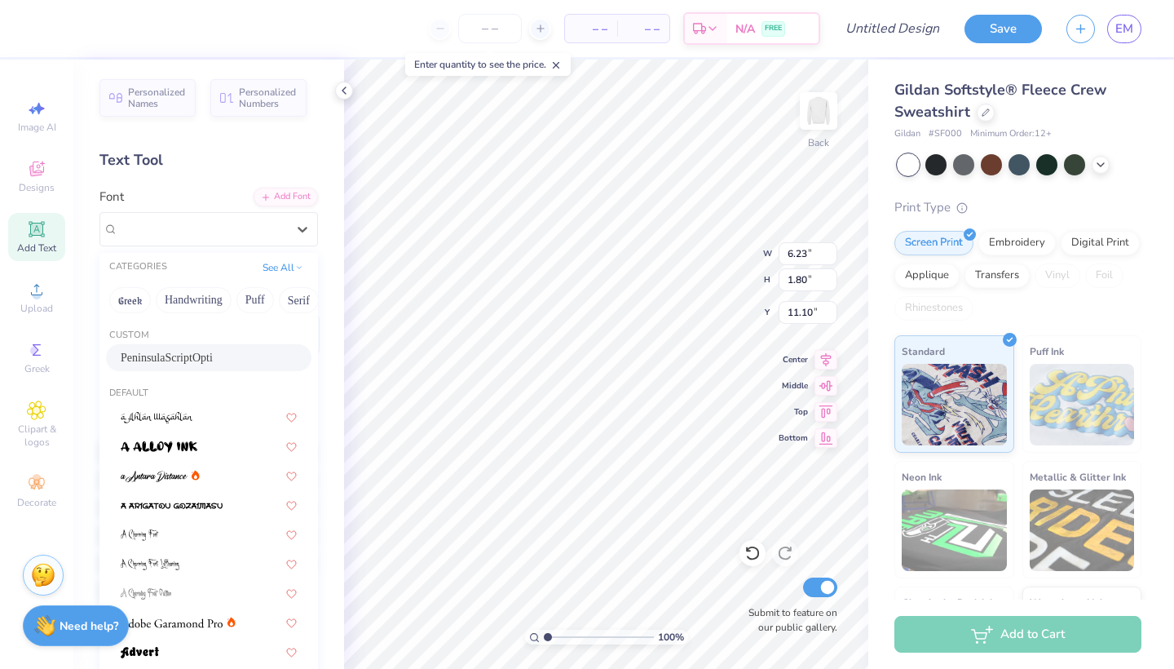
click at [196, 361] on div "PeninsulaScriptOpti" at bounding box center [209, 357] width 176 height 17
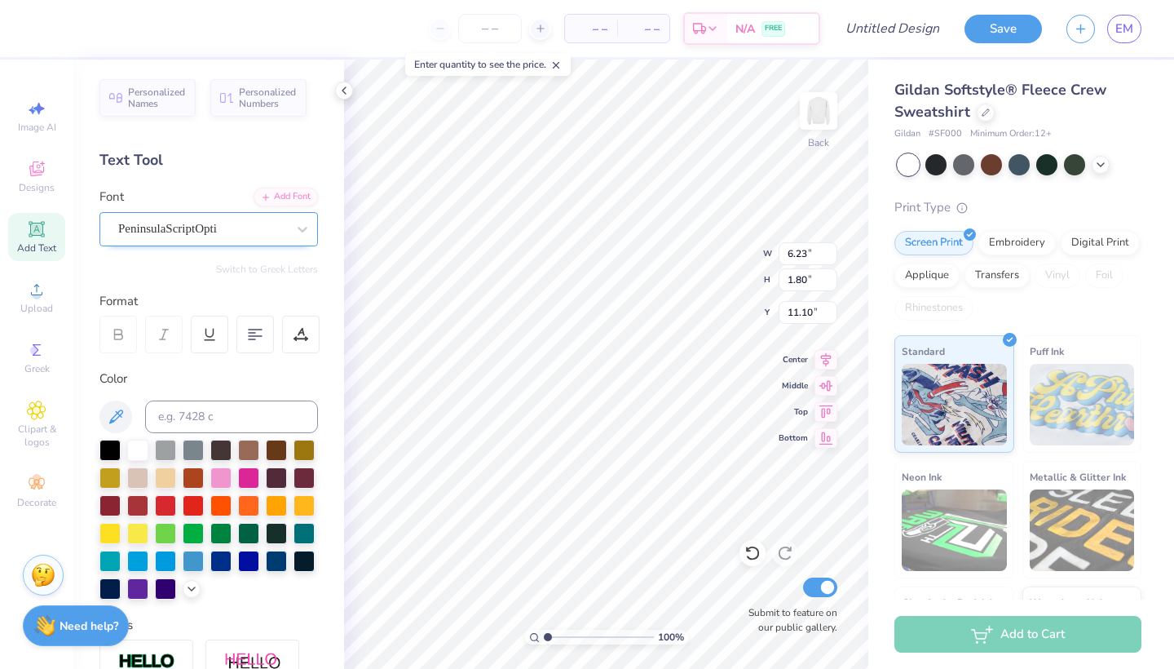
click at [229, 232] on div "PeninsulaScriptOpti" at bounding box center [202, 228] width 171 height 25
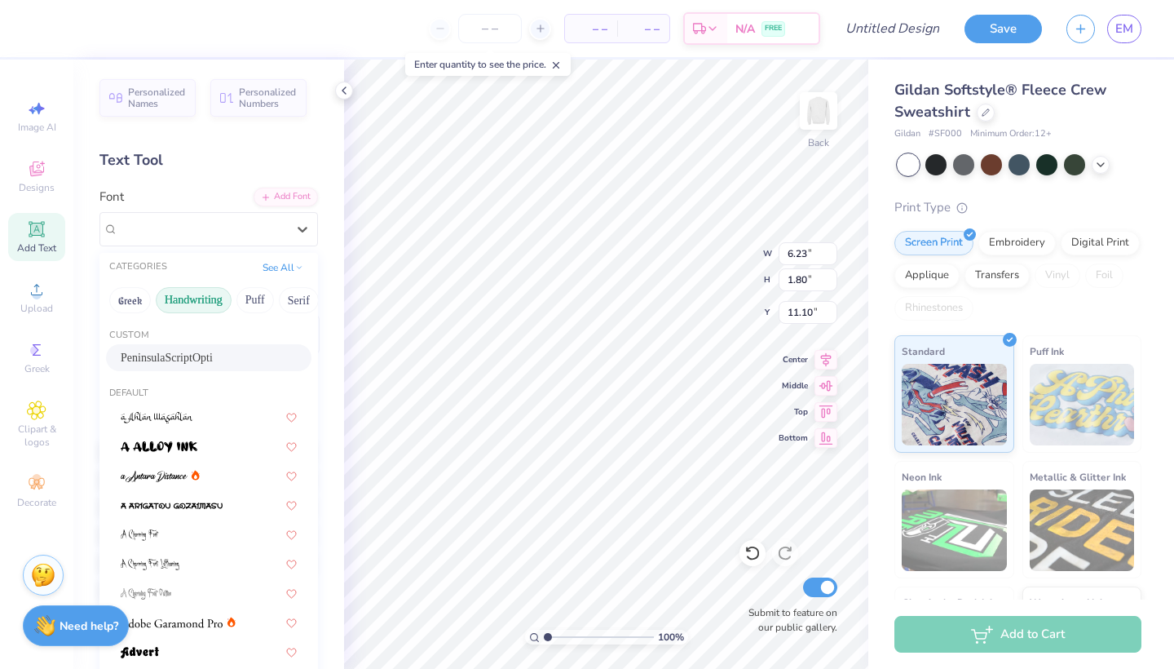
click at [212, 299] on button "Handwriting" at bounding box center [194, 300] width 76 height 26
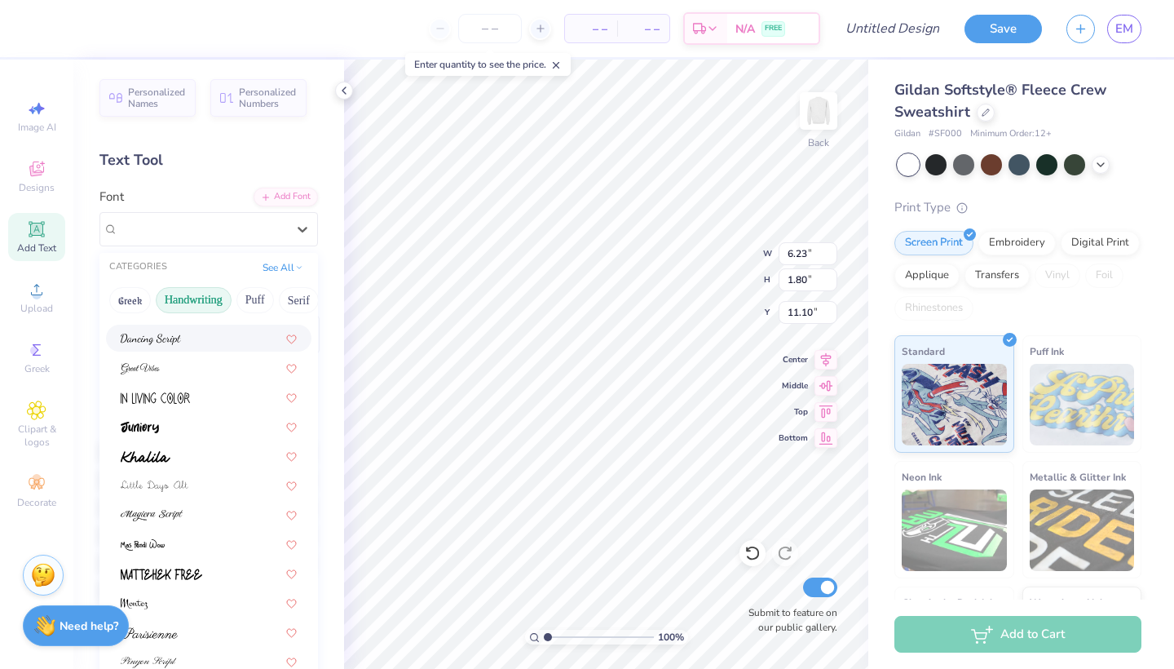
scroll to position [227, 0]
click at [188, 359] on div at bounding box center [209, 365] width 176 height 17
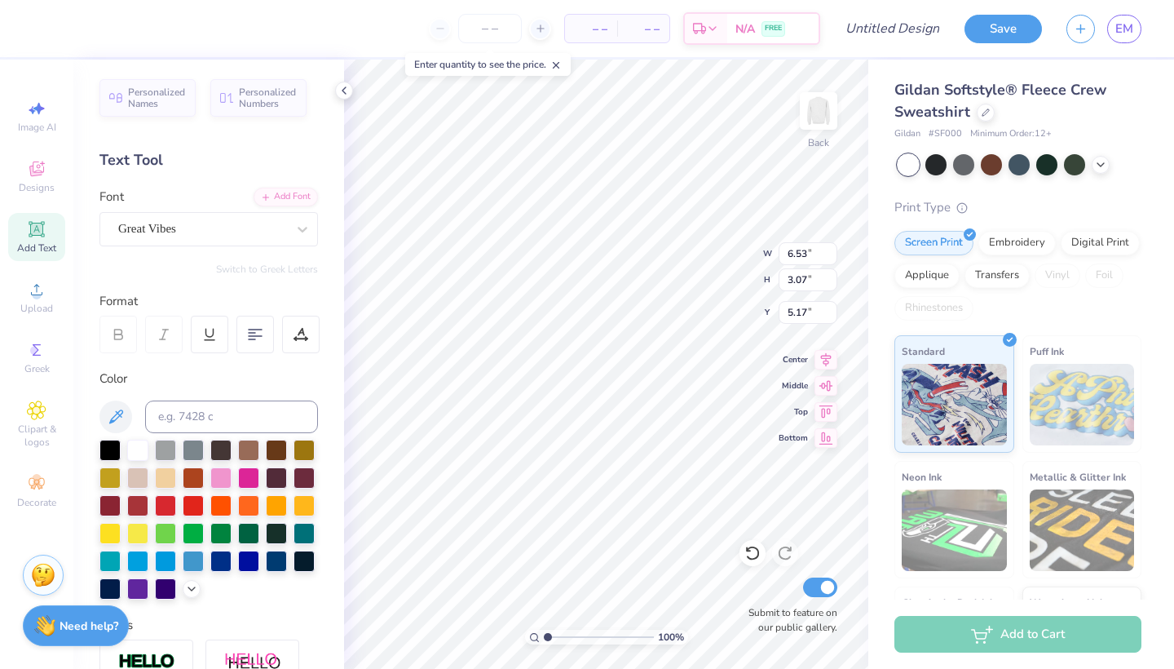
type input "3.32"
type input "4.25"
type input "2.00"
type input "4.28"
type input "2.54"
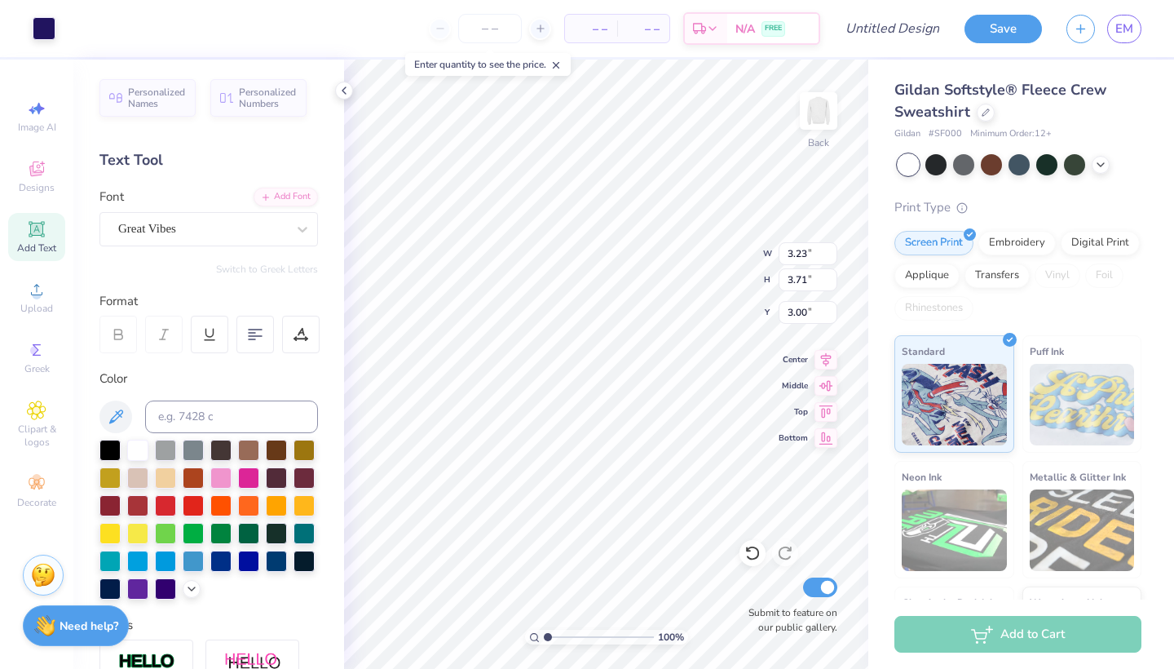
type input "2.91"
type input "3.80"
type input "3.82"
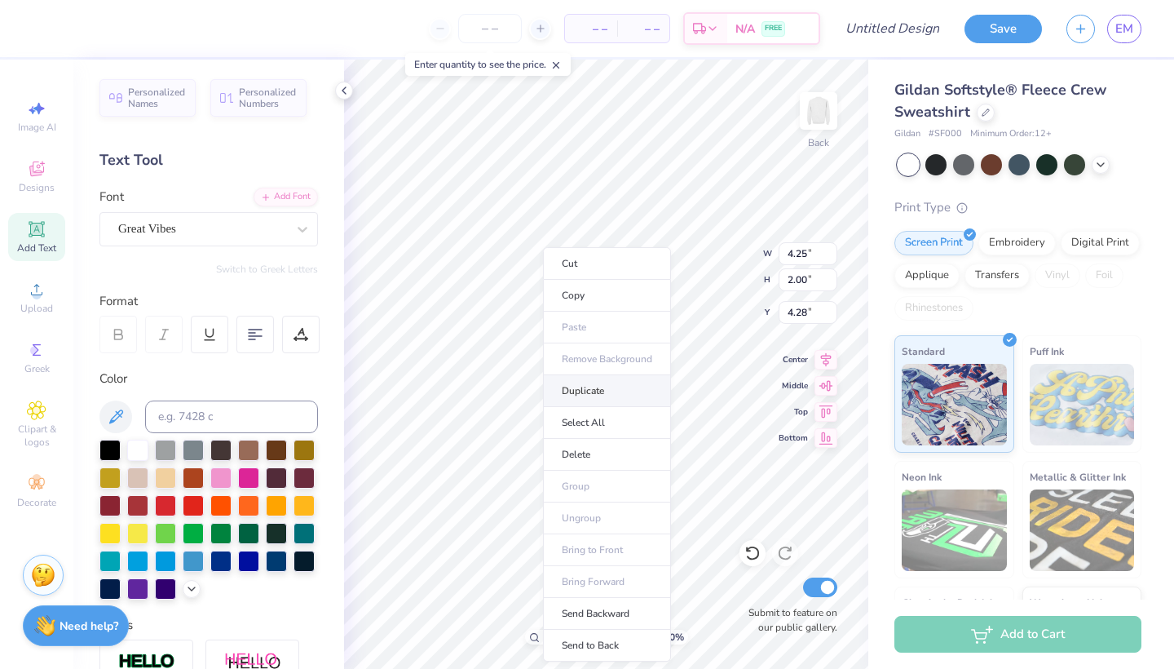
click at [580, 384] on li "Duplicate" at bounding box center [607, 391] width 128 height 32
type input "11.75"
type textarea "Phi Beta"
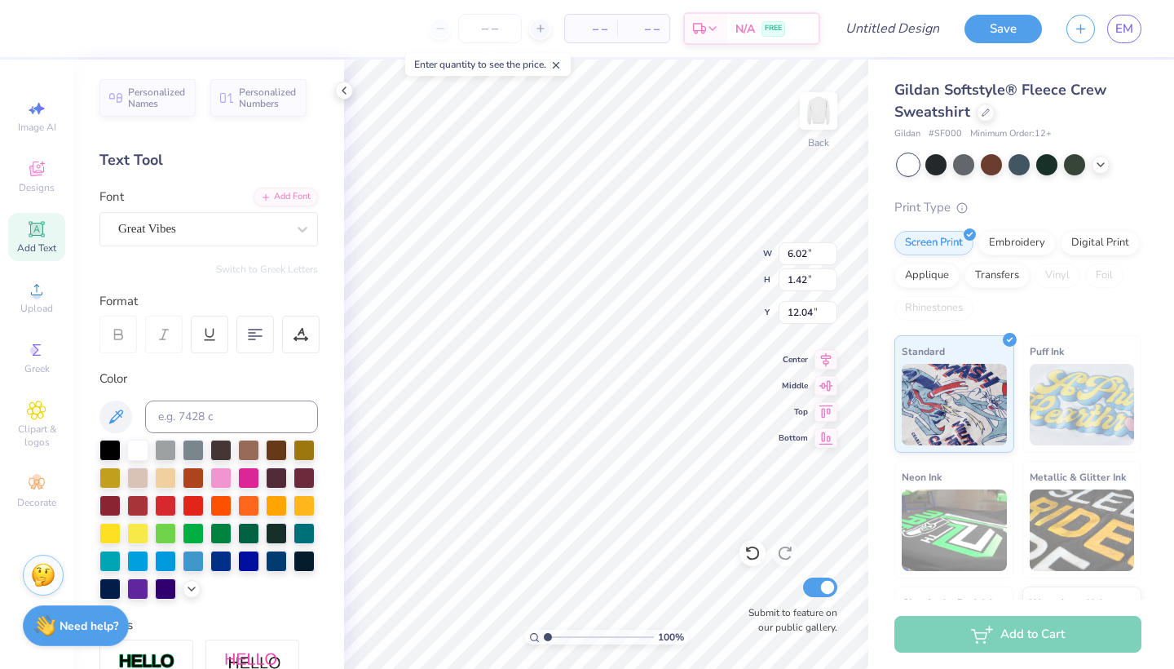
type input "4.56"
type textarea "Phi"
type input "7.11"
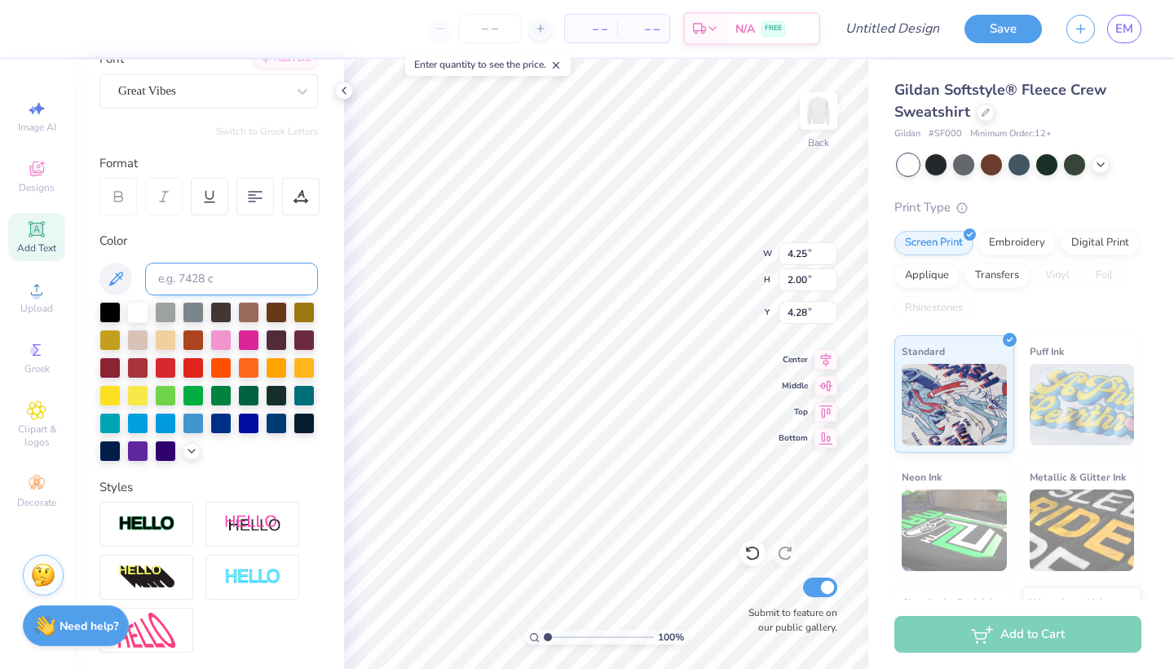
scroll to position [173, 0]
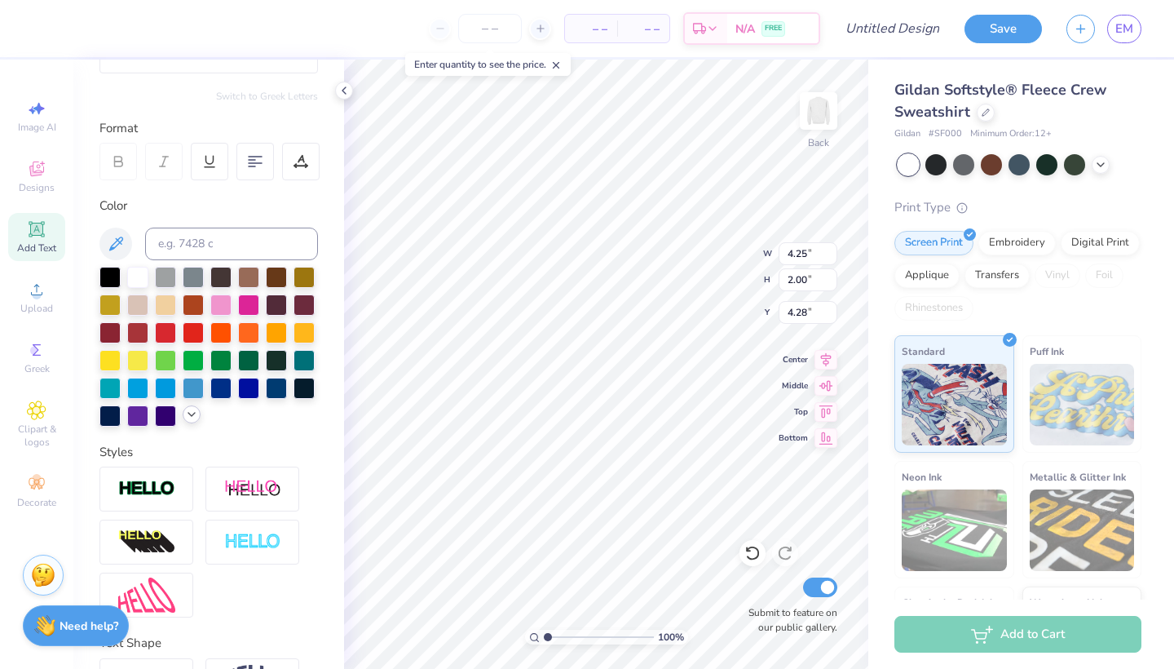
click at [189, 417] on icon at bounding box center [191, 414] width 13 height 13
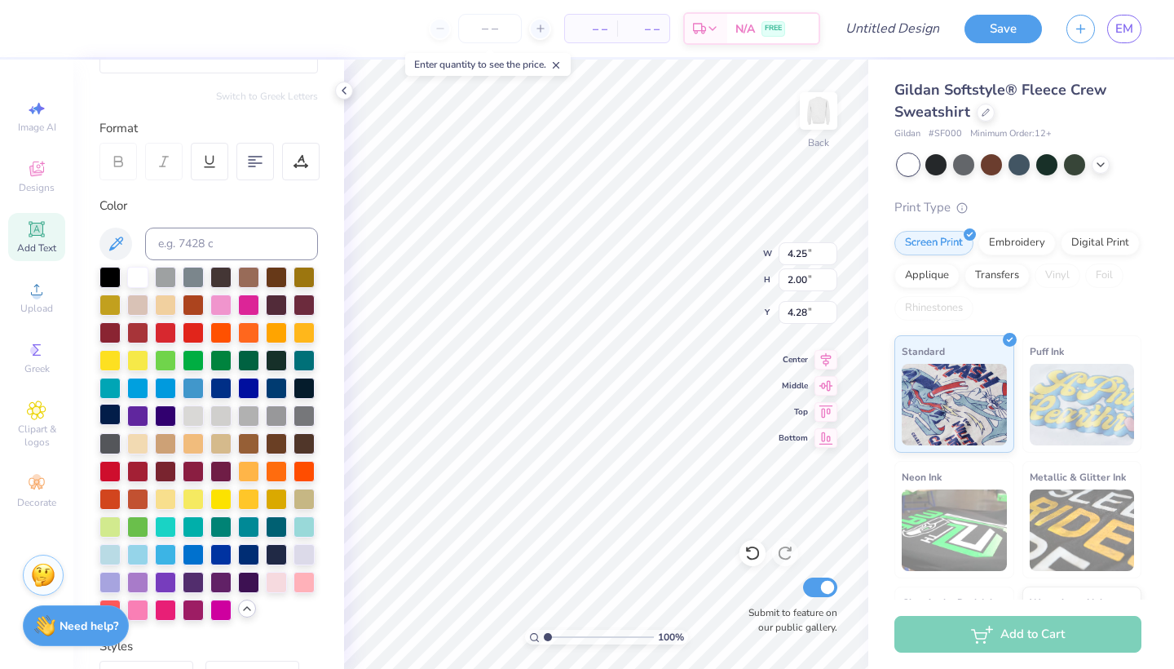
click at [107, 422] on div at bounding box center [109, 414] width 21 height 21
click at [273, 392] on div at bounding box center [276, 386] width 21 height 21
type input "2.50"
type input "1.42"
type input "4.56"
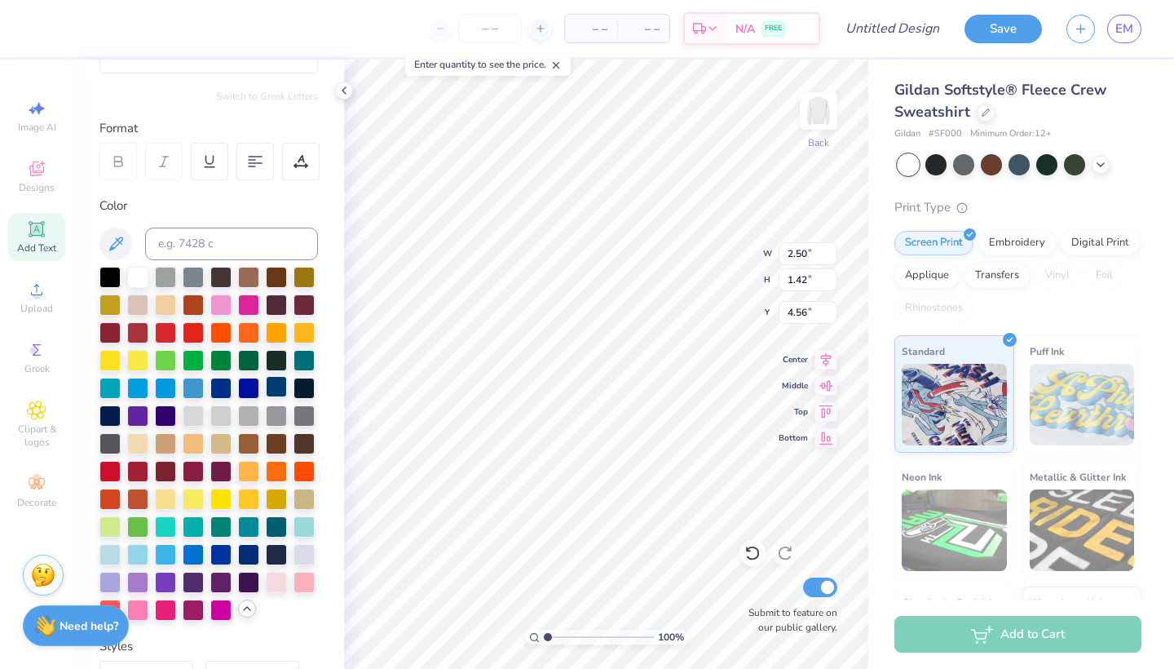
click at [281, 383] on div at bounding box center [276, 386] width 21 height 21
click at [283, 387] on div at bounding box center [276, 386] width 21 height 21
type input "3.46"
click at [277, 384] on div at bounding box center [276, 386] width 21 height 21
click at [46, 24] on div at bounding box center [44, 26] width 23 height 23
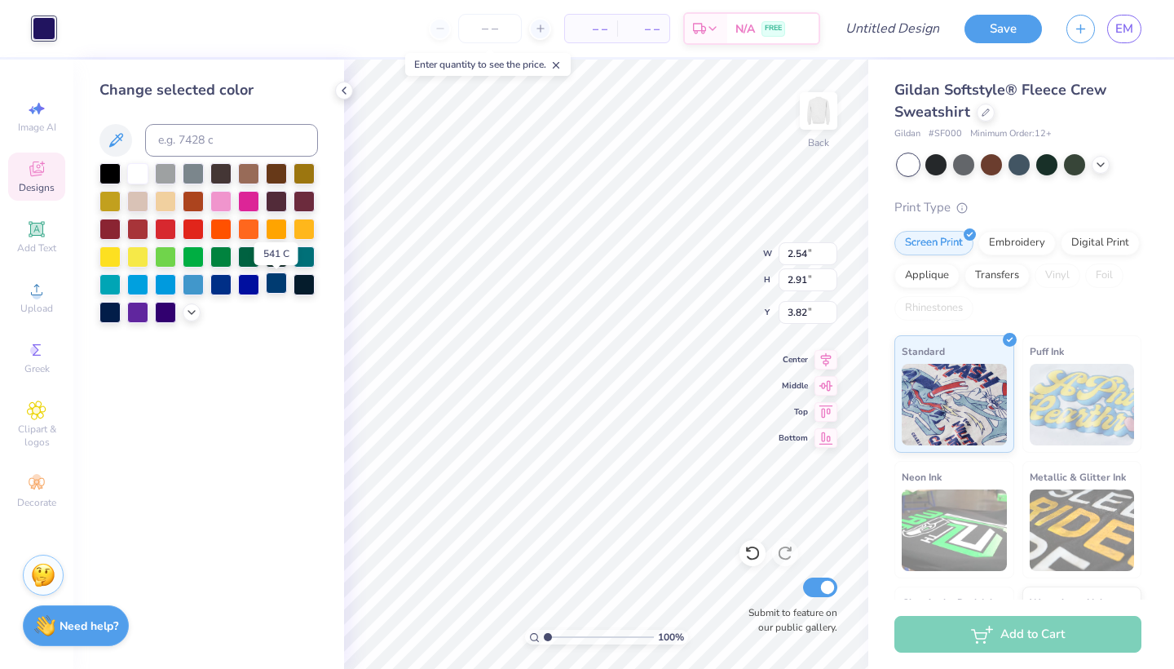
click at [280, 285] on div at bounding box center [276, 282] width 21 height 21
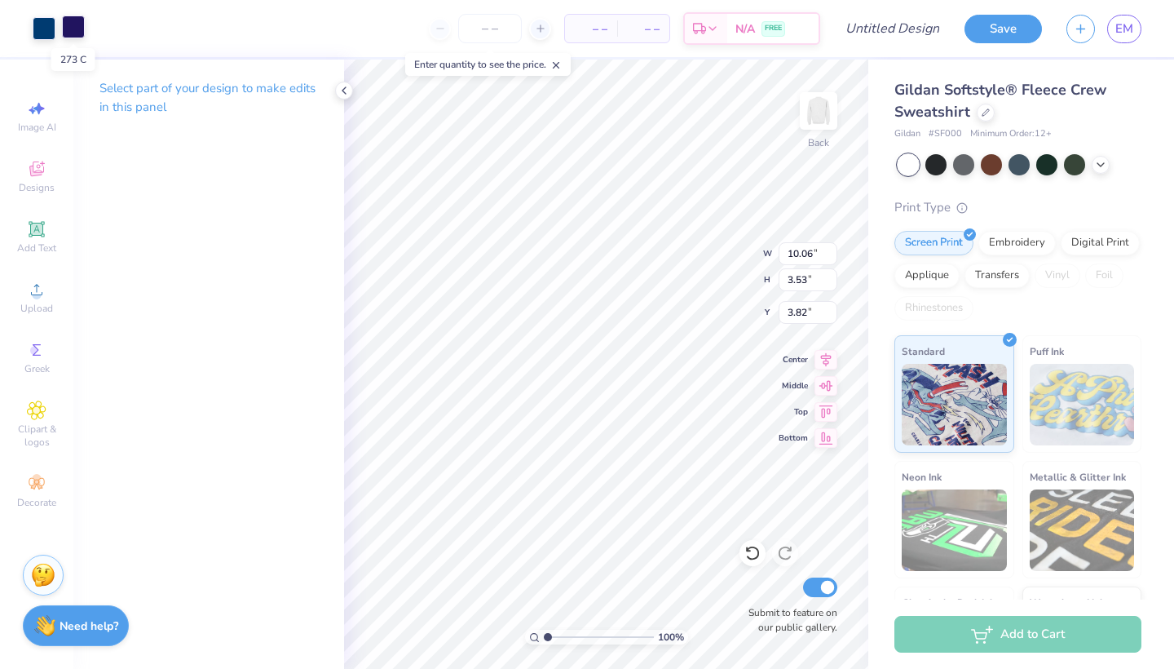
click at [73, 30] on div at bounding box center [73, 26] width 23 height 23
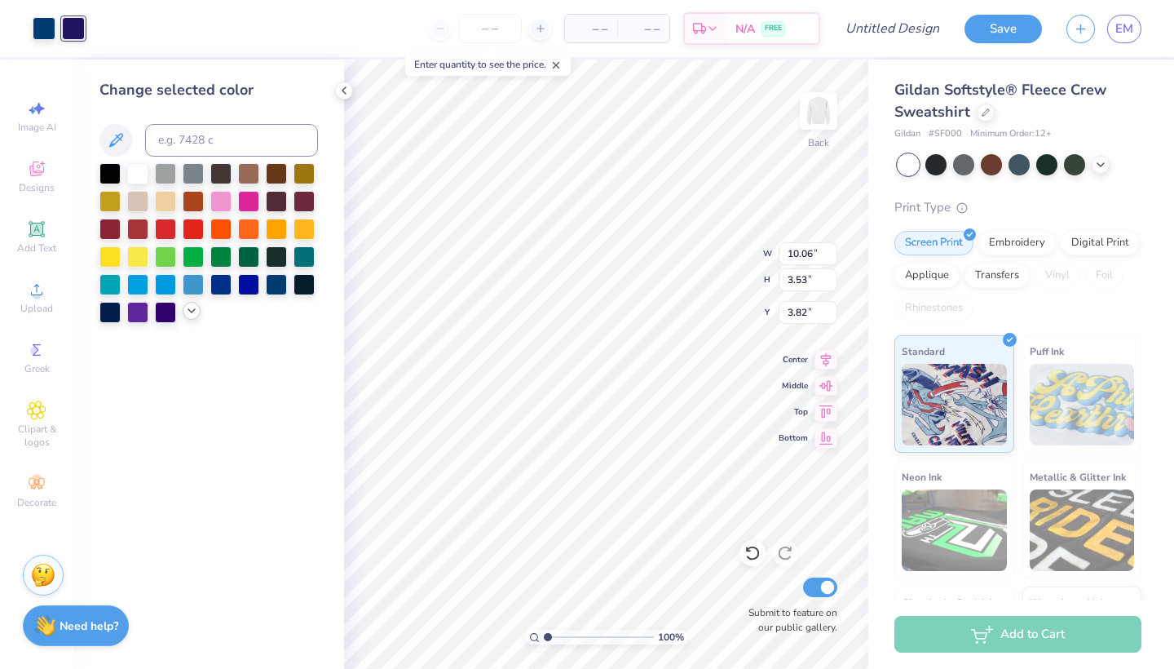
click at [194, 314] on icon at bounding box center [191, 310] width 13 height 13
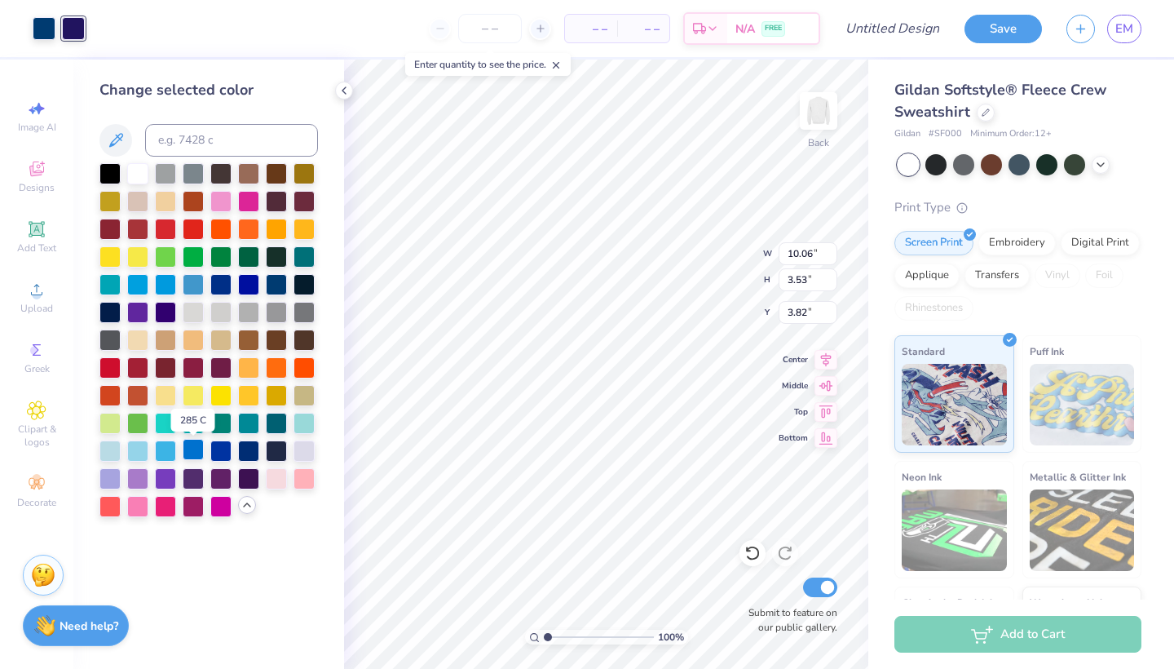
click at [196, 452] on div at bounding box center [193, 449] width 21 height 21
click at [280, 280] on div at bounding box center [276, 282] width 21 height 21
click at [248, 285] on div at bounding box center [248, 282] width 21 height 21
click at [201, 288] on div at bounding box center [193, 282] width 21 height 21
click at [218, 289] on div at bounding box center [220, 282] width 21 height 21
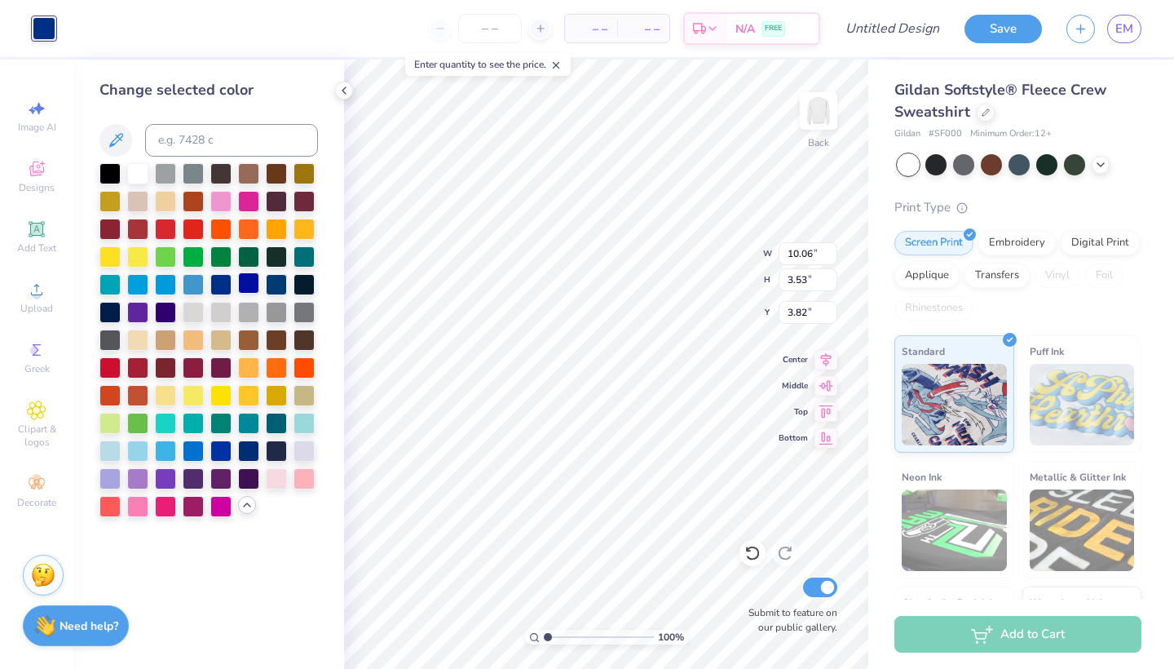
click at [244, 289] on div at bounding box center [248, 282] width 21 height 21
click at [220, 289] on div at bounding box center [220, 282] width 21 height 21
click at [272, 286] on div at bounding box center [276, 282] width 21 height 21
click at [227, 287] on div at bounding box center [220, 282] width 21 height 21
click at [280, 285] on div at bounding box center [276, 282] width 21 height 21
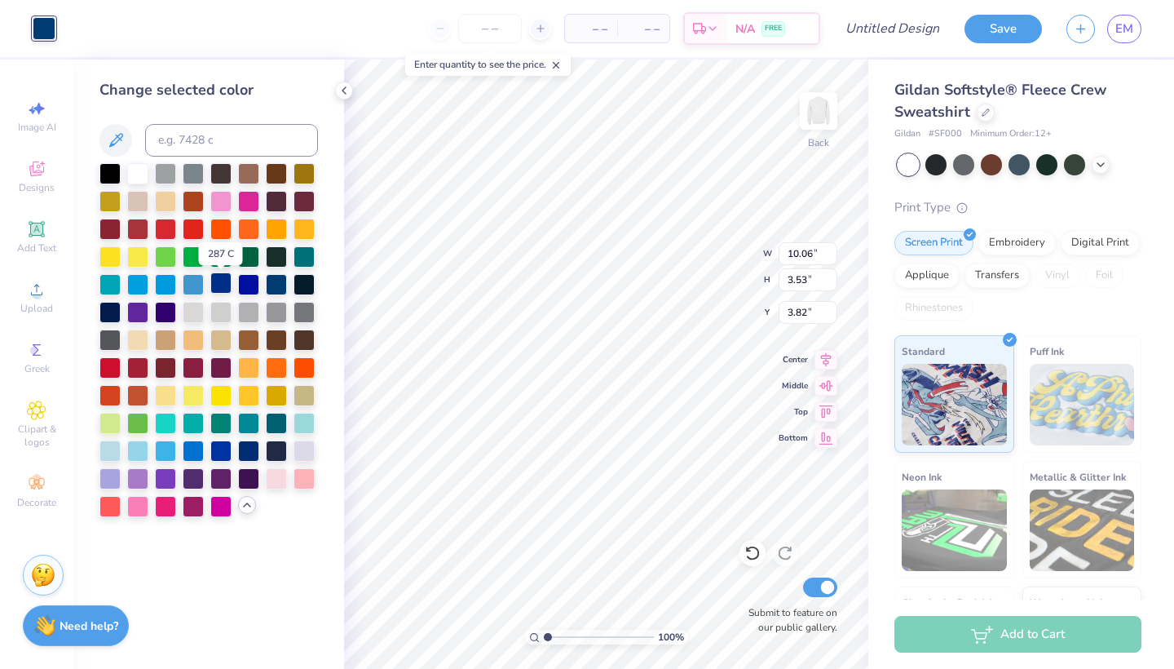
click at [221, 285] on div at bounding box center [220, 282] width 21 height 21
click at [275, 289] on div at bounding box center [276, 282] width 21 height 21
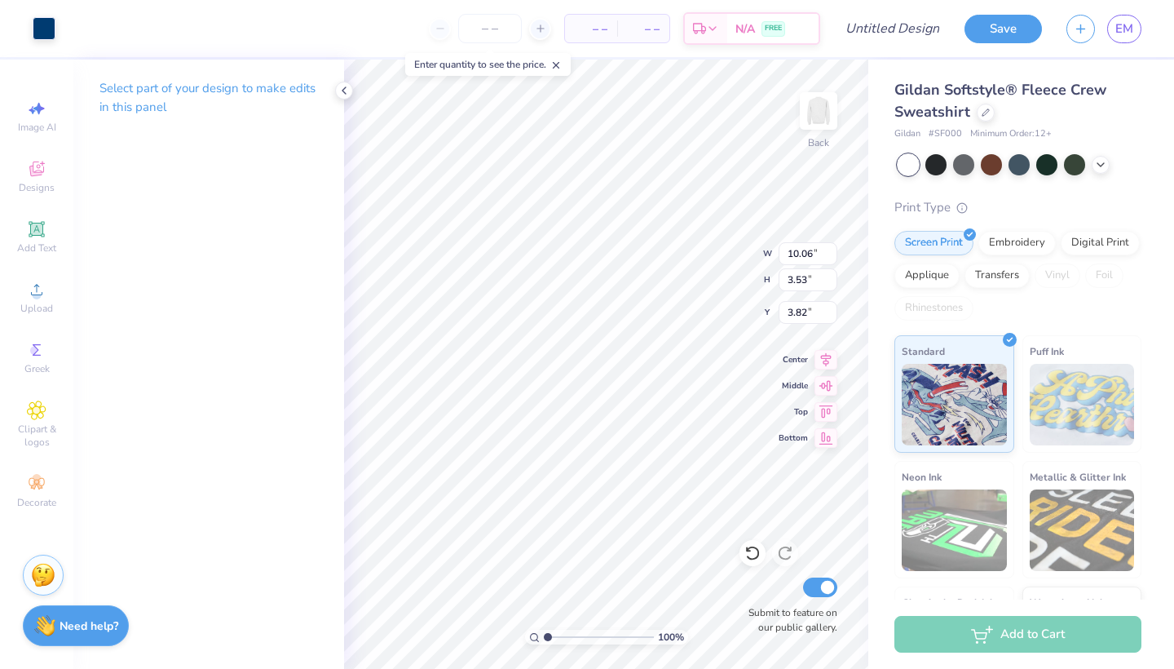
type input "3.87"
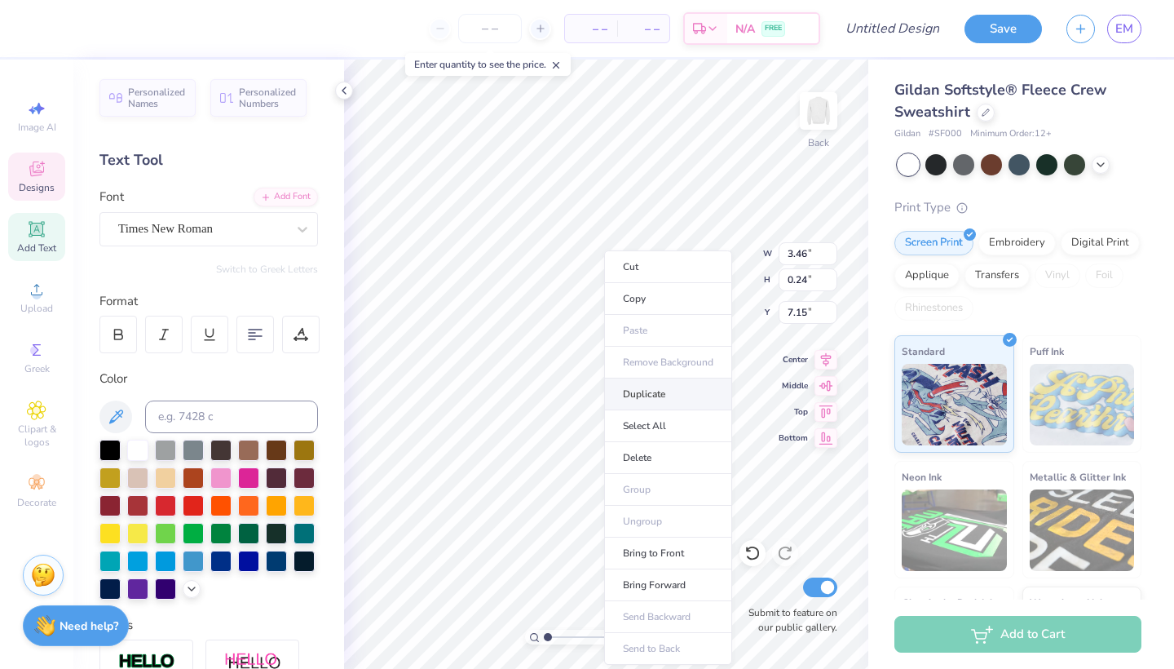
click at [636, 395] on li "Duplicate" at bounding box center [668, 394] width 128 height 32
type input "8.16"
type textarea "T"
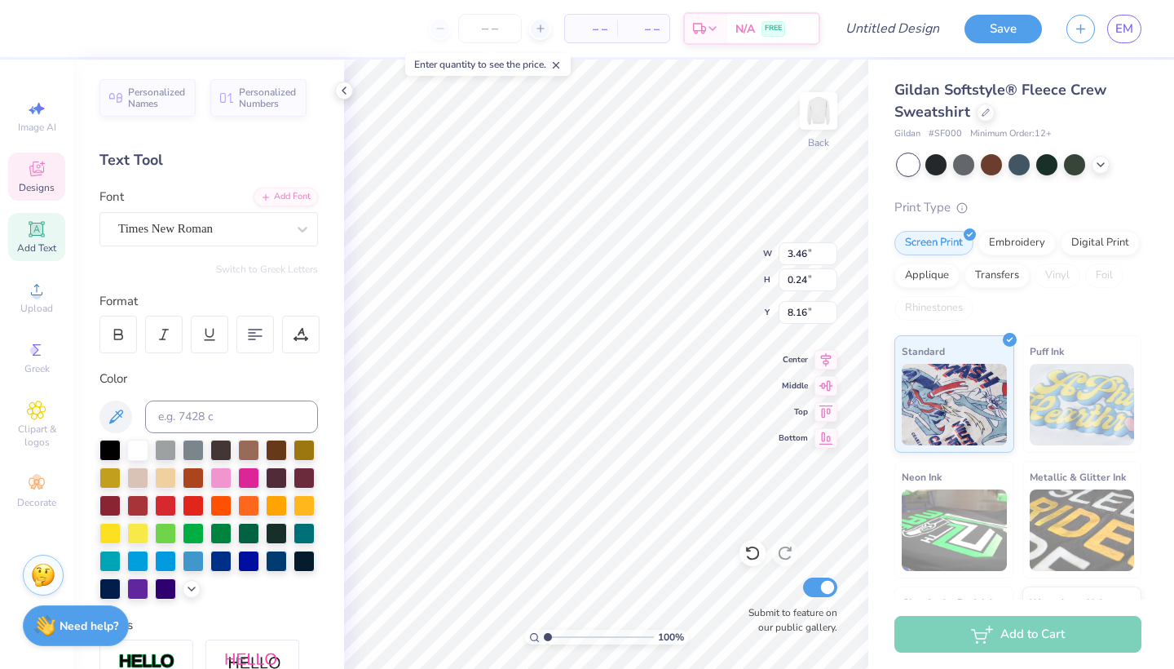
type textarea "Est. 1874"
type input "7.40"
type input "7.71"
click at [832, 248] on input "3.47" at bounding box center [808, 253] width 59 height 23
click at [832, 248] on input "3.48" at bounding box center [808, 253] width 59 height 23
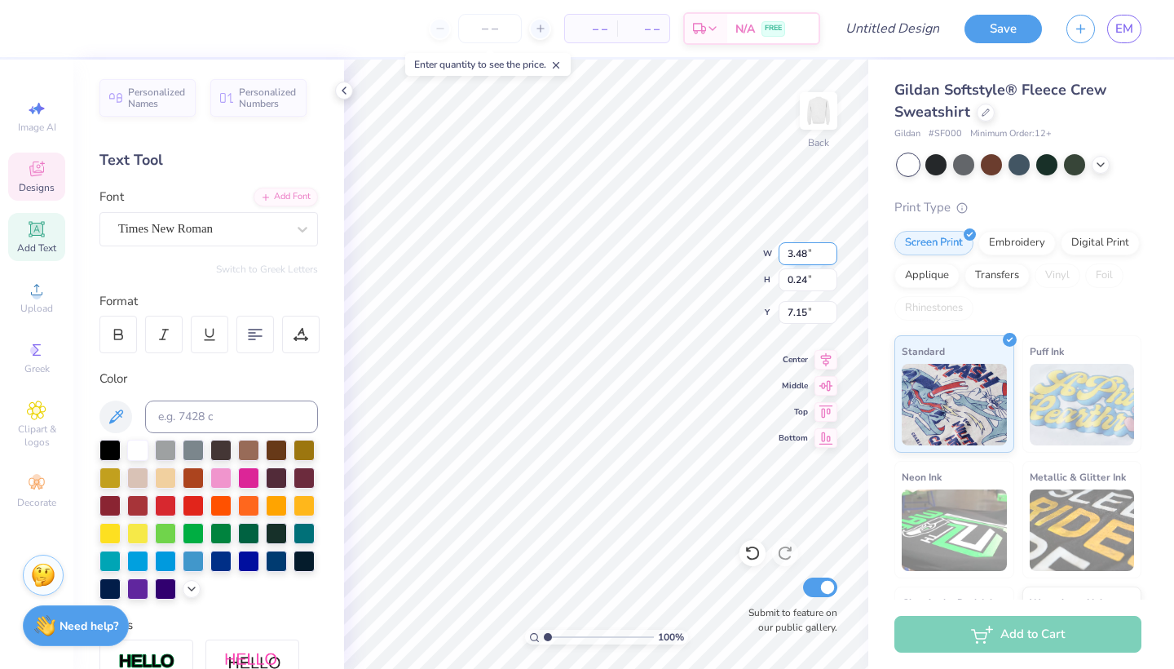
type input "3.49"
click at [832, 248] on input "3.49" at bounding box center [808, 253] width 59 height 23
type input "4.59"
type input "0.32"
type input "7.05"
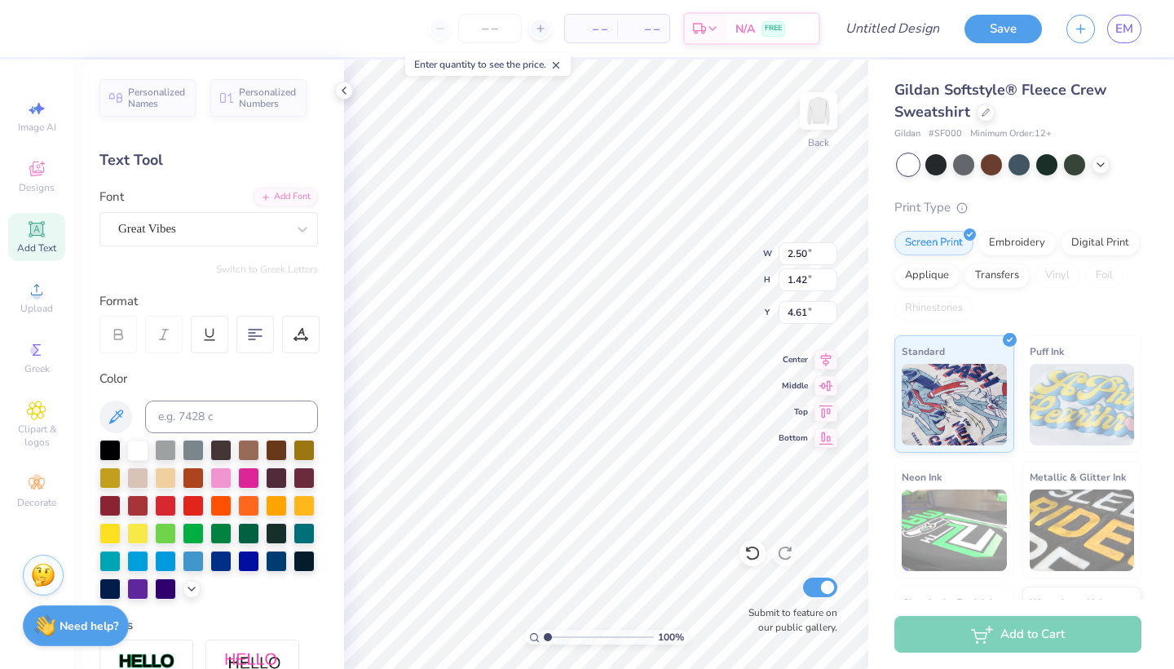
type textarea "Phi Beta"
type input "3.54"
type input "6.66"
type input "3.70"
type input "1.84"
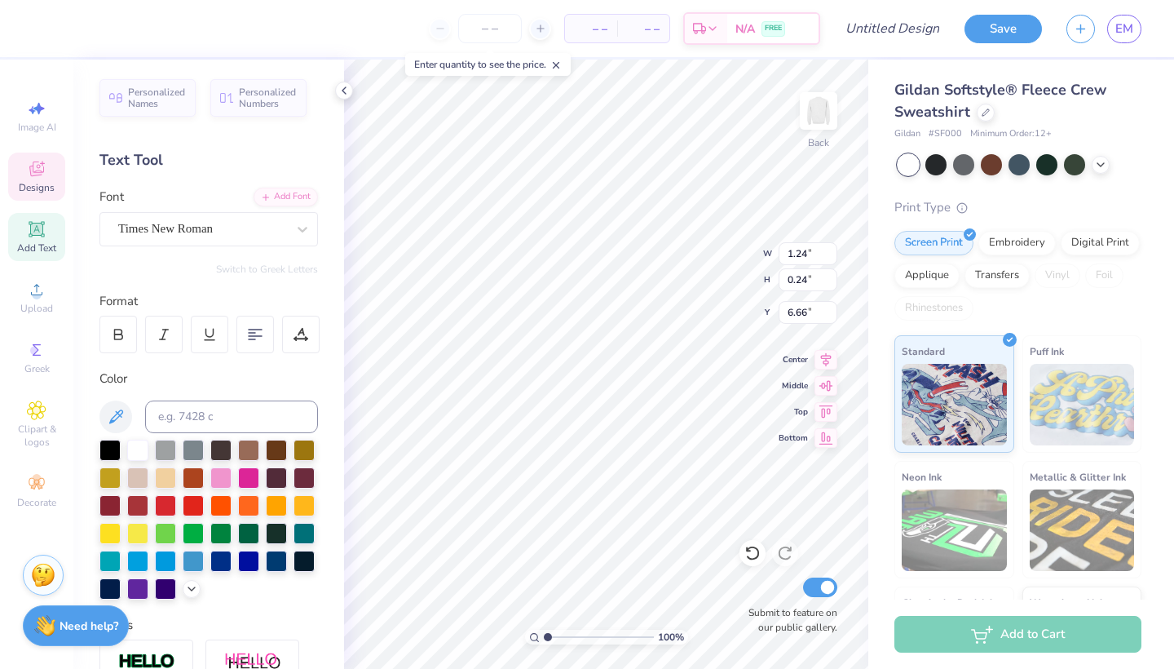
type input "0.36"
type input "6.51"
type input "6.60"
type input "6.77"
type input "3.54"
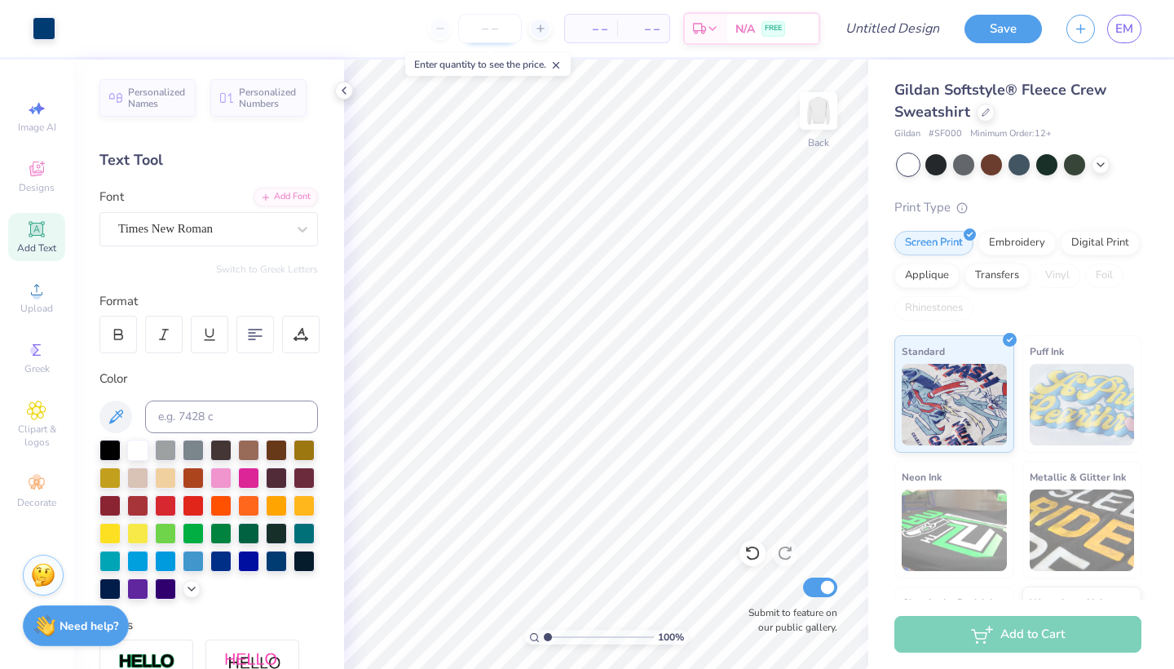
click at [497, 37] on input "number" at bounding box center [490, 28] width 64 height 29
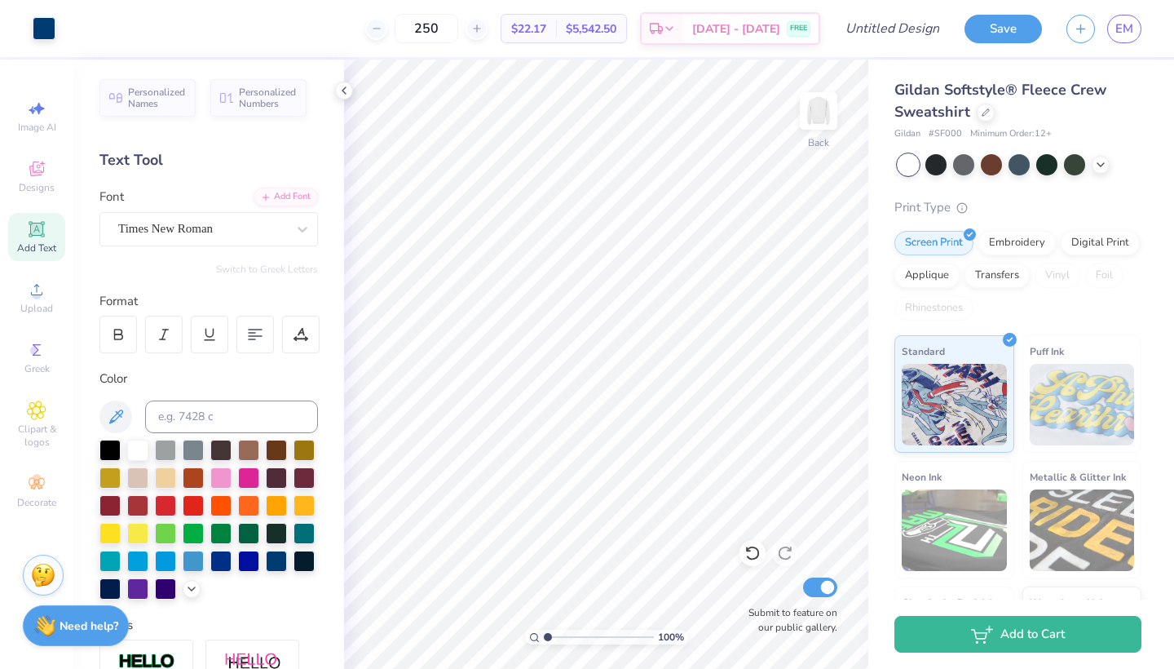
type input "250"
click at [909, 38] on input "Design Title" at bounding box center [912, 28] width 80 height 33
type input "retreat 3"
click at [994, 24] on button "Save" at bounding box center [1002, 26] width 77 height 29
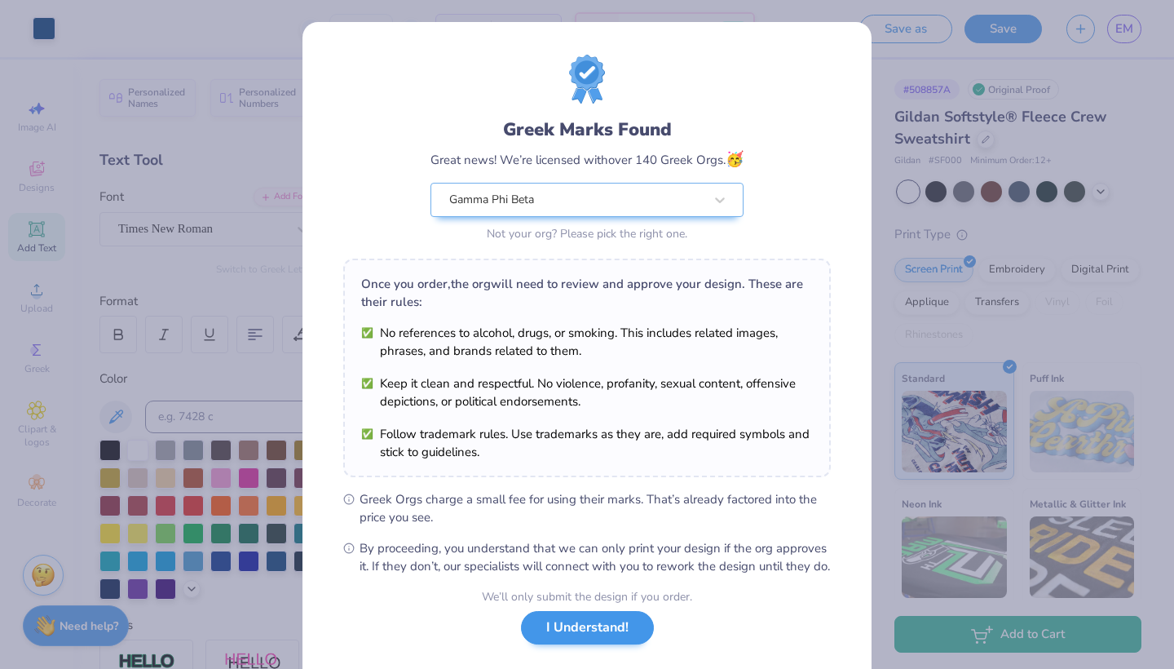
click at [578, 644] on button "I Understand!" at bounding box center [587, 627] width 133 height 33
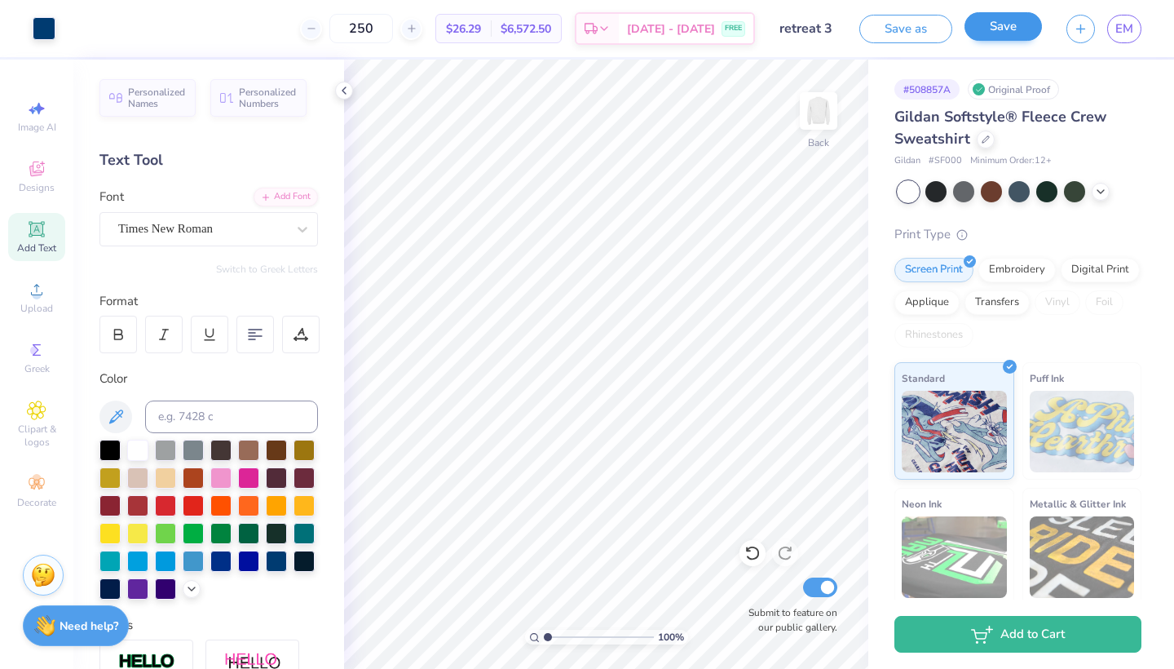
click at [1014, 35] on button "Save" at bounding box center [1002, 26] width 77 height 29
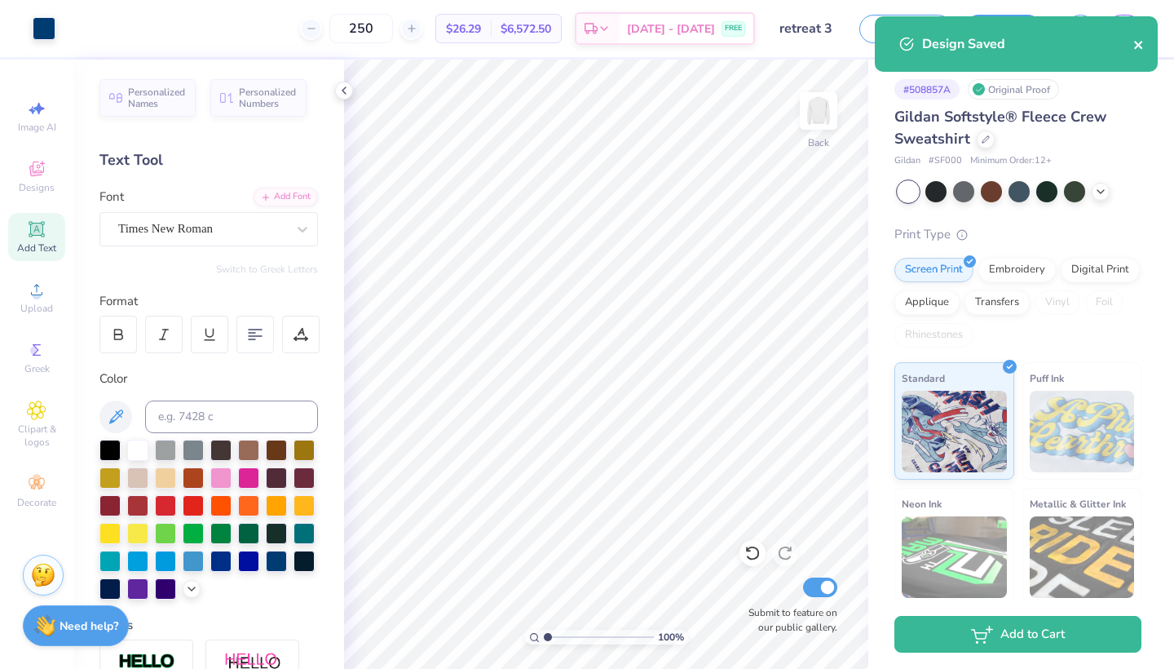
click at [1139, 42] on icon "close" at bounding box center [1138, 44] width 11 height 13
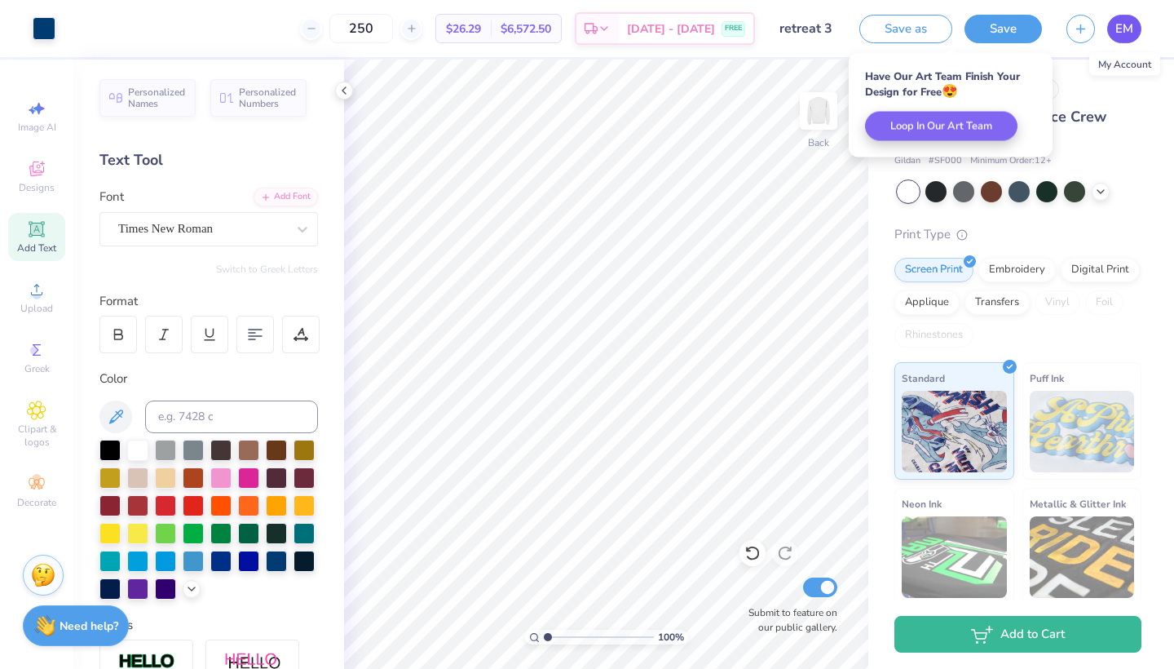
click at [1128, 30] on span "EM" at bounding box center [1124, 29] width 18 height 19
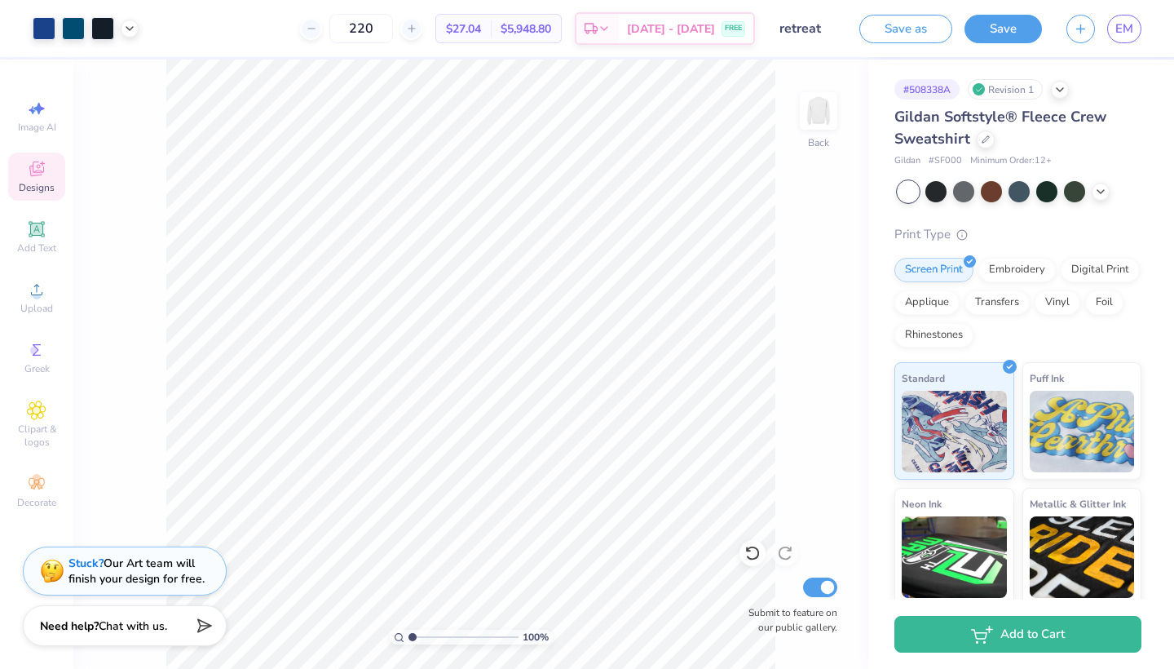
click at [53, 155] on div "Designs" at bounding box center [36, 176] width 57 height 48
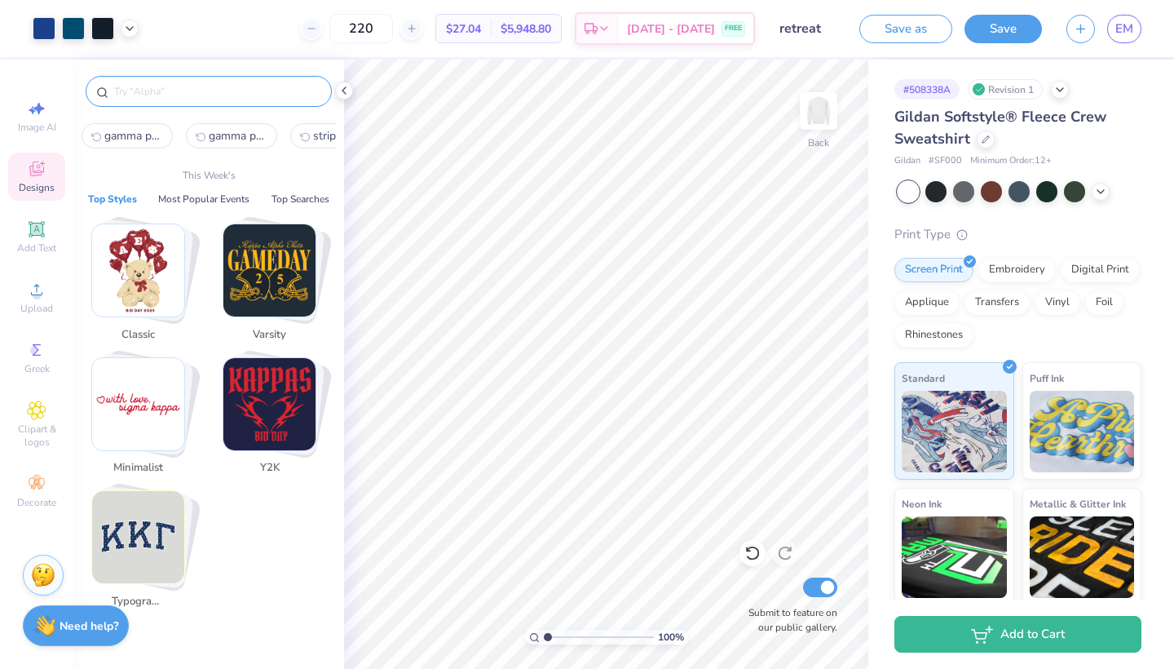
click at [190, 87] on input "text" at bounding box center [217, 91] width 209 height 16
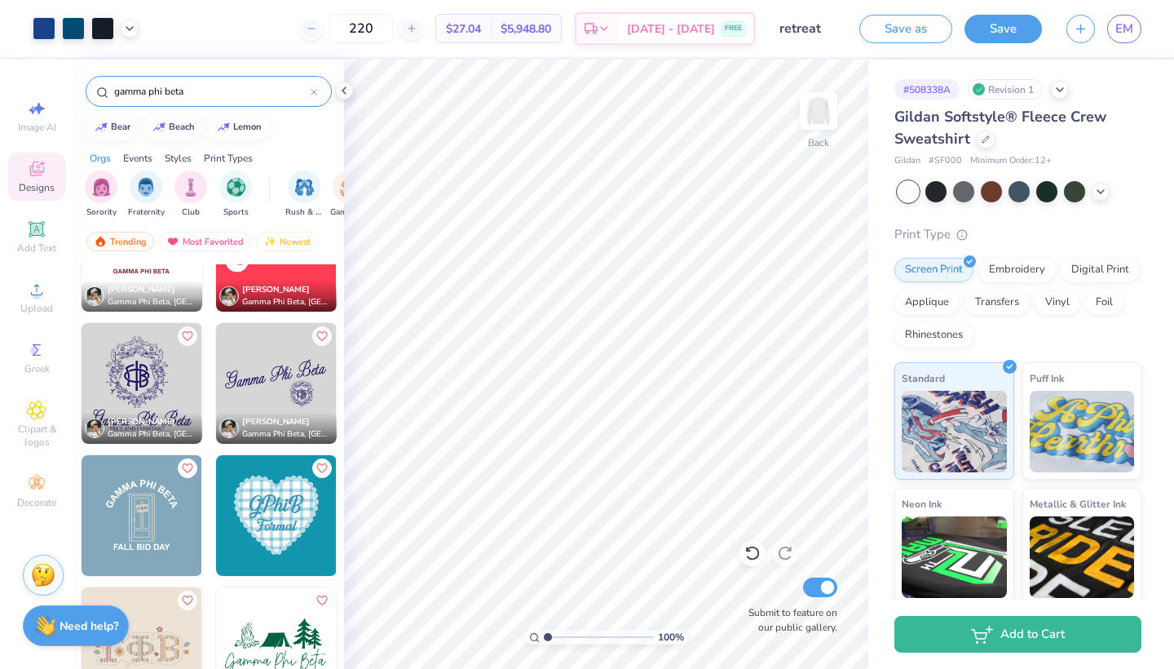
scroll to position [1540, 0]
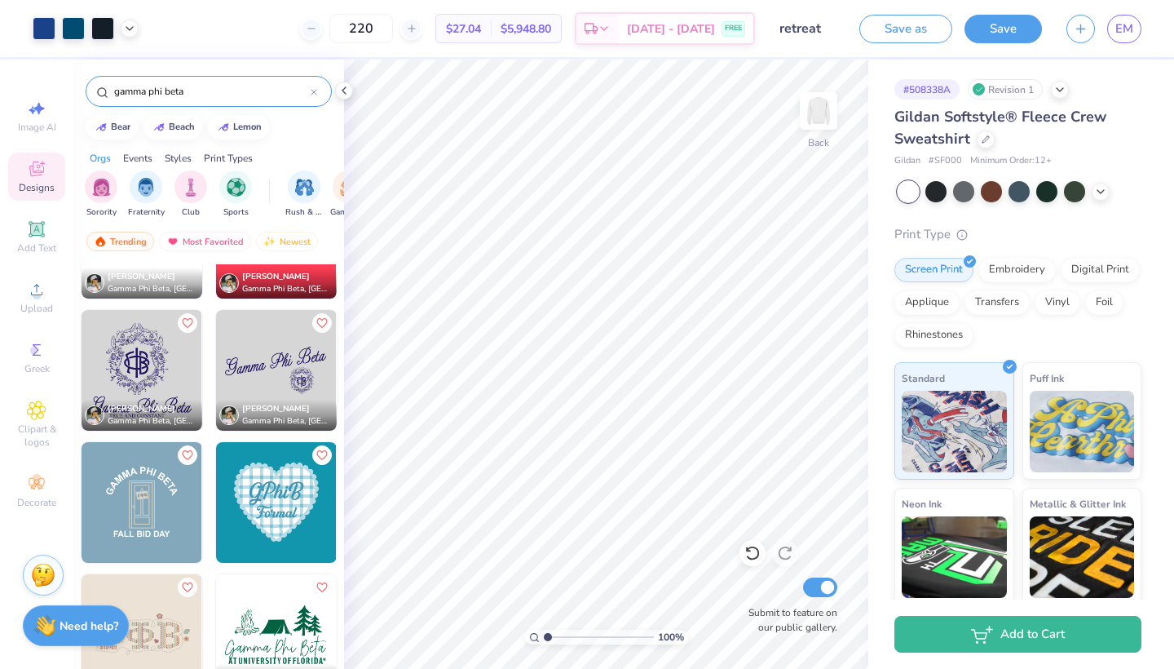
type input "gamma phi beta"
click at [141, 377] on img at bounding box center [142, 370] width 121 height 121
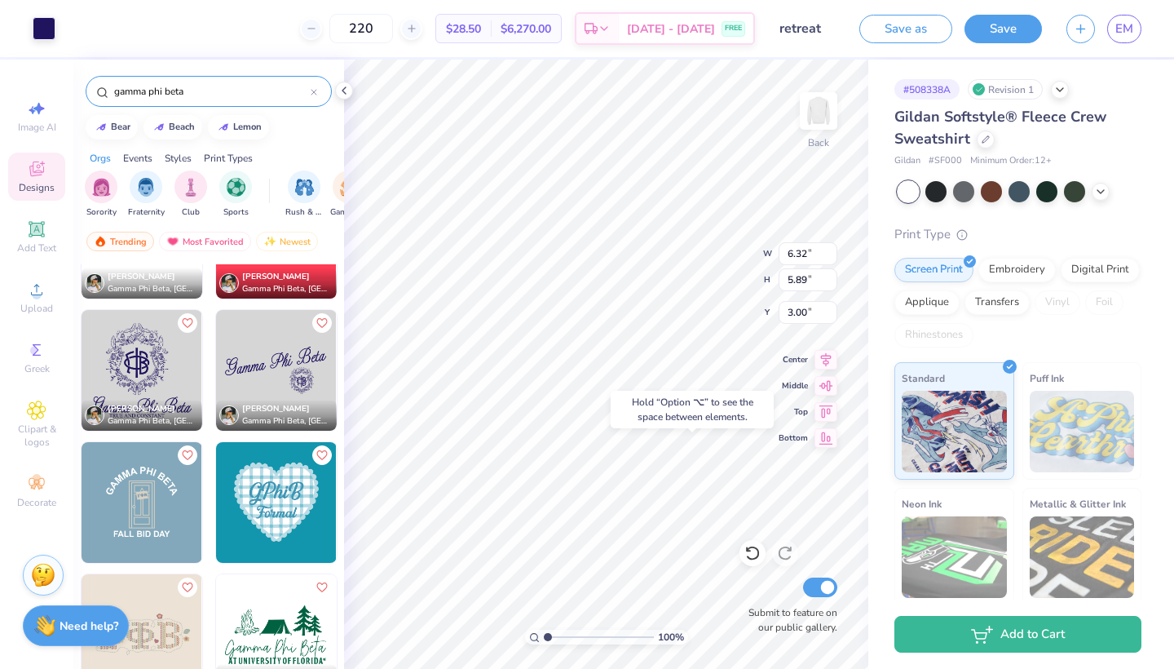
type input "16.47"
type input "16.51"
type input "14.69"
type input "2.45"
drag, startPoint x: 545, startPoint y: 637, endPoint x: 563, endPoint y: 638, distance: 17.2
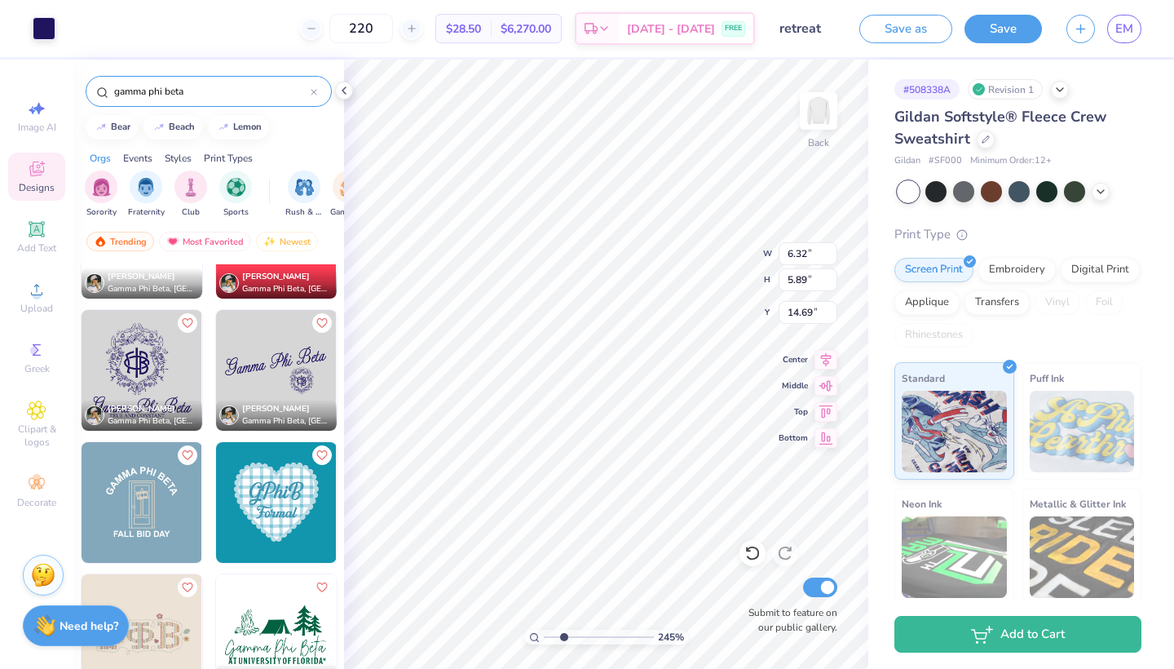
click at [563, 638] on input "range" at bounding box center [599, 636] width 110 height 15
type input "14.73"
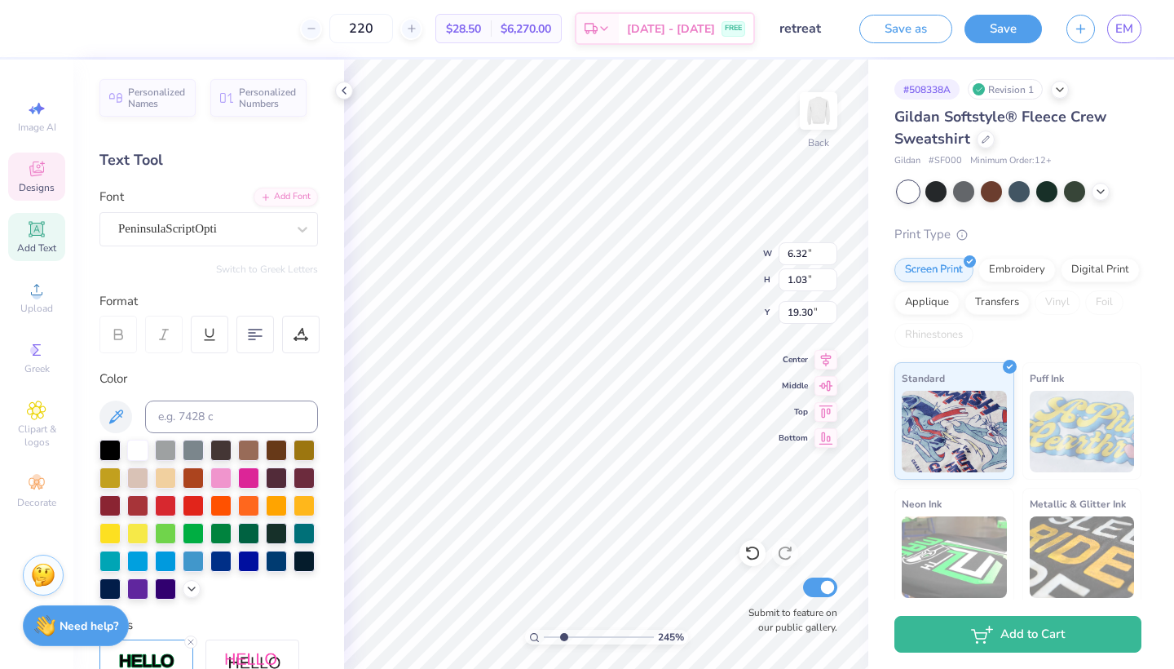
scroll to position [0, 0]
type textarea "G"
drag, startPoint x: 562, startPoint y: 634, endPoint x: 545, endPoint y: 632, distance: 16.5
type input "1"
click at [545, 632] on input "range" at bounding box center [599, 636] width 110 height 15
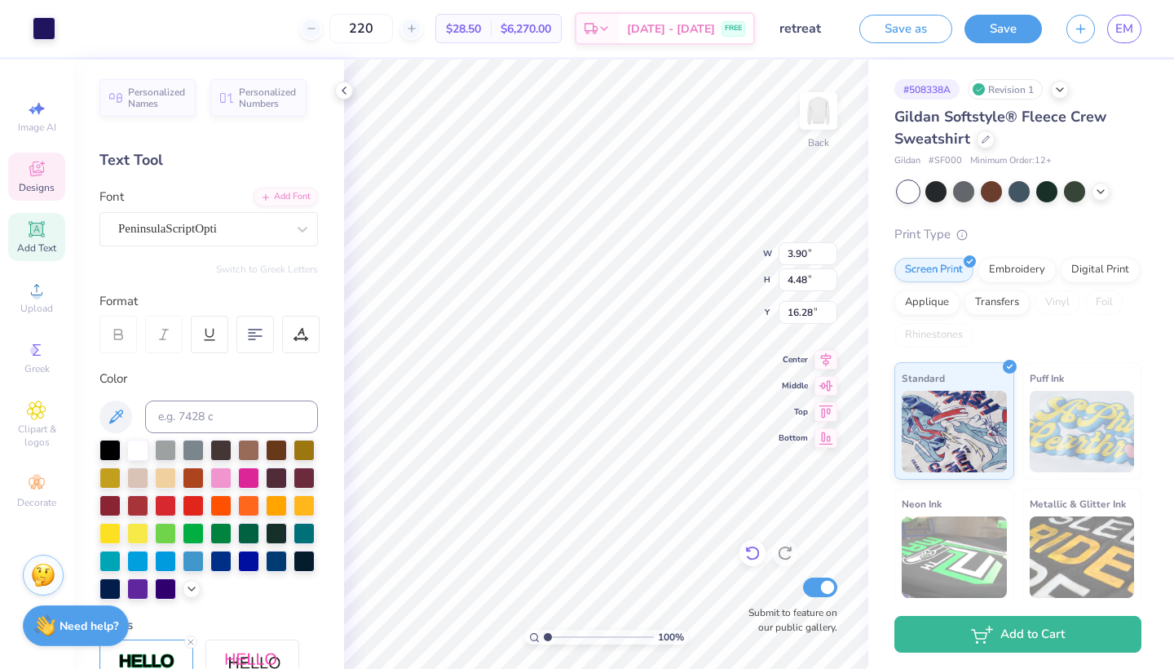
click at [752, 553] on icon at bounding box center [752, 553] width 16 height 16
type input "14.73"
type input "18.39"
type input "3.13"
type input "3.60"
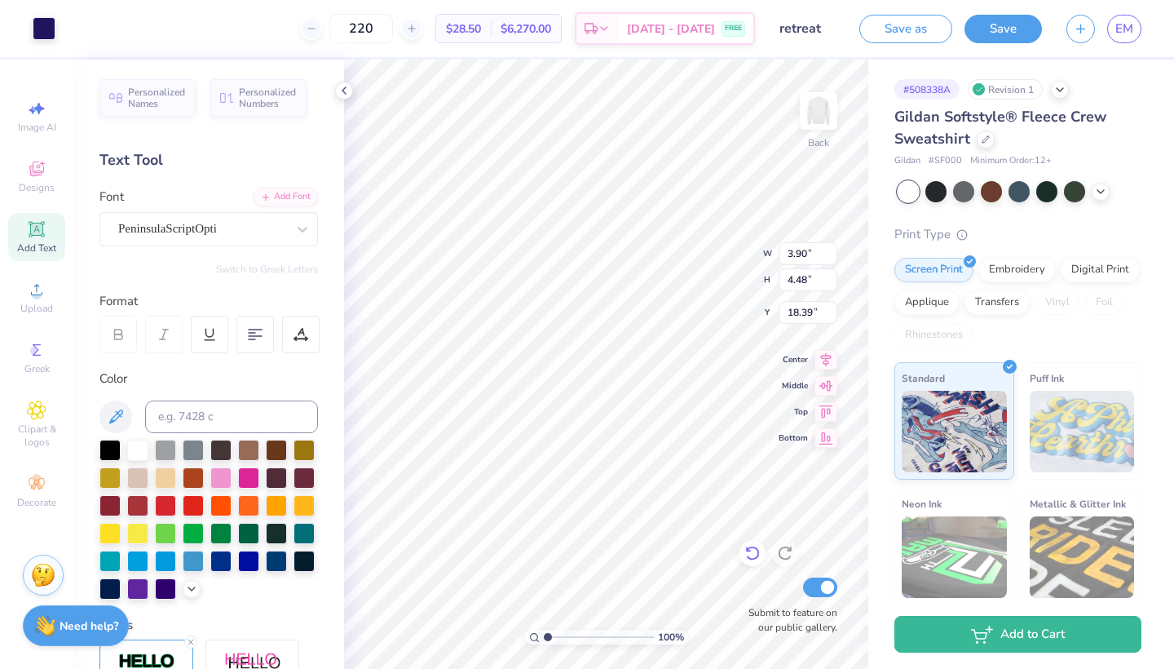
type input "19.27"
click at [126, 33] on icon at bounding box center [129, 26] width 13 height 13
click at [150, 67] on div at bounding box center [145, 68] width 23 height 23
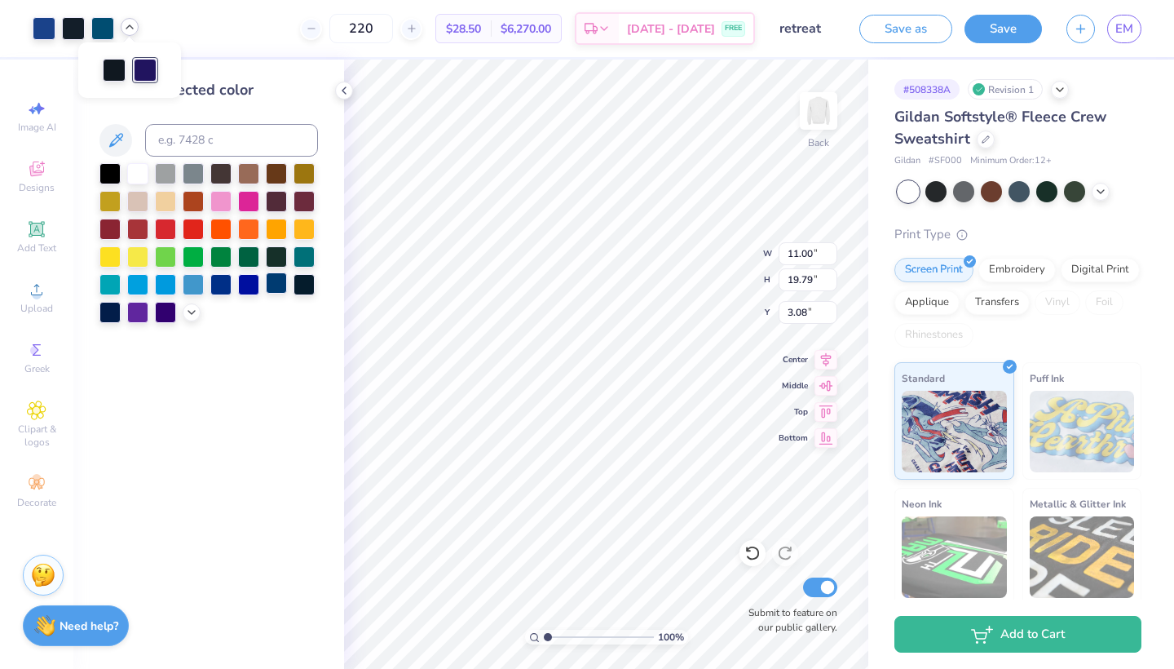
click at [280, 280] on div at bounding box center [276, 282] width 21 height 21
click at [113, 64] on div at bounding box center [114, 68] width 23 height 23
click at [275, 285] on div at bounding box center [276, 282] width 21 height 21
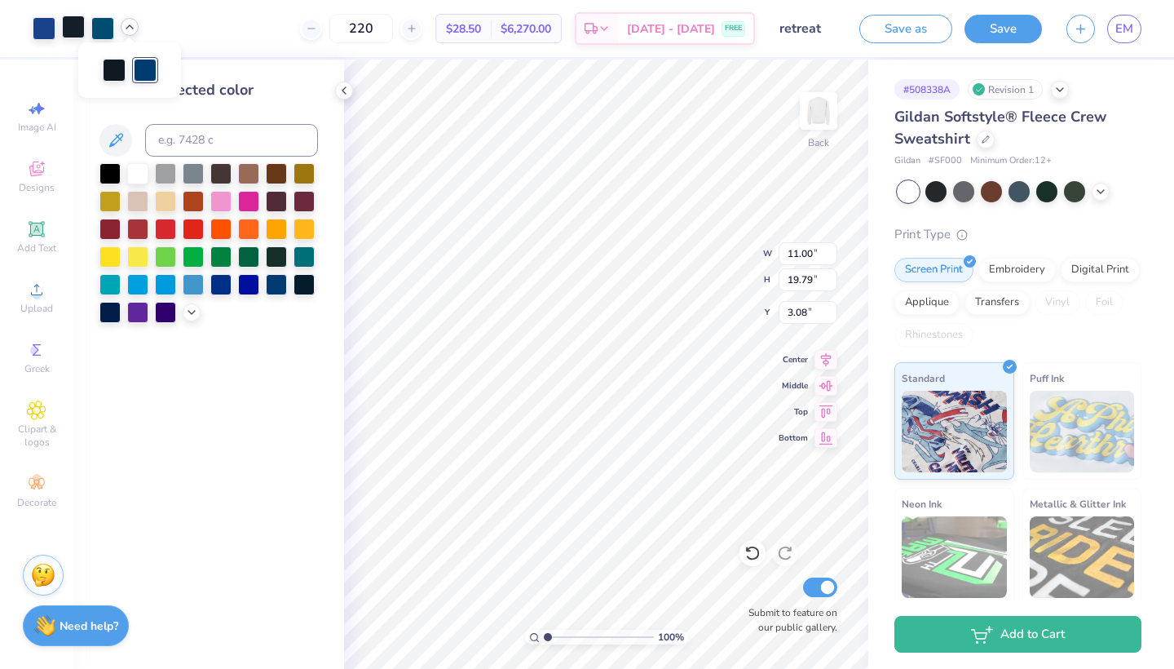
click at [73, 32] on div at bounding box center [73, 26] width 23 height 23
click at [274, 291] on div at bounding box center [276, 282] width 21 height 21
click at [35, 23] on div at bounding box center [44, 26] width 23 height 23
click at [280, 289] on div at bounding box center [276, 282] width 21 height 21
click at [302, 452] on div "Change selected color" at bounding box center [208, 364] width 271 height 609
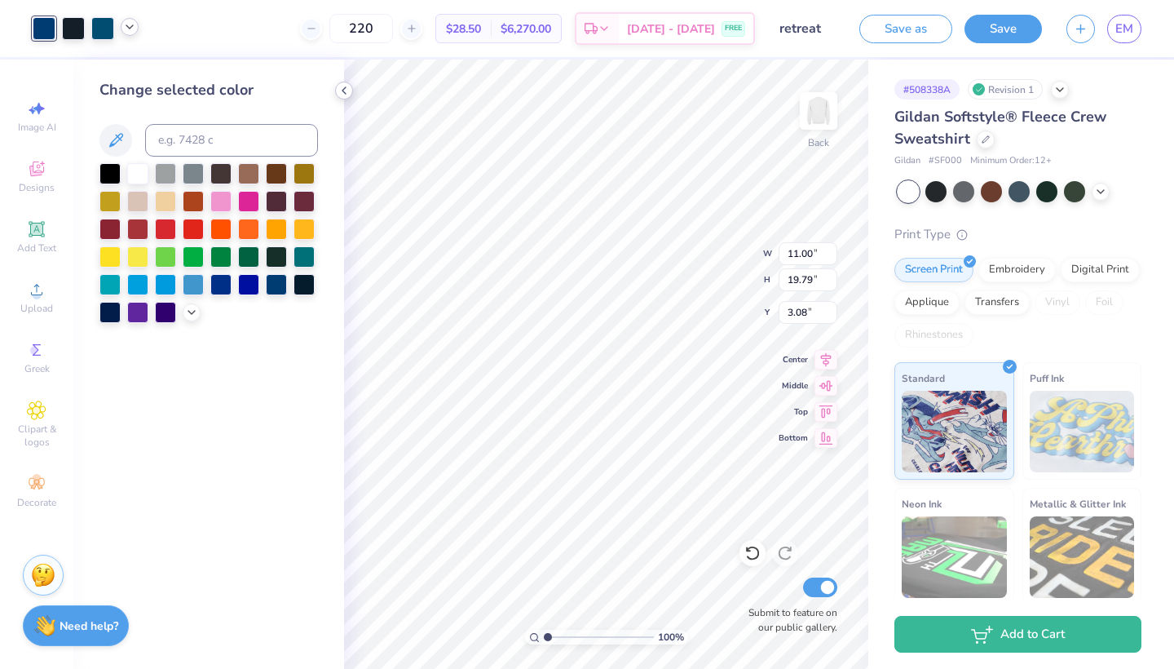
click at [342, 94] on icon at bounding box center [344, 90] width 13 height 13
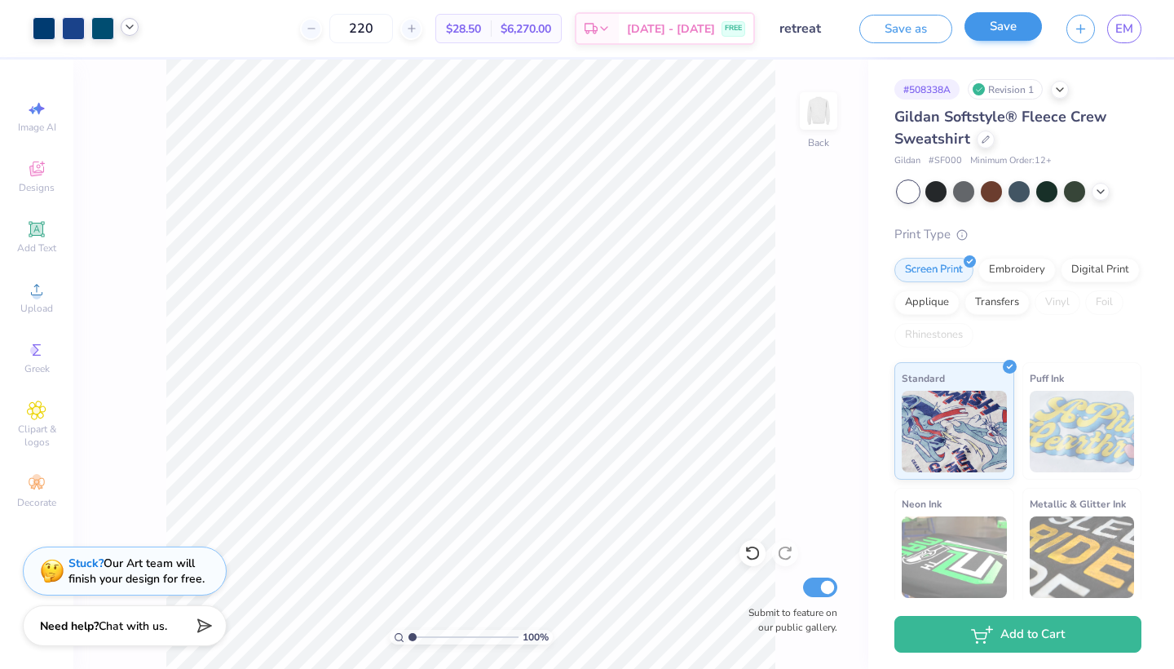
click at [1001, 33] on button "Save" at bounding box center [1002, 26] width 77 height 29
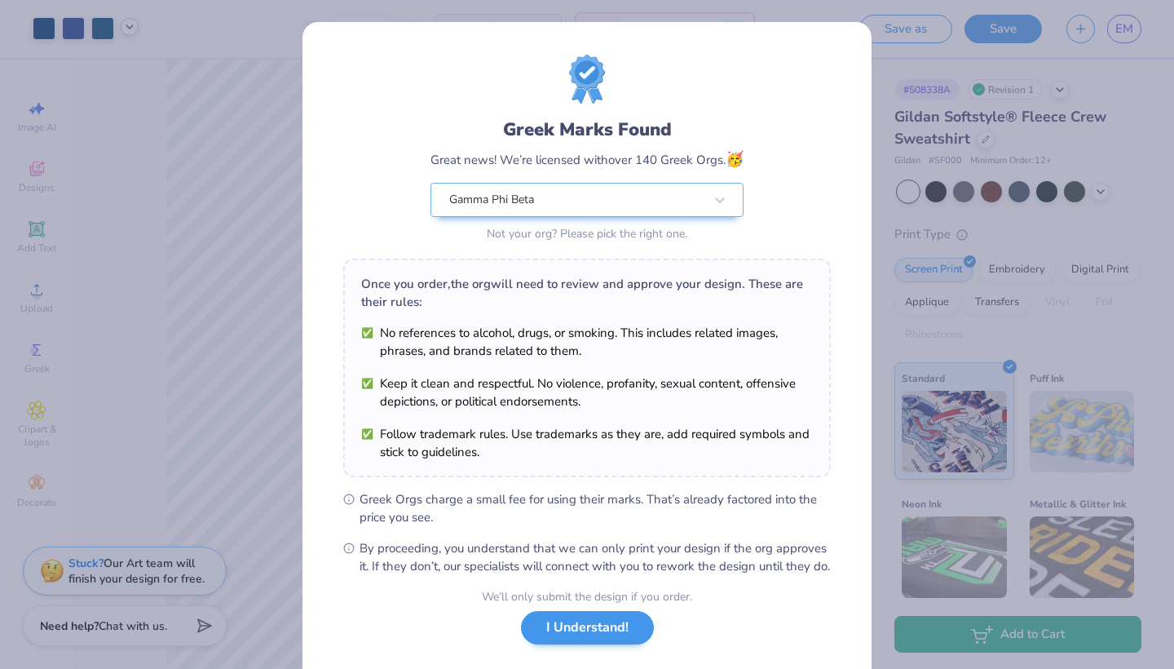
click at [564, 644] on button "I Understand!" at bounding box center [587, 627] width 133 height 33
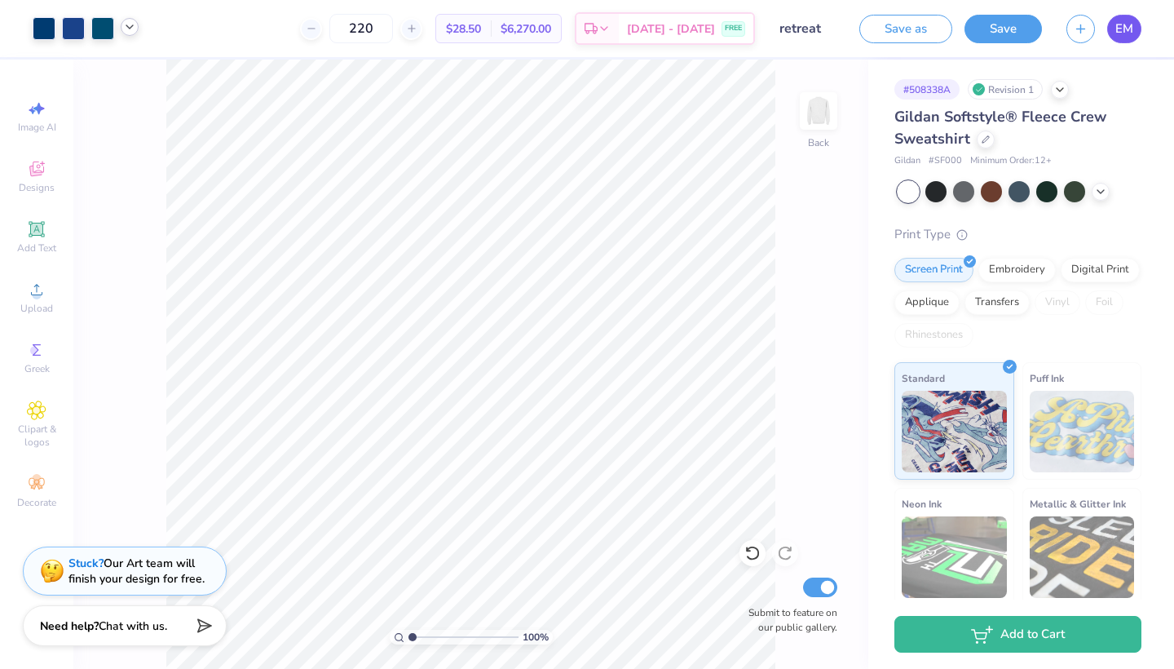
click at [1139, 31] on link "EM" at bounding box center [1124, 29] width 34 height 29
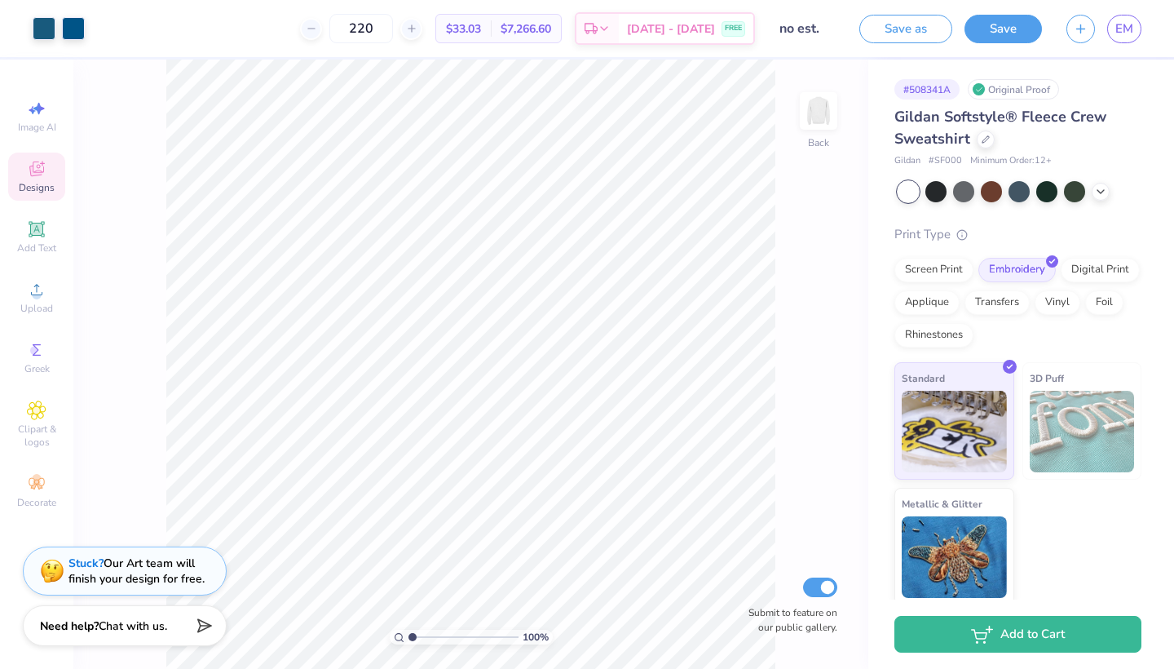
click at [44, 182] on span "Designs" at bounding box center [37, 187] width 36 height 13
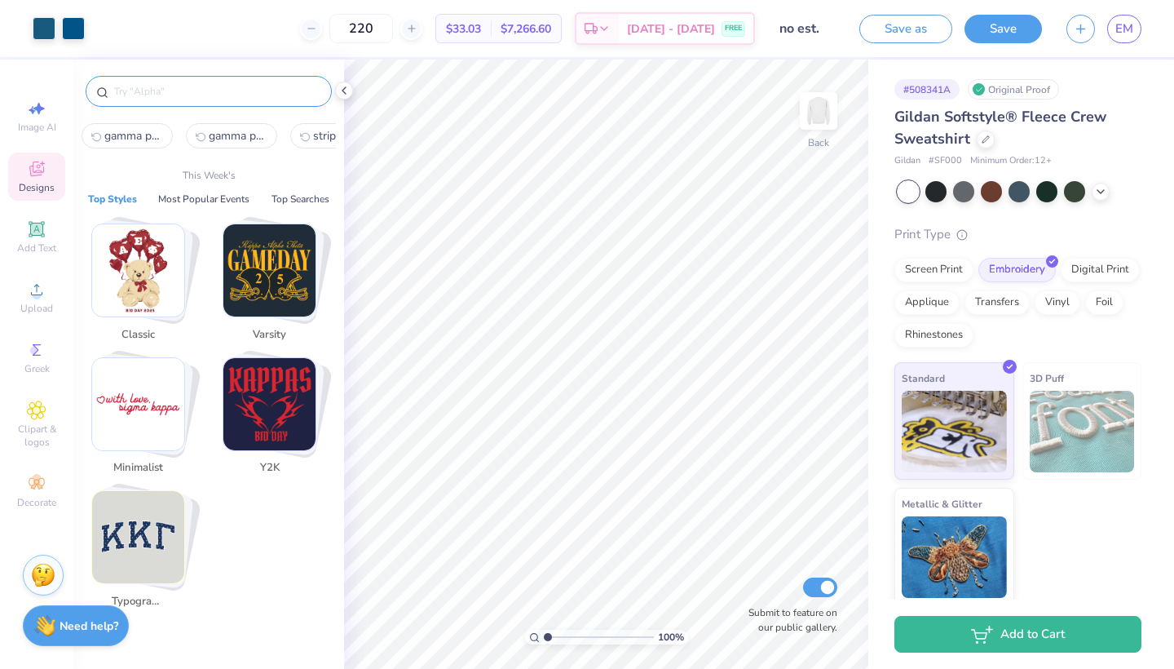
click at [227, 90] on input "text" at bounding box center [217, 91] width 209 height 16
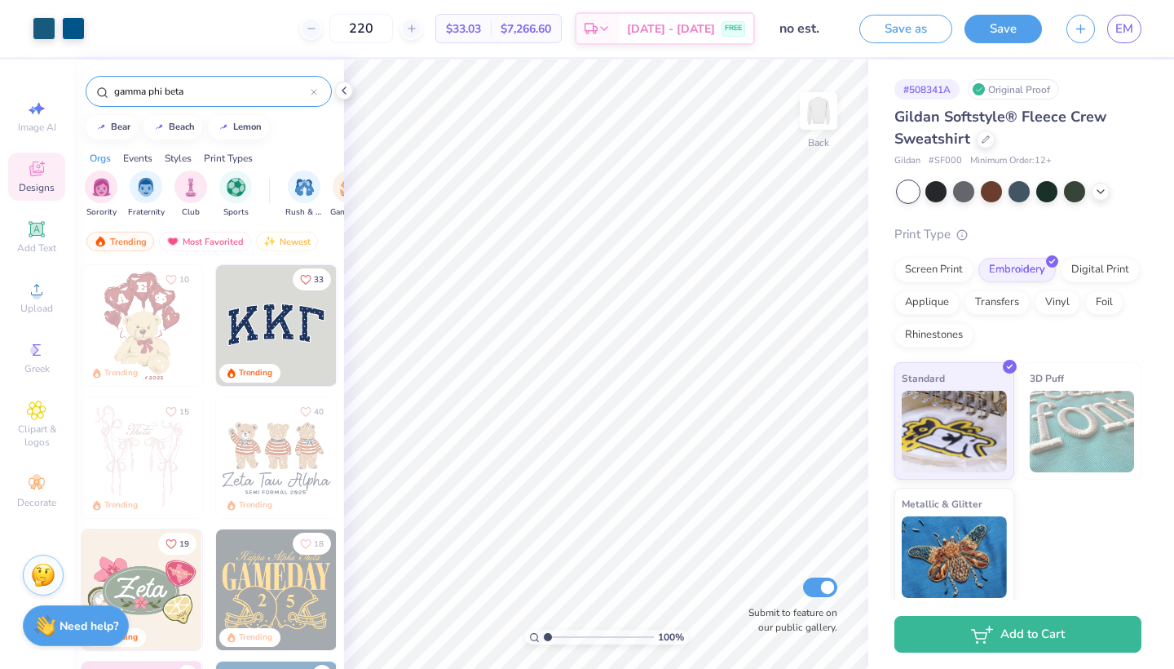
type input "gamma phi beta"
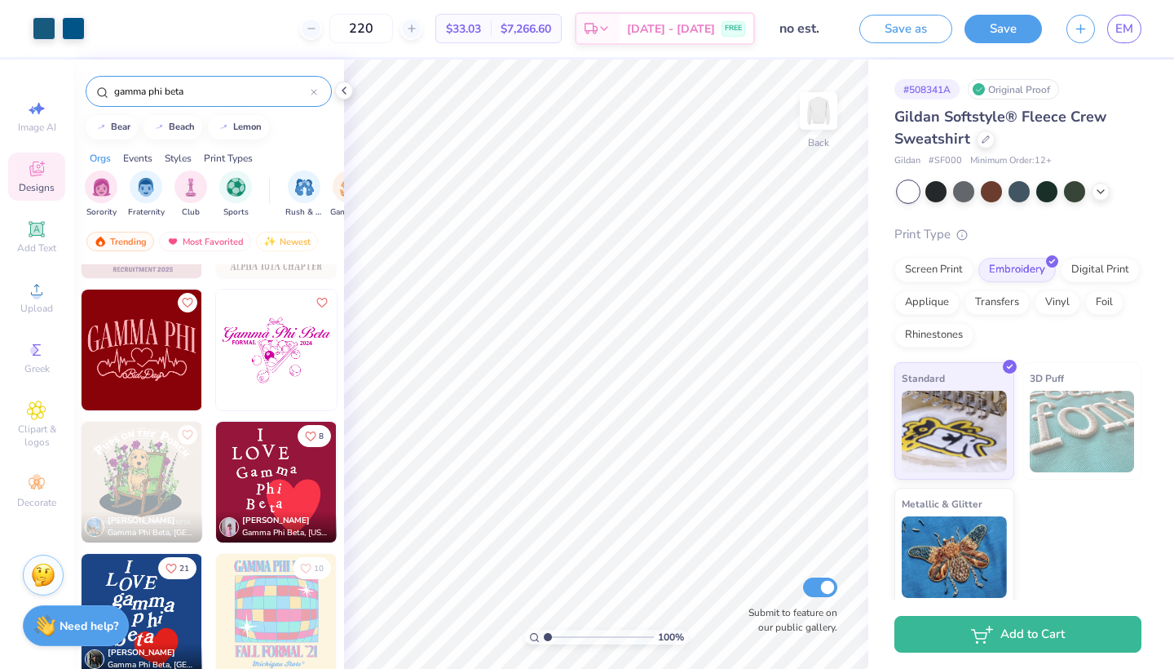
scroll to position [4335, 0]
click at [953, 270] on div "Screen Print" at bounding box center [933, 267] width 79 height 24
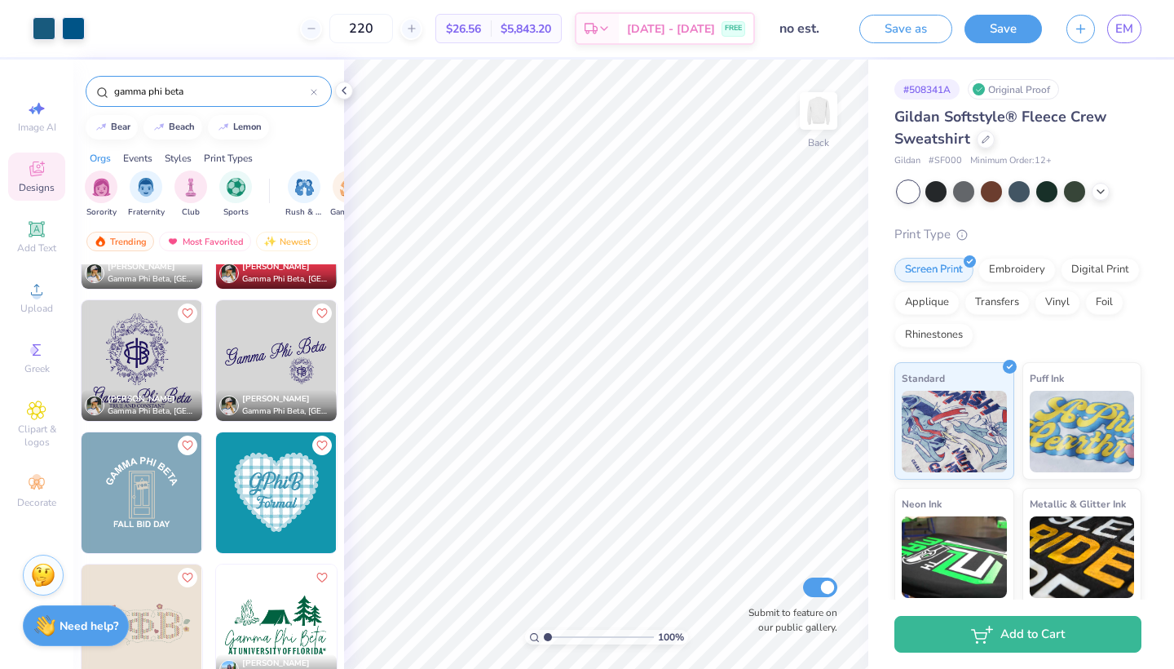
scroll to position [1553, 0]
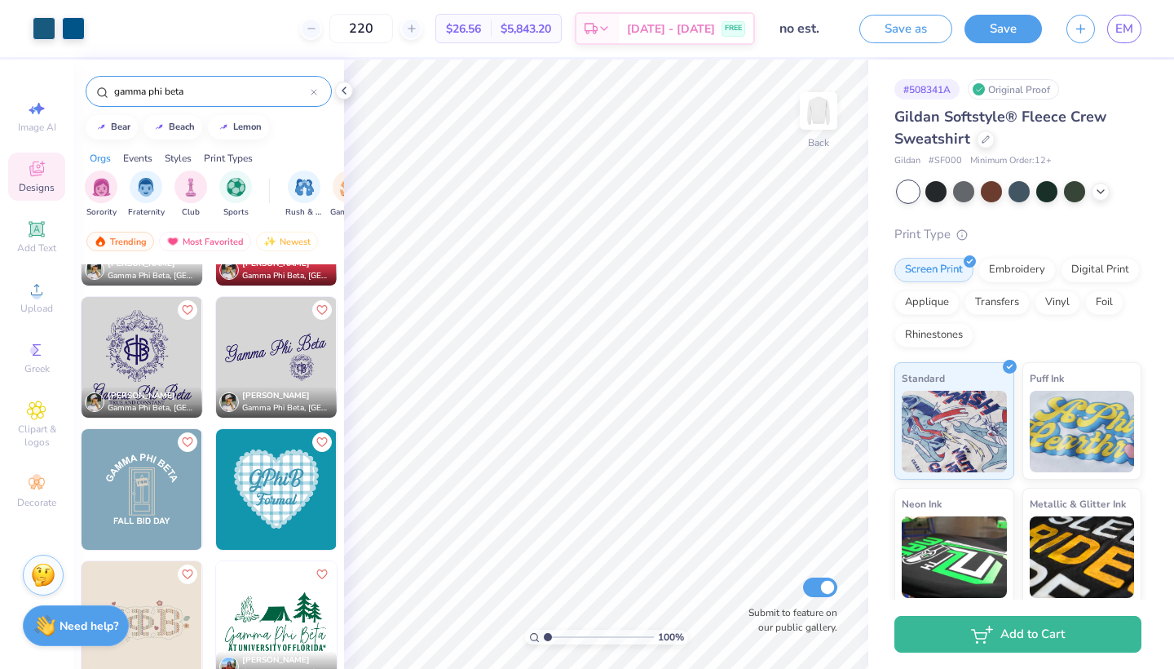
click at [138, 347] on img at bounding box center [142, 357] width 121 height 121
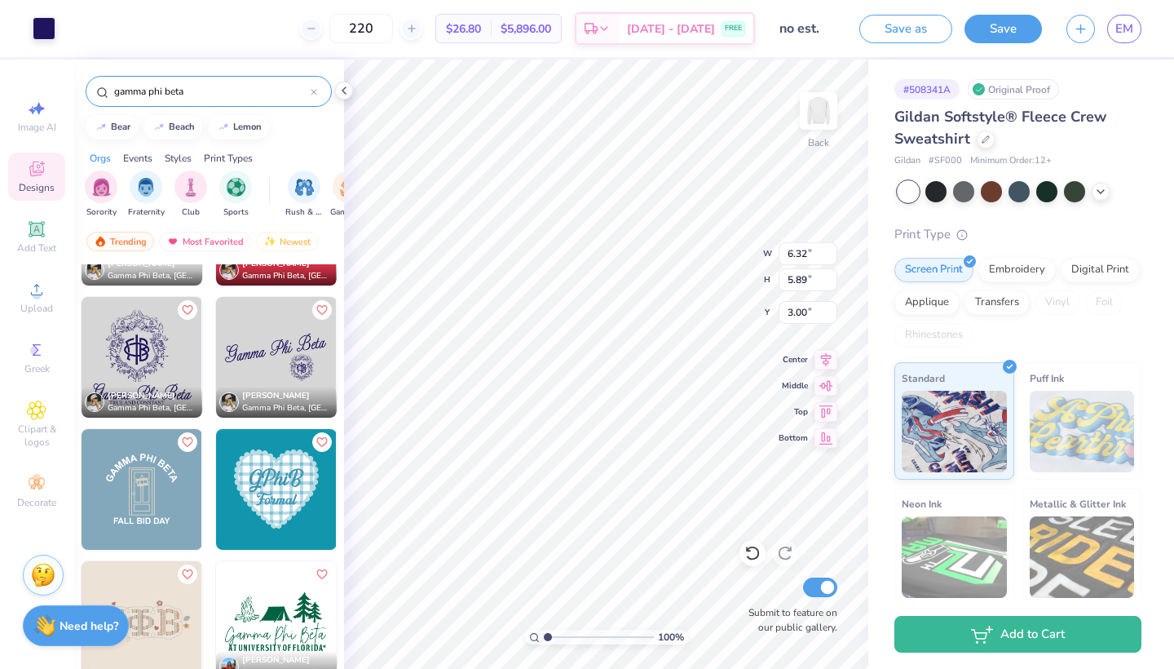
type input "5.40"
type input "6.11"
type input "2.23"
drag, startPoint x: 549, startPoint y: 636, endPoint x: 558, endPoint y: 633, distance: 8.5
click at [561, 635] on input "range" at bounding box center [599, 636] width 110 height 15
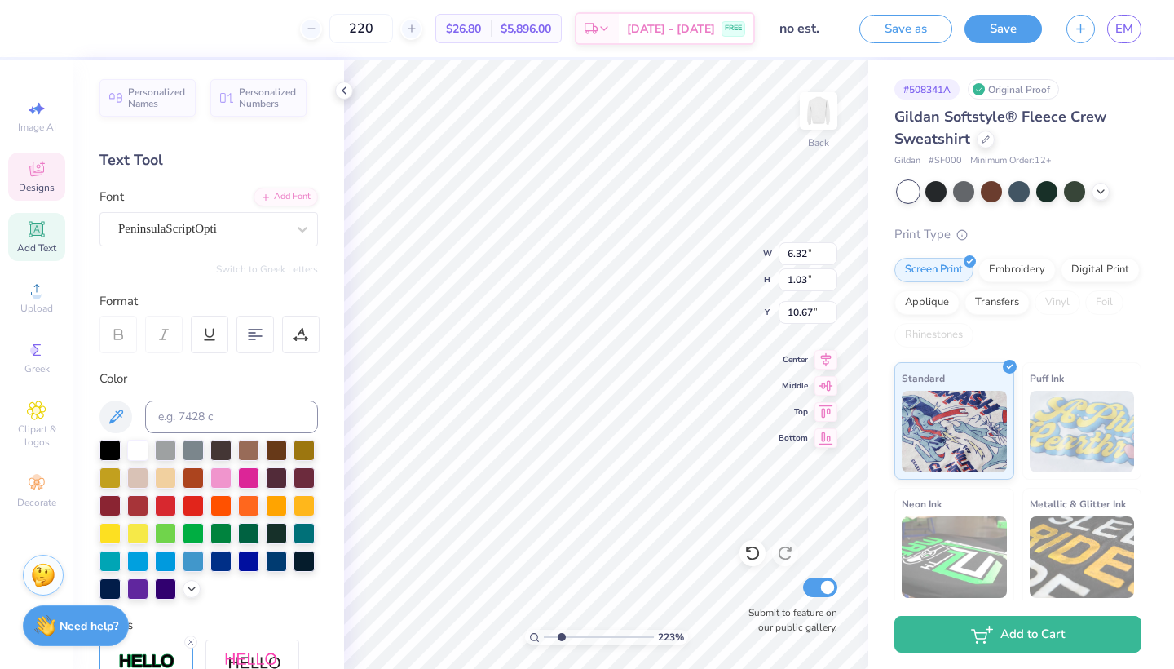
scroll to position [0, 5]
click at [249, 232] on div "PeninsulaScriptOpti" at bounding box center [202, 228] width 171 height 25
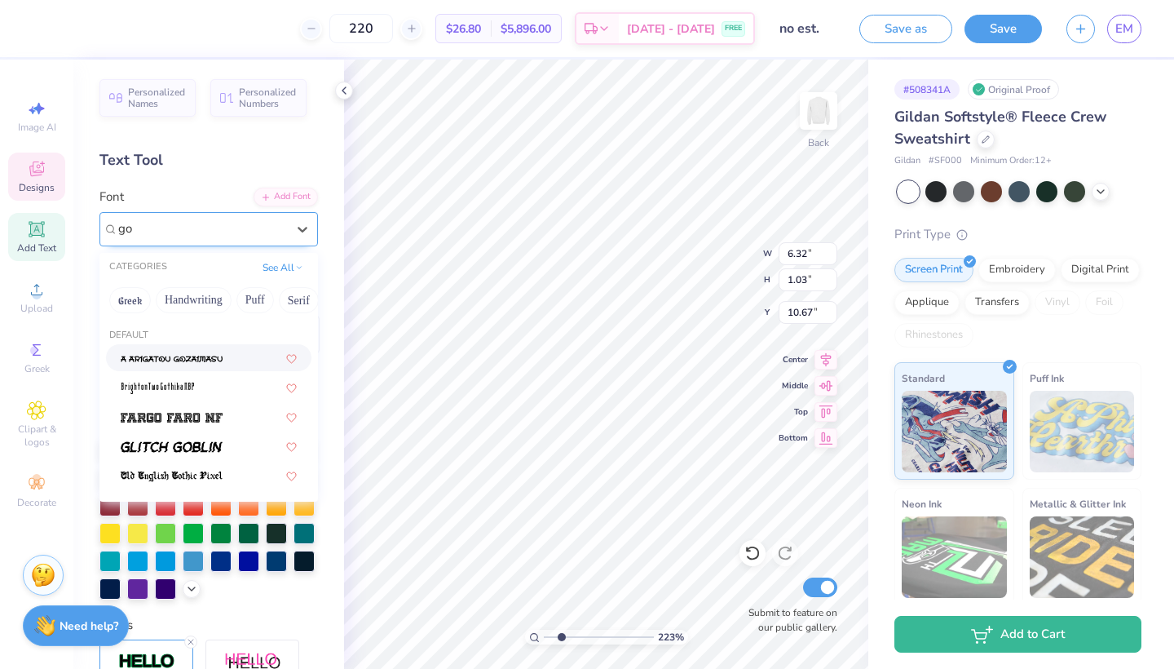
type input "g"
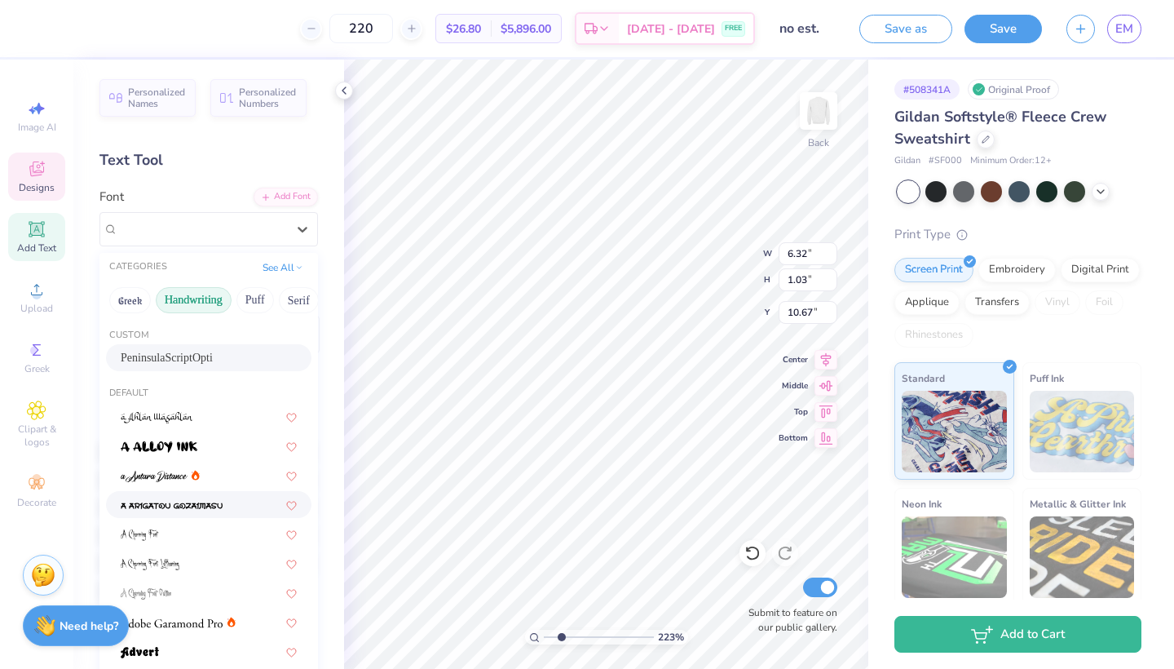
click at [204, 312] on button "Handwriting" at bounding box center [194, 300] width 76 height 26
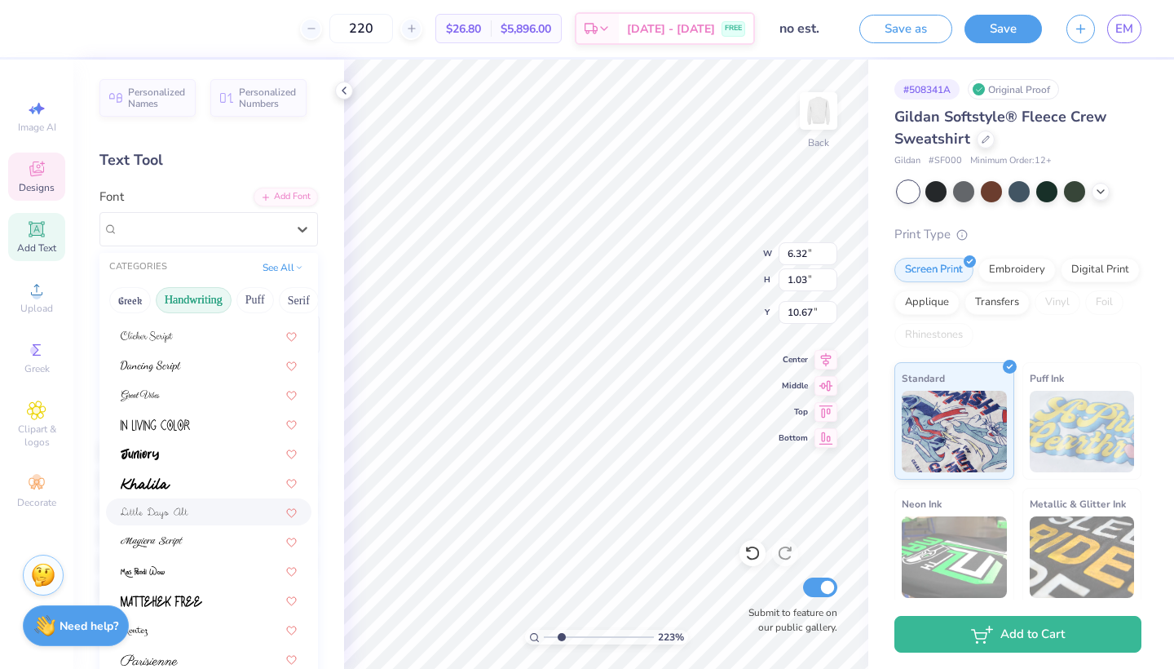
scroll to position [205, 0]
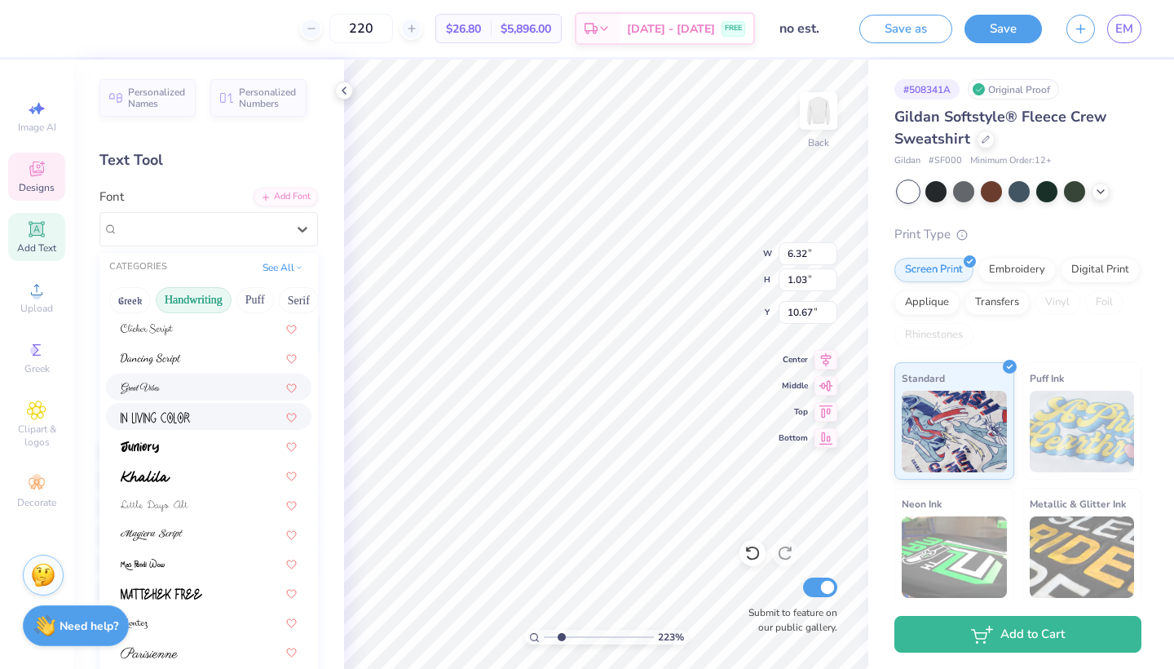
click at [167, 381] on div at bounding box center [209, 386] width 176 height 17
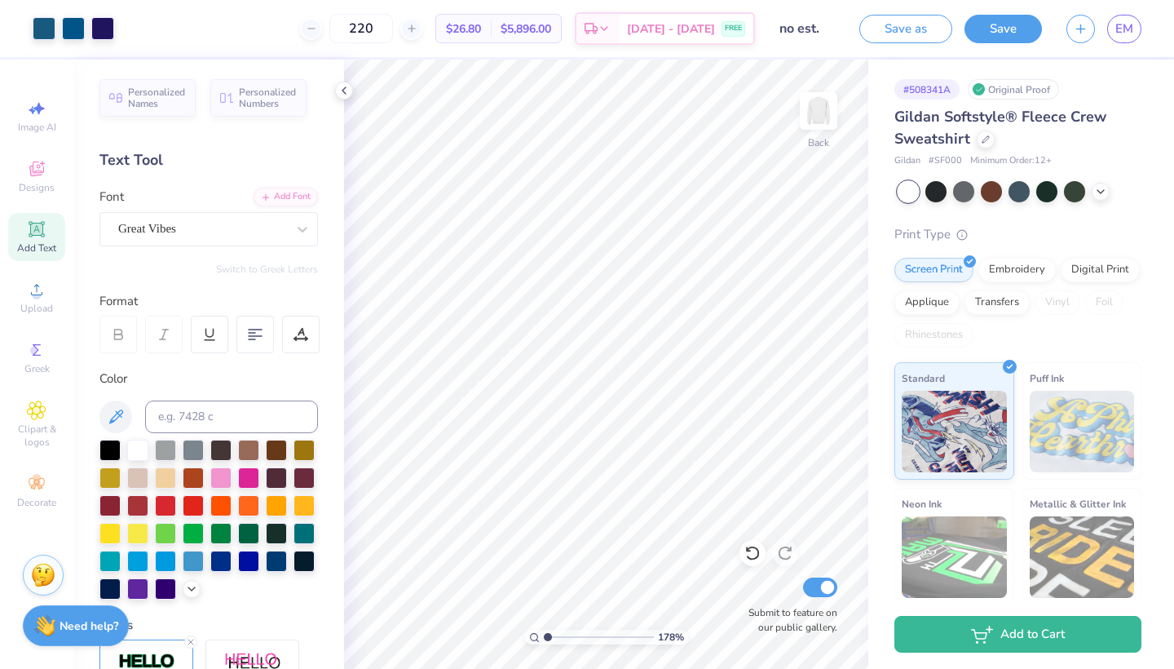
drag, startPoint x: 557, startPoint y: 633, endPoint x: 544, endPoint y: 623, distance: 16.8
type input "1"
click at [544, 623] on div "178 %" at bounding box center [606, 364] width 609 height 609
type input "3.99"
type input "12.12"
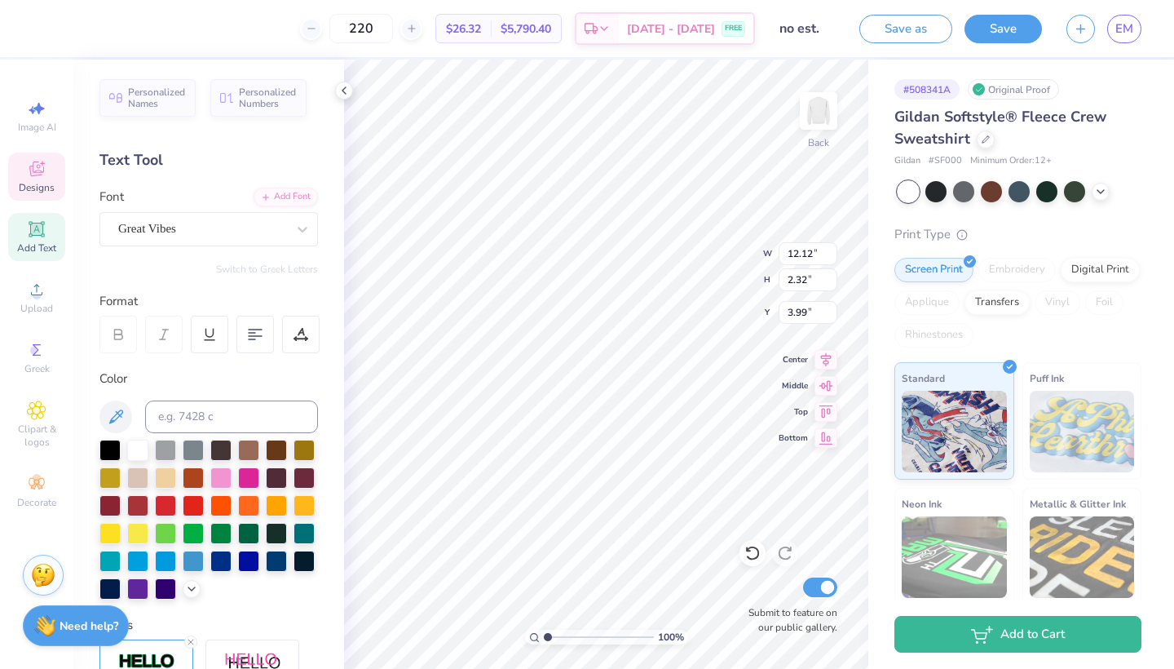
type input "2.32"
type input "3.00"
type input "5.02"
type input "2.56"
type input "2.94"
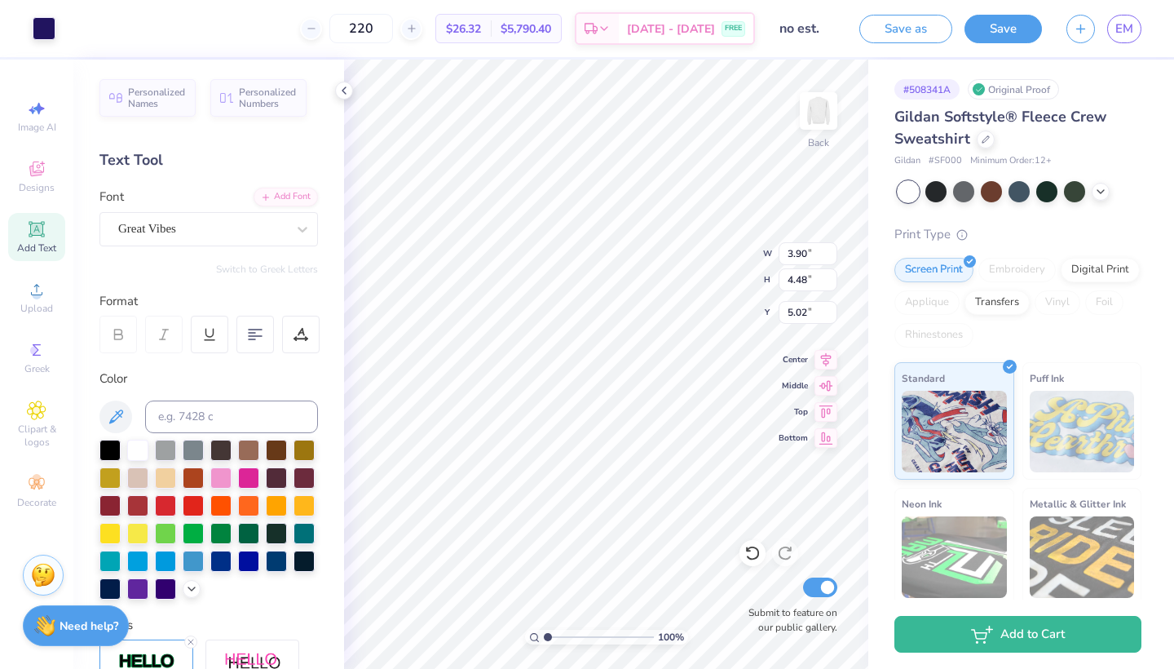
type input "6.56"
type input "5.32"
click at [51, 37] on div at bounding box center [44, 26] width 23 height 23
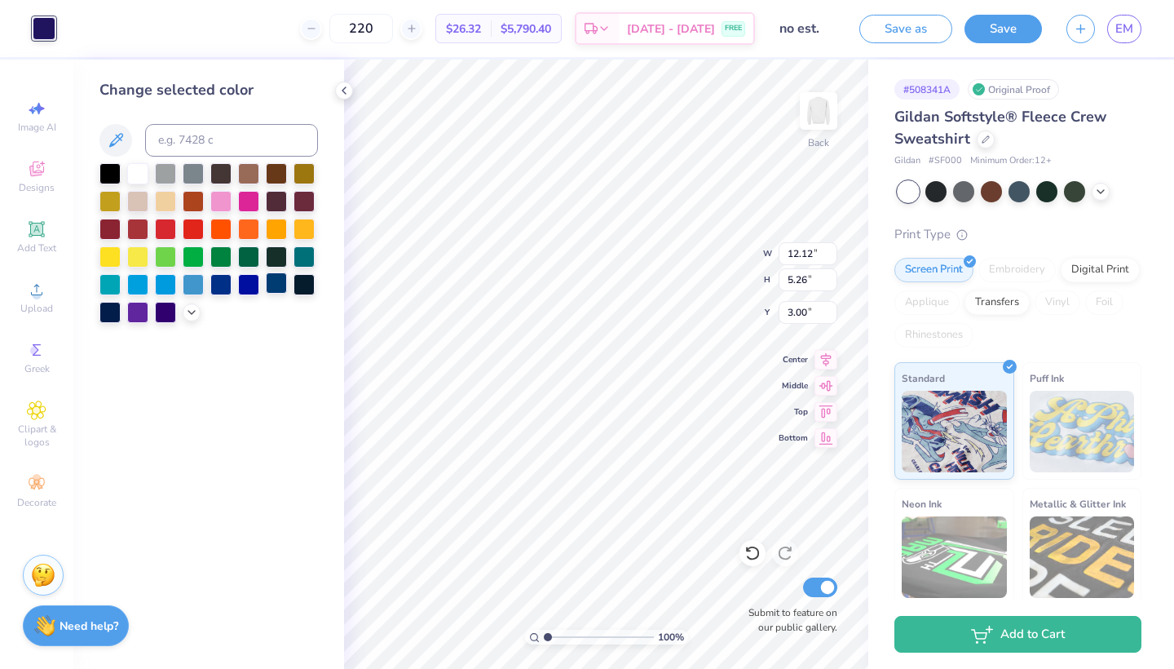
click at [271, 293] on div at bounding box center [276, 282] width 21 height 21
click at [192, 313] on icon at bounding box center [191, 310] width 13 height 13
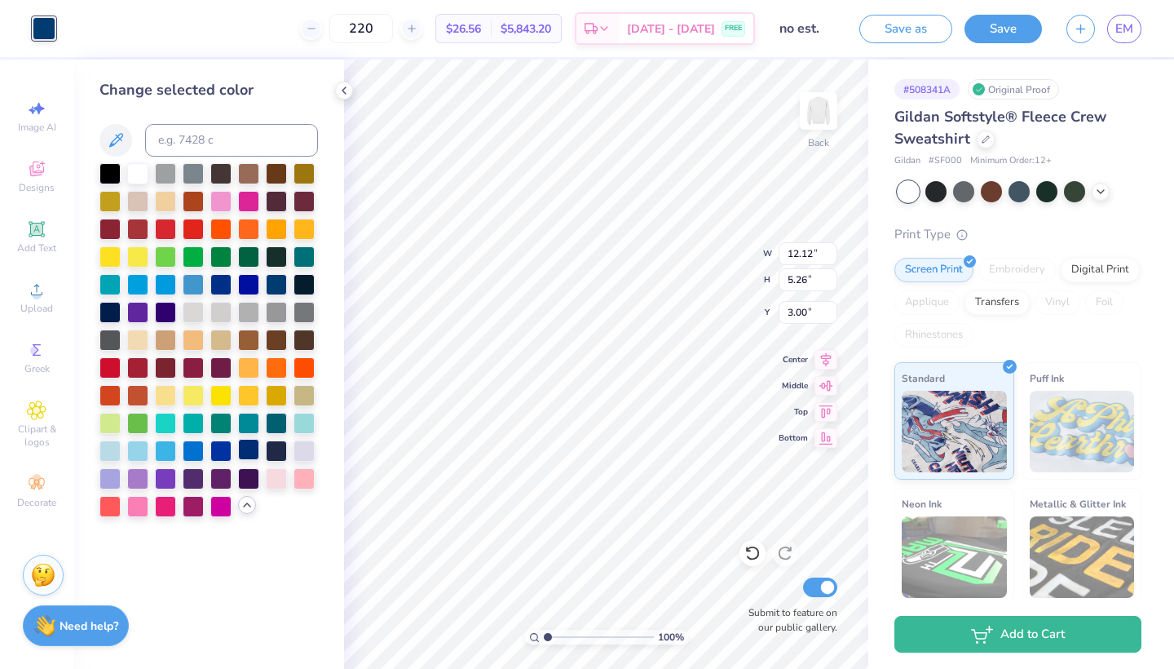
click at [250, 448] on div at bounding box center [248, 449] width 21 height 21
click at [220, 450] on div at bounding box center [220, 449] width 21 height 21
click at [218, 452] on div at bounding box center [220, 449] width 21 height 21
click at [196, 452] on div at bounding box center [193, 449] width 21 height 21
click at [279, 286] on div at bounding box center [276, 282] width 21 height 21
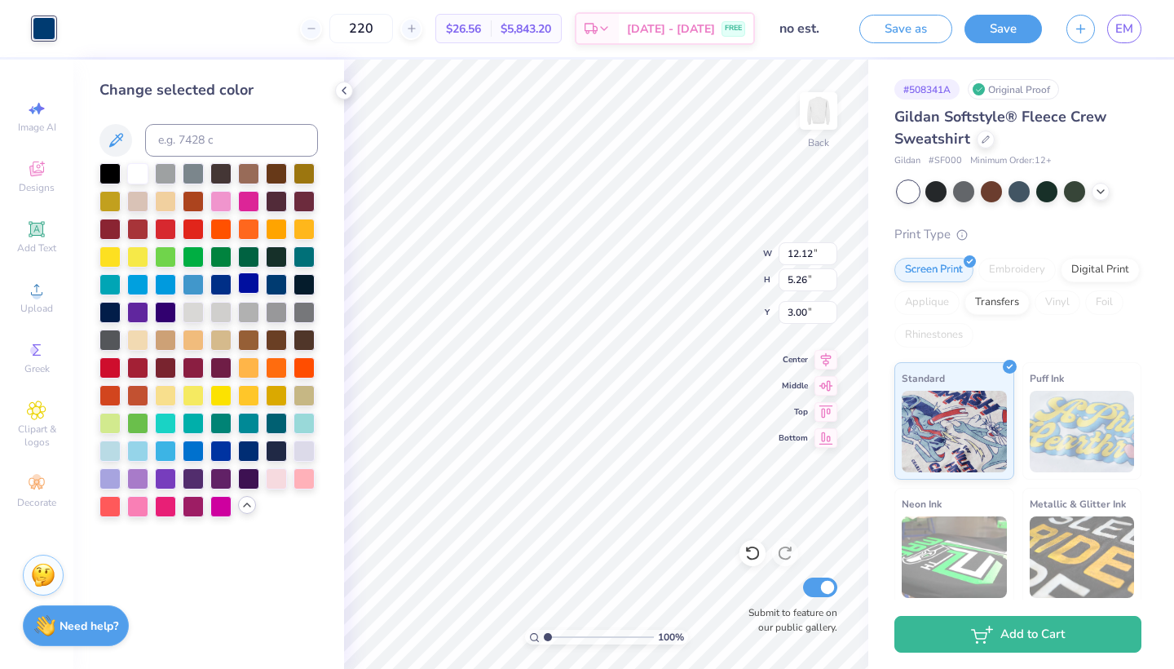
click at [248, 284] on div at bounding box center [248, 282] width 21 height 21
click at [224, 286] on div at bounding box center [220, 282] width 21 height 21
click at [126, 143] on button at bounding box center [115, 140] width 33 height 33
click at [222, 288] on div at bounding box center [220, 282] width 21 height 21
click at [253, 292] on div at bounding box center [248, 282] width 21 height 21
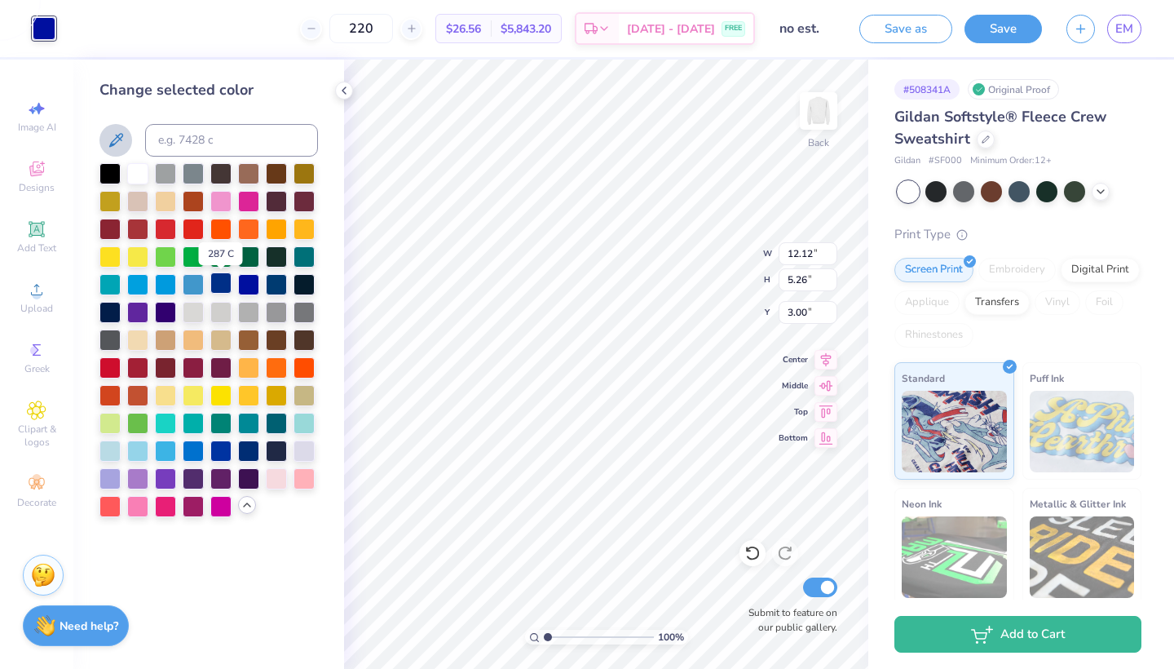
click at [220, 290] on div at bounding box center [220, 282] width 21 height 21
click at [279, 286] on div at bounding box center [276, 282] width 21 height 21
click at [339, 99] on div "Change selected color" at bounding box center [208, 364] width 271 height 609
click at [347, 86] on icon at bounding box center [344, 90] width 13 height 13
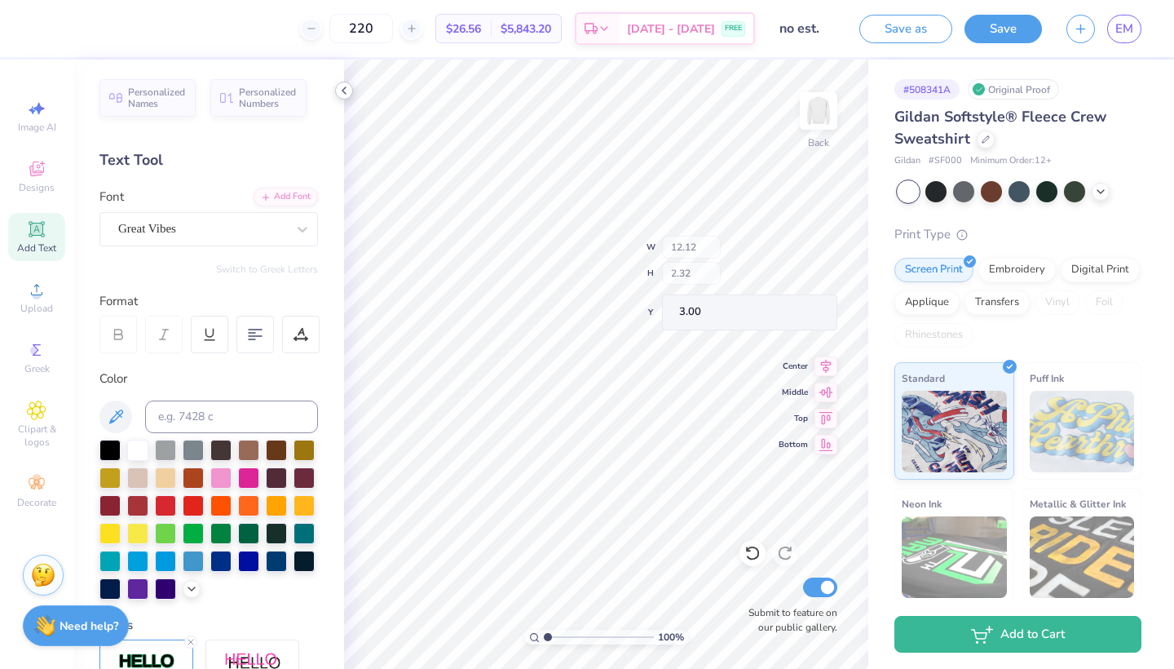
type input "10.43"
type input "1.99"
type input "3.32"
type input "5.32"
type input "6.45"
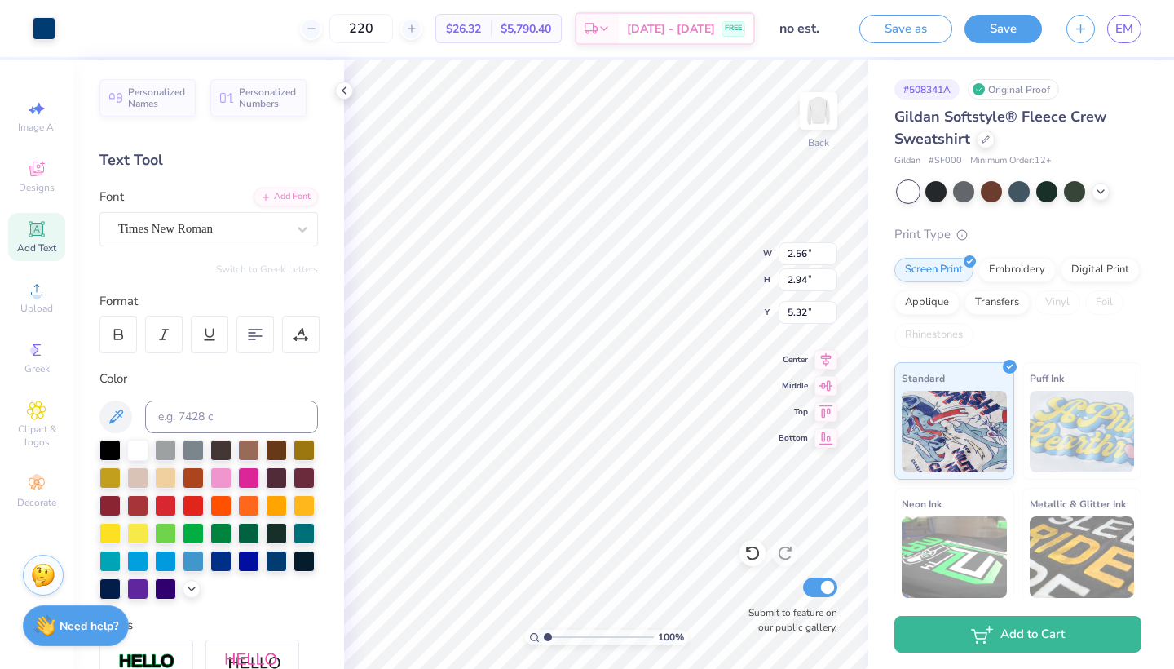
type input "5.32"
click at [188, 585] on icon at bounding box center [191, 586] width 13 height 13
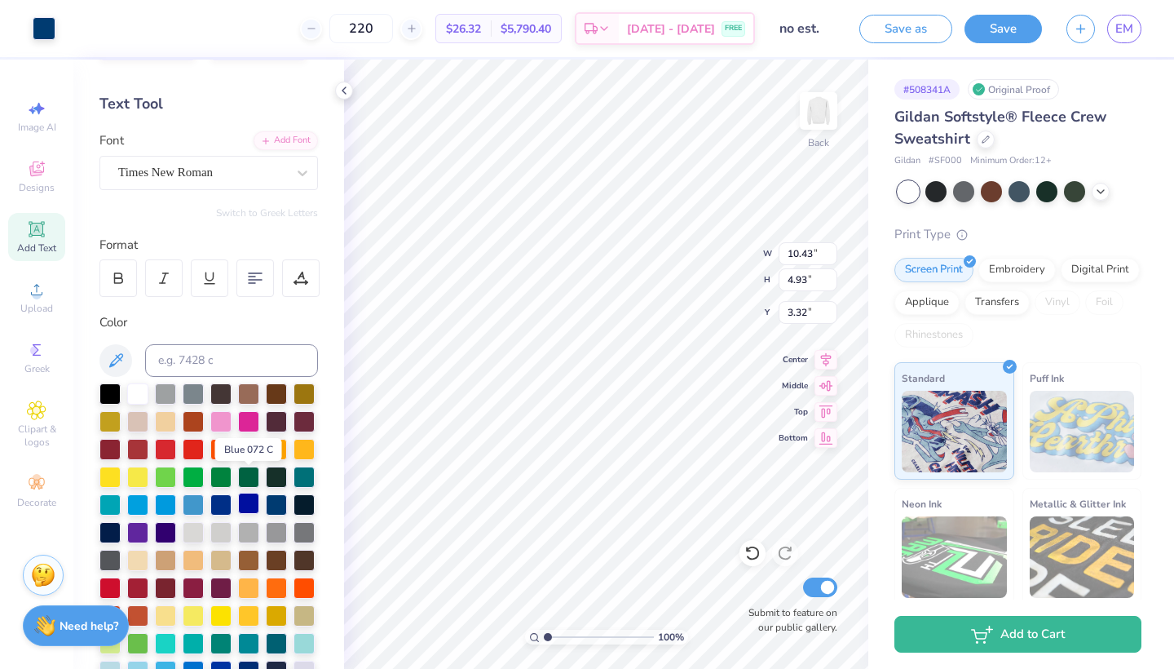
scroll to position [152, 0]
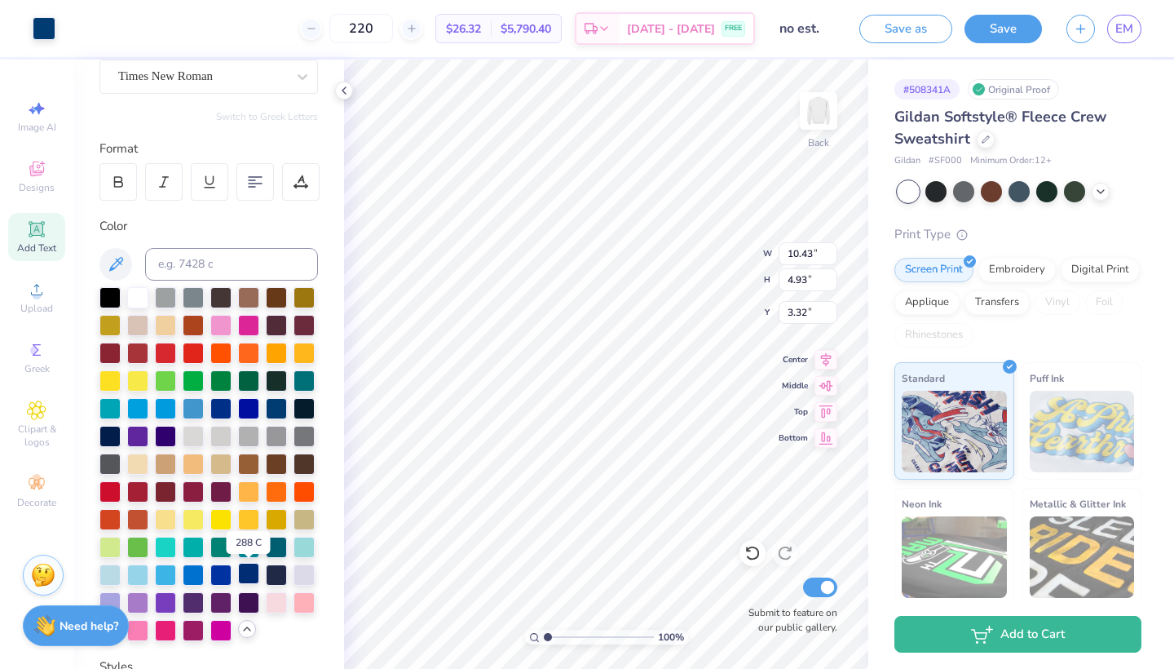
click at [245, 574] on div at bounding box center [248, 573] width 21 height 21
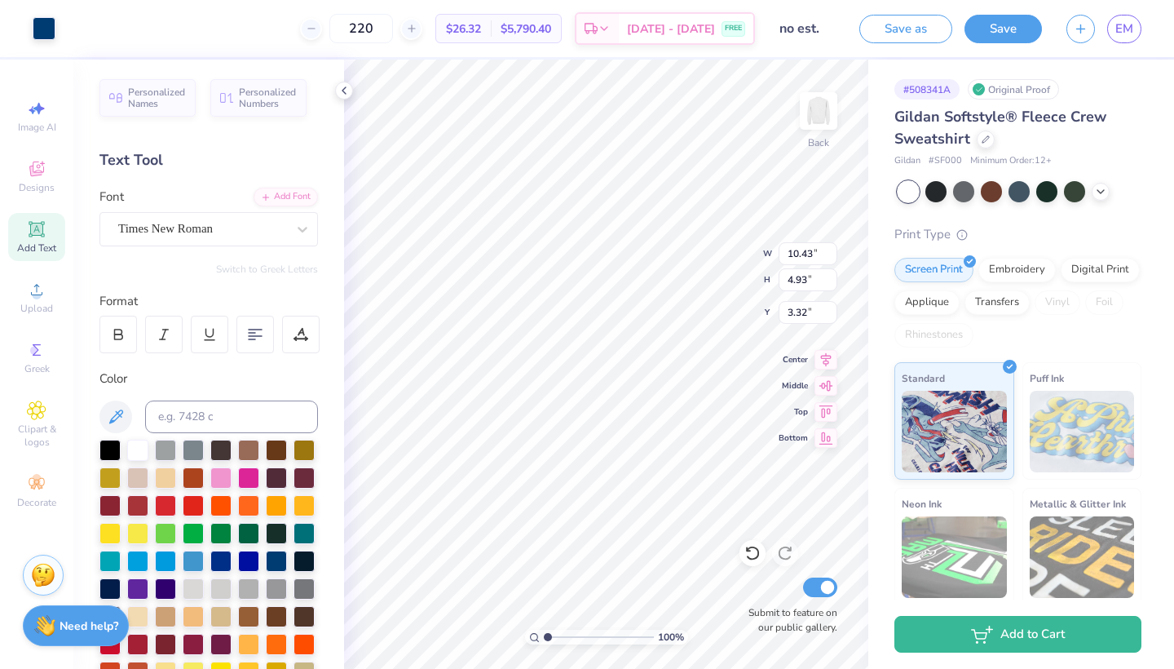
scroll to position [-19, 0]
click at [212, 400] on input at bounding box center [231, 416] width 173 height 33
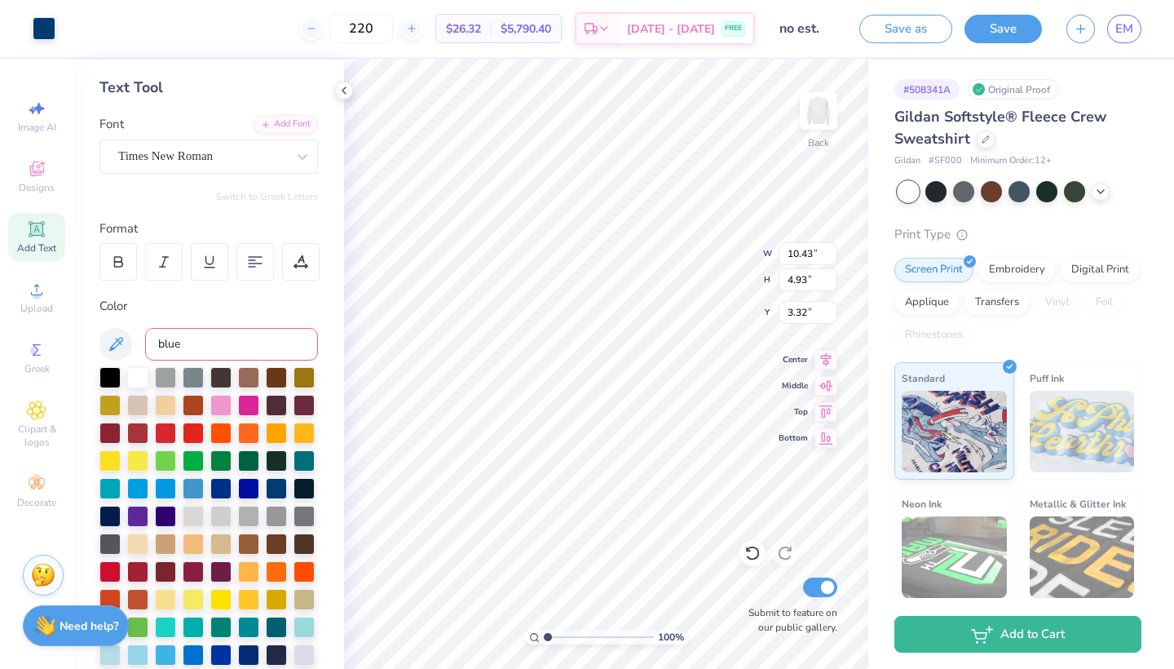
type input "blue"
click at [267, 311] on div "Color" at bounding box center [208, 306] width 218 height 19
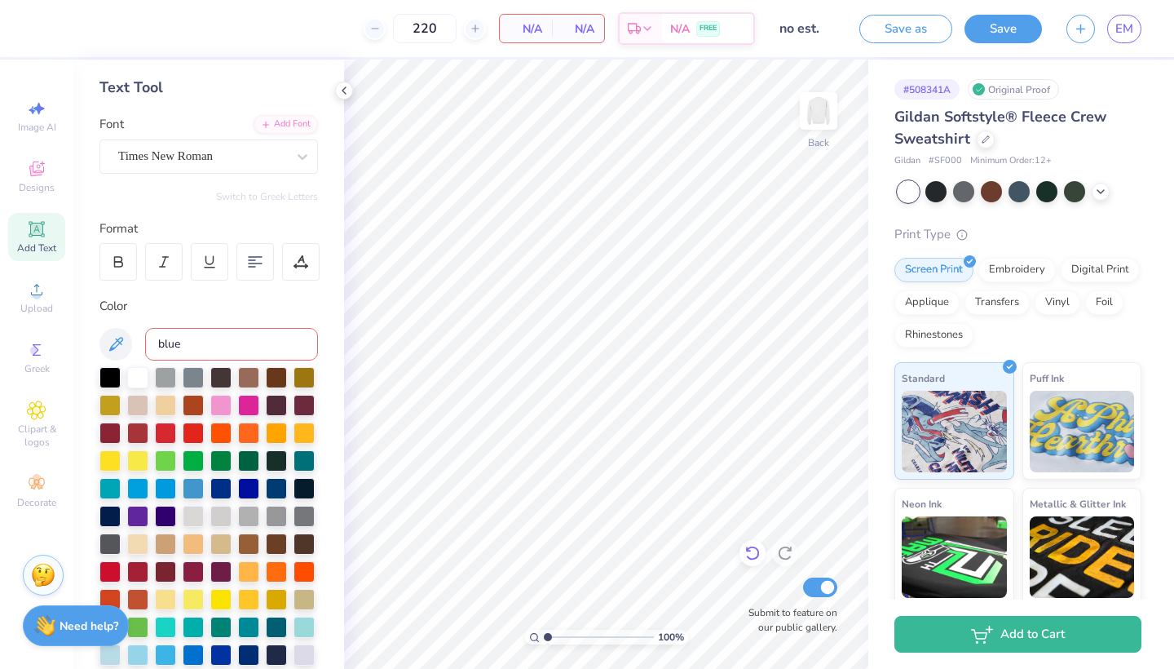
click at [752, 551] on icon at bounding box center [752, 553] width 16 height 16
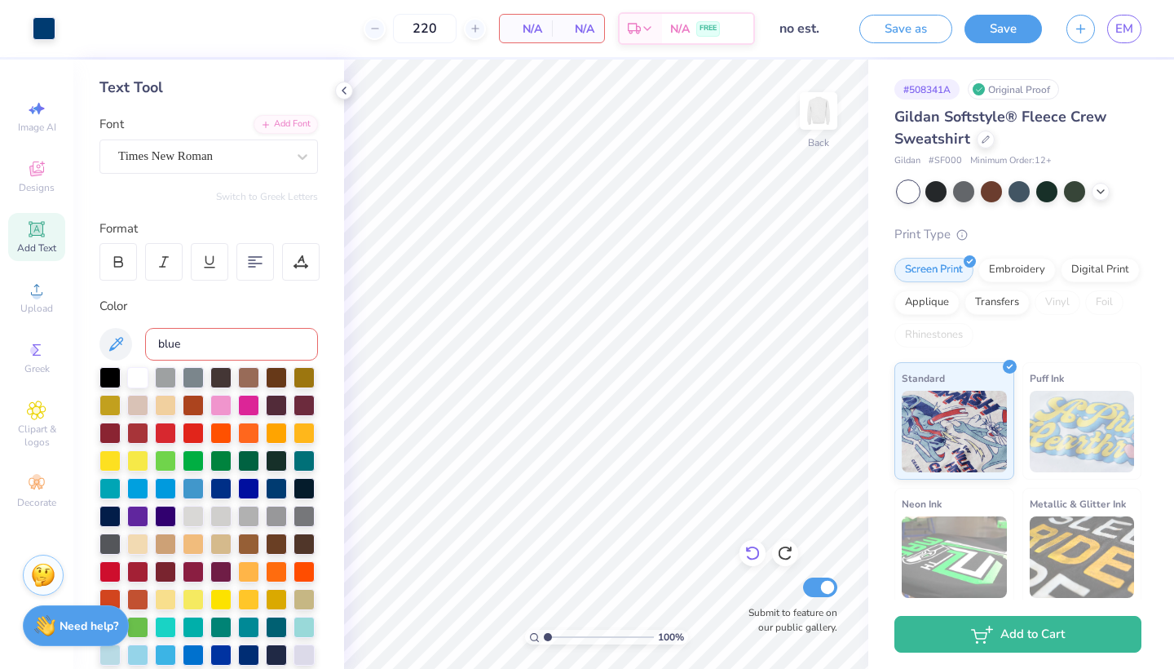
click at [747, 549] on icon at bounding box center [748, 549] width 3 height 3
click at [200, 355] on input "blue" at bounding box center [231, 344] width 173 height 33
drag, startPoint x: 197, startPoint y: 351, endPoint x: 125, endPoint y: 346, distance: 72.7
click at [125, 346] on div "blue" at bounding box center [208, 344] width 218 height 33
click at [755, 554] on icon at bounding box center [752, 553] width 16 height 16
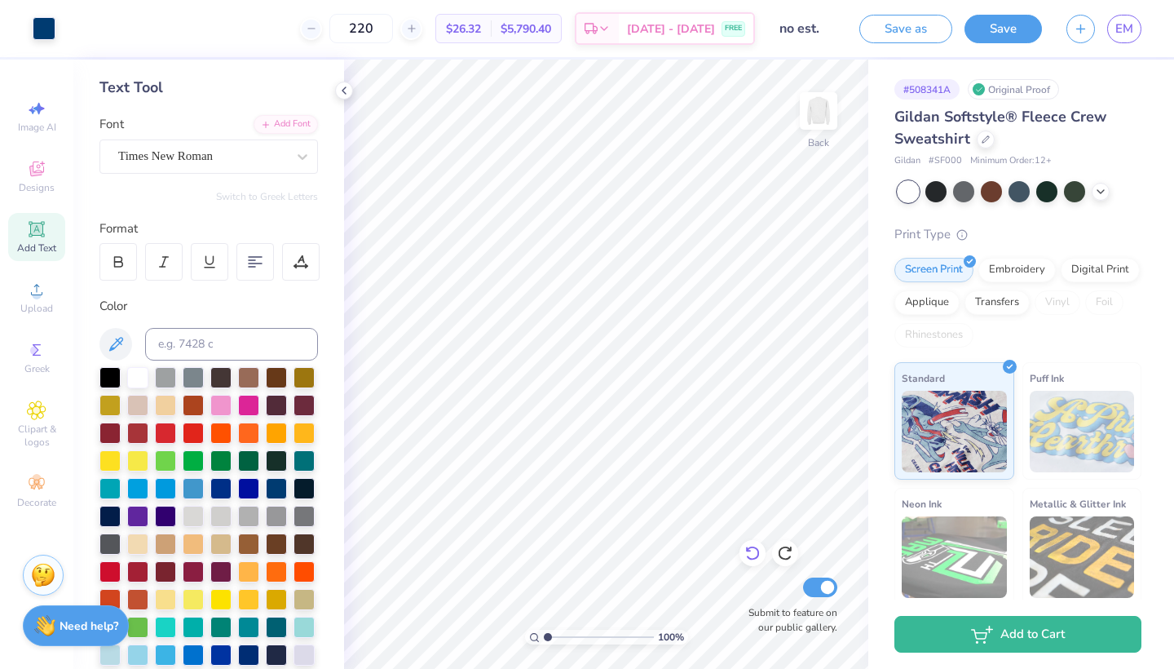
click at [750, 554] on icon at bounding box center [752, 553] width 16 height 16
type input "2.76"
type input "5.32"
click at [1003, 271] on div "Embroidery" at bounding box center [1016, 267] width 77 height 24
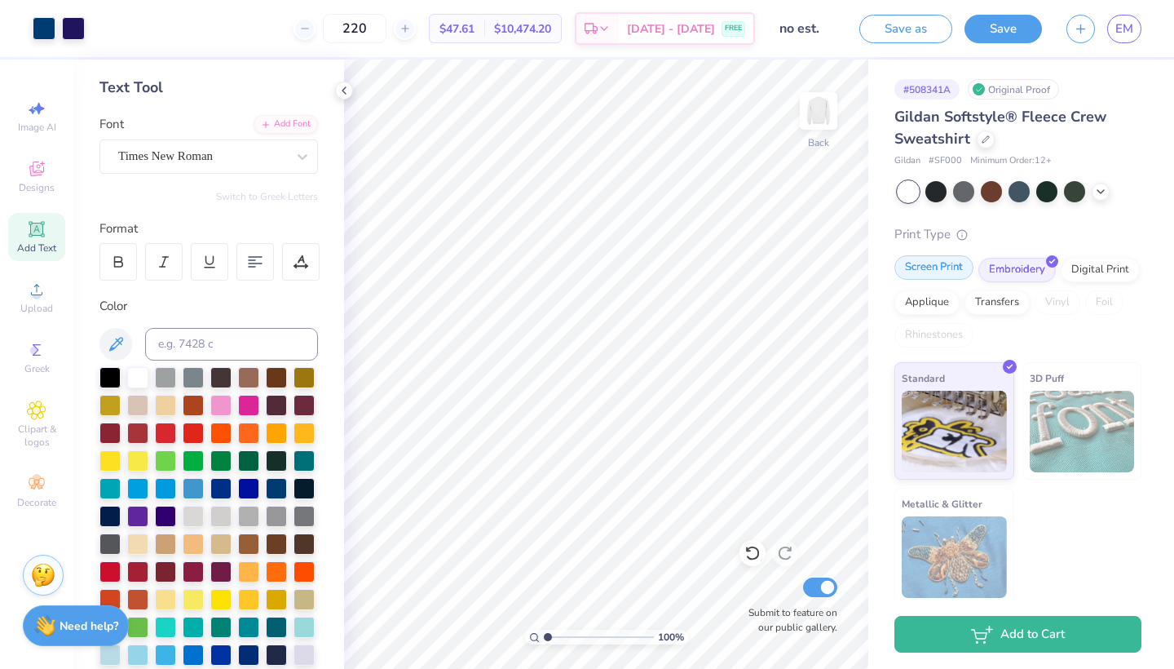
click at [939, 267] on div "Screen Print" at bounding box center [933, 267] width 79 height 24
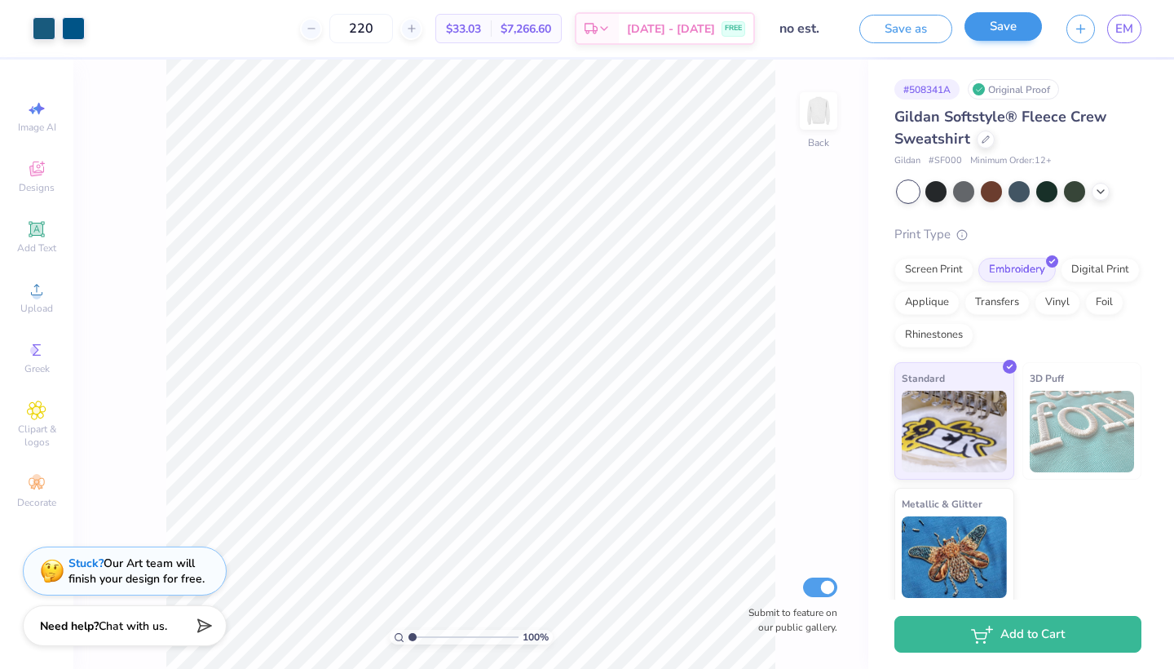
click at [993, 37] on button "Save" at bounding box center [1002, 26] width 77 height 29
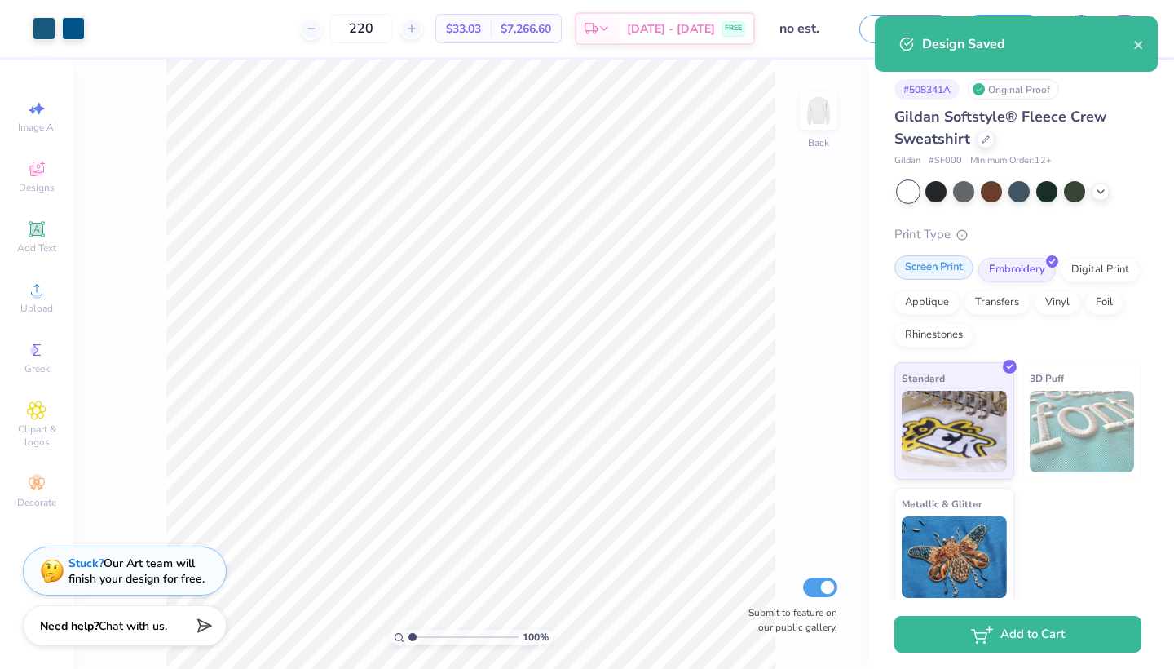
click at [948, 259] on body "Art colors 220 $33.03 Per Item $7,266.60 Total Est. Delivery [DATE] - [DATE] FR…" at bounding box center [587, 334] width 1174 height 669
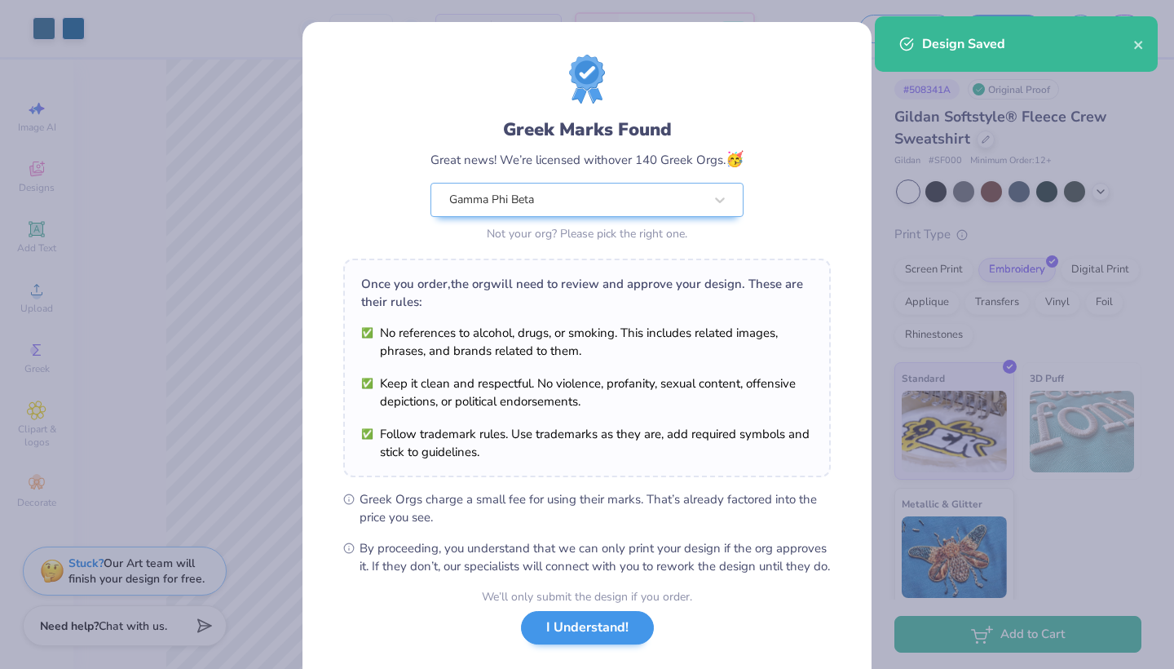
click at [581, 640] on button "I Understand!" at bounding box center [587, 627] width 133 height 33
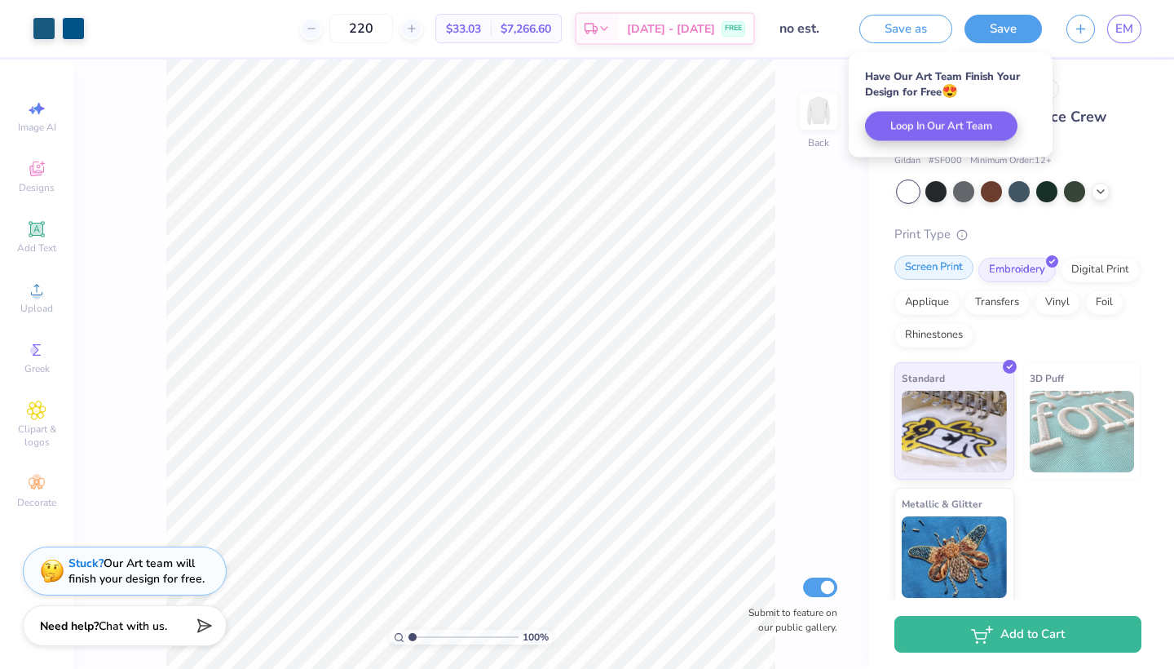
click at [927, 268] on div "Screen Print" at bounding box center [933, 267] width 79 height 24
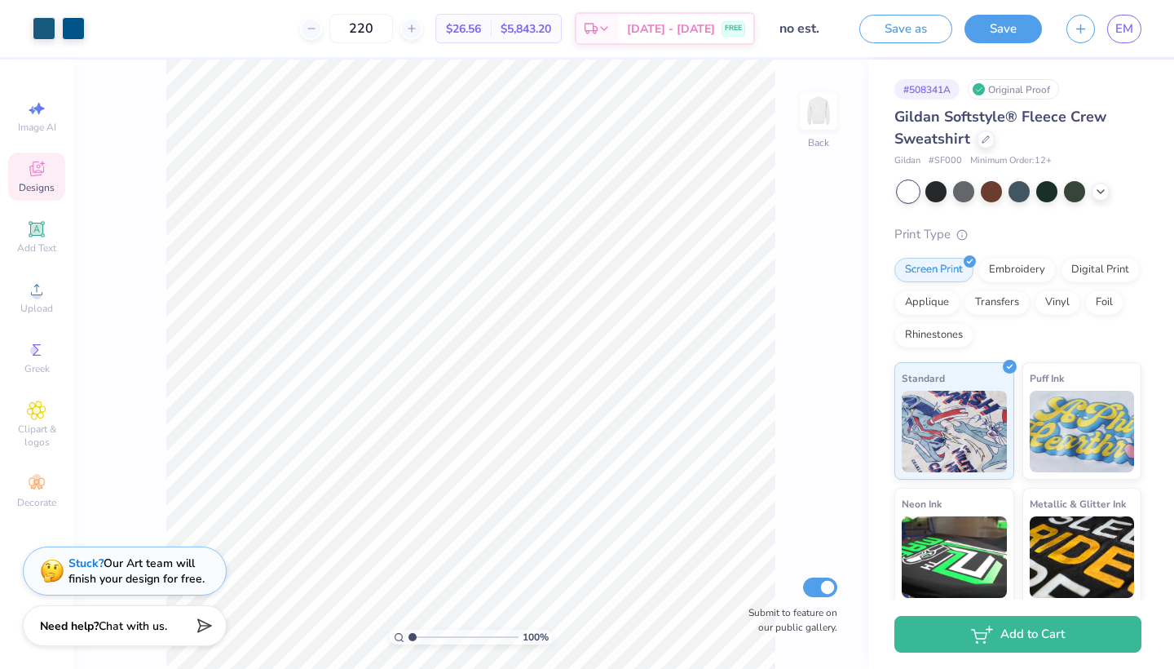
click at [26, 167] on div "Designs" at bounding box center [36, 176] width 57 height 48
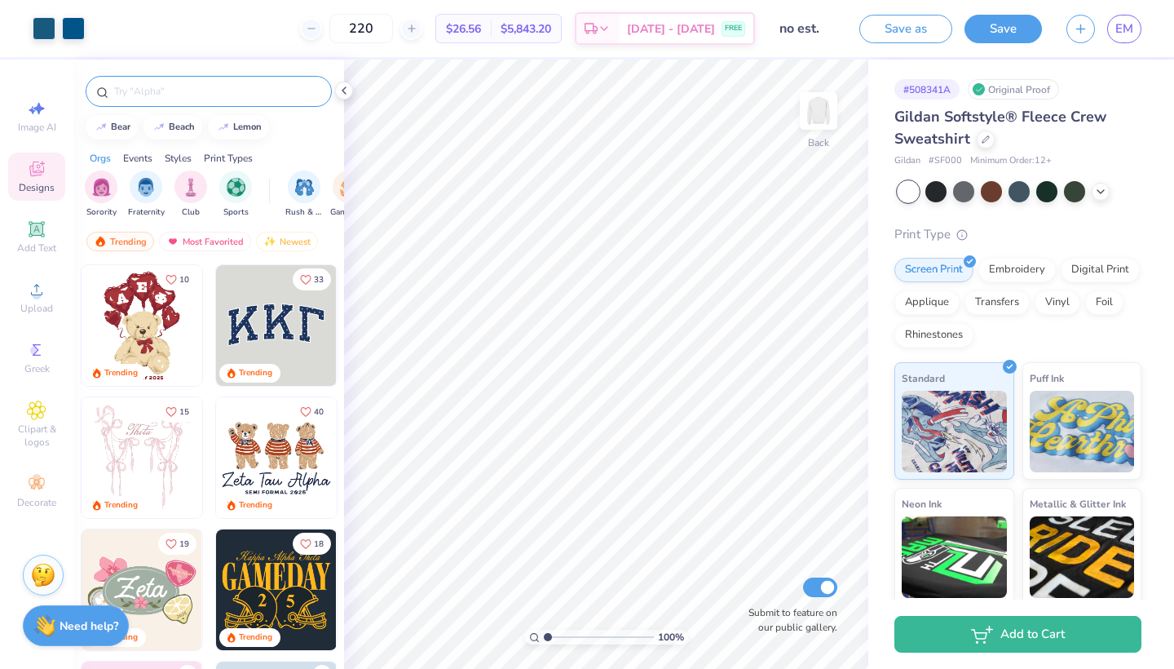
click at [169, 90] on input "text" at bounding box center [217, 91] width 209 height 16
type input "gamma phi beta"
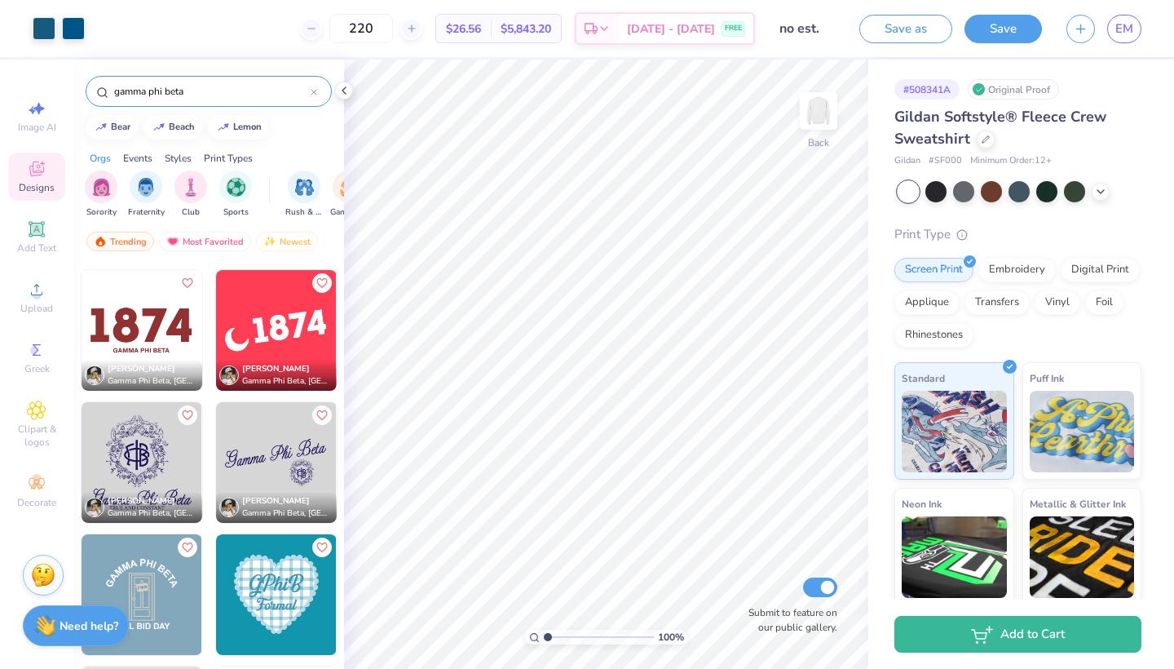
scroll to position [1468, 0]
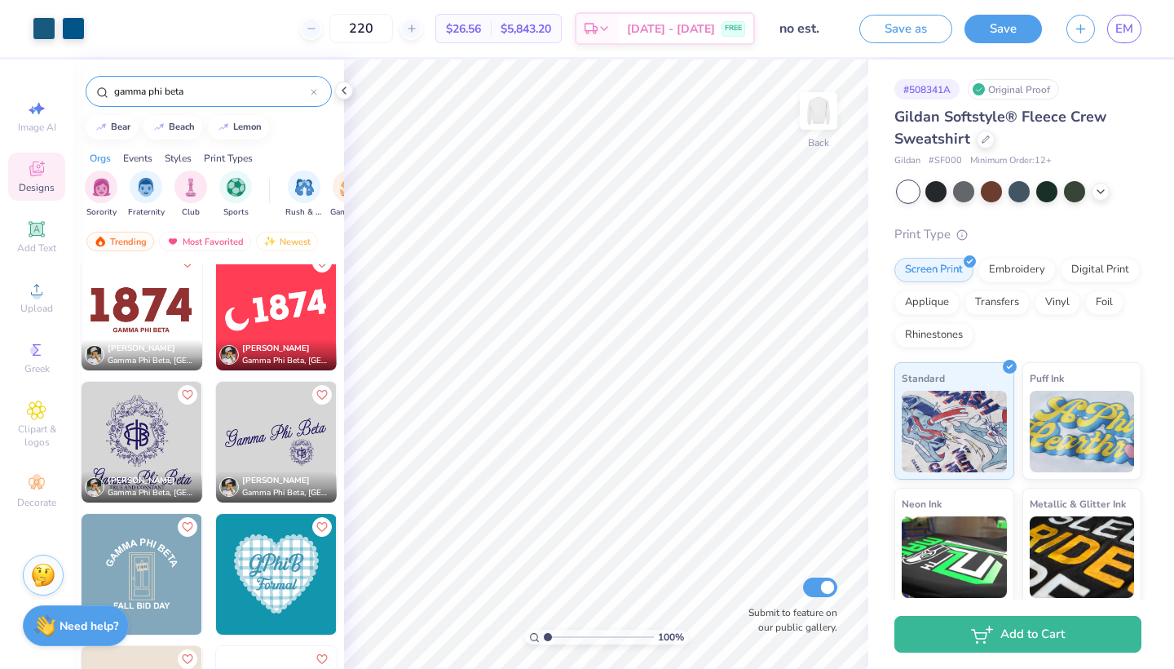
click at [256, 434] on img at bounding box center [276, 442] width 121 height 121
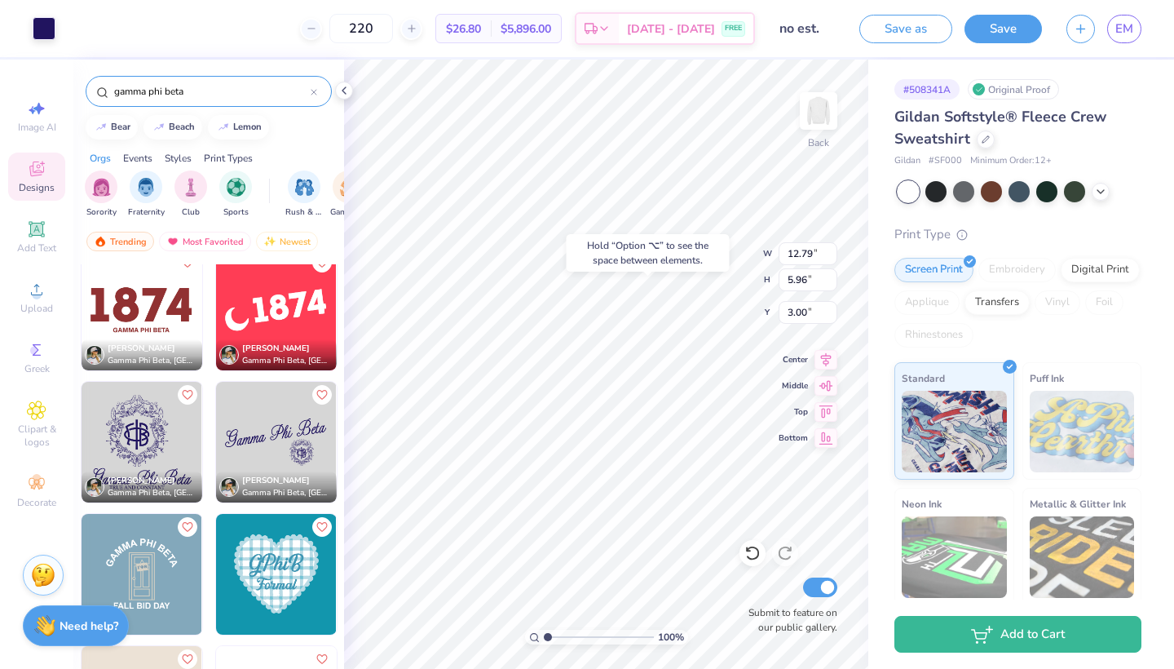
type input "8.12"
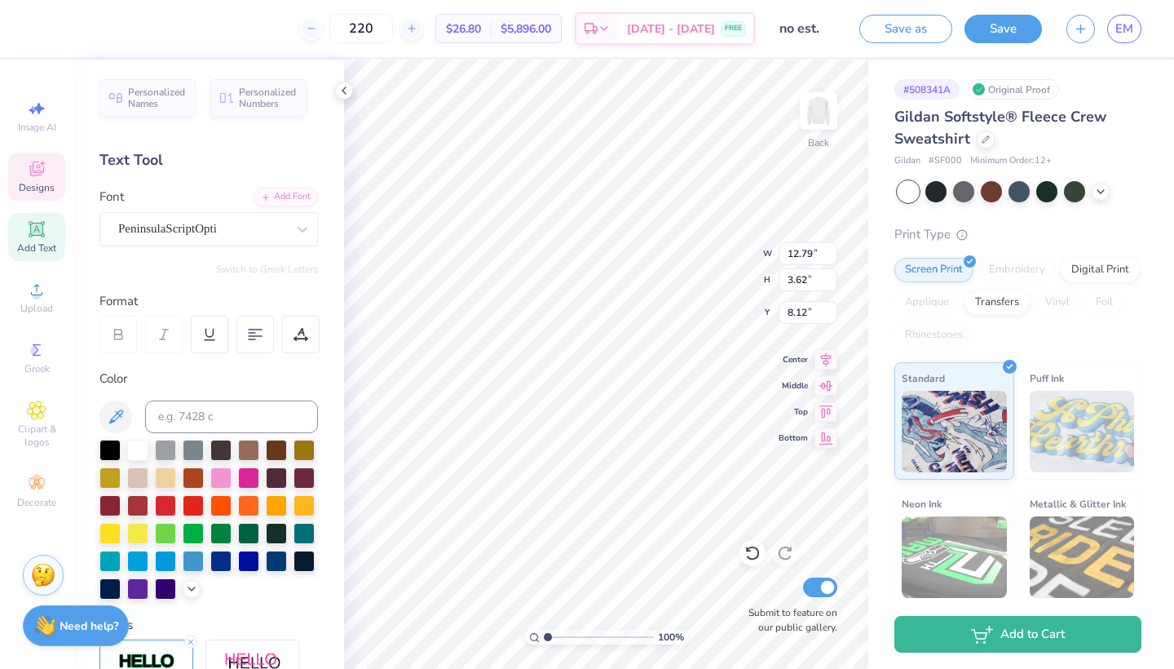
scroll to position [0, 5]
click at [228, 236] on div "PeninsulaScriptOpti" at bounding box center [202, 228] width 171 height 25
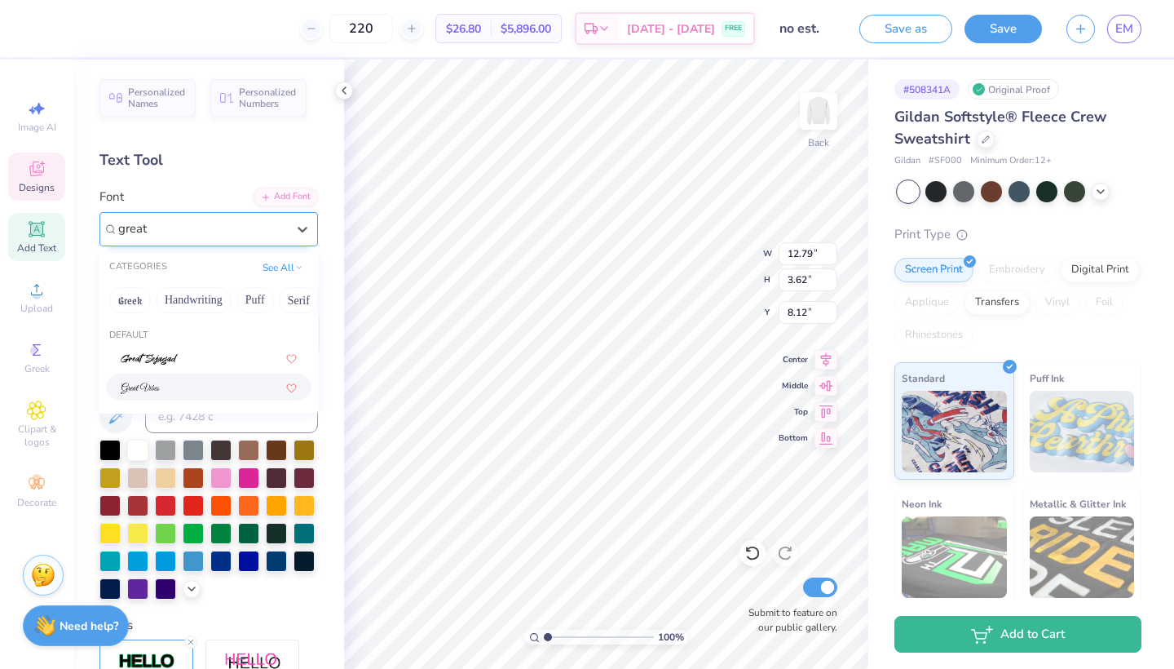
click at [162, 382] on div at bounding box center [209, 386] width 176 height 17
type input "great"
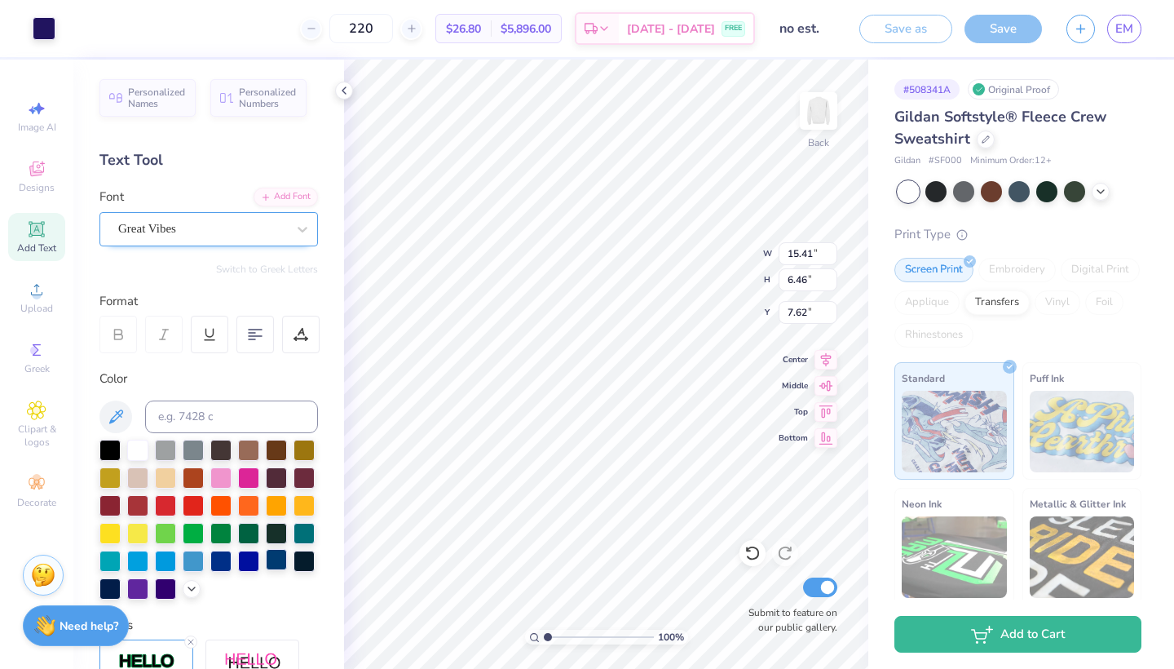
click at [278, 557] on div at bounding box center [276, 559] width 21 height 21
type input "15.37"
type input "6.48"
type input "7.61"
click at [196, 566] on div at bounding box center [193, 559] width 21 height 21
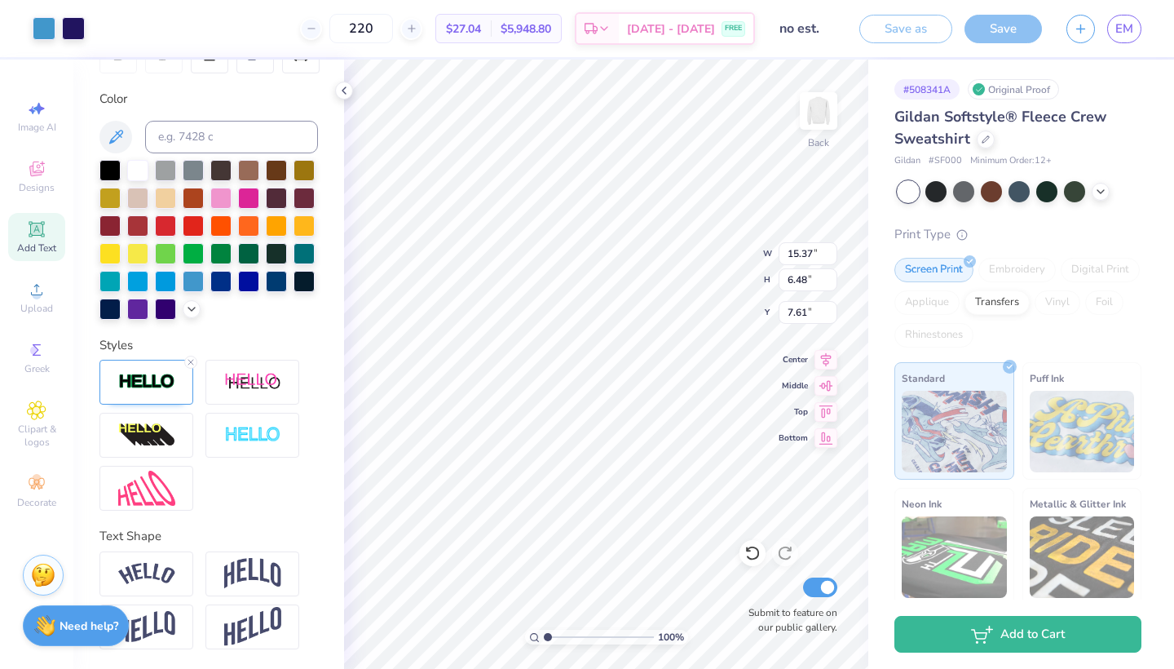
scroll to position [280, 0]
click at [190, 362] on line at bounding box center [190, 362] width 5 height 5
type input "6.47"
type input "7.62"
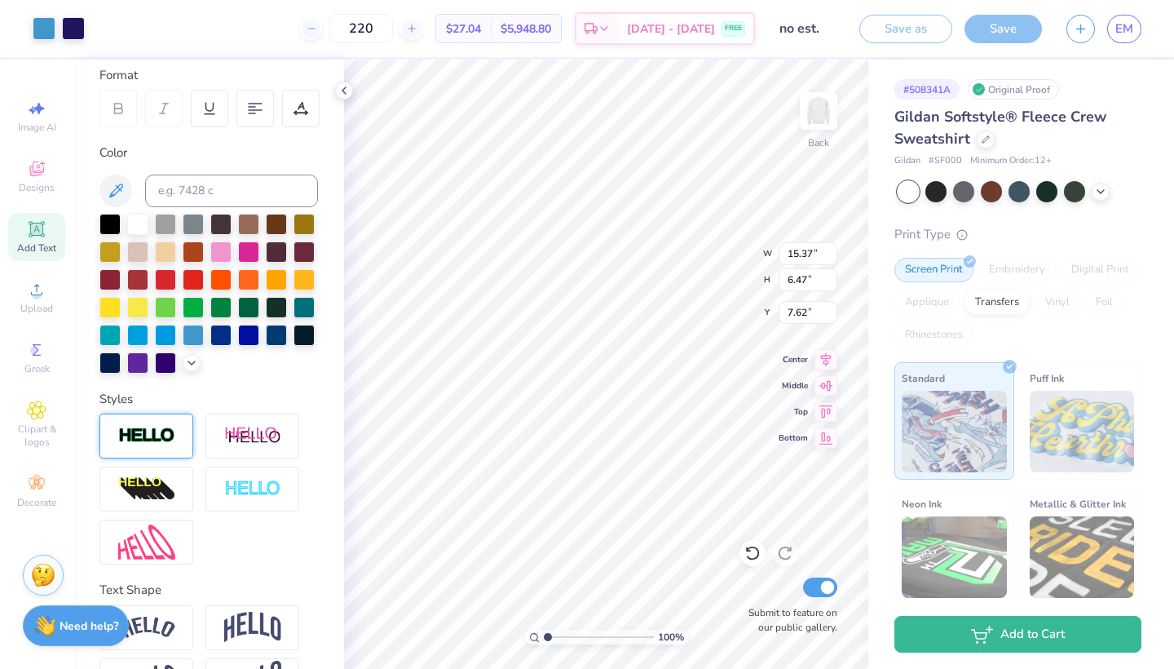
scroll to position [192, 0]
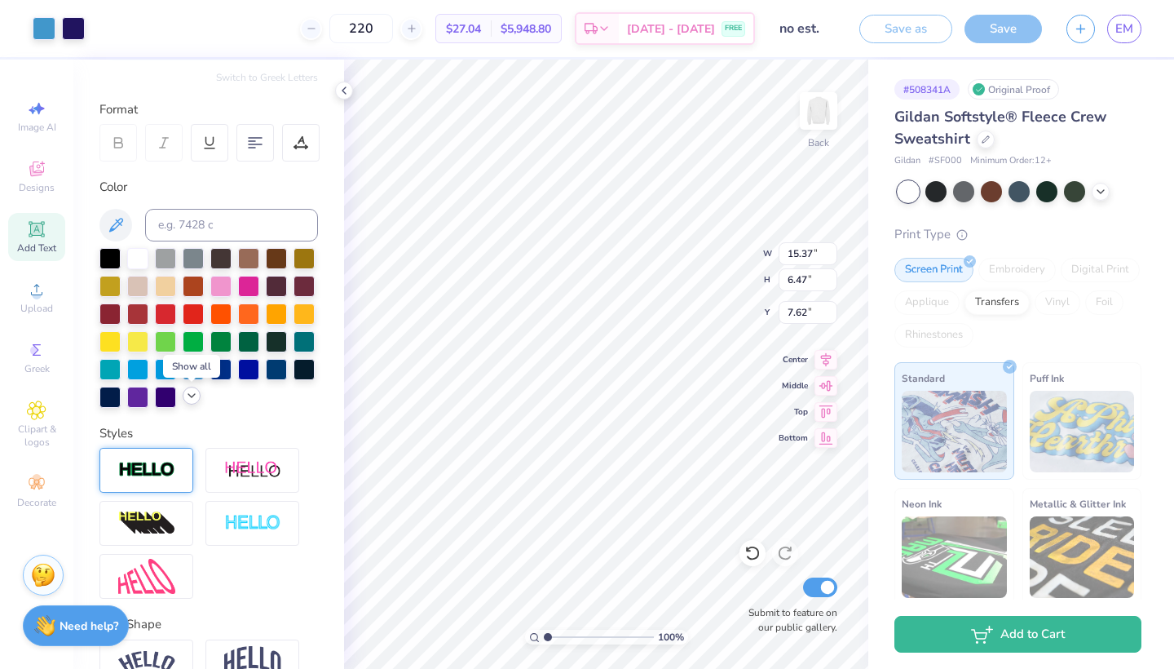
click at [189, 400] on icon at bounding box center [191, 395] width 13 height 13
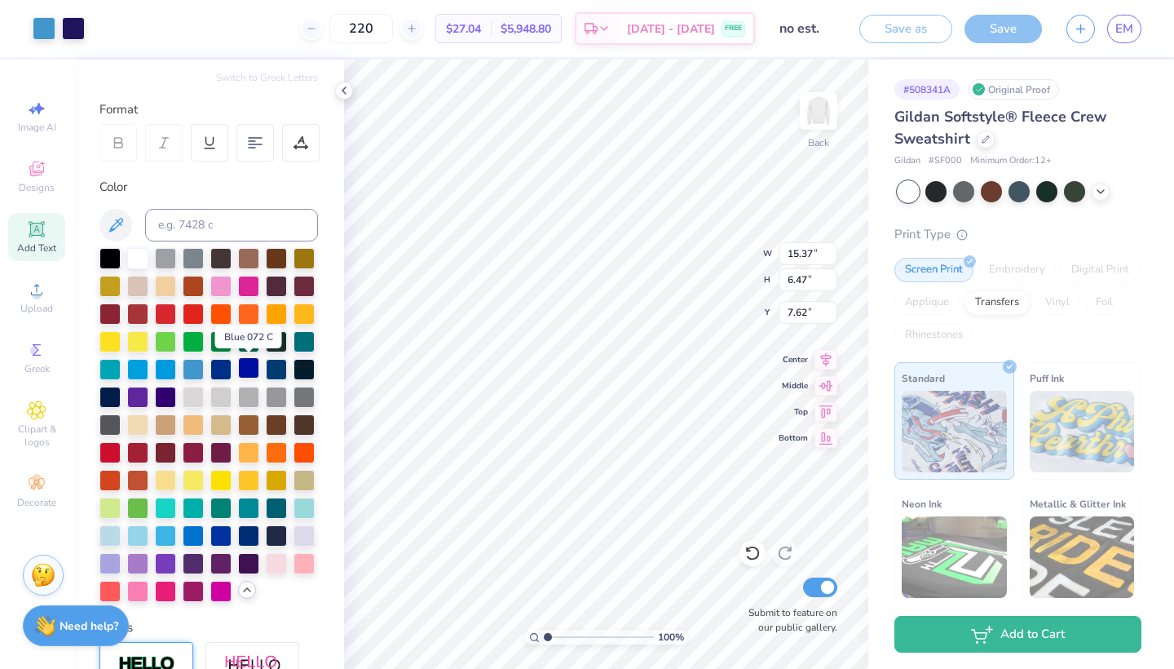
click at [250, 369] on div at bounding box center [248, 367] width 21 height 21
click at [268, 367] on div at bounding box center [276, 367] width 21 height 21
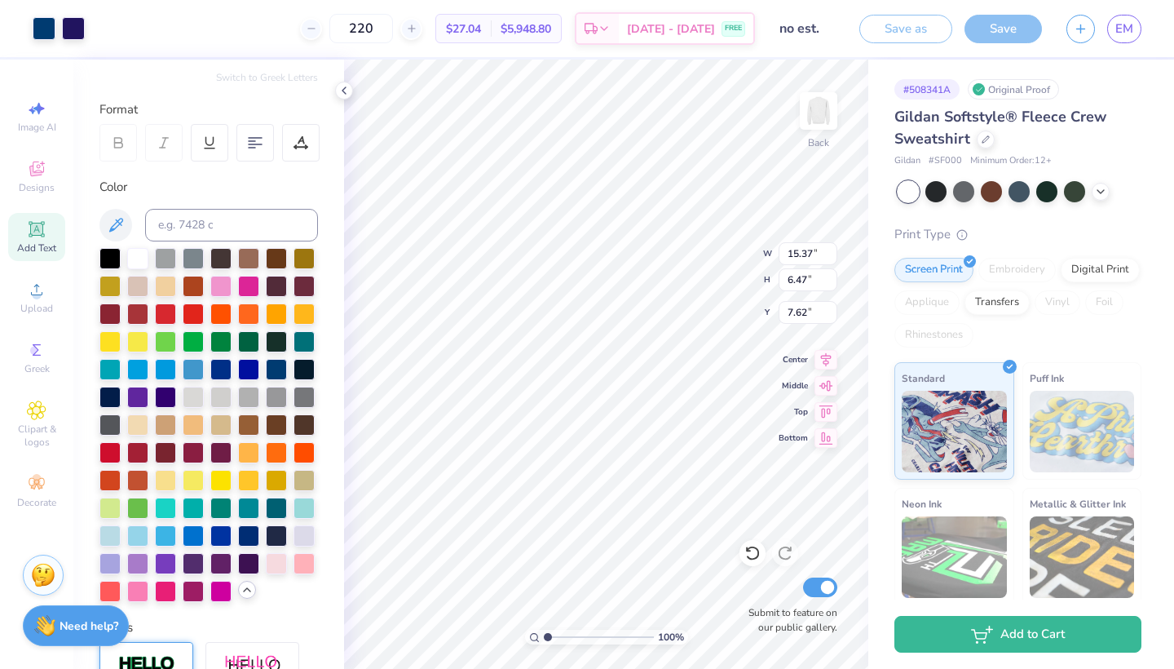
type input "14.83"
type input "6.24"
type input "7.84"
click at [105, 224] on button at bounding box center [115, 225] width 33 height 33
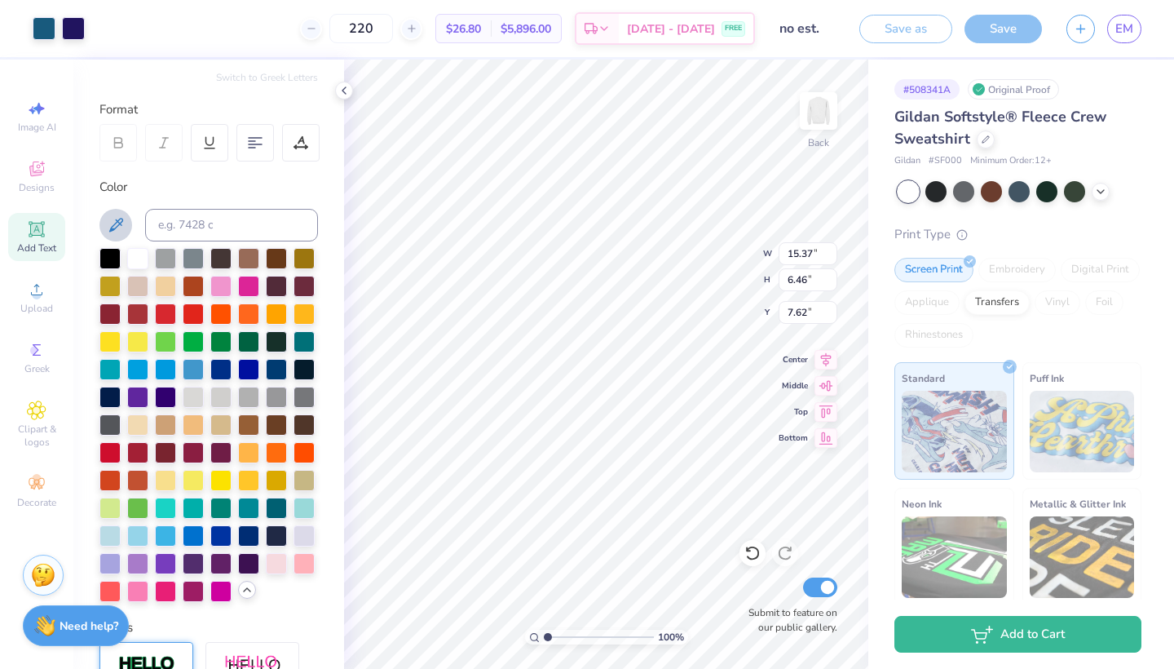
click at [118, 227] on icon at bounding box center [116, 225] width 20 height 20
click at [108, 220] on icon at bounding box center [116, 225] width 20 height 20
click at [44, 24] on div at bounding box center [44, 26] width 23 height 23
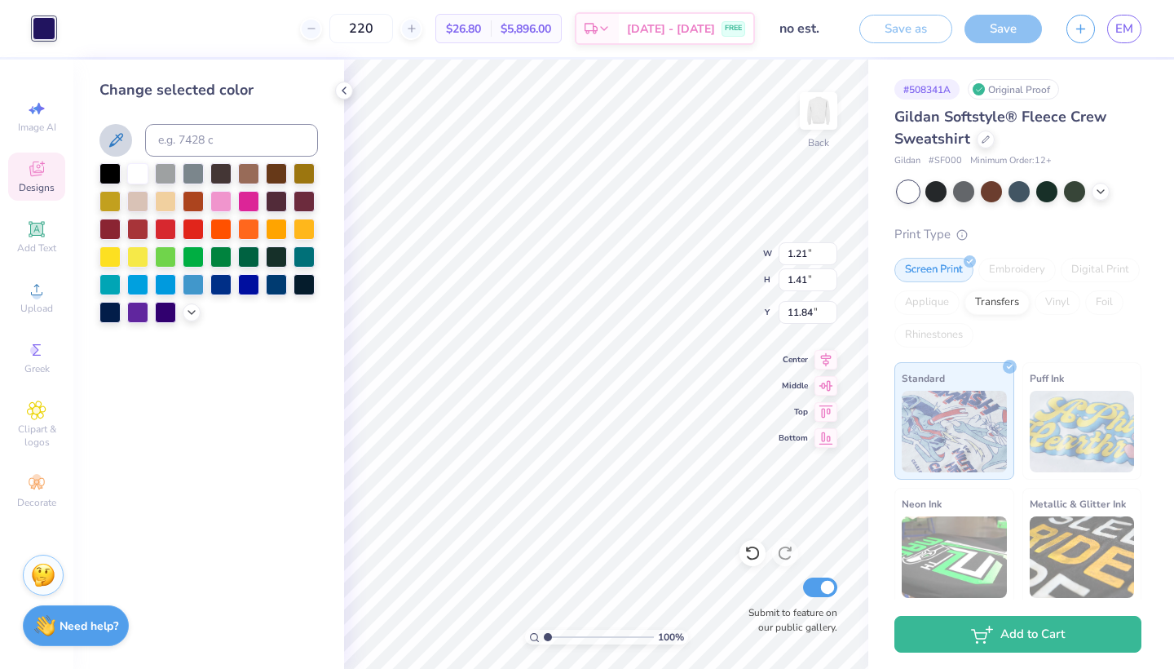
click at [115, 140] on icon at bounding box center [116, 140] width 20 height 20
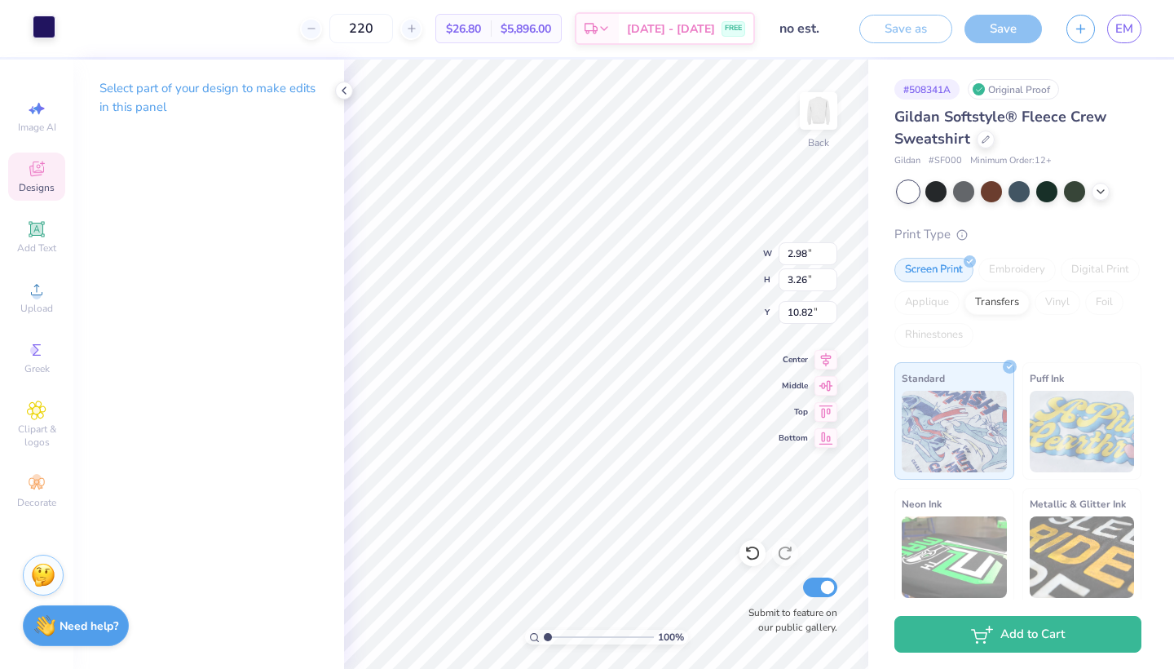
click at [42, 29] on div at bounding box center [44, 26] width 23 height 23
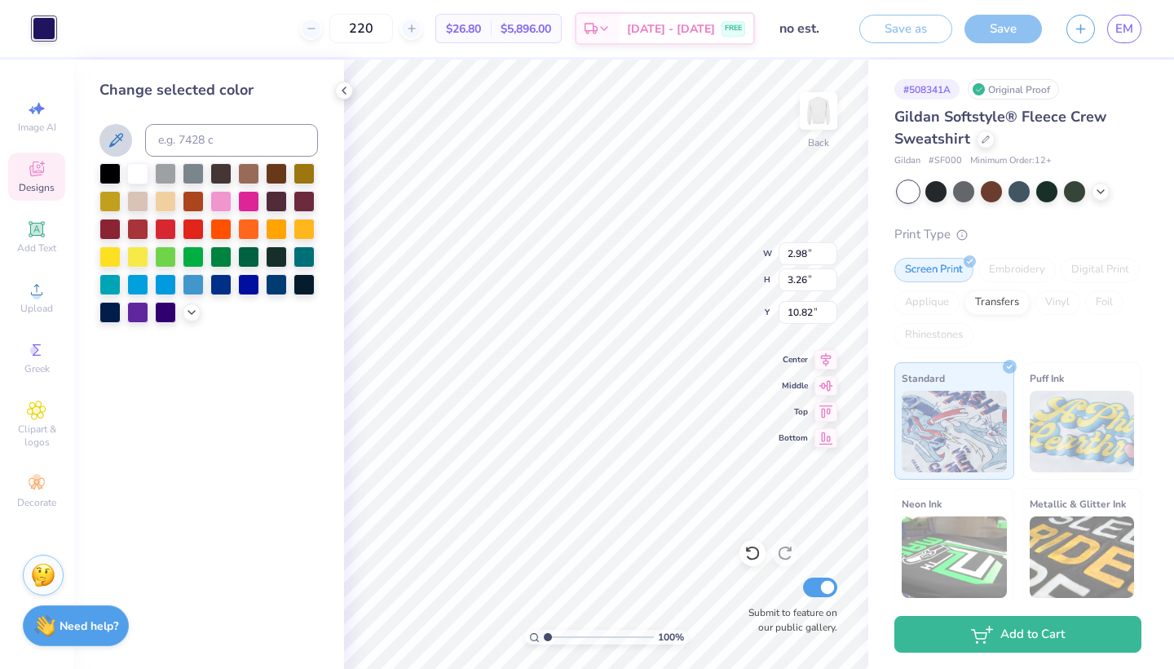
click at [120, 143] on icon at bounding box center [116, 140] width 20 height 20
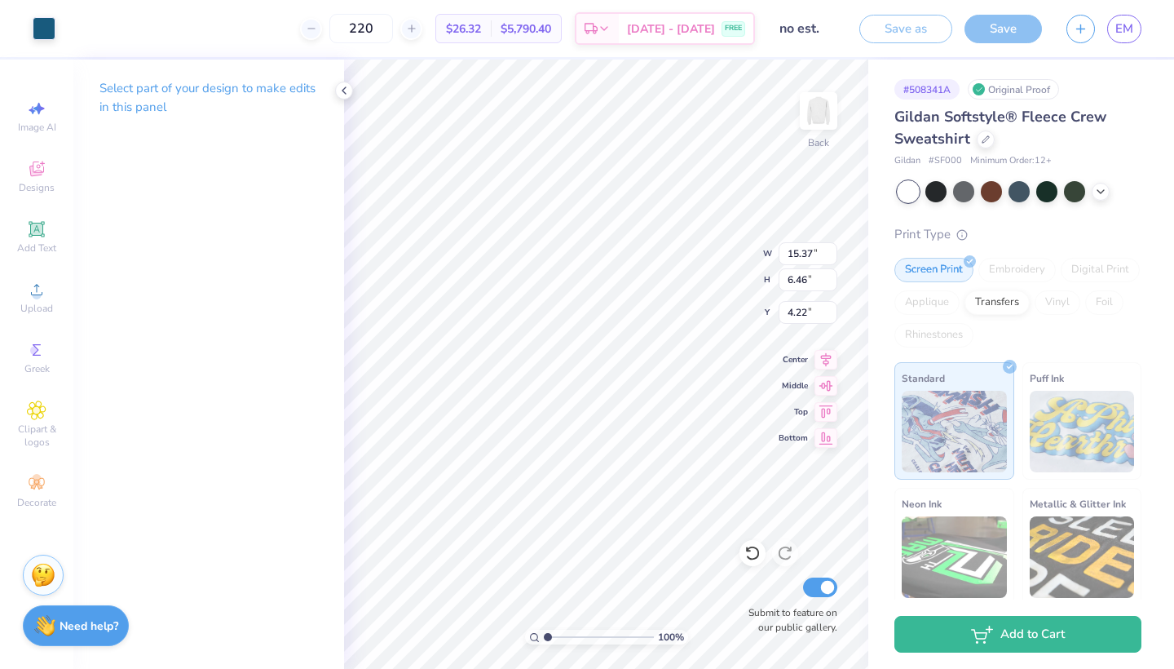
type input "3.90"
type input "11.62"
type input "4.89"
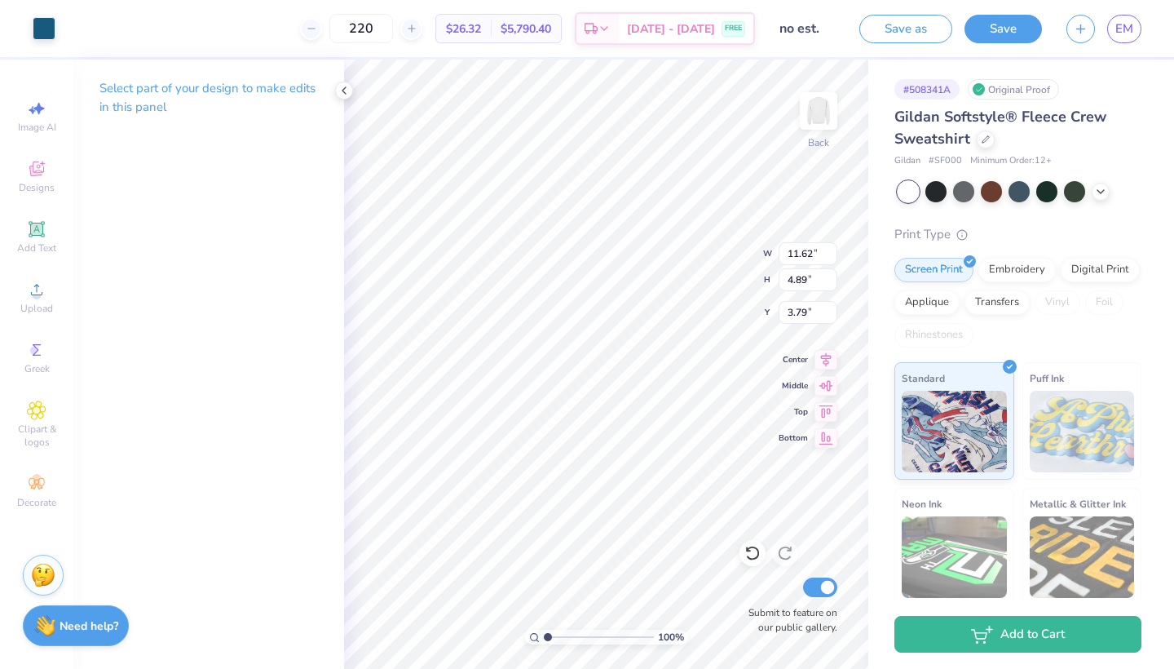
type input "3.74"
type input "13.30"
type input "5.59"
type input "3.00"
click at [911, 26] on button "Save as" at bounding box center [905, 26] width 93 height 29
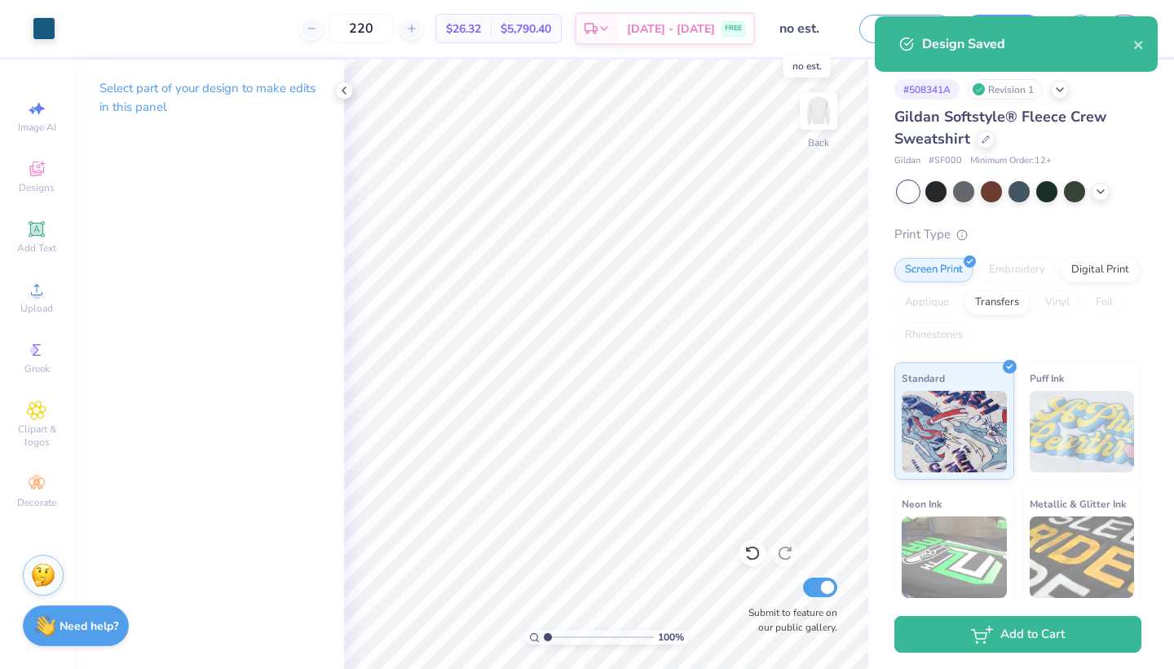
click at [790, 23] on input "no est." at bounding box center [807, 28] width 80 height 33
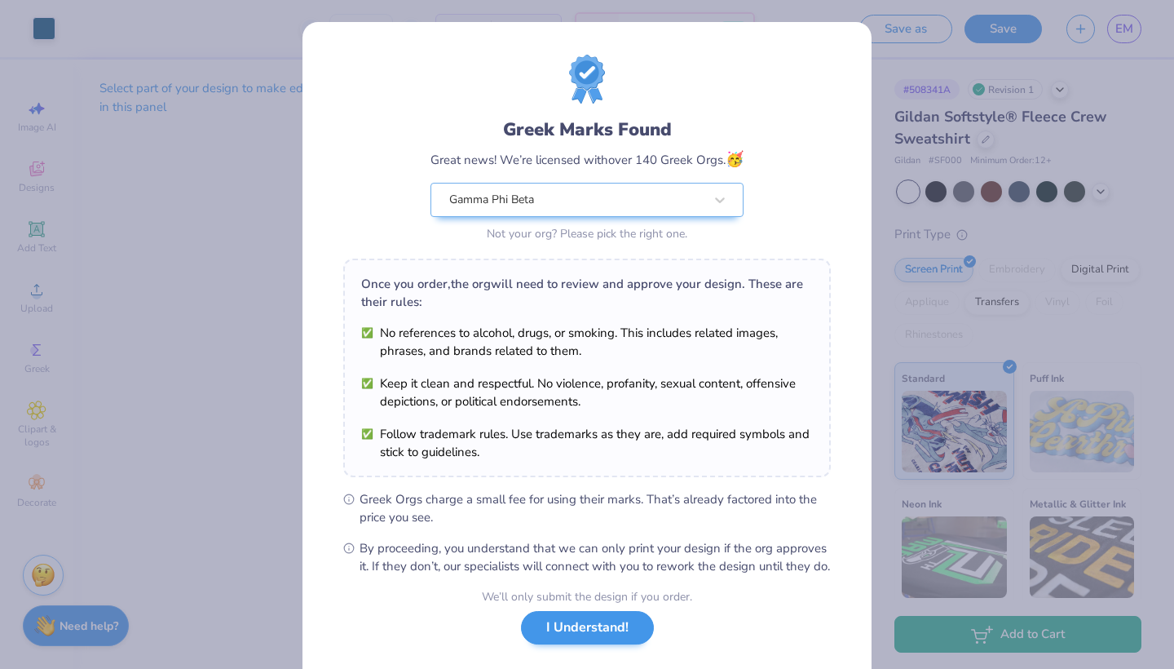
click at [595, 644] on button "I Understand!" at bounding box center [587, 627] width 133 height 33
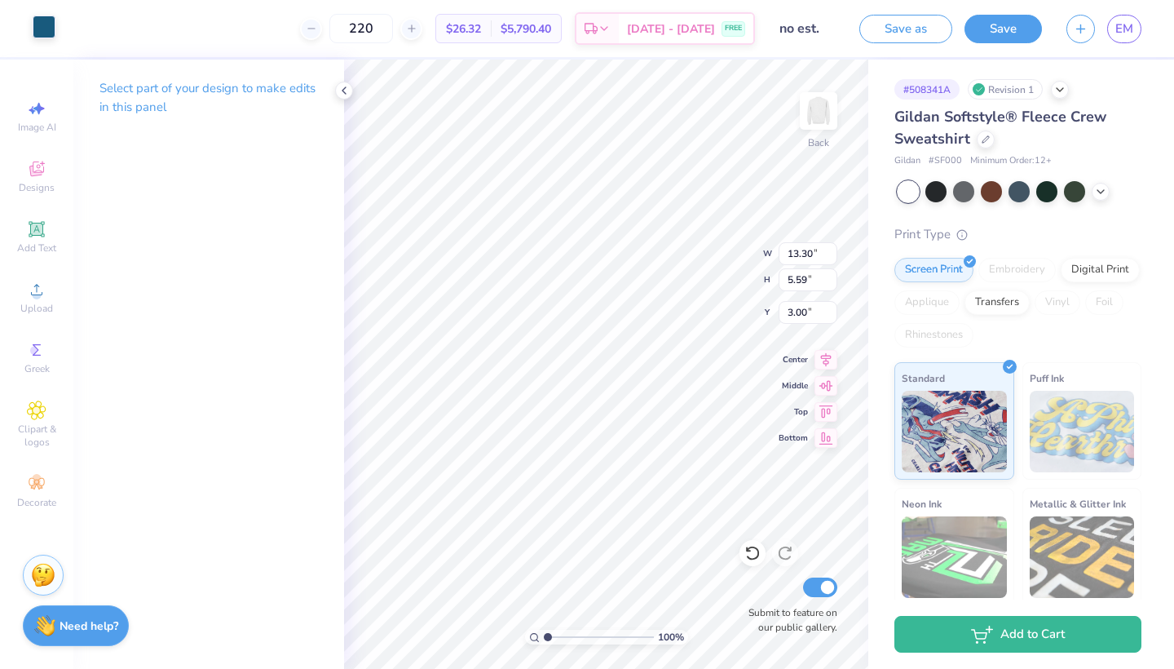
click at [49, 29] on div at bounding box center [44, 26] width 23 height 23
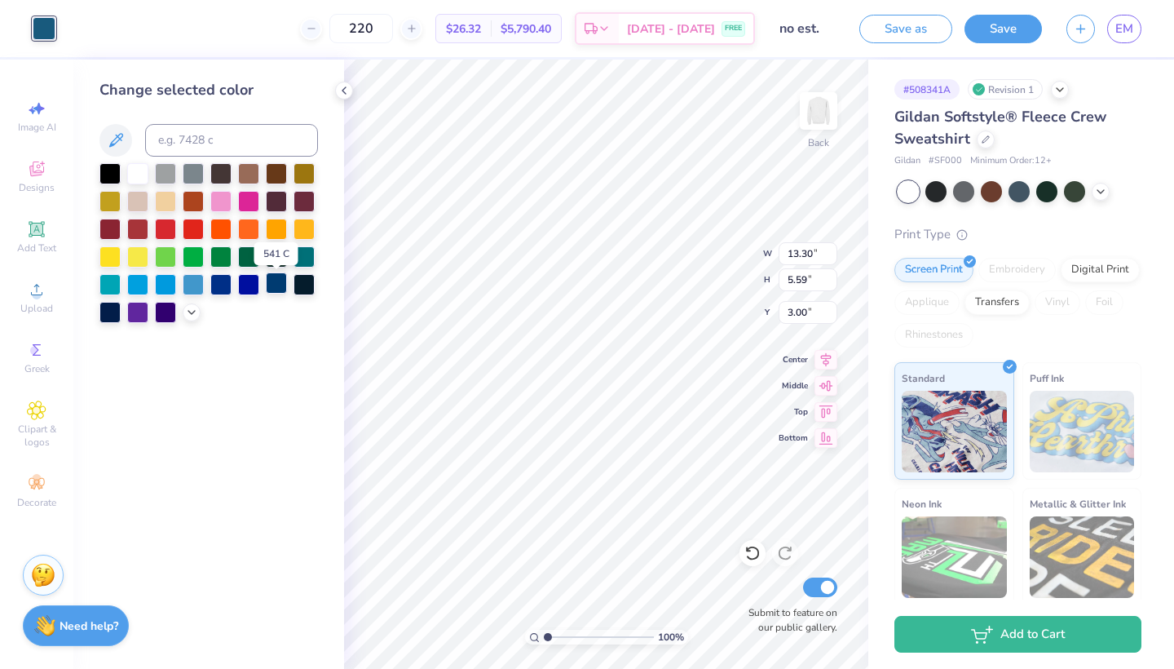
click at [274, 290] on div at bounding box center [276, 282] width 21 height 21
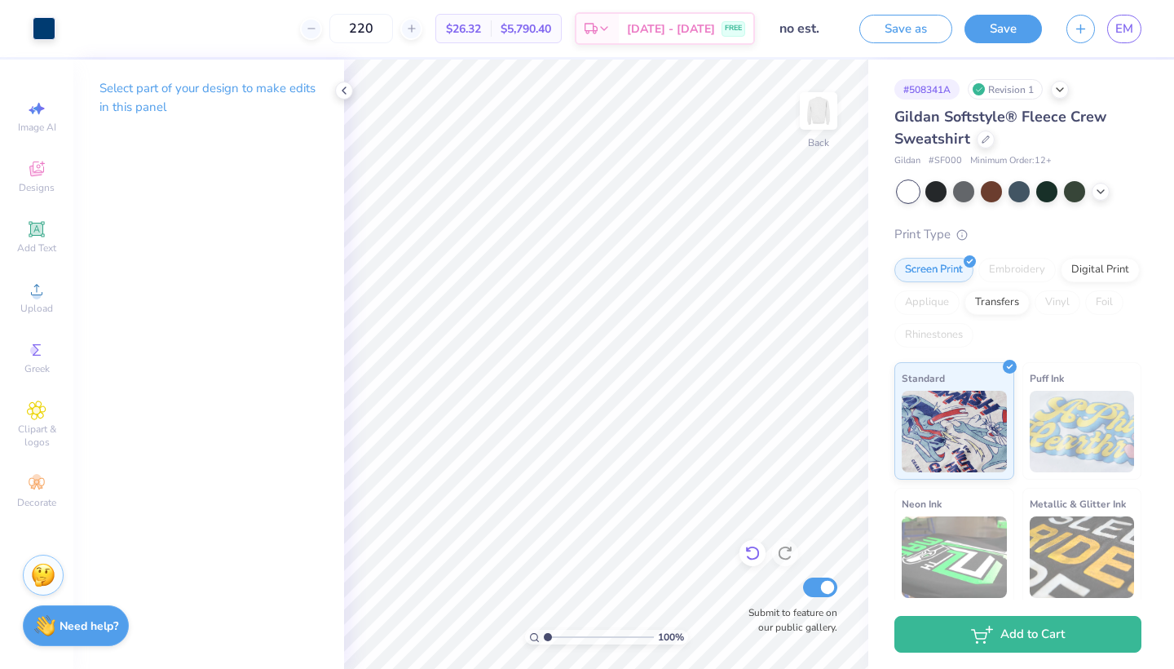
click at [752, 552] on icon at bounding box center [752, 553] width 16 height 16
click at [924, 20] on button "Save as" at bounding box center [905, 26] width 93 height 29
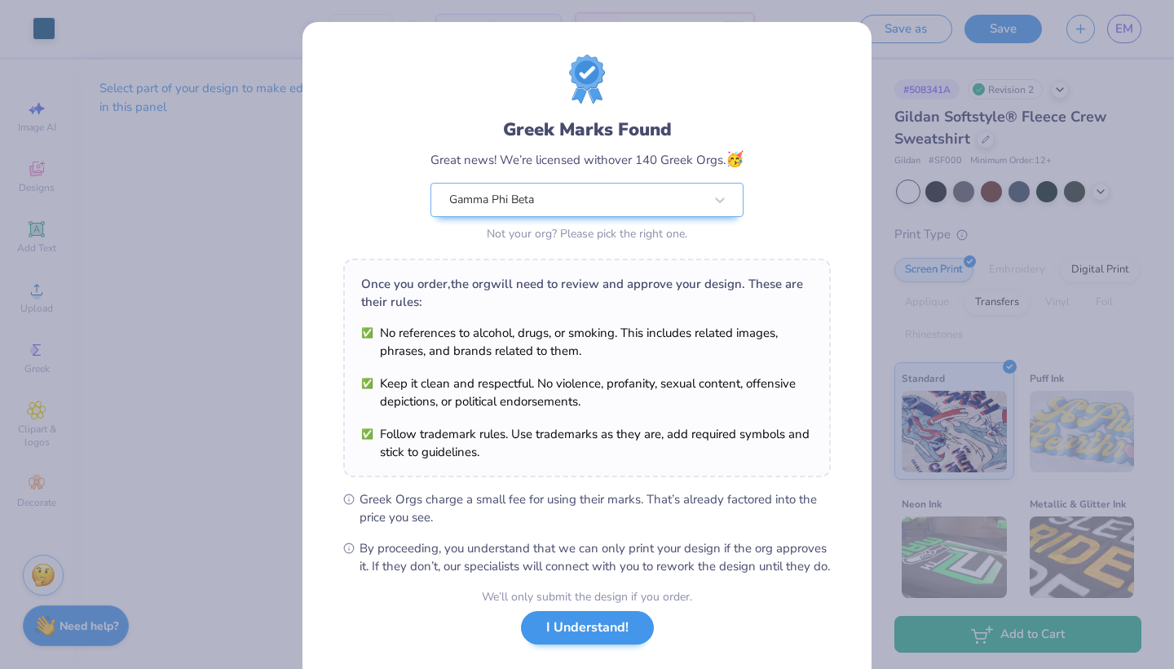
click at [596, 644] on button "I Understand!" at bounding box center [587, 627] width 133 height 33
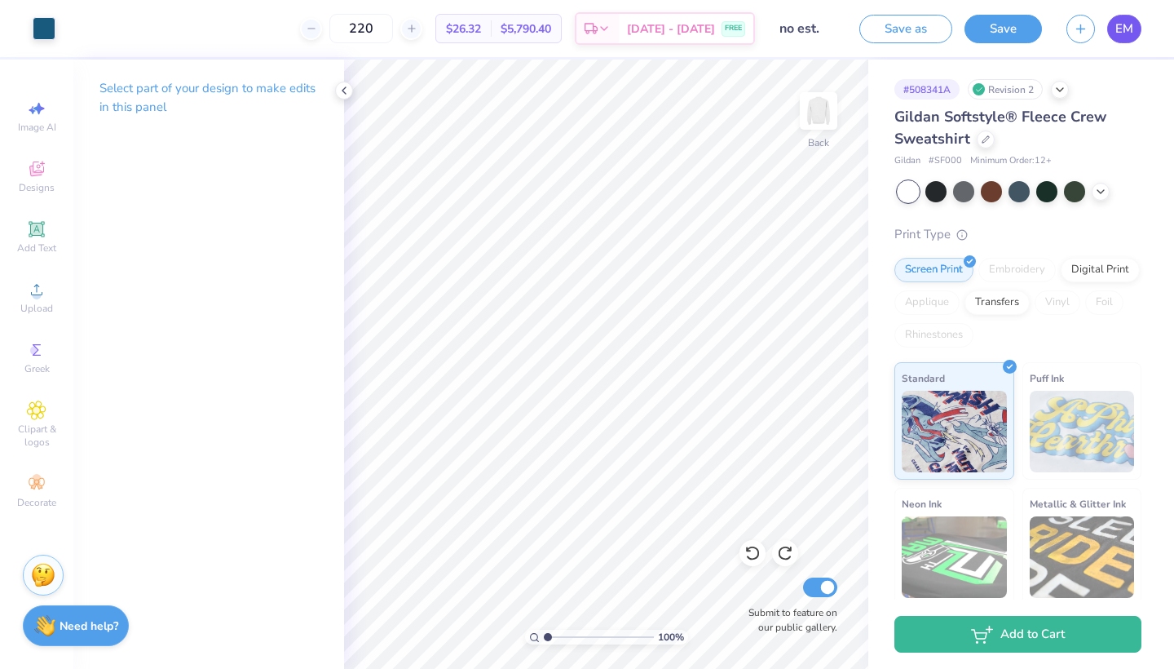
click at [1134, 36] on link "EM" at bounding box center [1124, 29] width 34 height 29
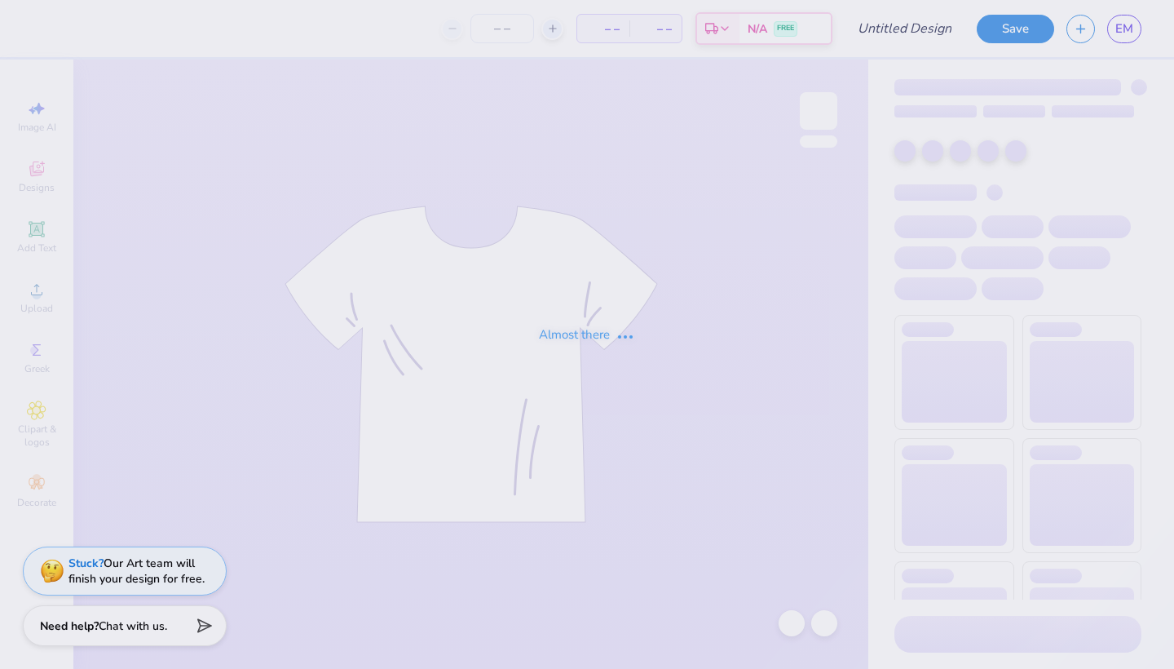
type input "retreat 3"
type input "250"
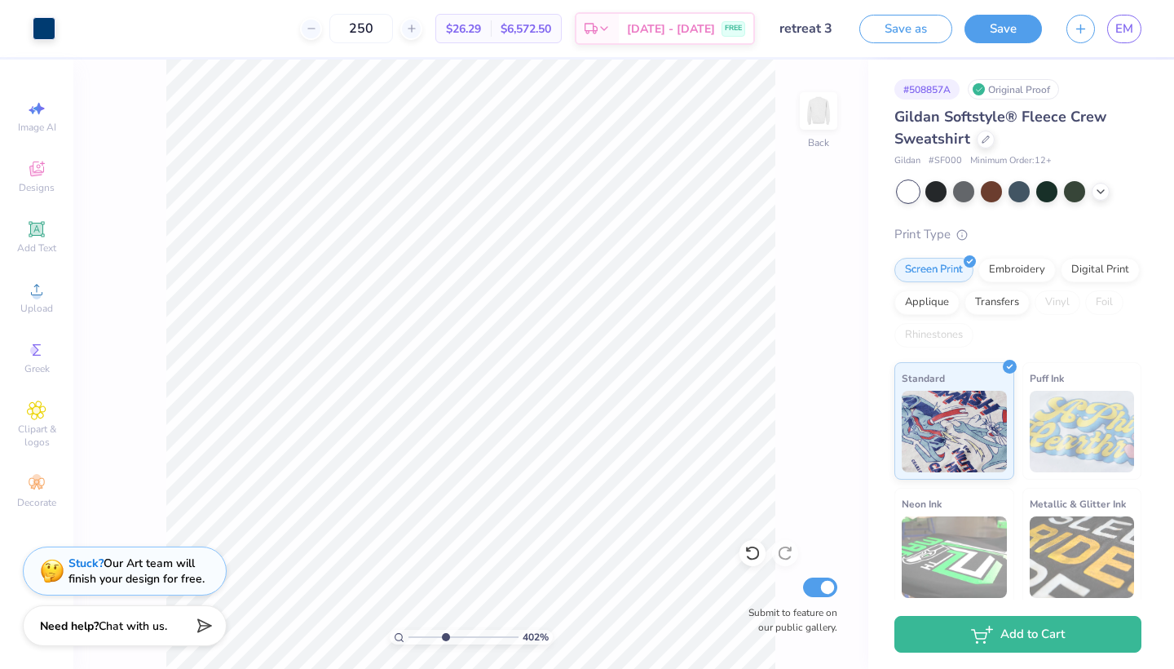
type input "4.02"
drag, startPoint x: 412, startPoint y: 636, endPoint x: 445, endPoint y: 624, distance: 35.6
click at [445, 624] on div "402 %" at bounding box center [470, 364] width 609 height 609
type input "3.71"
drag, startPoint x: 445, startPoint y: 638, endPoint x: 411, endPoint y: 638, distance: 34.2
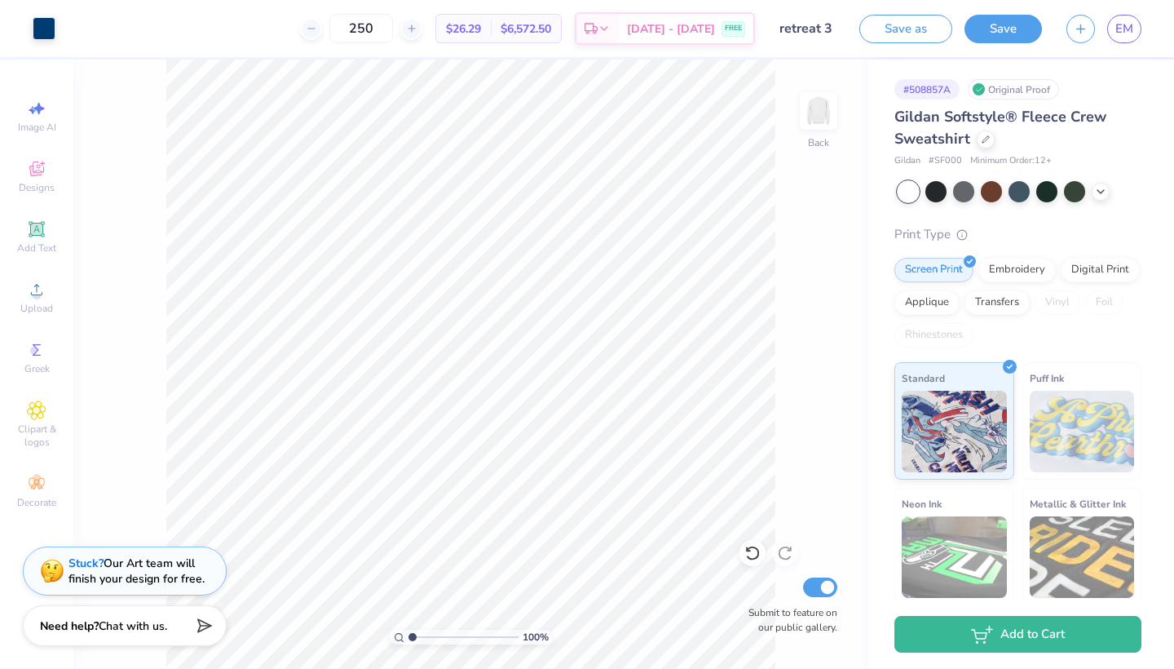
type input "1"
click at [411, 638] on input "range" at bounding box center [463, 636] width 110 height 15
type input "10.87"
type input "11.64"
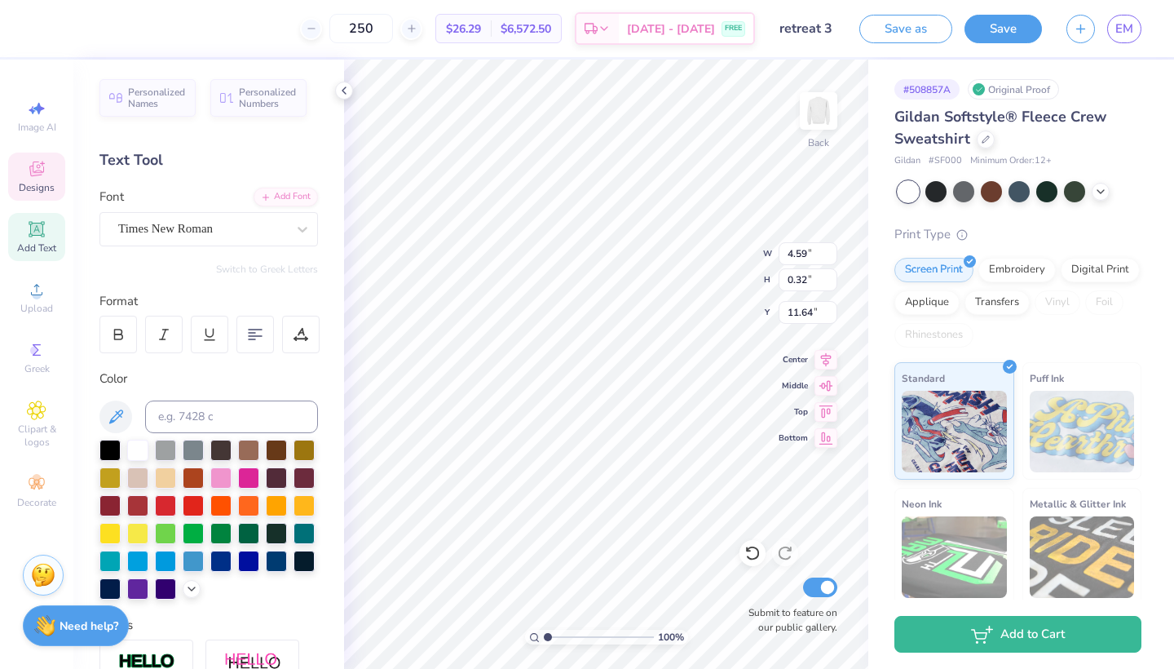
type input "3.48"
type input "3.80"
type input "1.69"
type input "1.94"
type input "4.78"
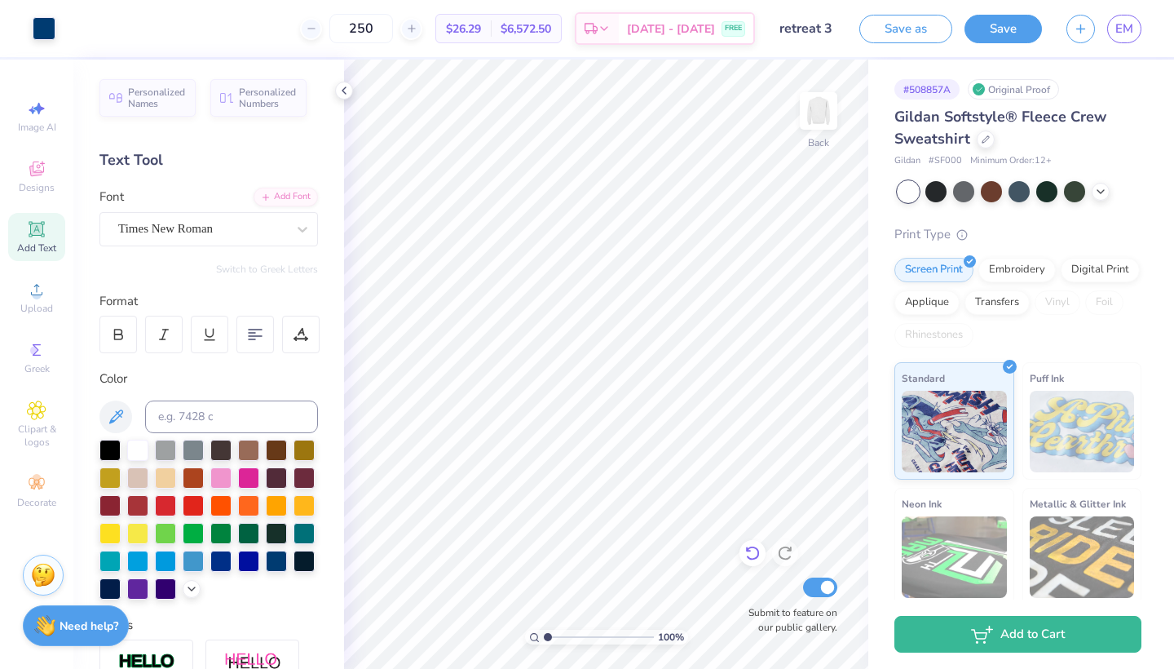
click at [753, 561] on icon at bounding box center [752, 553] width 16 height 16
type input "1.67"
type input "1.91"
type input "4.61"
type input "1.82"
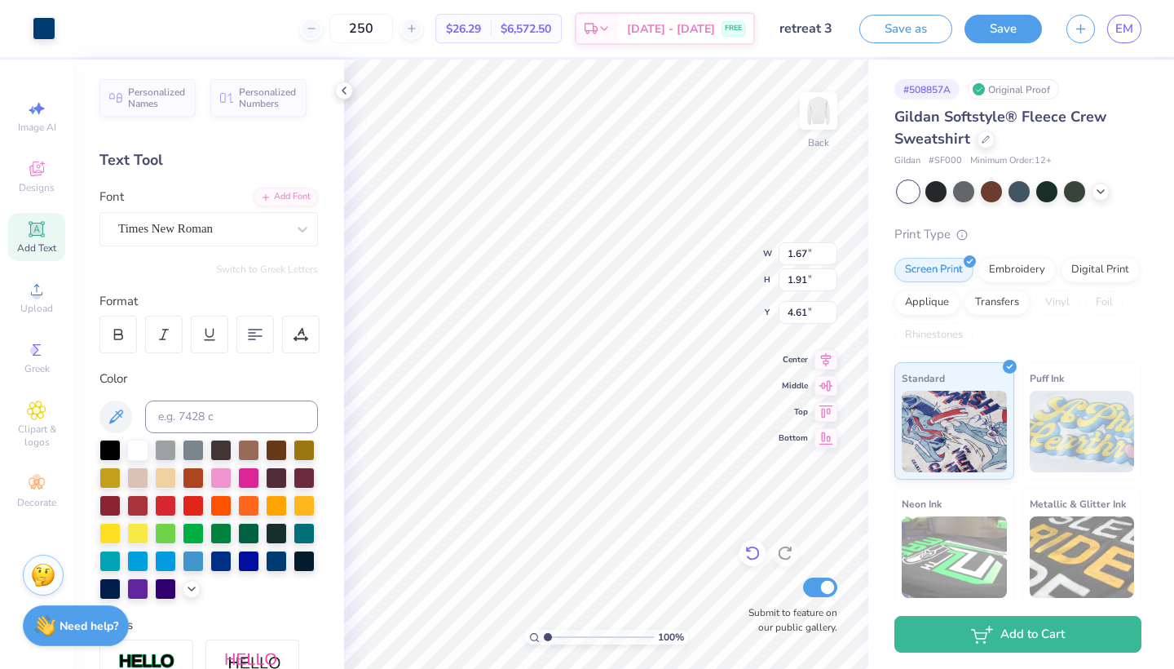
type input "2.08"
type input "4.44"
type input "4.48"
type input "2.01"
type input "2.30"
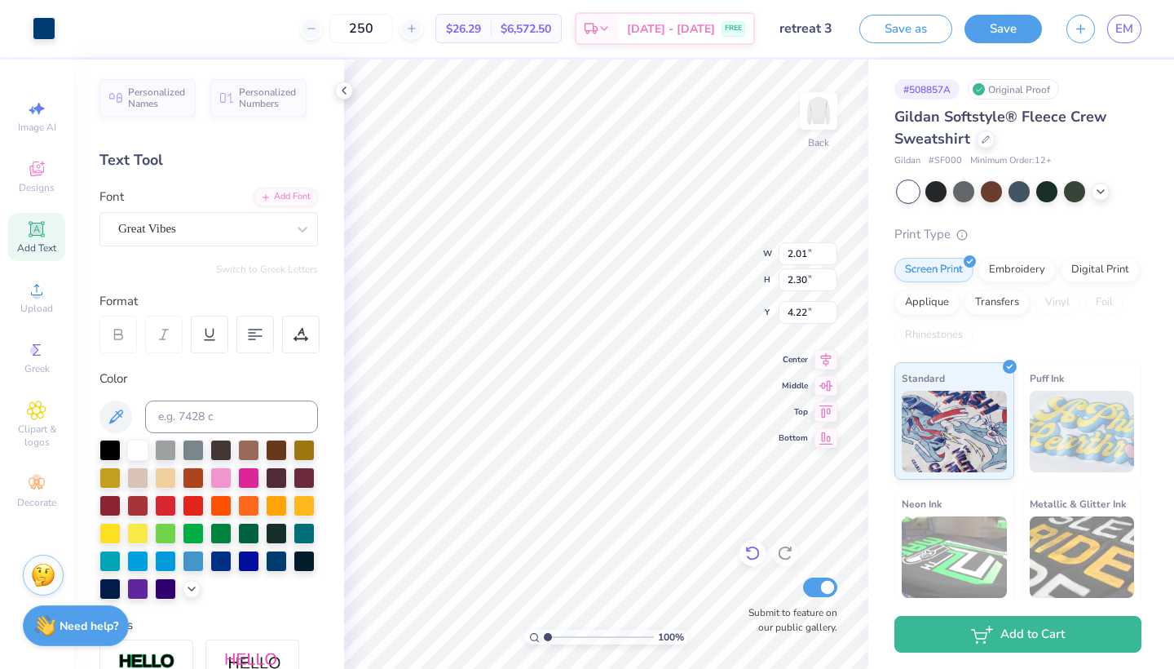
type input "4.48"
type input "11.05"
type input "4.92"
type input "4.78"
type input "4.25"
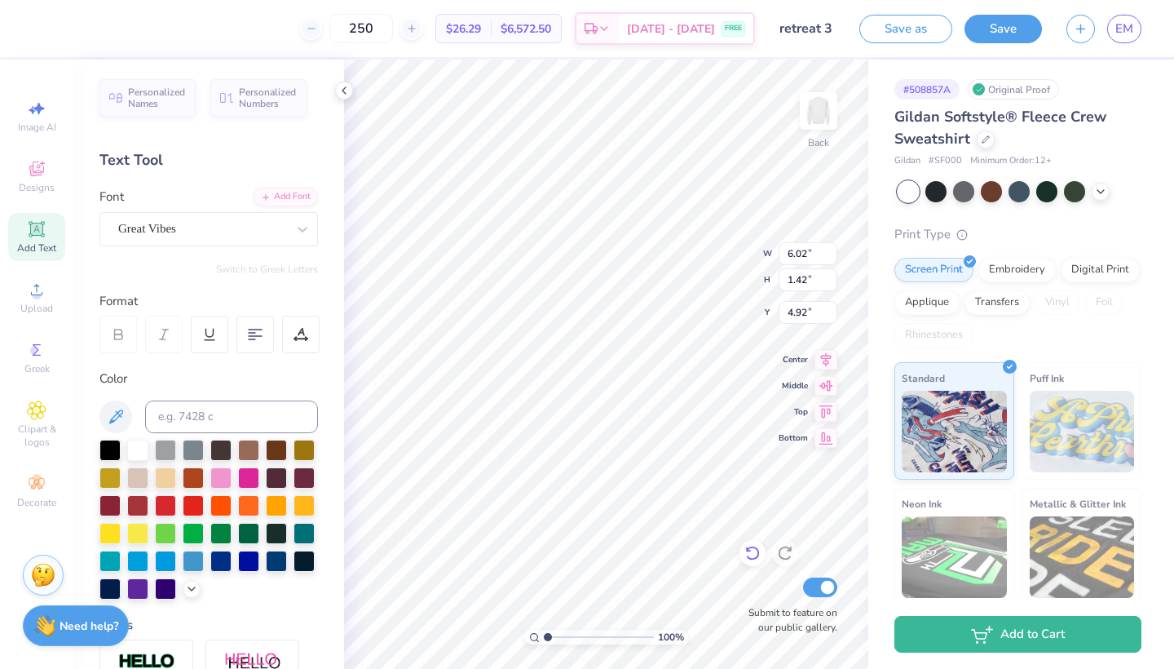
type input "2.00"
type input "4.78"
type input "6.02"
type input "1.42"
type input "4.92"
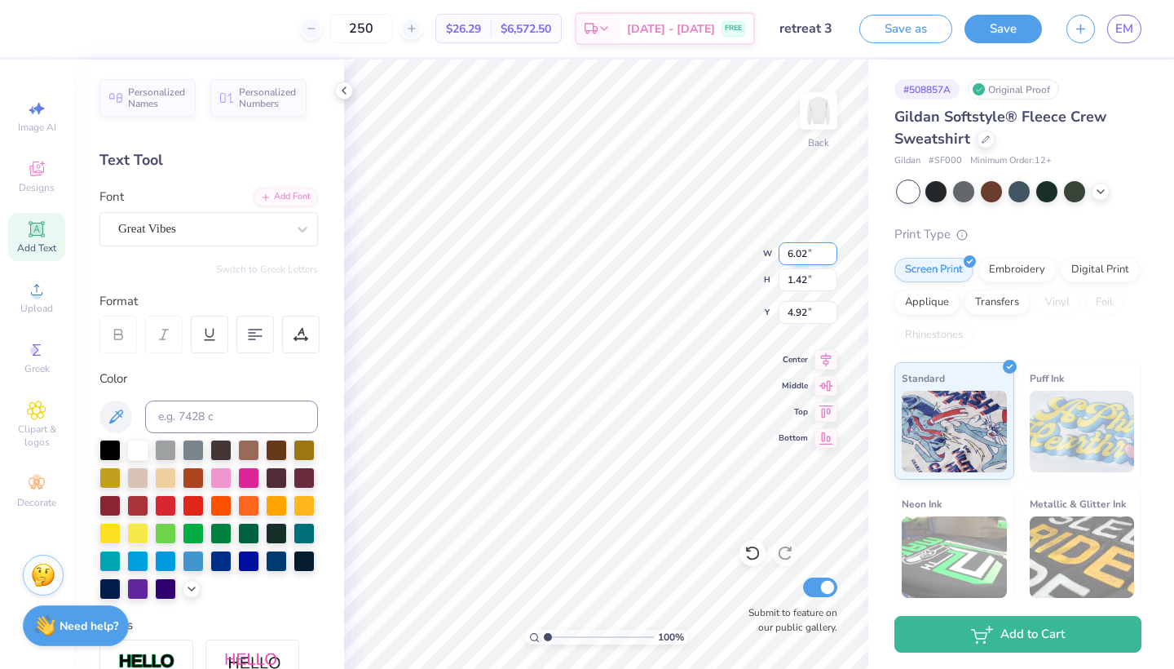
click at [813, 254] on input "6.02" at bounding box center [808, 253] width 59 height 23
type input "6"
type input "4.00"
type input "0.95"
type input "5.15"
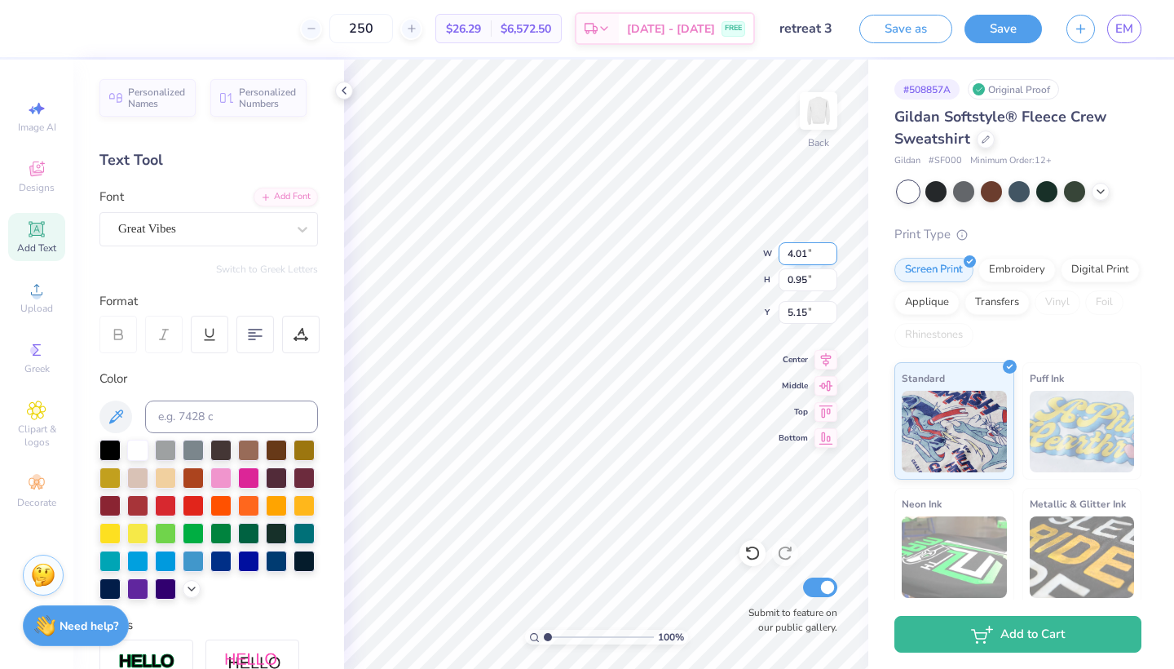
click at [830, 248] on input "4.01" at bounding box center [808, 253] width 59 height 23
click at [830, 249] on input "4.02" at bounding box center [808, 253] width 59 height 23
type input "4"
type input "6.00"
type input "1.42"
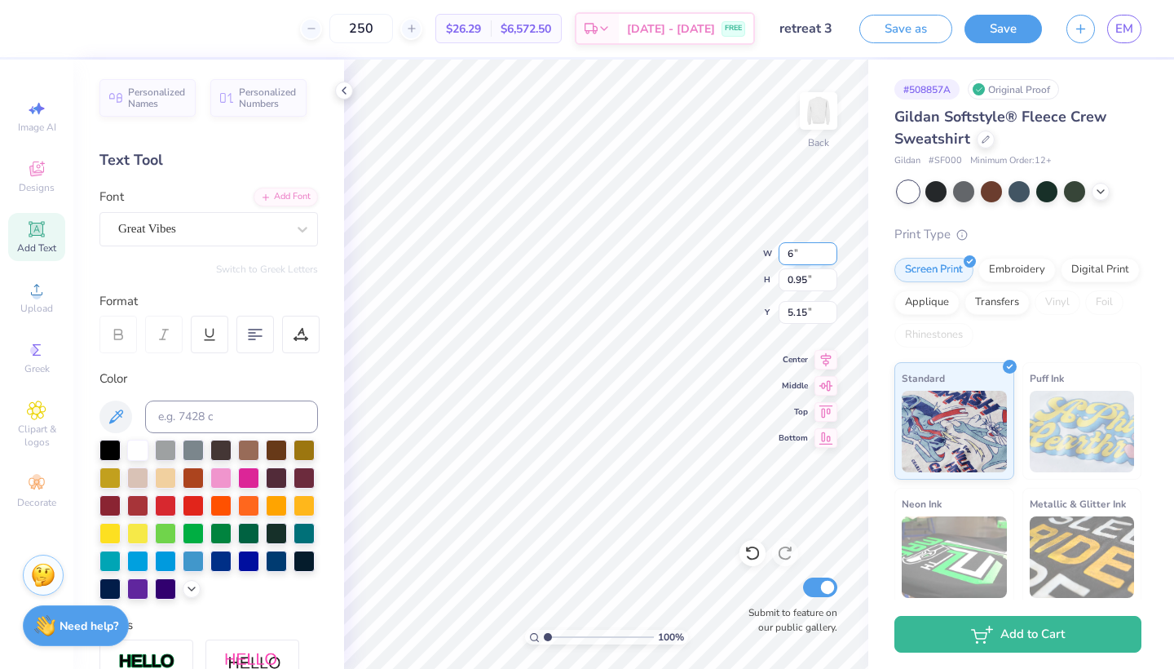
type input "4.92"
type input "6"
type input "5.50"
type input "1.30"
type input "4.98"
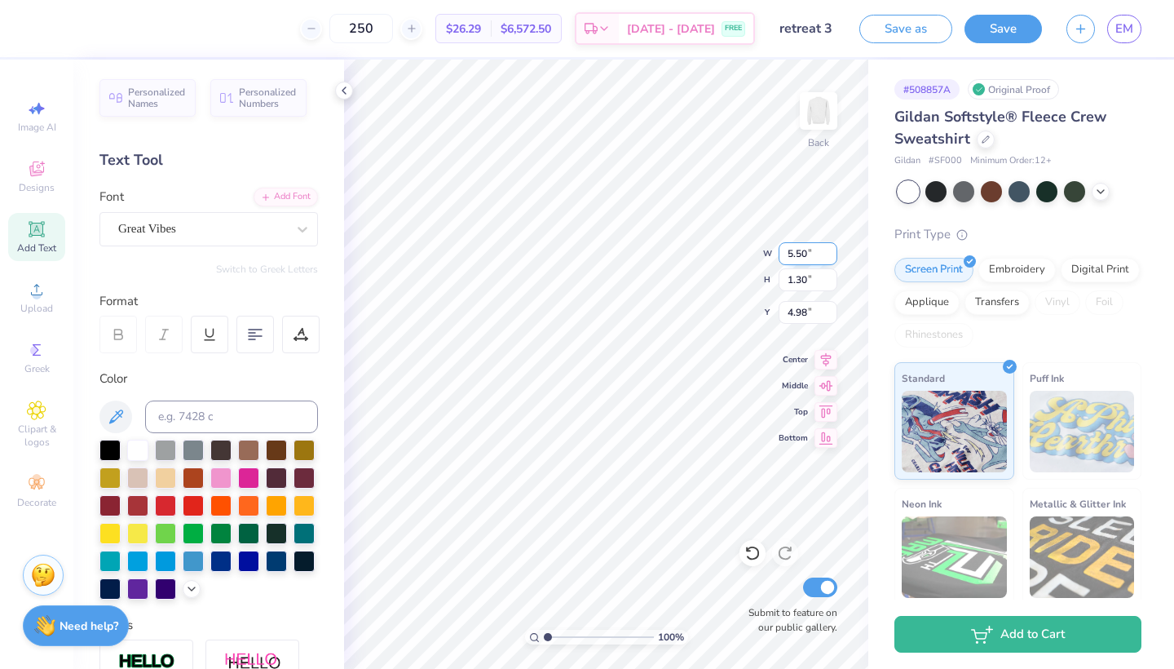
type input "4.25"
type input "2.00"
type input "4.78"
click at [808, 254] on input "4.25" at bounding box center [808, 253] width 59 height 23
type input "4"
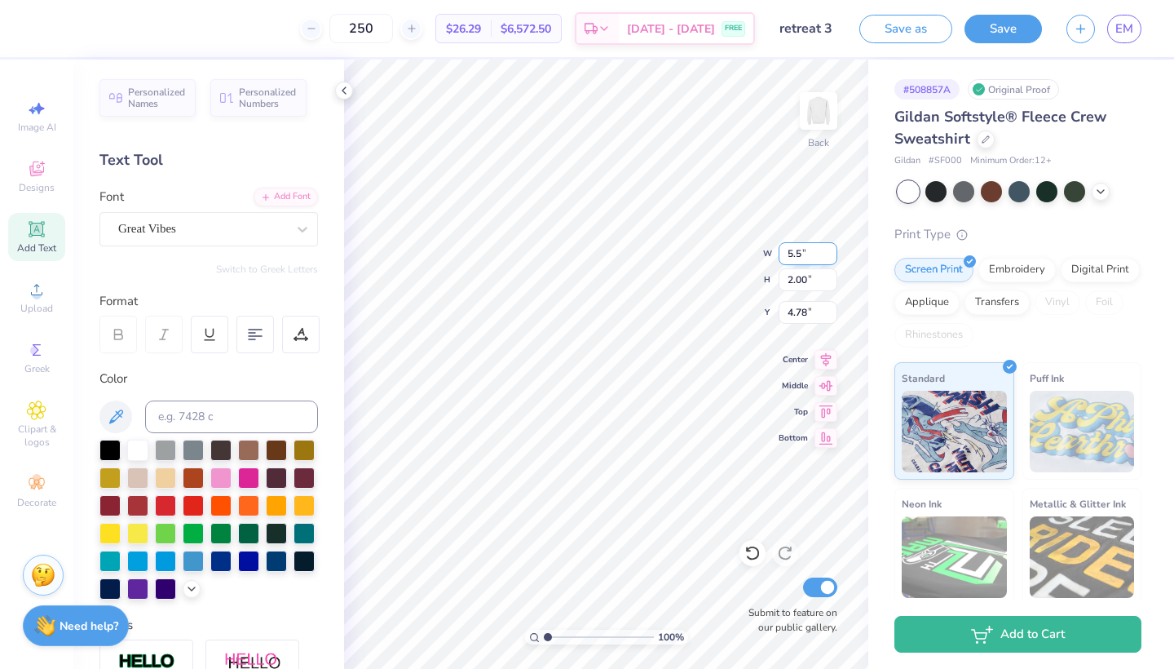
type input "5.50"
type input "2.59"
type input "4.49"
type input "2.59"
type input "4.49"
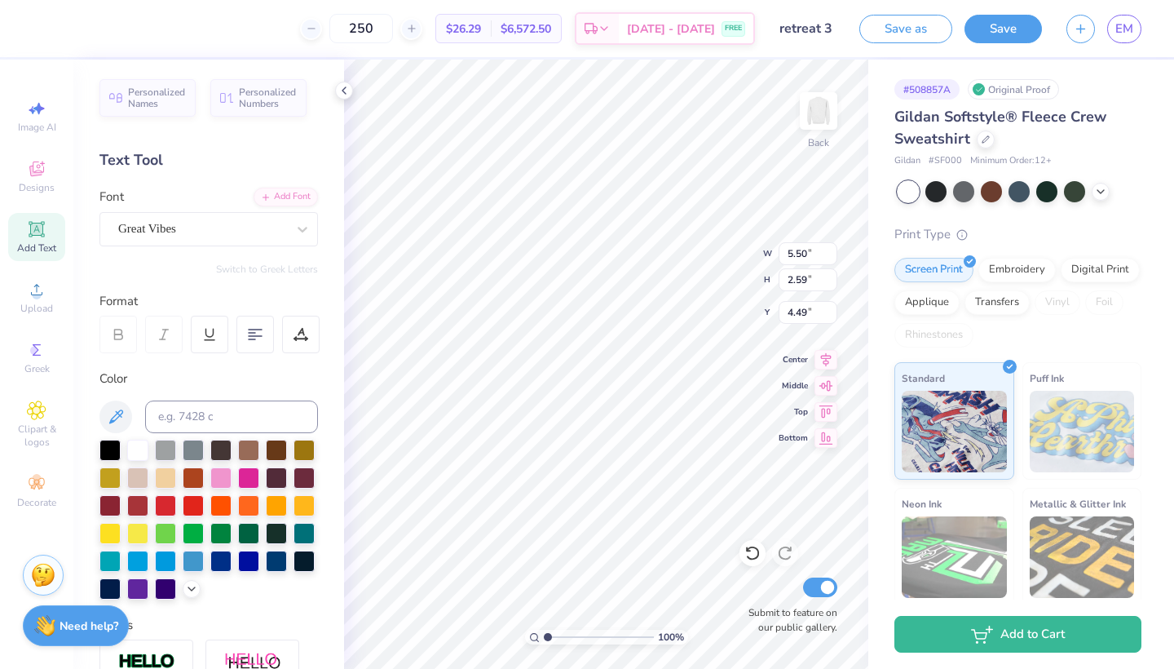
type input "4.38"
type input "2.06"
type input "4.72"
type input "7.28"
type input "7.00"
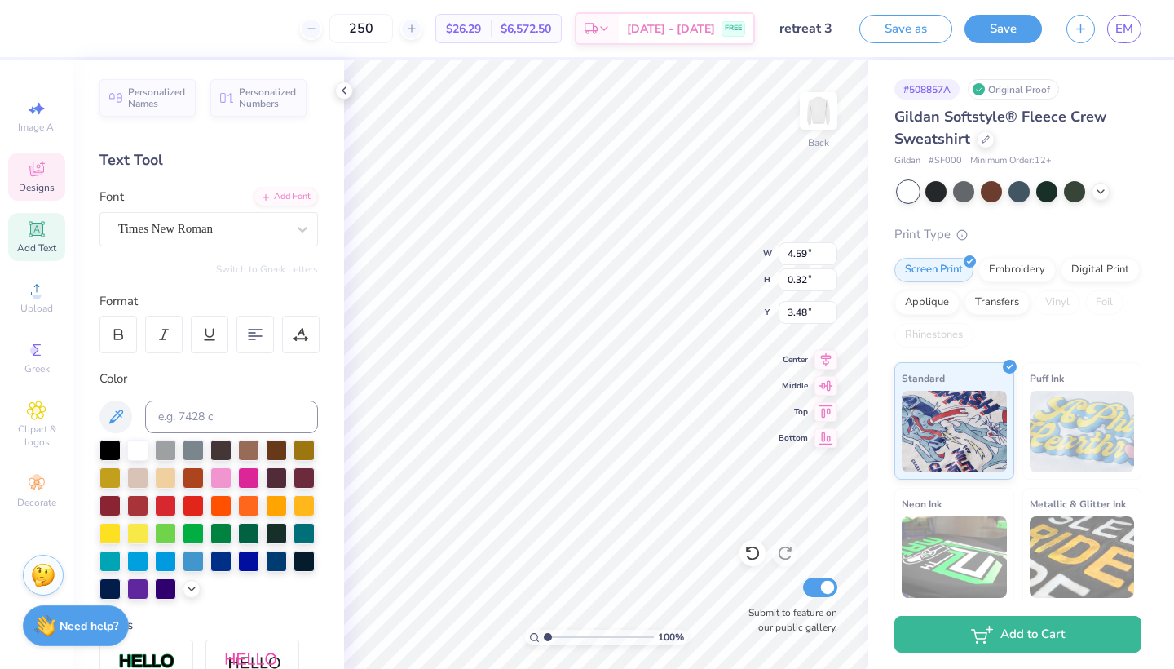
type input "3.80"
click at [831, 252] on input "5.51" at bounding box center [808, 253] width 59 height 23
click at [831, 252] on input "5.52" at bounding box center [808, 253] width 59 height 23
click at [831, 252] on input "5.53" at bounding box center [808, 253] width 59 height 23
click at [831, 252] on input "5.54" at bounding box center [808, 253] width 59 height 23
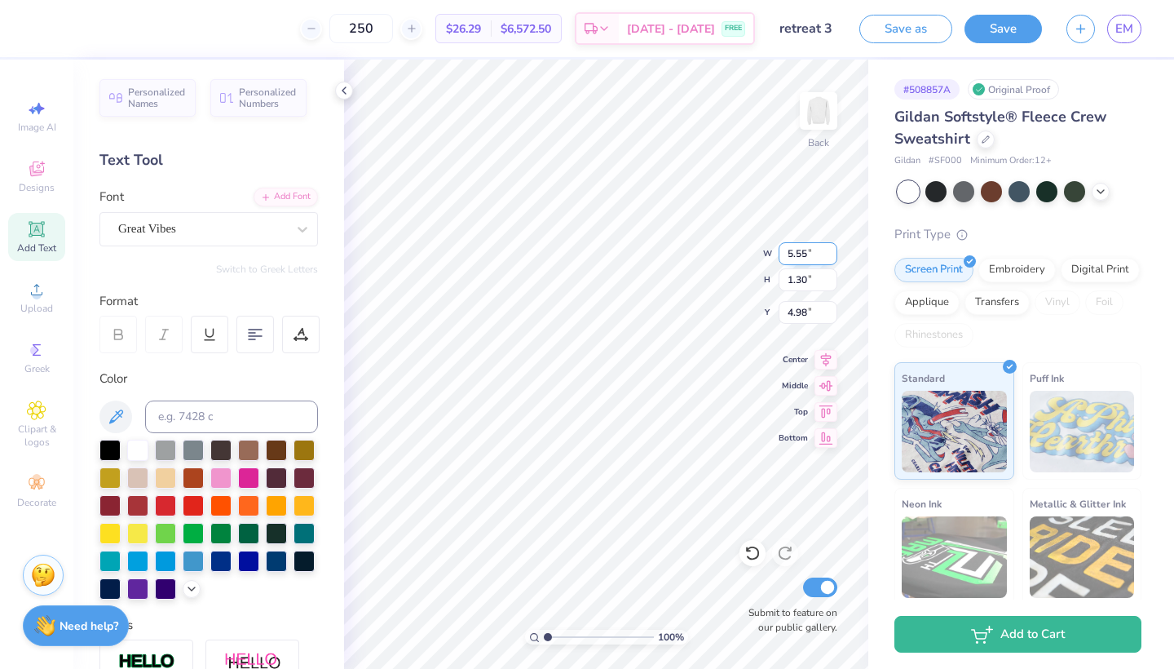
click at [831, 252] on input "5.55" at bounding box center [808, 253] width 59 height 23
click at [831, 252] on input "5.56" at bounding box center [808, 253] width 59 height 23
click at [831, 252] on input "5.57" at bounding box center [808, 253] width 59 height 23
click at [831, 252] on input "5.58" at bounding box center [808, 253] width 59 height 23
click at [831, 252] on input "5.59" at bounding box center [808, 253] width 59 height 23
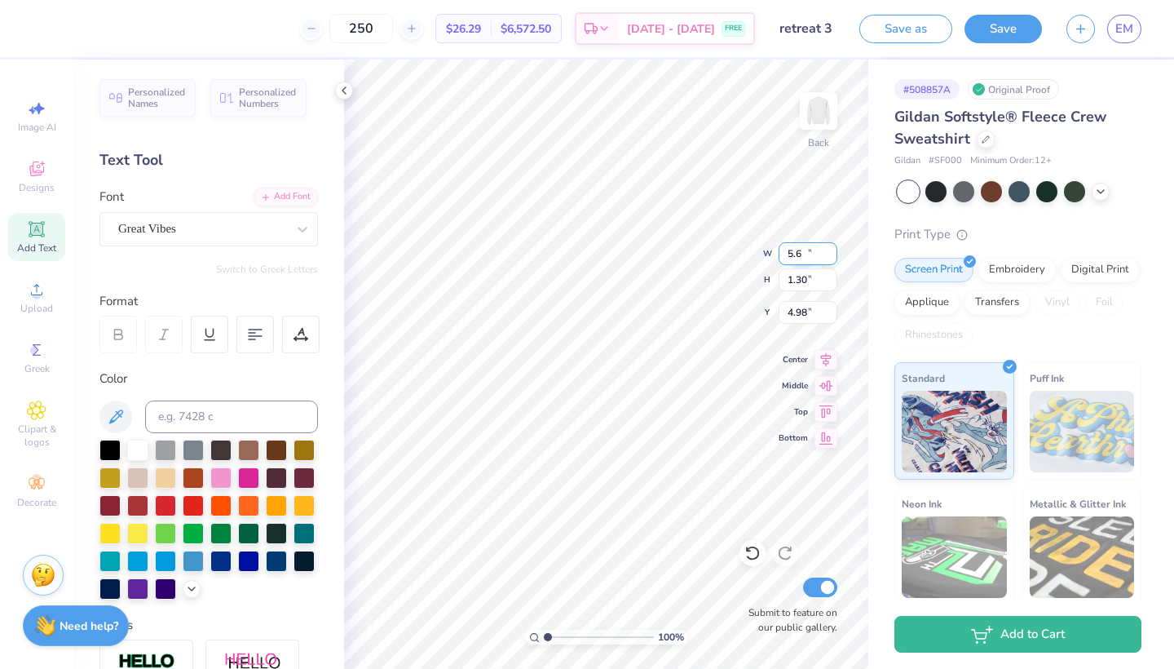
click at [831, 252] on input "5.6" at bounding box center [808, 253] width 59 height 23
click at [831, 252] on input "5.61" at bounding box center [808, 253] width 59 height 23
type input "5.62"
click at [831, 252] on input "5.62" at bounding box center [808, 253] width 59 height 23
click at [1018, 269] on div "Embroidery" at bounding box center [1016, 267] width 77 height 24
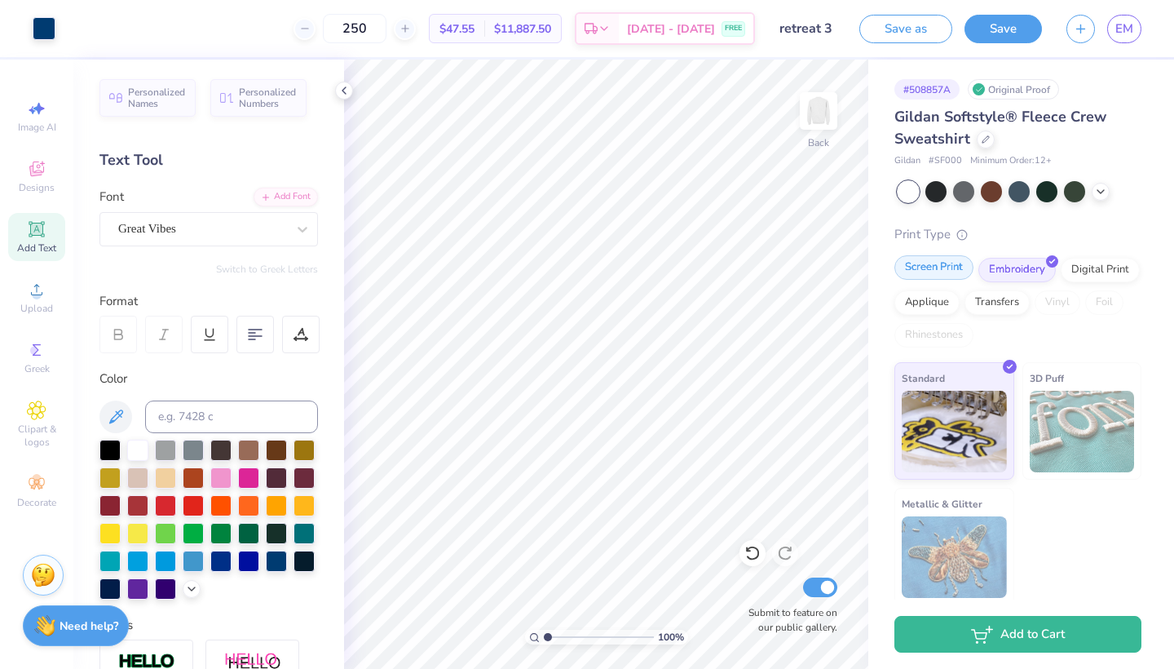
click at [916, 274] on div "Screen Print" at bounding box center [933, 267] width 79 height 24
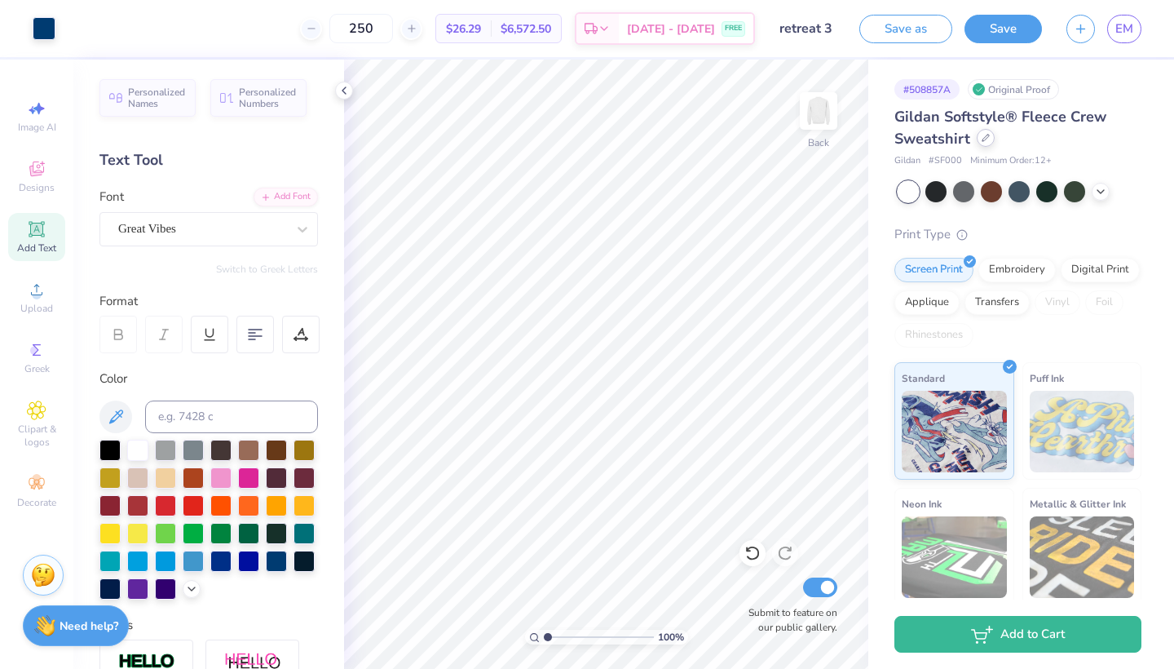
click at [985, 140] on icon at bounding box center [986, 138] width 8 height 8
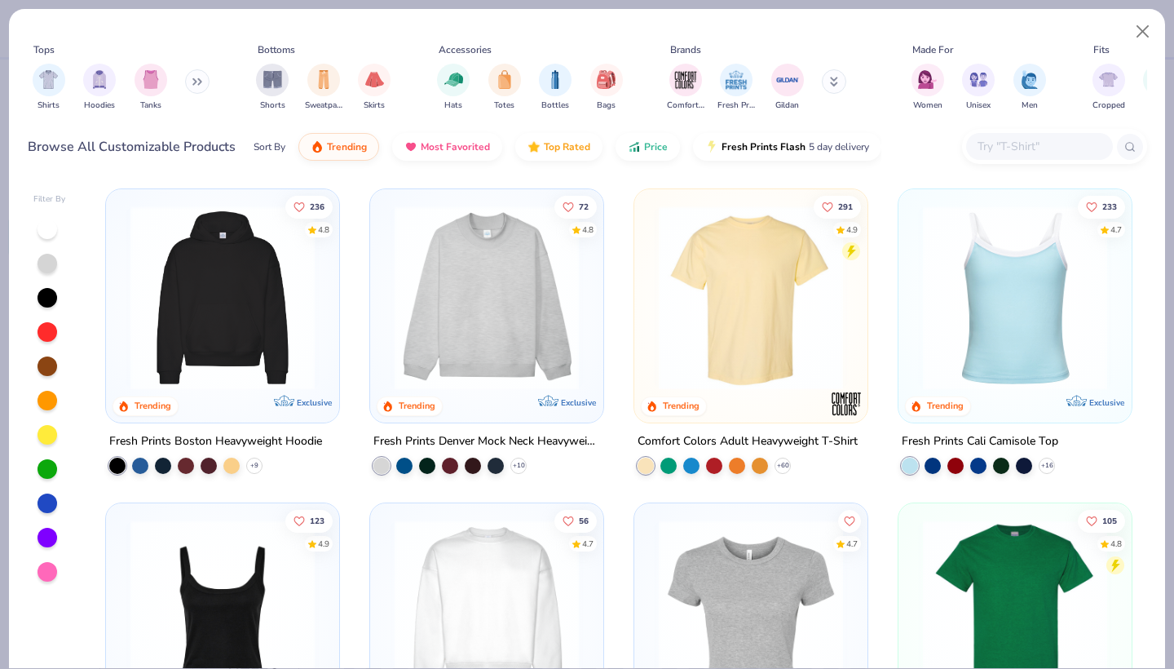
click at [1026, 157] on div at bounding box center [1039, 146] width 147 height 27
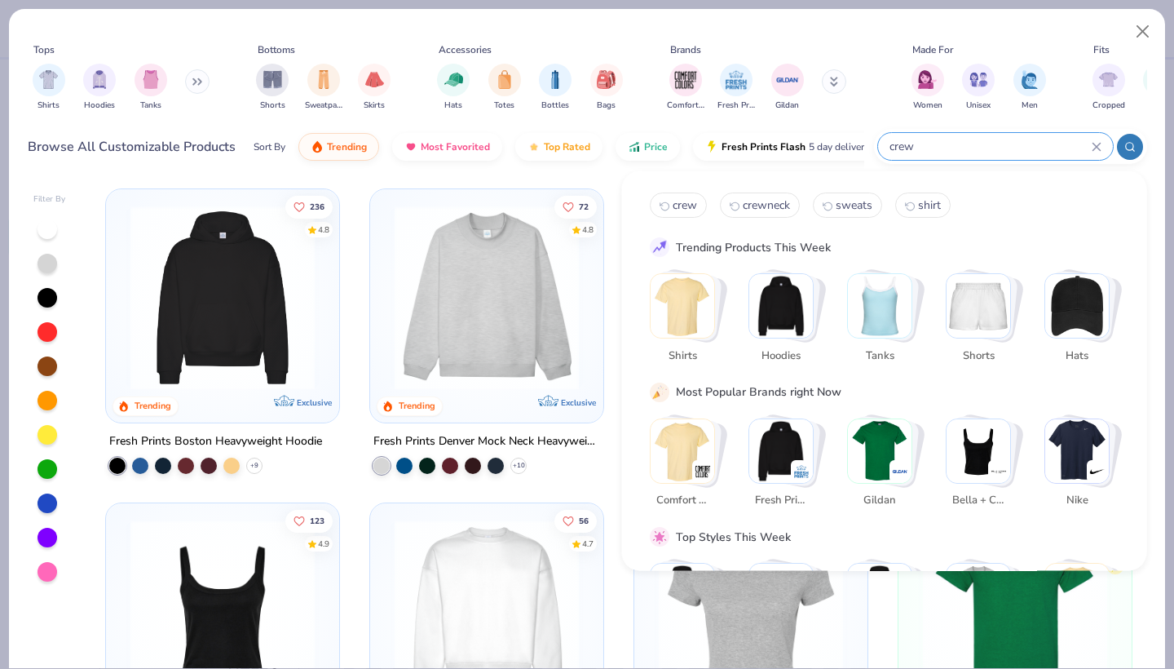
type input "crew"
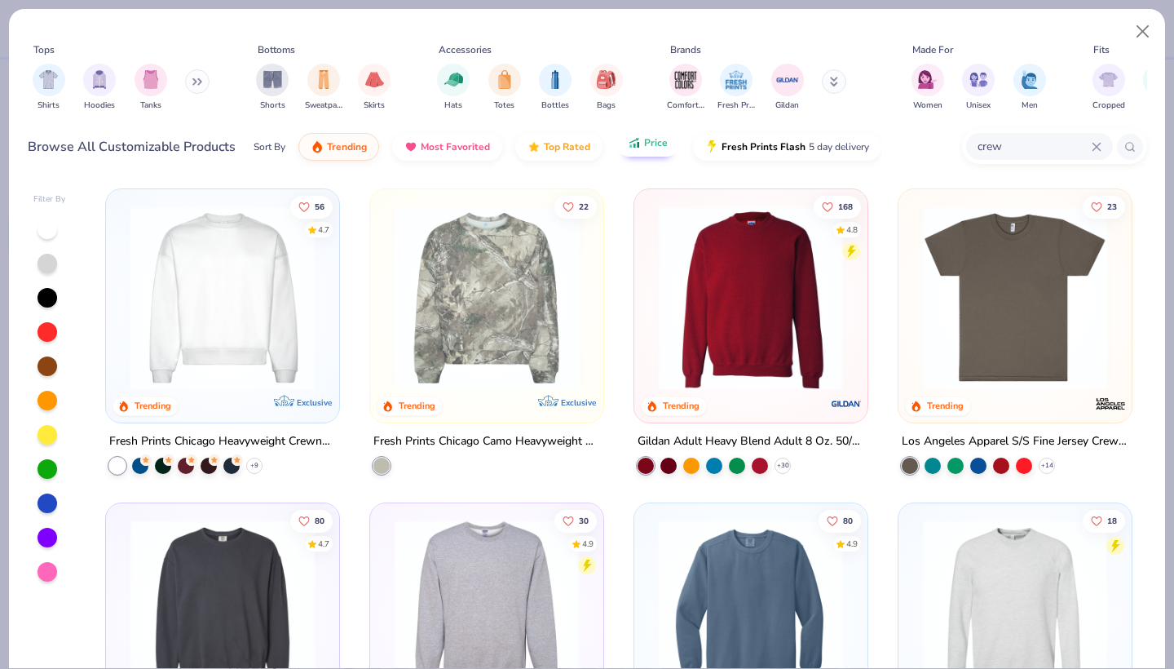
click at [649, 144] on span "Price" at bounding box center [656, 142] width 24 height 13
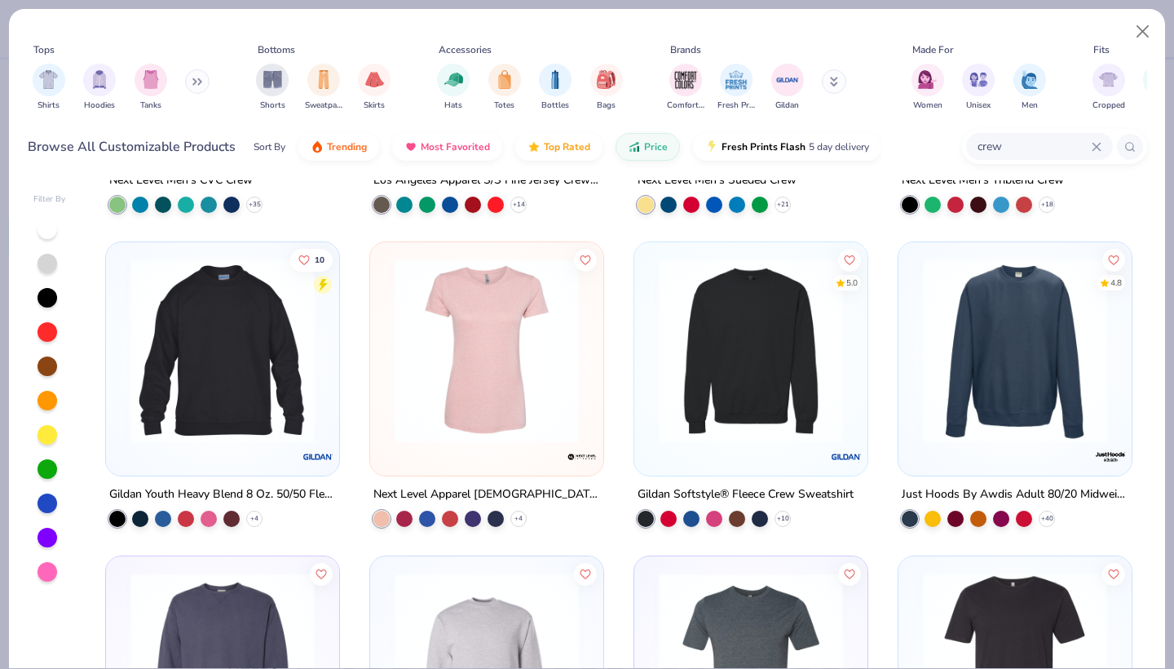
scroll to position [265, 0]
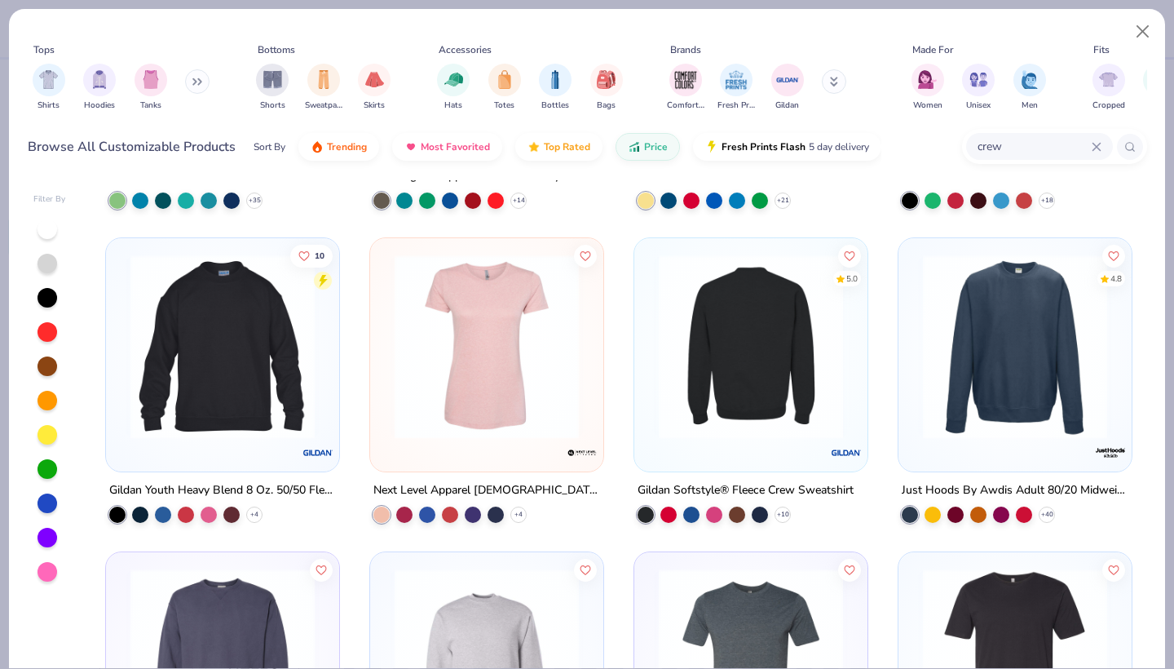
click at [701, 356] on img at bounding box center [751, 346] width 201 height 184
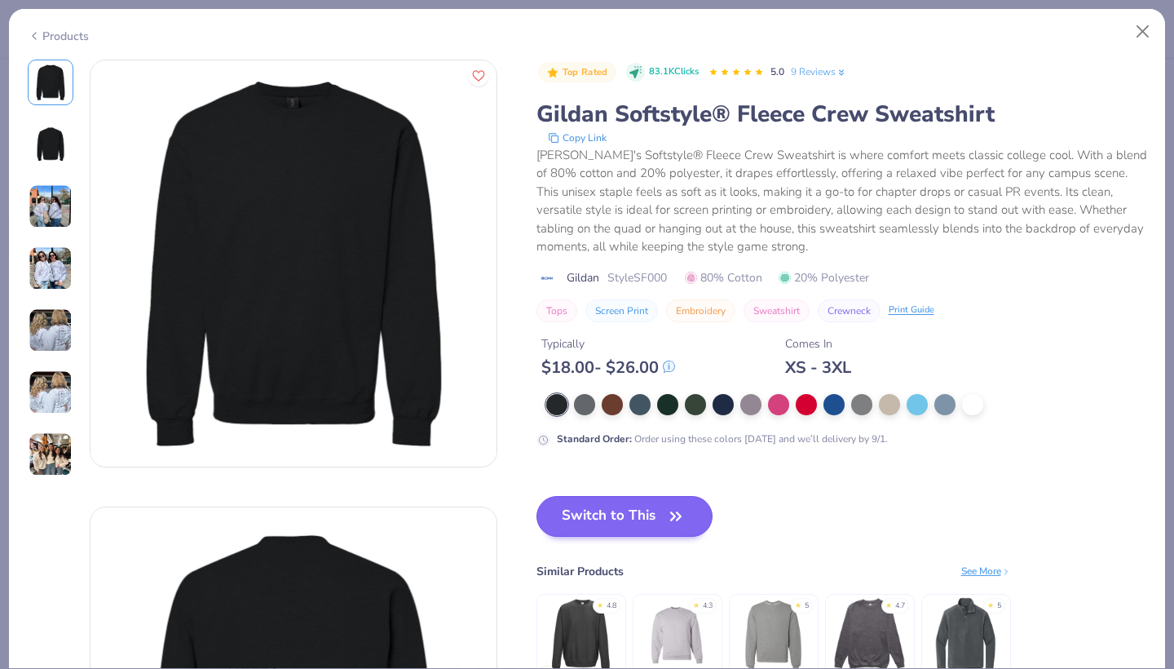
click at [625, 510] on button "Switch to This" at bounding box center [624, 516] width 177 height 41
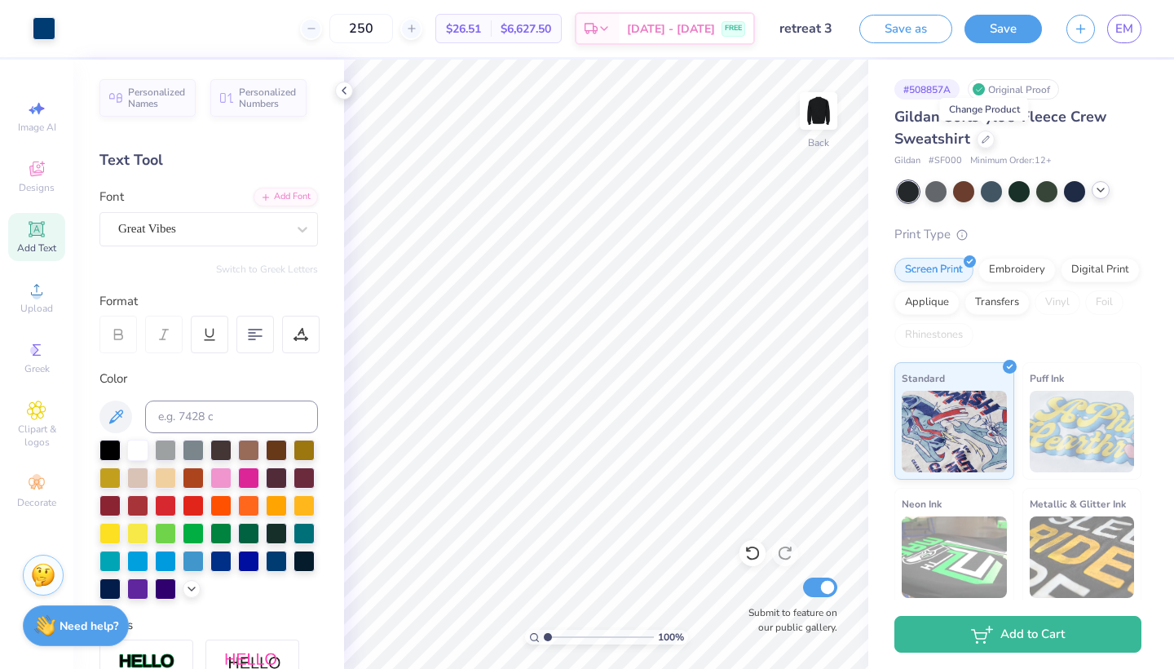
click at [1104, 188] on icon at bounding box center [1100, 189] width 13 height 13
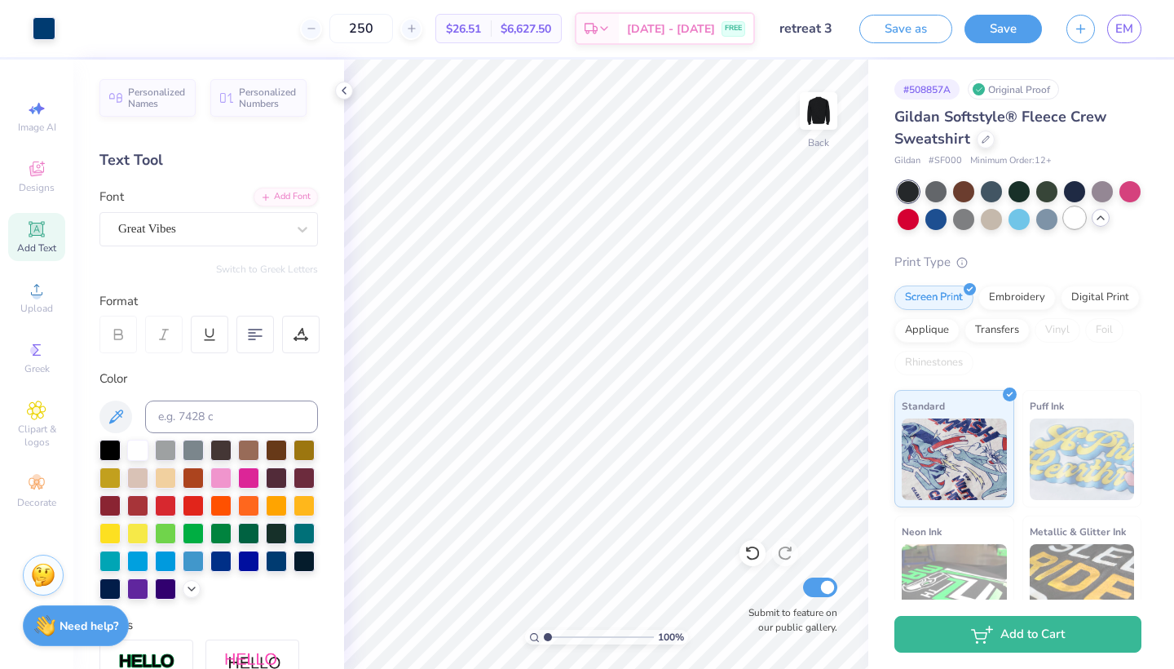
click at [1070, 218] on div at bounding box center [1074, 217] width 21 height 21
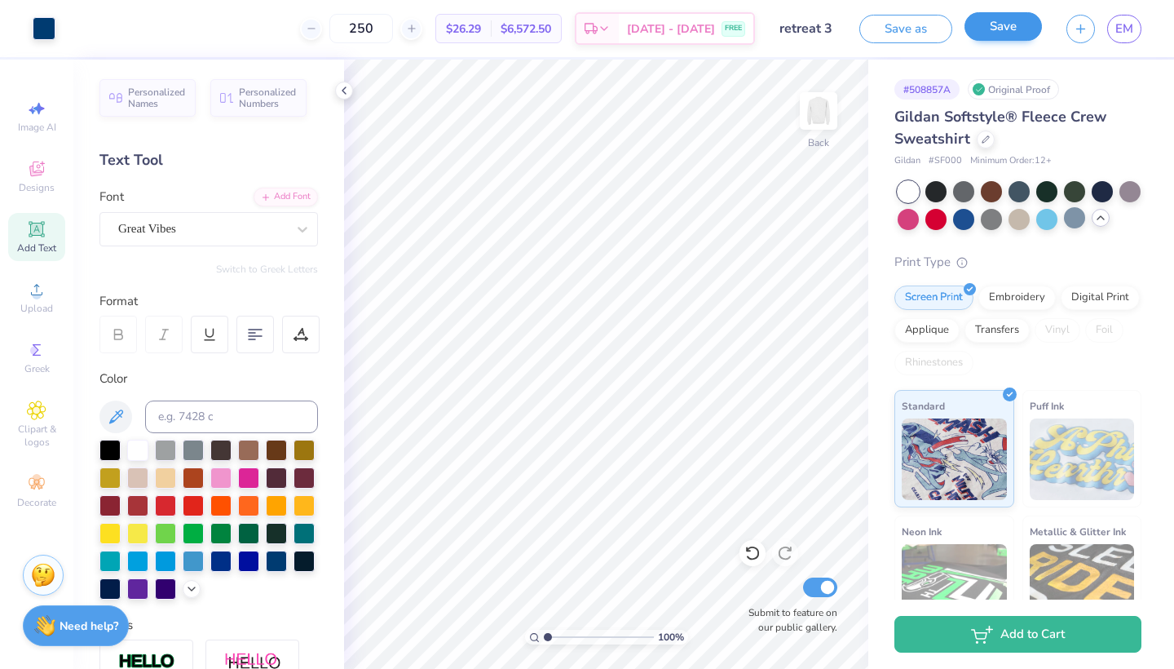
click at [1001, 22] on button "Save" at bounding box center [1002, 26] width 77 height 29
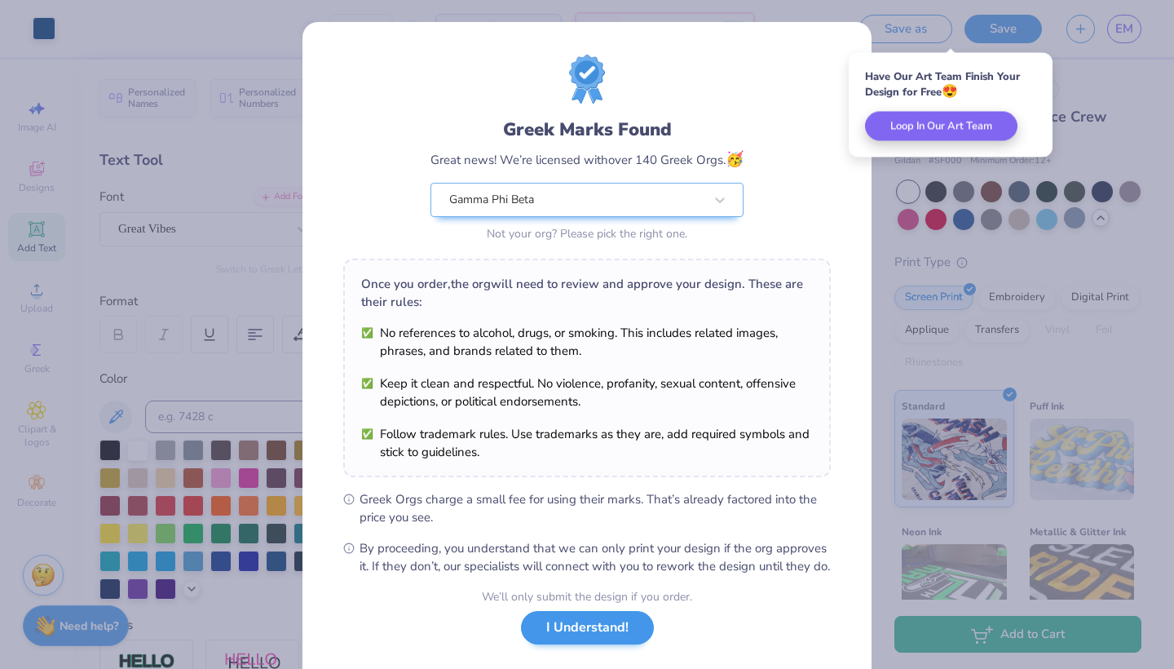
click at [569, 644] on button "I Understand!" at bounding box center [587, 627] width 133 height 33
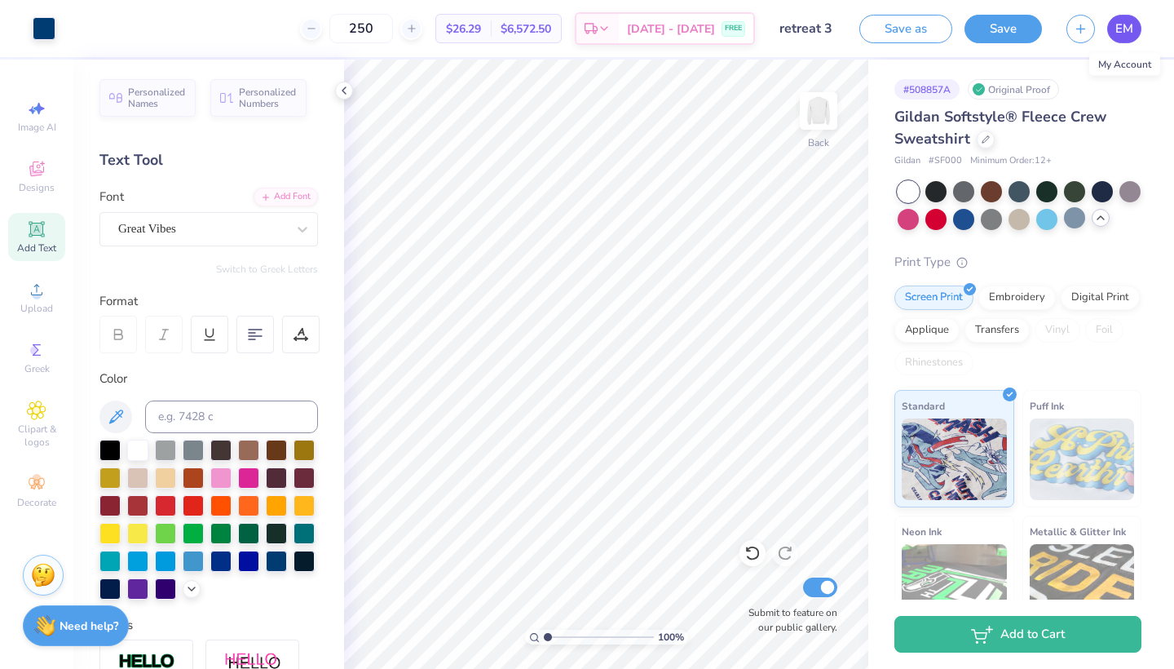
click at [1125, 29] on span "EM" at bounding box center [1124, 29] width 18 height 19
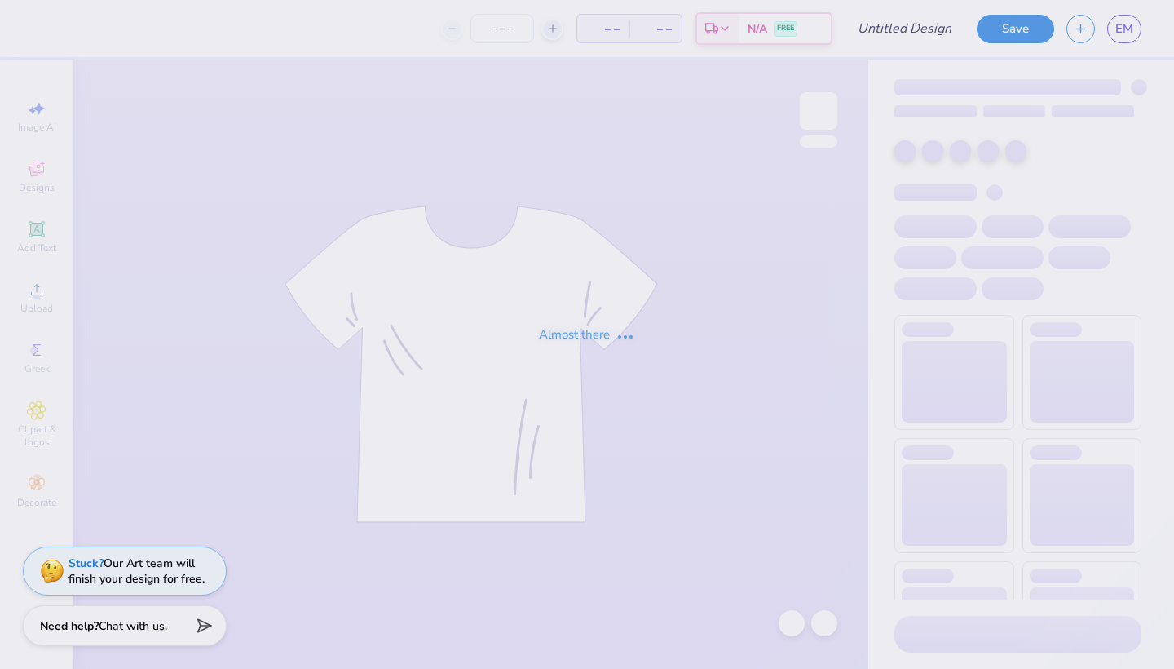
type input "retreat 3"
type input "250"
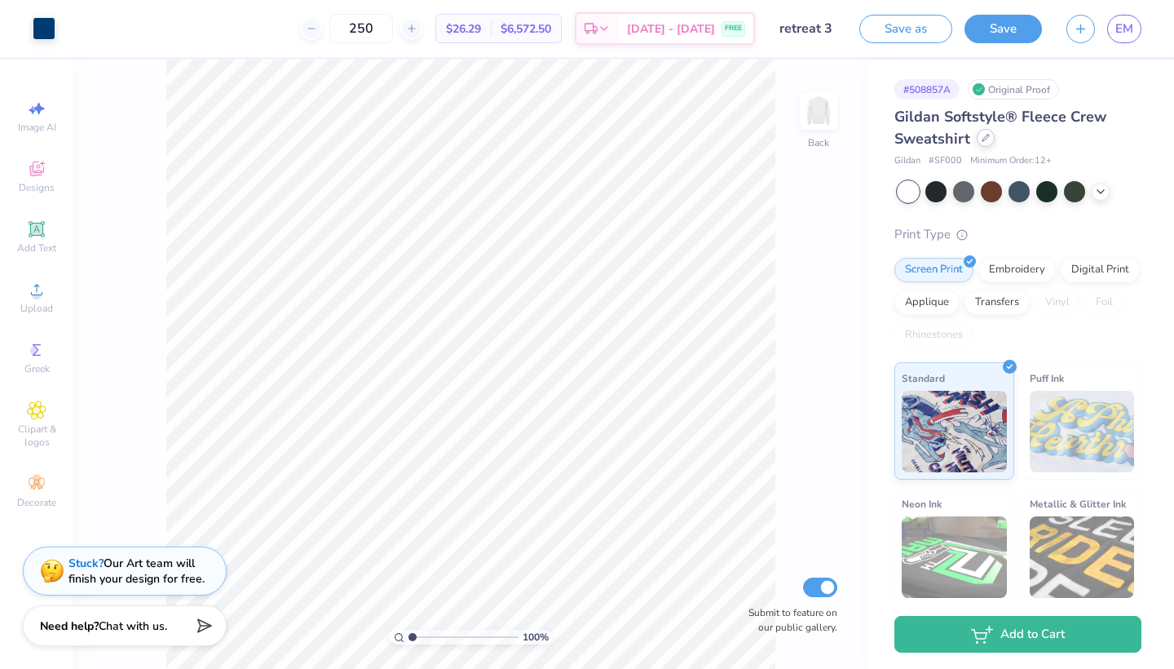
click at [980, 141] on div at bounding box center [986, 138] width 18 height 18
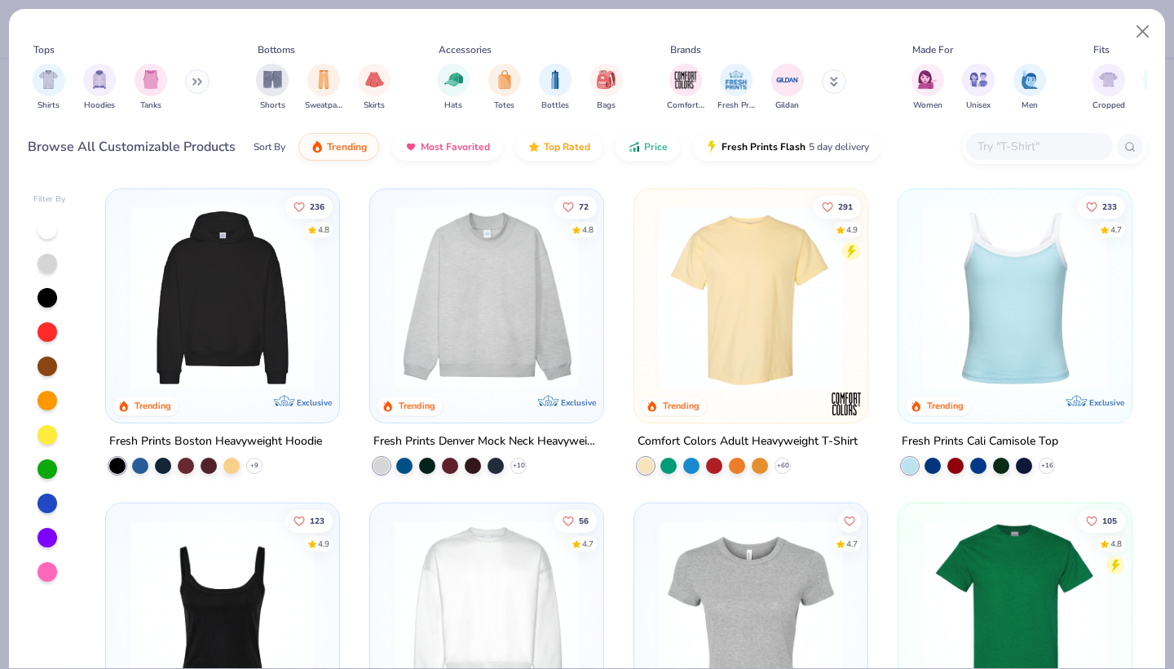
click at [1016, 145] on input "text" at bounding box center [1039, 146] width 126 height 19
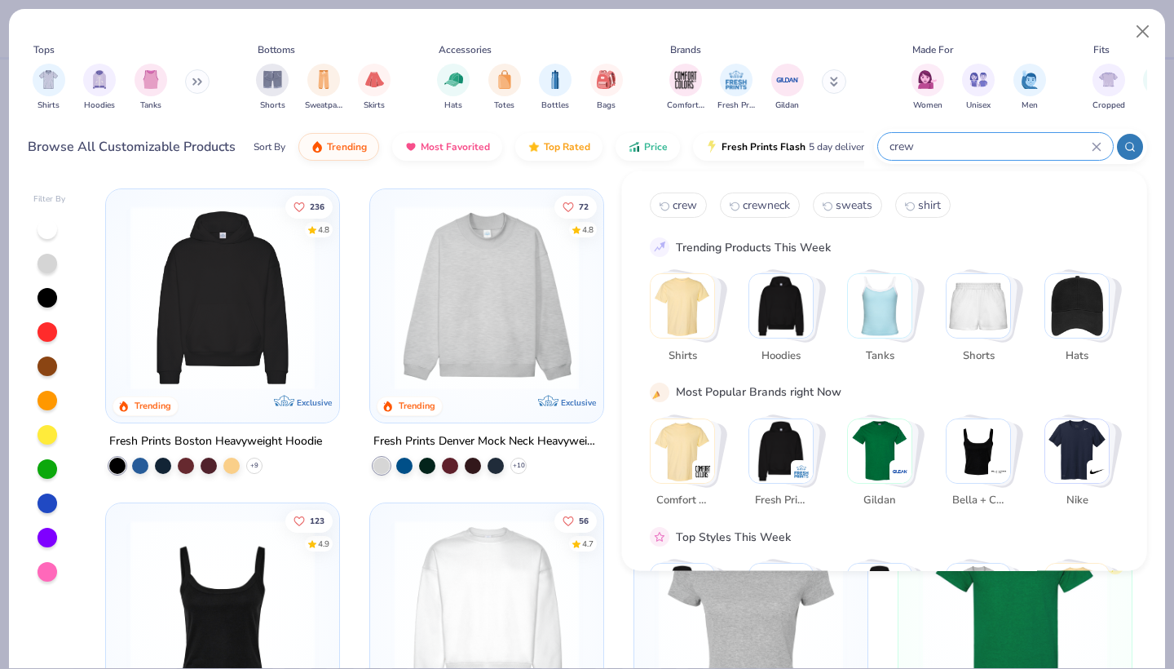
type input "crew"
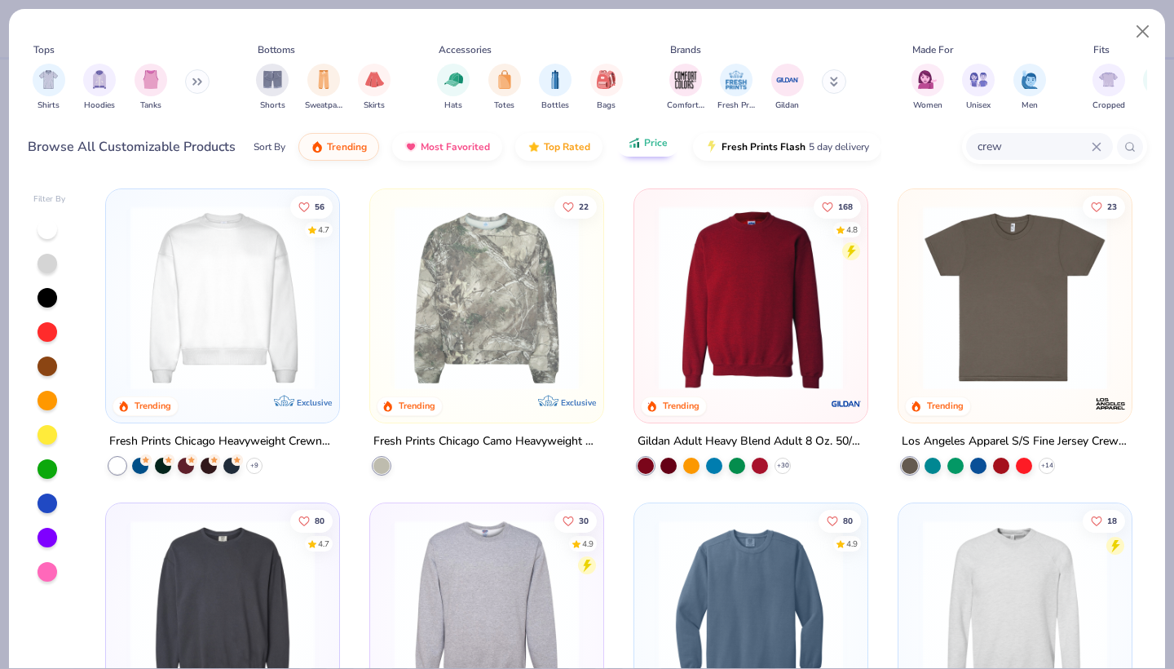
click at [634, 152] on button "Price" at bounding box center [648, 143] width 64 height 28
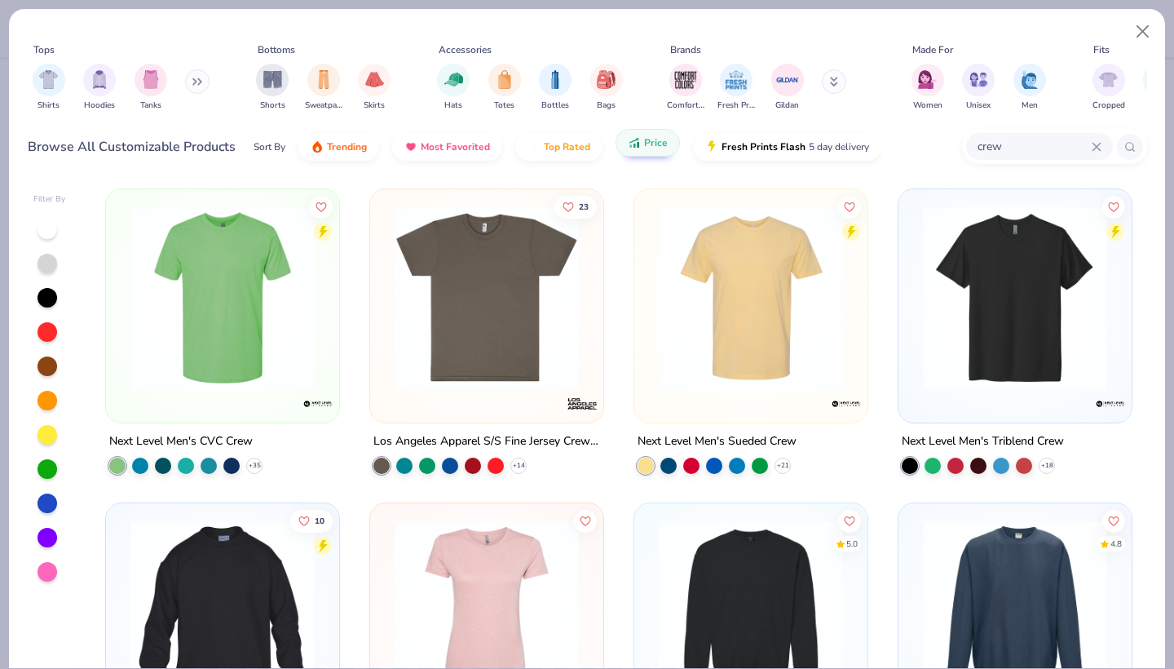
click at [634, 152] on button "Price" at bounding box center [648, 143] width 64 height 28
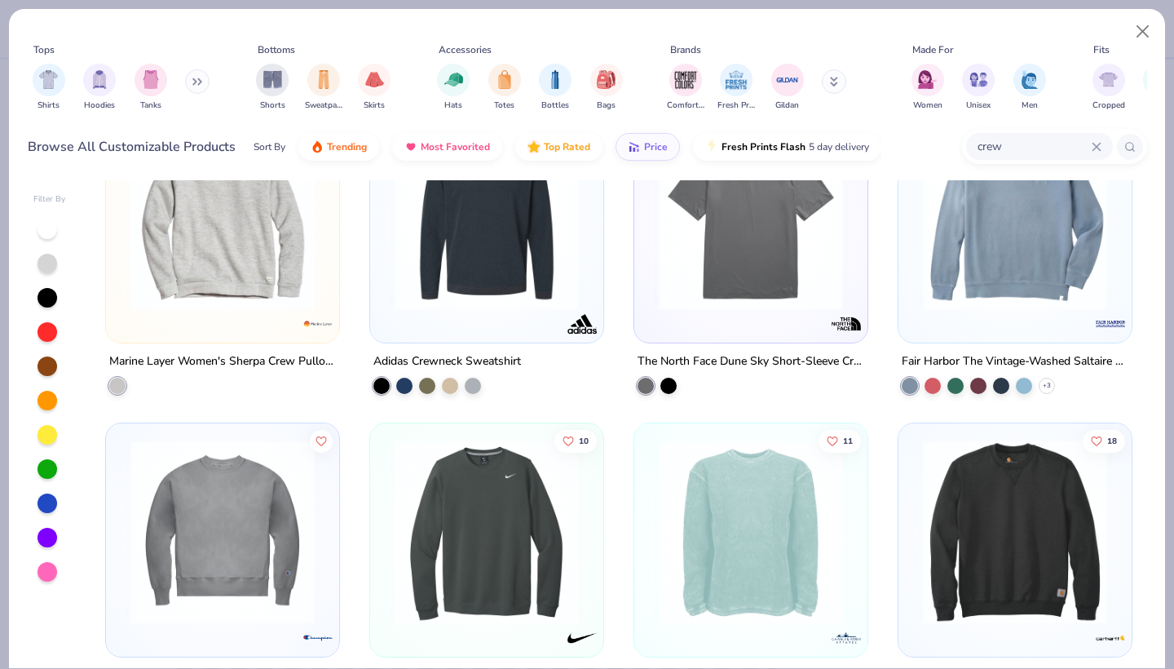
scroll to position [395, 0]
click at [1045, 381] on icon at bounding box center [1046, 383] width 13 height 13
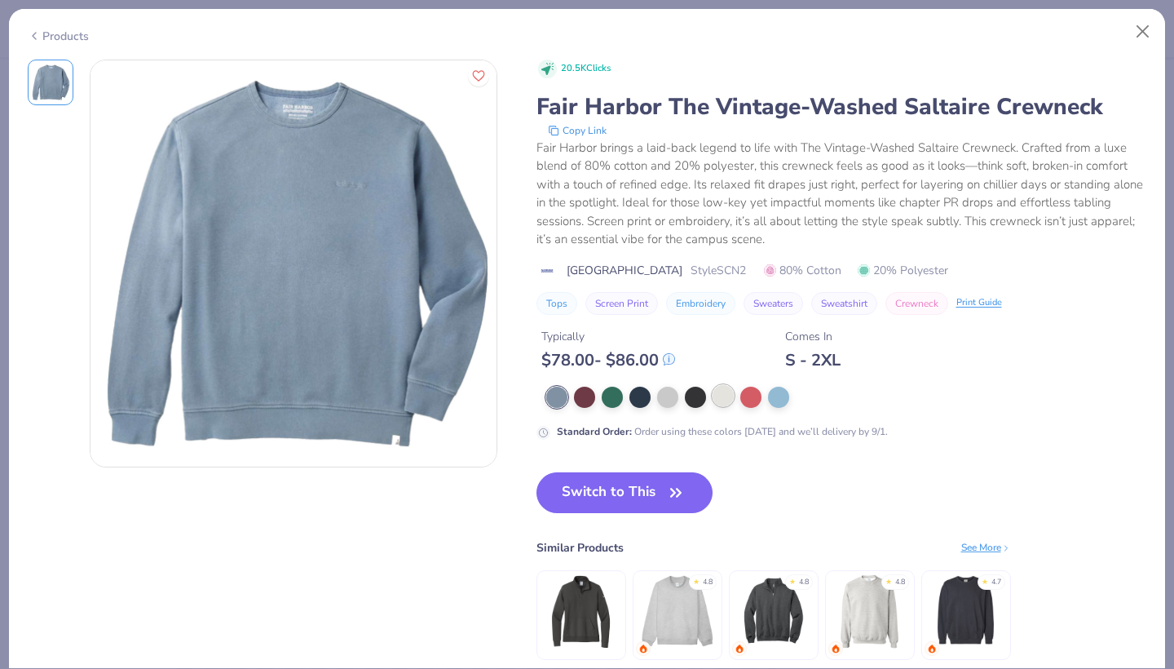
click at [721, 400] on div at bounding box center [723, 395] width 21 height 21
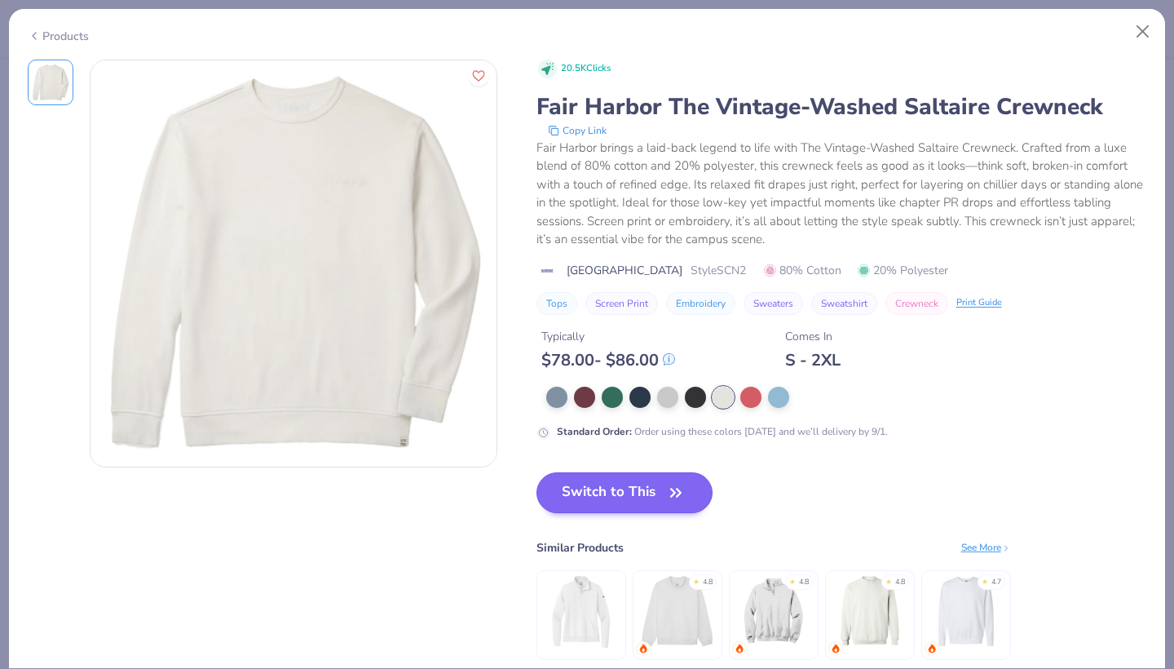
click at [620, 478] on button "Switch to This" at bounding box center [624, 492] width 177 height 41
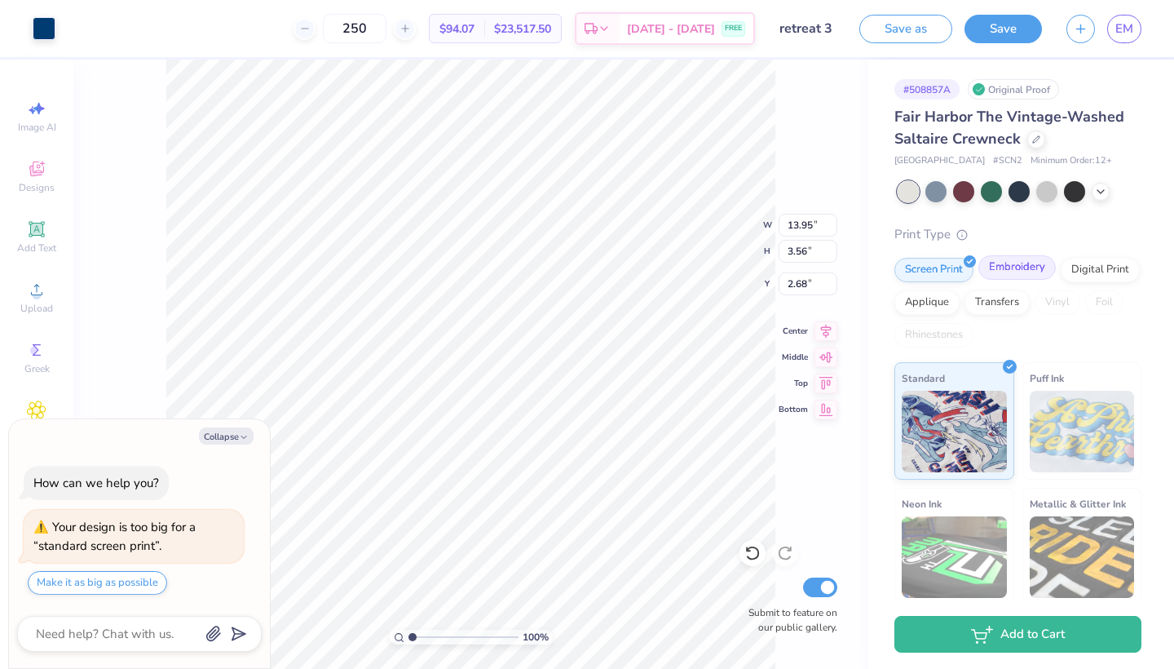
click at [1000, 267] on div "Embroidery" at bounding box center [1016, 267] width 77 height 24
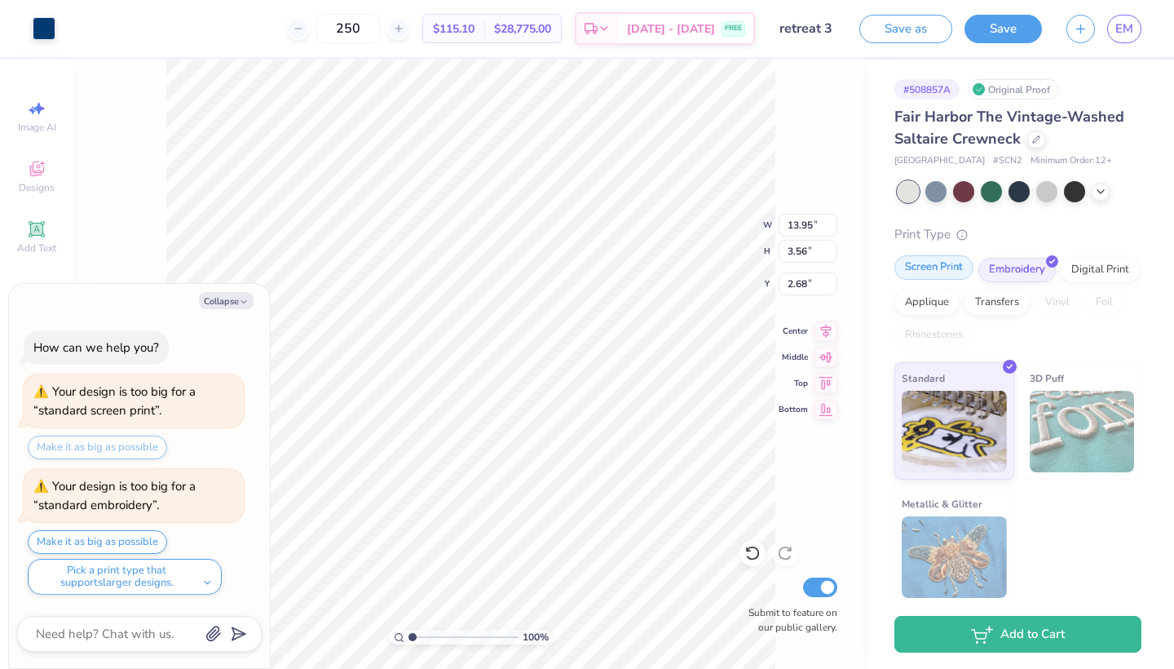
click at [938, 272] on div "Screen Print" at bounding box center [933, 267] width 79 height 24
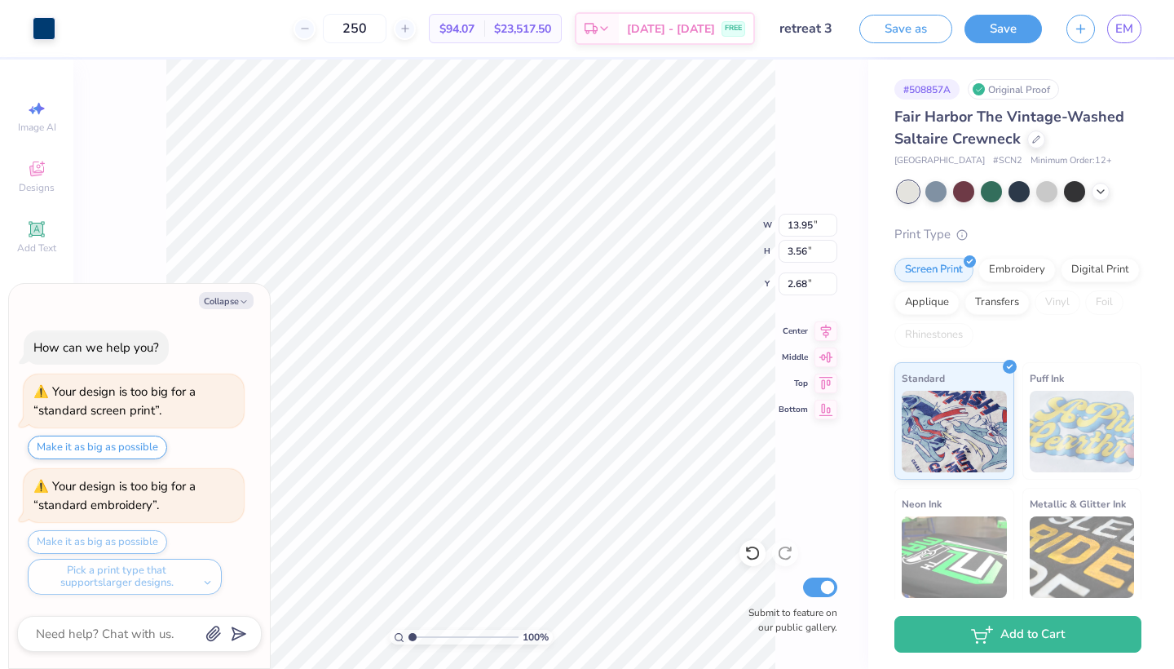
click at [117, 538] on div "Make it as big as possible Pick a print type that supports larger designs." at bounding box center [136, 562] width 216 height 64
type textarea "x"
type input "14.17"
type input "3.62"
type input "2.63"
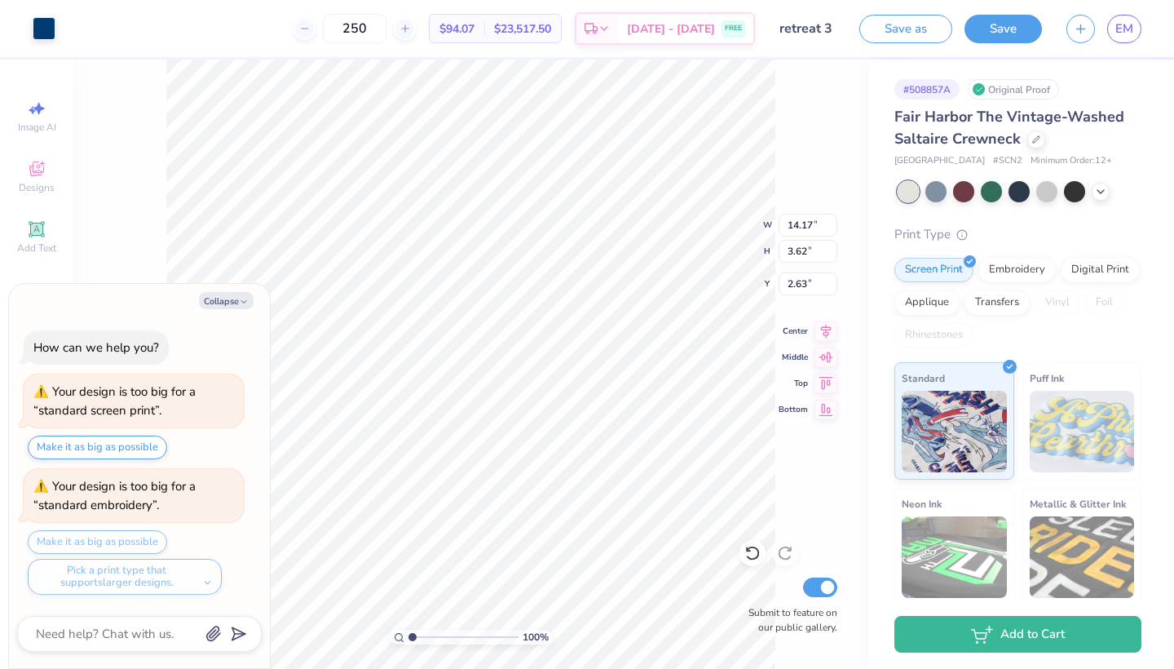
type textarea "x"
type input "14.37"
type input "3.67"
type input "2.58"
type textarea "x"
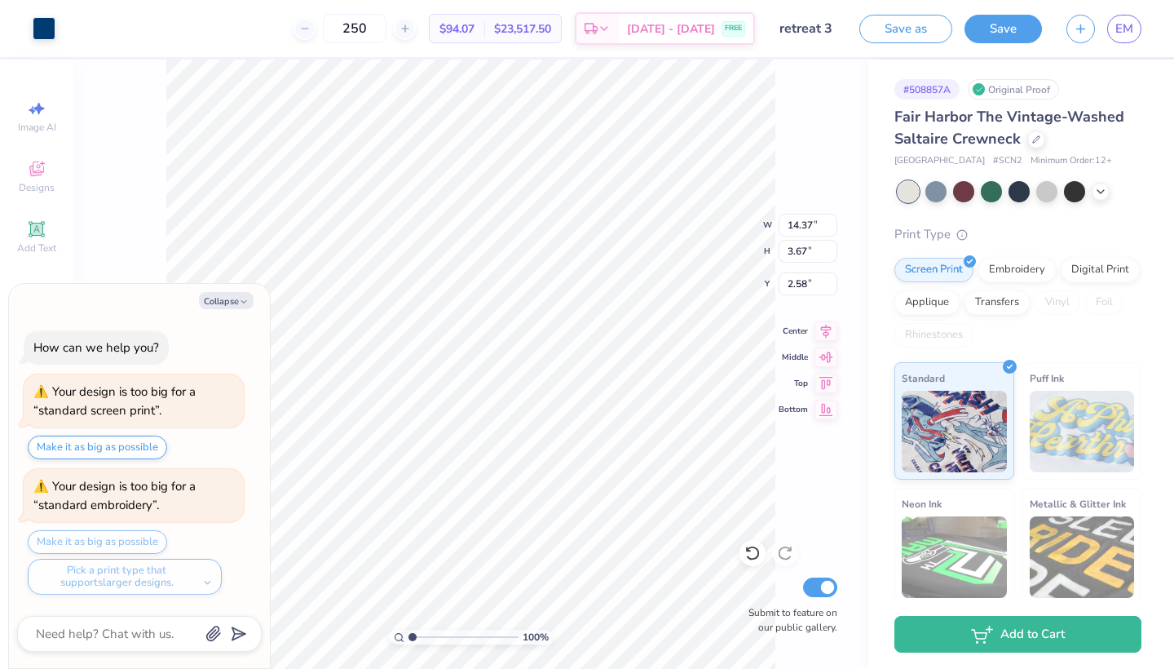
type input "14.56"
type input "3.72"
type input "2.53"
type textarea "x"
type input "14.79"
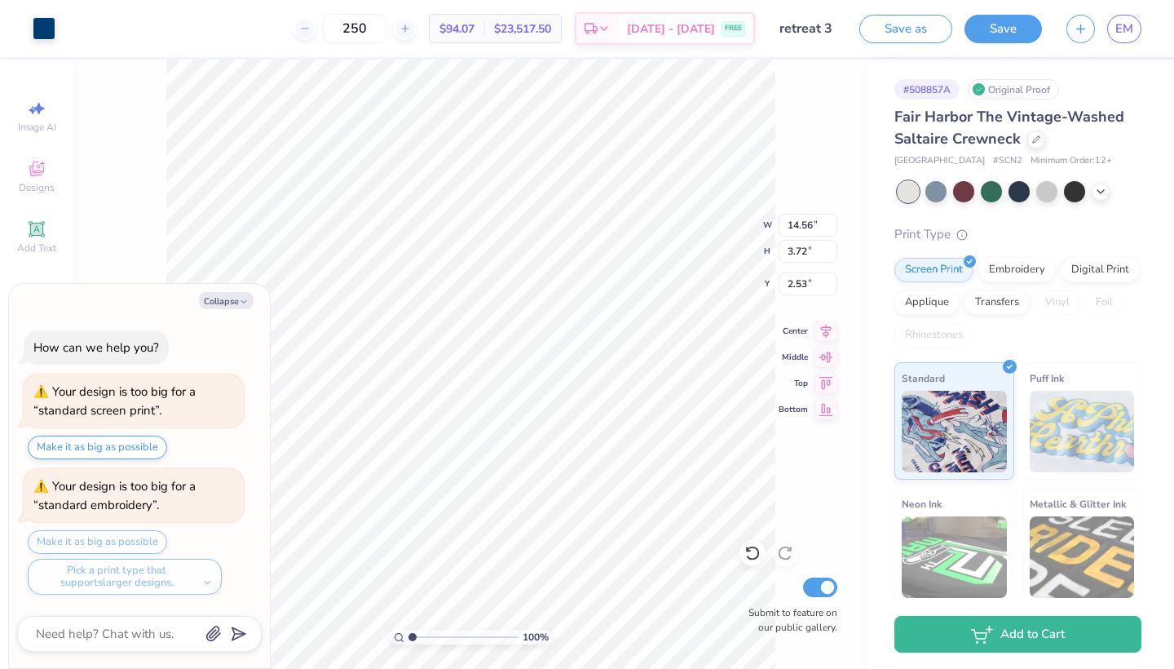
type input "3.78"
type input "2.47"
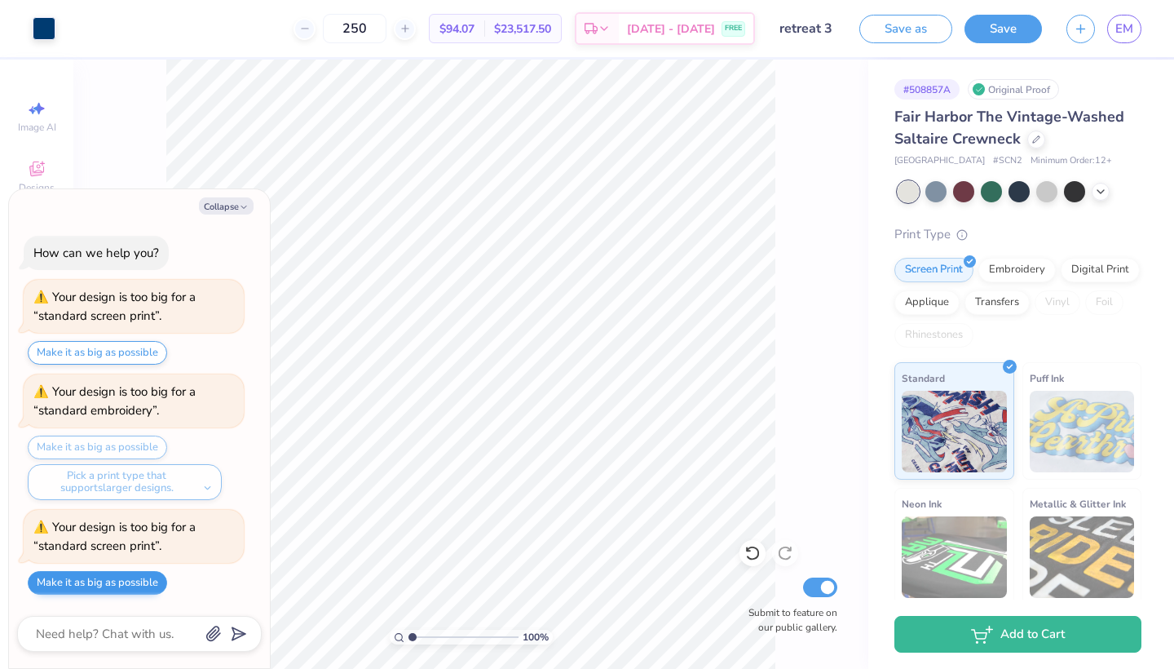
click at [120, 584] on button "Make it as big as possible" at bounding box center [97, 583] width 139 height 24
click at [231, 211] on button "Collapse" at bounding box center [226, 205] width 55 height 17
type textarea "x"
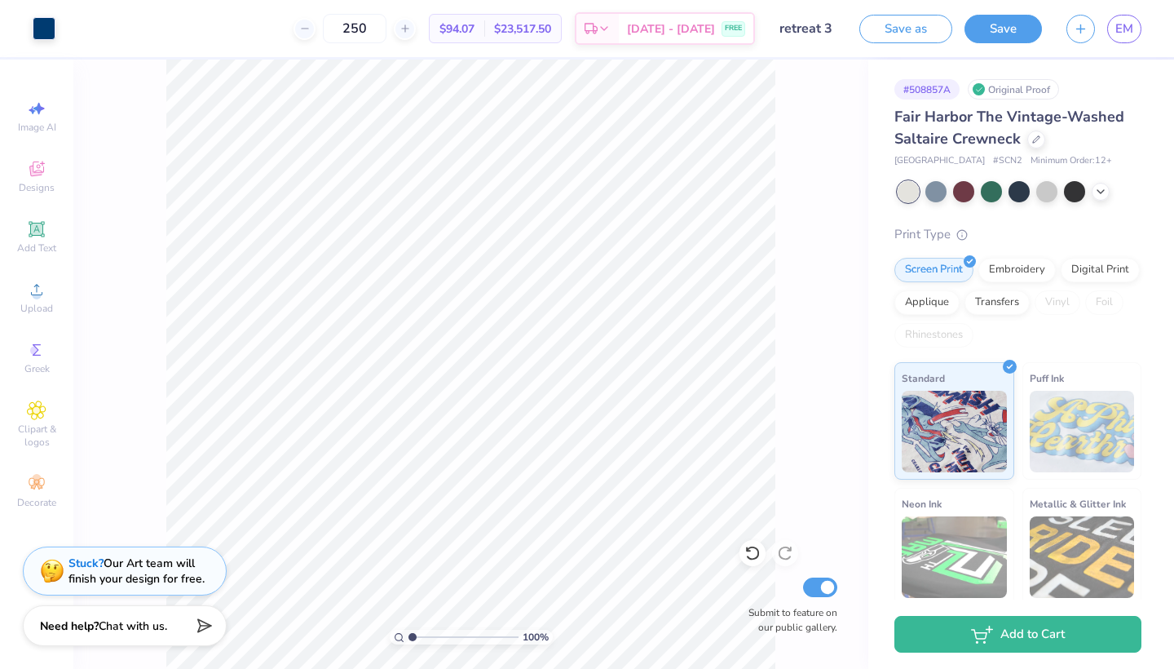
drag, startPoint x: 413, startPoint y: 632, endPoint x: 381, endPoint y: 624, distance: 32.8
type input "1"
click at [381, 624] on div "100 %" at bounding box center [470, 364] width 609 height 609
click at [1036, 138] on icon at bounding box center [1036, 138] width 8 height 8
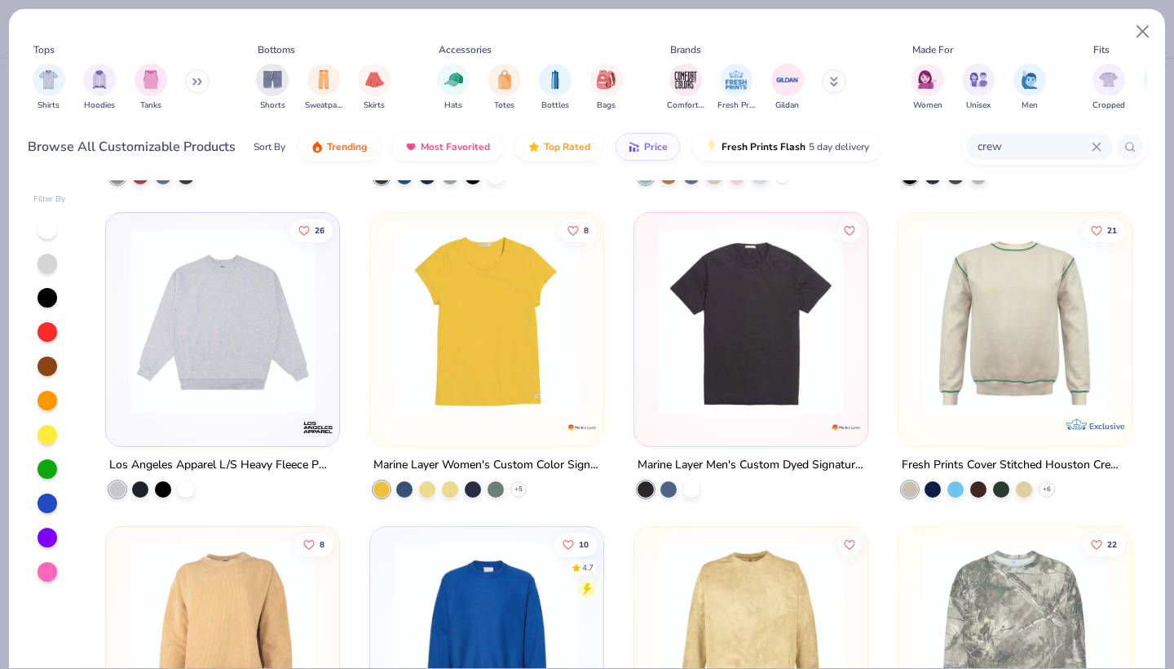
scroll to position [872, 0]
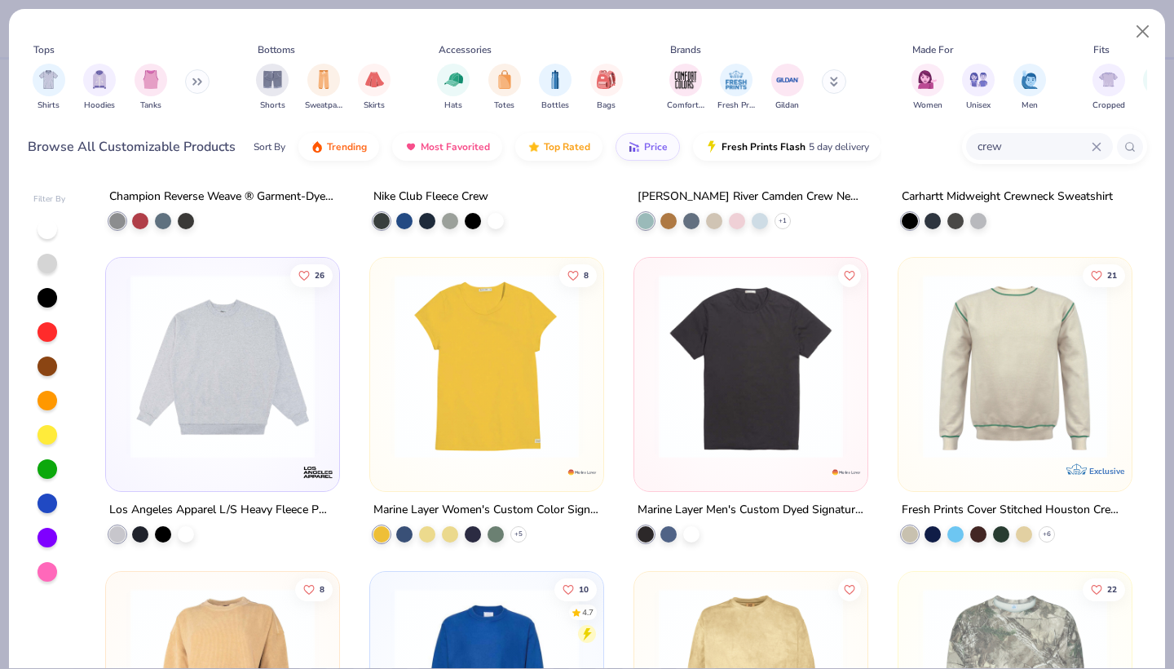
click at [286, 378] on img at bounding box center [222, 366] width 201 height 184
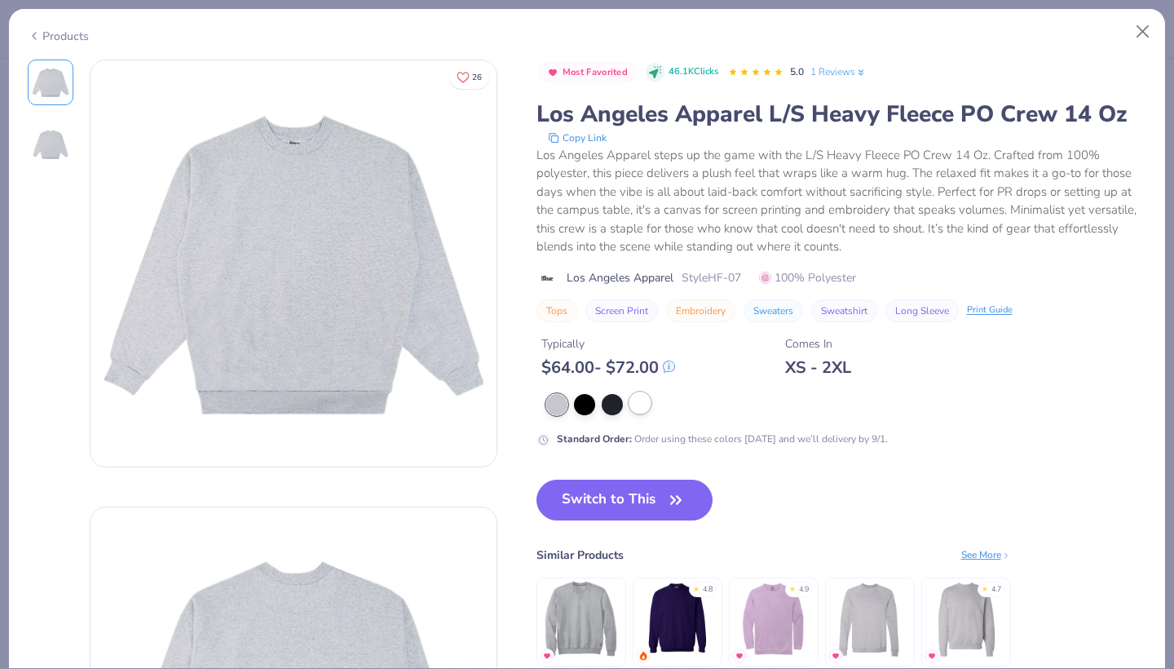
click at [649, 406] on div at bounding box center [639, 402] width 21 height 21
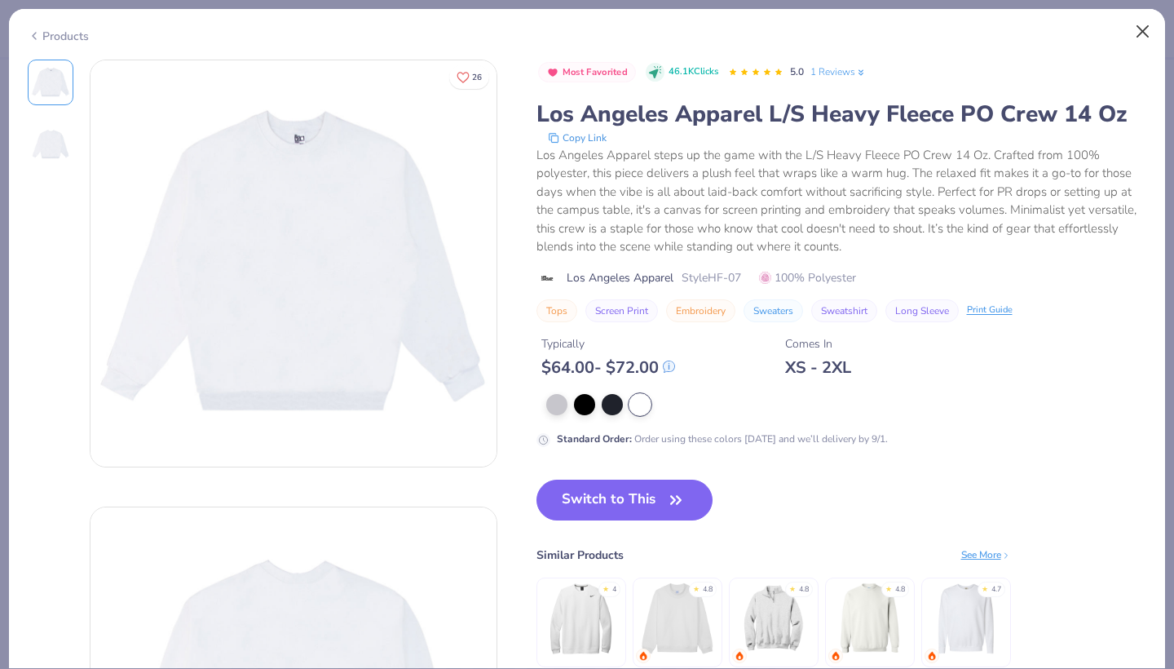
click at [1135, 38] on button "Close" at bounding box center [1143, 31] width 31 height 31
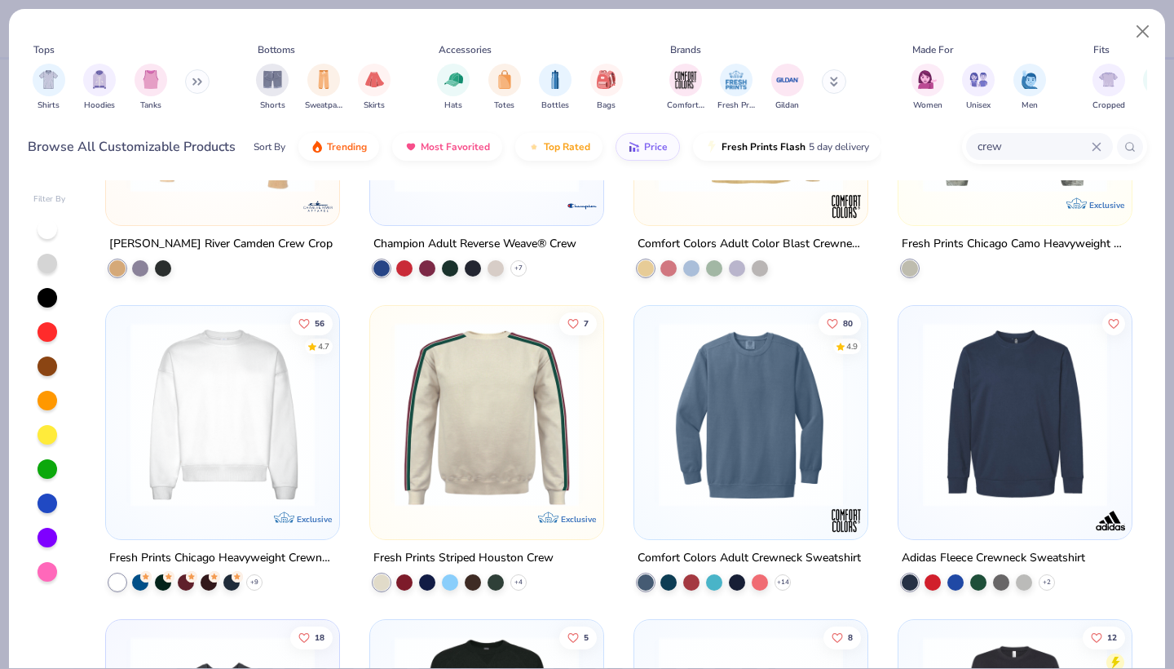
scroll to position [1454, 0]
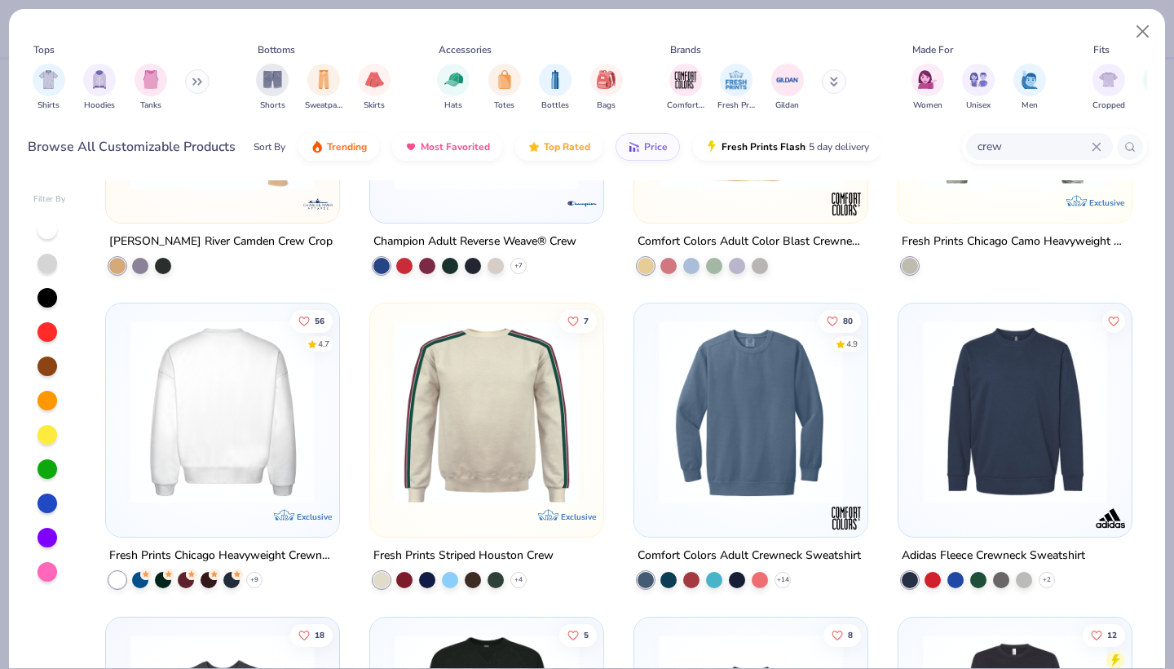
click at [255, 434] on img at bounding box center [222, 412] width 201 height 184
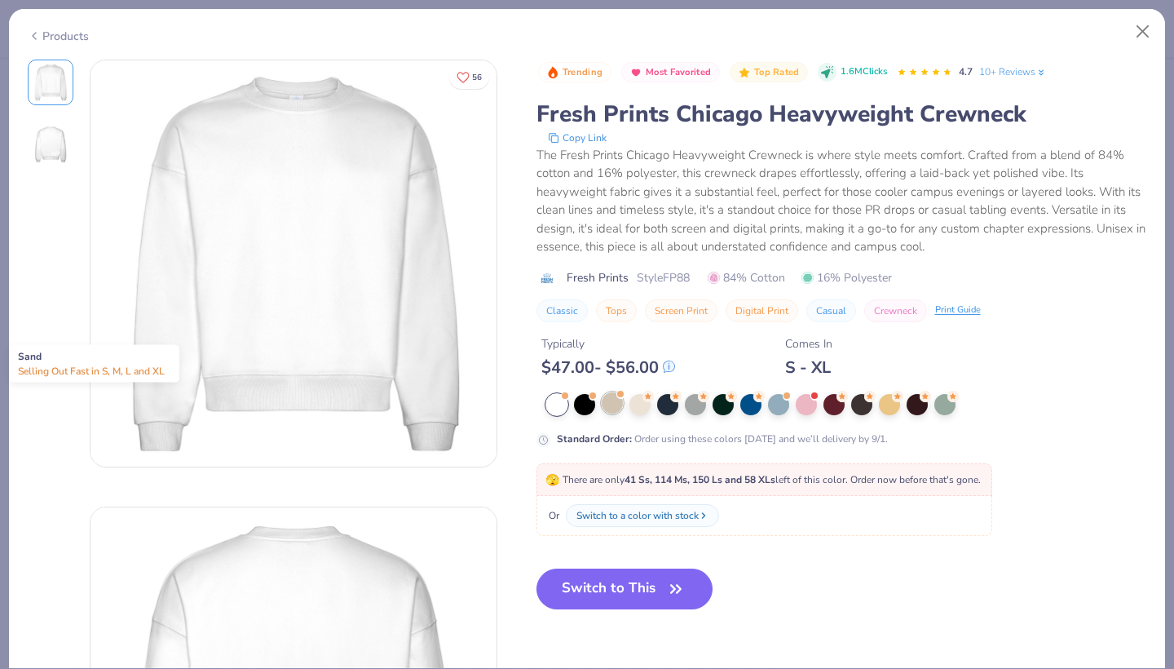
click at [620, 397] on div at bounding box center [620, 394] width 7 height 7
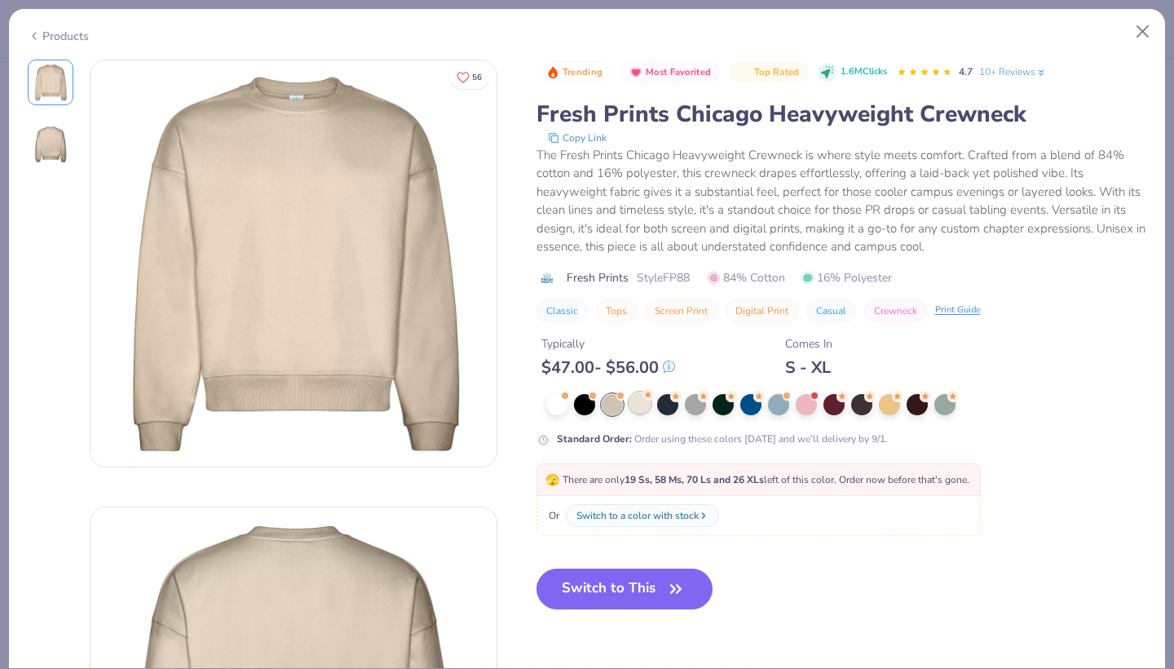
click at [647, 399] on circle at bounding box center [647, 394] width 11 height 11
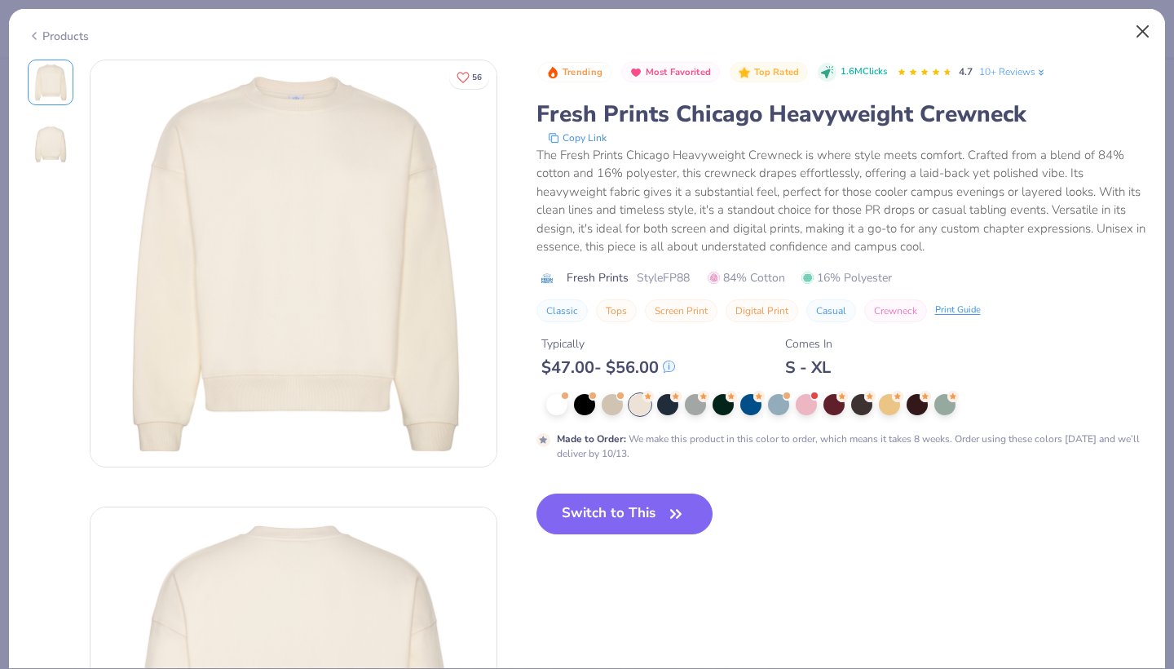
click at [1154, 24] on button "Close" at bounding box center [1143, 31] width 31 height 31
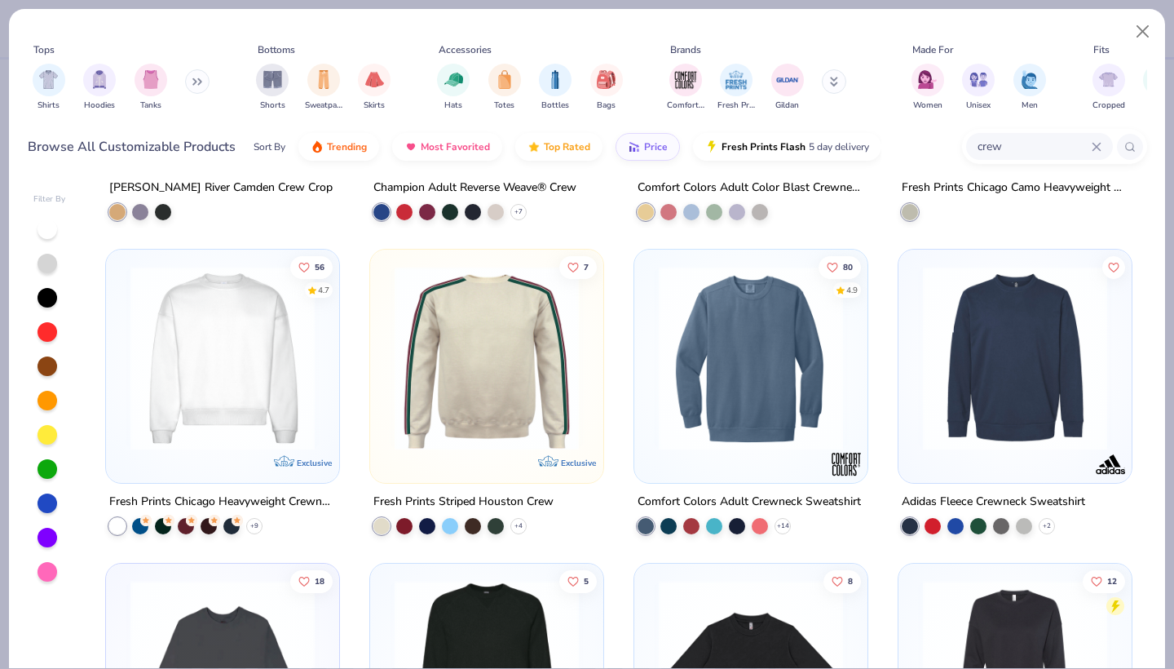
scroll to position [1516, 0]
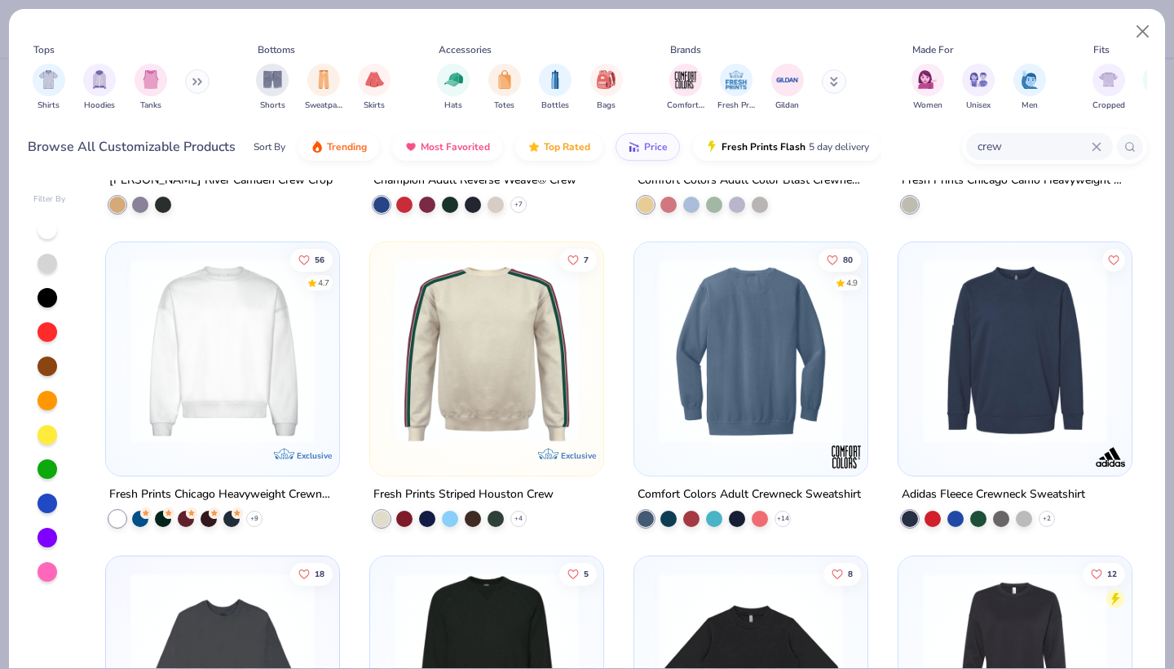
click at [727, 424] on img at bounding box center [751, 350] width 201 height 184
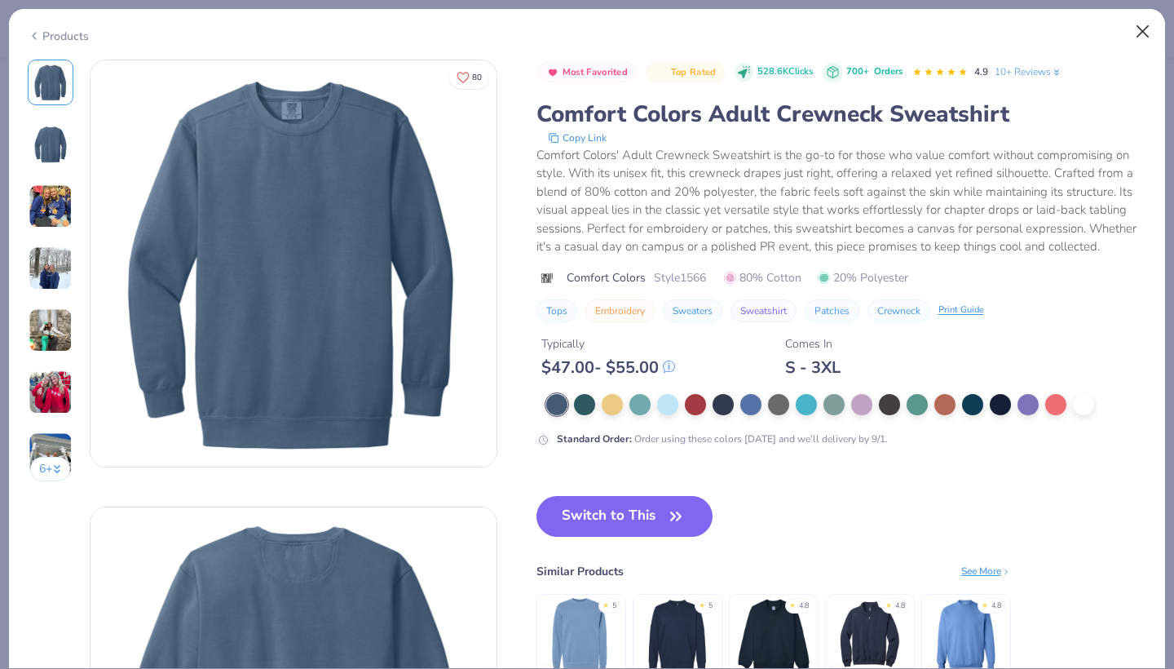
click at [1140, 29] on button "Close" at bounding box center [1143, 31] width 31 height 31
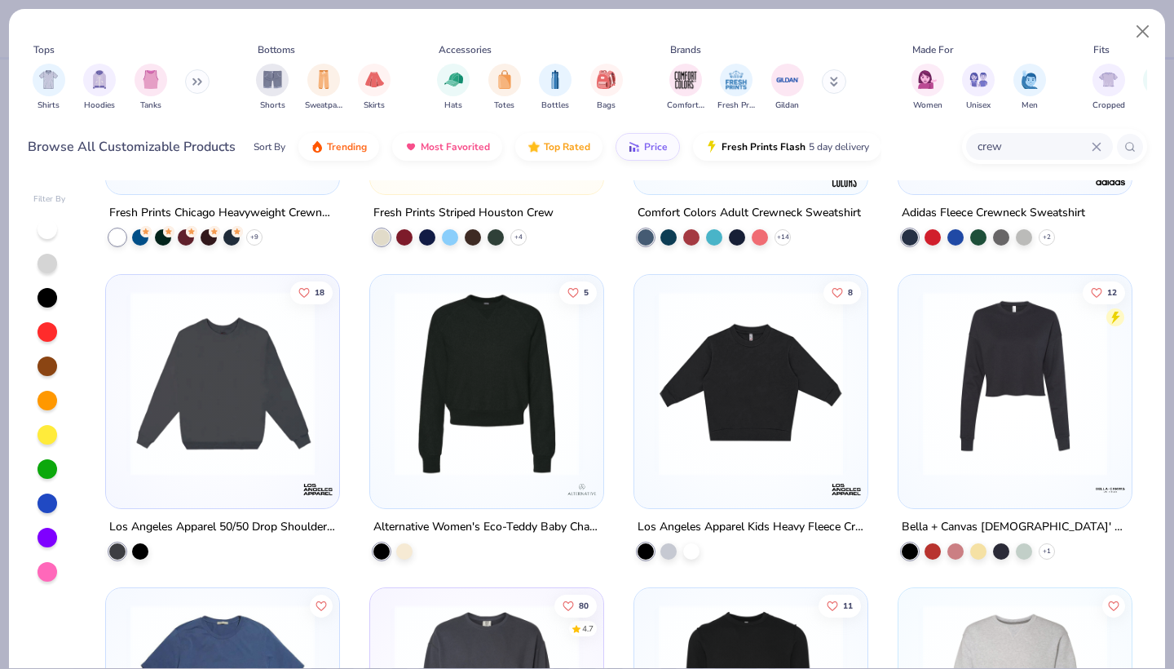
scroll to position [1803, 0]
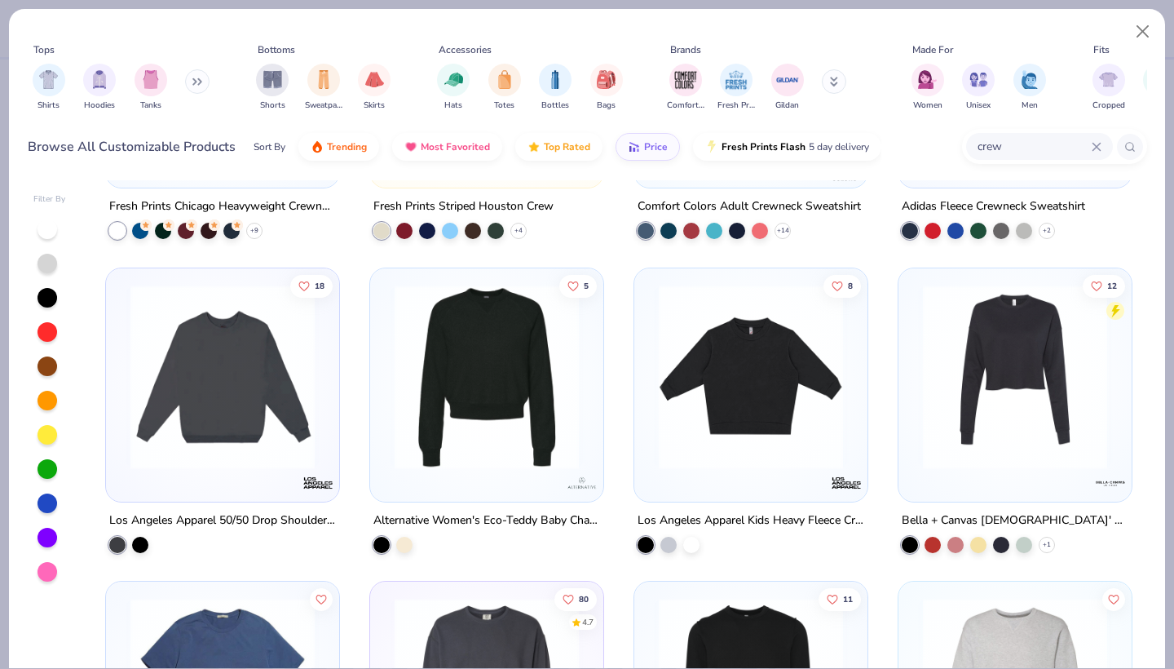
click at [276, 433] on img at bounding box center [222, 376] width 201 height 184
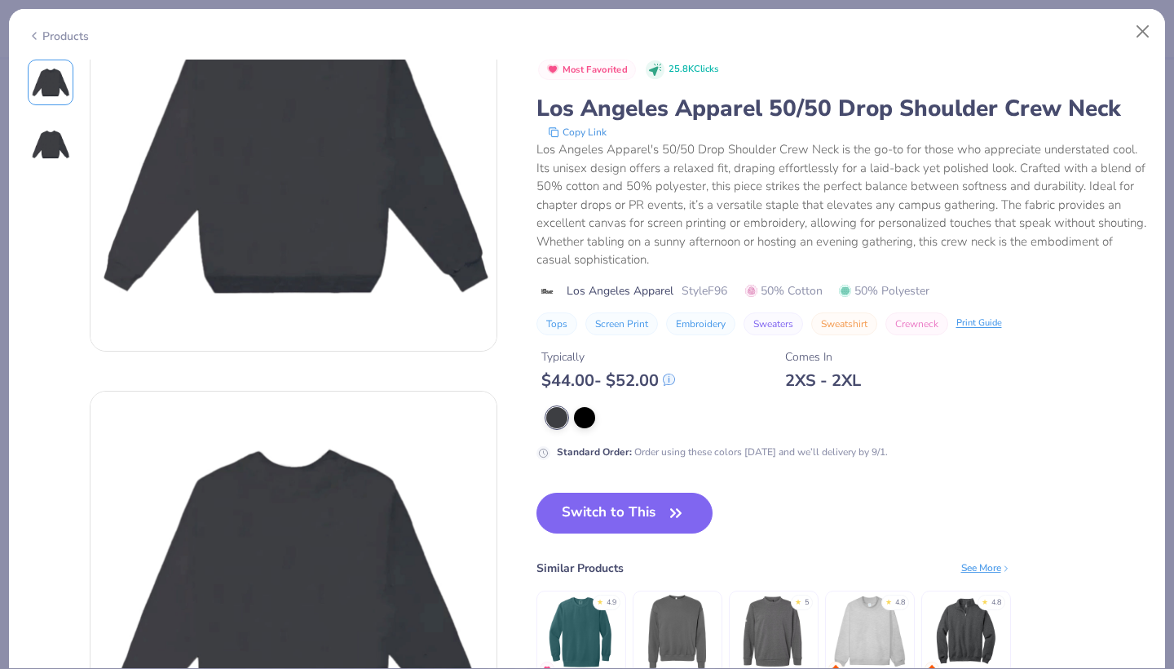
scroll to position [119, 0]
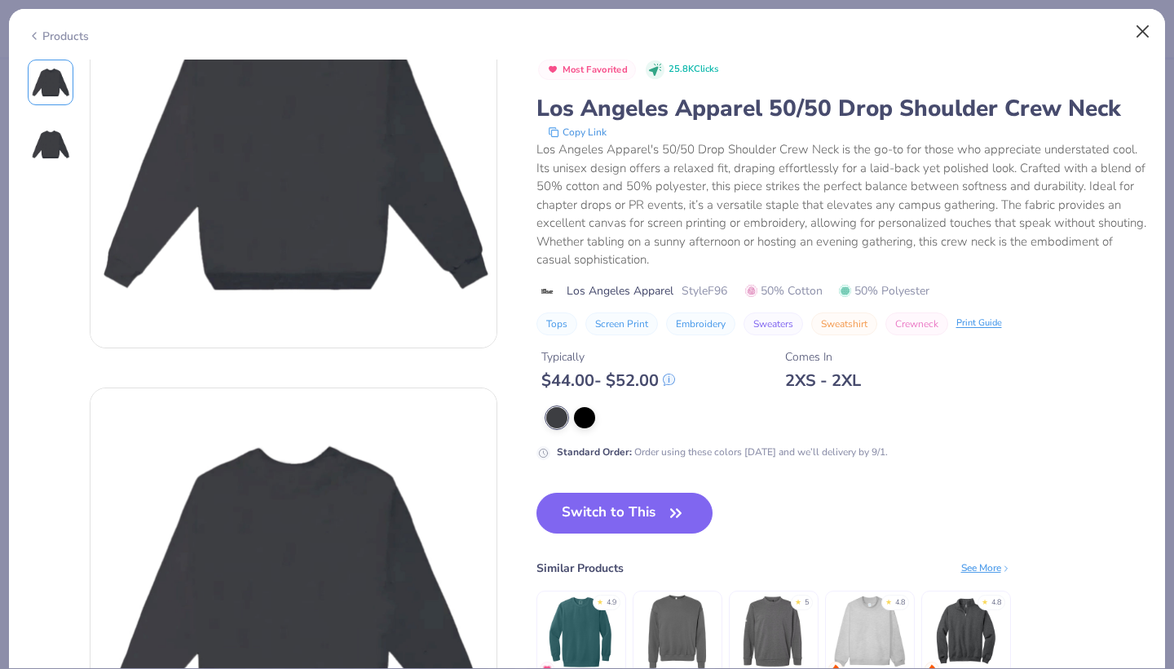
click at [1140, 37] on button "Close" at bounding box center [1143, 31] width 31 height 31
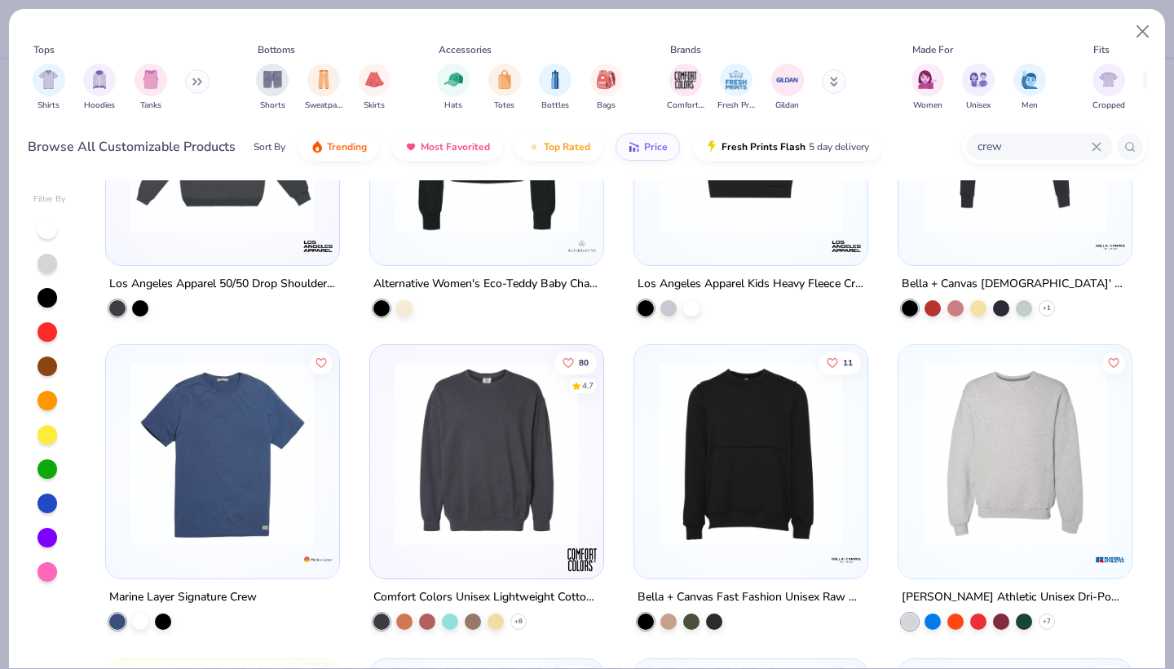
scroll to position [2041, 0]
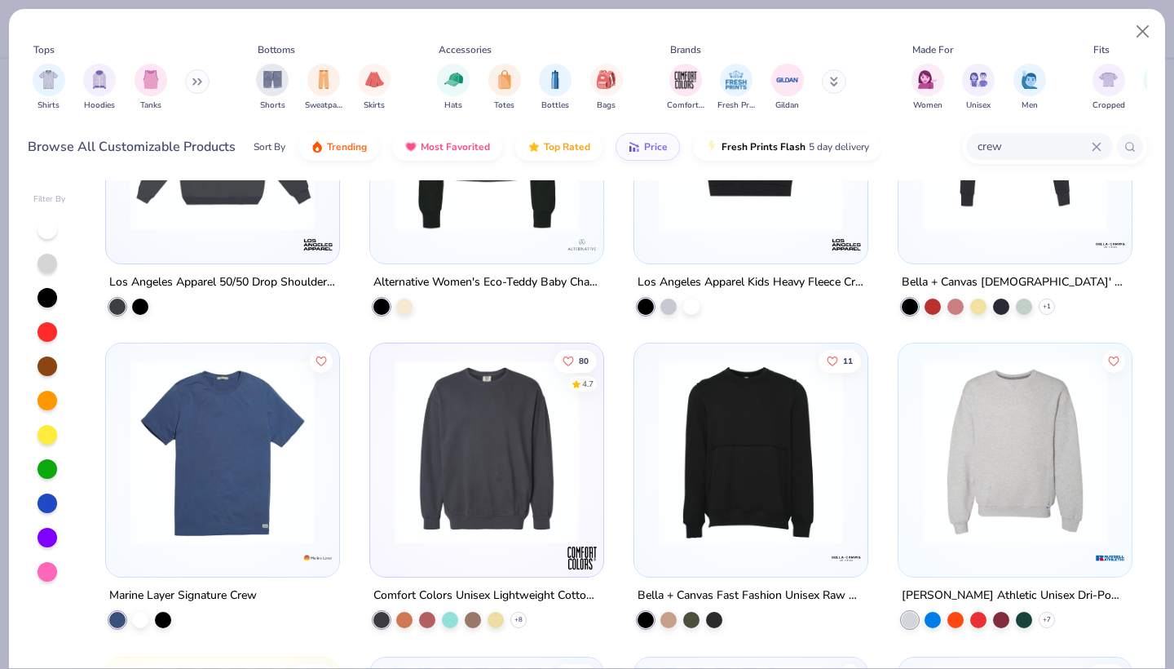
click at [457, 448] on img at bounding box center [486, 452] width 201 height 184
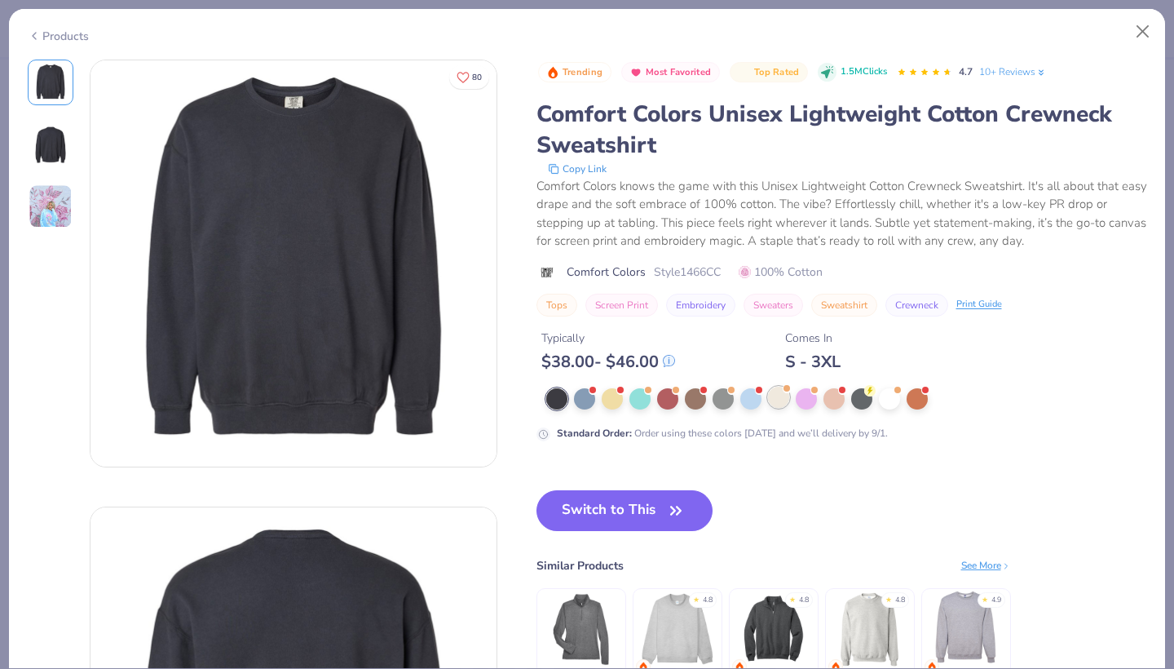
click at [775, 395] on div at bounding box center [778, 396] width 21 height 21
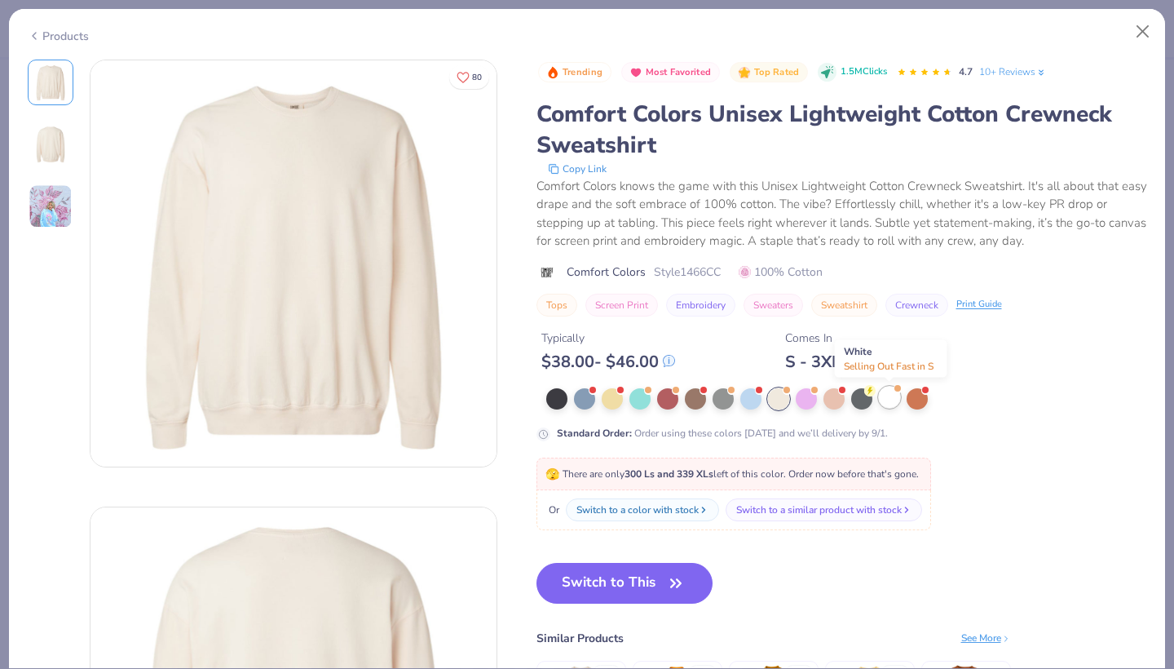
click at [889, 398] on div at bounding box center [889, 396] width 21 height 21
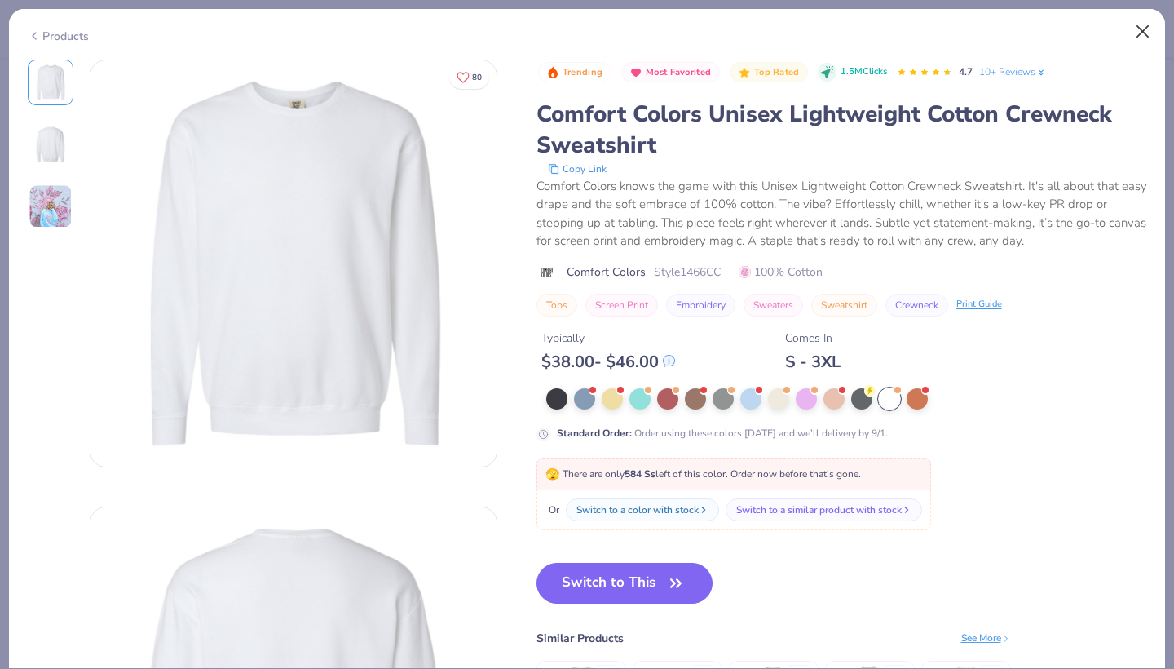
click at [1140, 27] on button "Close" at bounding box center [1143, 31] width 31 height 31
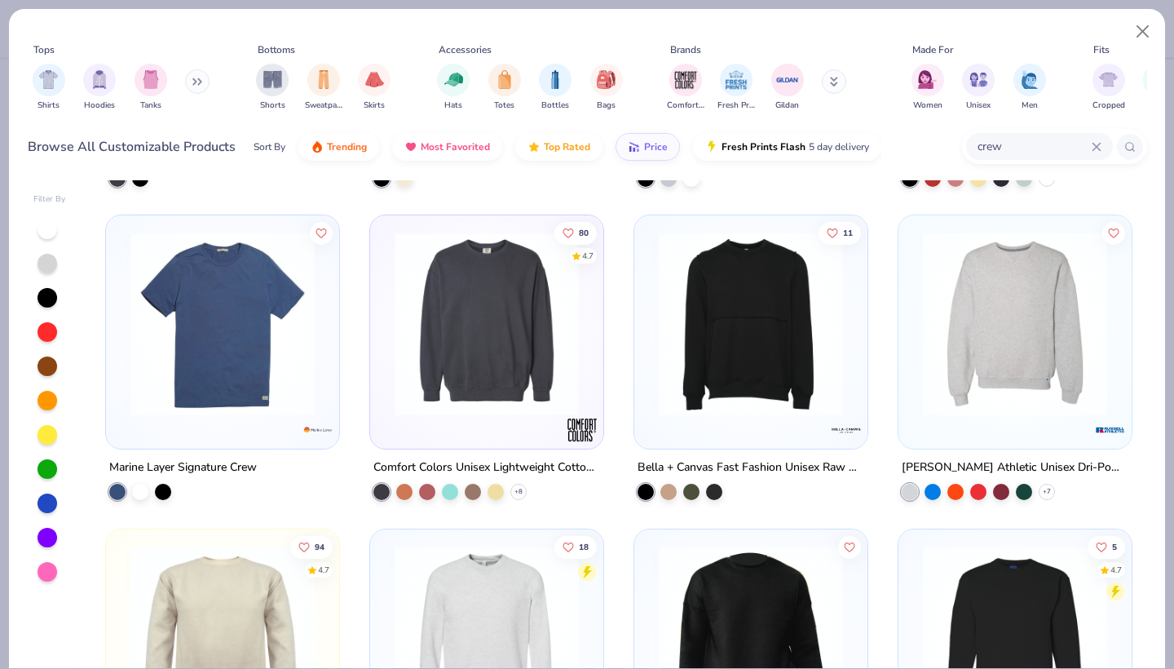
scroll to position [2182, 0]
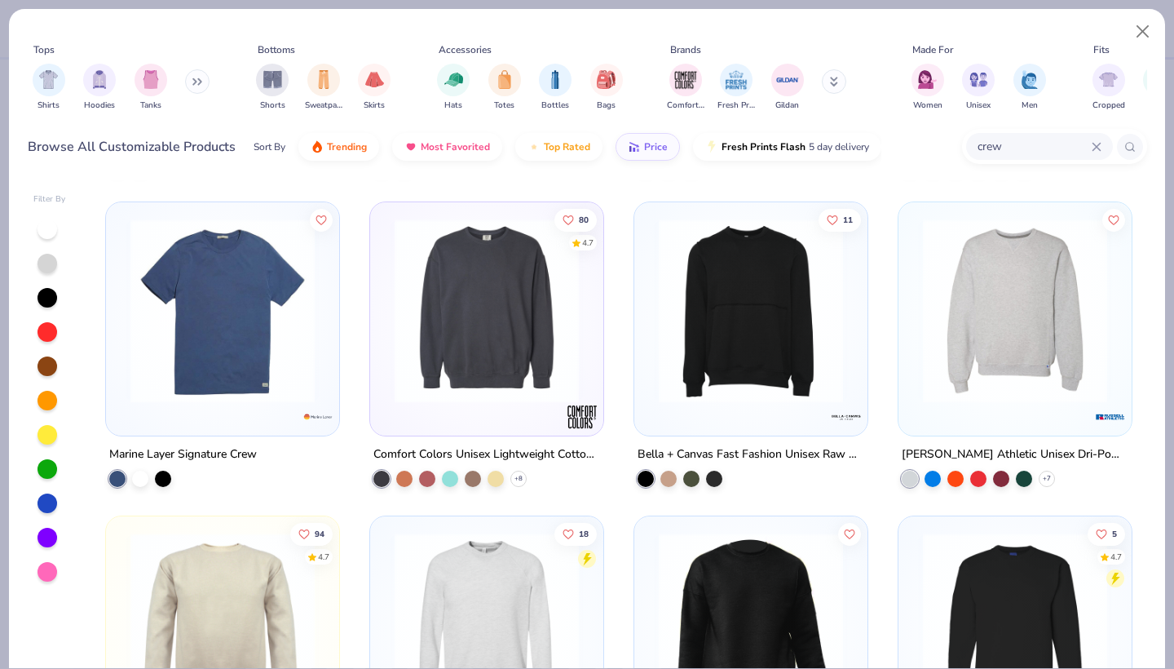
click at [997, 332] on img at bounding box center [1015, 310] width 201 height 184
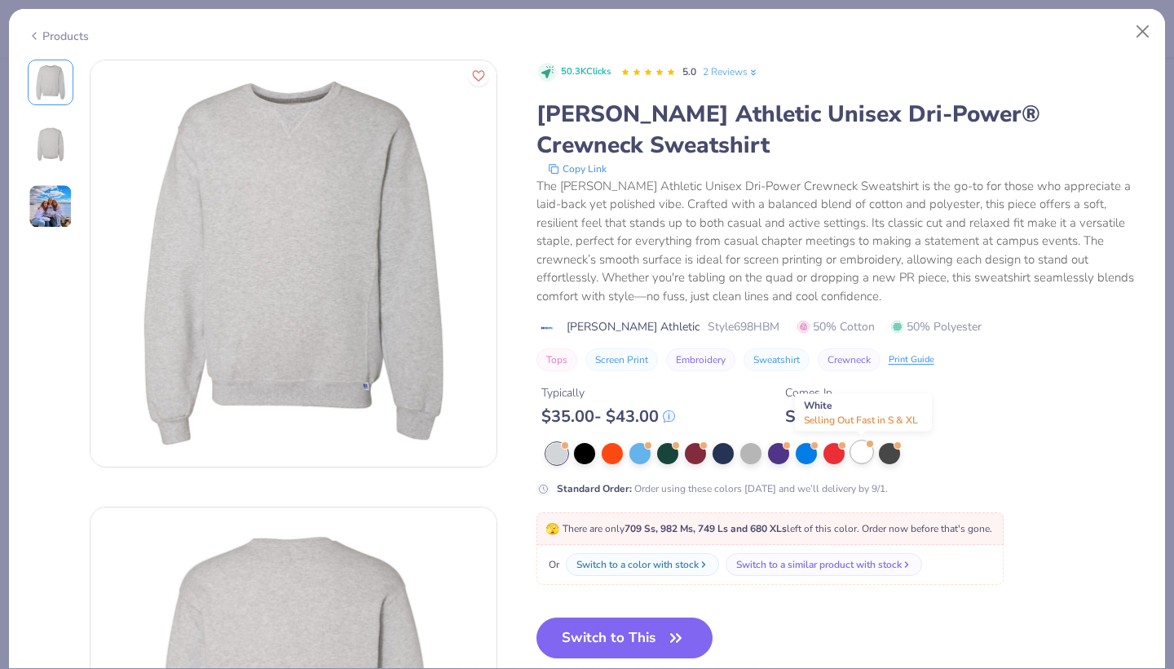
click at [859, 450] on div at bounding box center [861, 451] width 21 height 21
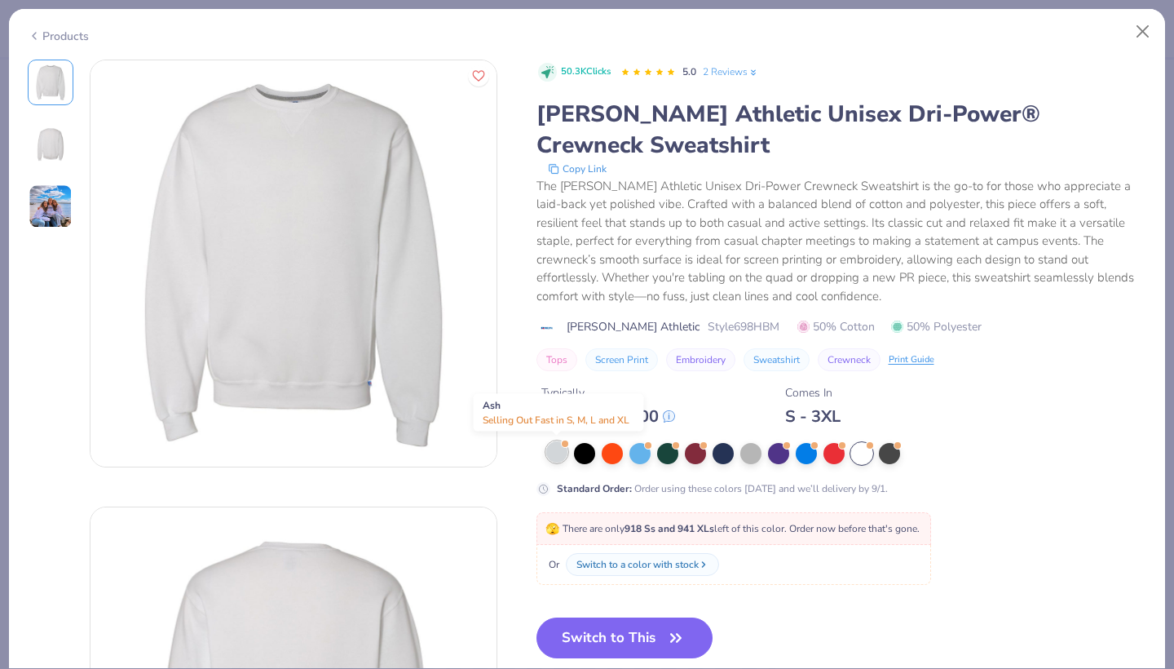
click at [552, 449] on div at bounding box center [556, 451] width 21 height 21
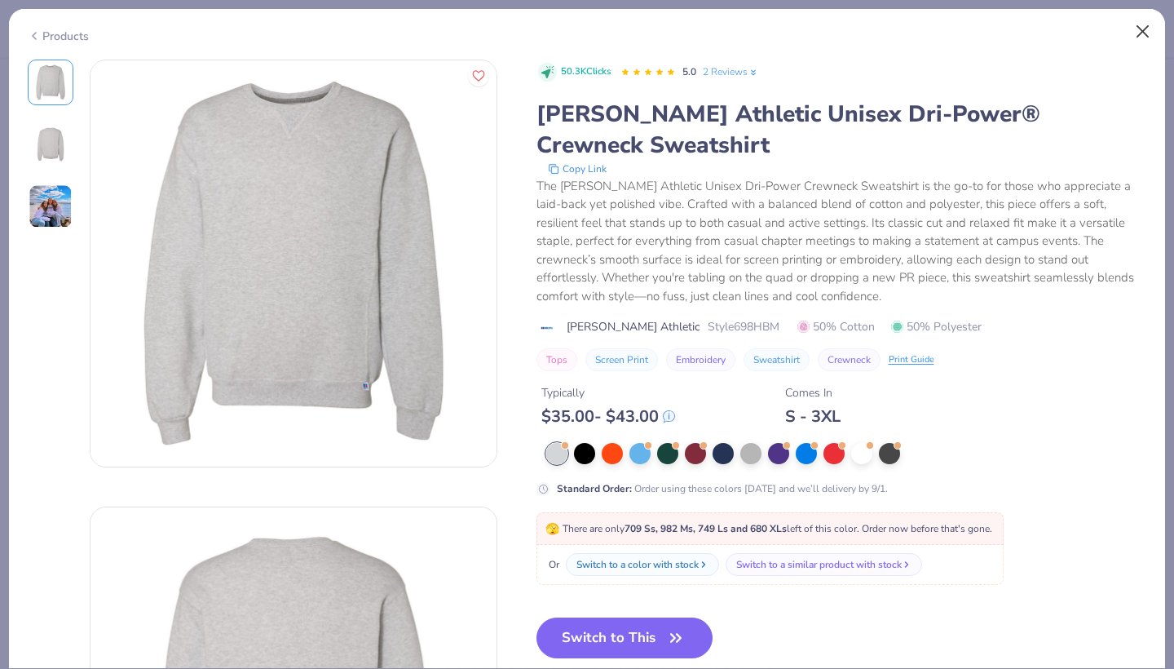
click at [1144, 31] on button "Close" at bounding box center [1143, 31] width 31 height 31
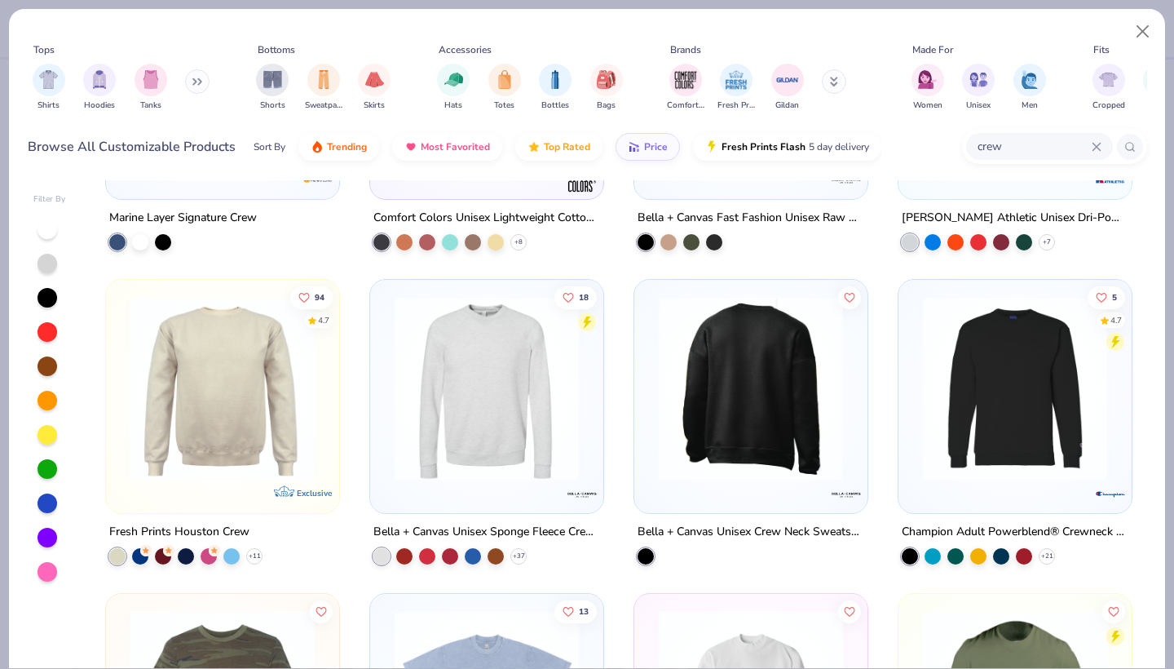
scroll to position [2426, 0]
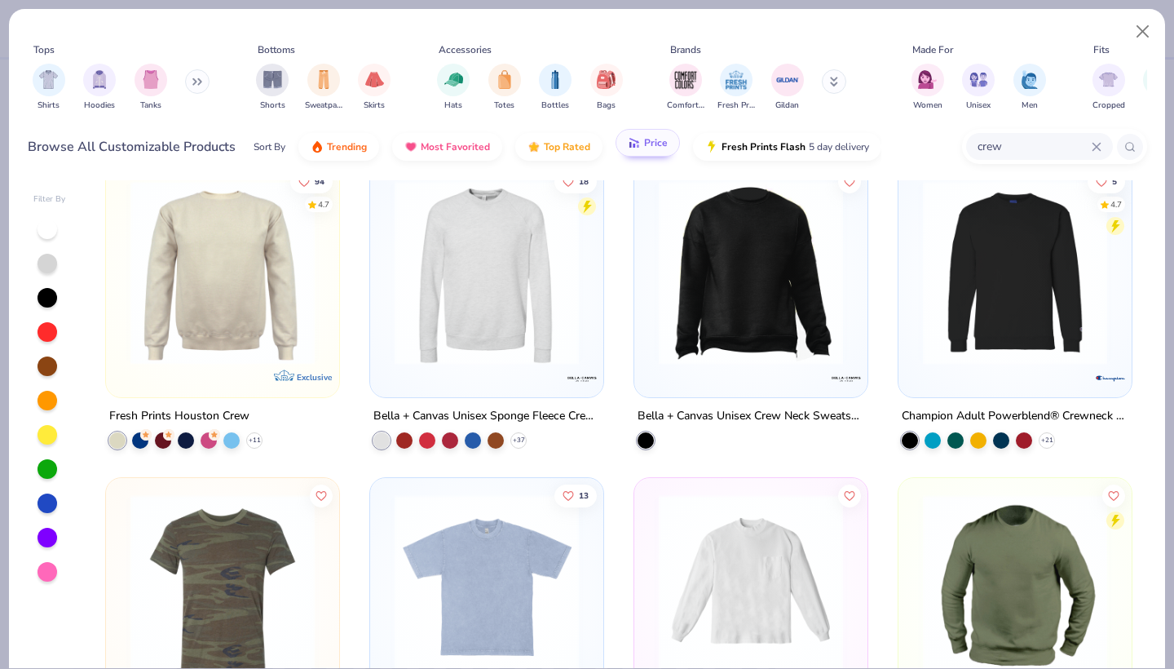
click at [646, 147] on span "Price" at bounding box center [656, 142] width 24 height 13
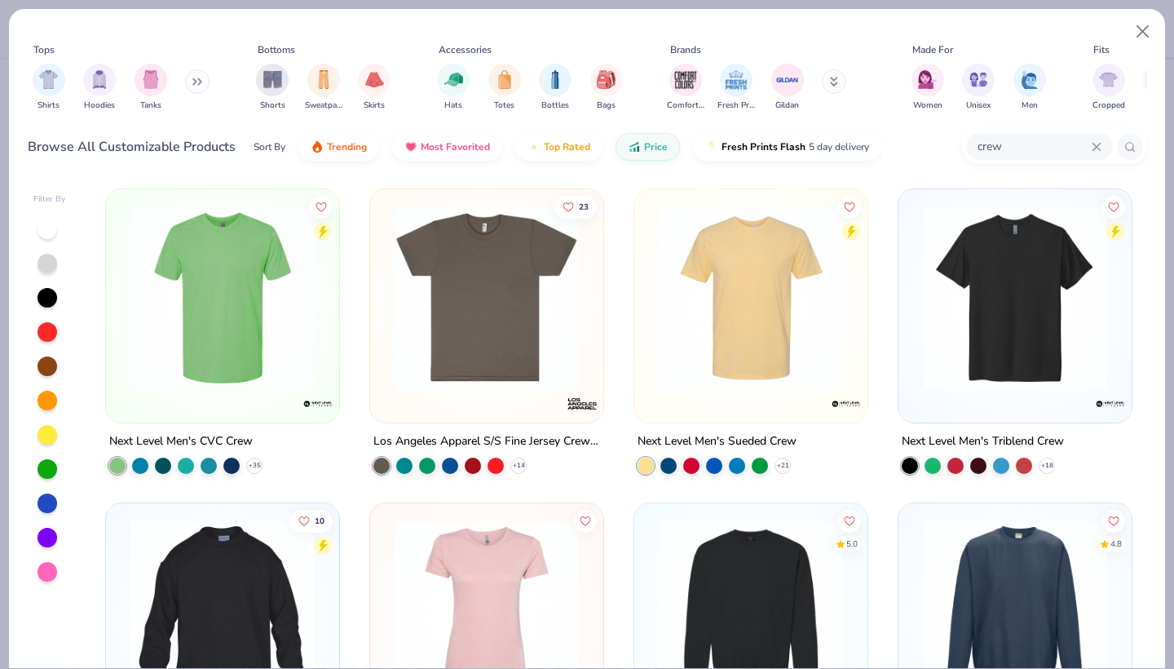
scroll to position [0, 0]
click at [1154, 30] on button "Close" at bounding box center [1143, 31] width 31 height 31
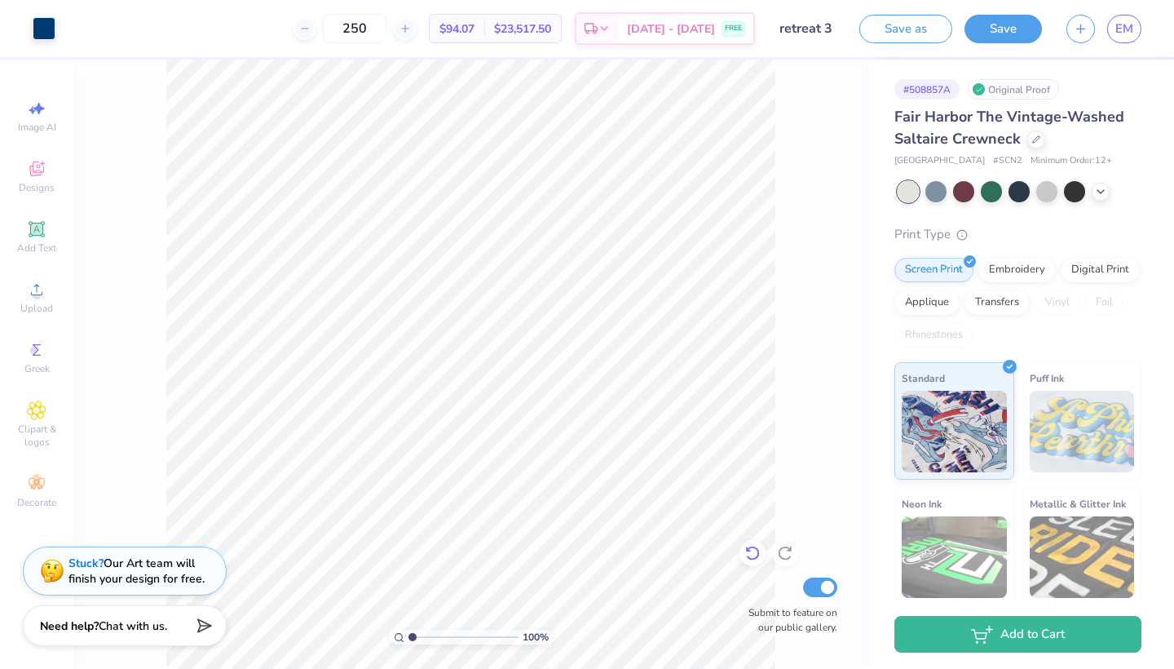
click at [751, 556] on icon at bounding box center [752, 553] width 16 height 16
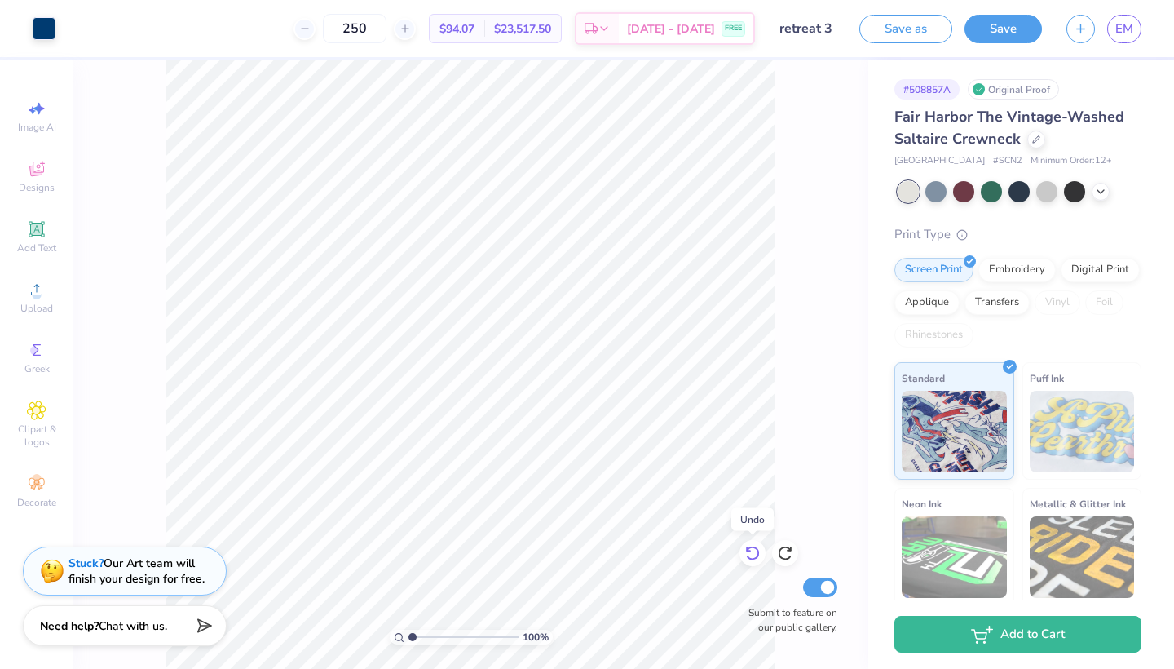
click at [751, 556] on icon at bounding box center [752, 553] width 16 height 16
click at [1032, 143] on div at bounding box center [1036, 138] width 18 height 18
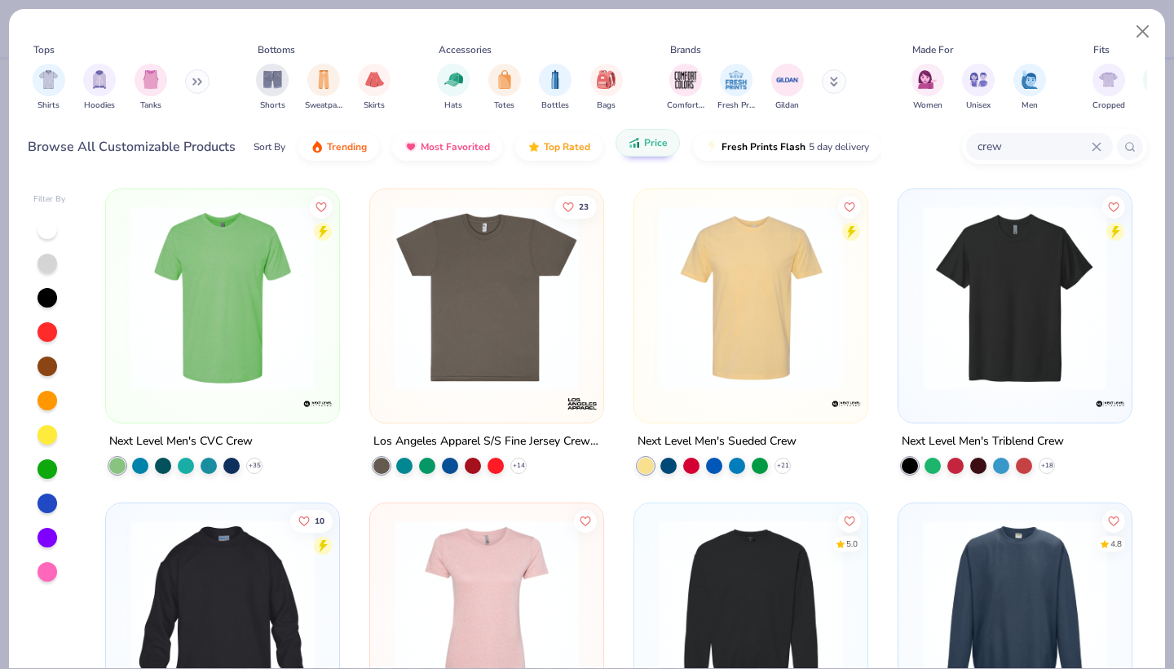
click at [641, 148] on button "Price" at bounding box center [648, 143] width 64 height 28
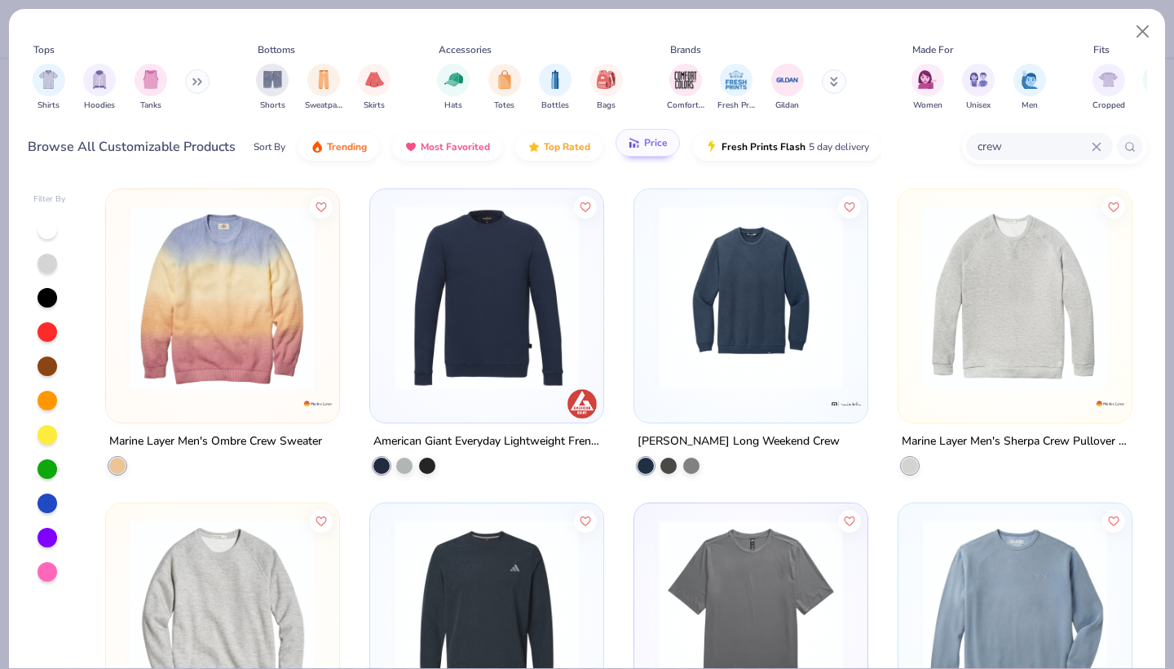
click at [629, 134] on button "Price" at bounding box center [648, 143] width 64 height 28
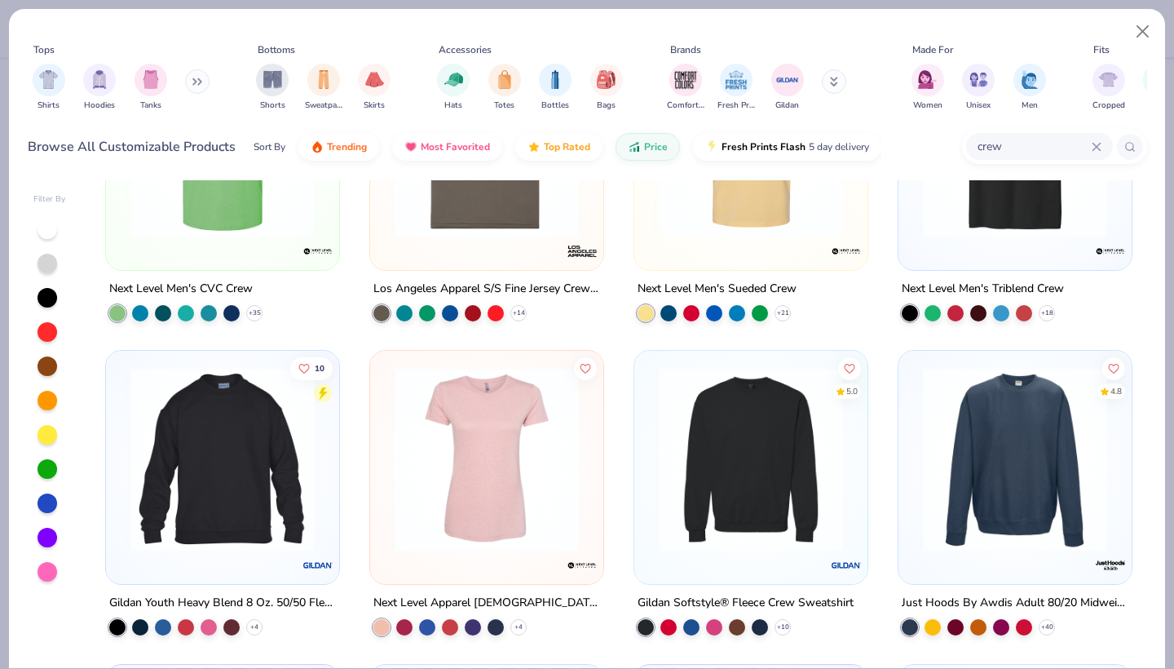
scroll to position [196, 0]
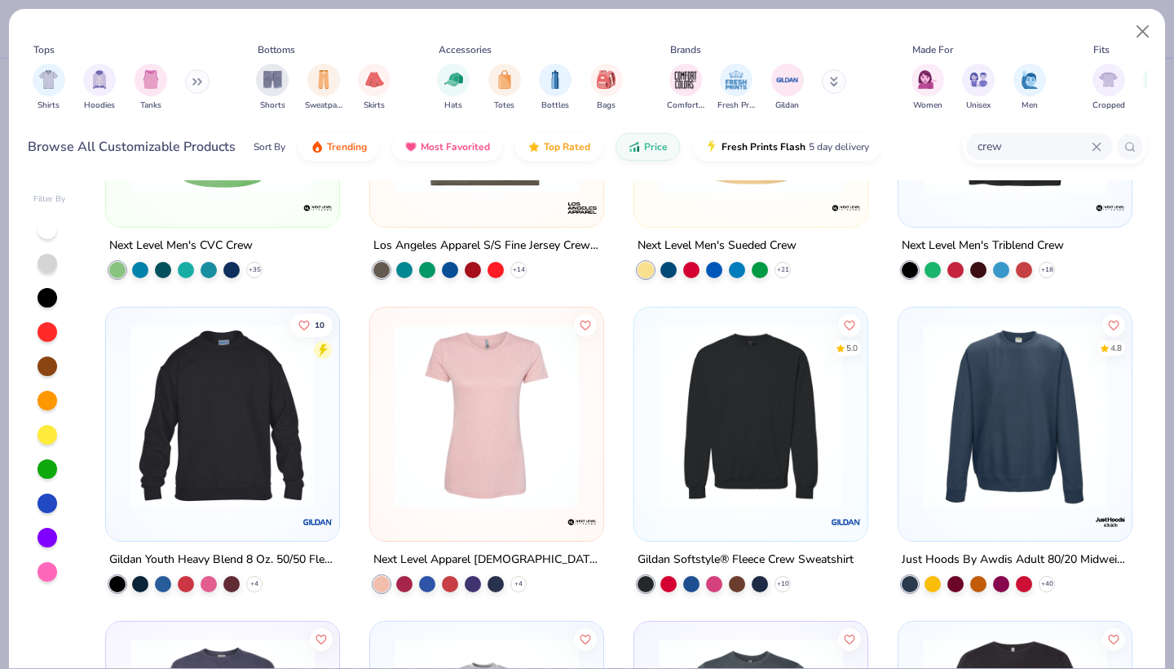
click at [811, 438] on img at bounding box center [751, 416] width 201 height 184
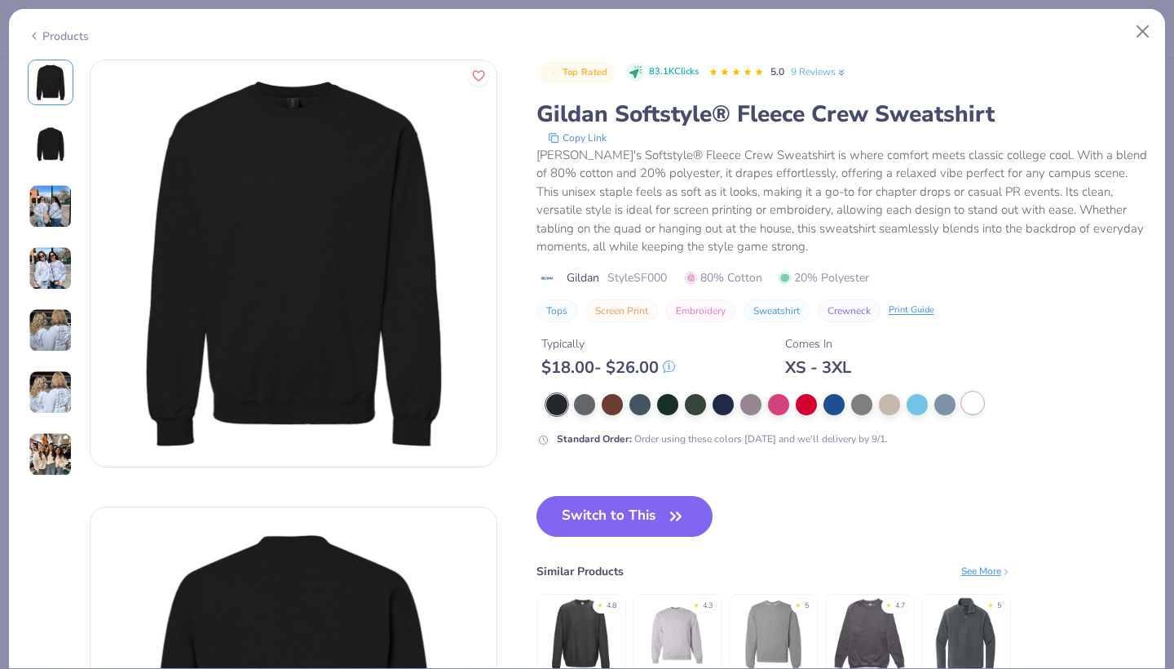
click at [964, 399] on div at bounding box center [972, 402] width 21 height 21
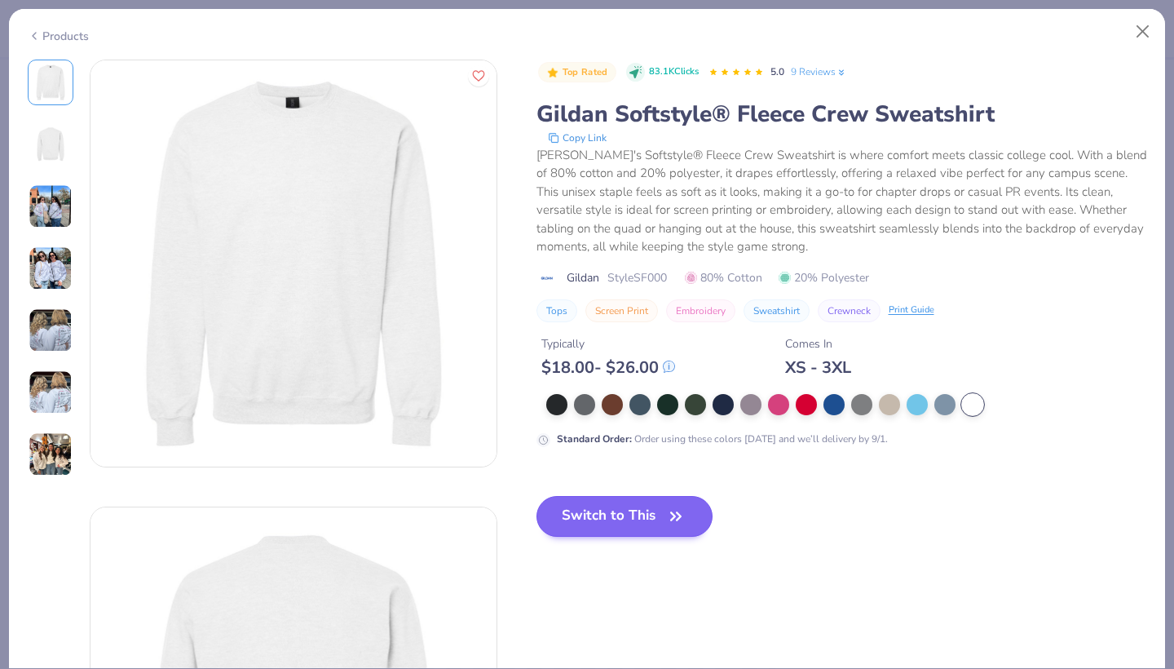
click at [653, 507] on button "Switch to This" at bounding box center [624, 516] width 177 height 41
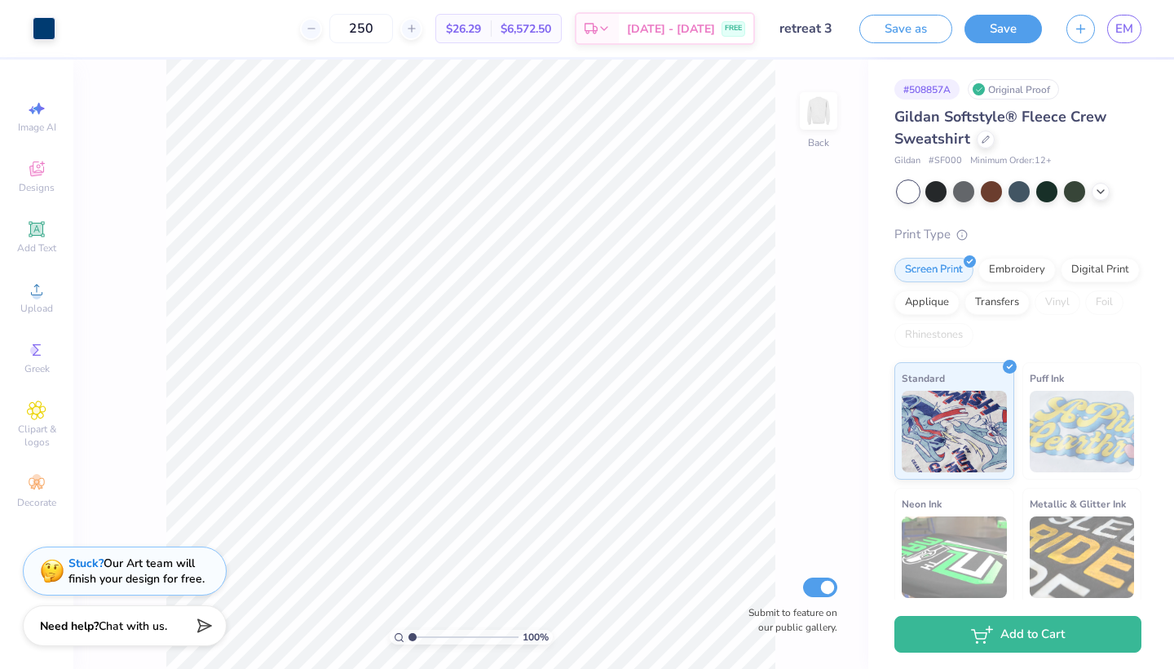
click at [778, 432] on div "100 % Back Submit to feature on our public gallery." at bounding box center [470, 364] width 795 height 609
type input "4.02"
click at [756, 550] on icon at bounding box center [752, 553] width 16 height 16
type input "3.49"
click at [748, 554] on icon at bounding box center [752, 553] width 16 height 16
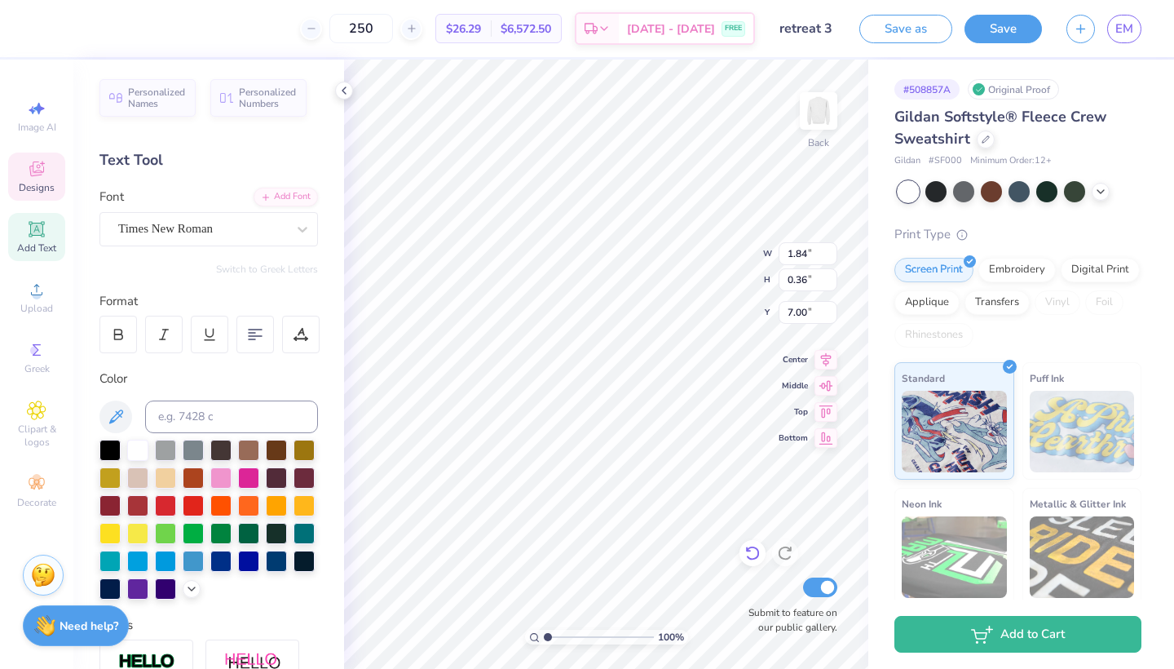
type input "6.78"
type input "2.3"
drag, startPoint x: 549, startPoint y: 637, endPoint x: 562, endPoint y: 636, distance: 13.1
click at [562, 636] on input "range" at bounding box center [599, 636] width 110 height 15
click at [632, 629] on div "230 %" at bounding box center [606, 364] width 609 height 609
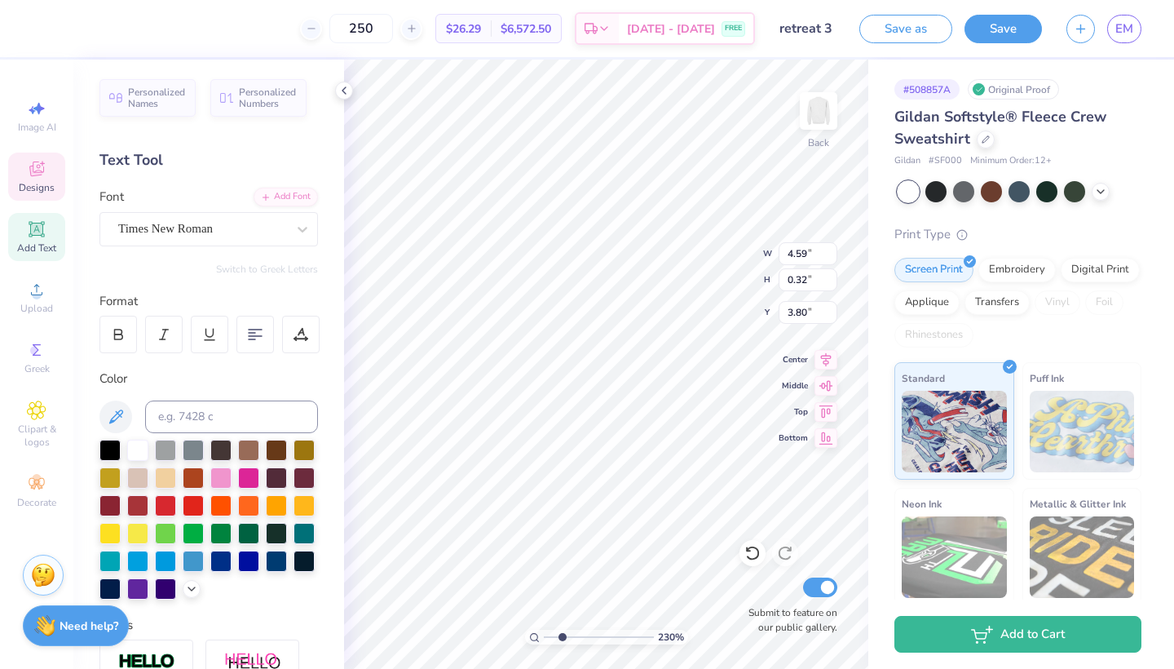
scroll to position [0, 7]
type input "4.15"
type input "1.19"
drag, startPoint x: 561, startPoint y: 638, endPoint x: 549, endPoint y: 637, distance: 11.4
click at [549, 637] on input "range" at bounding box center [599, 636] width 110 height 15
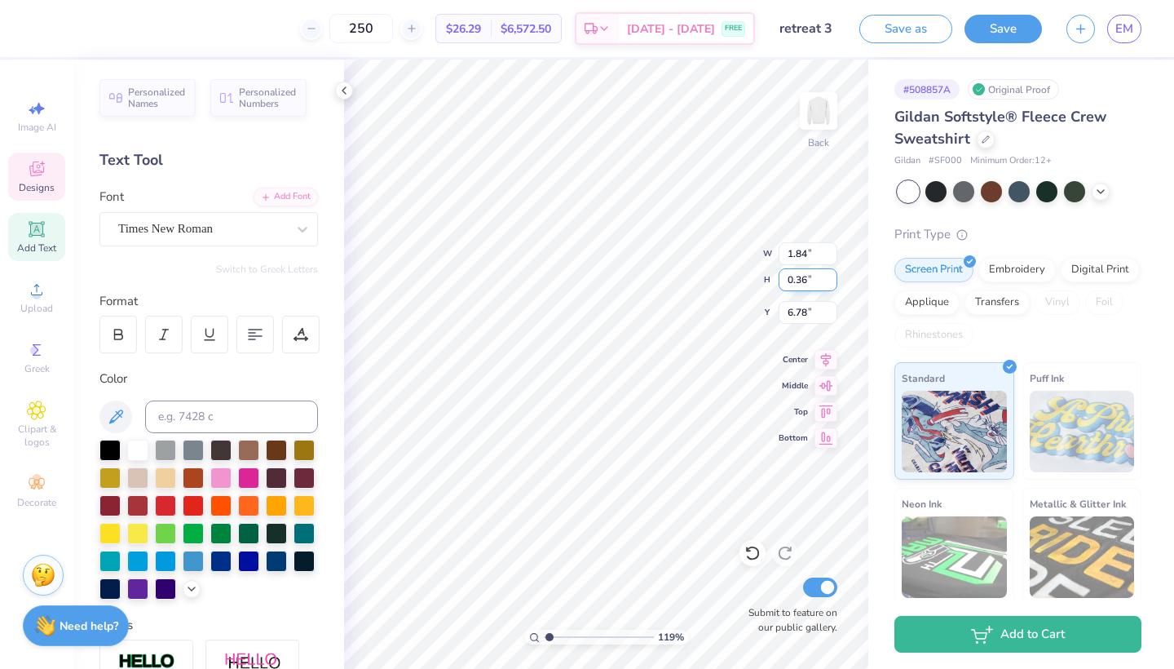
type input "1.61"
type input "0.31"
type input "6.83"
type input "1.76"
type input "0.34"
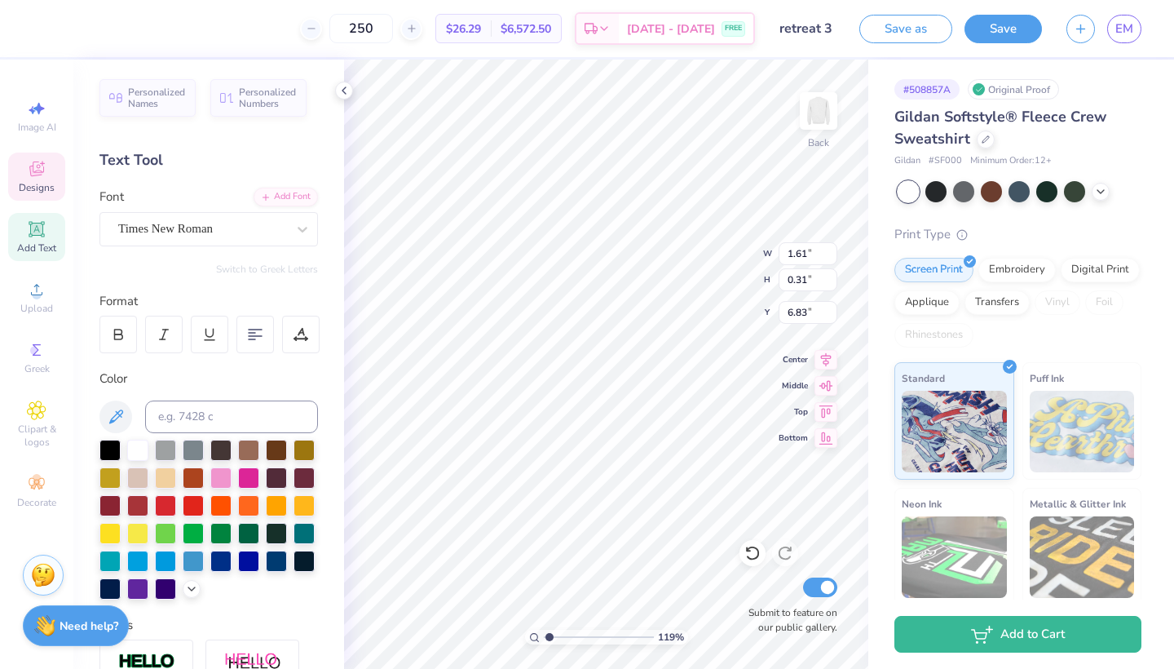
type input "6.80"
drag, startPoint x: 544, startPoint y: 634, endPoint x: 506, endPoint y: 630, distance: 37.7
type input "1"
click at [506, 630] on div "100 %" at bounding box center [606, 364] width 609 height 609
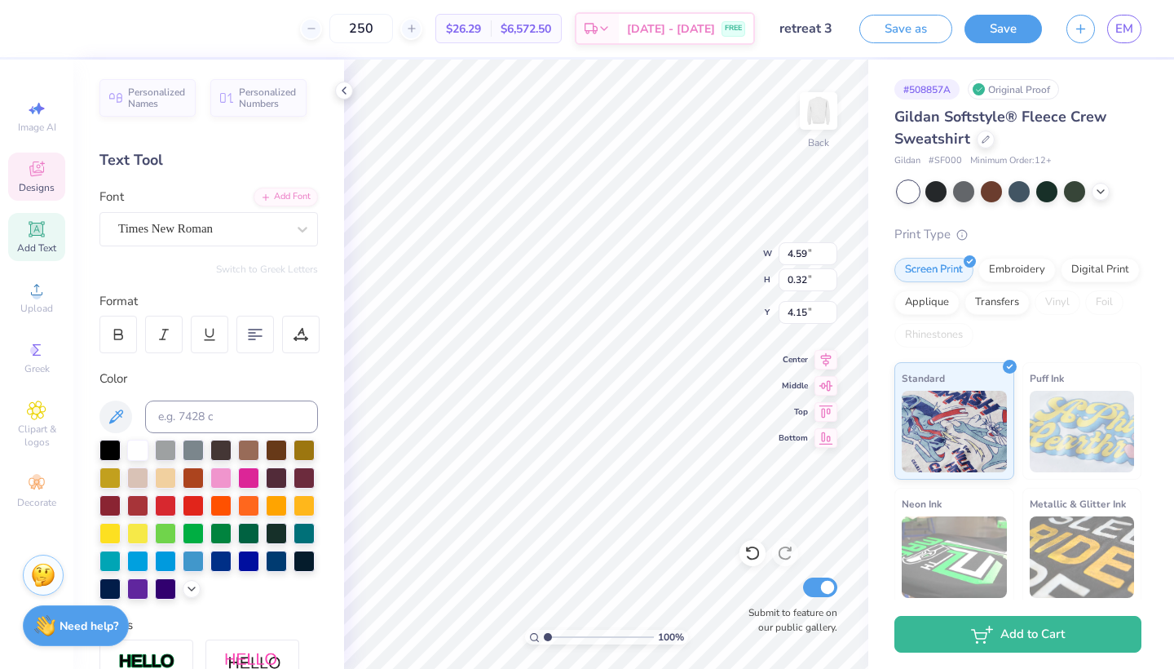
type input "3.93"
